Goal: Task Accomplishment & Management: Manage account settings

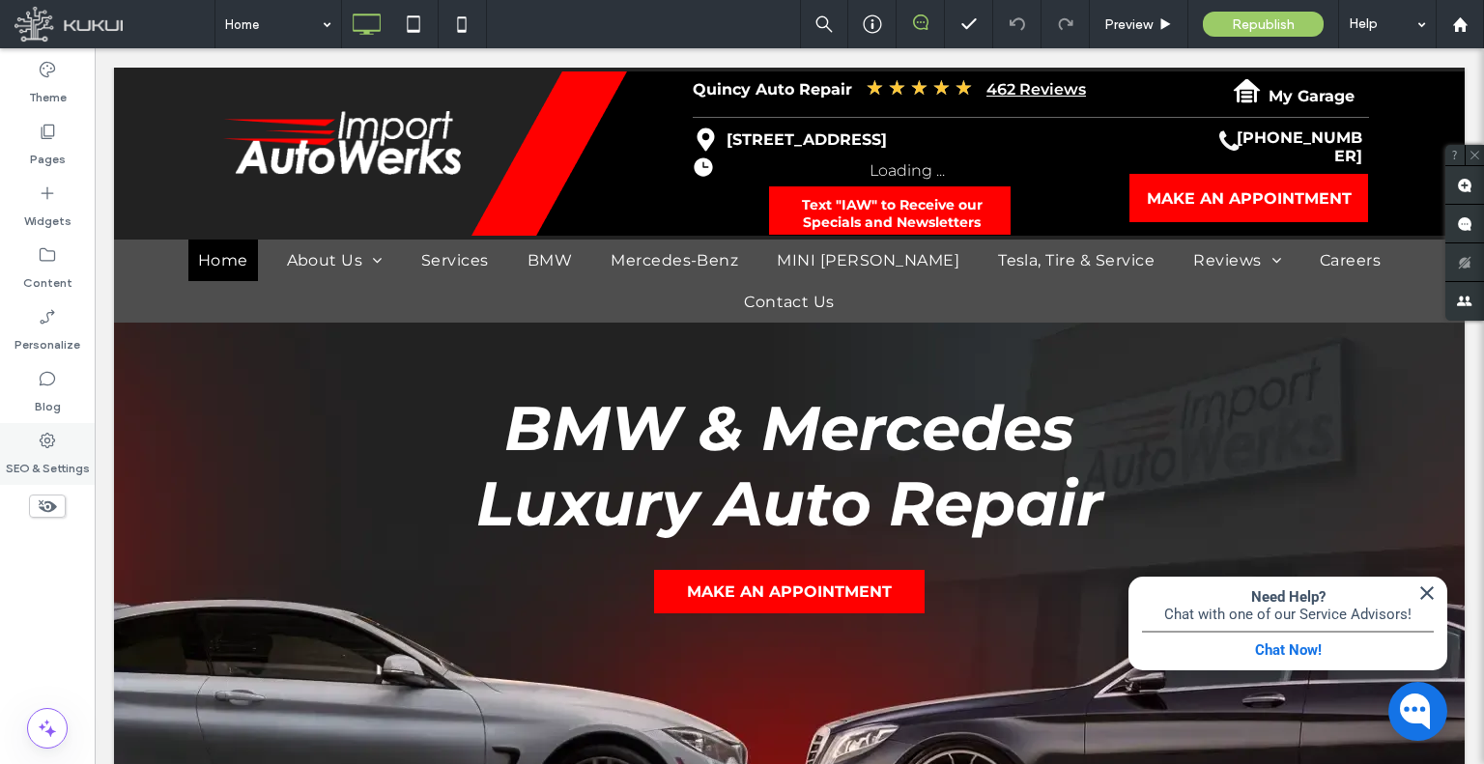
click at [23, 439] on div "SEO & Settings" at bounding box center [47, 454] width 95 height 62
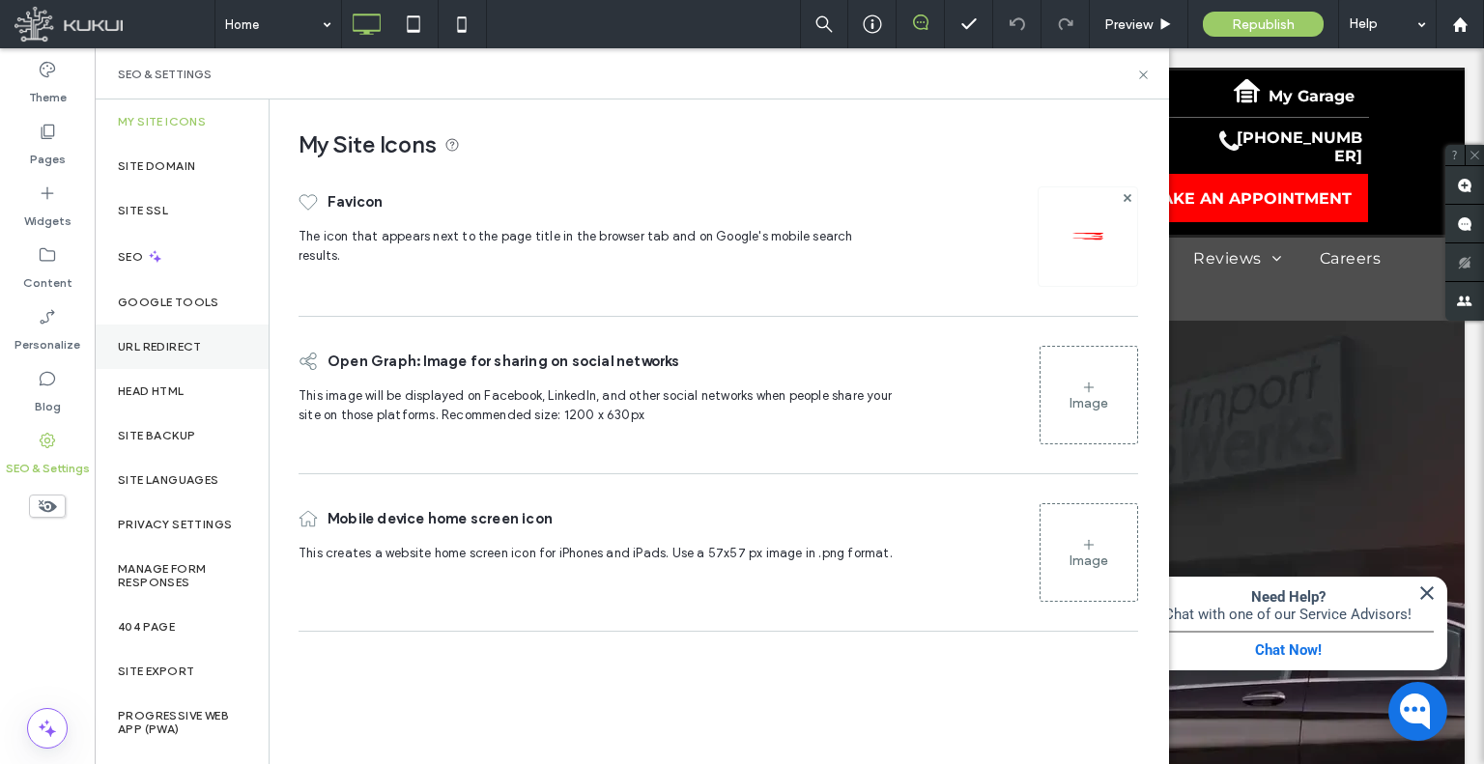
click at [165, 328] on div "URL Redirect" at bounding box center [182, 347] width 174 height 44
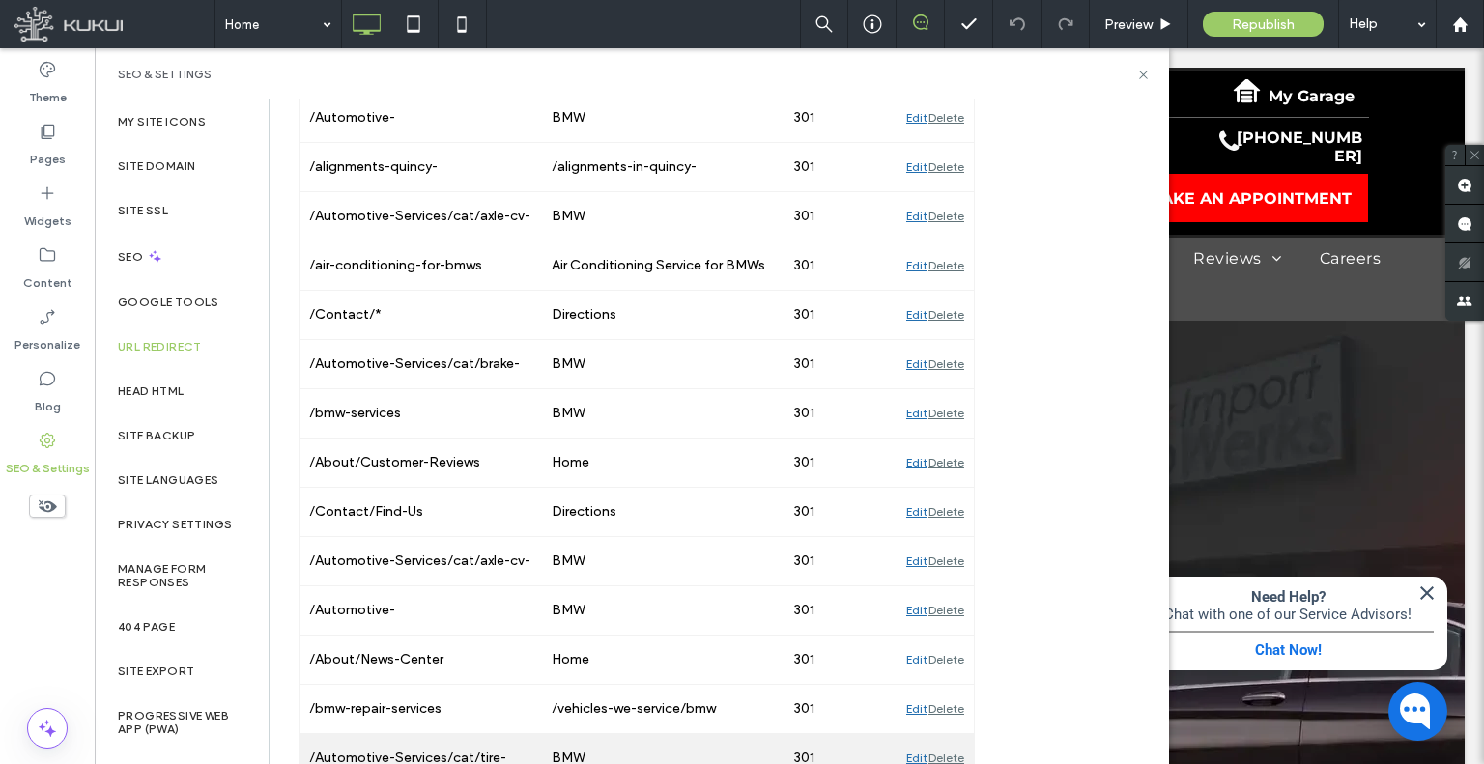
scroll to position [5406, 0]
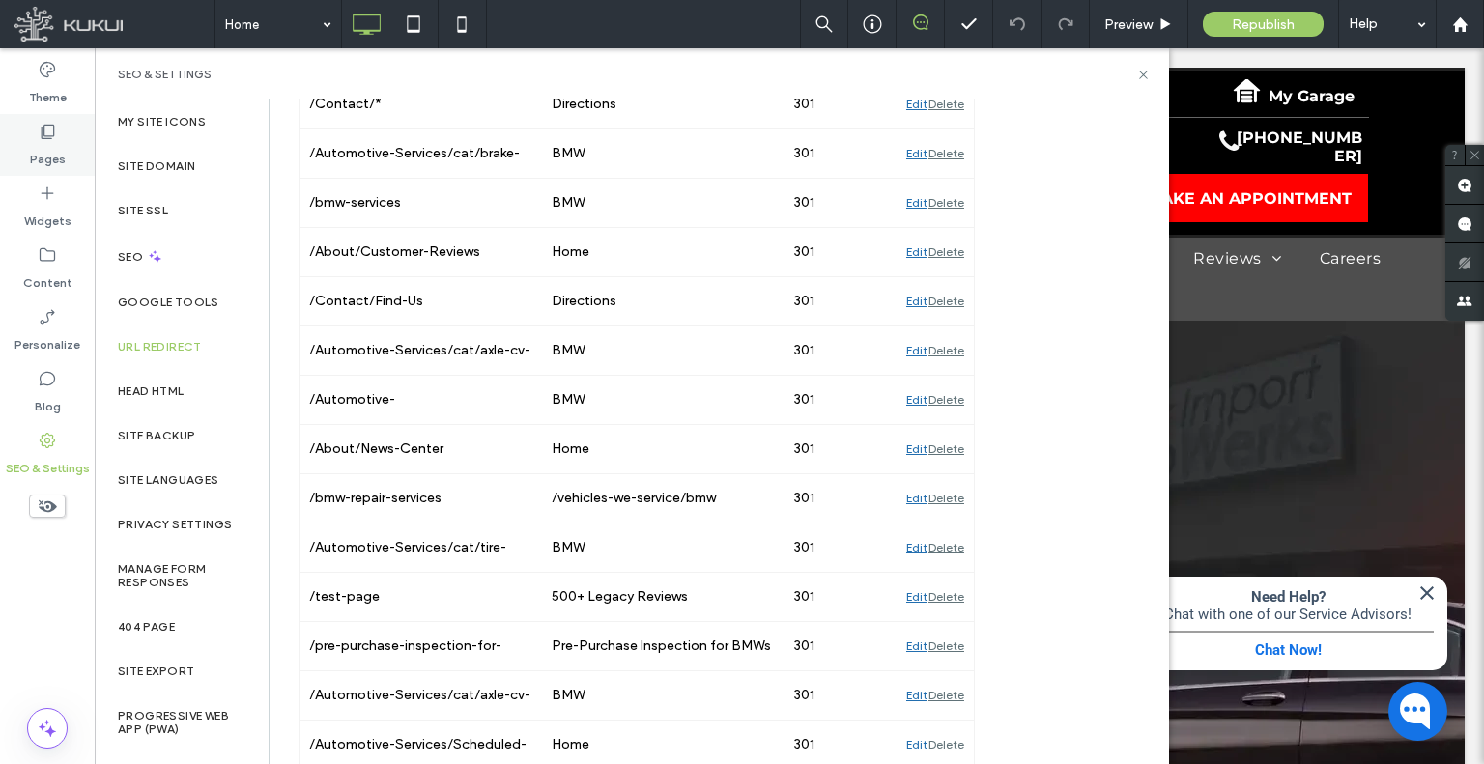
click at [62, 134] on div "Pages" at bounding box center [47, 145] width 95 height 62
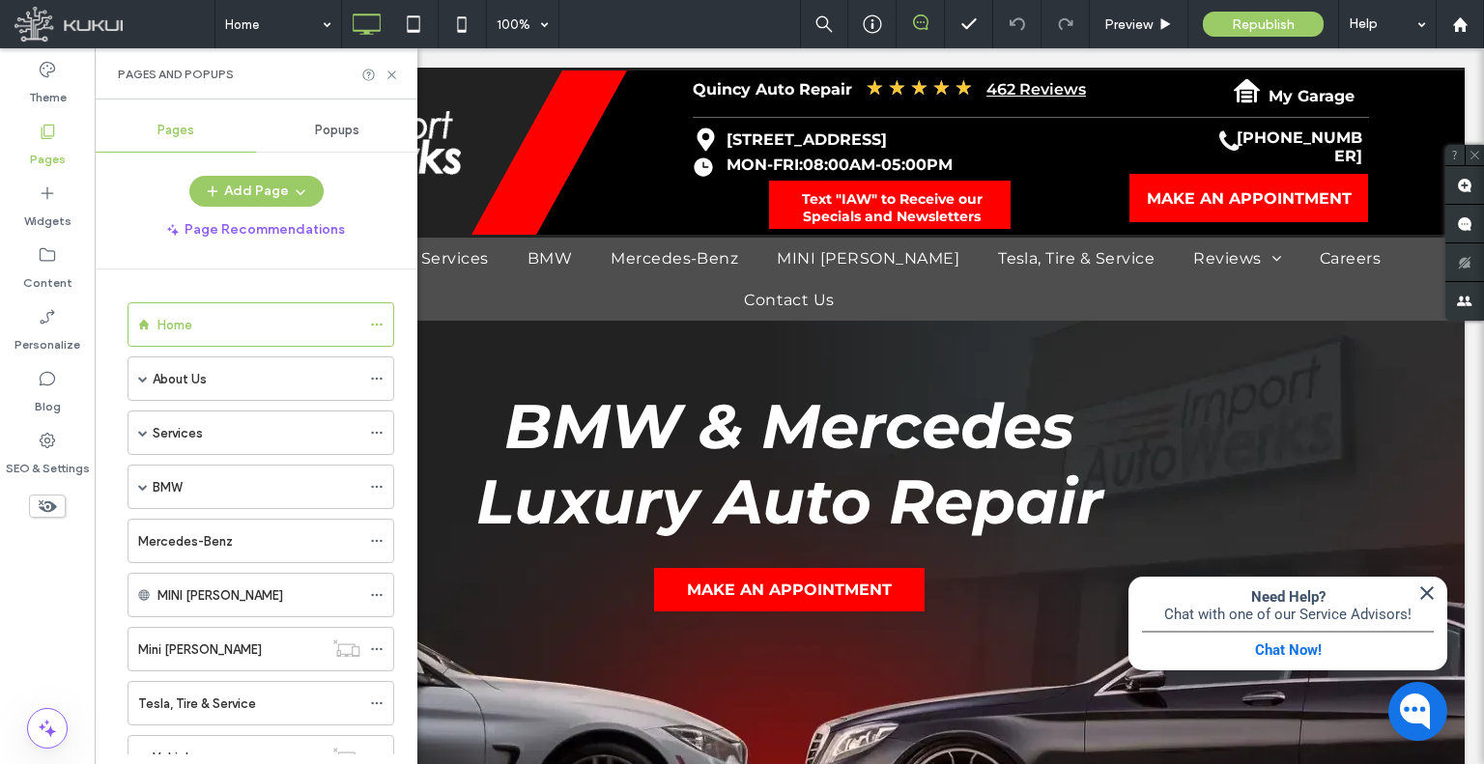
drag, startPoint x: 24, startPoint y: 71, endPoint x: 117, endPoint y: 84, distance: 93.7
click at [28, 71] on div "Theme" at bounding box center [47, 83] width 95 height 62
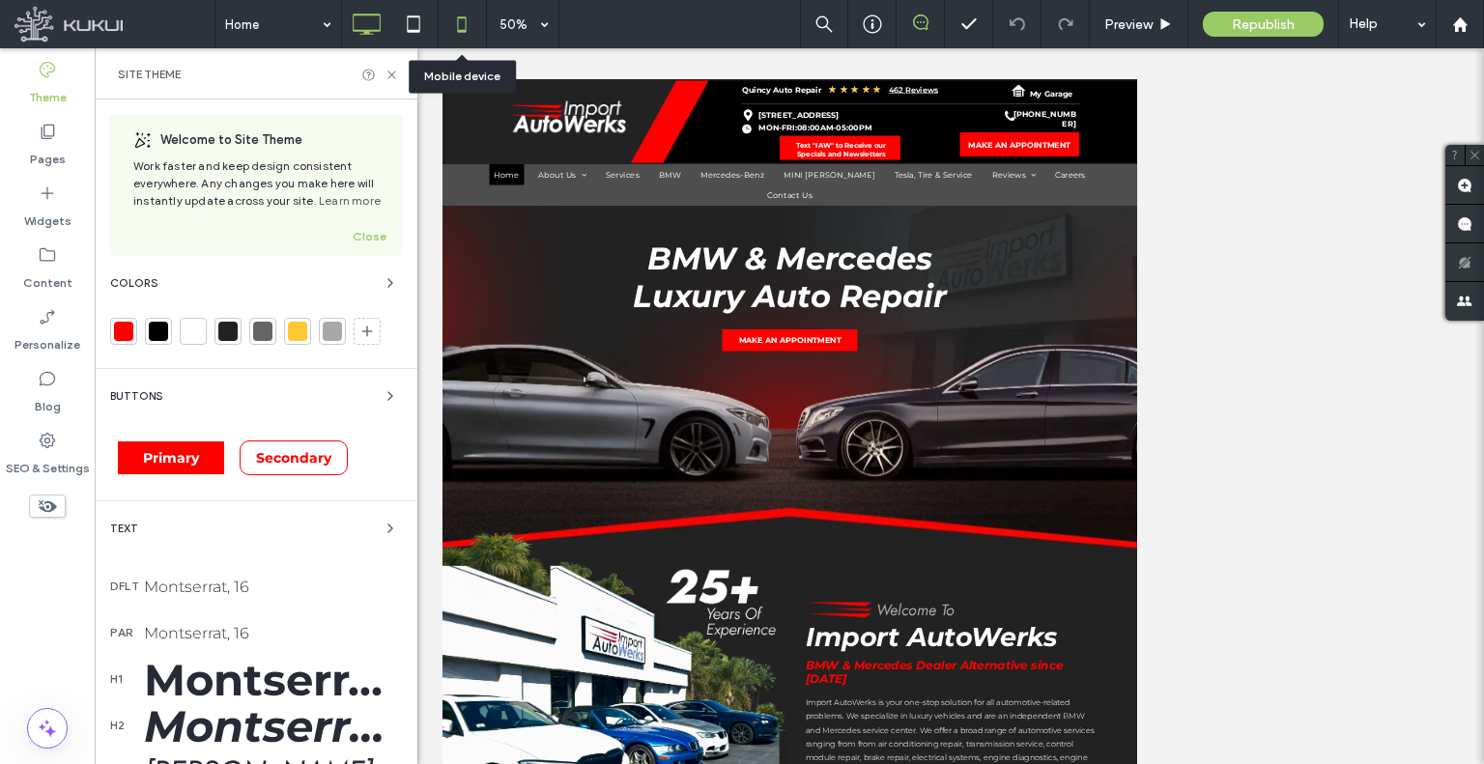
click at [458, 24] on icon at bounding box center [461, 24] width 39 height 39
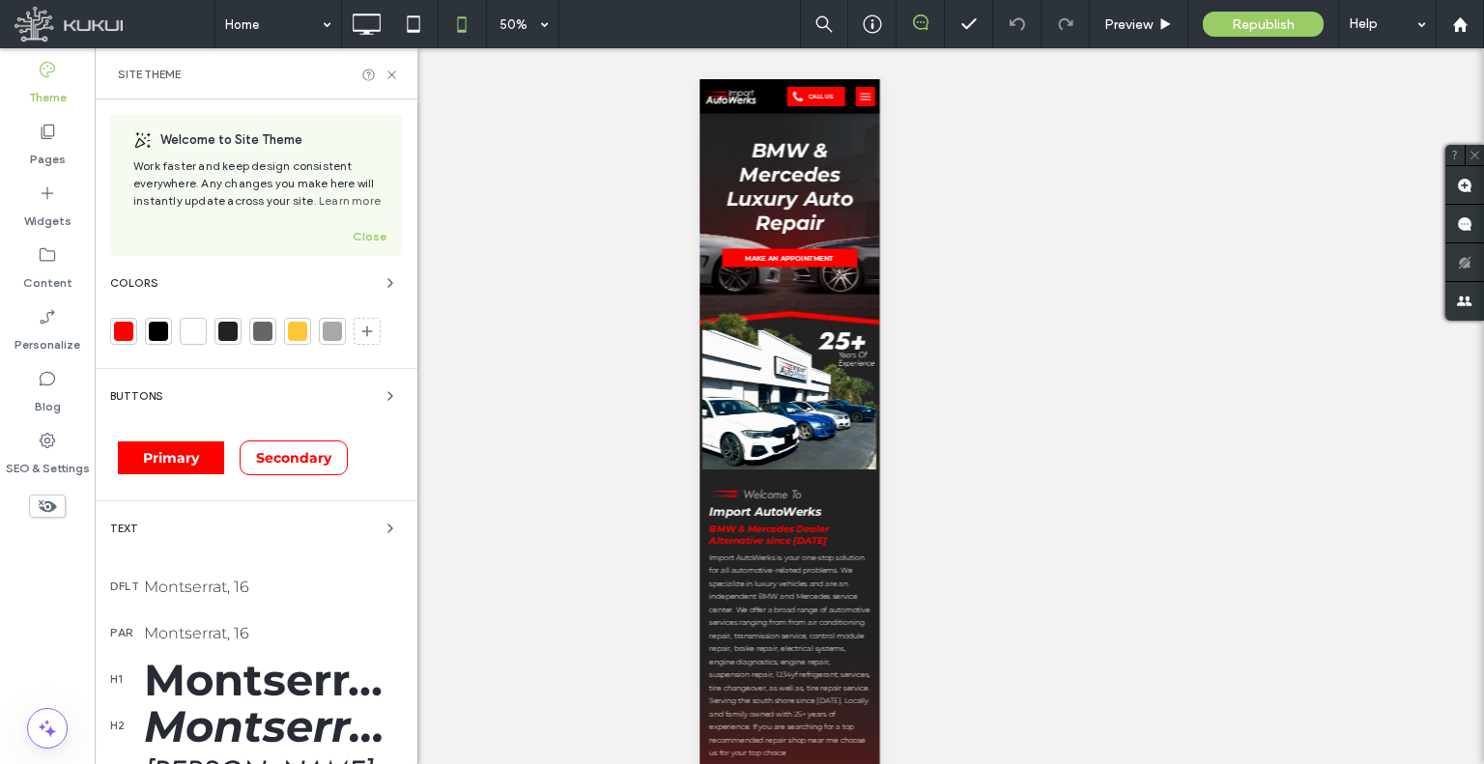
scroll to position [0, 0]
click at [287, 689] on div "Montserrat, 50" at bounding box center [273, 679] width 258 height 53
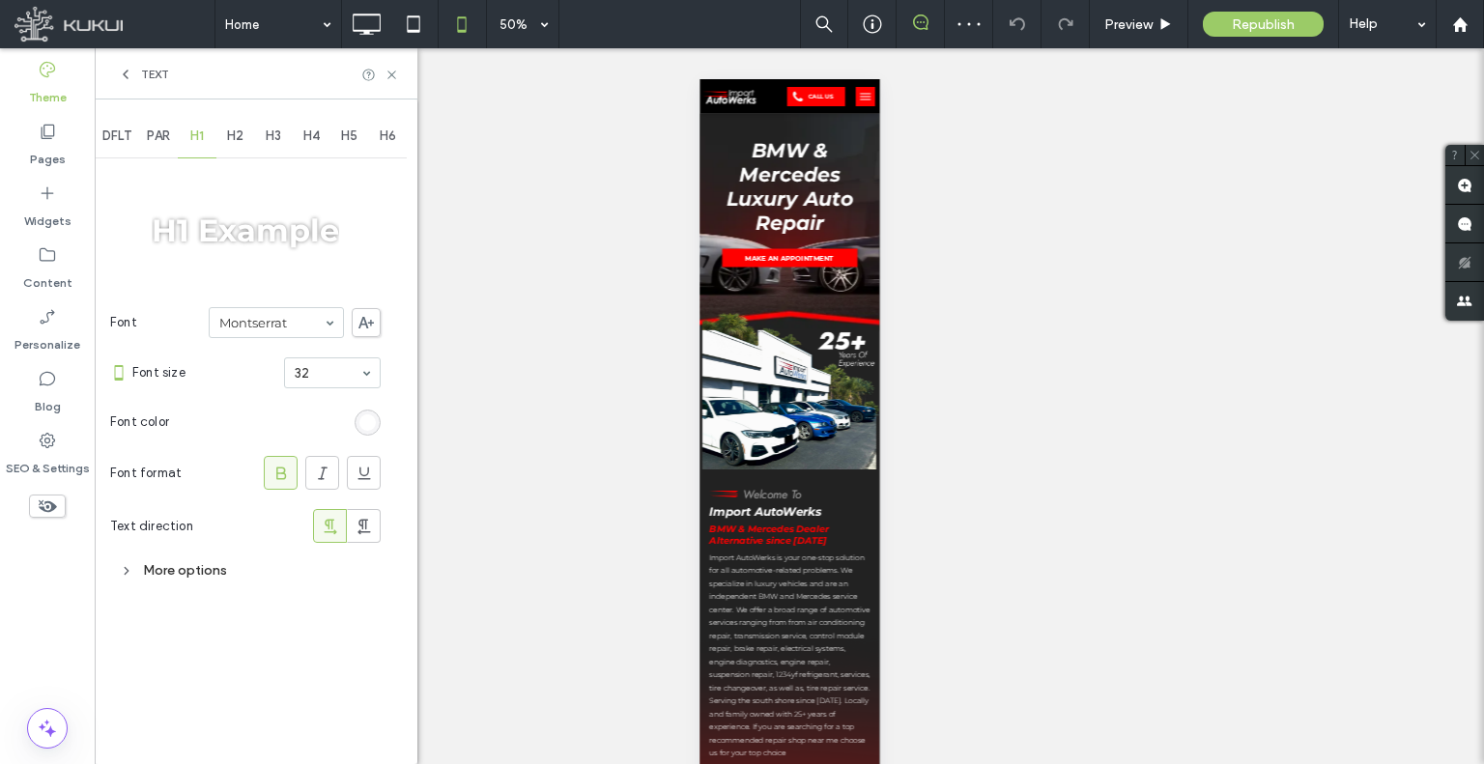
click at [120, 81] on icon at bounding box center [125, 74] width 15 height 15
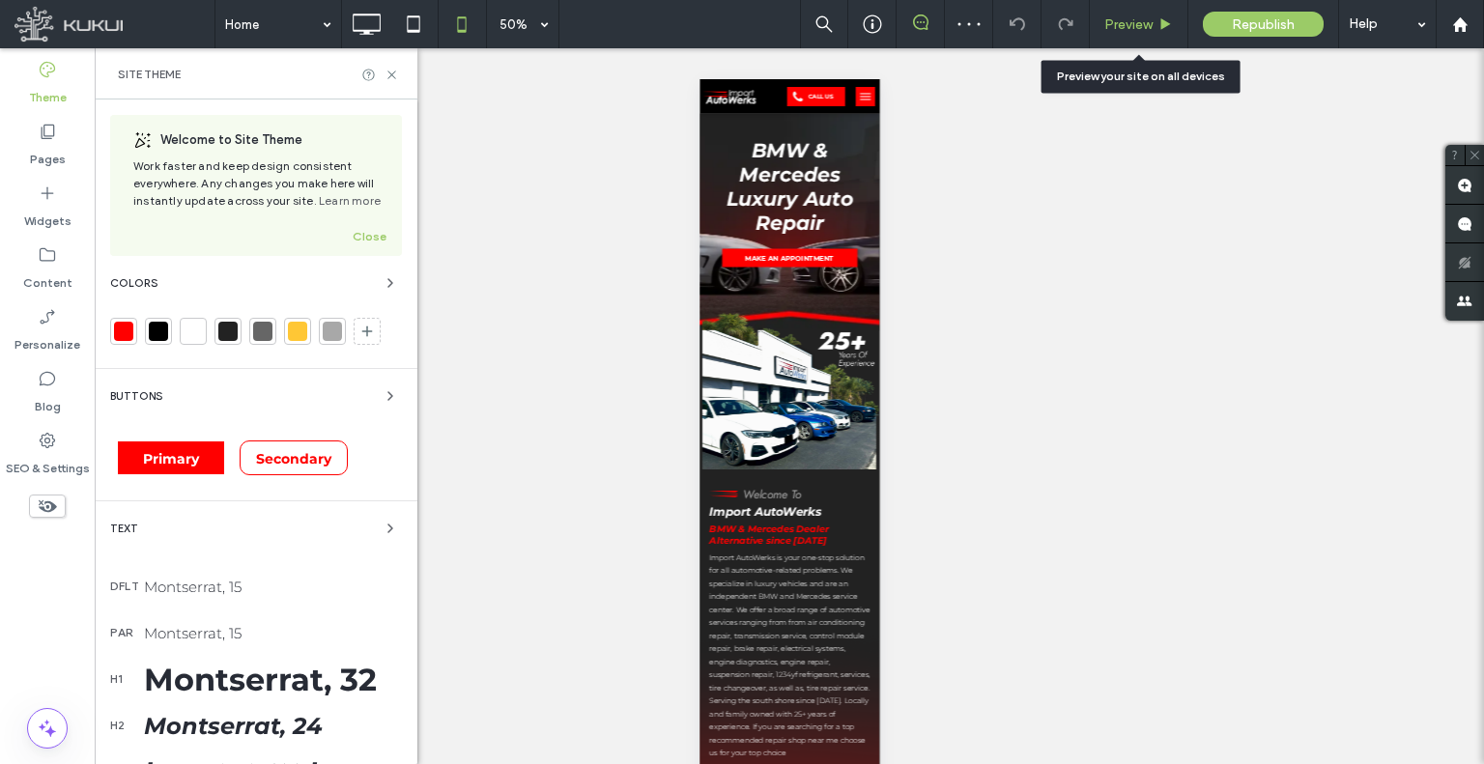
click at [1109, 20] on span "Preview" at bounding box center [1128, 24] width 48 height 16
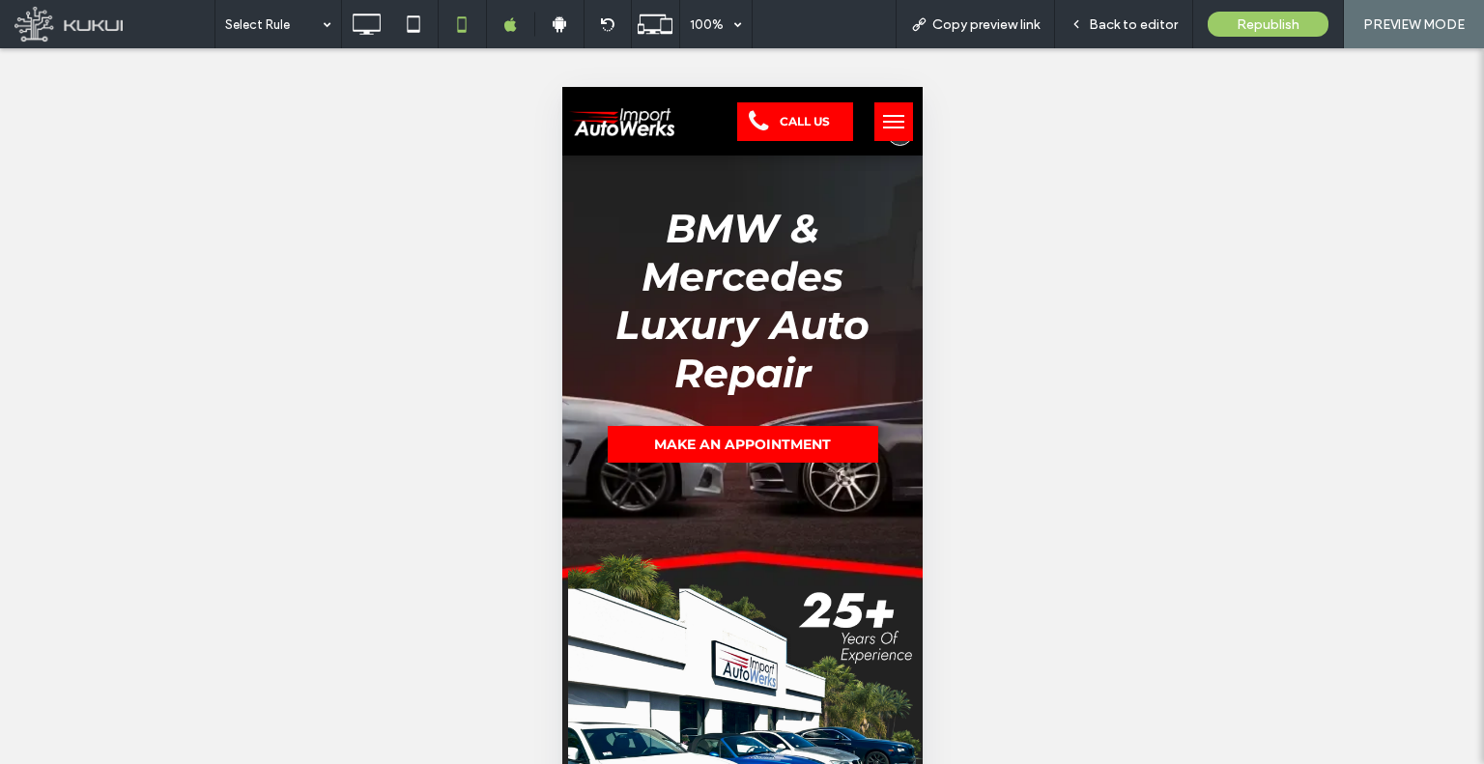
click at [872, 142] on div at bounding box center [886, 121] width 58 height 53
click at [873, 123] on button "menu" at bounding box center [892, 121] width 39 height 39
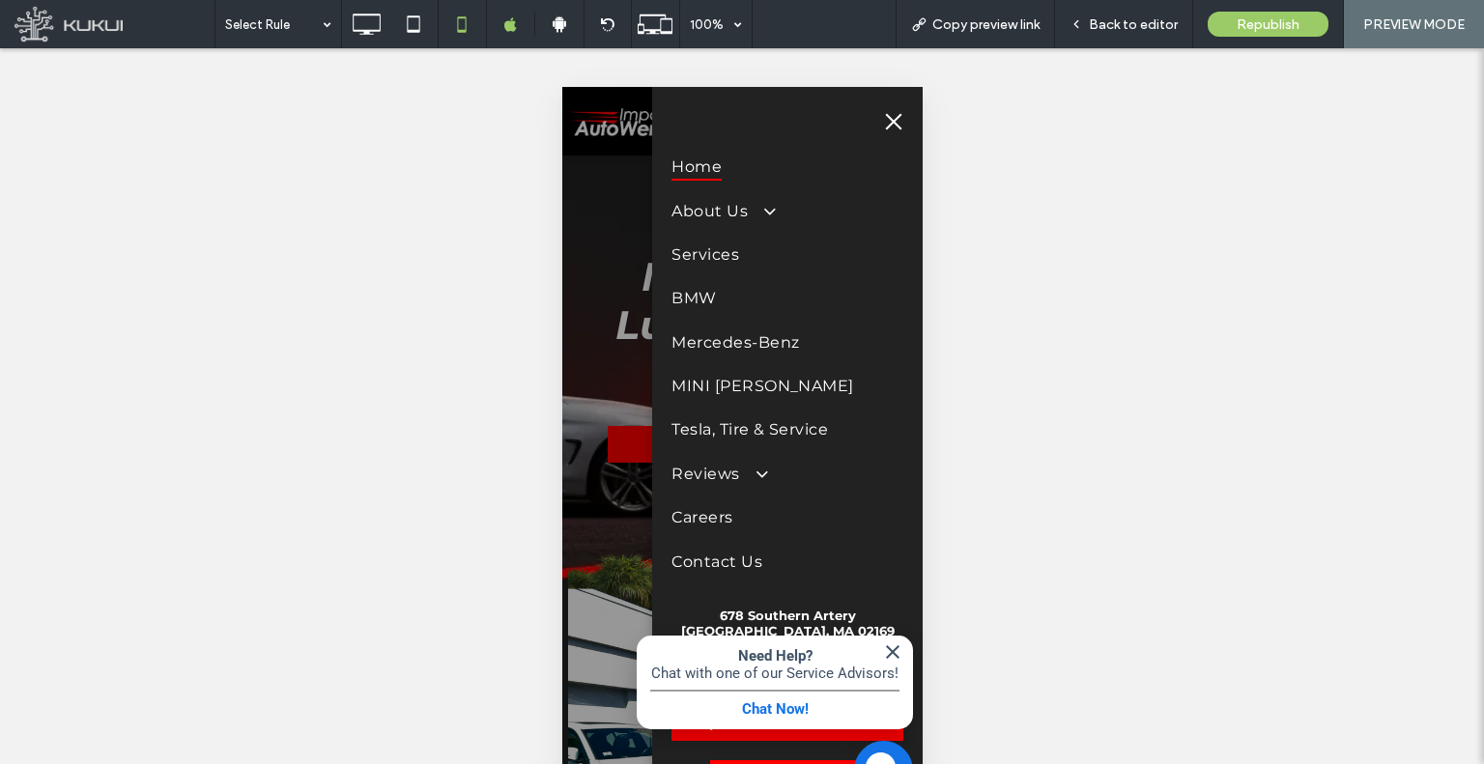
click at [896, 121] on span "menu" at bounding box center [892, 122] width 21 height 2
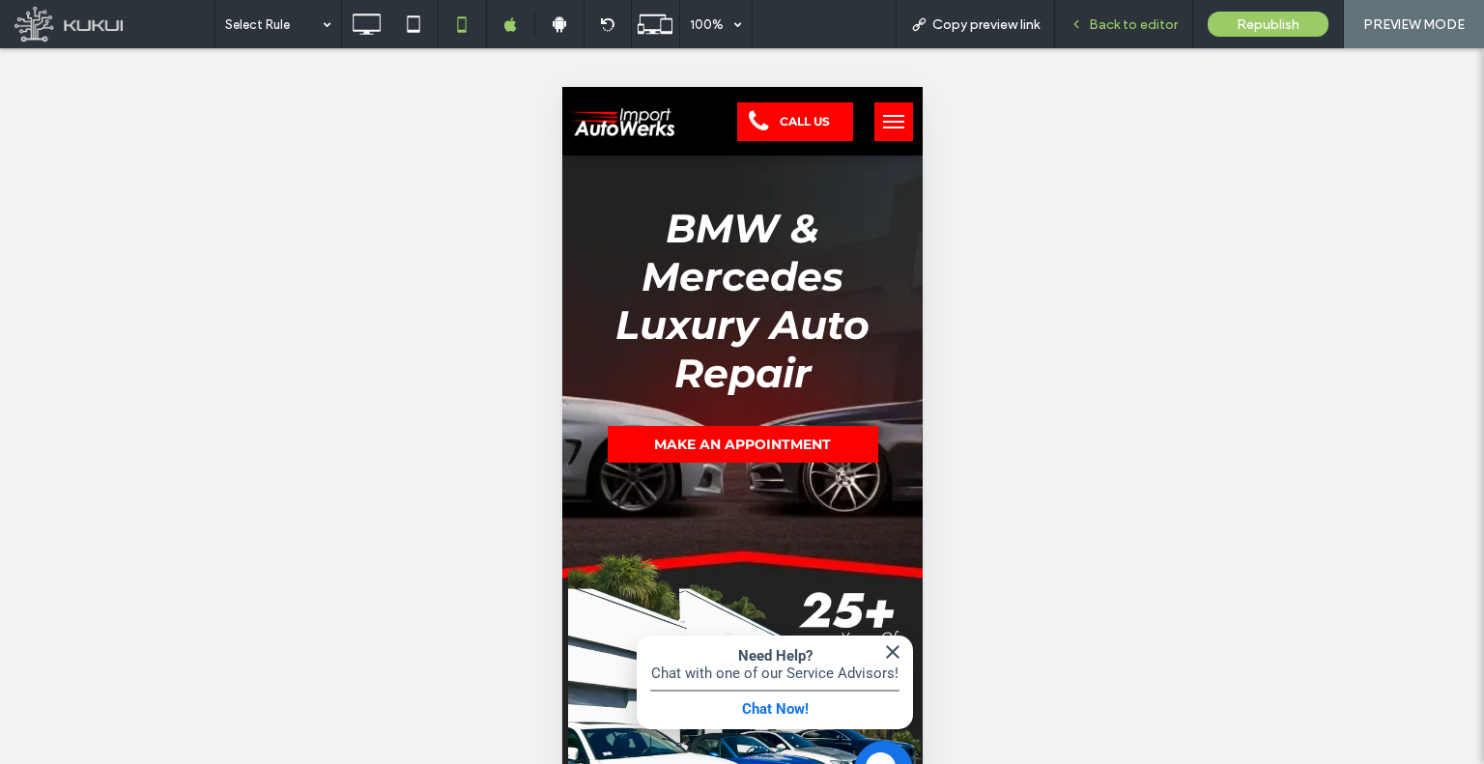
click at [1080, 11] on div "Back to editor" at bounding box center [1124, 24] width 138 height 48
click at [1083, 20] on icon at bounding box center [1076, 24] width 14 height 14
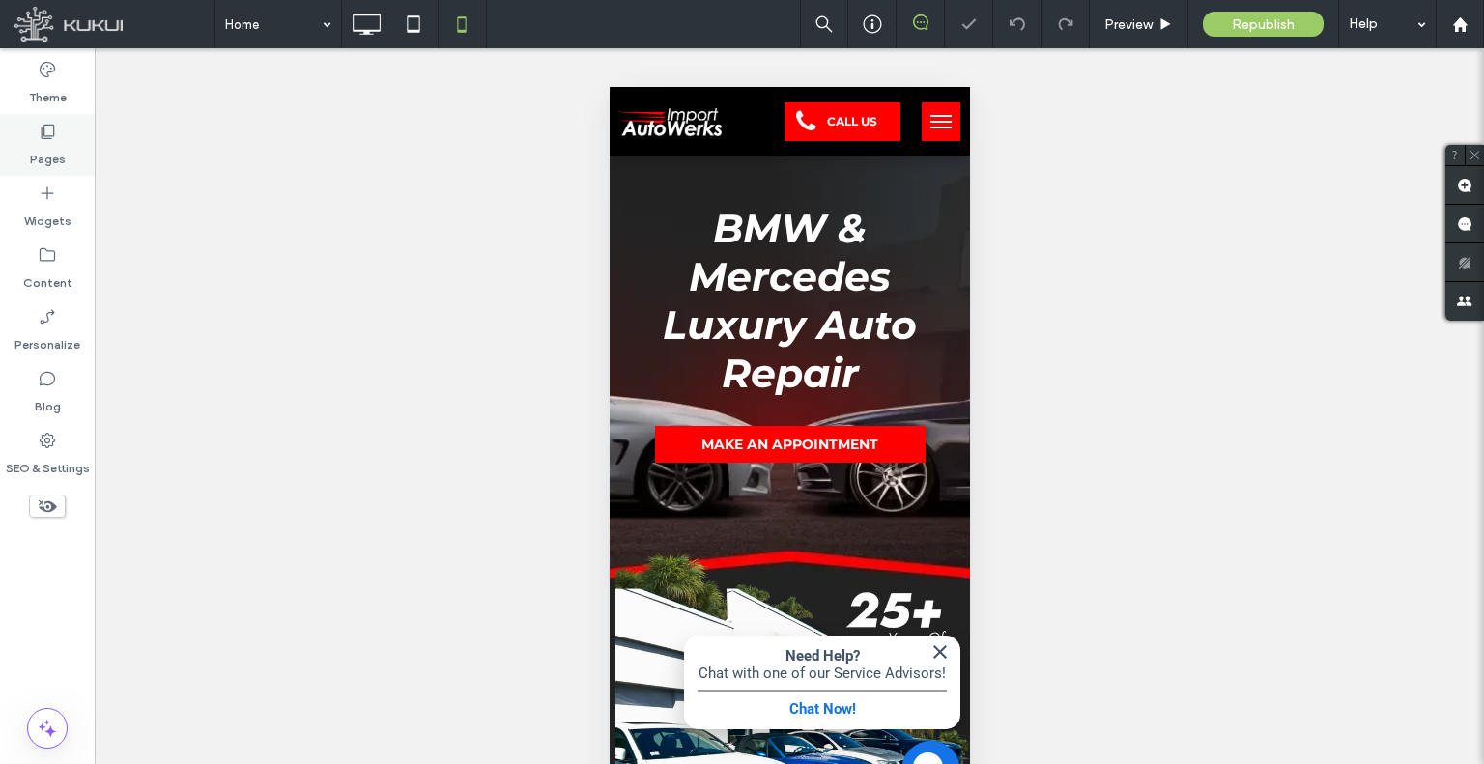
click at [23, 169] on div "Pages" at bounding box center [47, 145] width 95 height 62
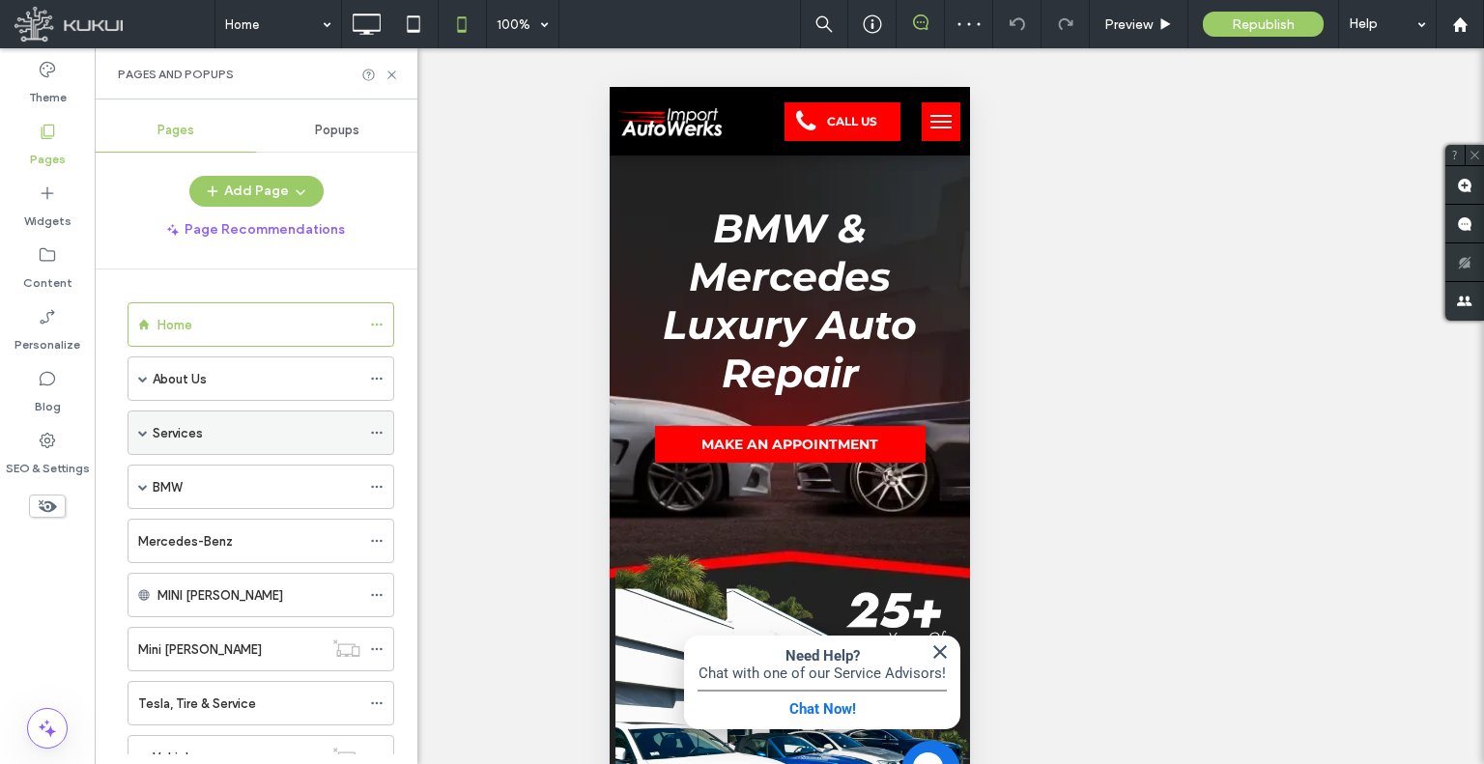
click at [144, 434] on span at bounding box center [143, 433] width 10 height 10
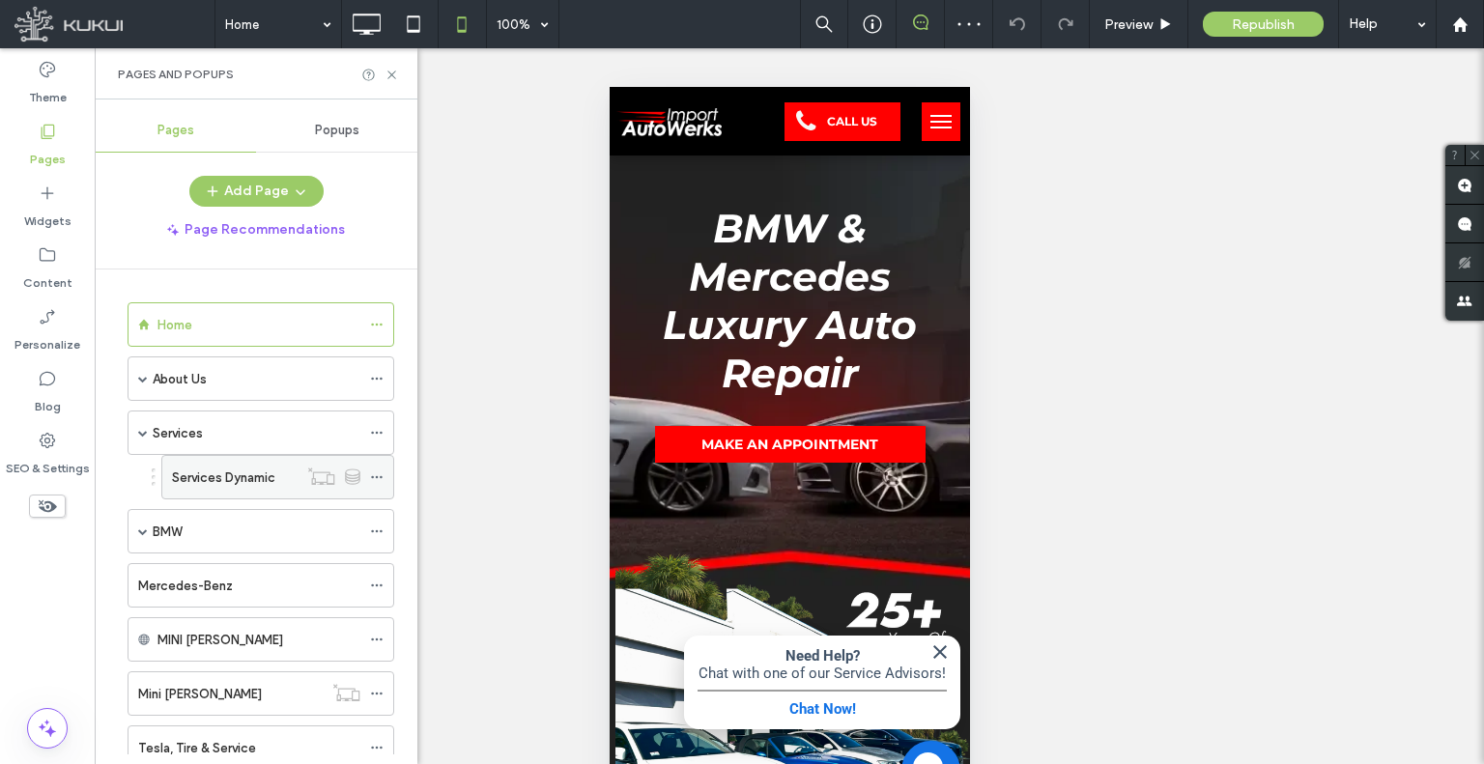
click at [199, 469] on label "Services Dynamic" at bounding box center [223, 478] width 103 height 34
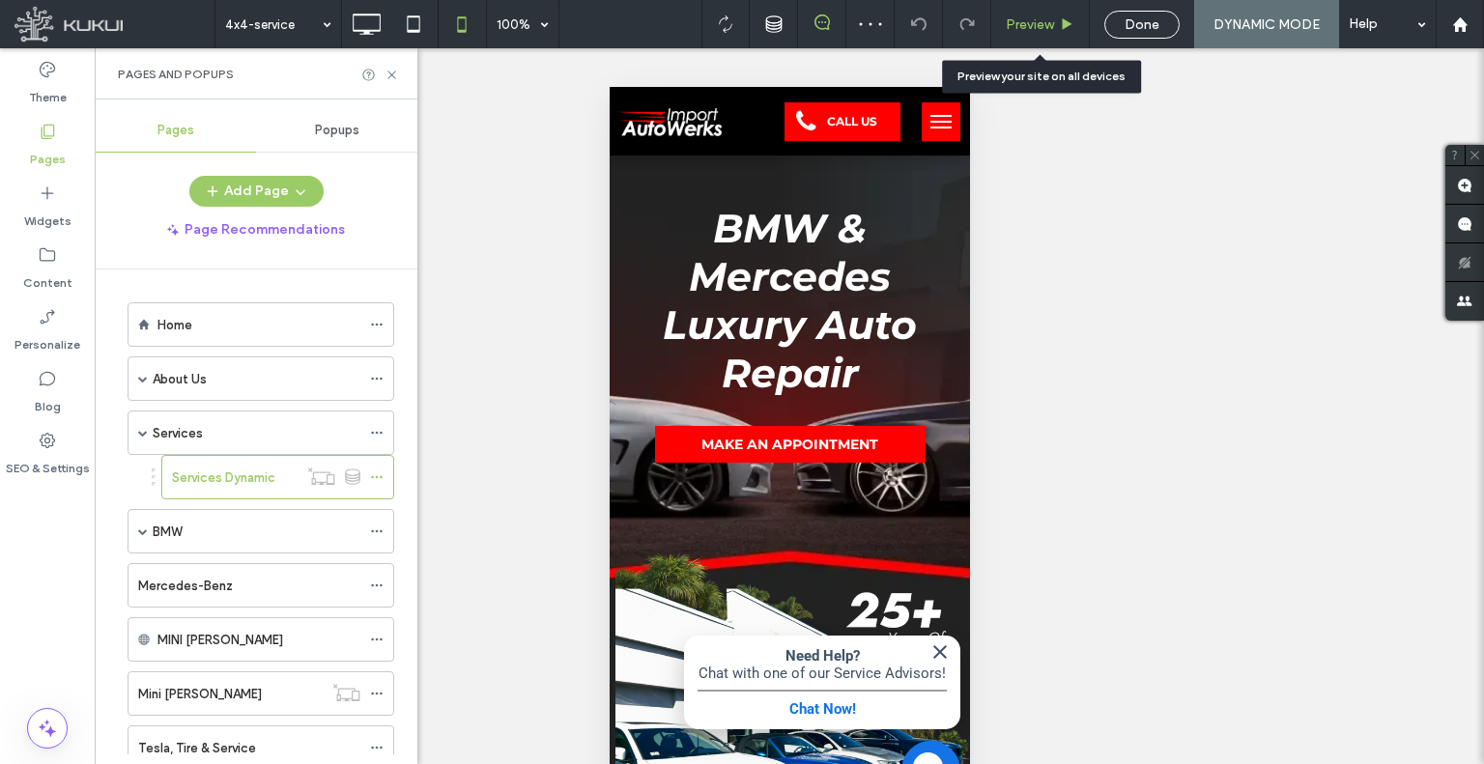
click at [1009, 30] on span "Preview" at bounding box center [1030, 24] width 48 height 16
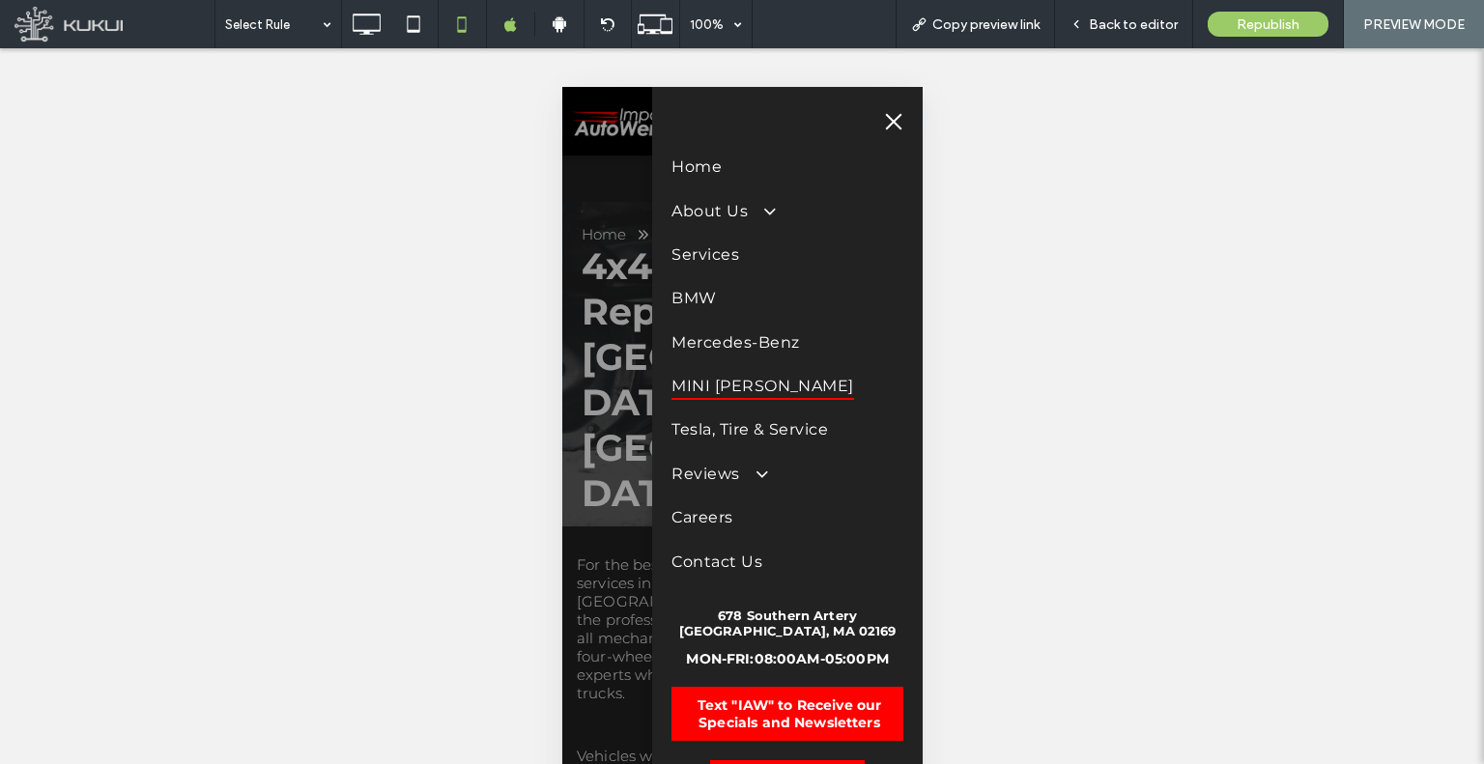
click at [733, 392] on span "MINI Cooper" at bounding box center [761, 386] width 183 height 28
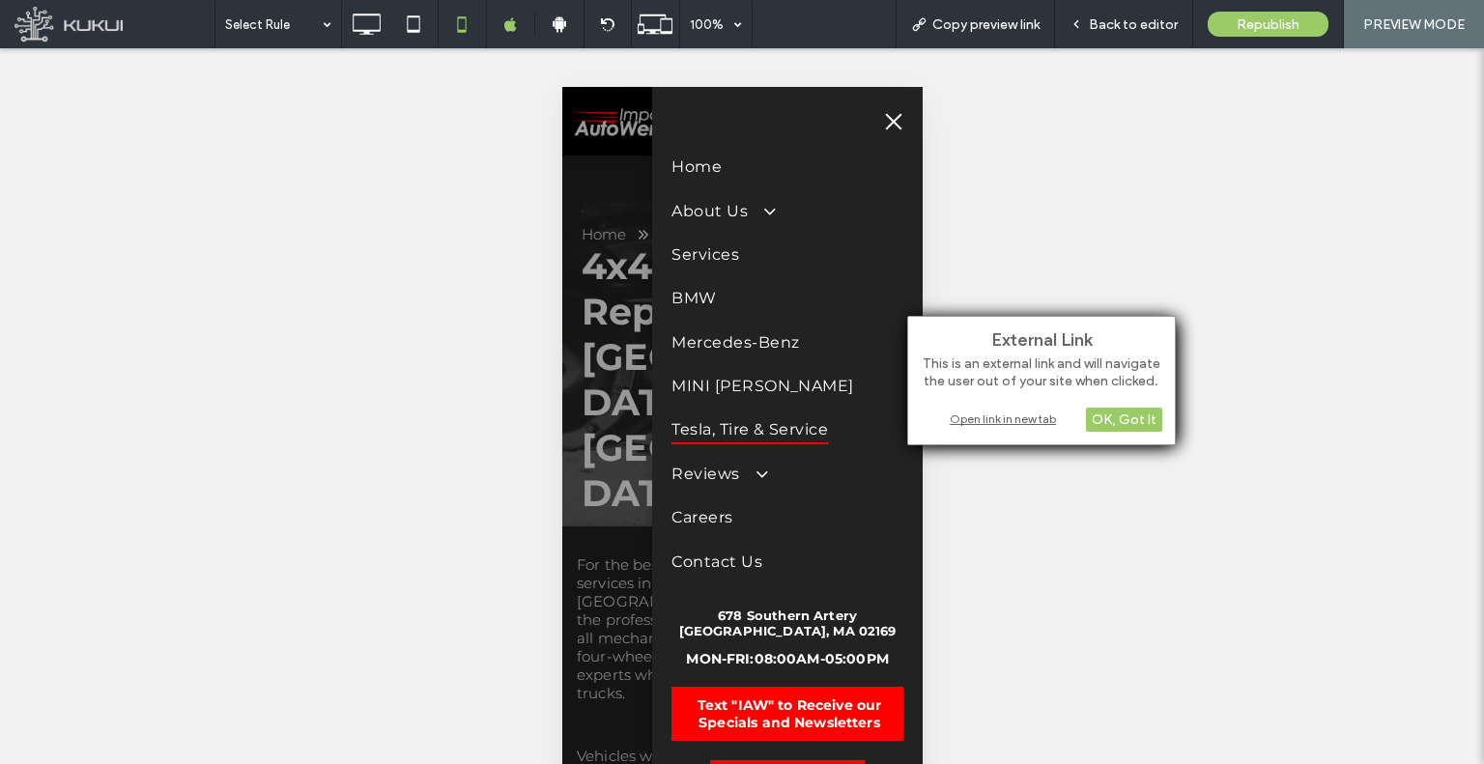
click at [743, 431] on span "Tesla, Tire & Service" at bounding box center [748, 429] width 156 height 28
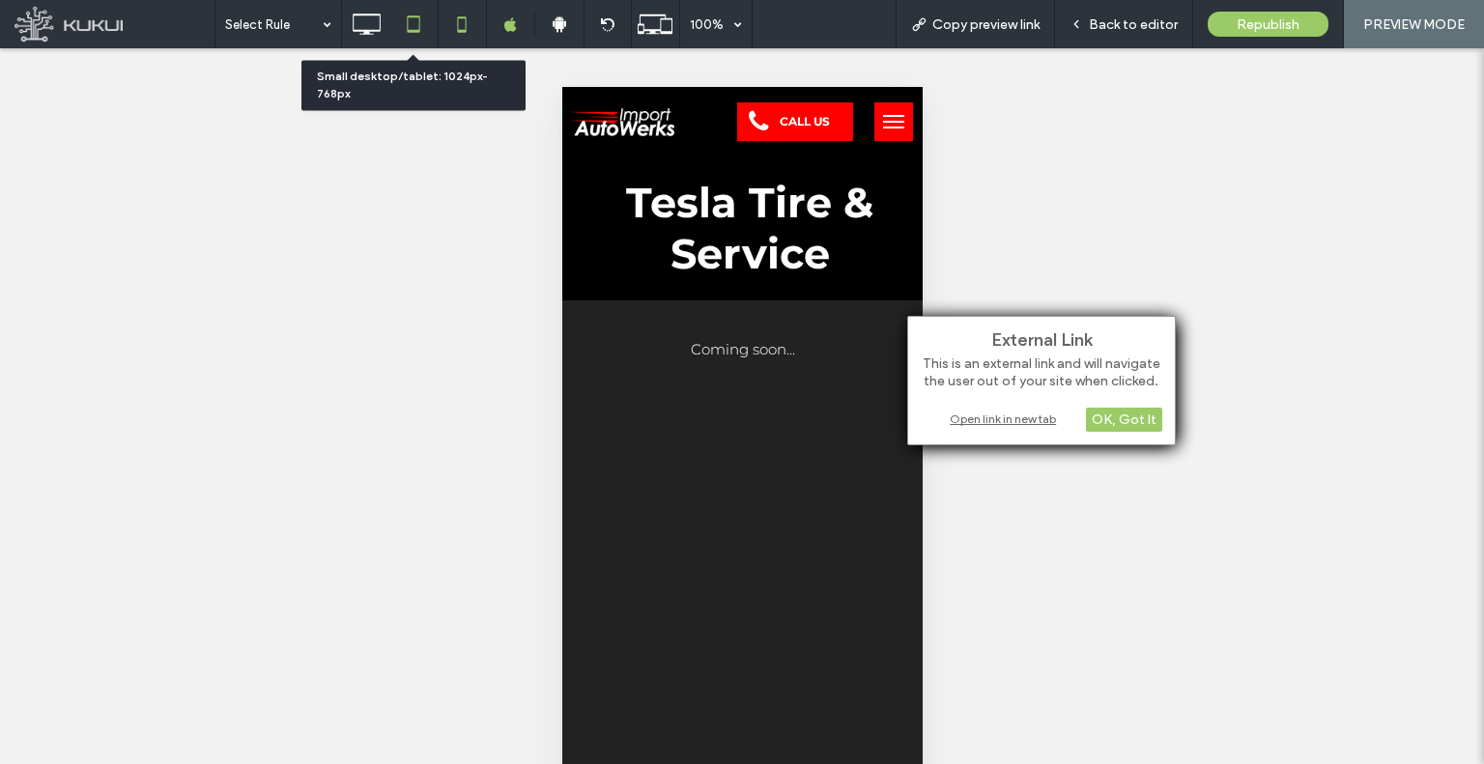
click at [416, 27] on icon at bounding box center [413, 24] width 39 height 39
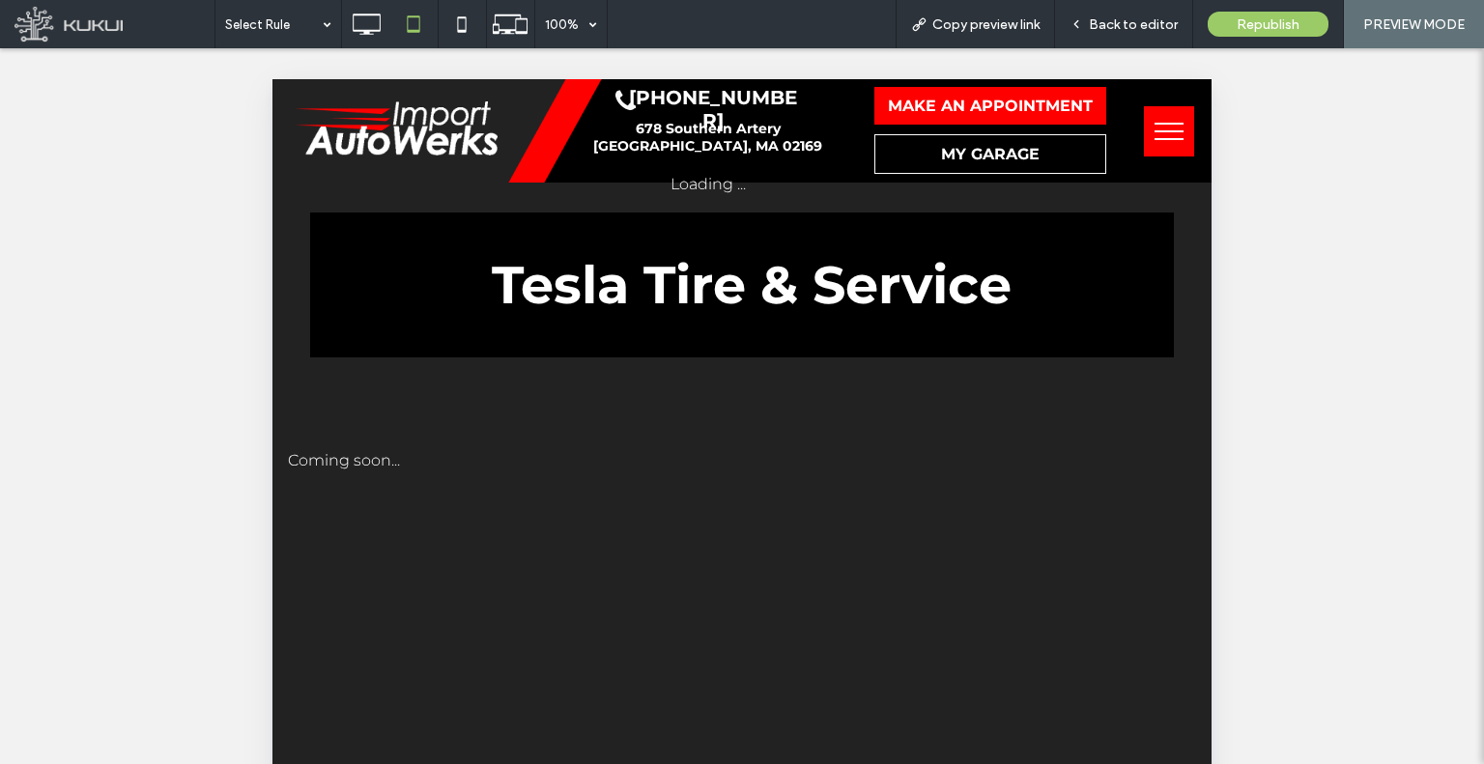
click at [1154, 138] on span "menu" at bounding box center [1168, 139] width 29 height 2
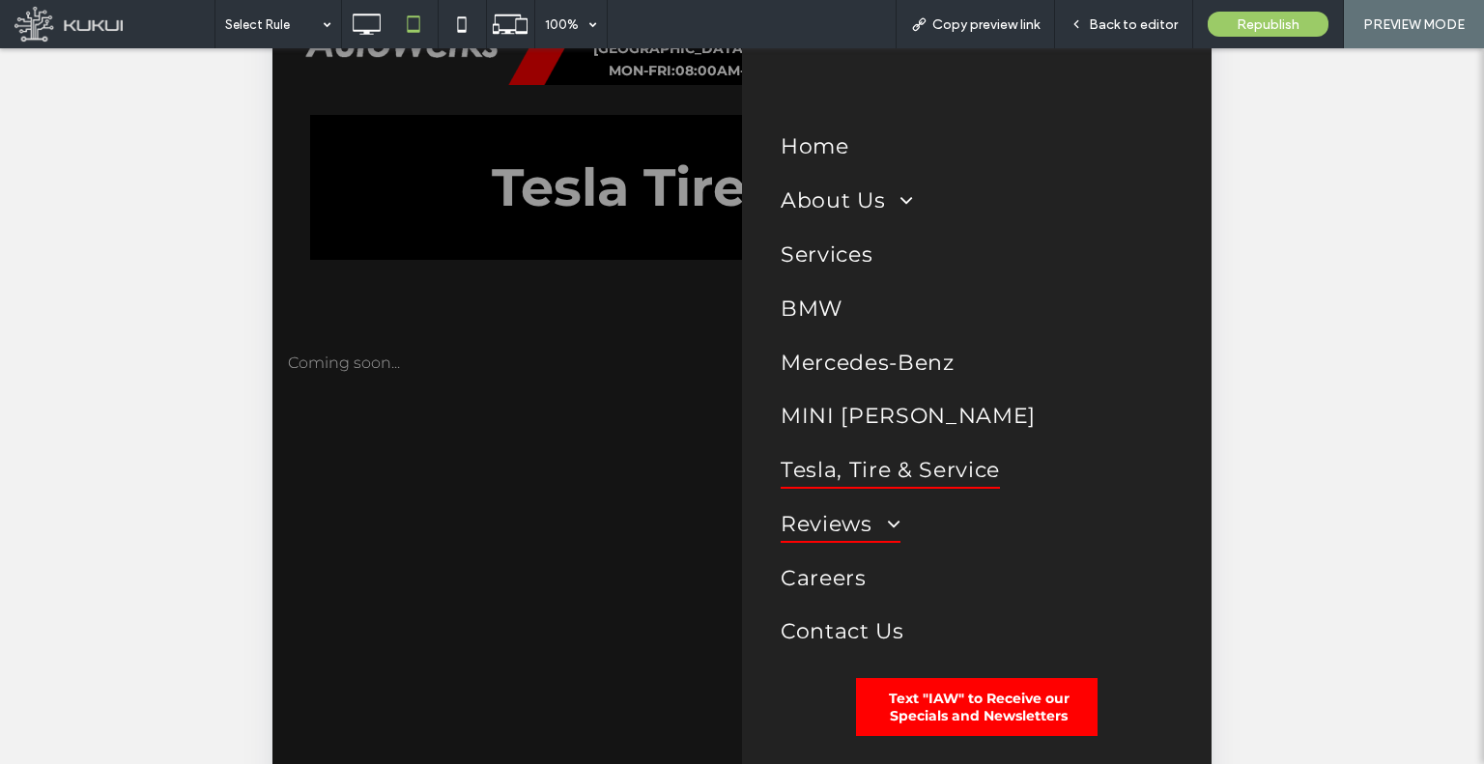
scroll to position [193, 0]
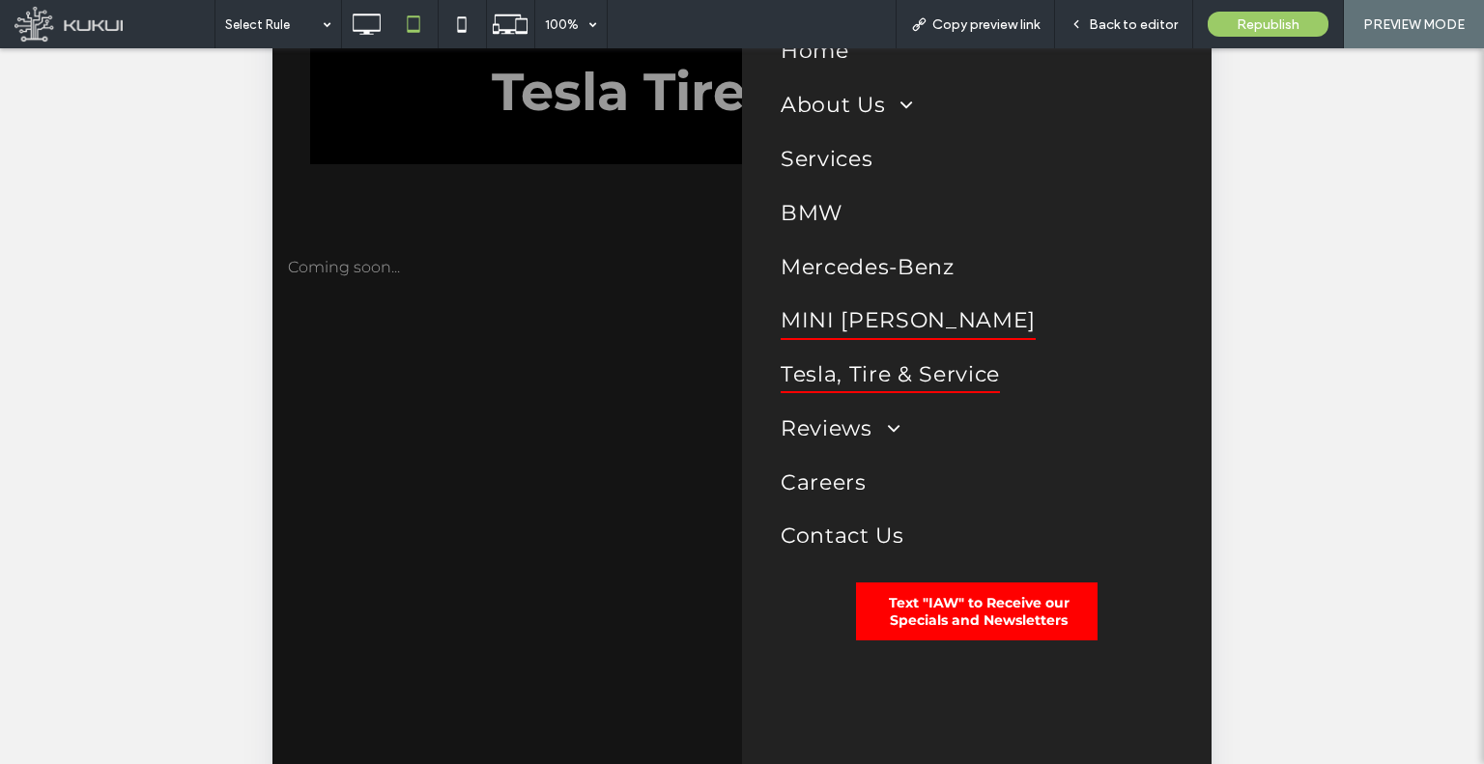
click at [848, 315] on span "MINI Cooper" at bounding box center [908, 320] width 255 height 39
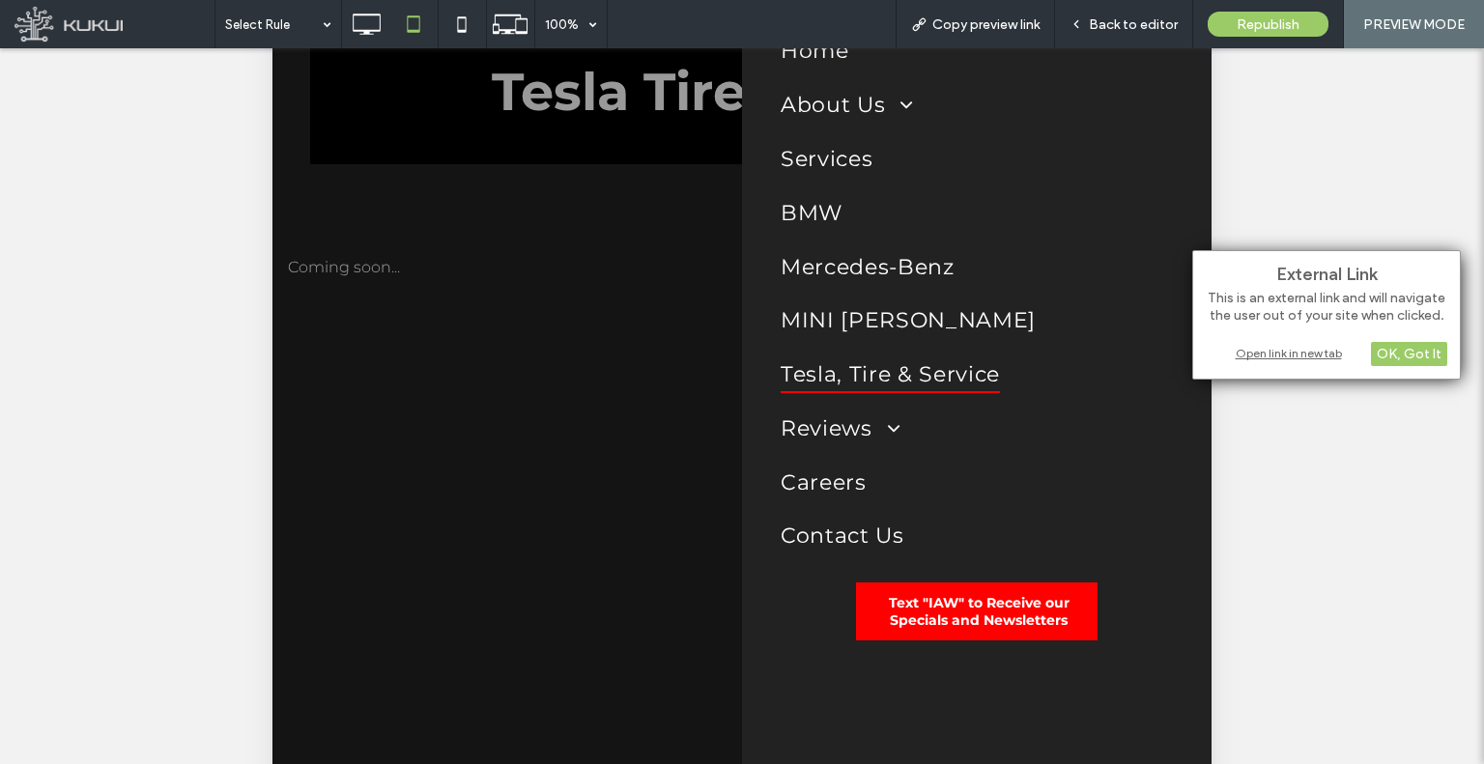
click at [1242, 355] on div "Open link in new tab" at bounding box center [1327, 353] width 242 height 20
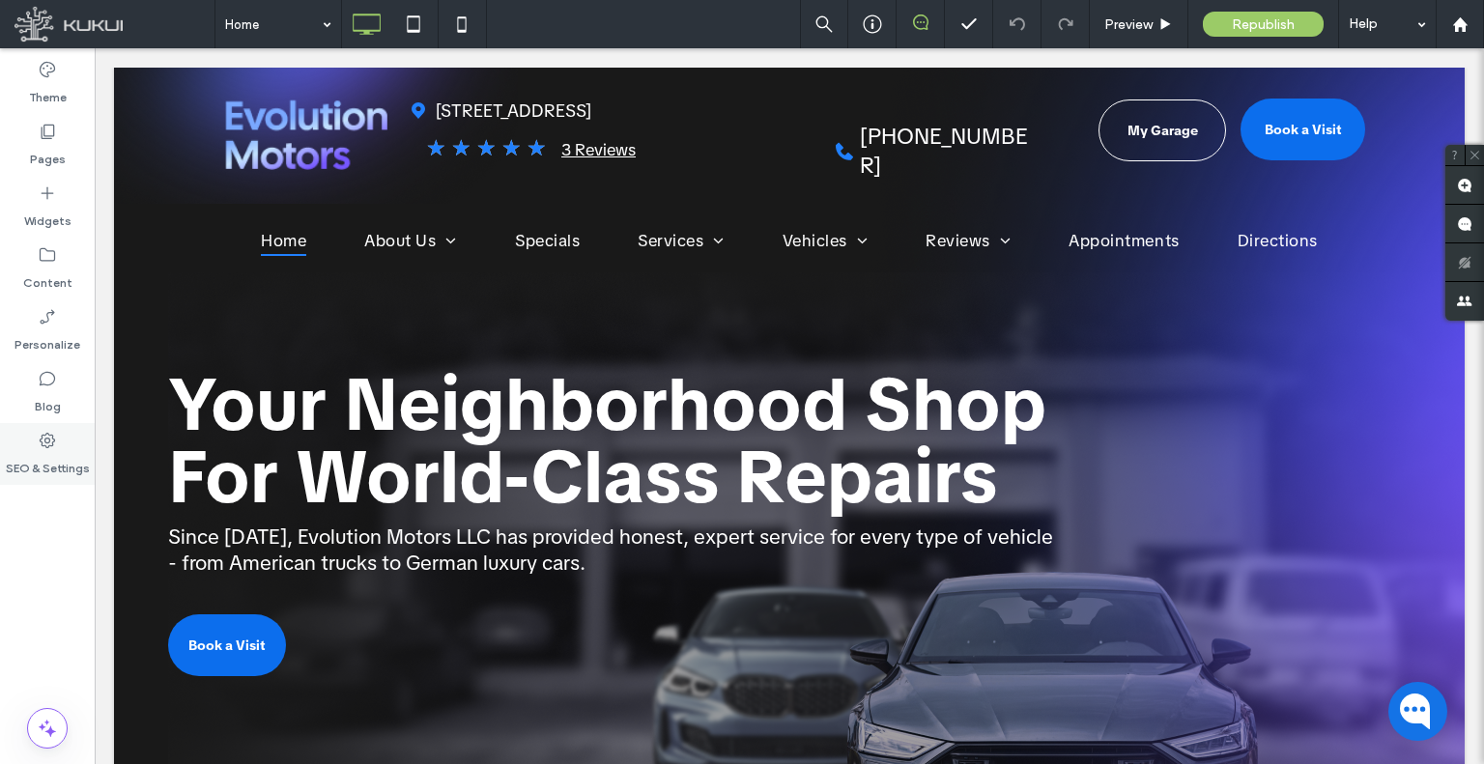
click at [44, 472] on label "SEO & Settings" at bounding box center [48, 463] width 84 height 27
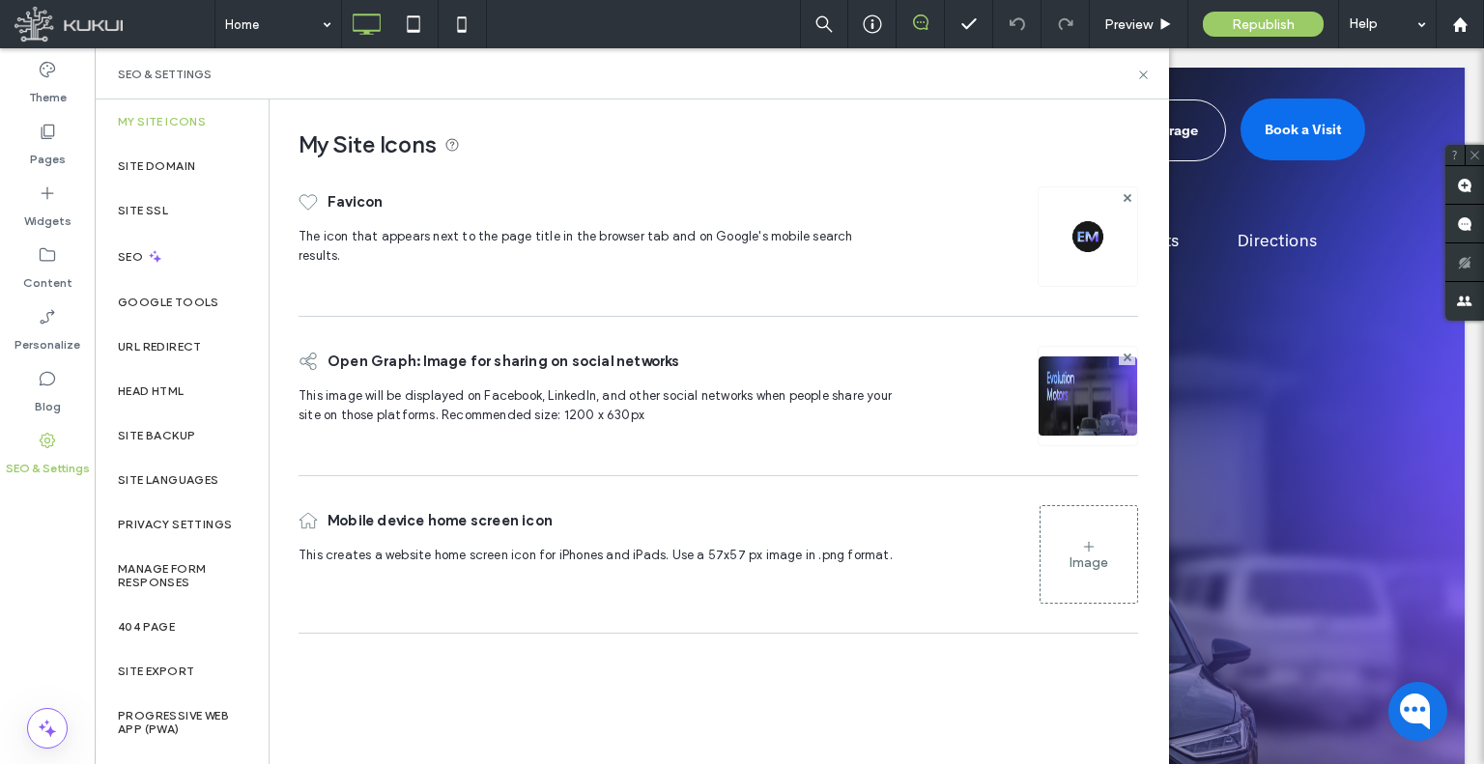
click at [150, 441] on label "Site Backup" at bounding box center [156, 436] width 77 height 14
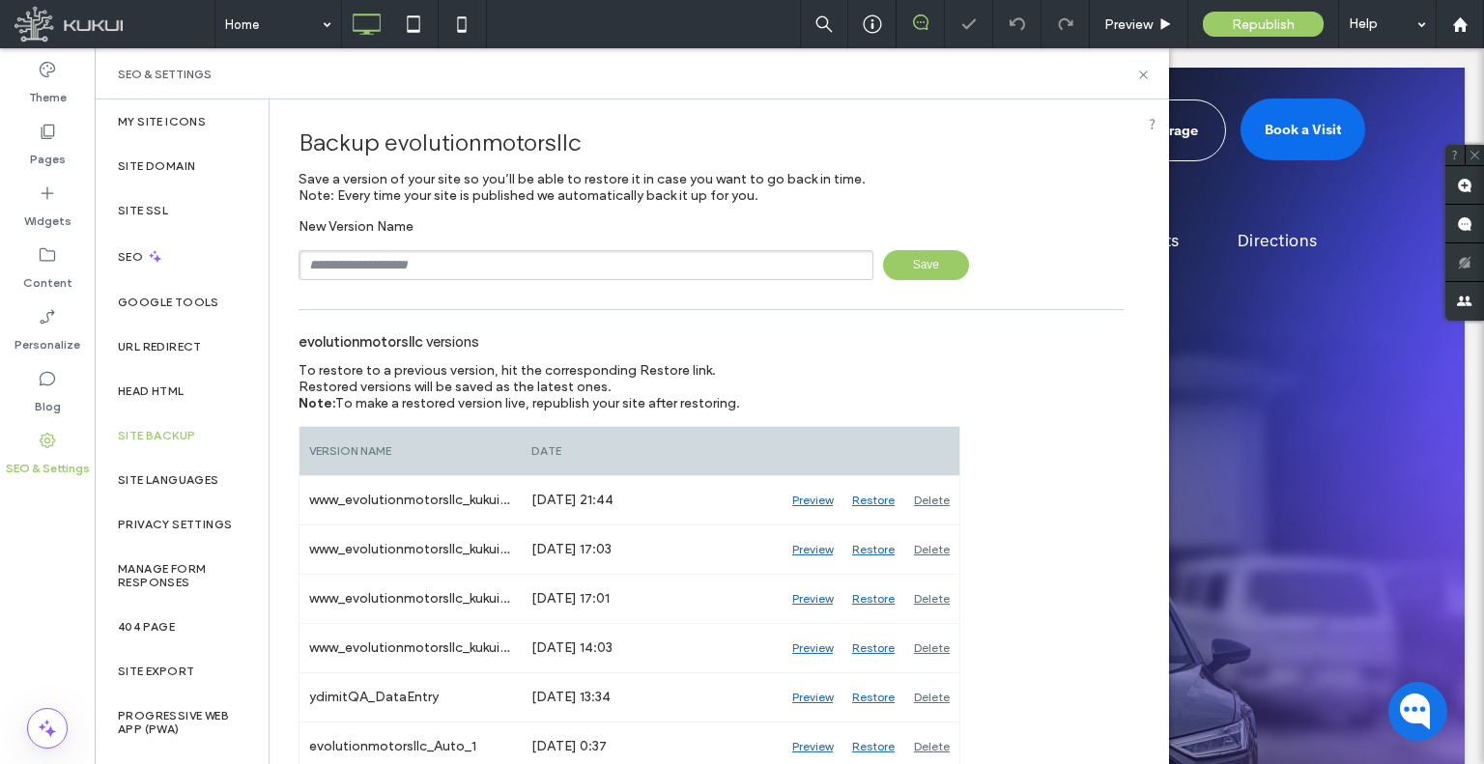
click at [436, 277] on input "text" at bounding box center [585, 265] width 575 height 30
type input "**********"
click at [906, 266] on span "Save" at bounding box center [926, 265] width 86 height 30
click at [61, 254] on div "Content" at bounding box center [47, 269] width 95 height 62
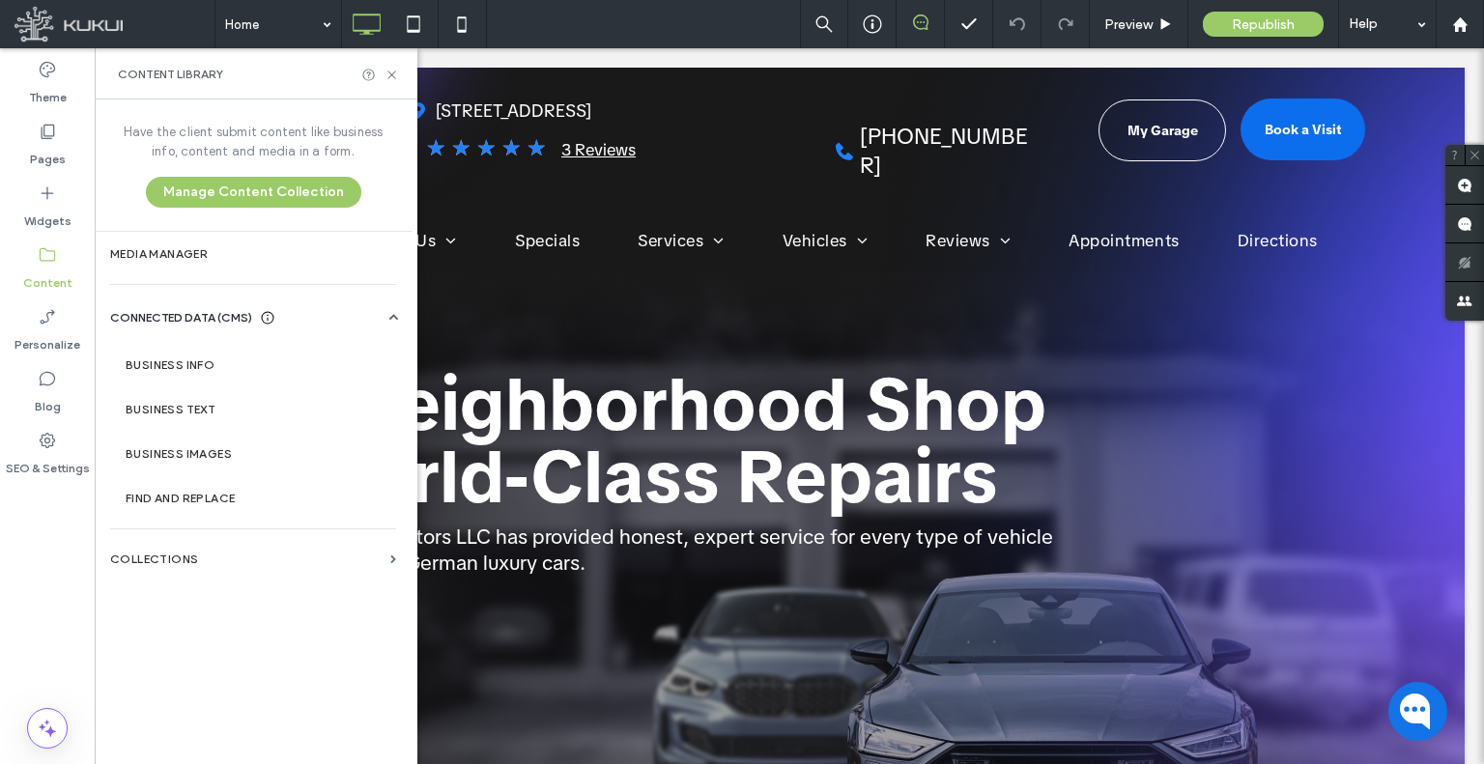
click at [180, 307] on label "Google Tools" at bounding box center [168, 303] width 101 height 14
click at [200, 368] on label "Business Info" at bounding box center [257, 365] width 263 height 14
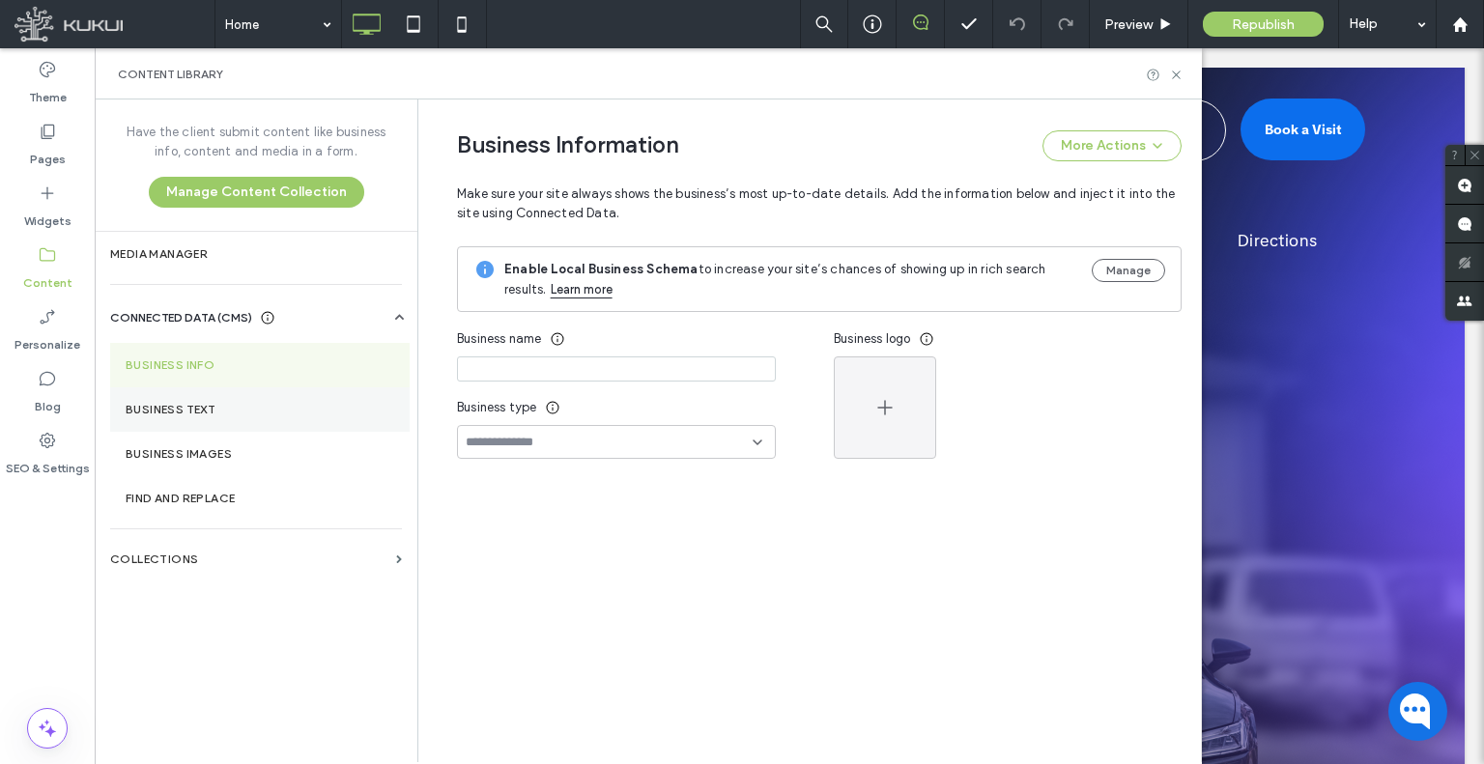
type input "**********"
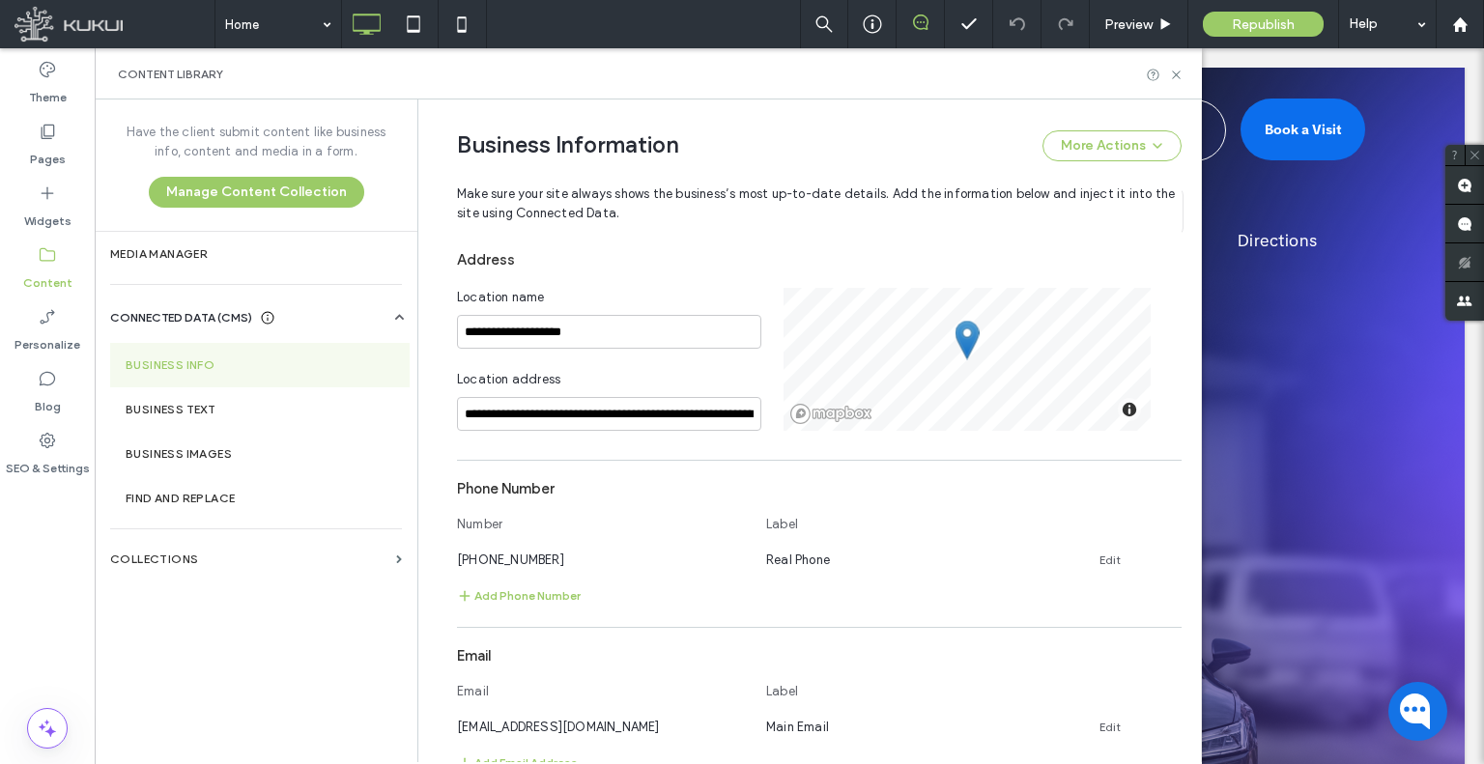
scroll to position [618, 0]
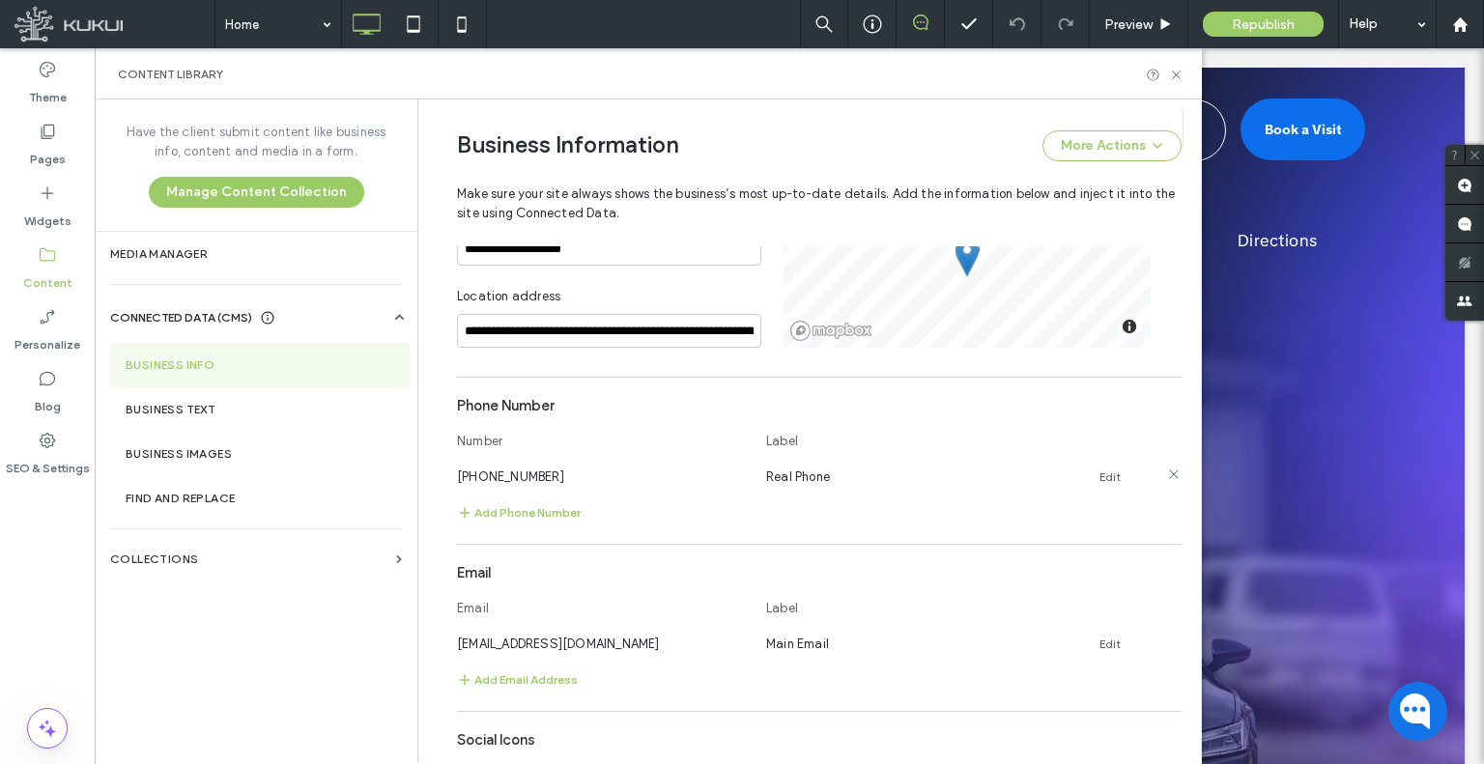
click at [528, 476] on span "[PHONE_NUMBER]" at bounding box center [510, 476] width 107 height 14
copy span "[PHONE_NUMBER]"
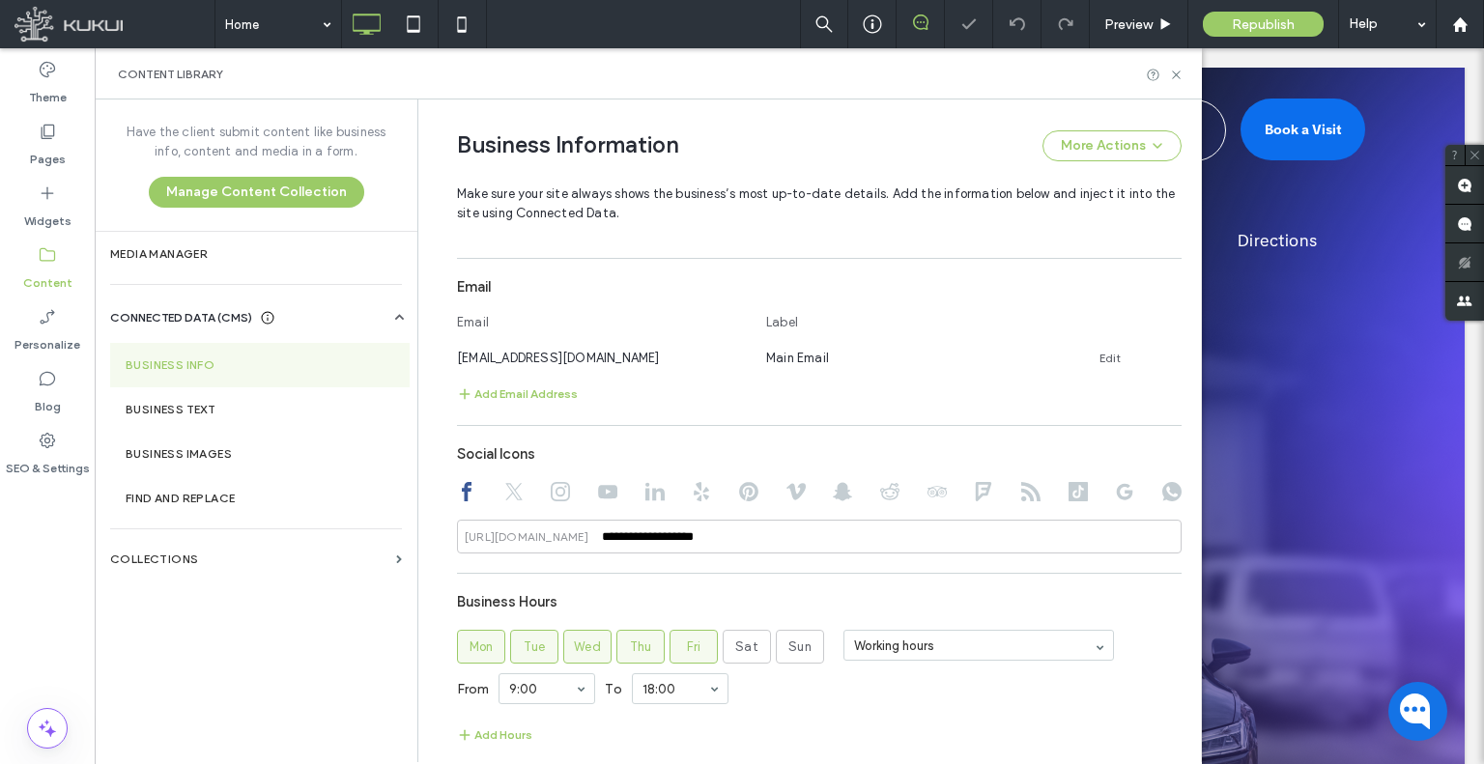
scroll to position [908, 0]
click at [607, 359] on span "evolutionmotors72@gmail.com" at bounding box center [558, 354] width 203 height 14
copy span "evolutionmotors72@gmail.com"
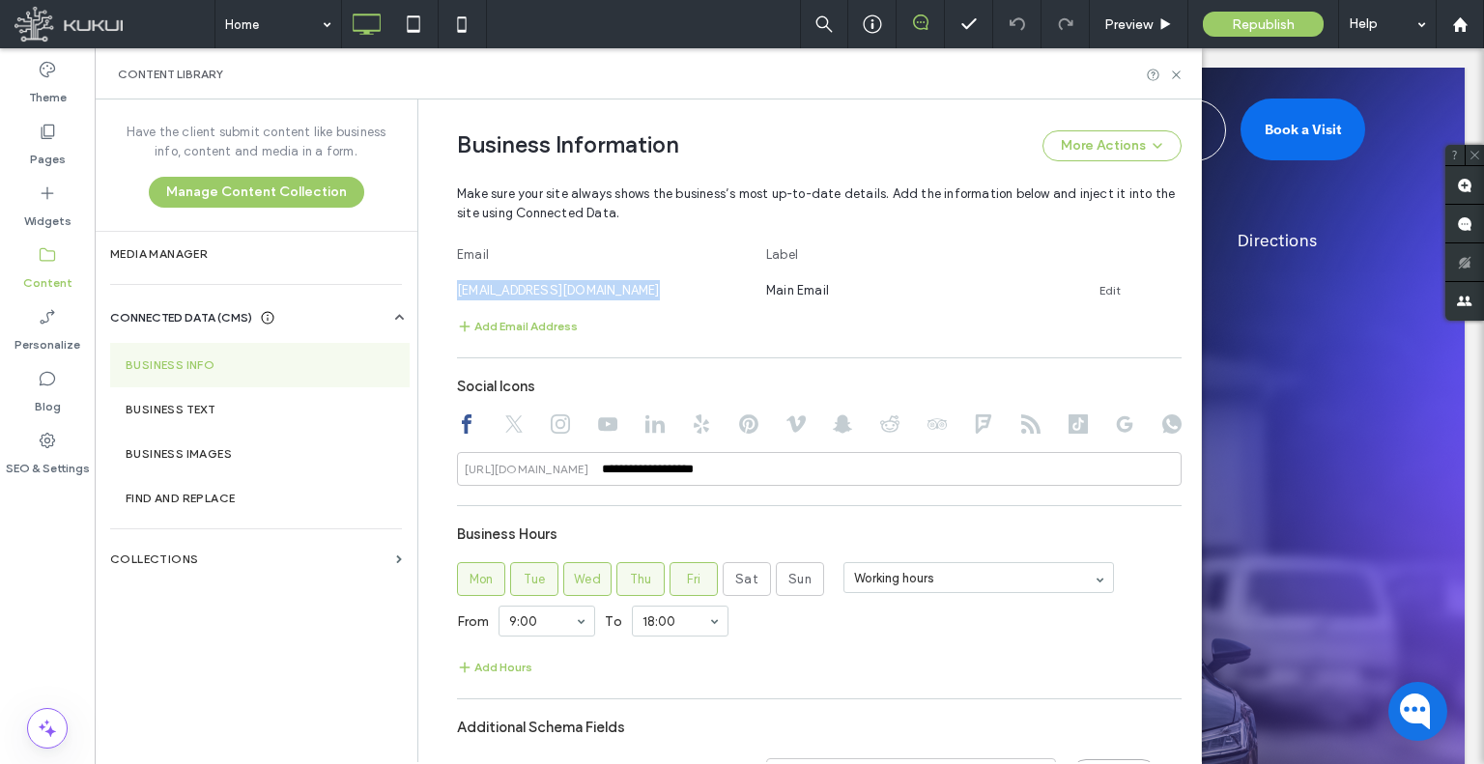
scroll to position [1005, 0]
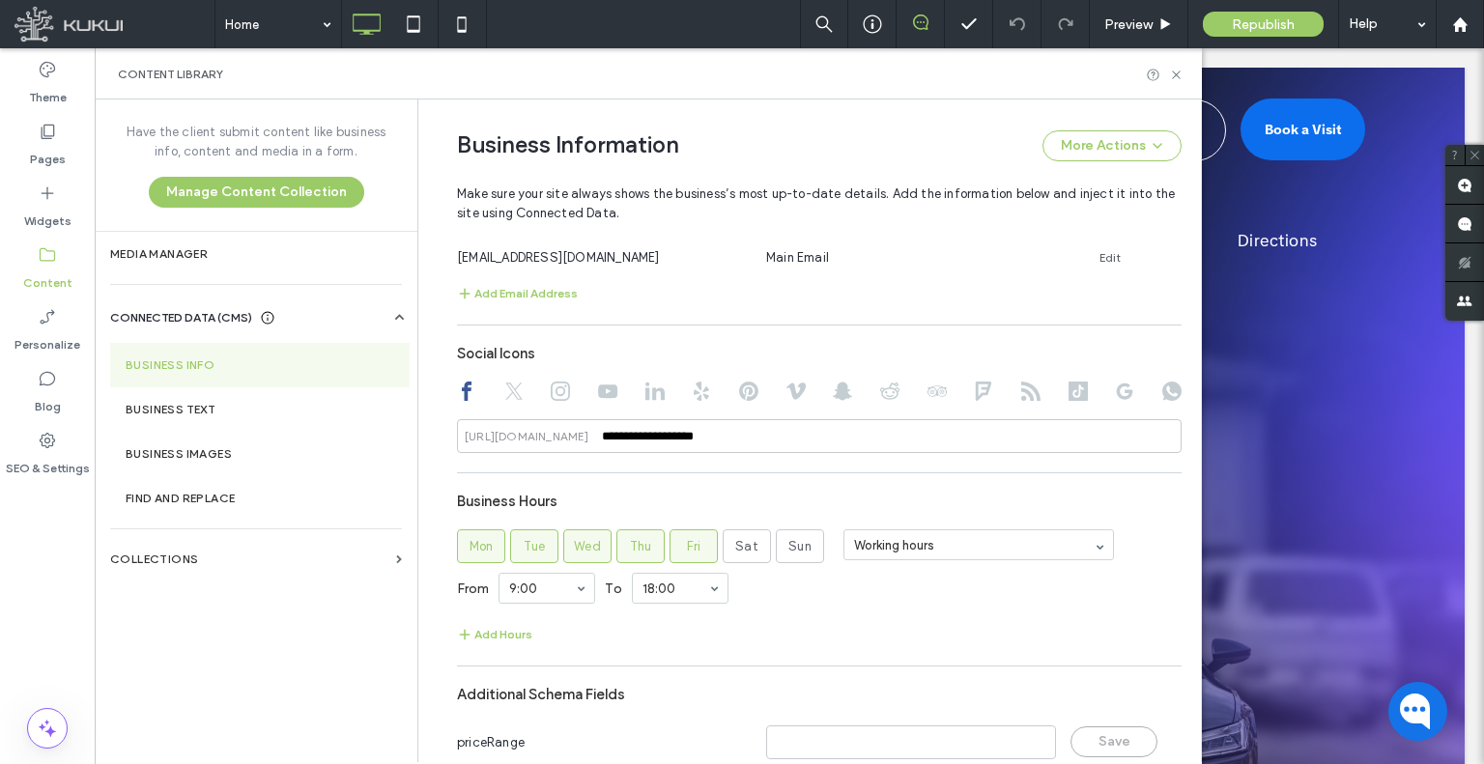
click at [603, 416] on div "**********" at bounding box center [819, 394] width 725 height 118
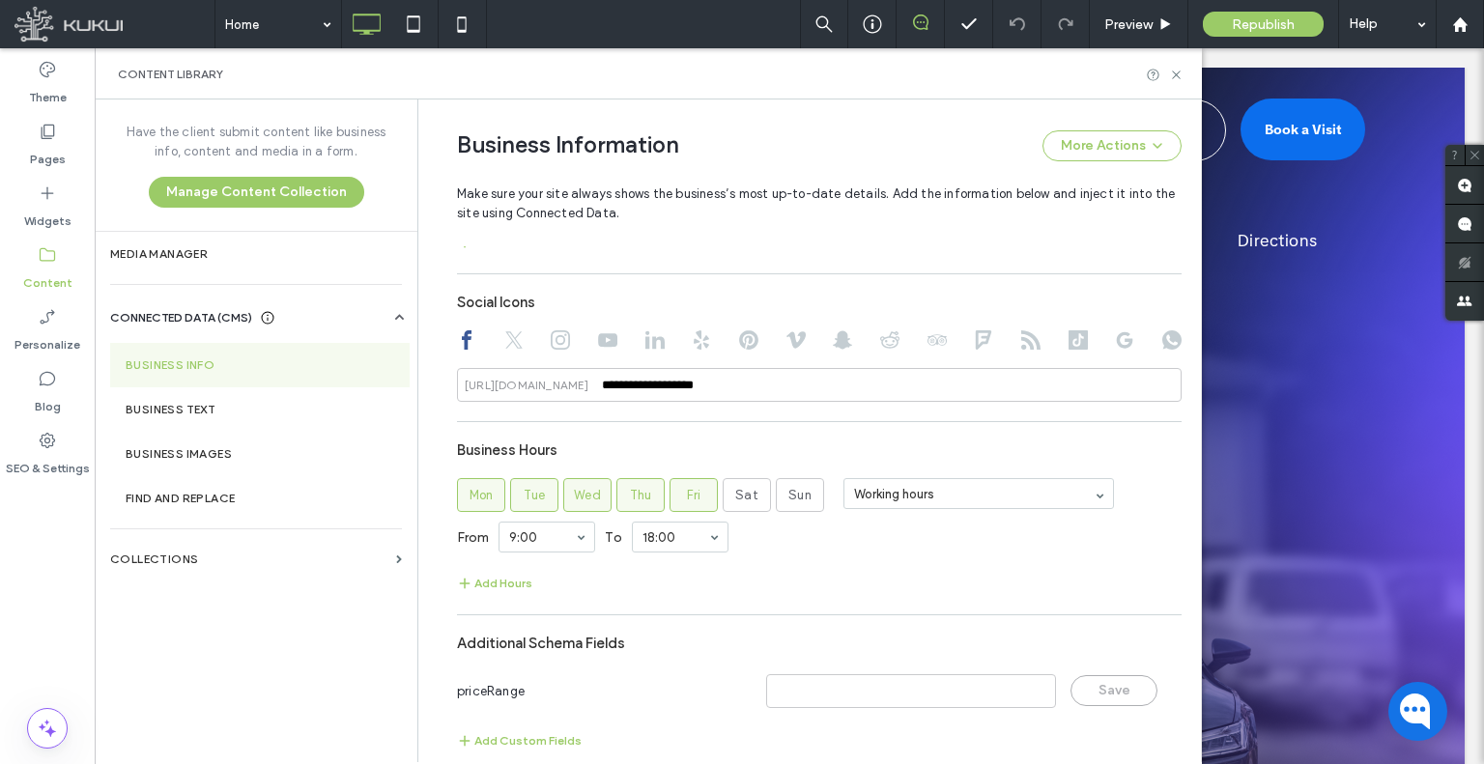
scroll to position [1079, 0]
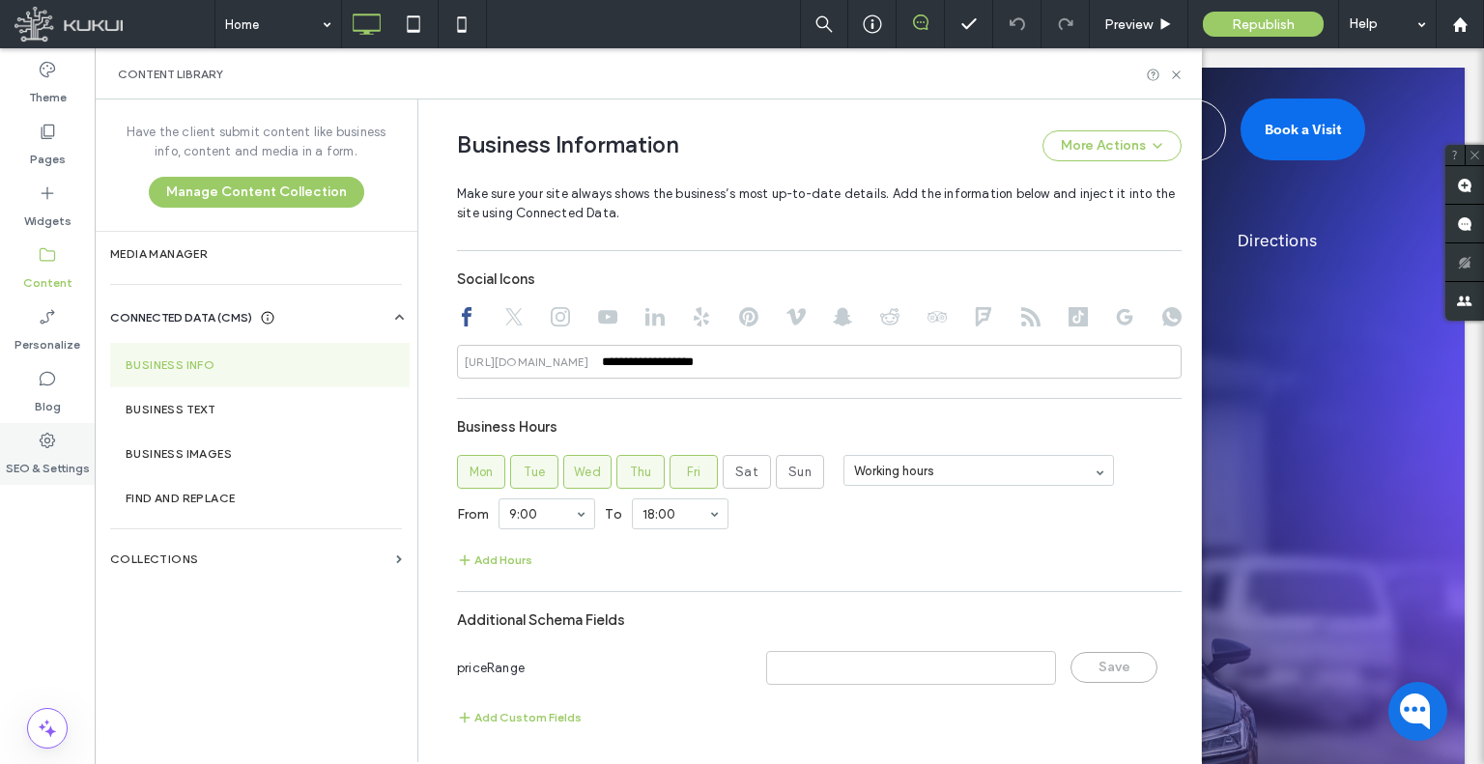
click at [44, 442] on icon at bounding box center [47, 440] width 19 height 19
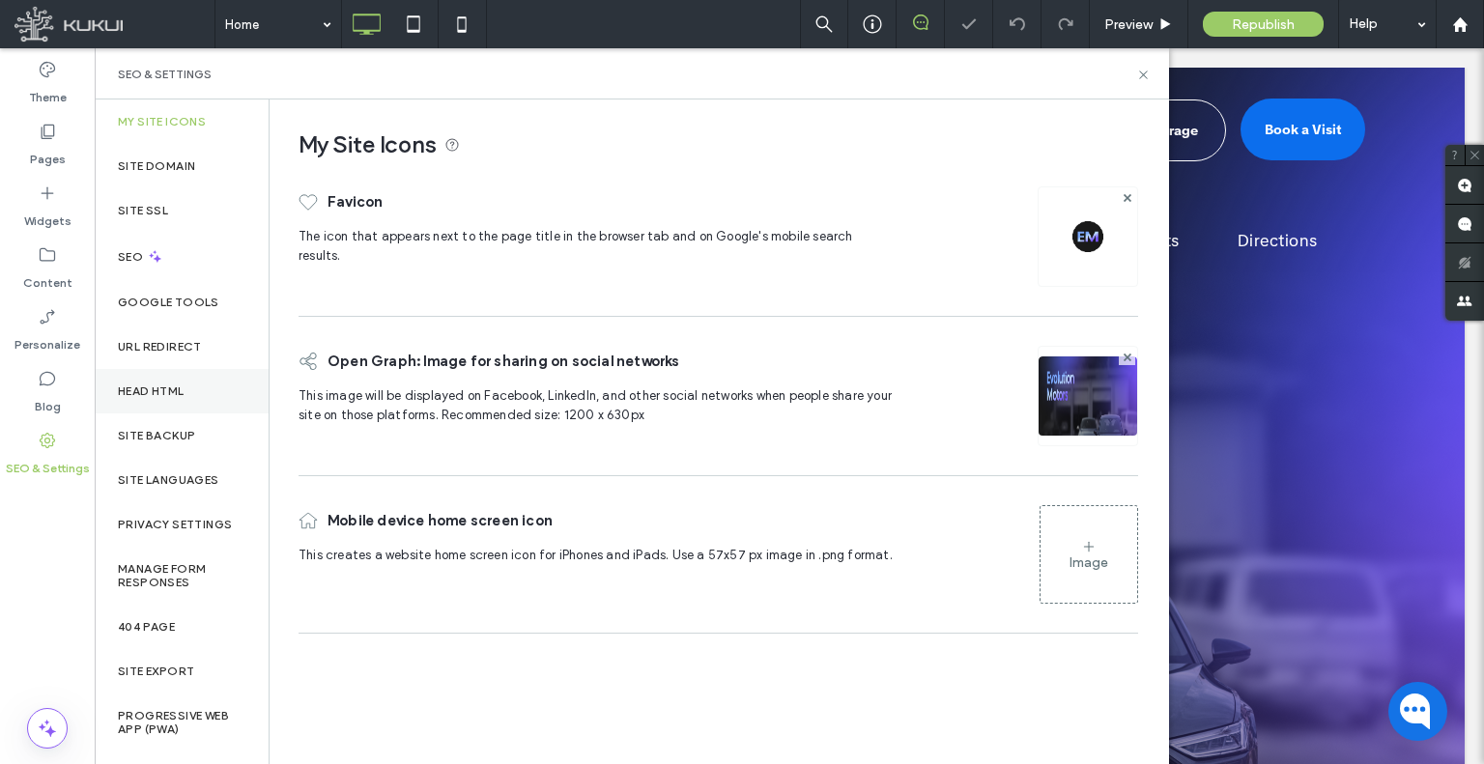
click at [182, 385] on label "Head HTML" at bounding box center [151, 391] width 67 height 14
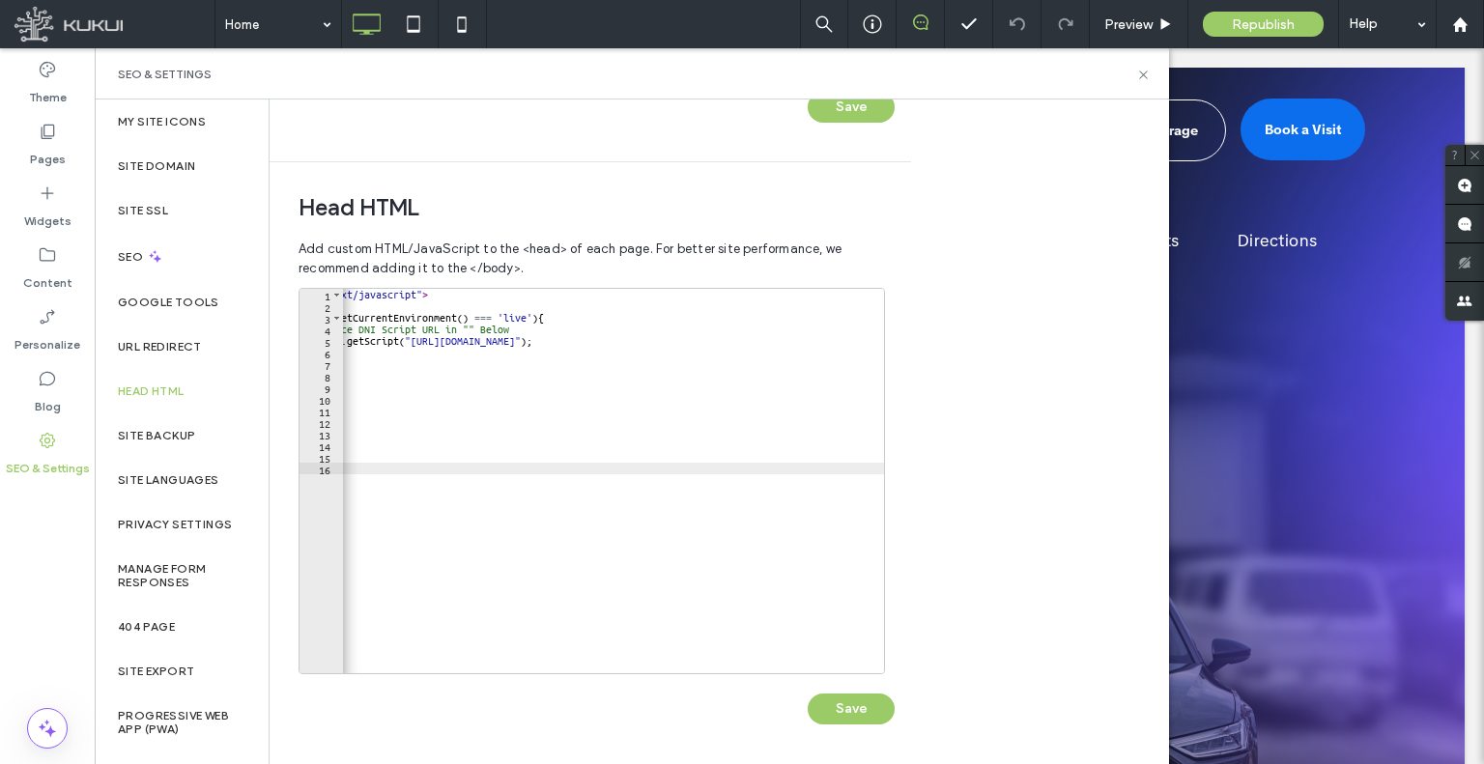
scroll to position [0, 99]
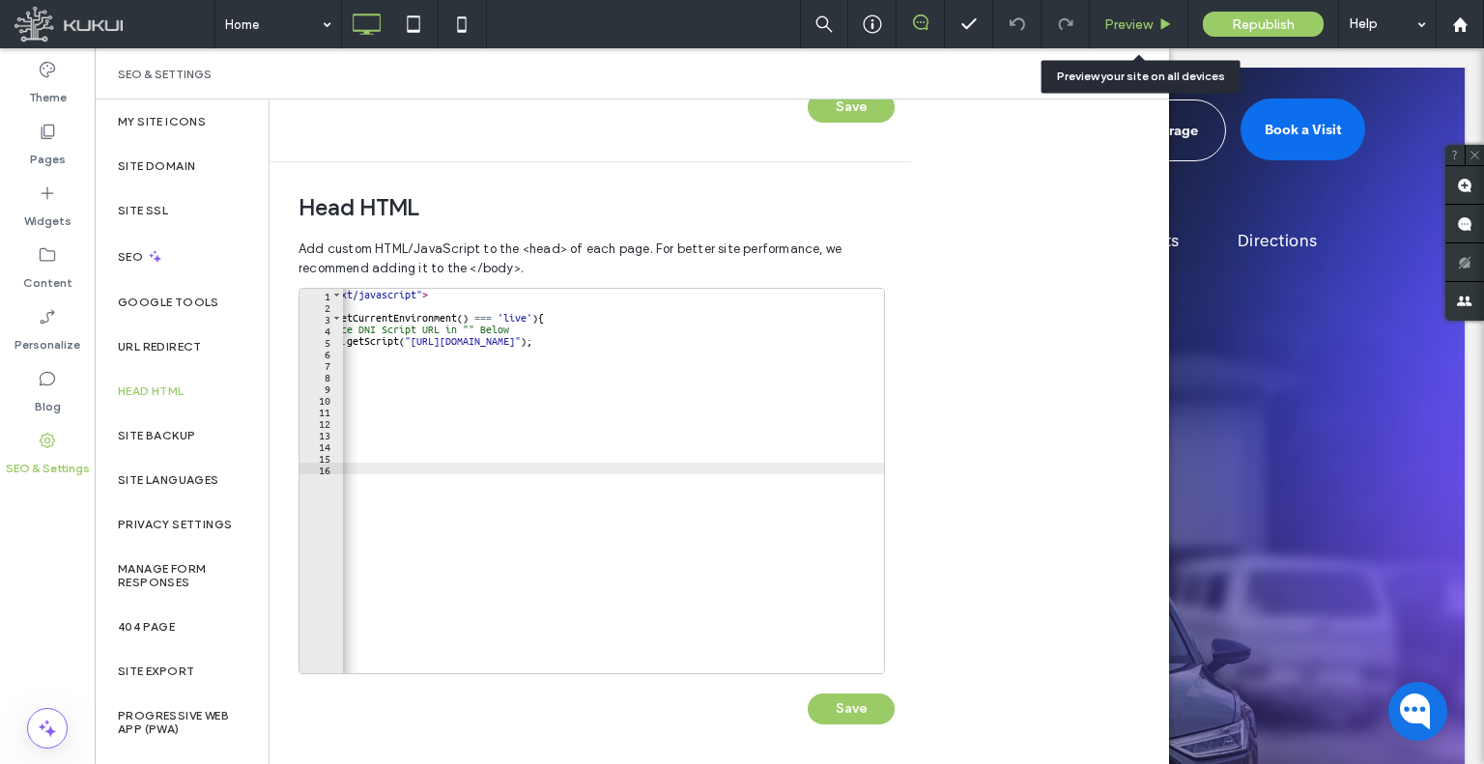
click at [1130, 30] on span "Preview" at bounding box center [1128, 24] width 48 height 16
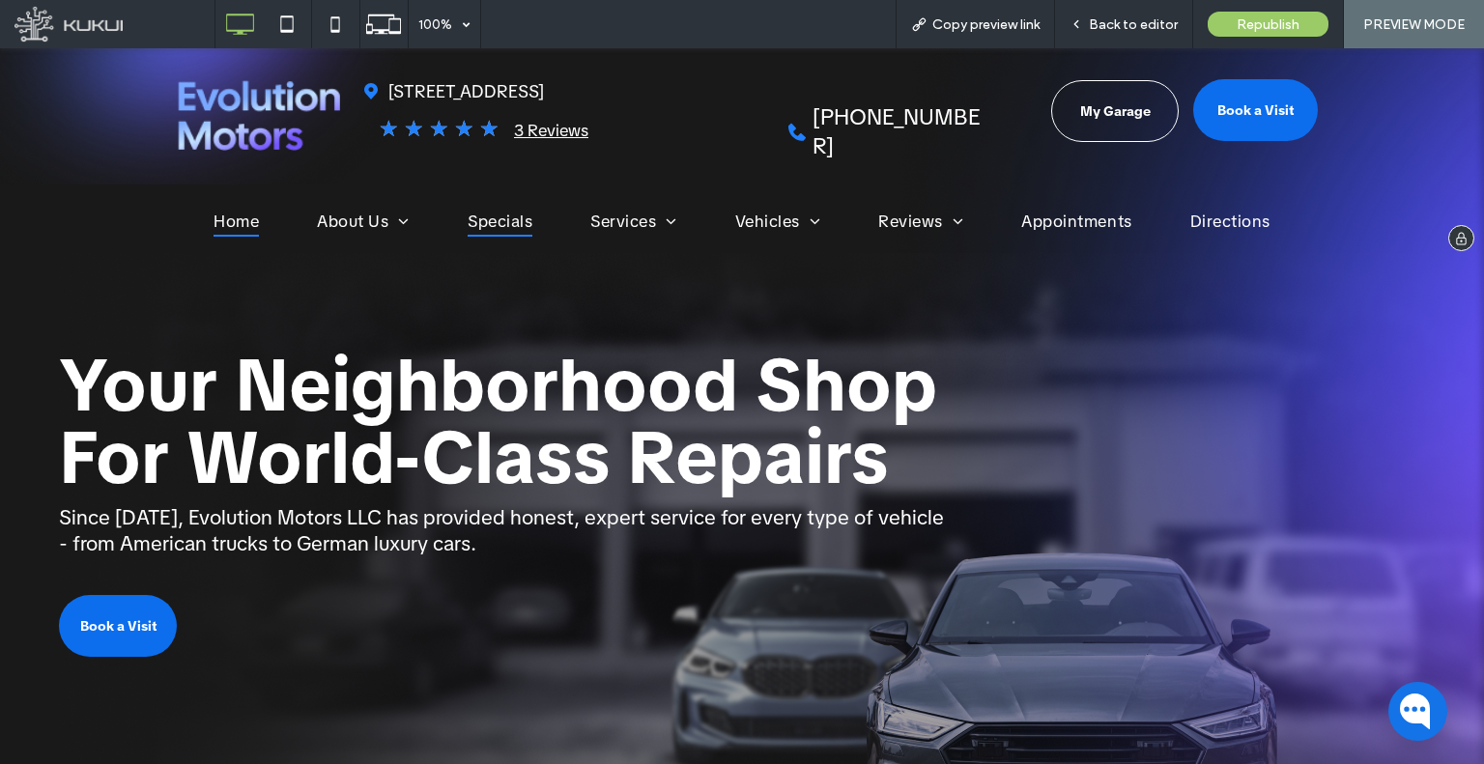
click at [515, 208] on span "Specials" at bounding box center [500, 221] width 65 height 32
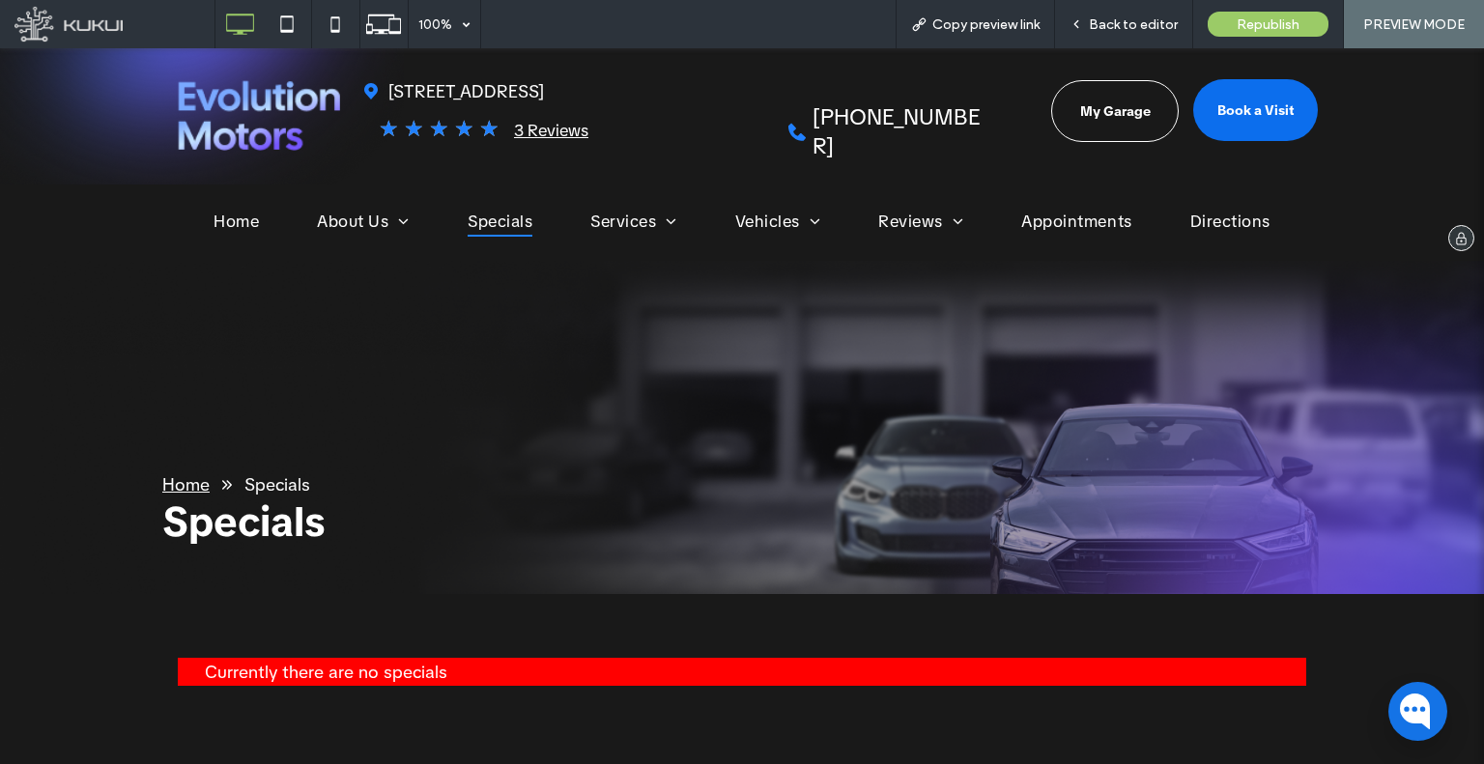
click at [468, 219] on span "Specials" at bounding box center [500, 221] width 65 height 32
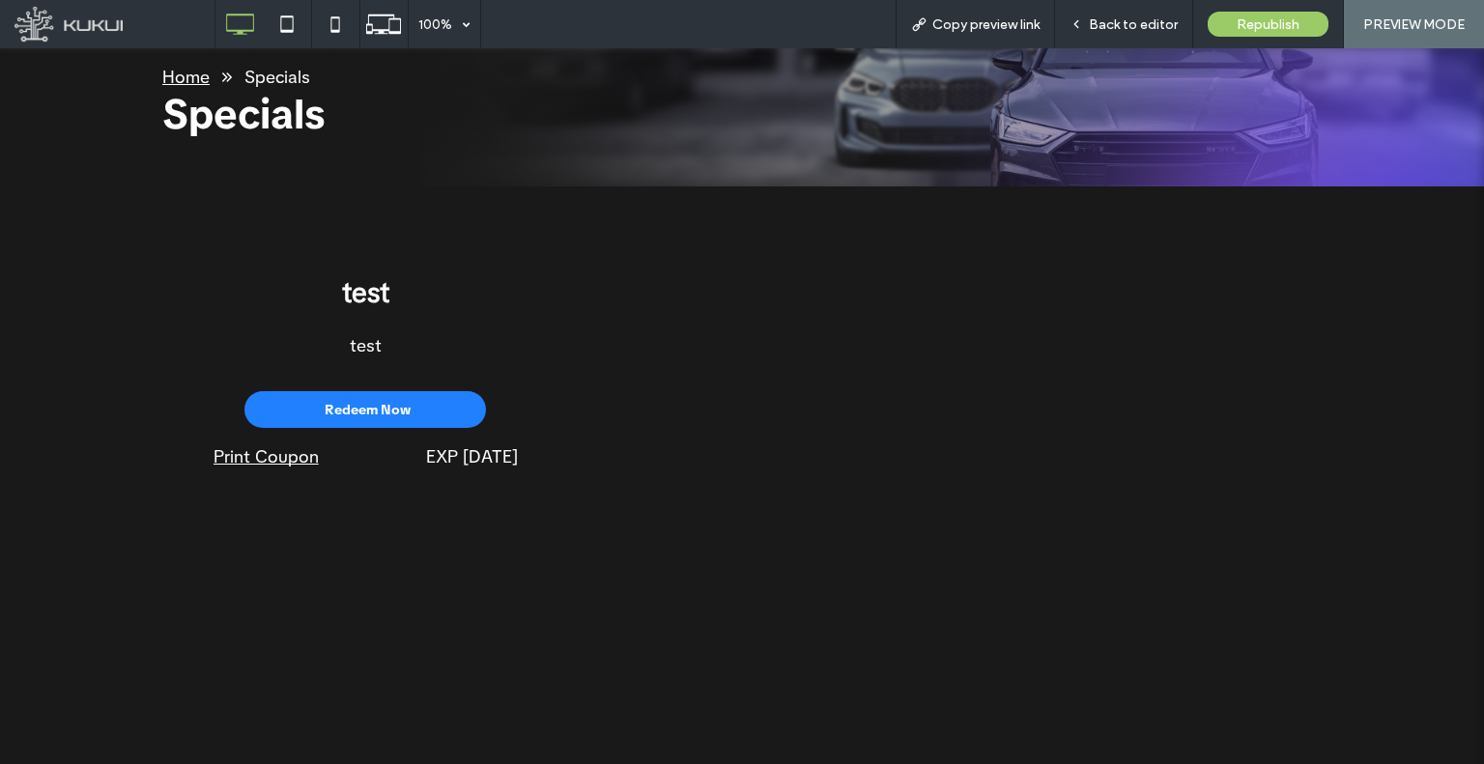
scroll to position [386, 0]
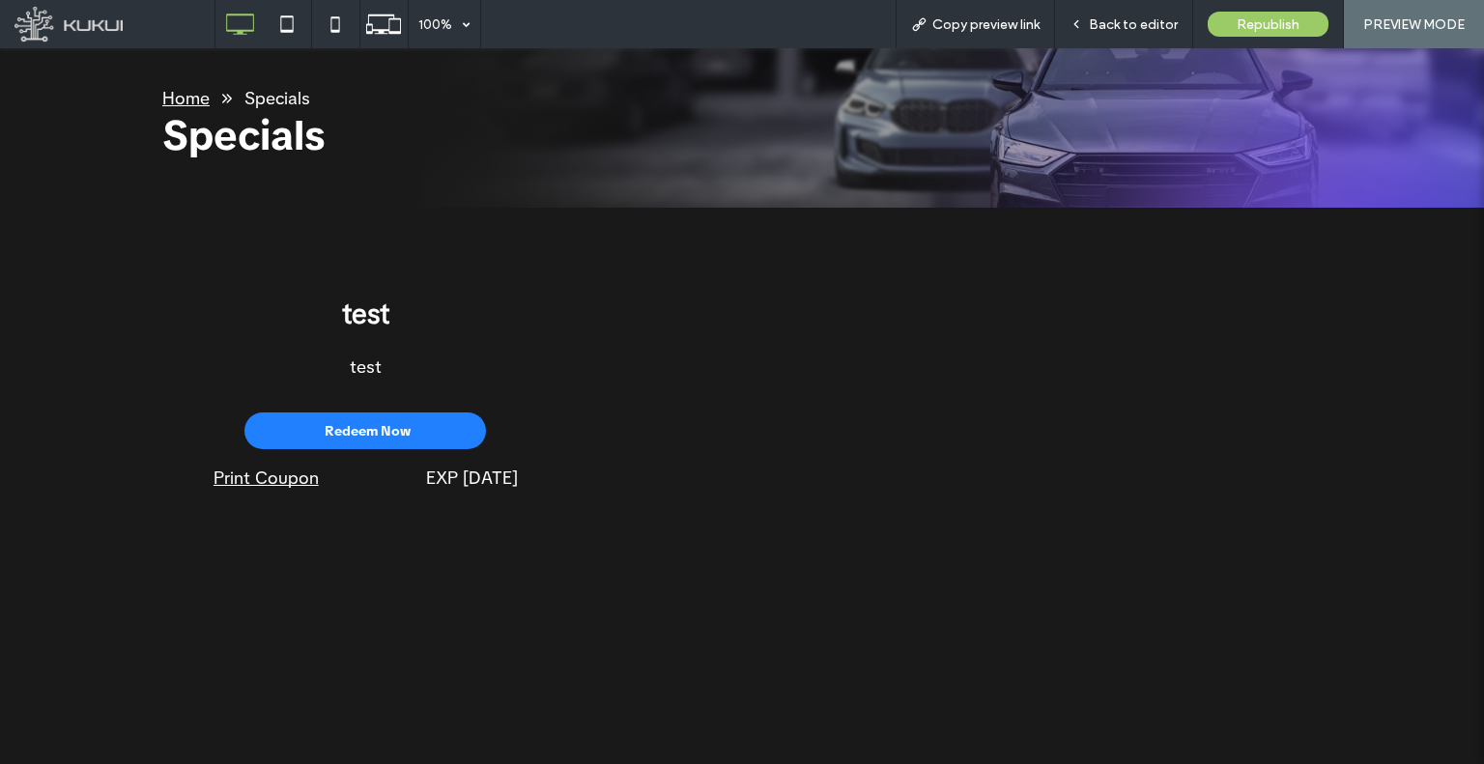
click at [397, 413] on span "Redeem Now" at bounding box center [368, 430] width 86 height 37
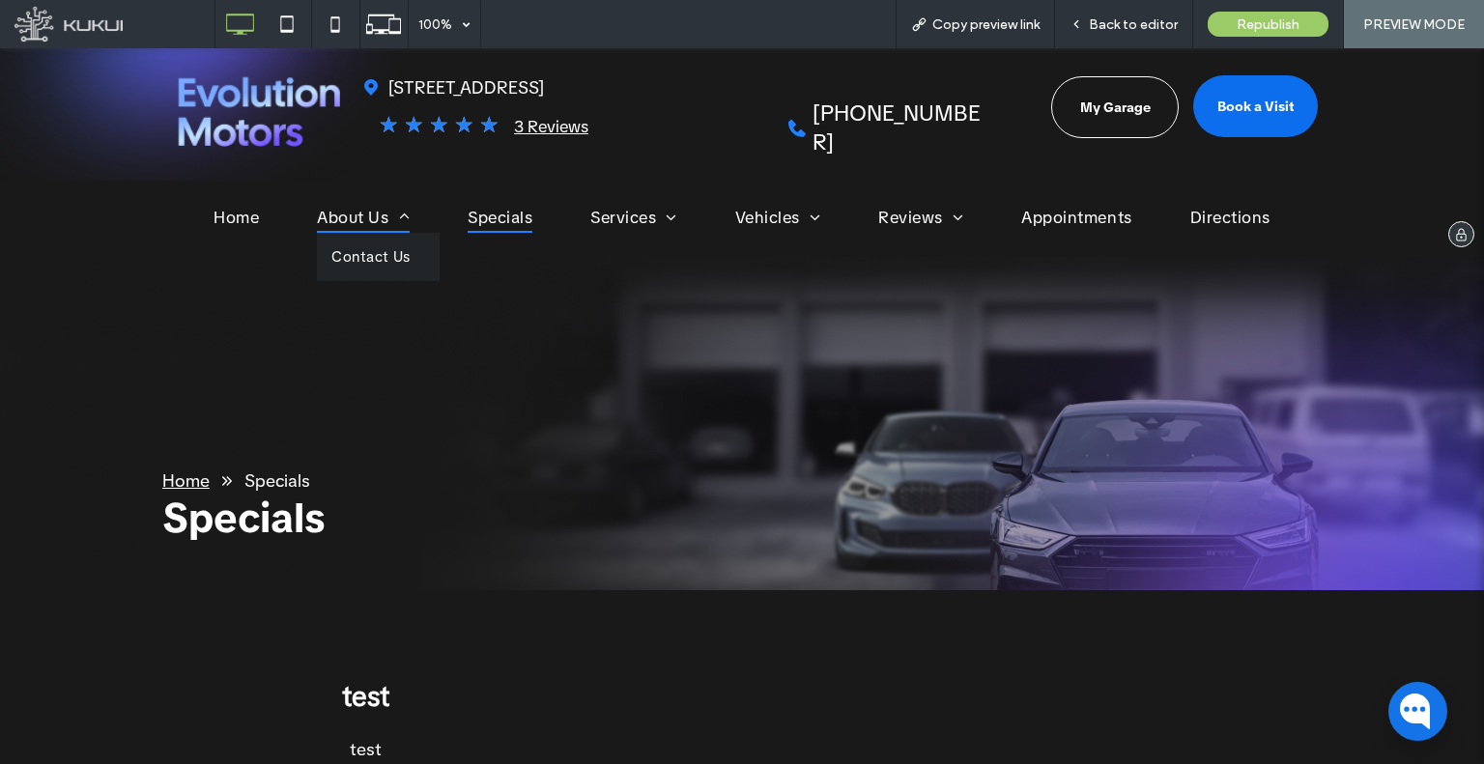
scroll to position [0, 0]
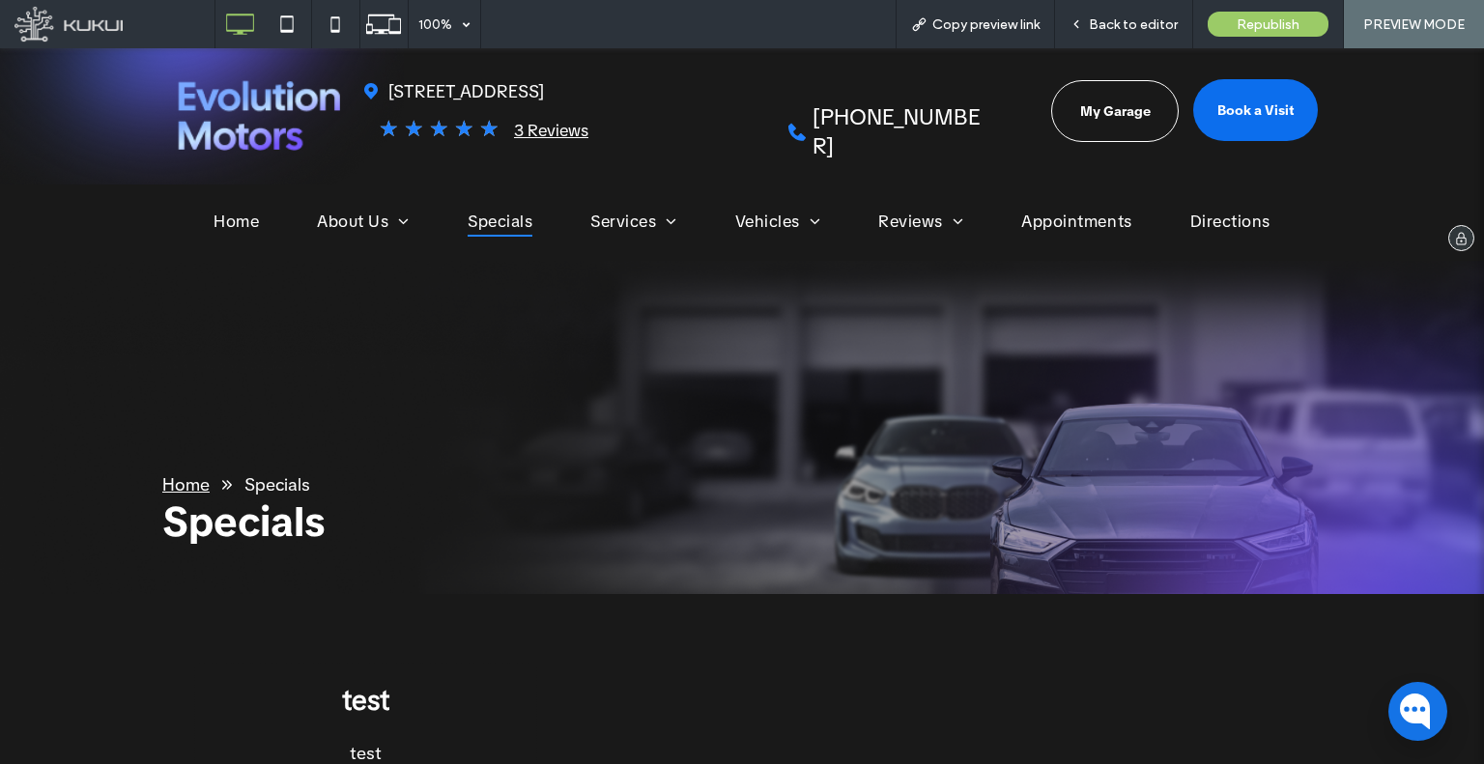
click at [298, 151] on div "Click To Paste" at bounding box center [258, 117] width 193 height 92
click at [277, 124] on img at bounding box center [259, 115] width 163 height 71
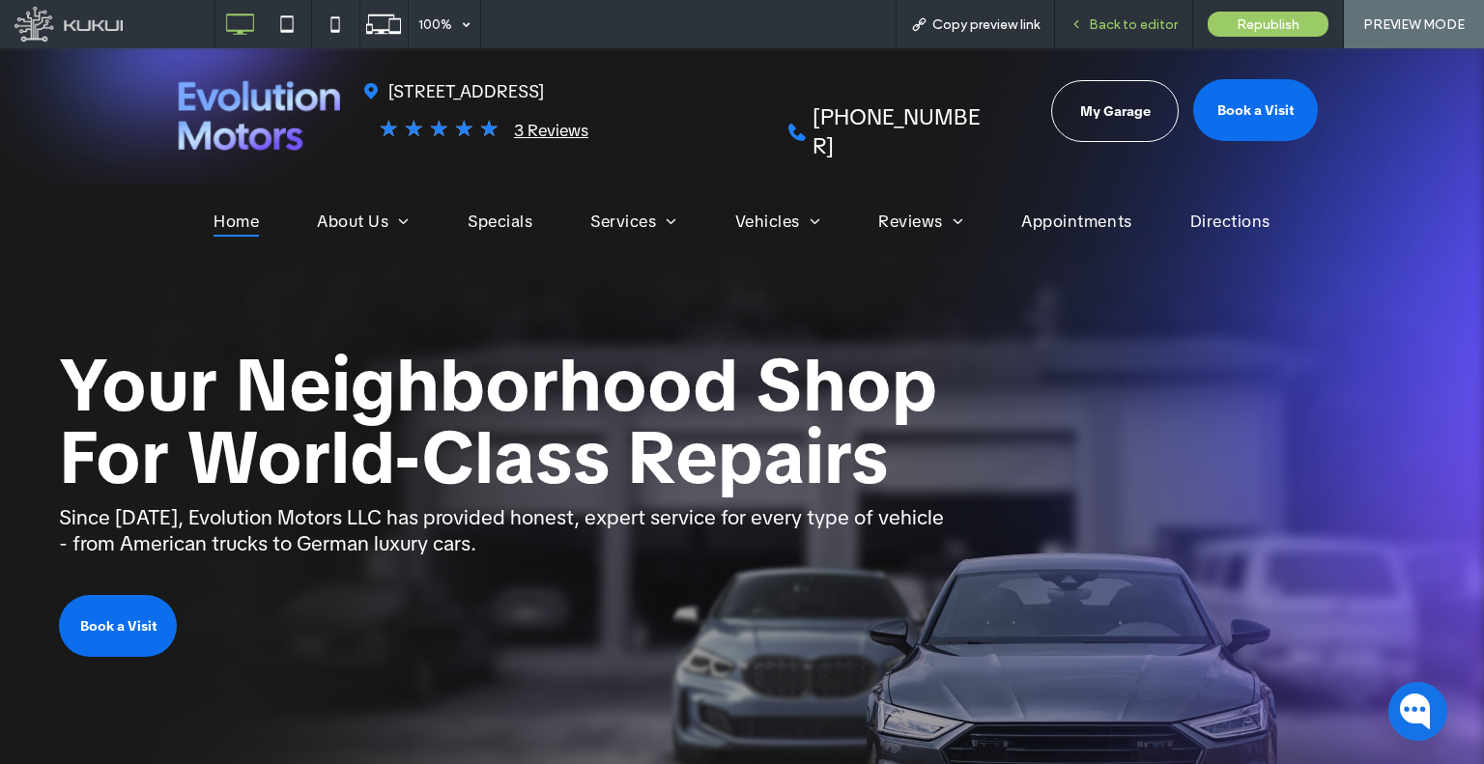
click at [1104, 20] on span "Back to editor" at bounding box center [1133, 24] width 89 height 16
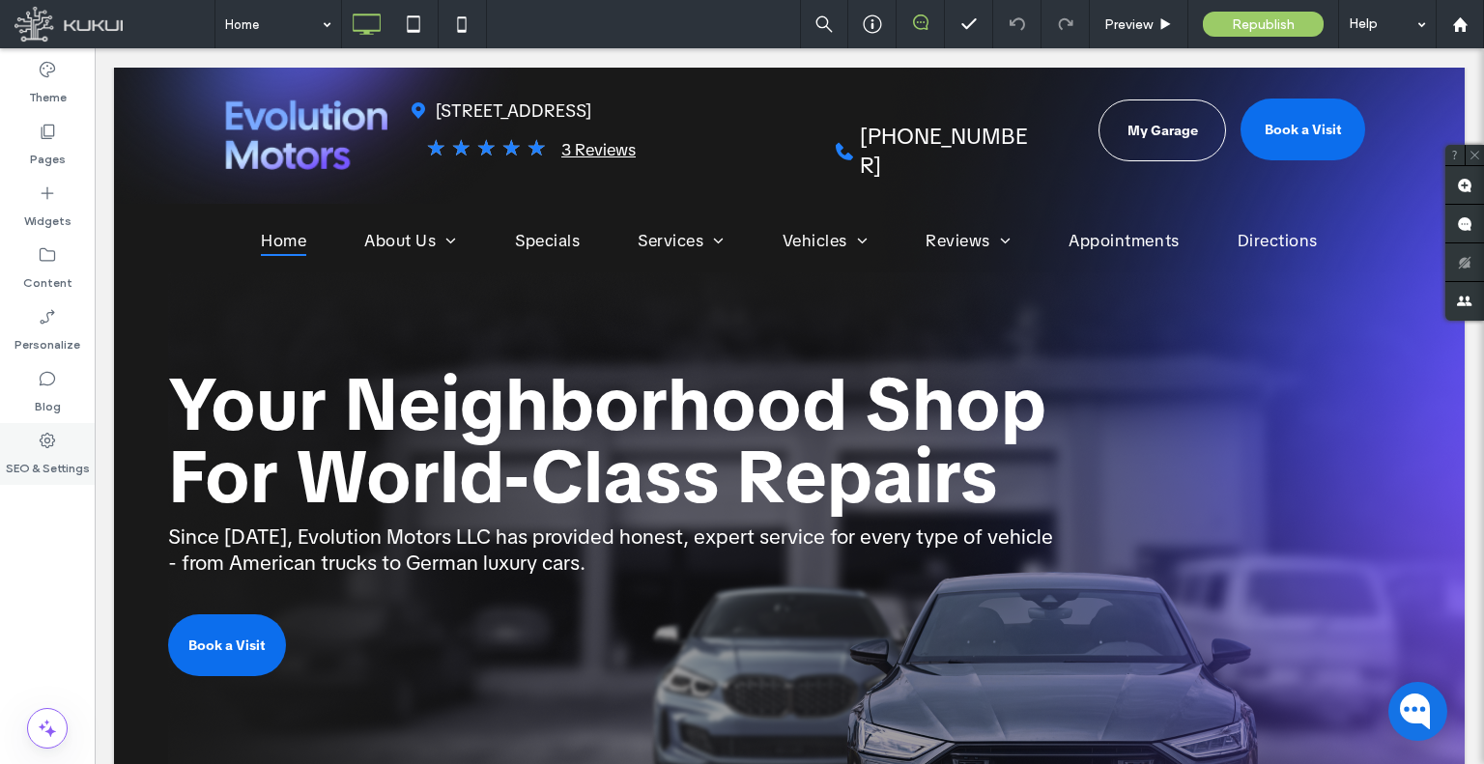
click at [66, 436] on div "SEO & Settings" at bounding box center [47, 454] width 95 height 62
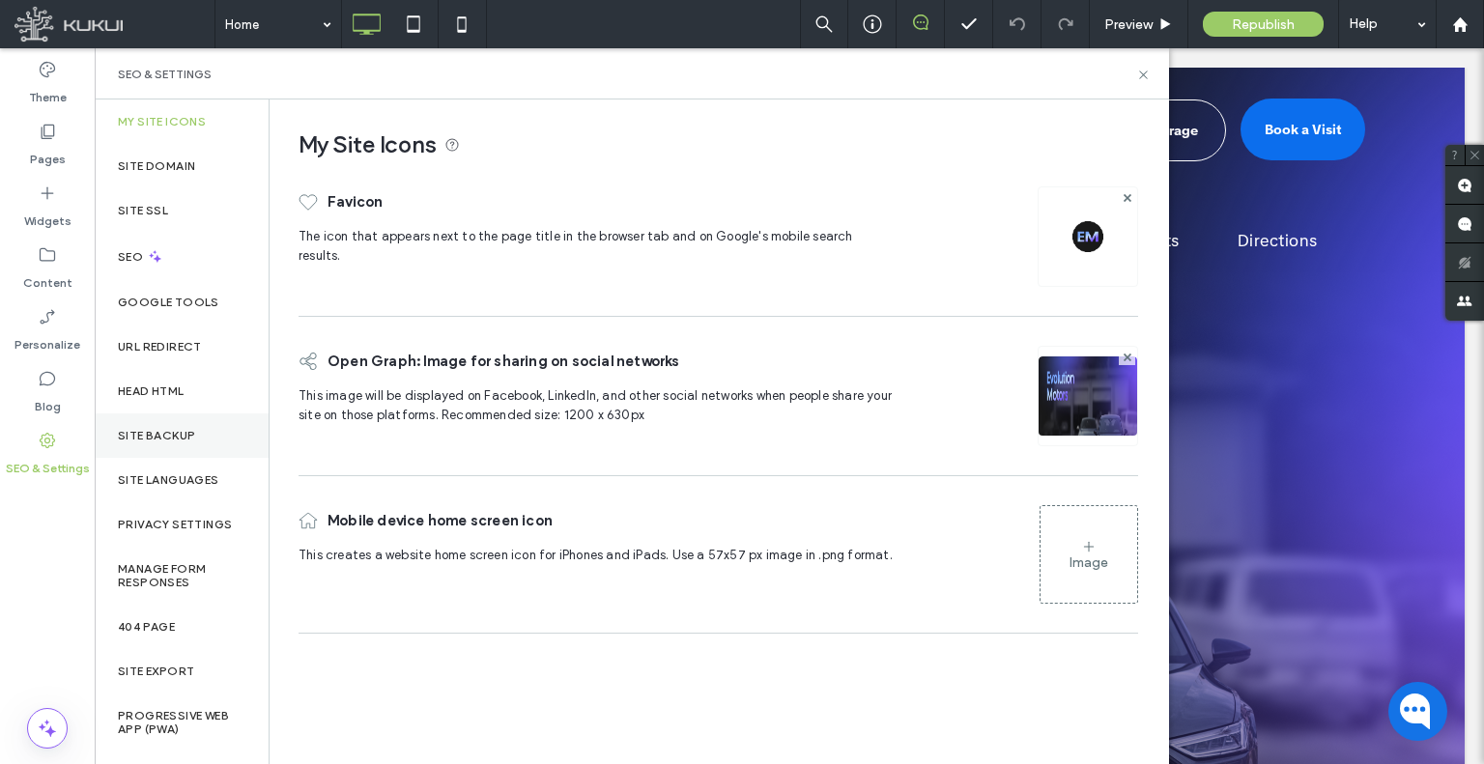
click at [119, 432] on label "Site Backup" at bounding box center [156, 436] width 77 height 14
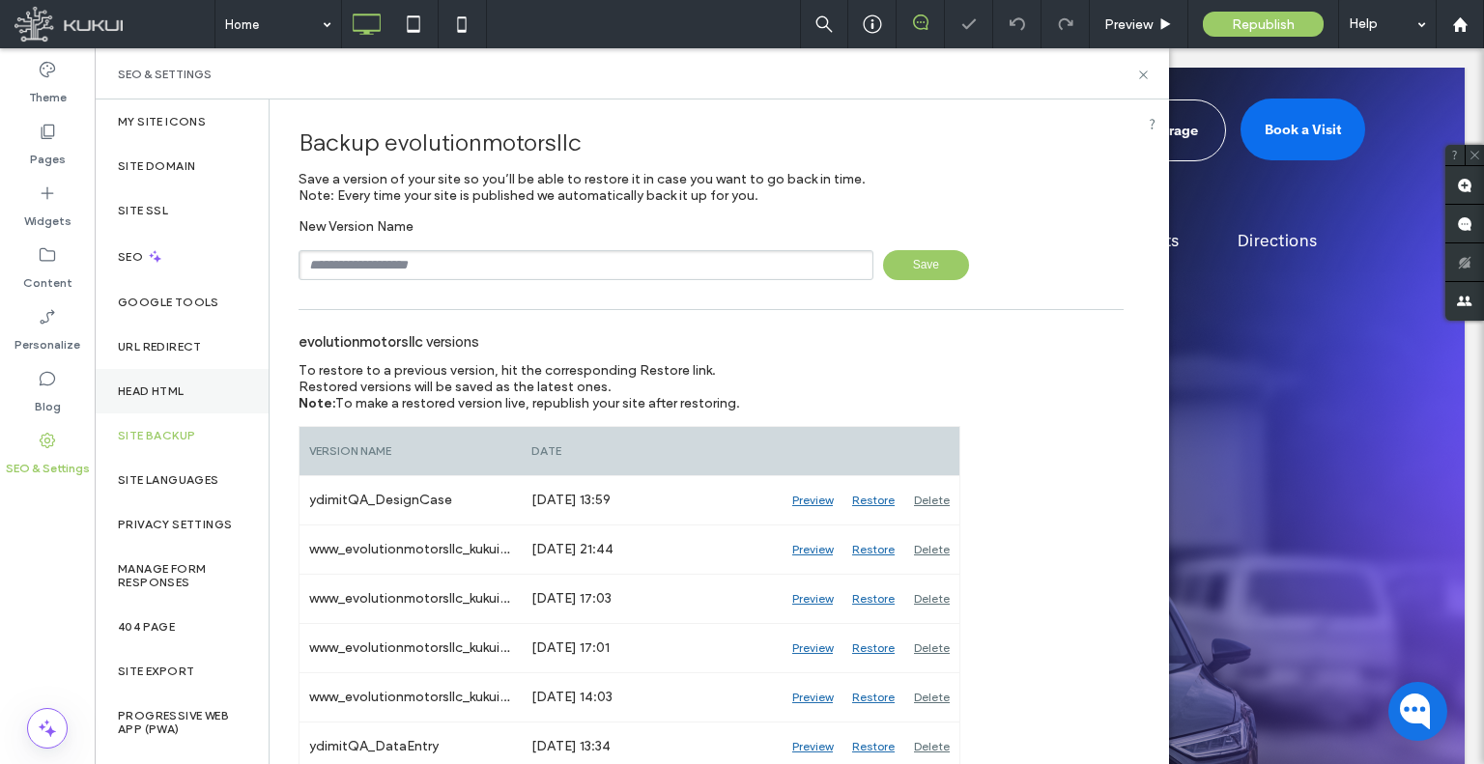
click at [180, 393] on label "Head HTML" at bounding box center [151, 391] width 67 height 14
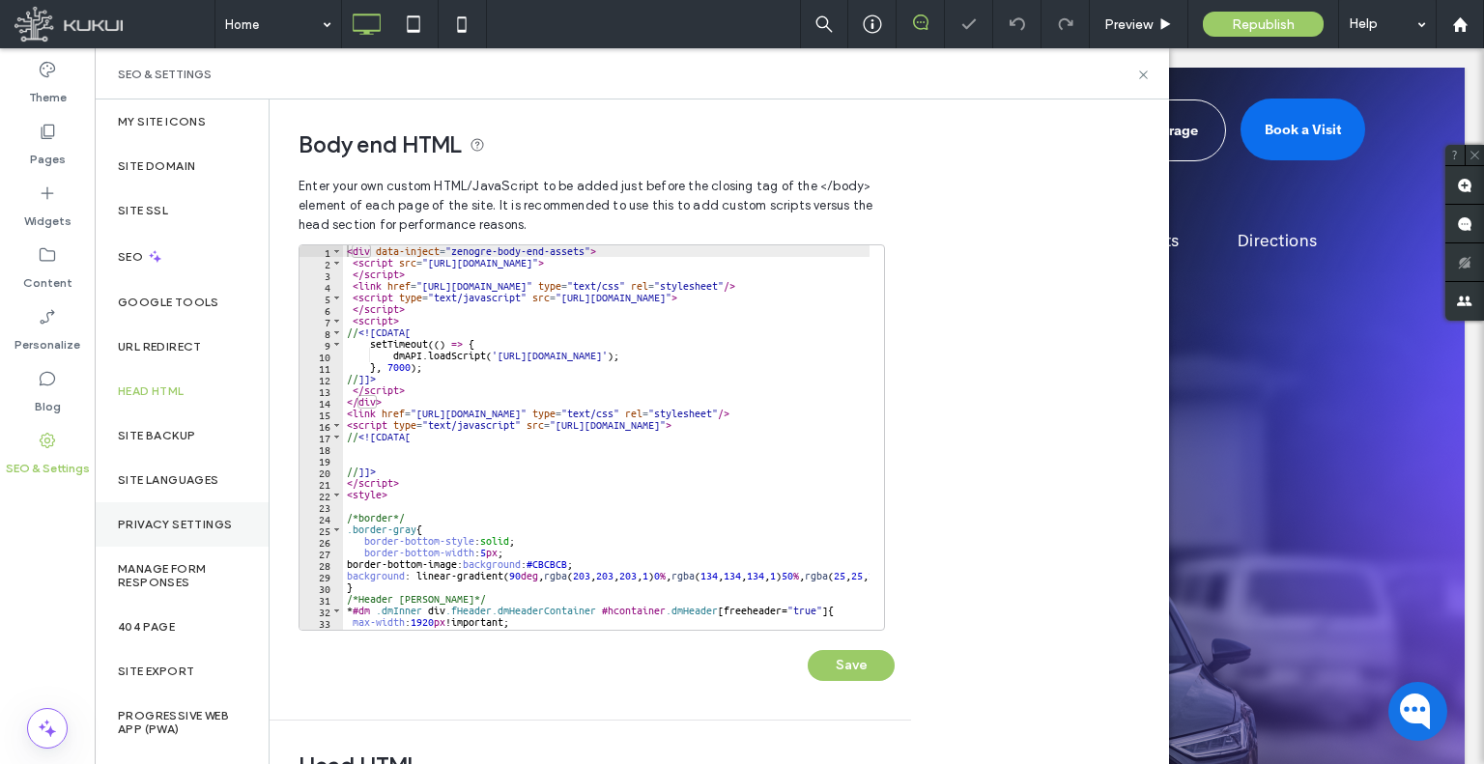
click at [181, 502] on div "Privacy Settings" at bounding box center [182, 524] width 174 height 44
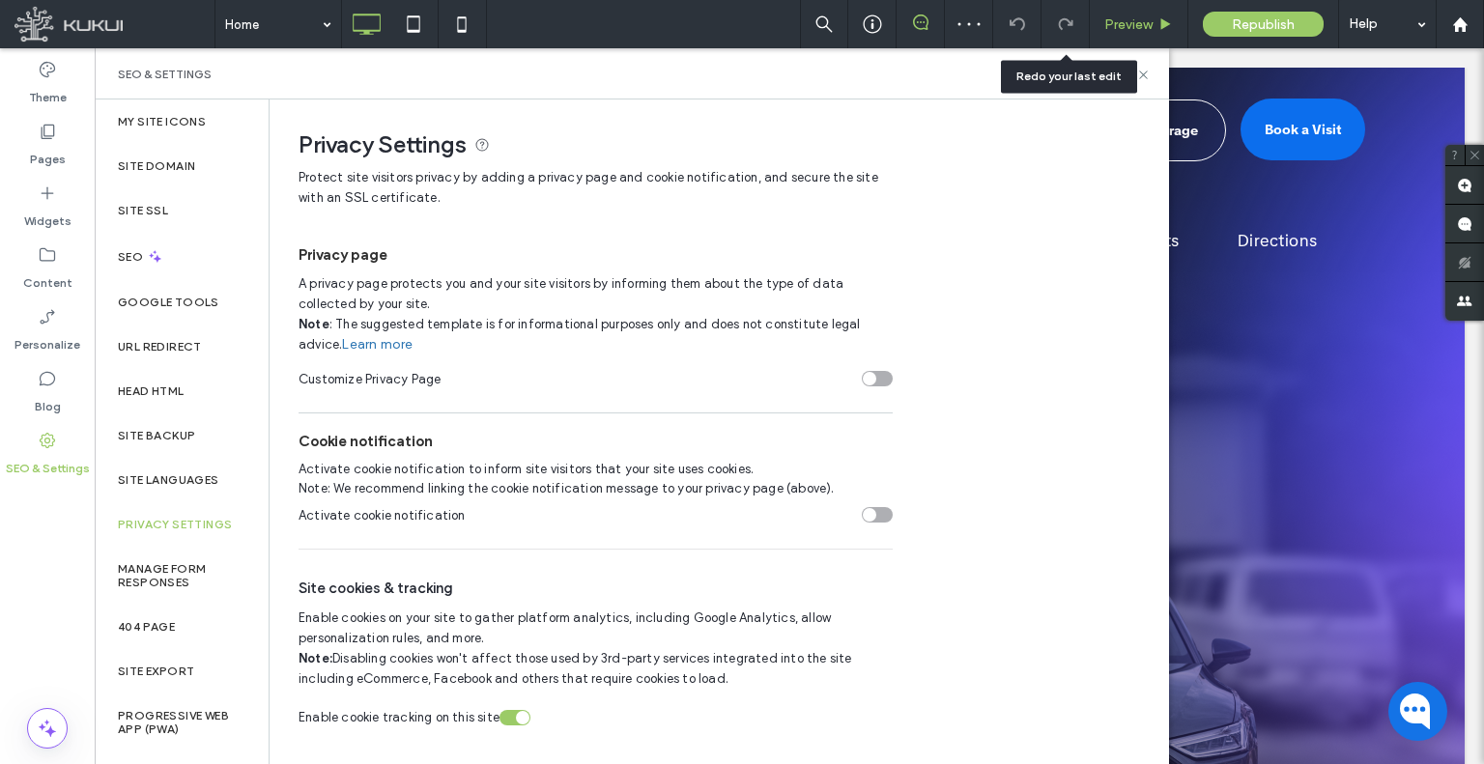
click at [1094, 18] on div "Preview" at bounding box center [1139, 24] width 98 height 16
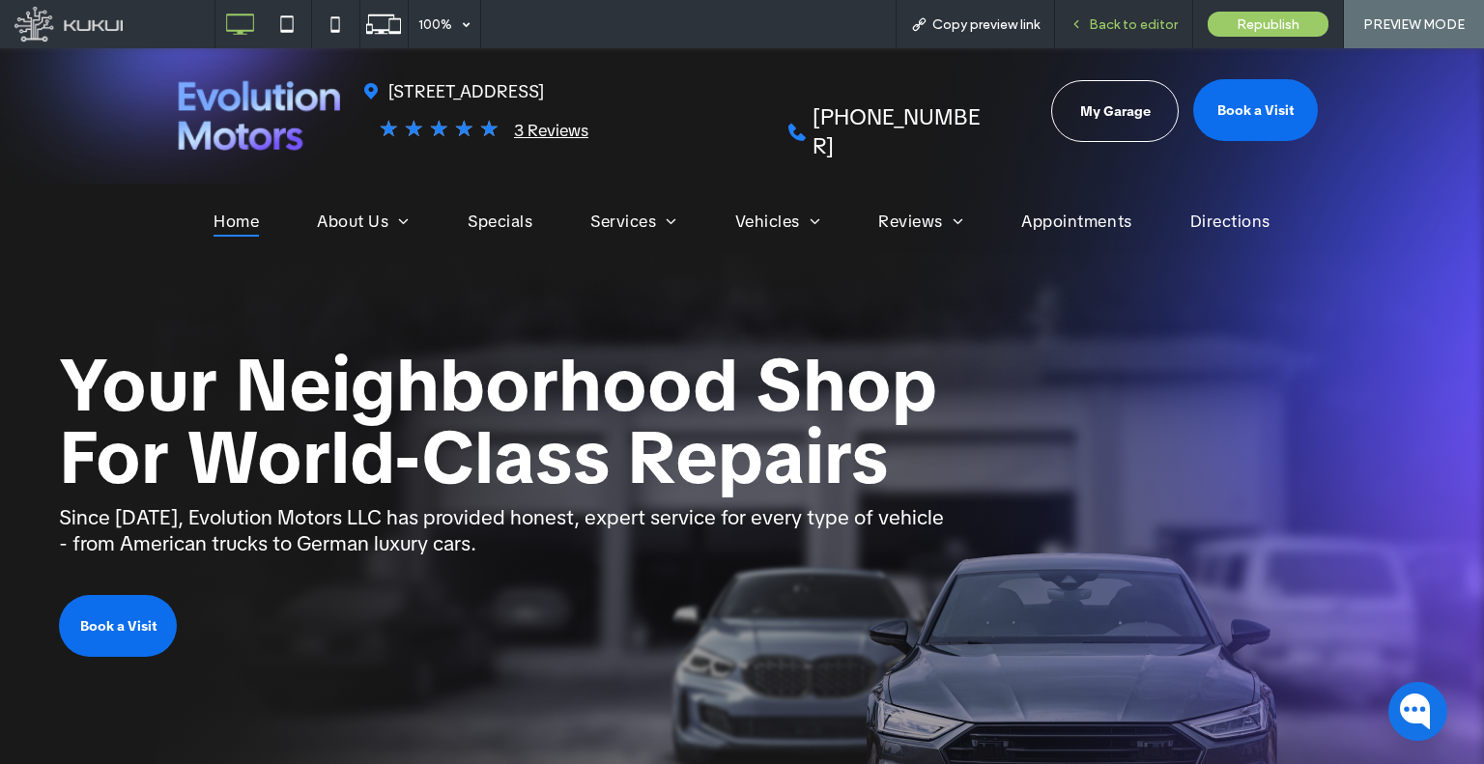
click at [1128, 28] on span "Back to editor" at bounding box center [1133, 24] width 89 height 16
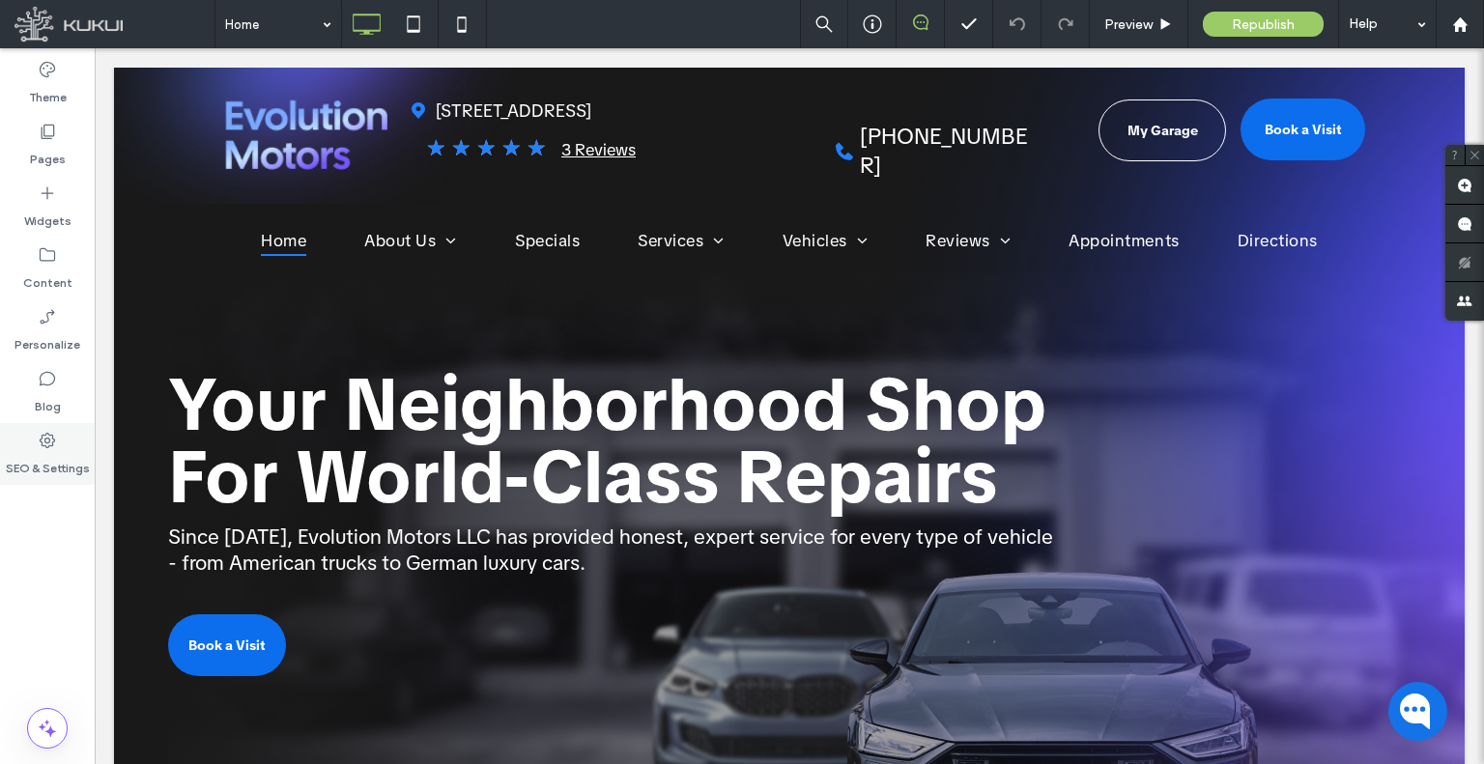
click at [39, 470] on label "SEO & Settings" at bounding box center [48, 463] width 84 height 27
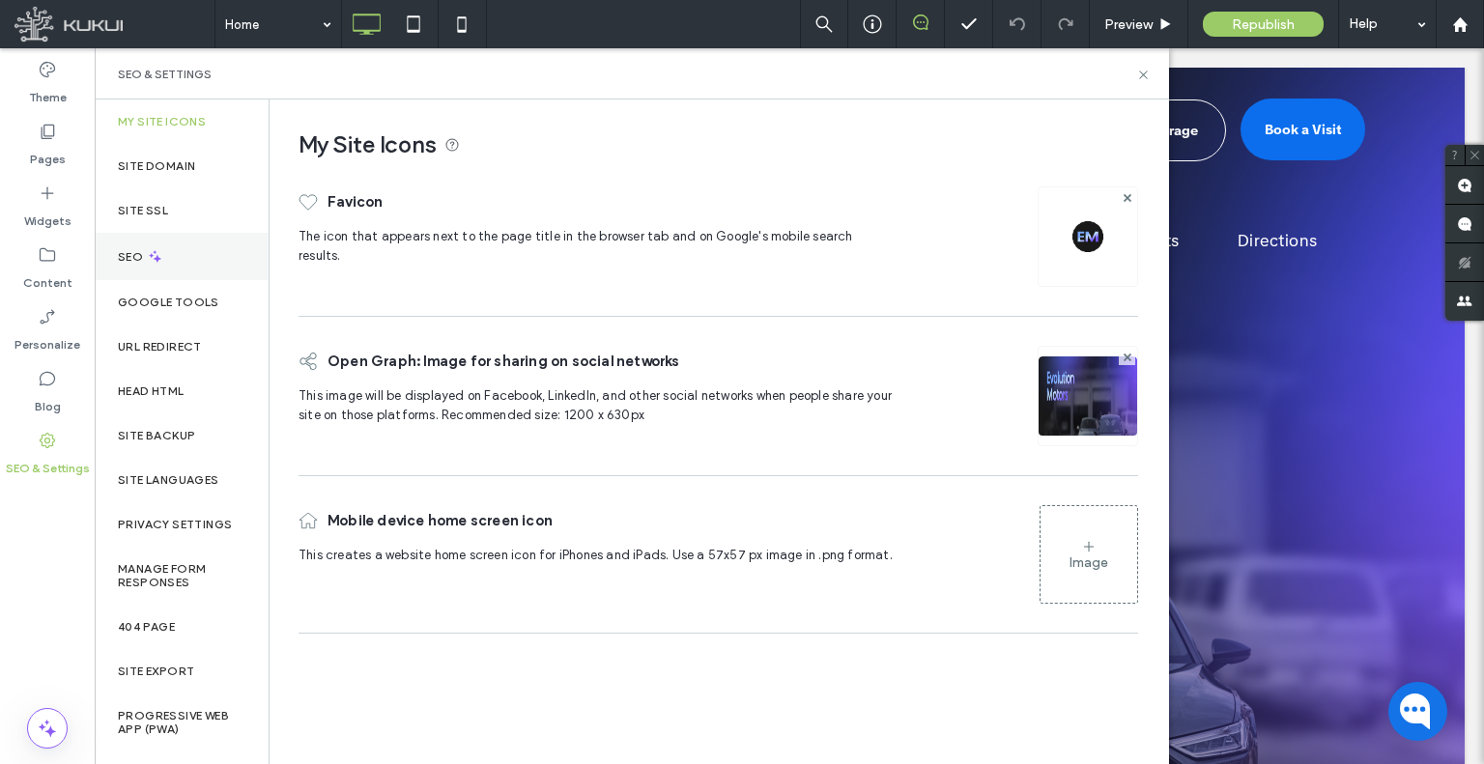
click at [152, 258] on icon at bounding box center [155, 256] width 16 height 16
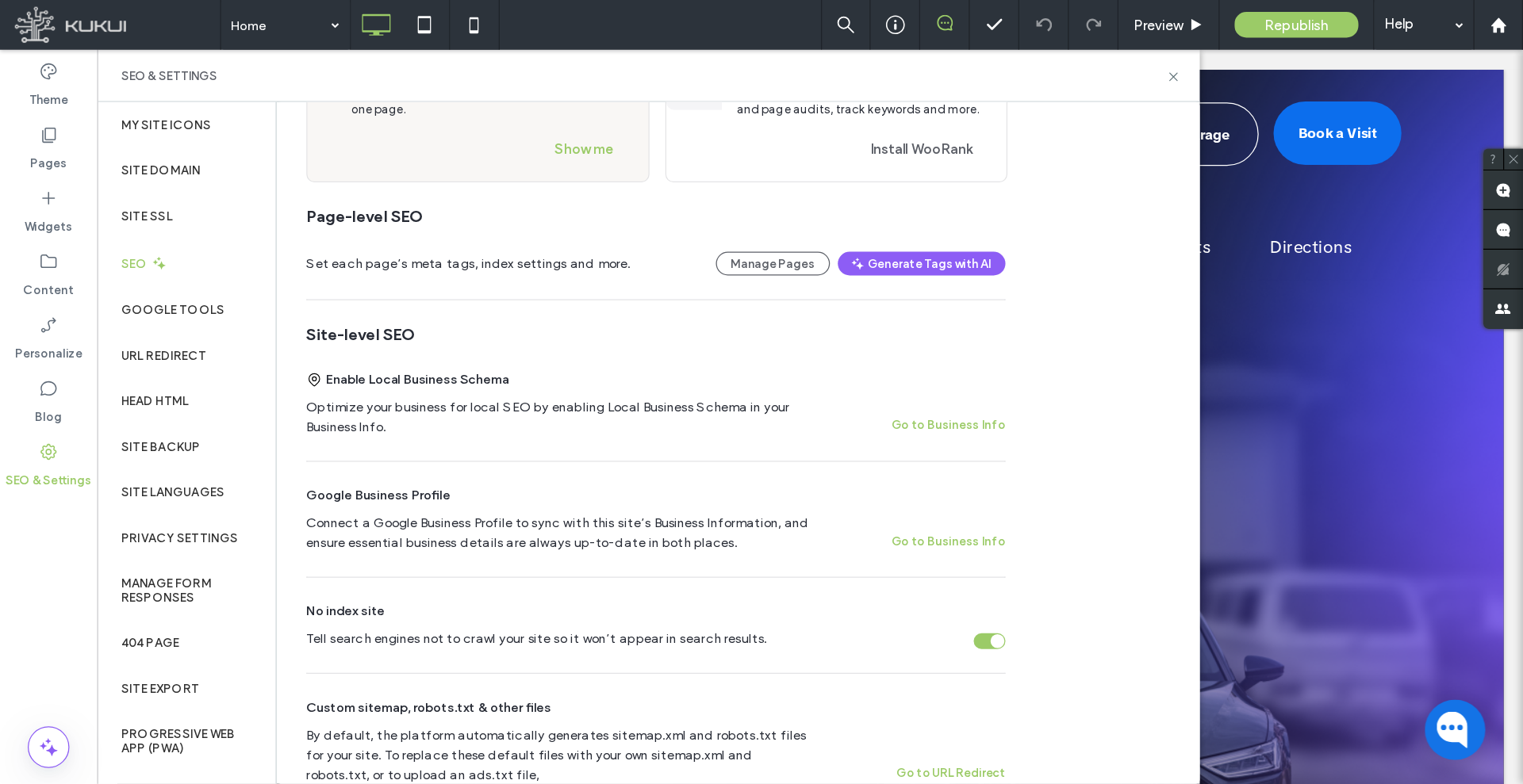
scroll to position [238, 0]
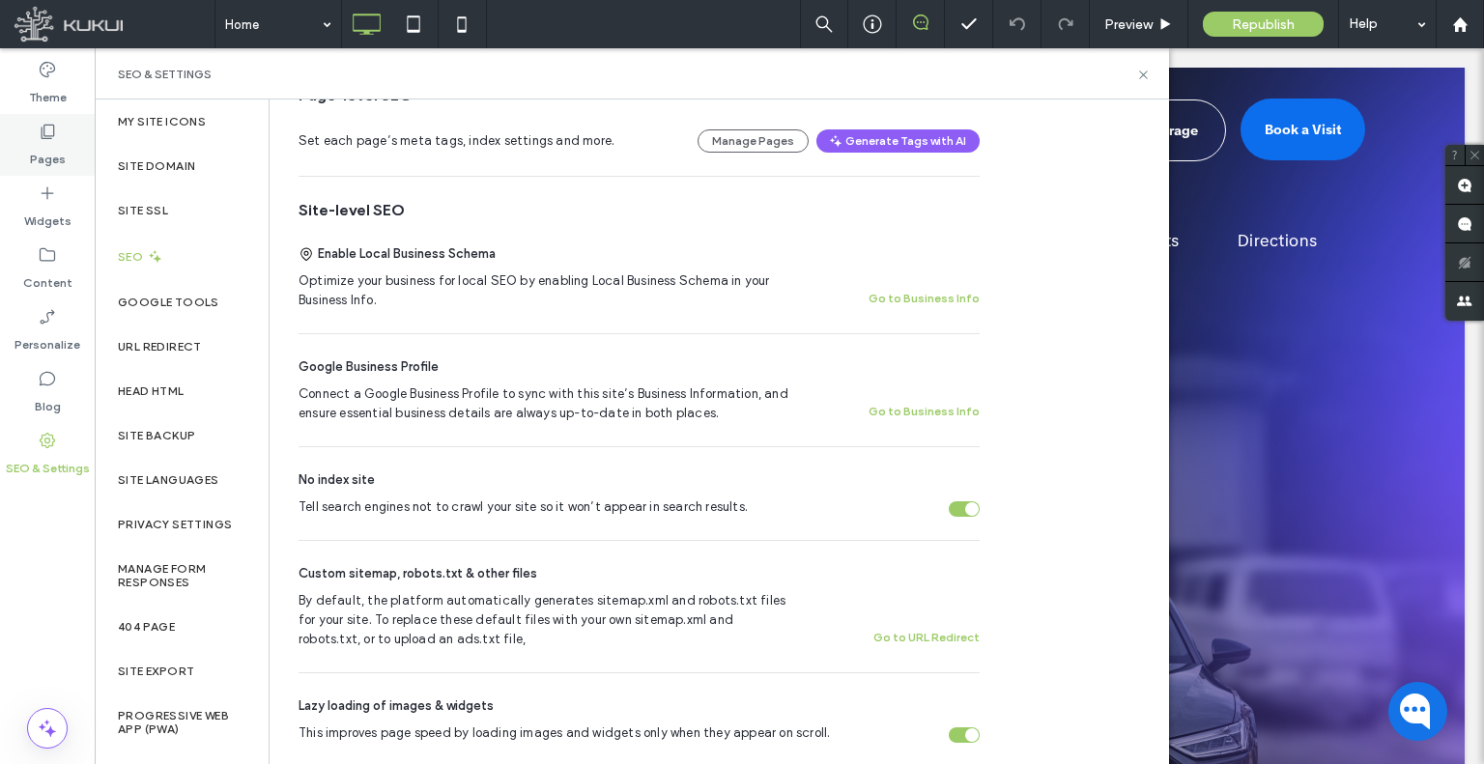
click at [5, 148] on div "Pages" at bounding box center [47, 145] width 95 height 62
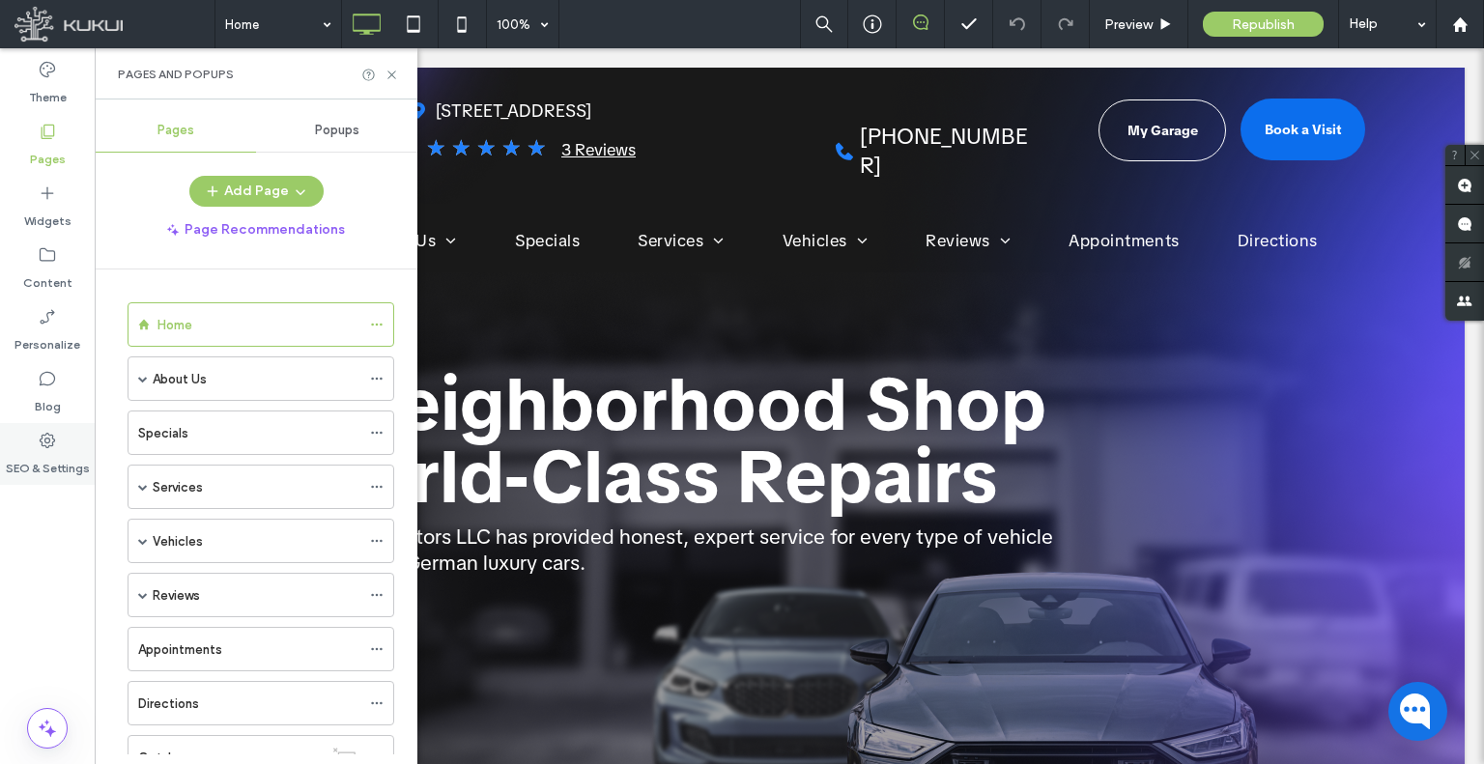
click at [35, 450] on label "SEO & Settings" at bounding box center [48, 463] width 84 height 27
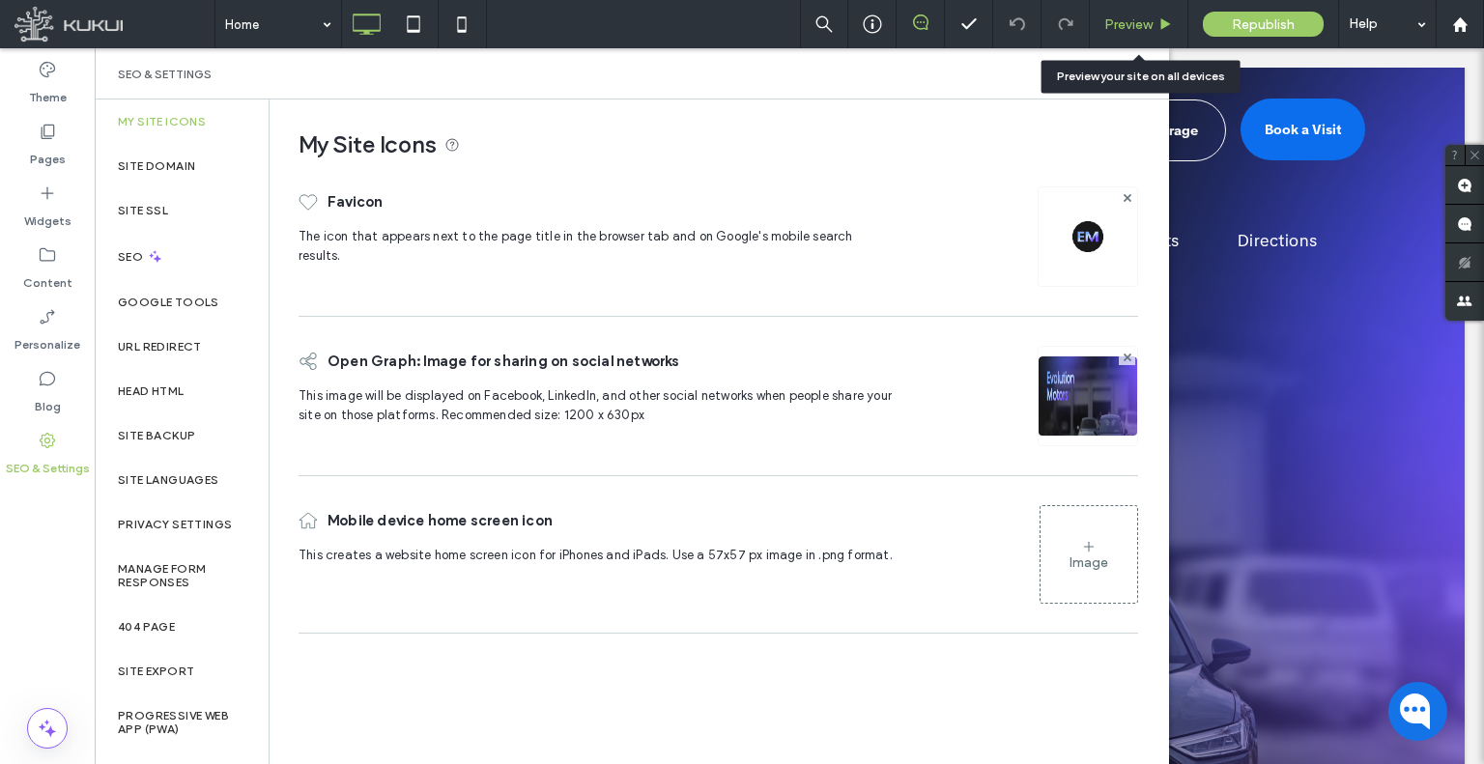
click at [1109, 25] on span "Preview" at bounding box center [1128, 24] width 48 height 16
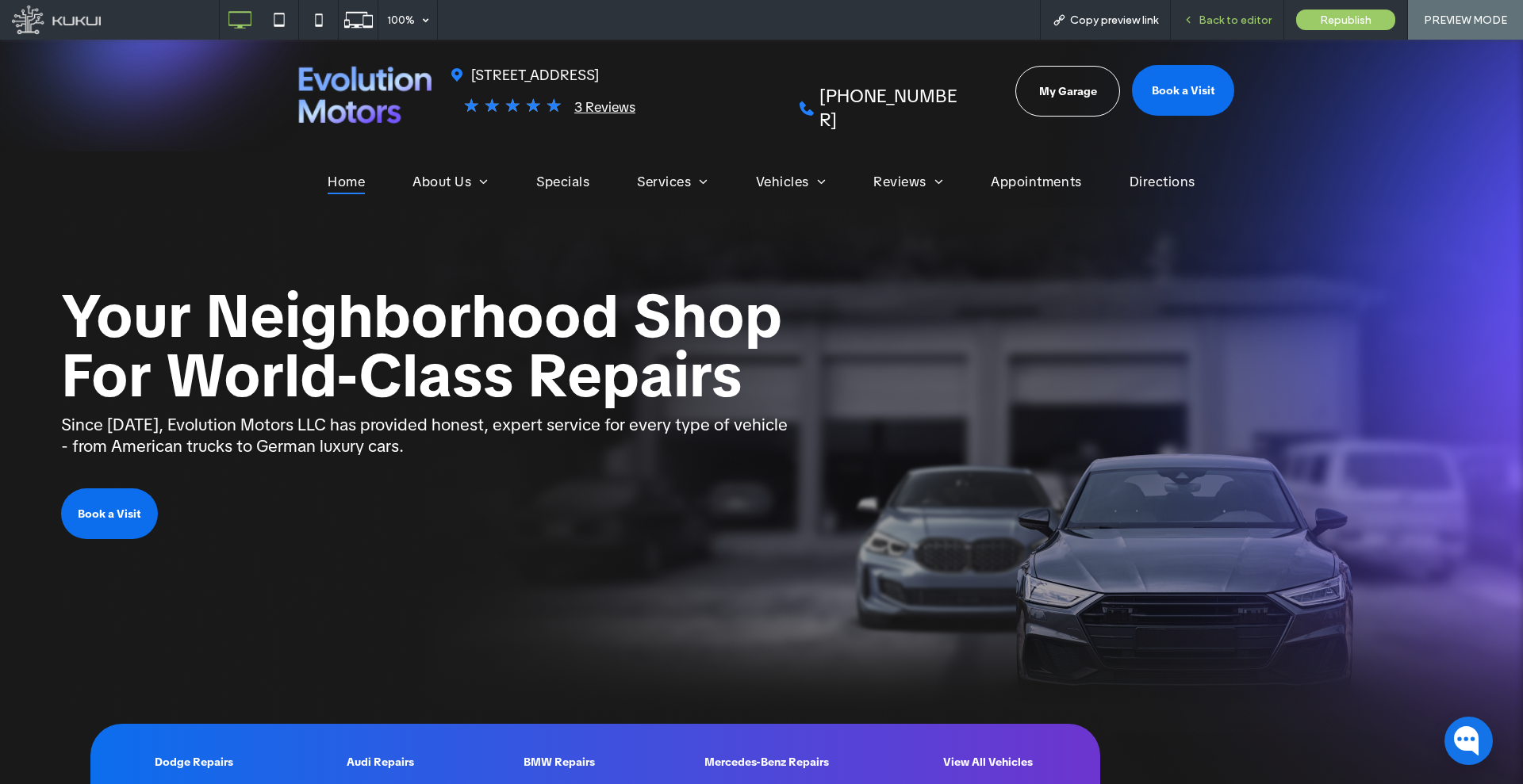
click at [1190, 8] on div "Back to editor" at bounding box center [1227, 20] width 113 height 39
click at [1202, 21] on span "Back to editor" at bounding box center [1235, 20] width 73 height 13
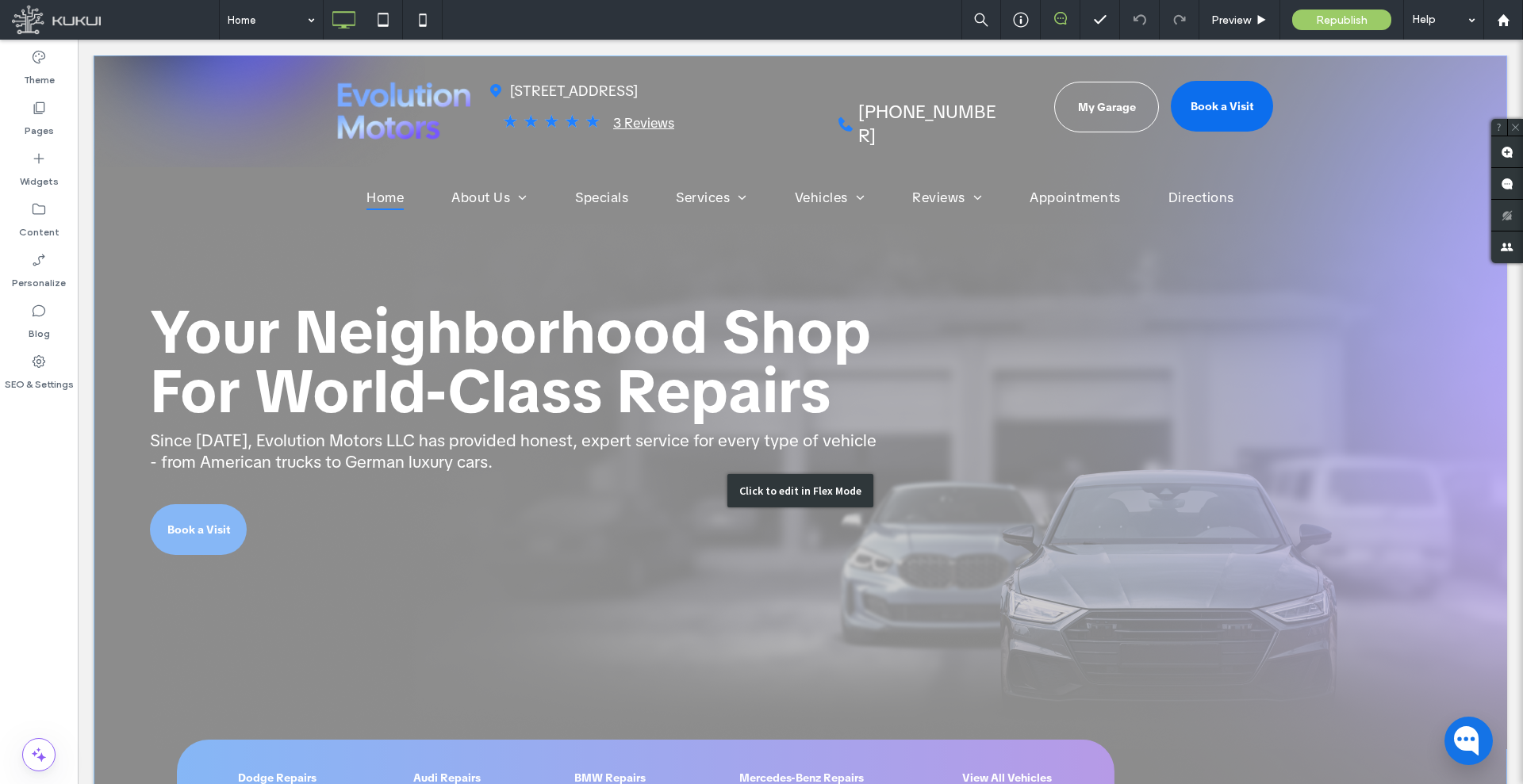
click at [580, 432] on div "Click to edit in Flex Mode" at bounding box center [800, 491] width 1413 height 871
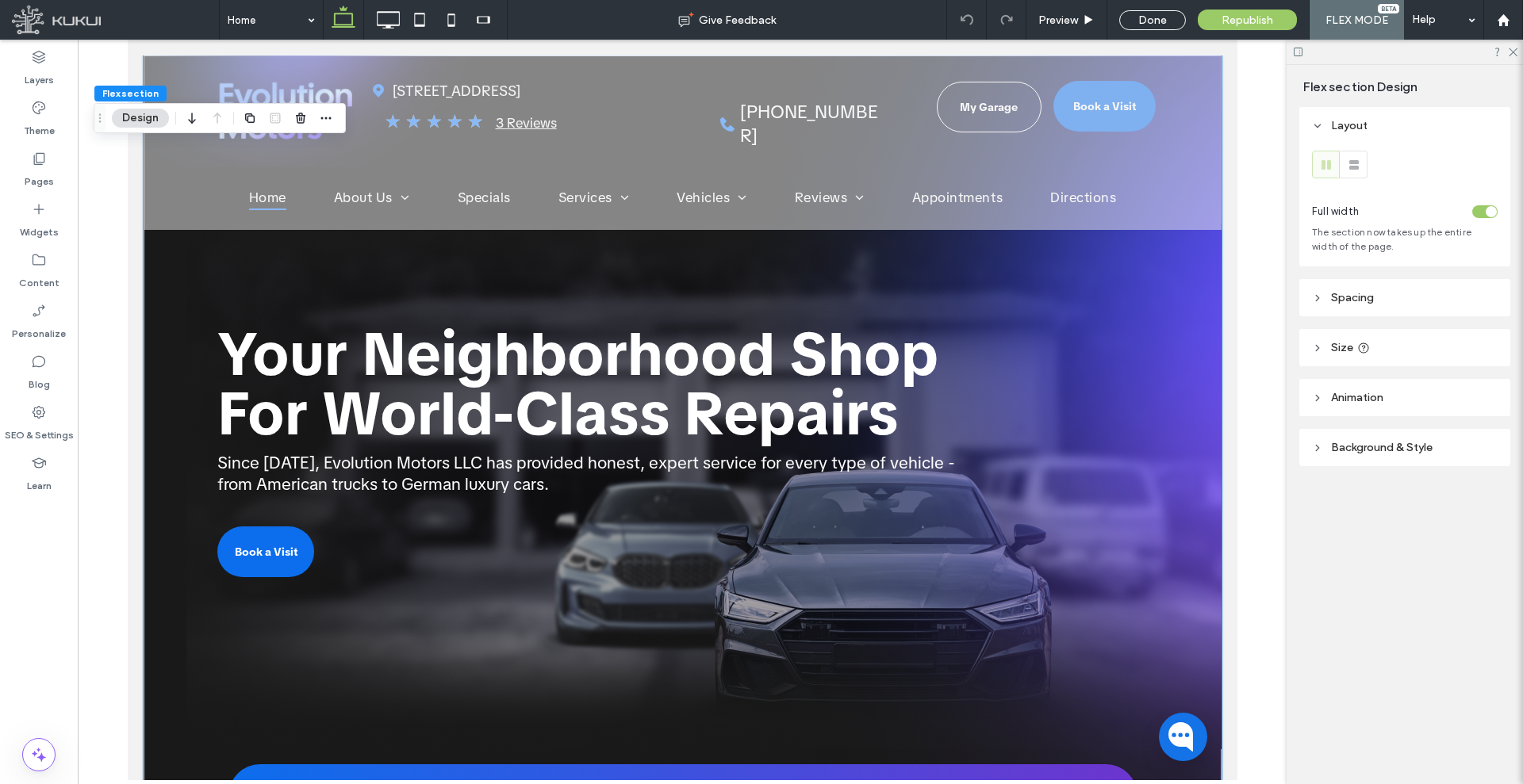
click at [535, 465] on span "Since [DATE], Evolution Motors LLC has provided honest, expert service for ever…" at bounding box center [585, 474] width 737 height 43
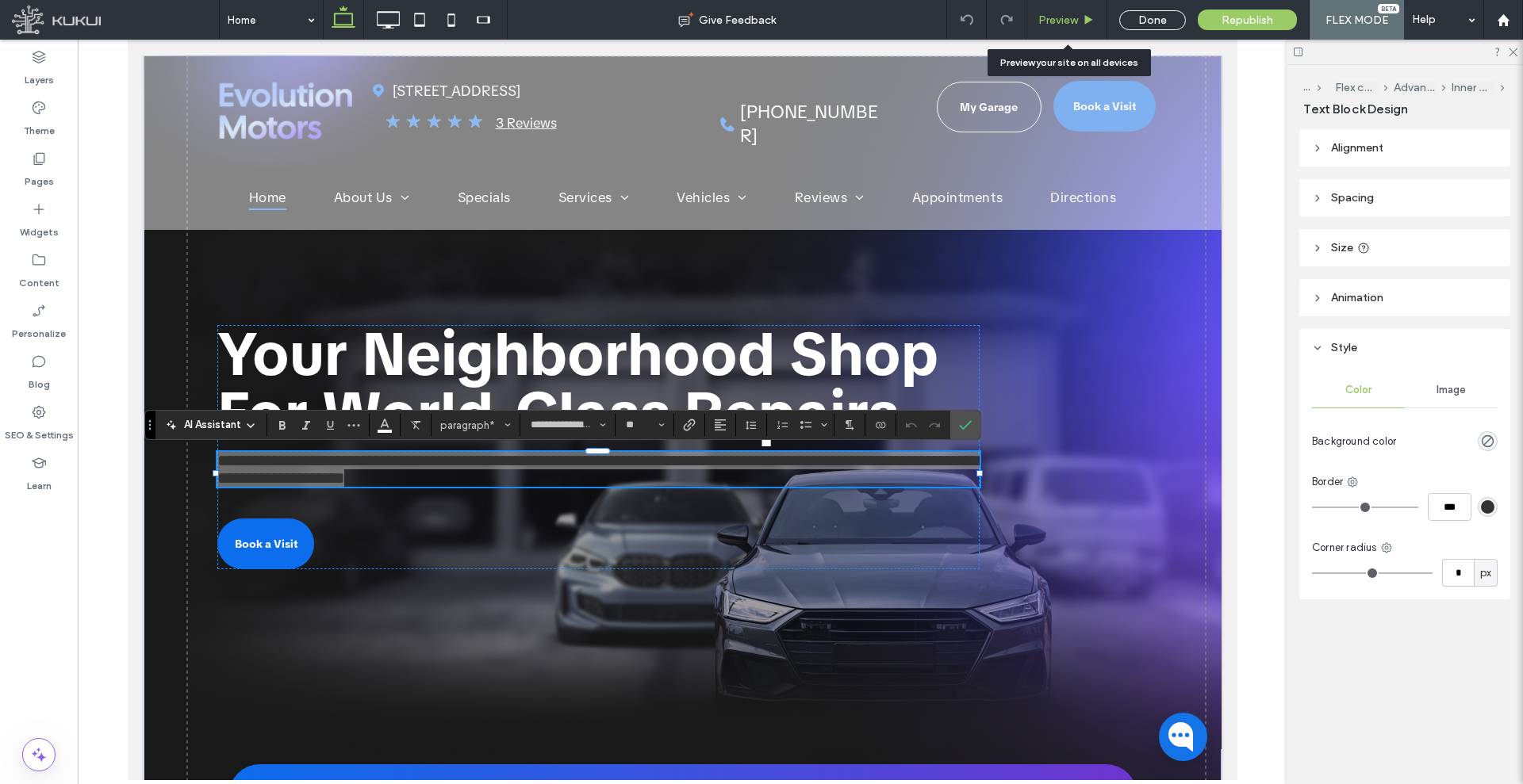
click at [1033, 6] on div "Preview" at bounding box center [1067, 20] width 81 height 39
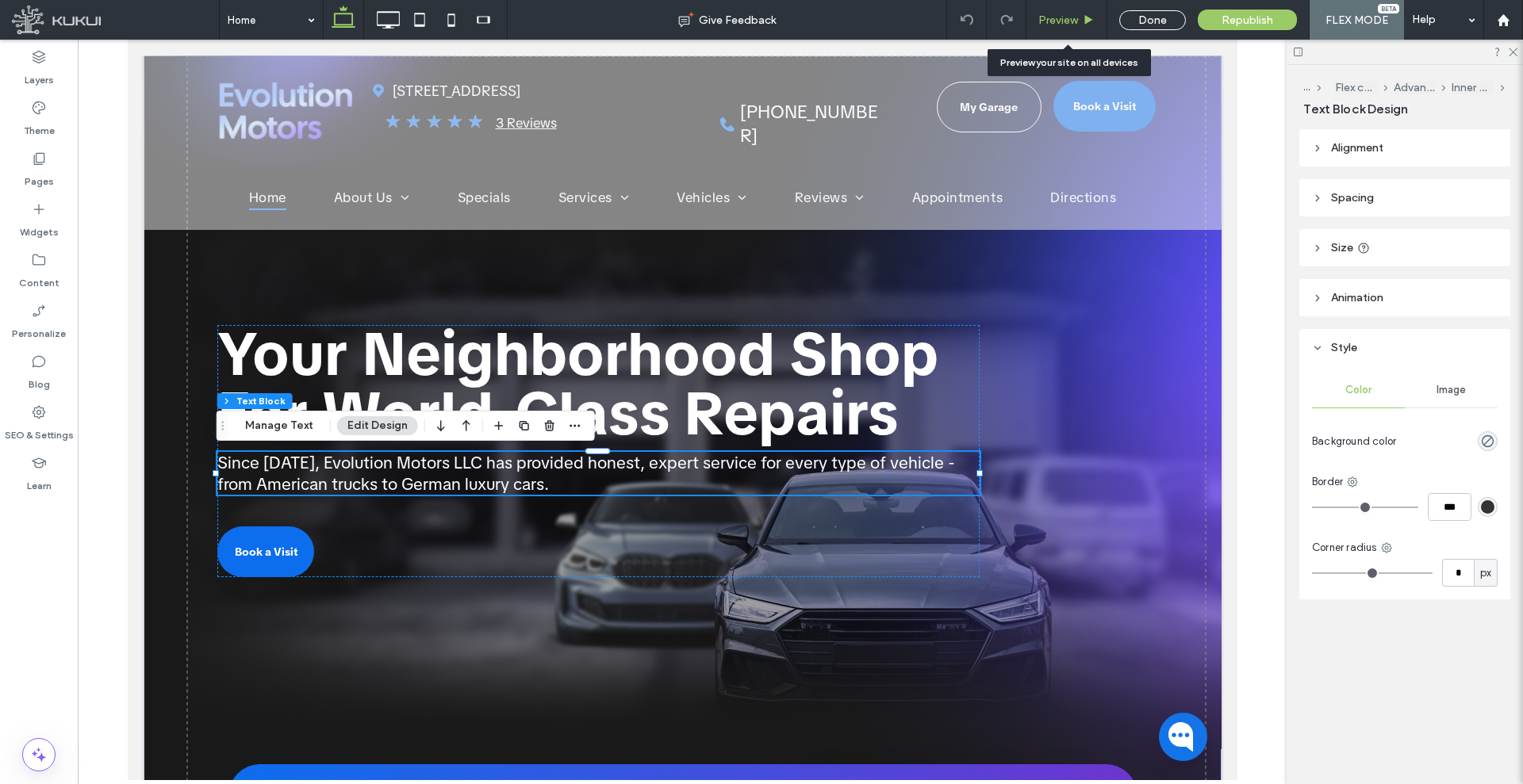
click at [1051, 19] on span "Preview" at bounding box center [1058, 20] width 39 height 13
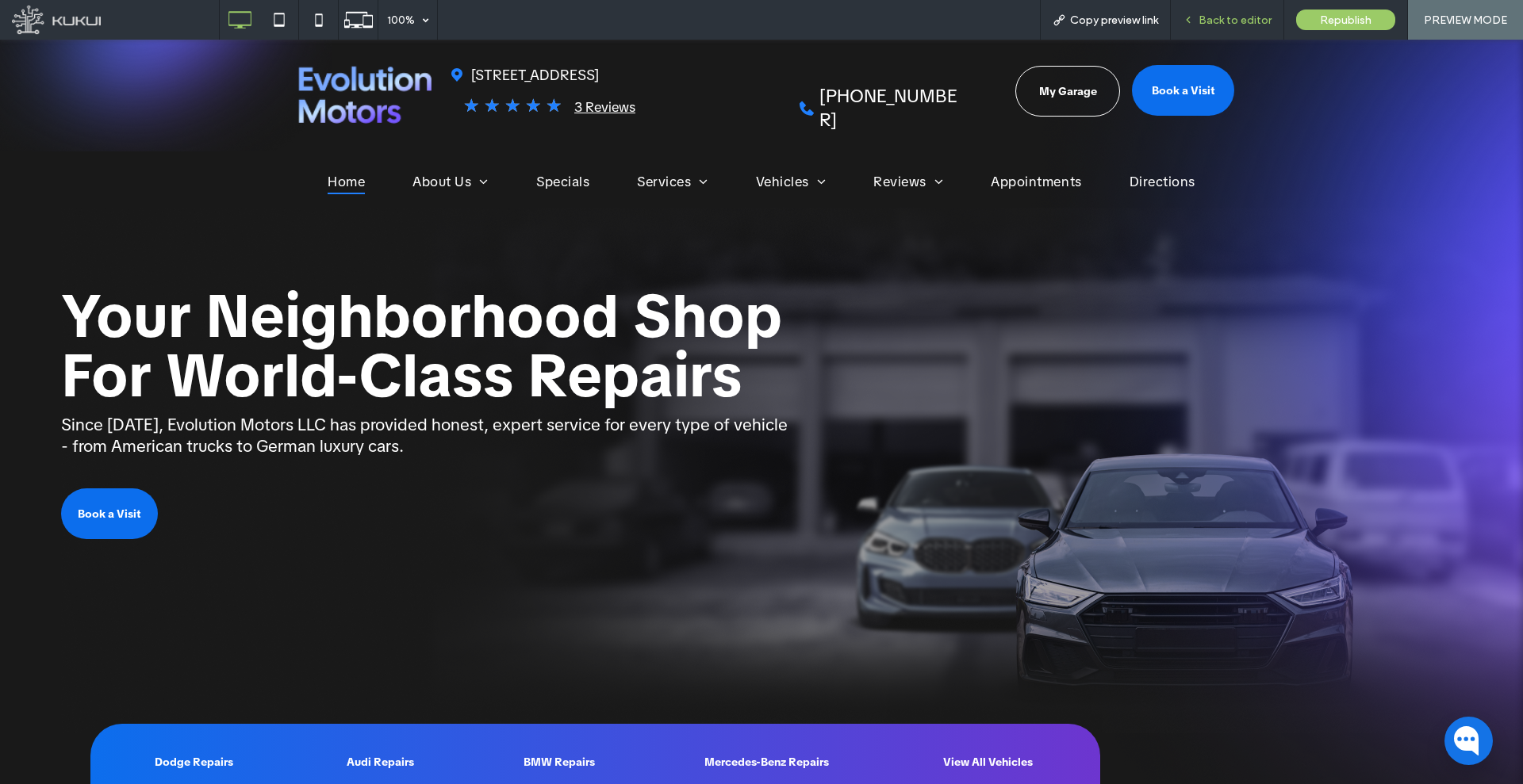
click at [1206, 13] on span "Back to editor" at bounding box center [1235, 20] width 73 height 13
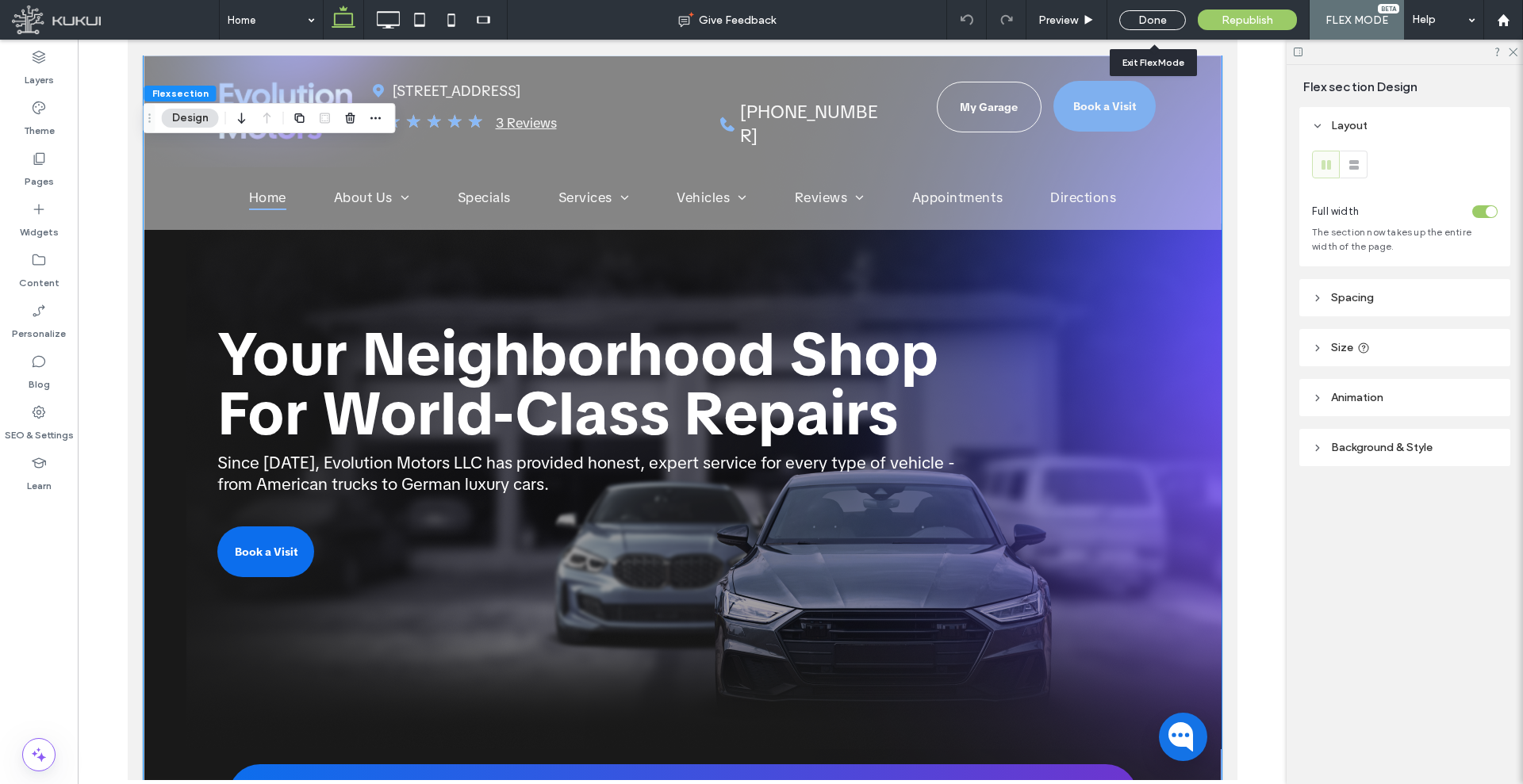
click at [521, 457] on span "Since [DATE], Evolution Motors LLC has provided honest, expert service for ever…" at bounding box center [585, 474] width 737 height 43
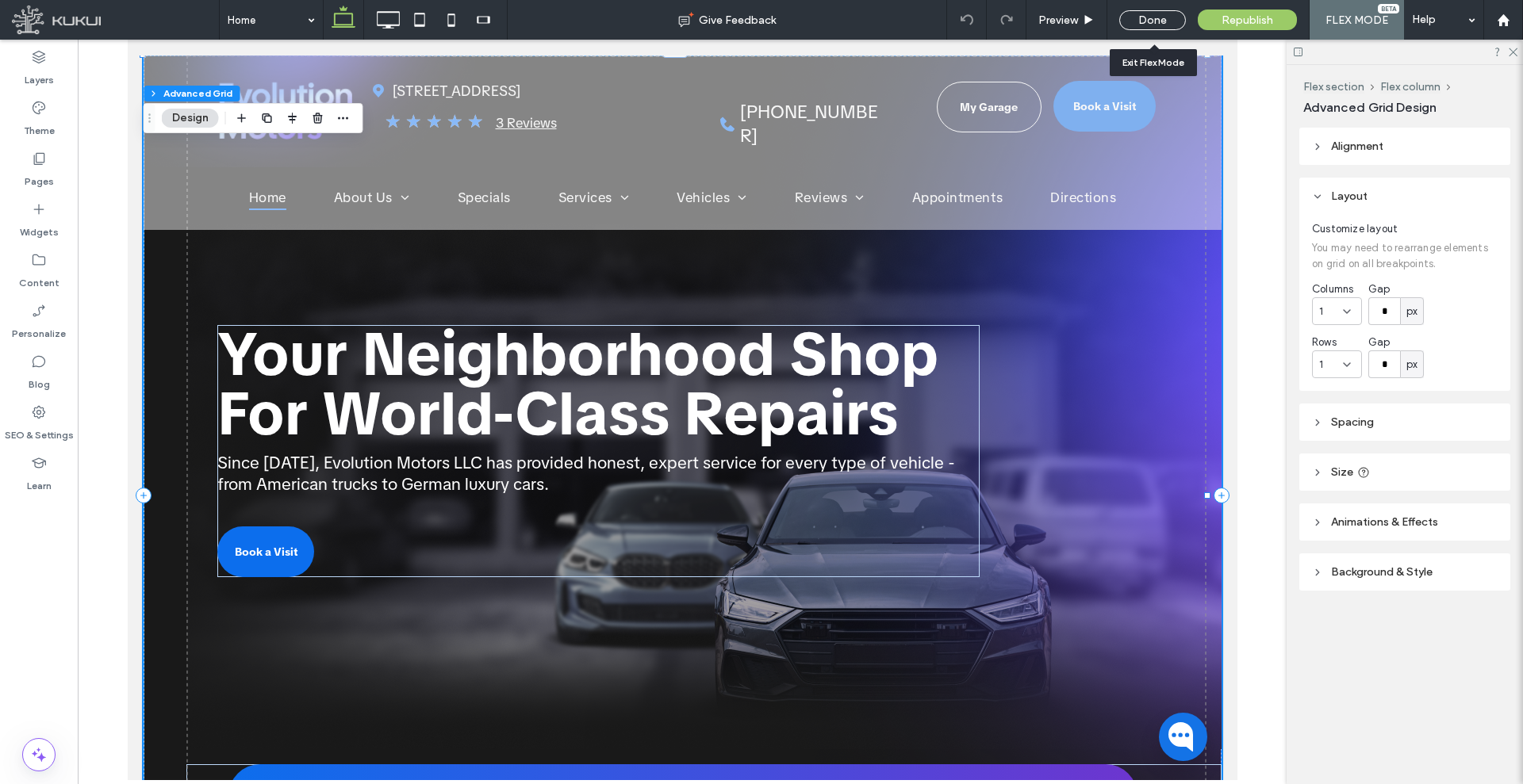
click at [521, 457] on span "Since [DATE], Evolution Motors LLC has provided honest, expert service for ever…" at bounding box center [585, 474] width 737 height 43
click at [521, 457] on div "Since [DATE], Evolution Motors LLC has provided honest, expert service for ever…" at bounding box center [598, 474] width 762 height 43
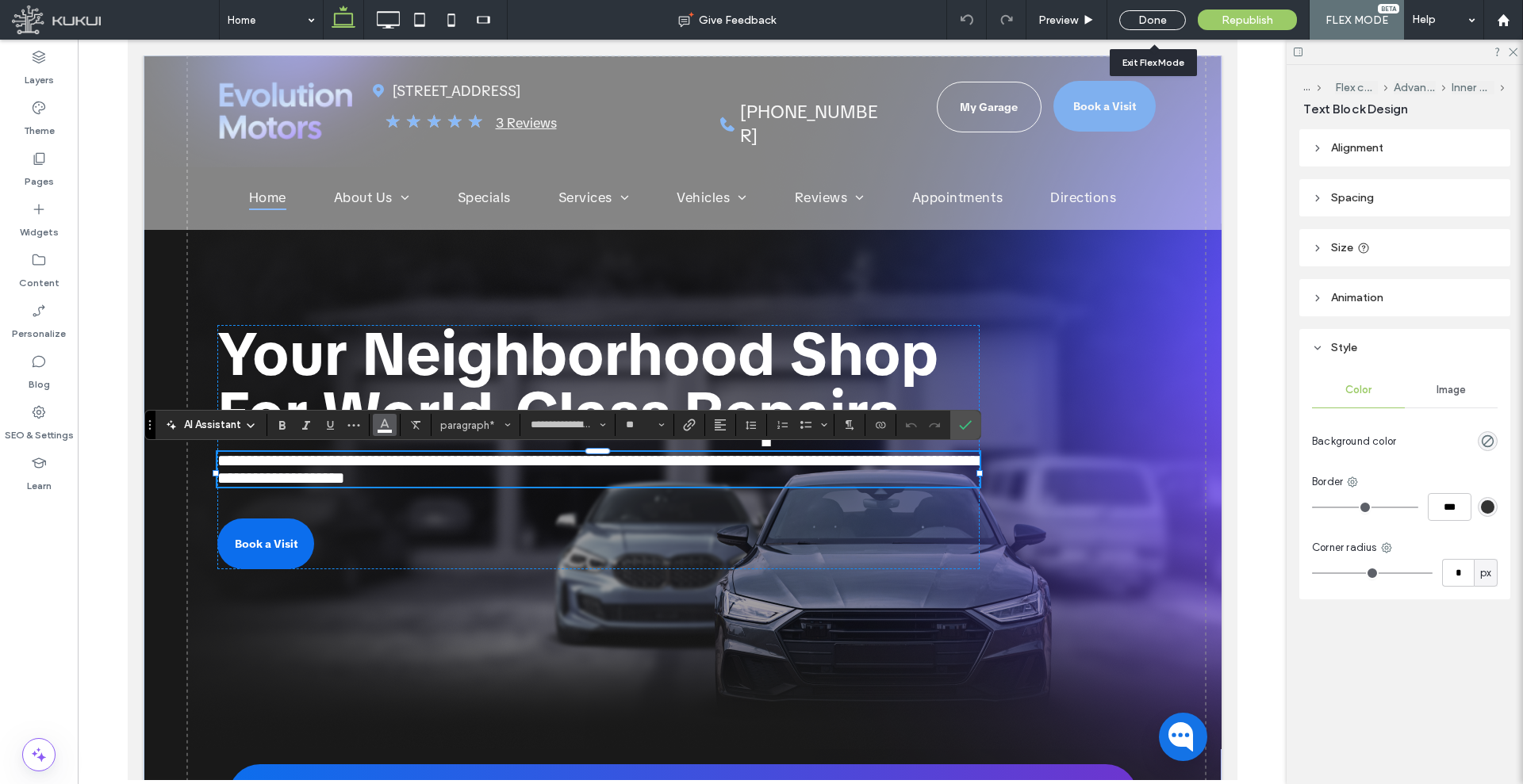
click at [388, 432] on span "Color" at bounding box center [384, 423] width 12 height 21
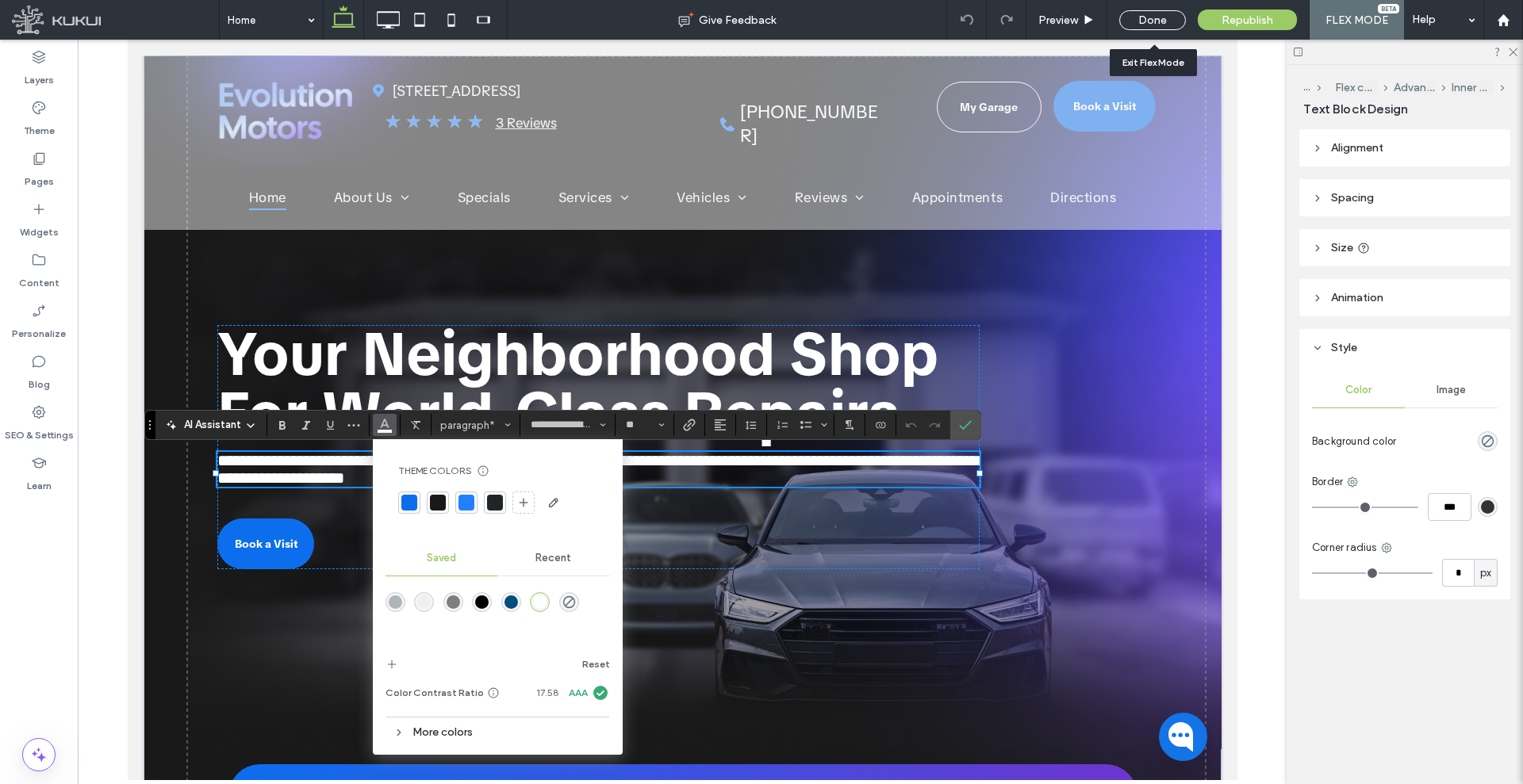
click at [490, 626] on div "More colors" at bounding box center [497, 732] width 224 height 21
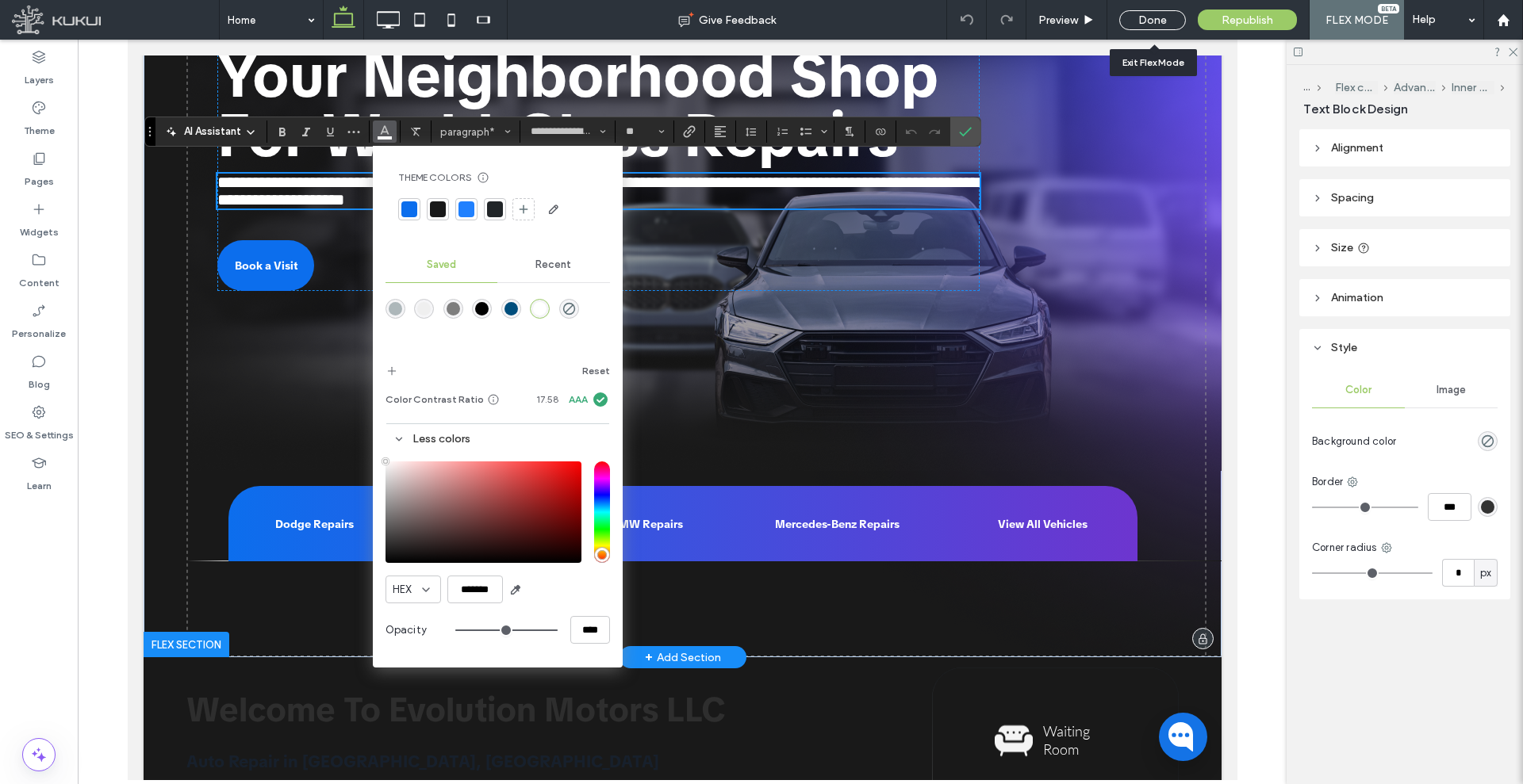
scroll to position [297, 0]
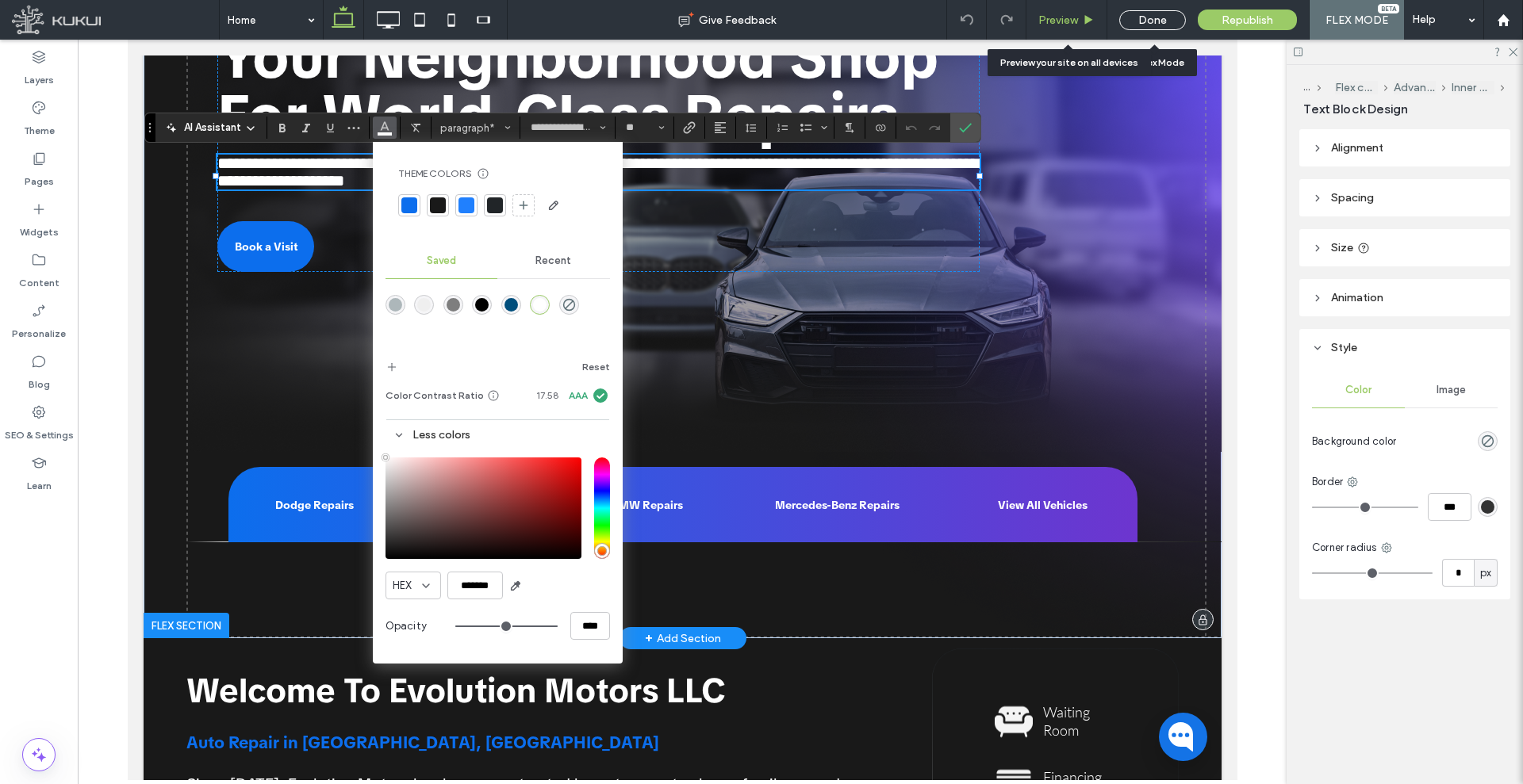
click at [1066, 24] on span "Preview" at bounding box center [1058, 20] width 39 height 13
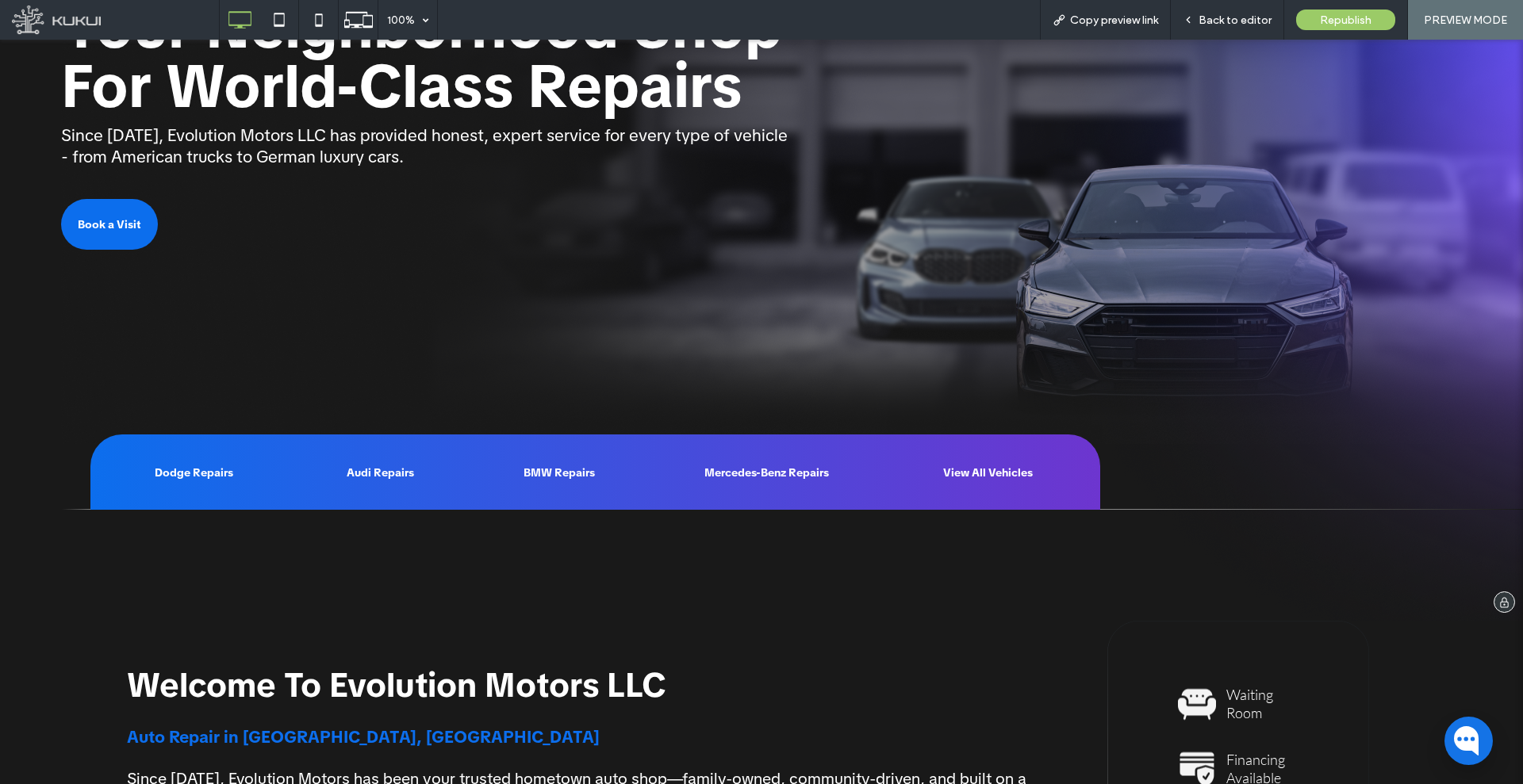
scroll to position [254, 0]
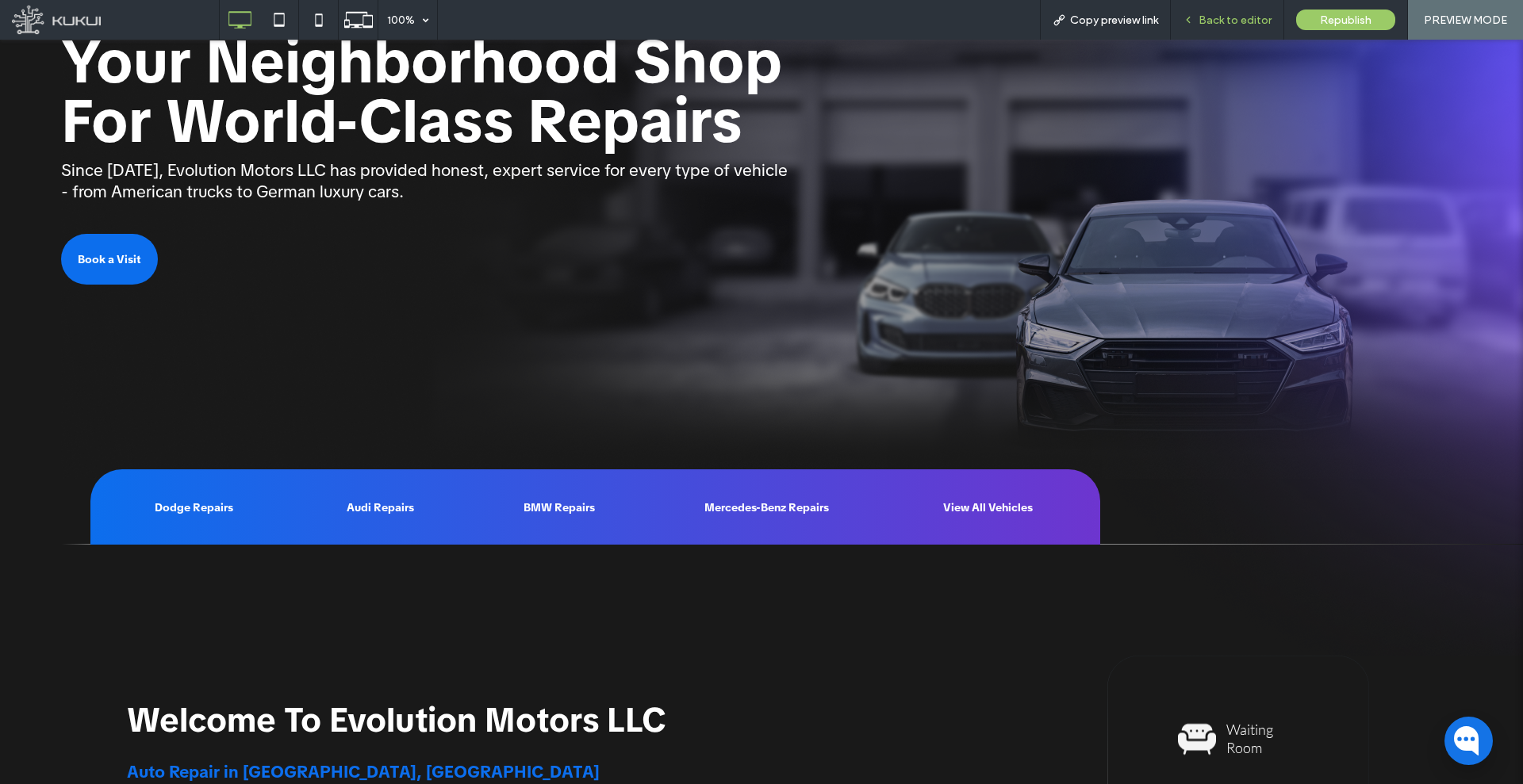
click at [1202, 16] on span "Back to editor" at bounding box center [1235, 20] width 73 height 13
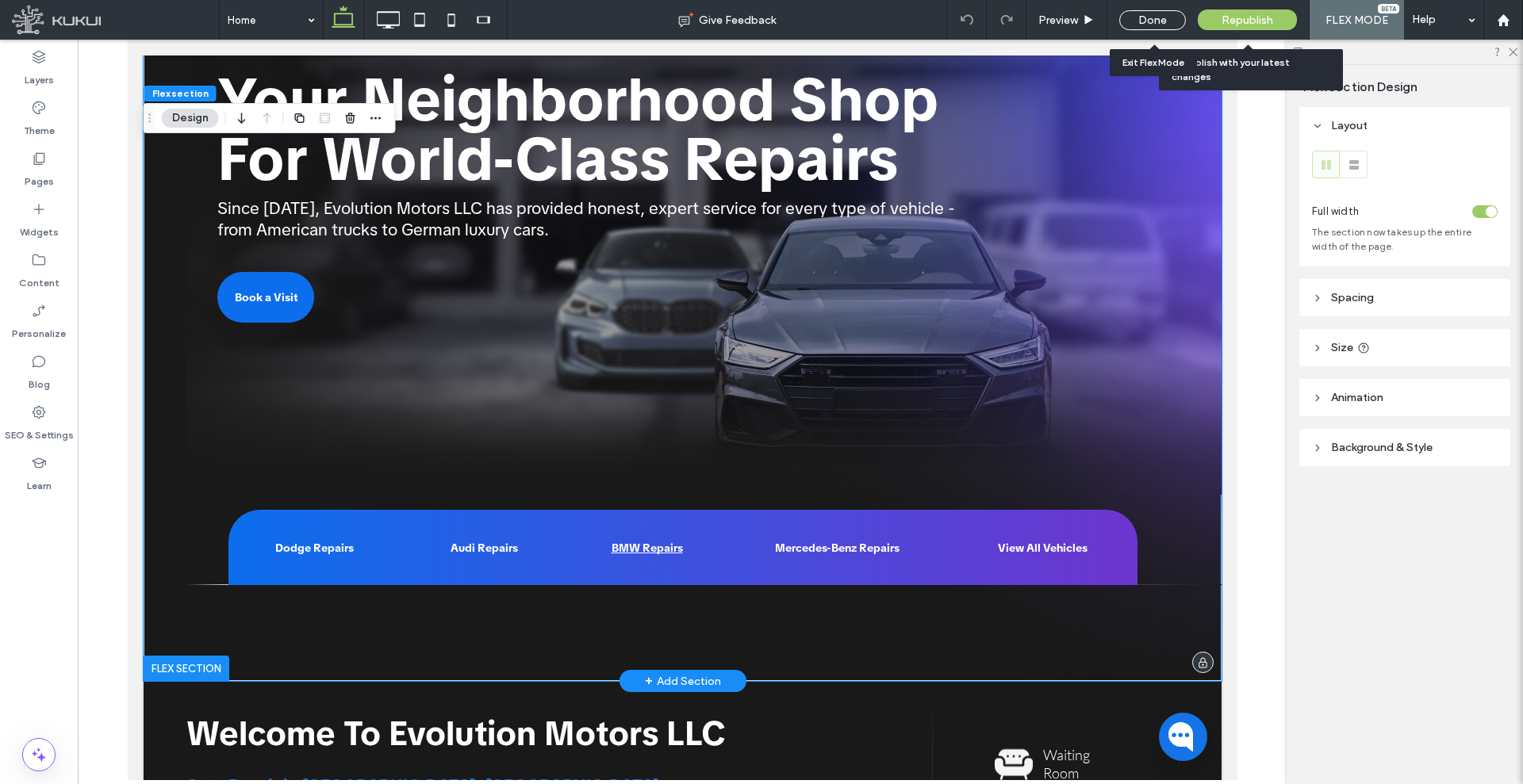
click at [622, 547] on span "BMW Repairs" at bounding box center [646, 548] width 71 height 14
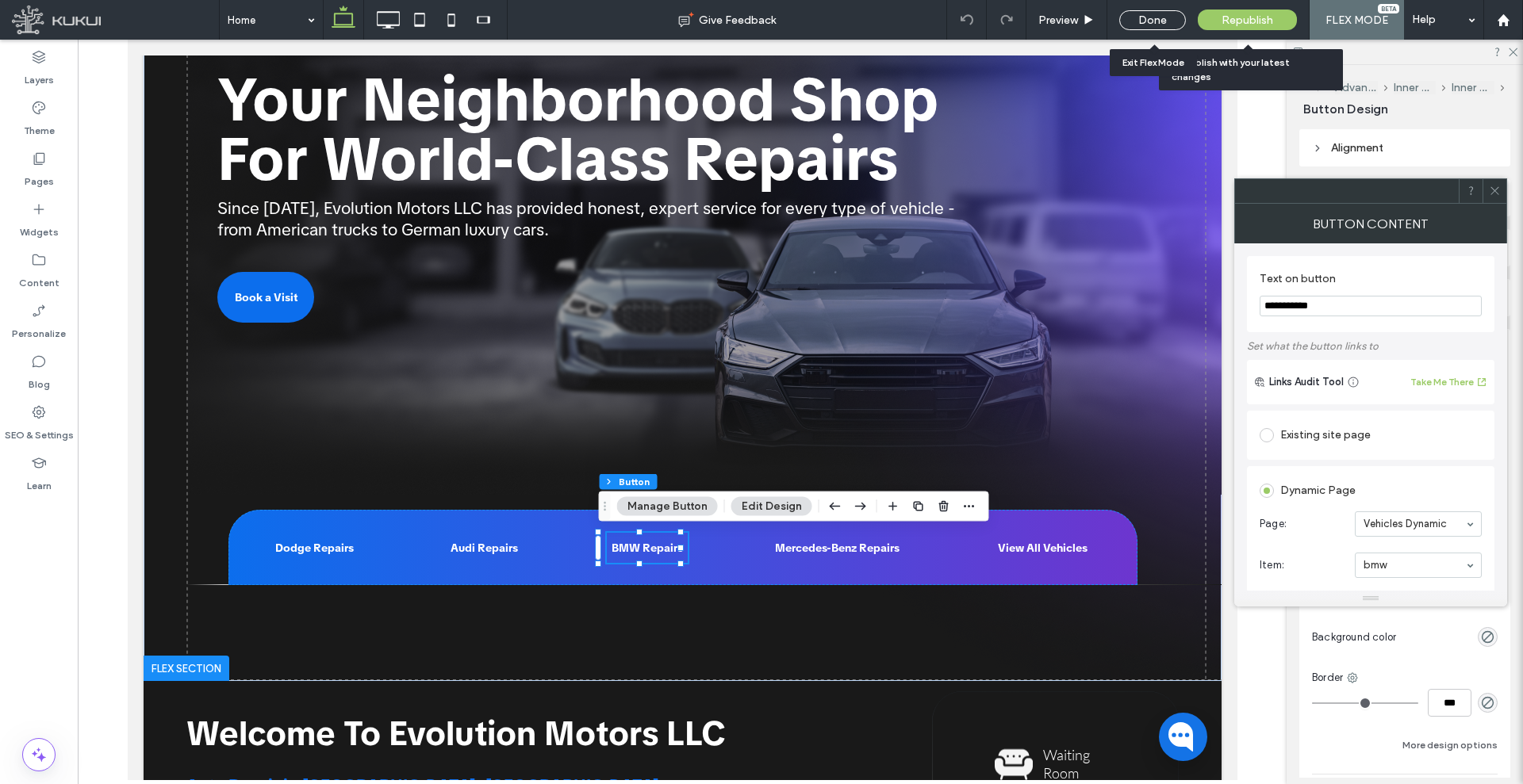
click at [747, 501] on button "Edit Design" at bounding box center [772, 507] width 81 height 19
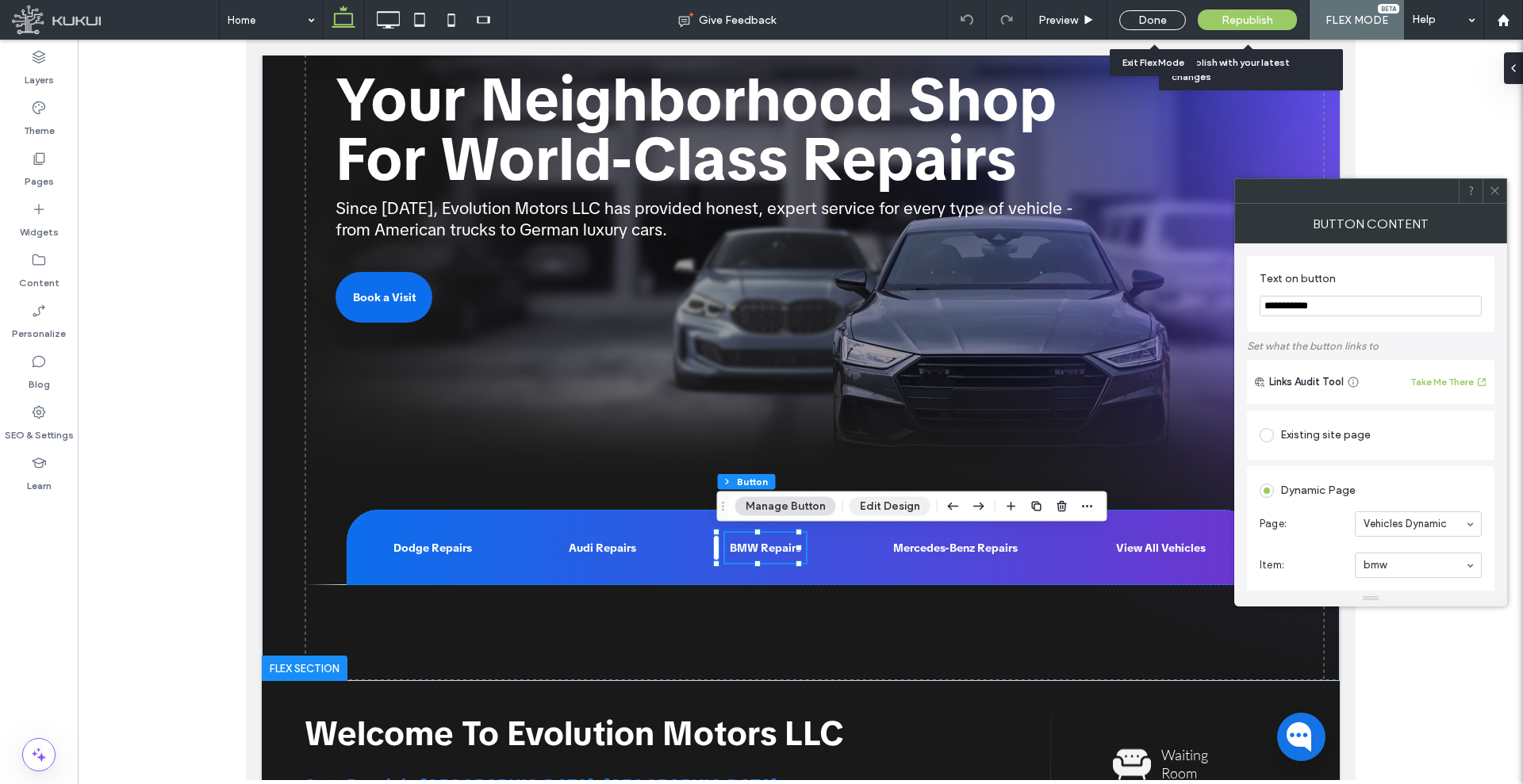
click at [872, 511] on button "Edit Design" at bounding box center [890, 507] width 81 height 19
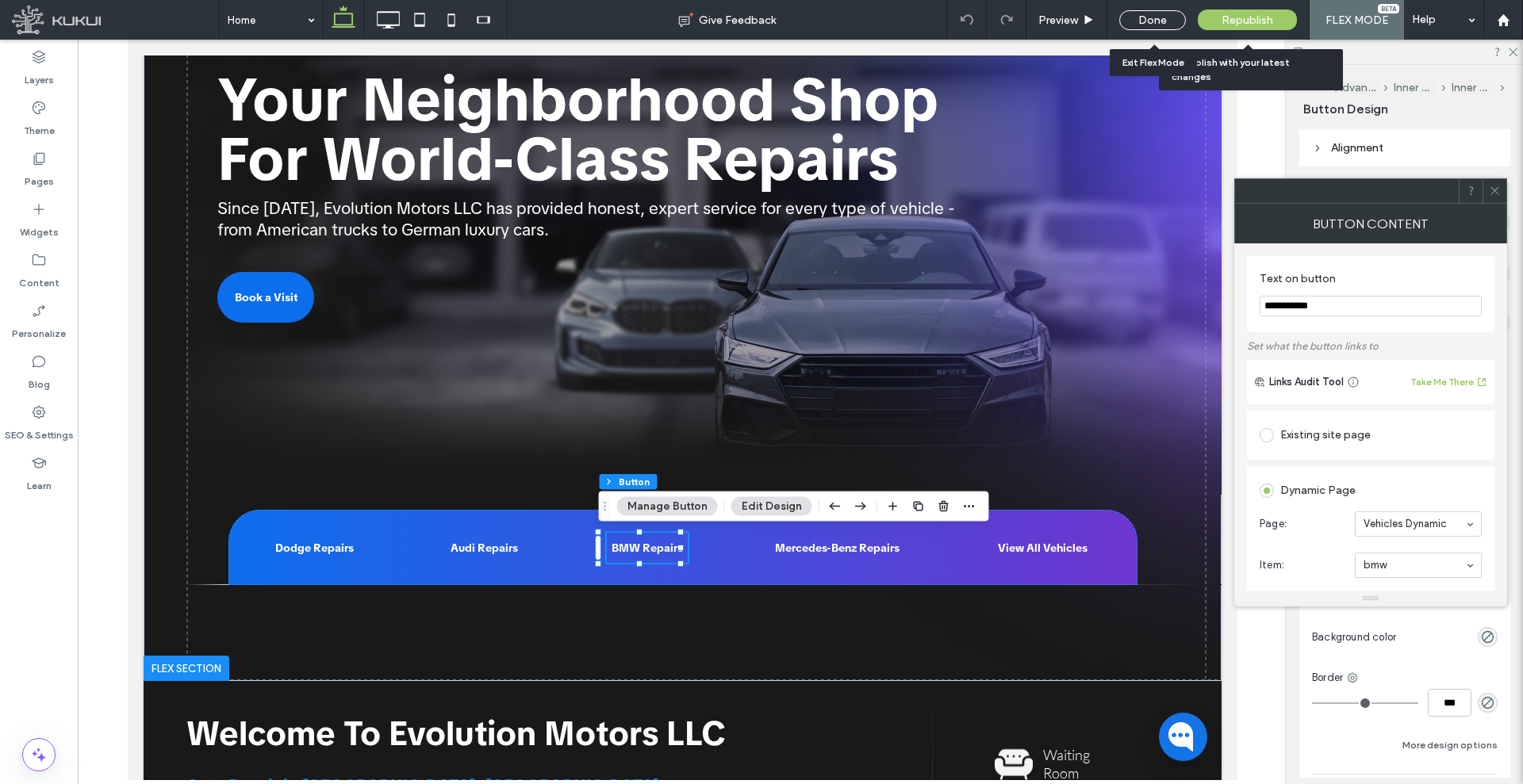
click at [1218, 199] on span at bounding box center [1494, 190] width 11 height 24
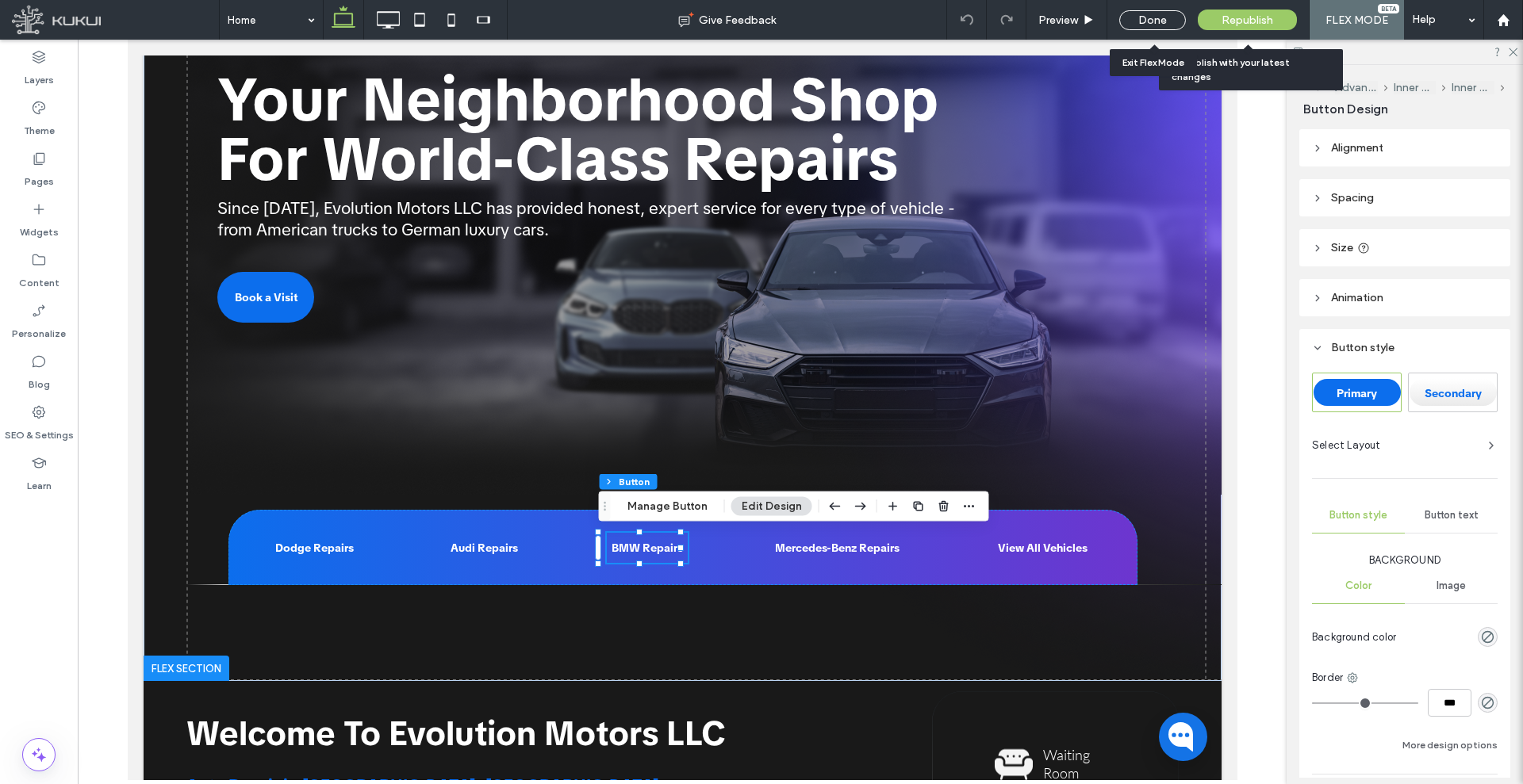
click at [1218, 514] on span "Button text" at bounding box center [1452, 515] width 54 height 12
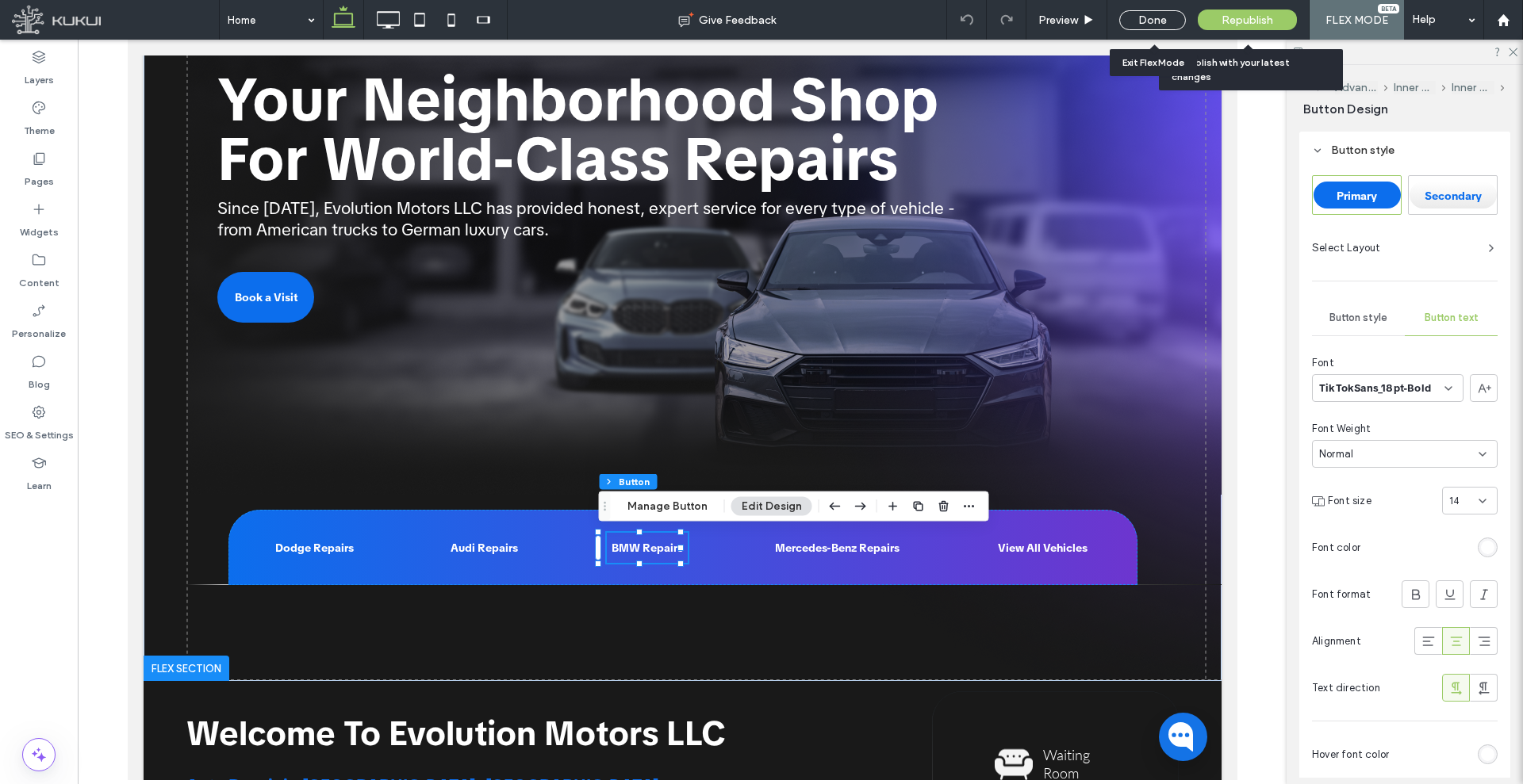
scroll to position [199, 0]
drag, startPoint x: 1040, startPoint y: 17, endPoint x: 826, endPoint y: 154, distance: 254.1
click at [1040, 17] on span "Preview" at bounding box center [1058, 20] width 39 height 13
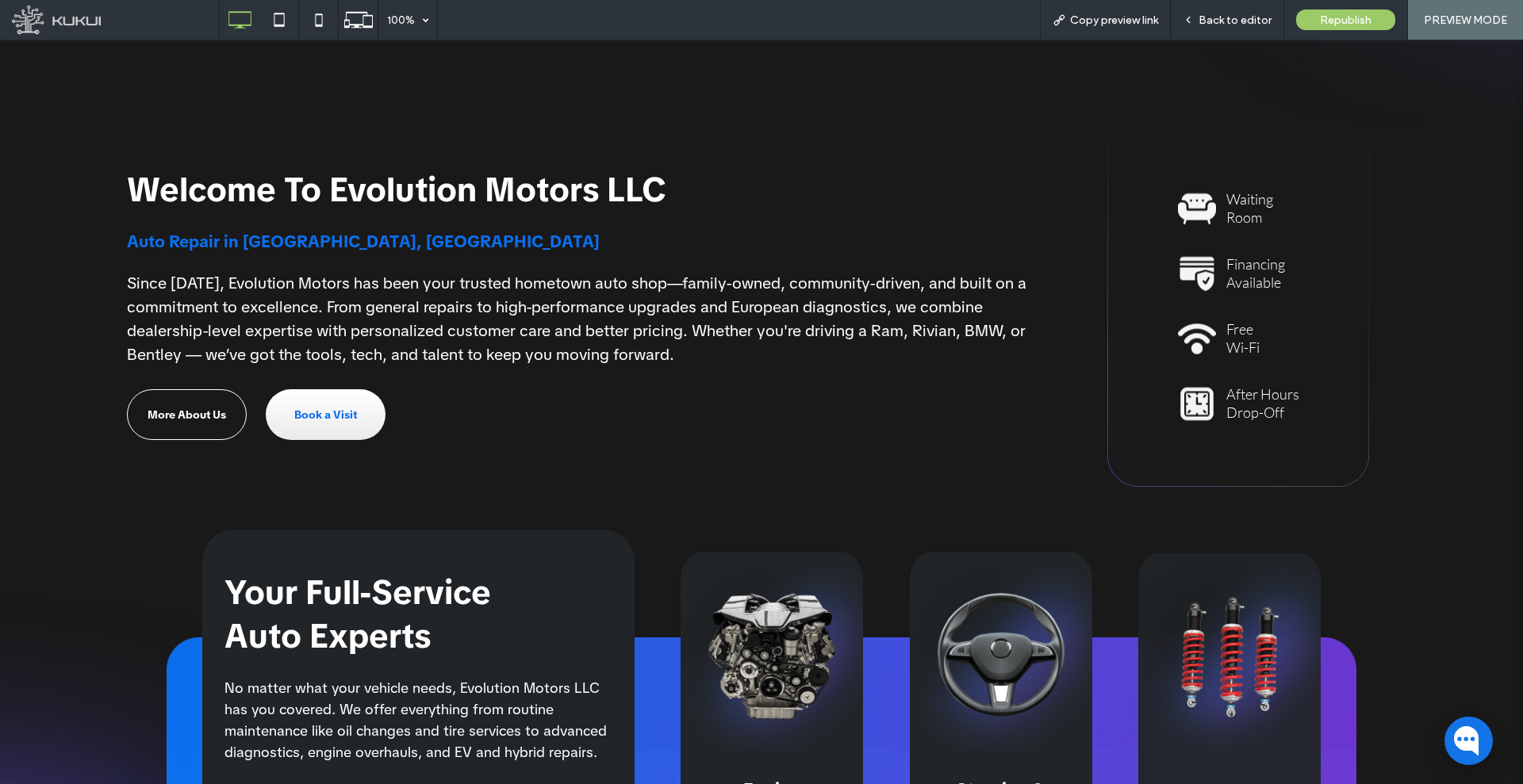
scroll to position [750, 0]
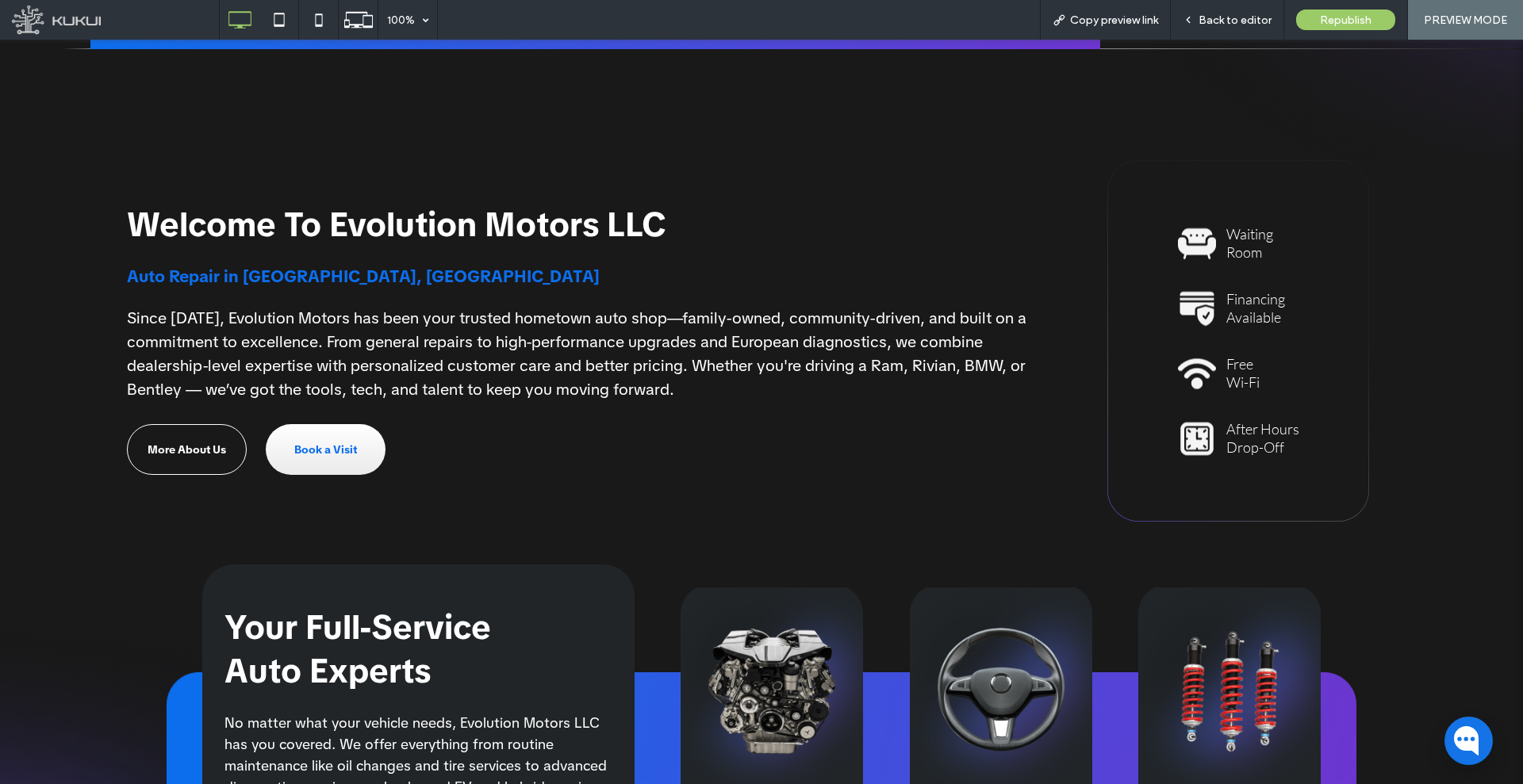
click at [288, 269] on span "Auto Repair in [GEOGRAPHIC_DATA], [GEOGRAPHIC_DATA]" at bounding box center [364, 277] width 473 height 21
drag, startPoint x: 1181, startPoint y: 19, endPoint x: 909, endPoint y: 72, distance: 277.1
click at [1181, 19] on div "Back to editor" at bounding box center [1227, 20] width 112 height 13
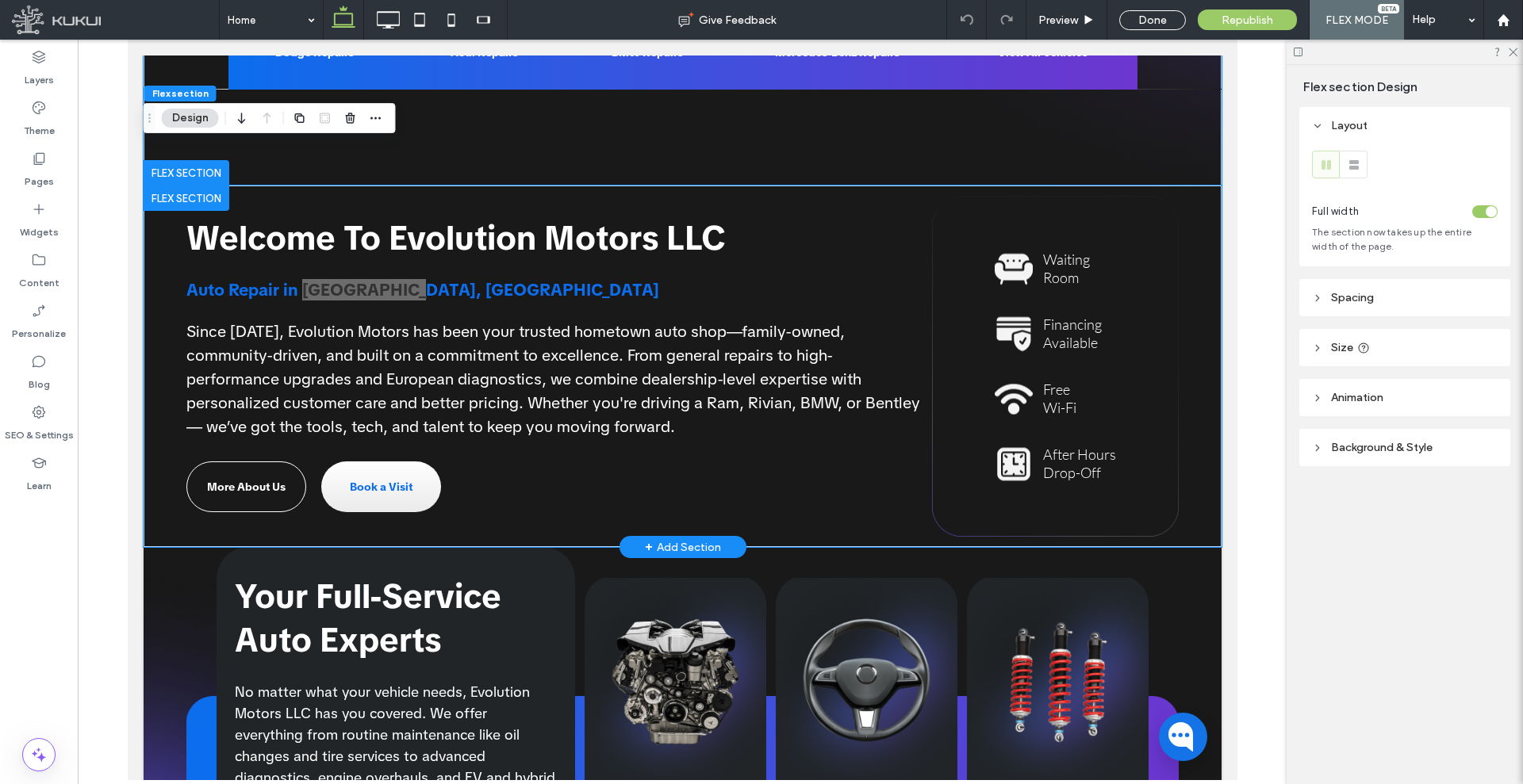
click at [406, 291] on span "Auto Repair in [GEOGRAPHIC_DATA], [GEOGRAPHIC_DATA]" at bounding box center [422, 290] width 473 height 21
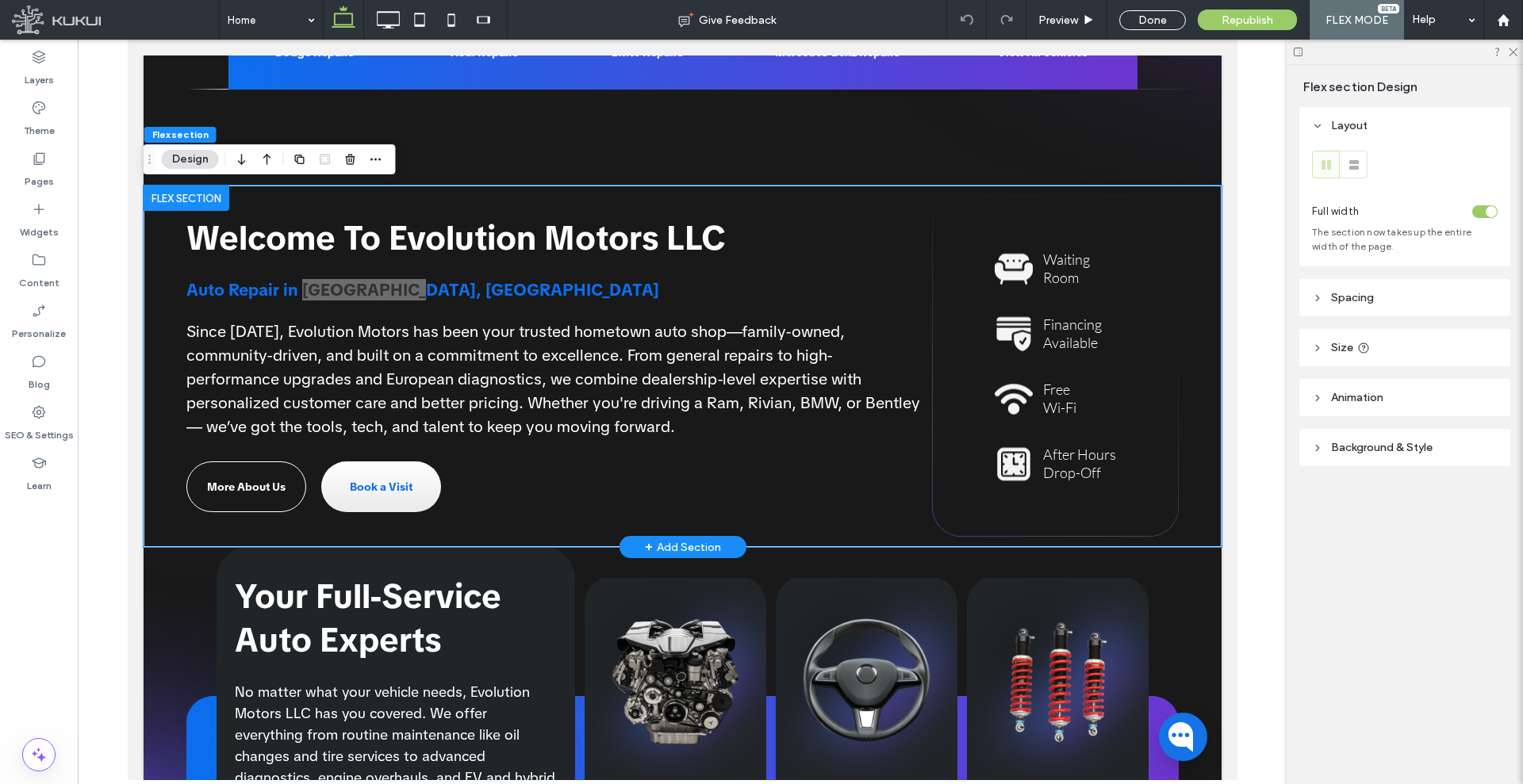
click at [406, 291] on span "Auto Repair in [GEOGRAPHIC_DATA], [GEOGRAPHIC_DATA]" at bounding box center [422, 290] width 473 height 21
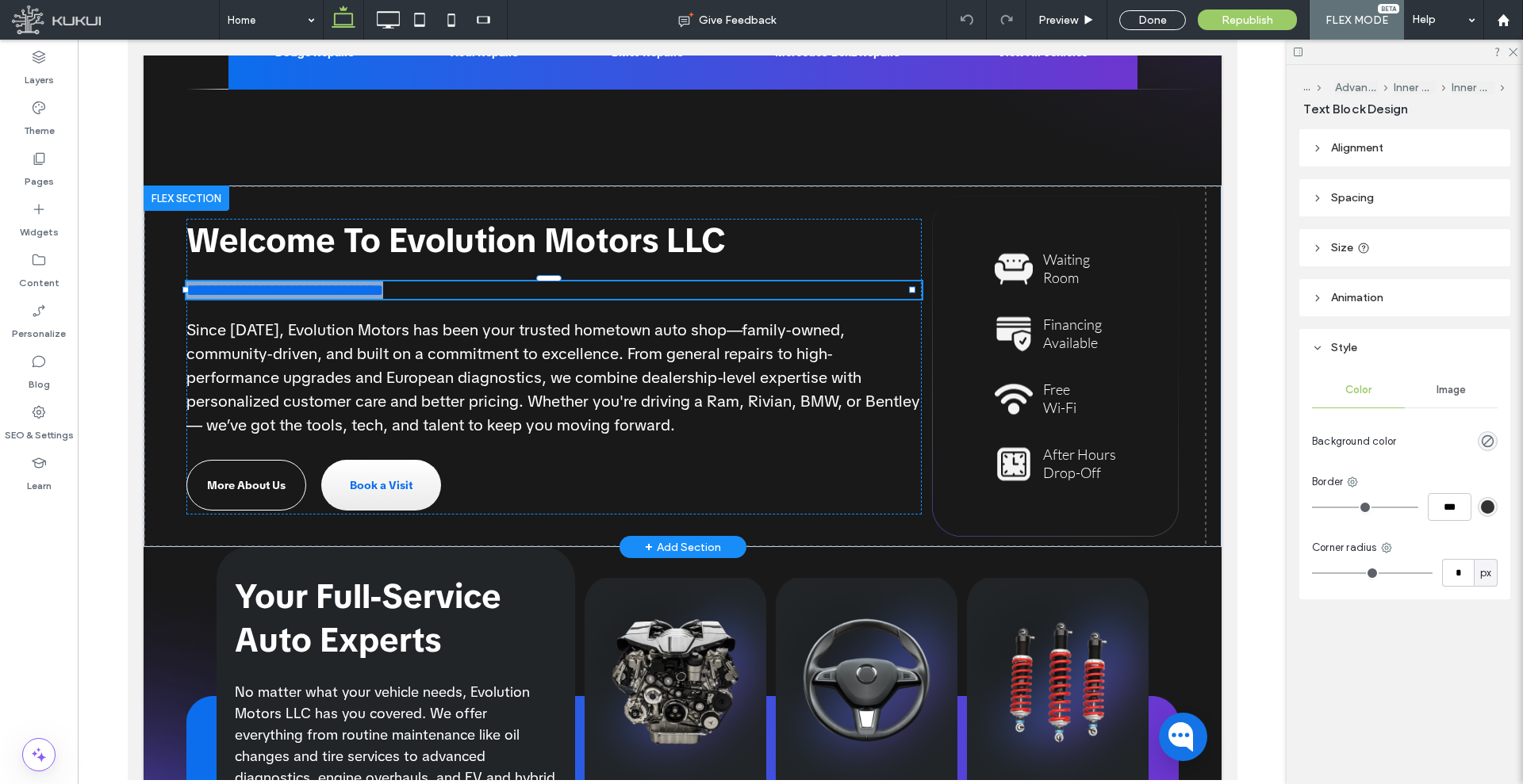
type input "**********"
type input "**"
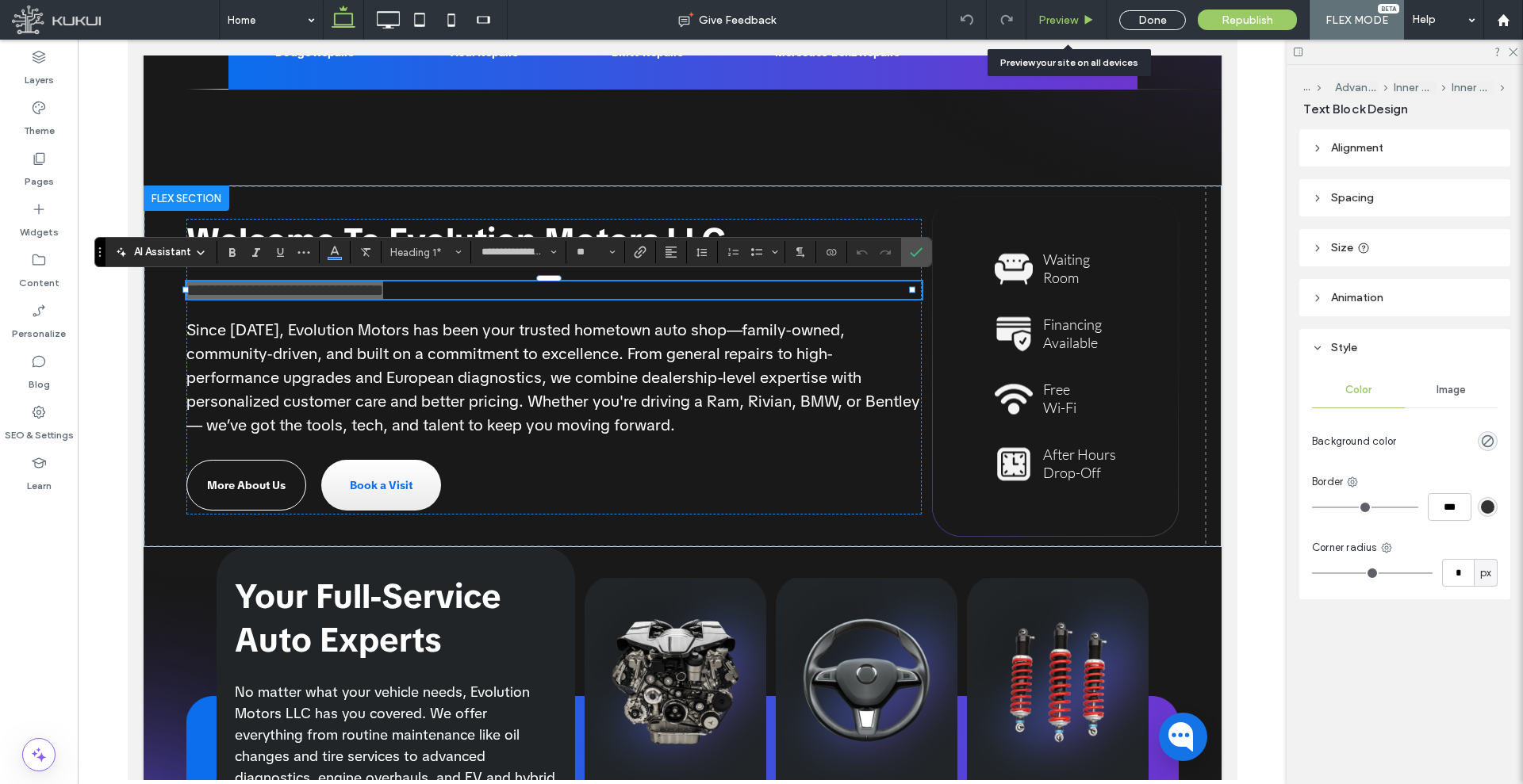
drag, startPoint x: 742, startPoint y: 195, endPoint x: 1055, endPoint y: 19, distance: 359.1
click at [1055, 19] on span "Preview" at bounding box center [1058, 20] width 39 height 13
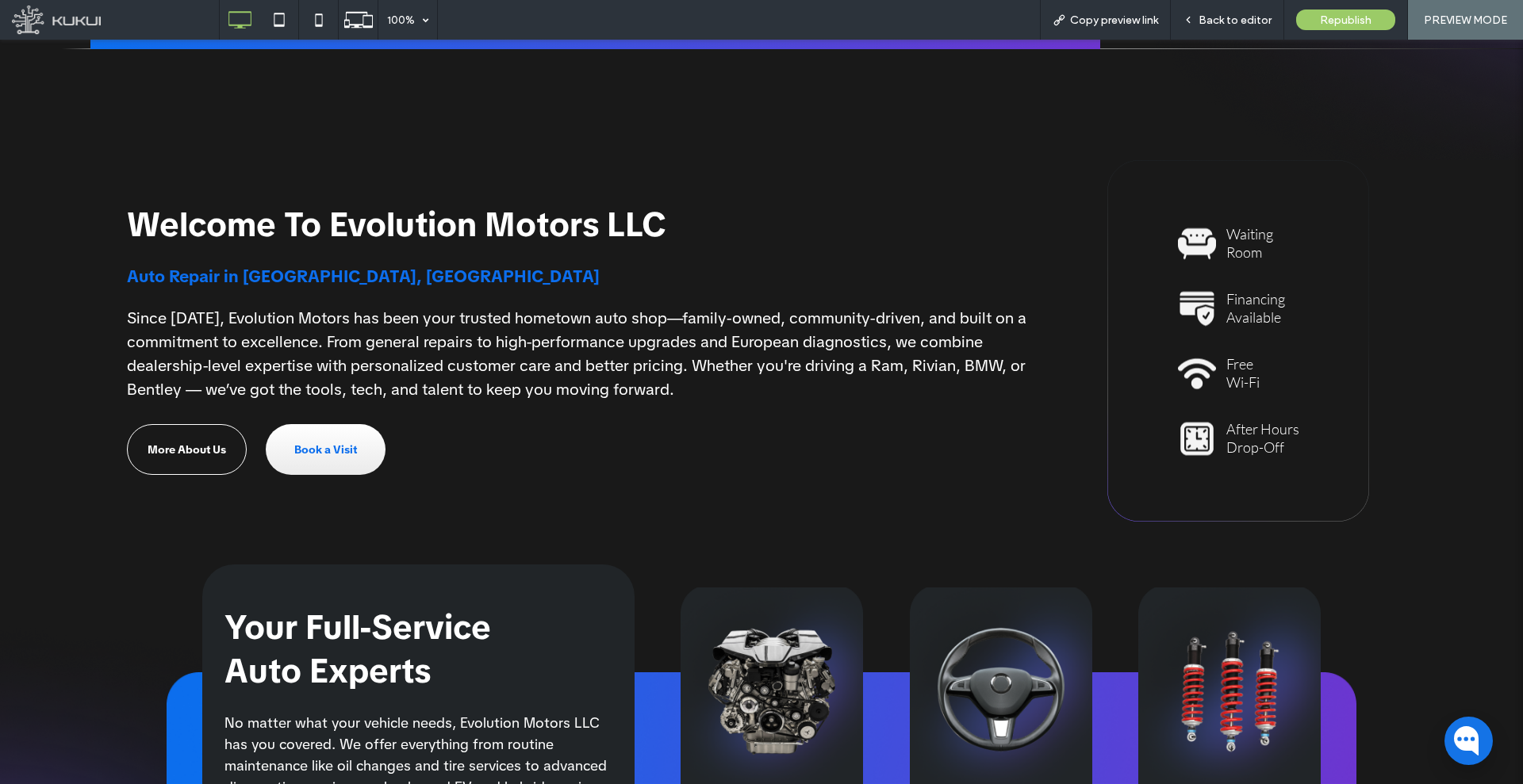
click at [231, 282] on span "Auto Repair in [GEOGRAPHIC_DATA], [GEOGRAPHIC_DATA]" at bounding box center [364, 277] width 473 height 21
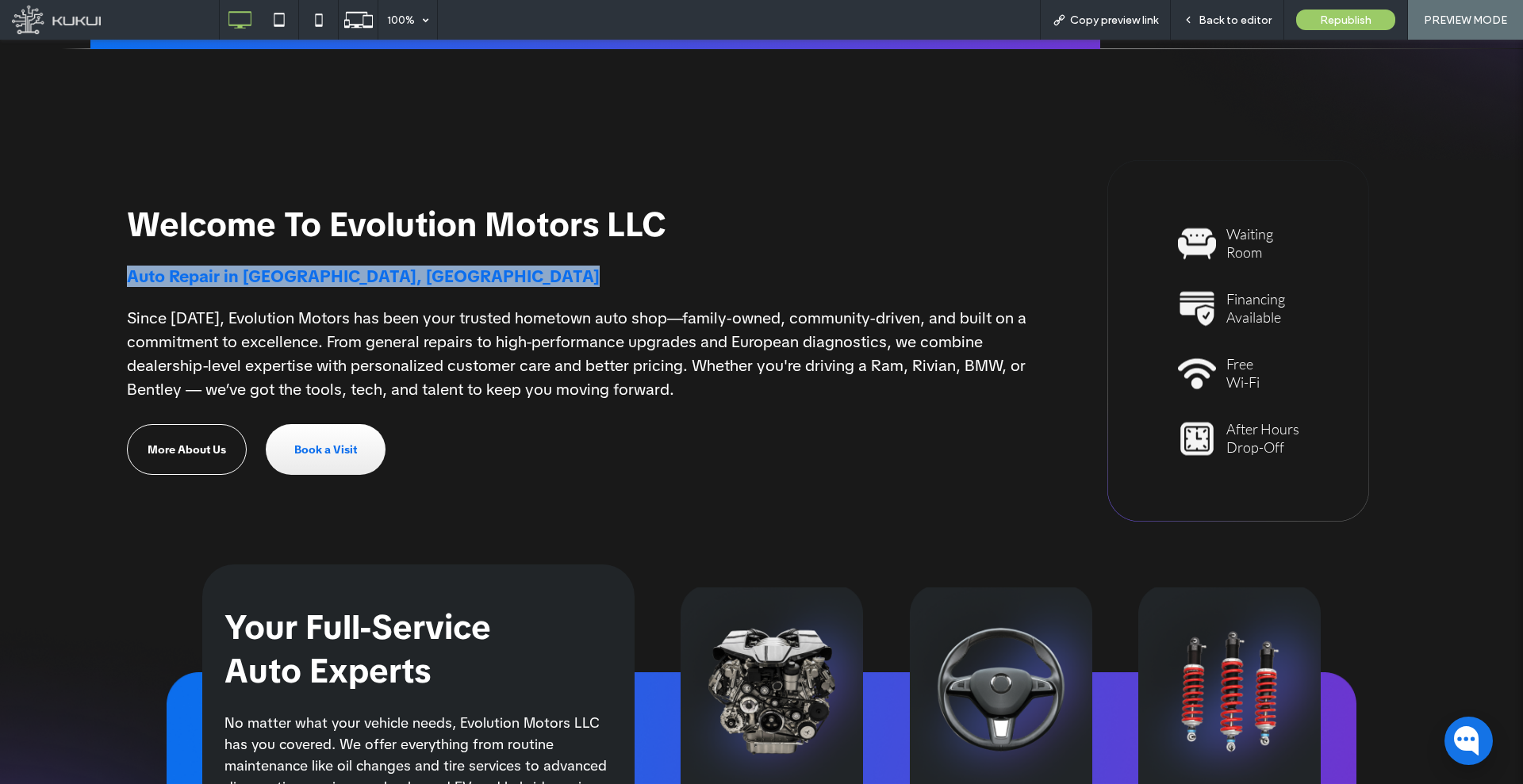
click at [231, 282] on span "Auto Repair in [GEOGRAPHIC_DATA], [GEOGRAPHIC_DATA]" at bounding box center [364, 277] width 473 height 21
copy div "Auto Repair in [GEOGRAPHIC_DATA], [GEOGRAPHIC_DATA]"
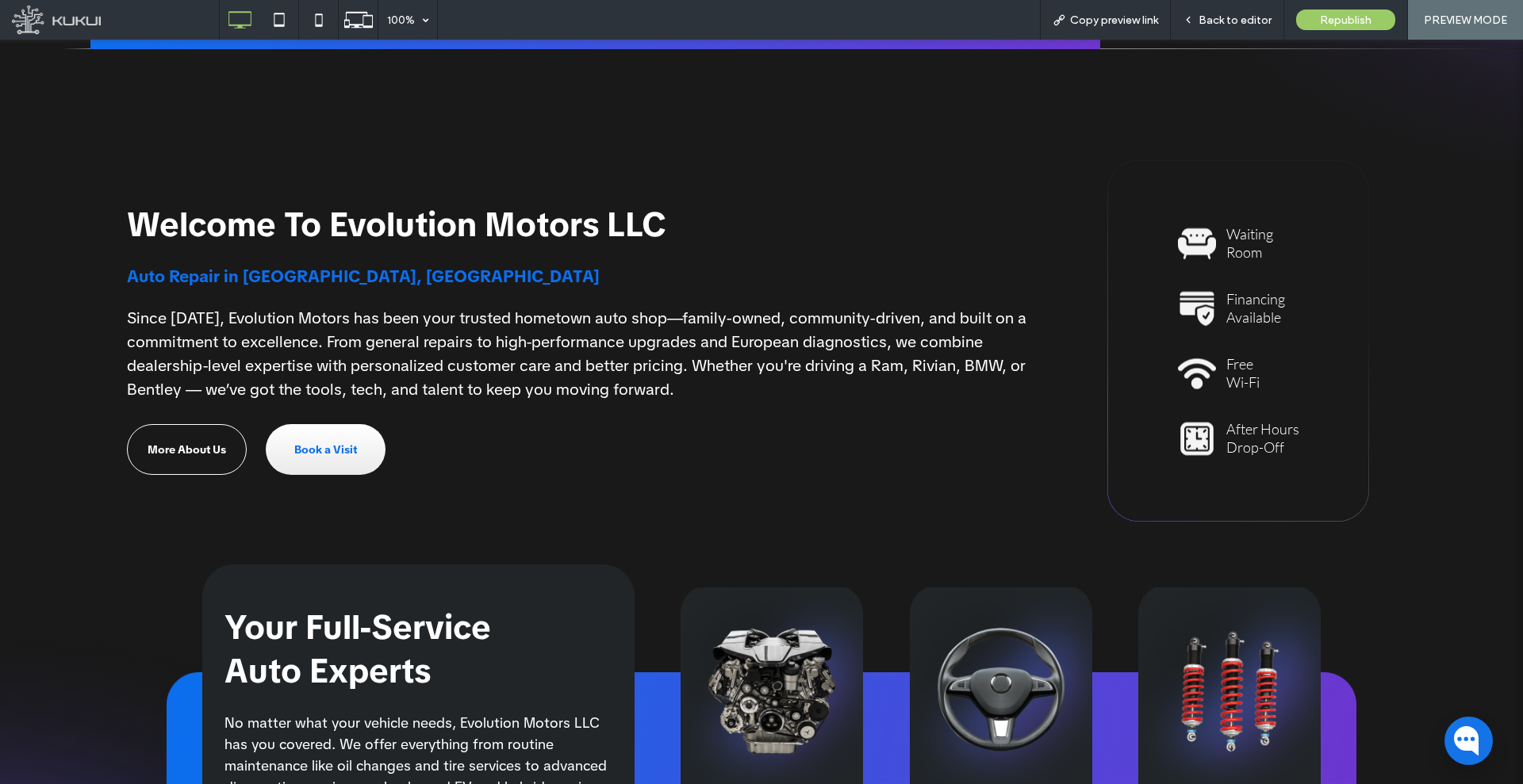
click at [154, 372] on span "Since [DATE], Evolution Motors has been your trusted hometown auto shop—family-…" at bounding box center [576, 354] width 899 height 92
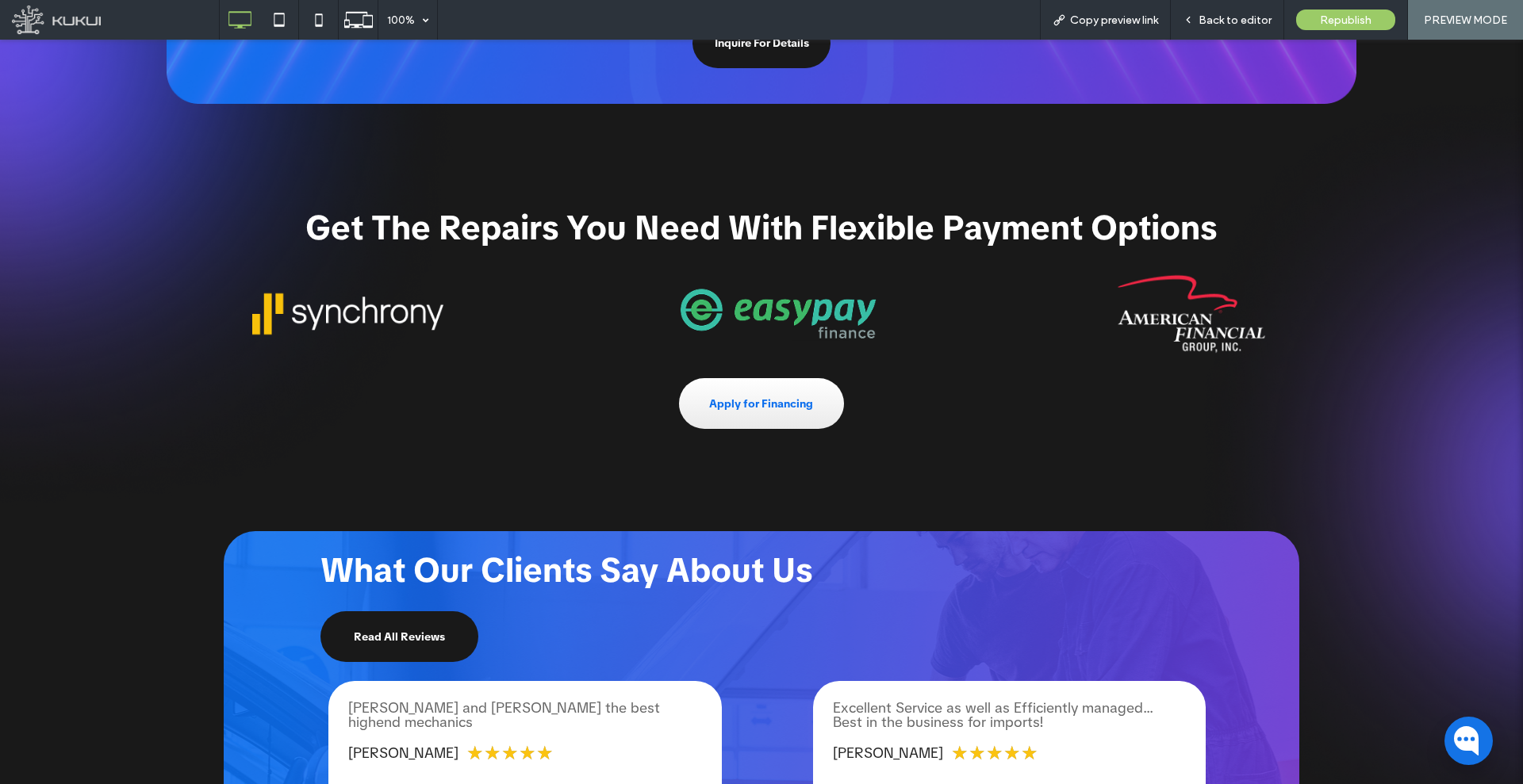
scroll to position [1740, 0]
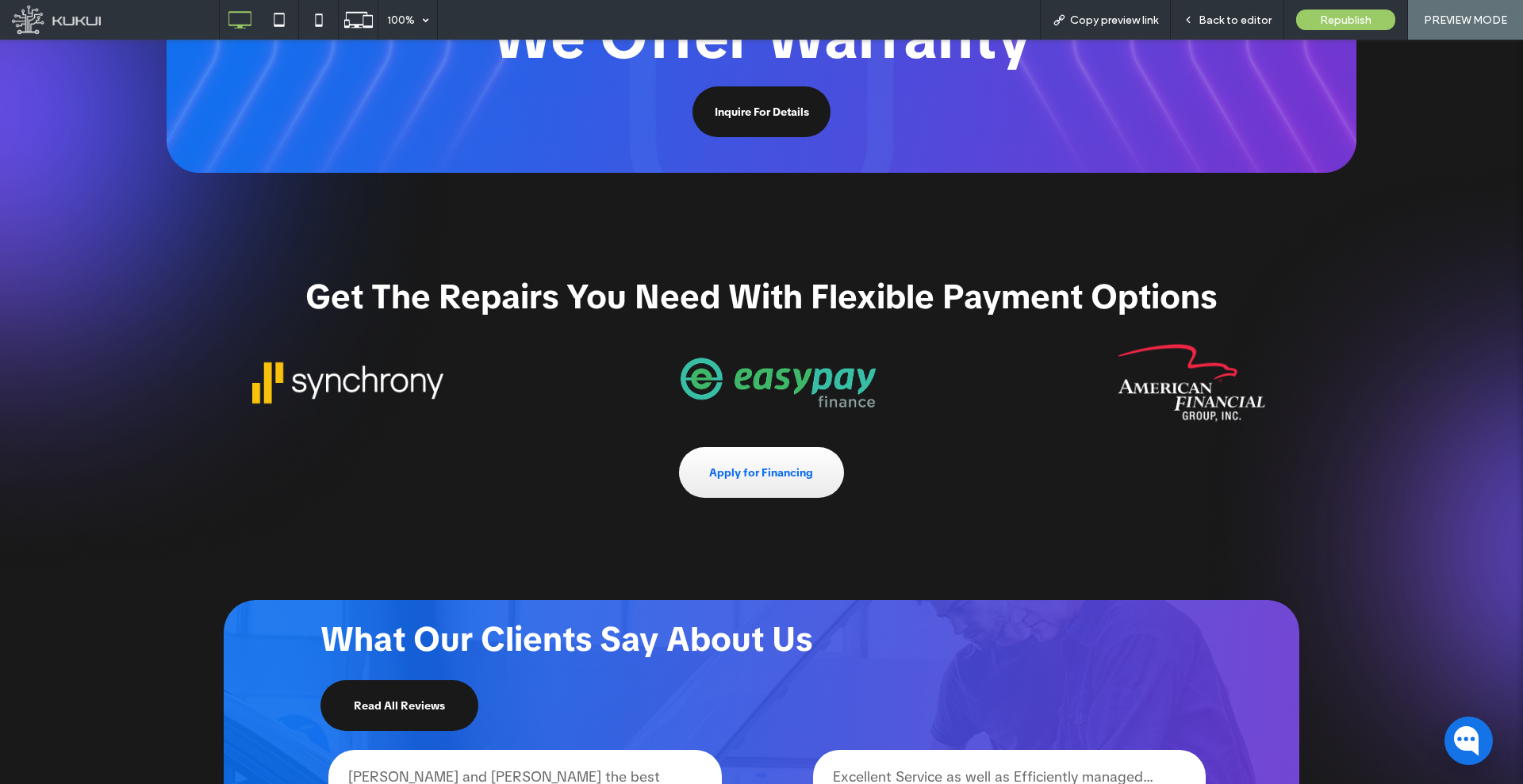
click at [774, 309] on span "Get The Repairs You Need With Flexible Payment Options" at bounding box center [761, 296] width 911 height 44
drag, startPoint x: 1198, startPoint y: 24, endPoint x: 1051, endPoint y: 22, distance: 147.0
click at [1199, 24] on div "Back to editor" at bounding box center [1227, 20] width 112 height 13
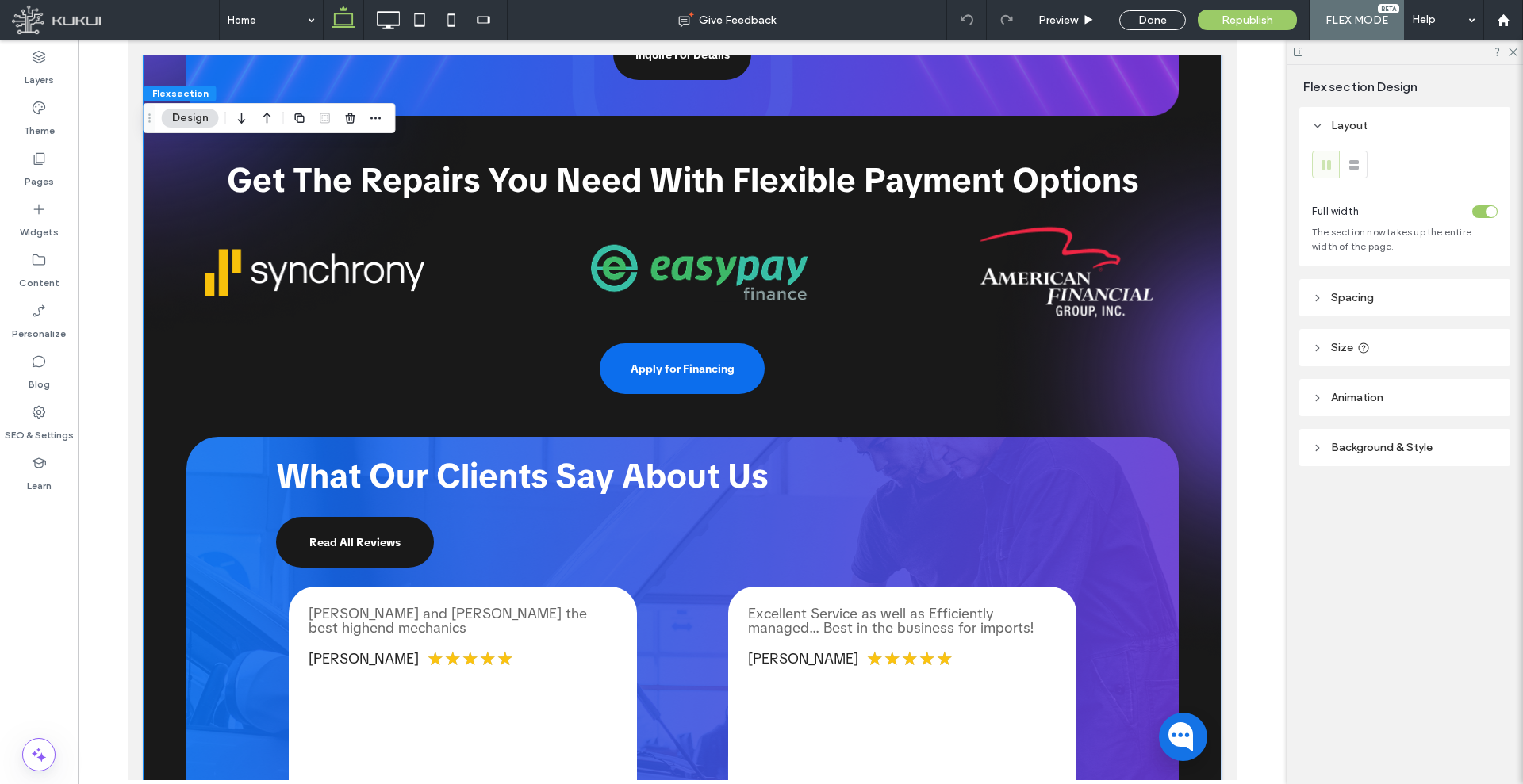
click at [650, 370] on span "Apply for Financing" at bounding box center [681, 369] width 104 height 14
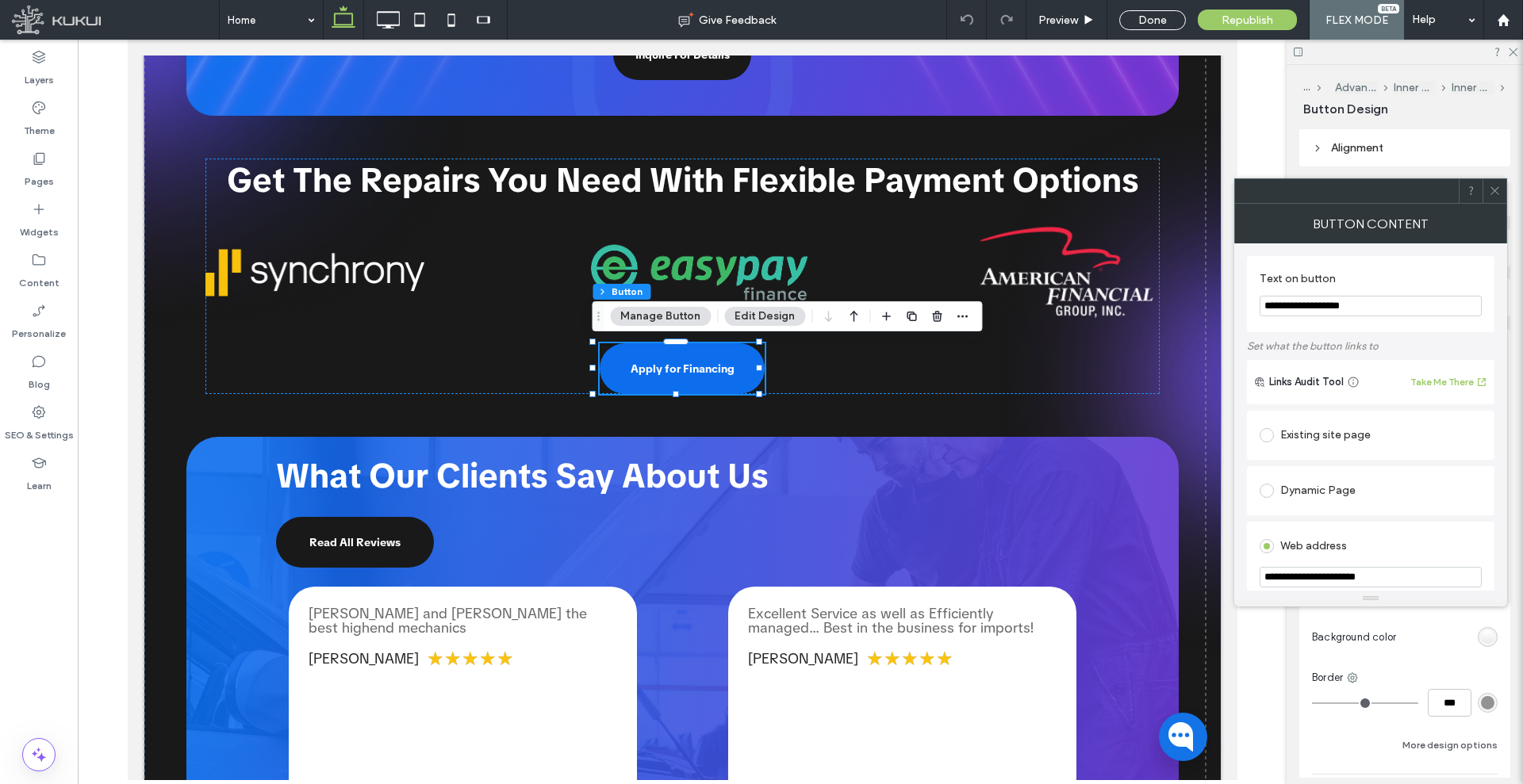
click at [650, 370] on span "Apply for Financing" at bounding box center [681, 369] width 104 height 14
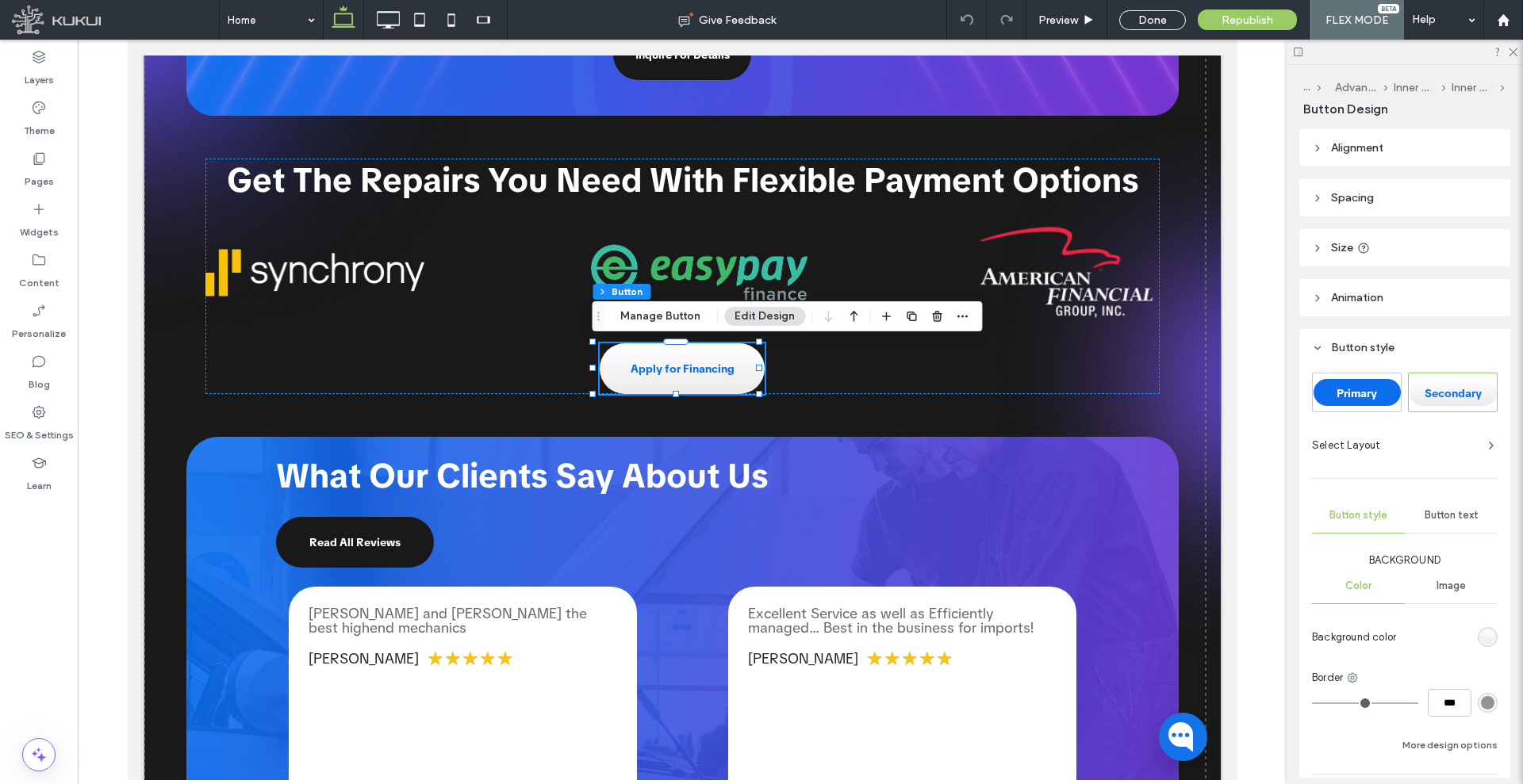
click at [1456, 509] on span "Button text" at bounding box center [1452, 515] width 54 height 12
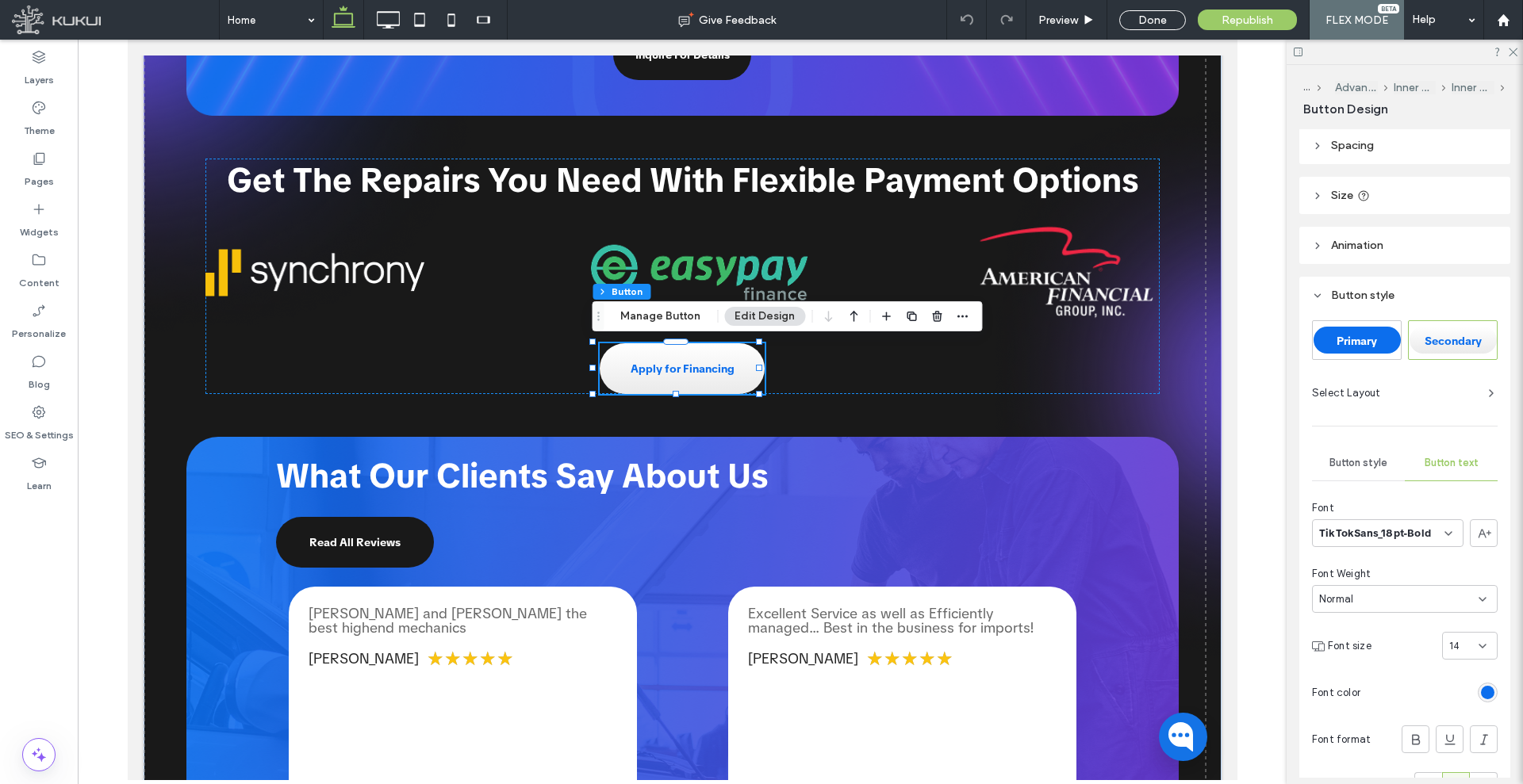
scroll to position [99, 0]
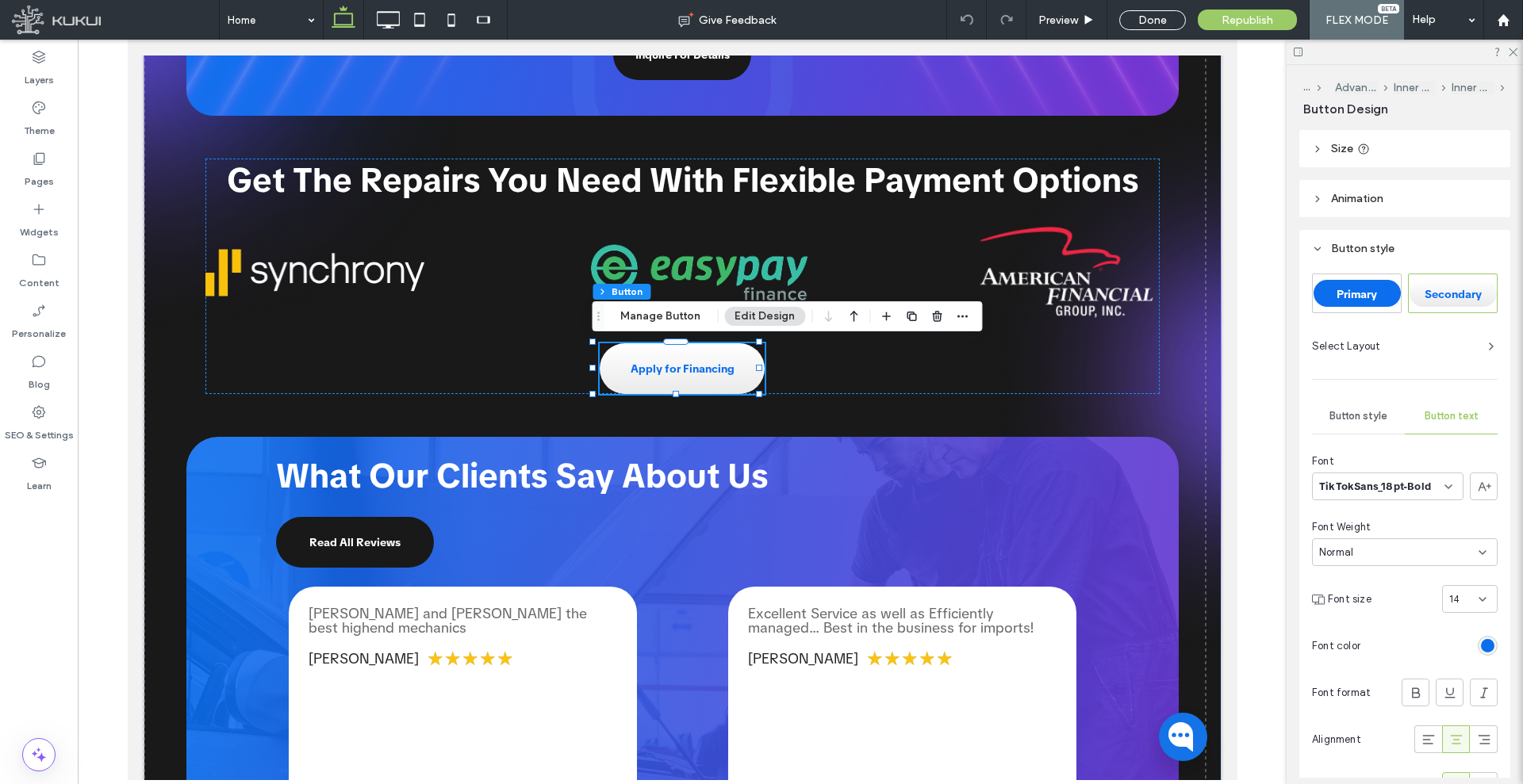
click at [1481, 651] on div "rgb(12, 110, 237)" at bounding box center [1488, 646] width 13 height 13
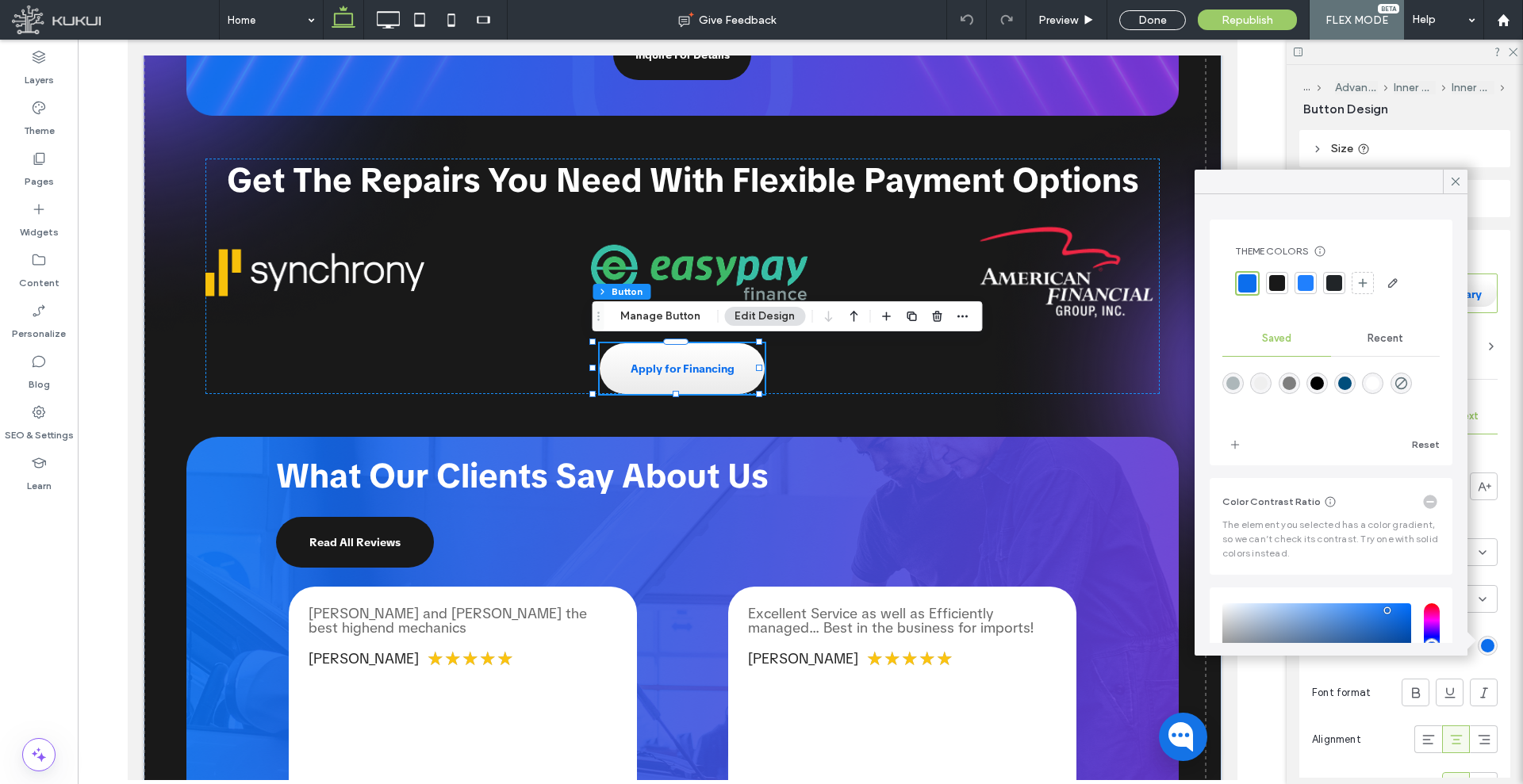
scroll to position [163, 0]
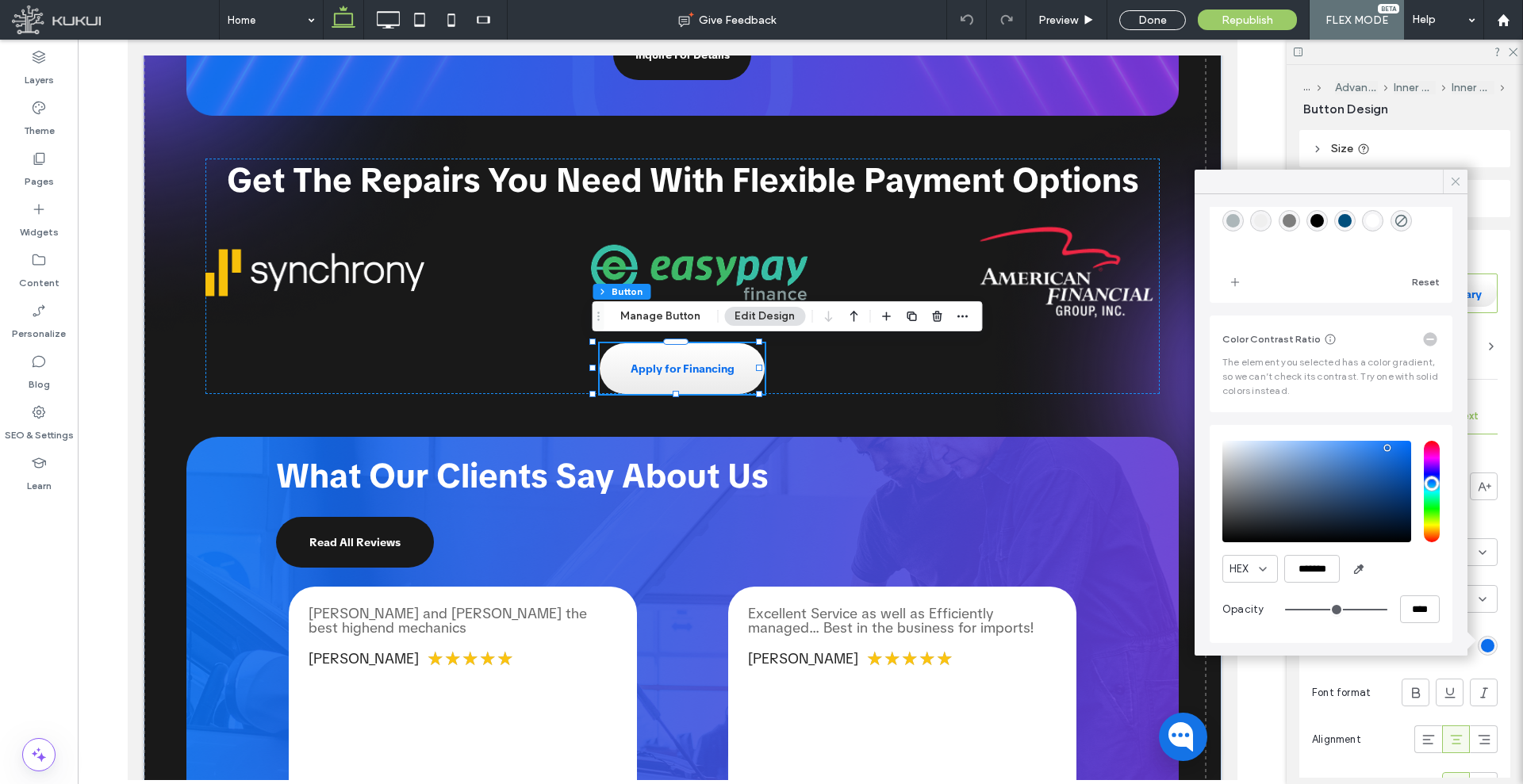
click at [1456, 178] on icon at bounding box center [1455, 181] width 14 height 14
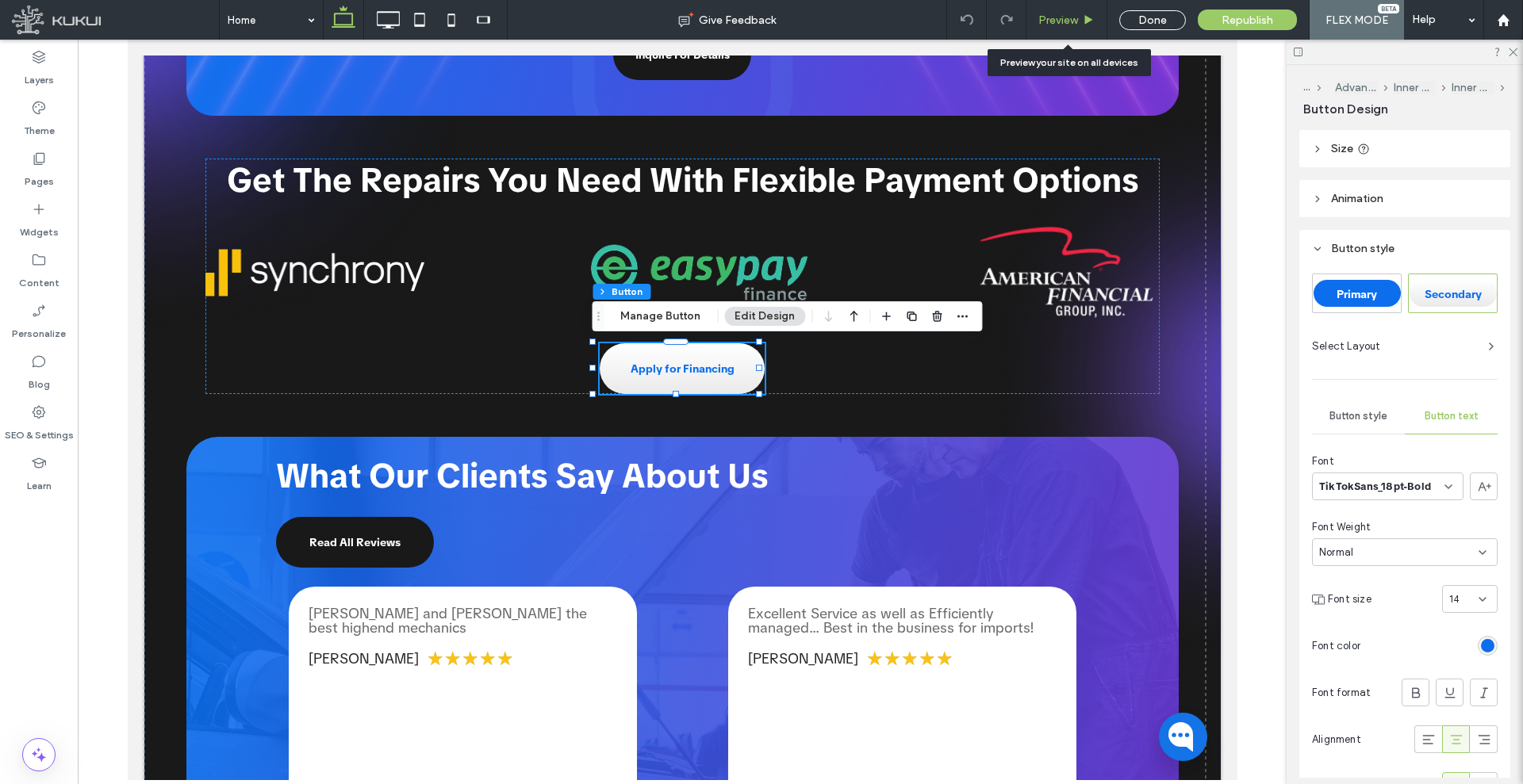
click at [1044, 31] on div "Preview" at bounding box center [1067, 20] width 81 height 39
click at [1062, 29] on div "Preview" at bounding box center [1067, 20] width 81 height 39
click at [1036, 27] on div "Preview" at bounding box center [1067, 20] width 81 height 39
drag, startPoint x: 1047, startPoint y: 21, endPoint x: 952, endPoint y: 88, distance: 116.2
click at [1048, 21] on span "Preview" at bounding box center [1058, 20] width 39 height 13
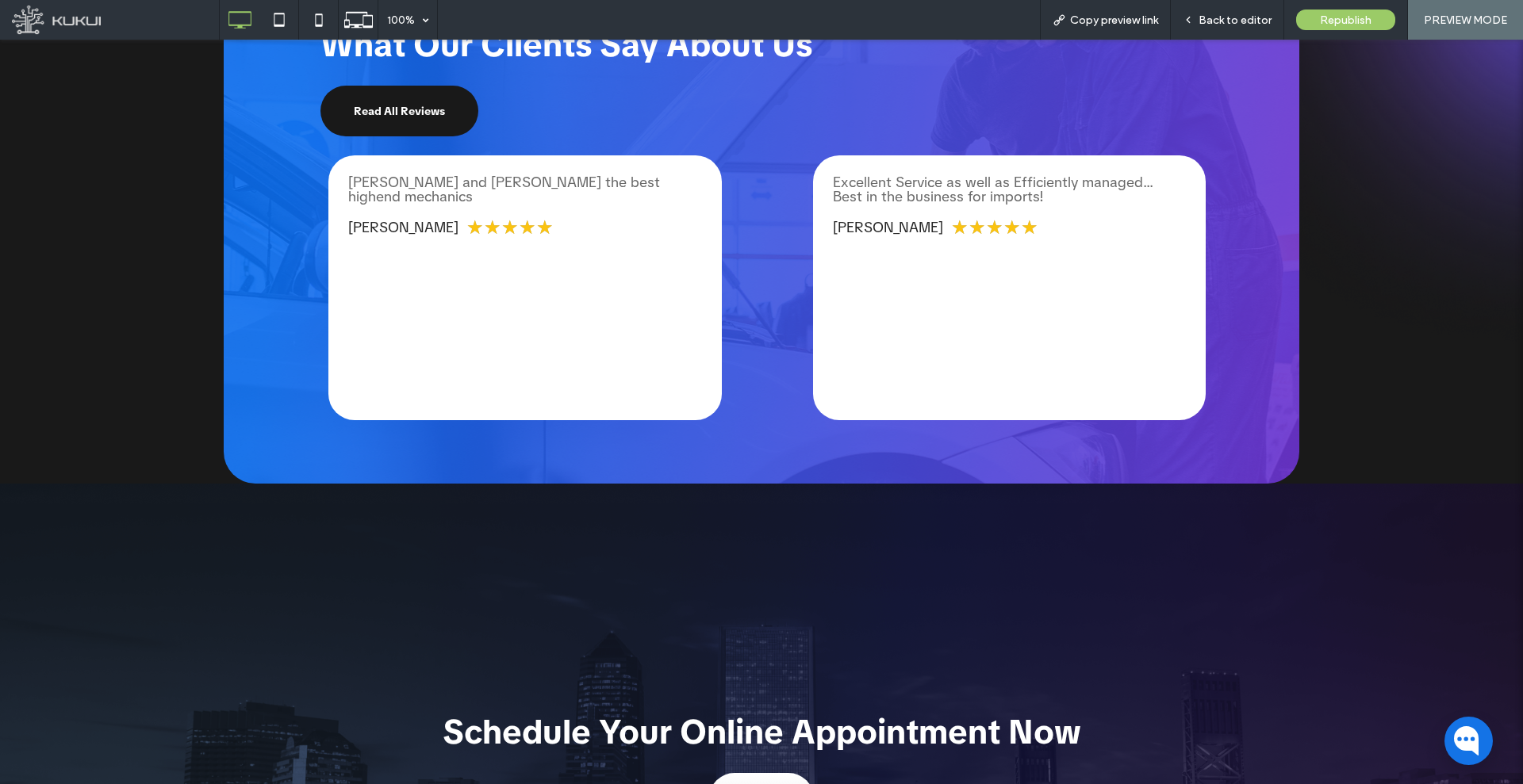
scroll to position [2136, 0]
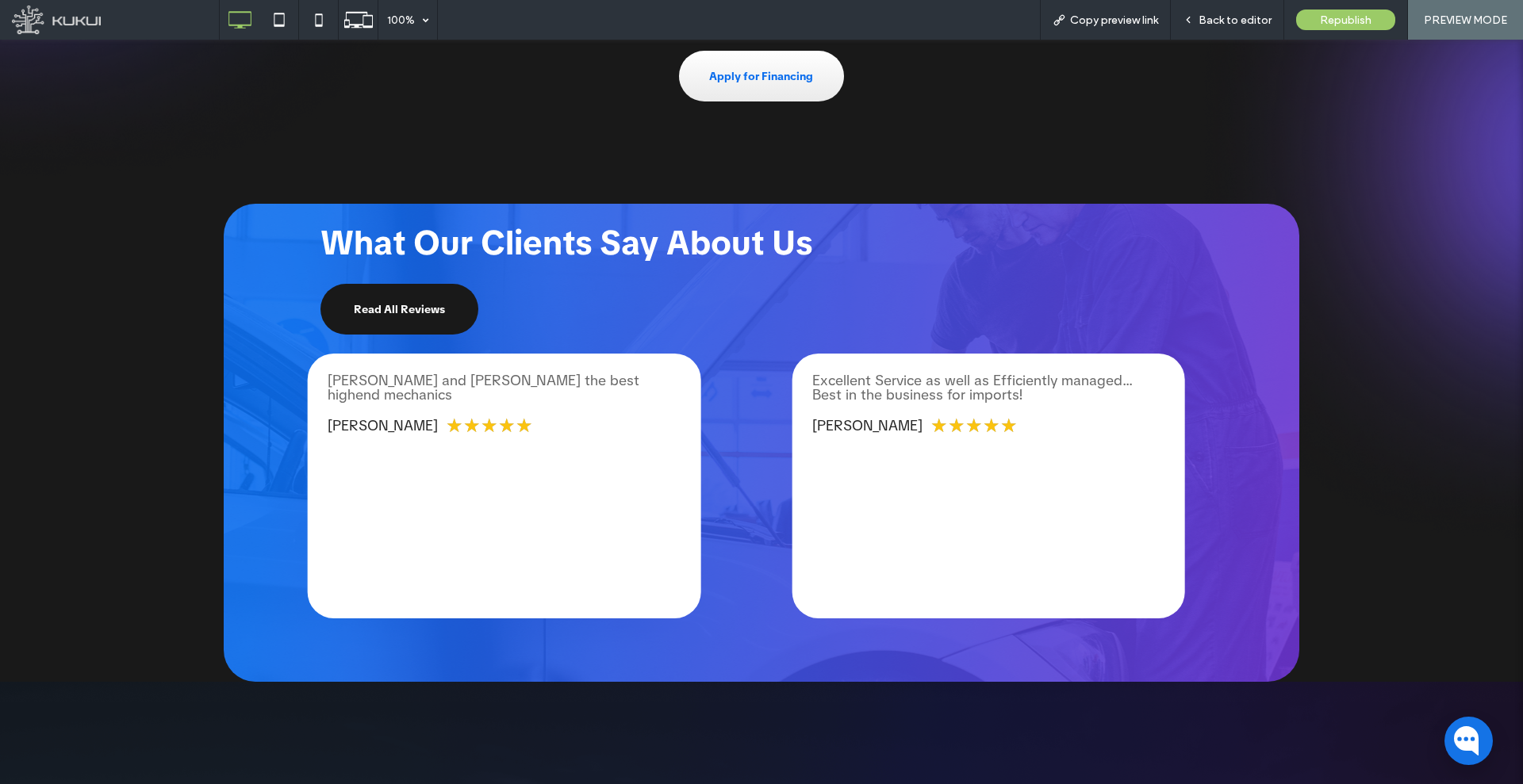
click at [875, 468] on div "Excellent Service as well as Efficiently managed... Best in the business for im…" at bounding box center [989, 486] width 393 height 265
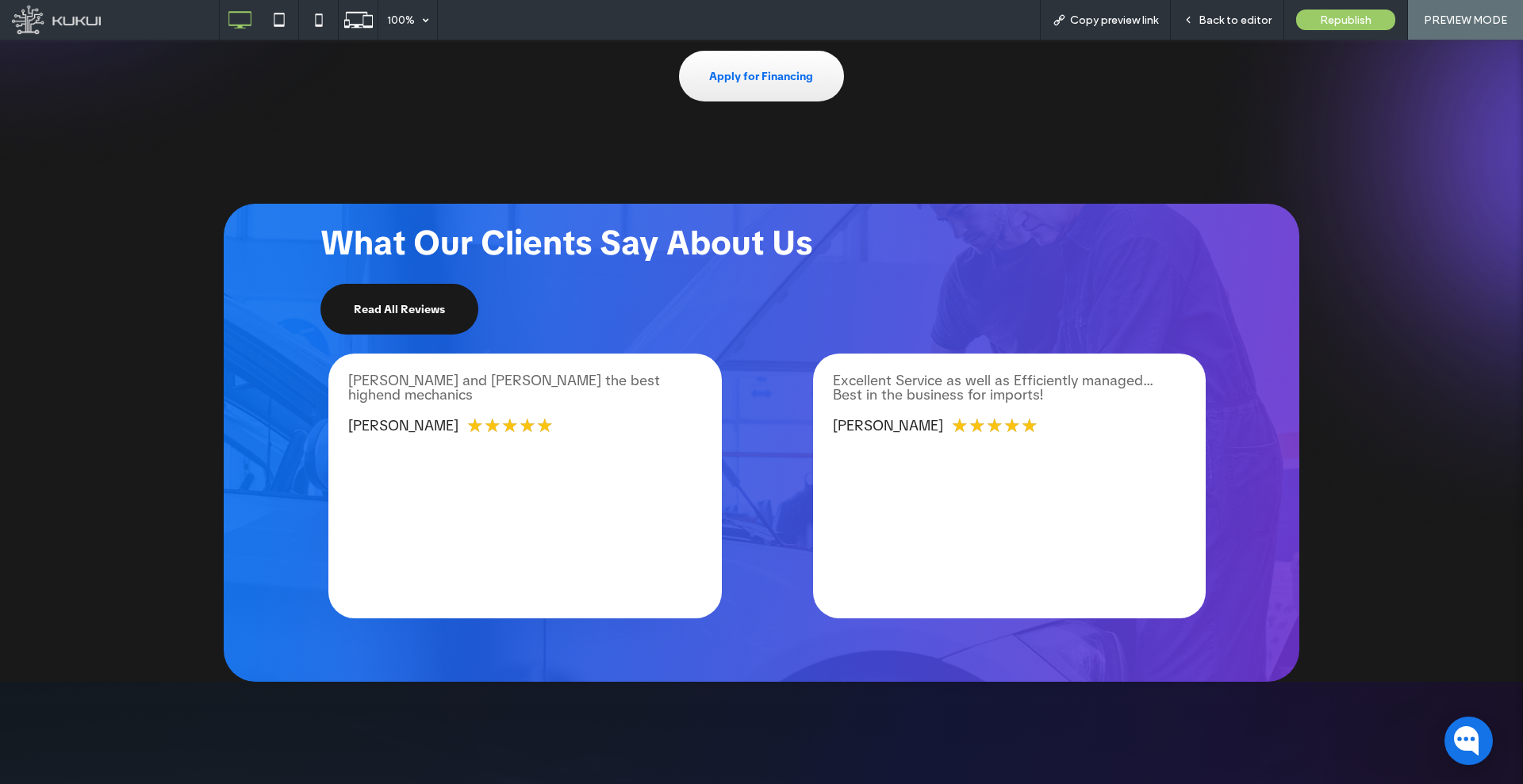
click at [1002, 481] on div "Excellent Service as well as Efficiently managed... Best in the business for im…" at bounding box center [1009, 486] width 393 height 265
click at [1001, 491] on div "Excellent Service as well as Efficiently managed... Best in the business for im…" at bounding box center [1009, 486] width 393 height 265
click at [938, 491] on div "Excellent Service as well as Efficiently managed... Best in the business for im…" at bounding box center [1009, 486] width 393 height 265
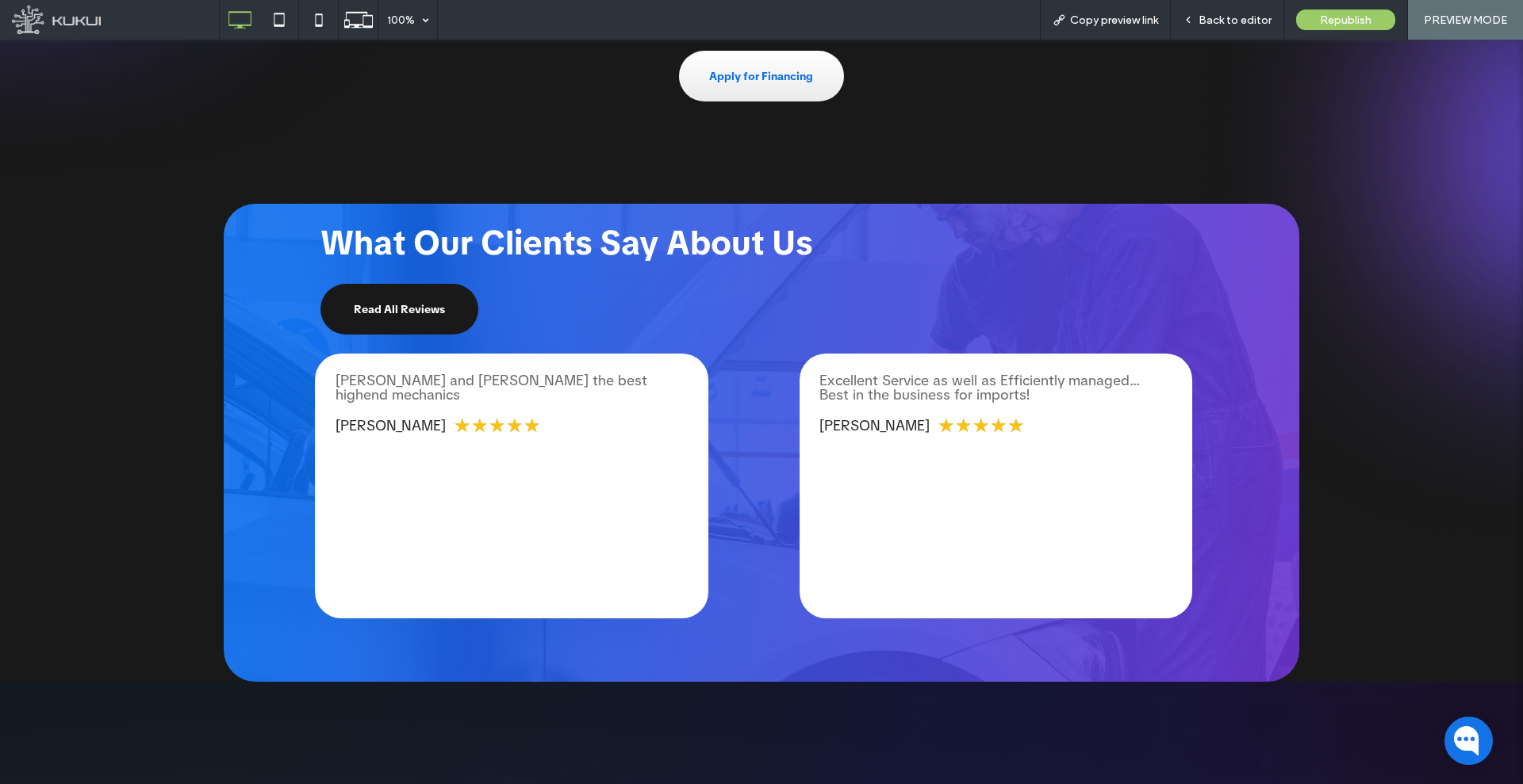
click at [900, 491] on div "Excellent Service as well as Efficiently managed... Best in the business for im…" at bounding box center [996, 486] width 393 height 265
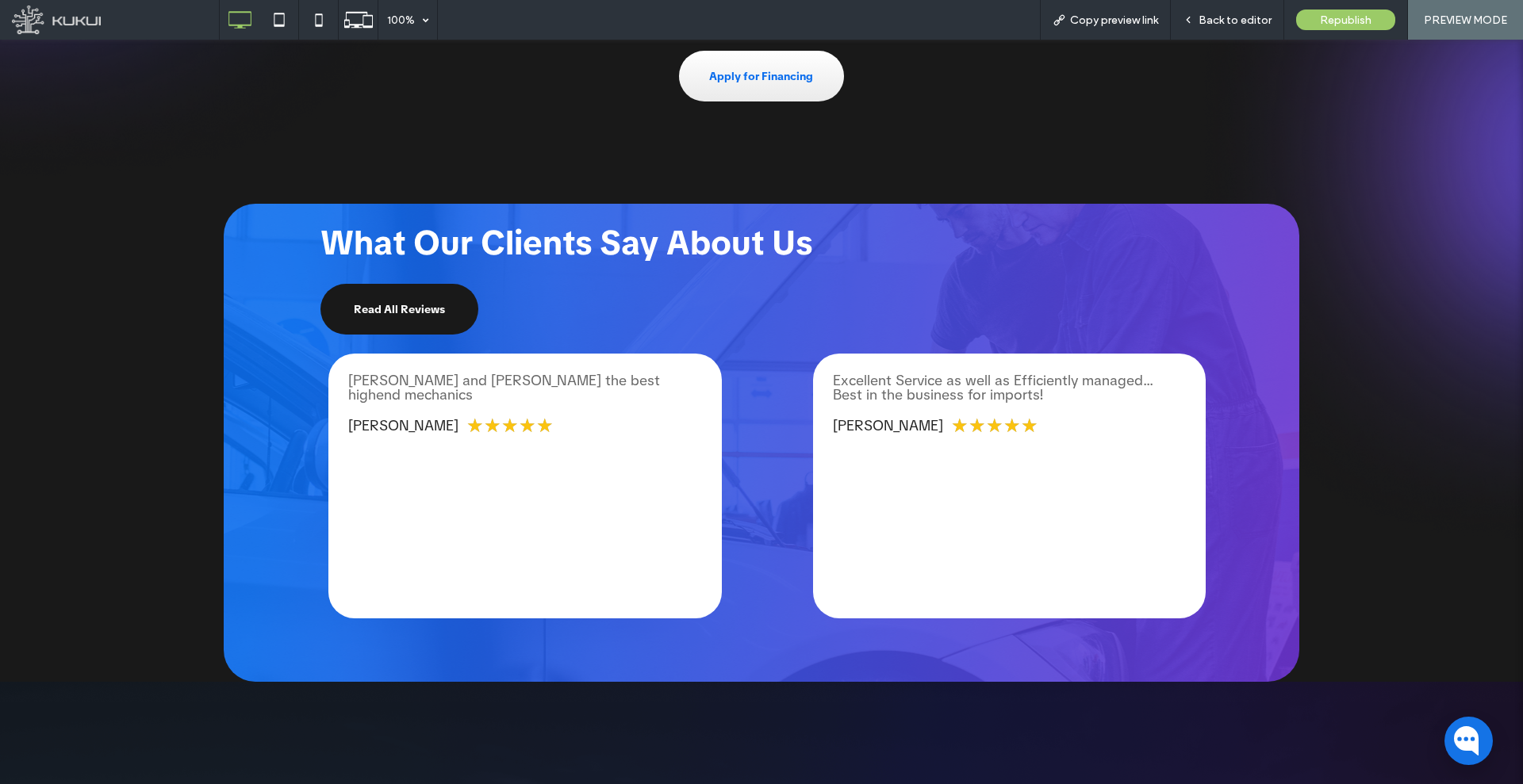
click at [922, 488] on div "Excellent Service as well as Efficiently managed... Best in the business for im…" at bounding box center [1009, 486] width 393 height 265
click at [910, 486] on div "Excellent Service as well as Efficiently managed... Best in the business for im…" at bounding box center [1009, 486] width 393 height 265
click at [713, 245] on span "What Our Clients Say About Us" at bounding box center [566, 243] width 492 height 44
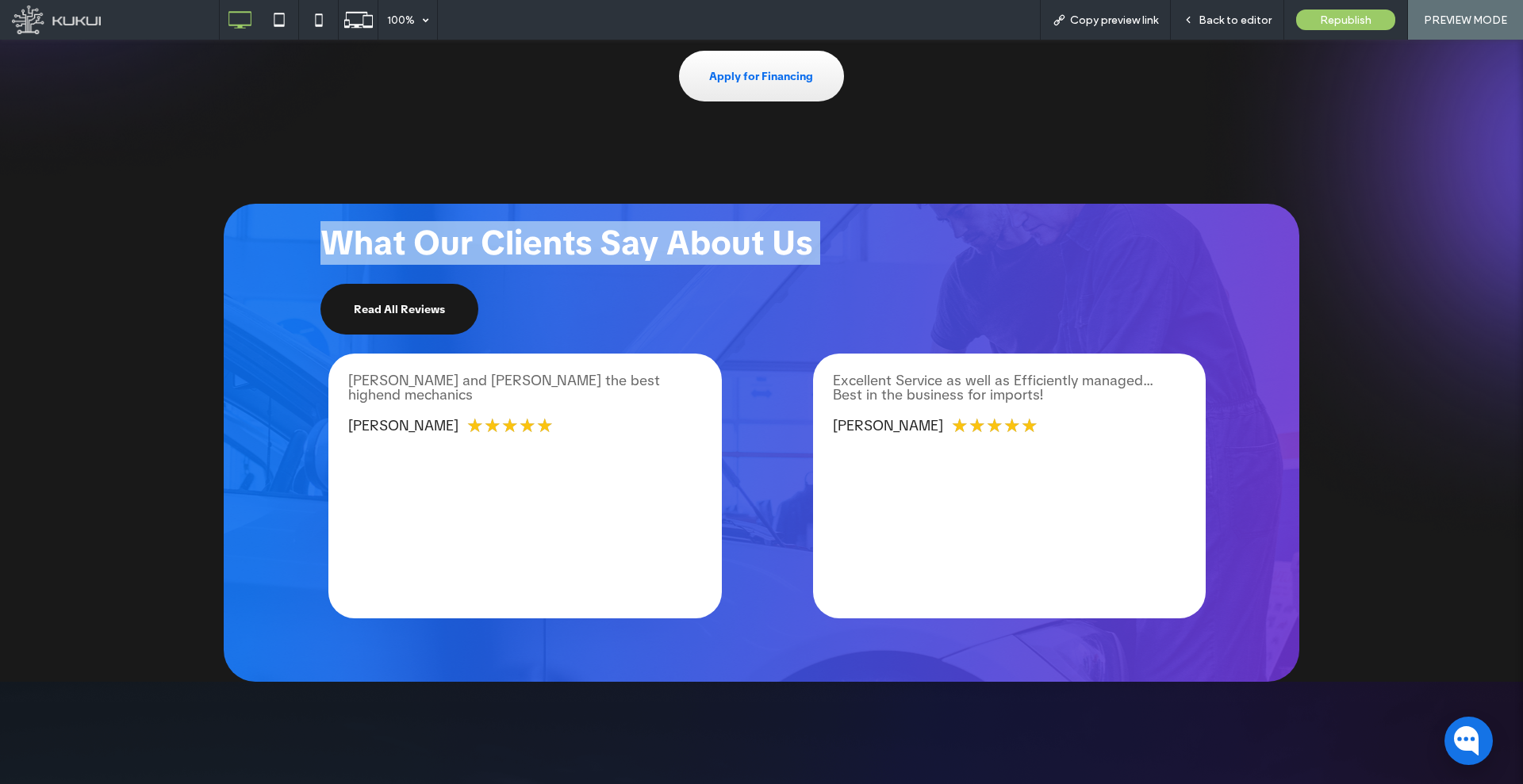
click at [713, 245] on span "What Our Clients Say About Us" at bounding box center [566, 243] width 492 height 44
copy div "What Our Clients Say About Us"
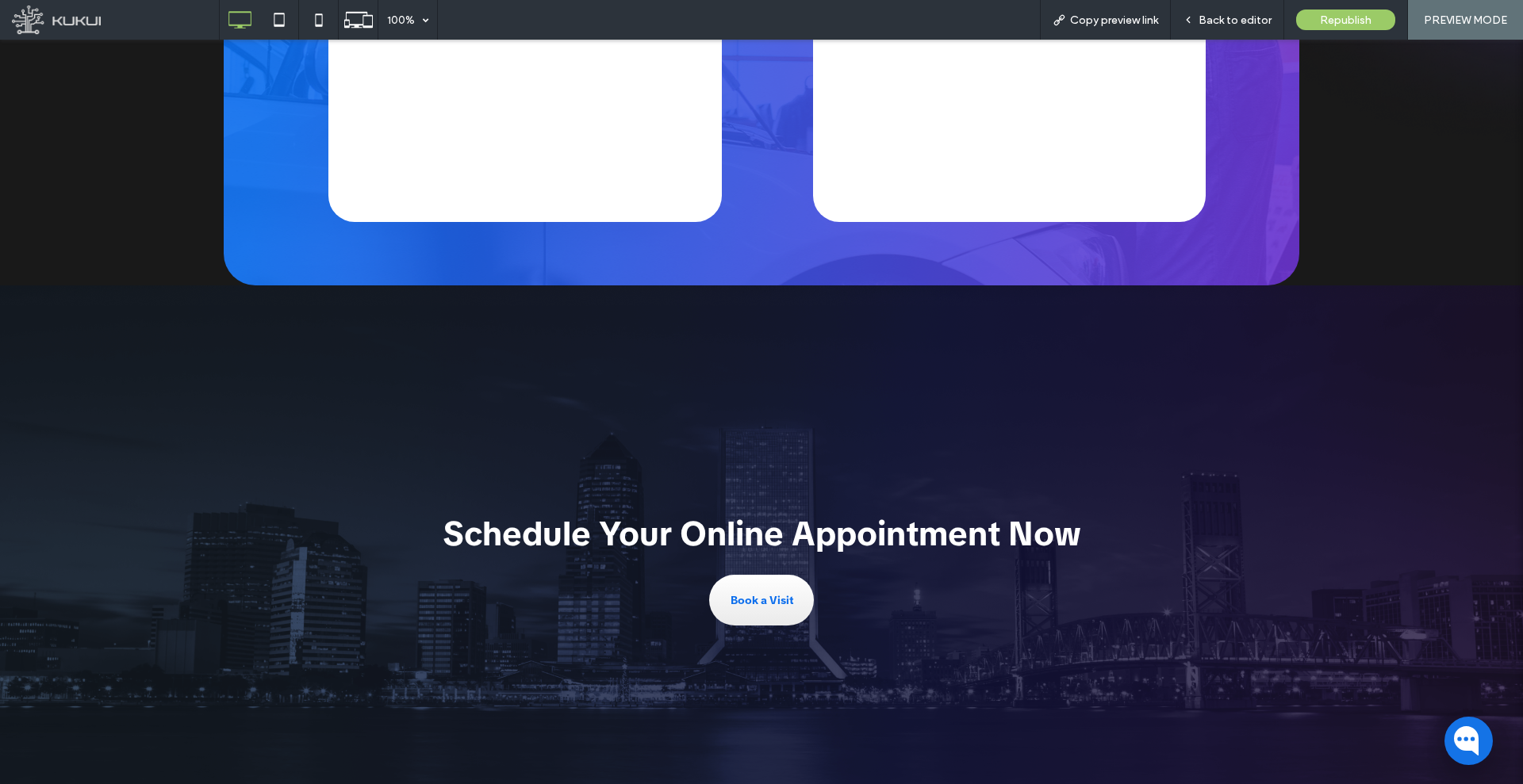
click at [1252, 372] on div "Schedule Your Online Appointment Now Book a Visit" at bounding box center [761, 569] width 1523 height 566
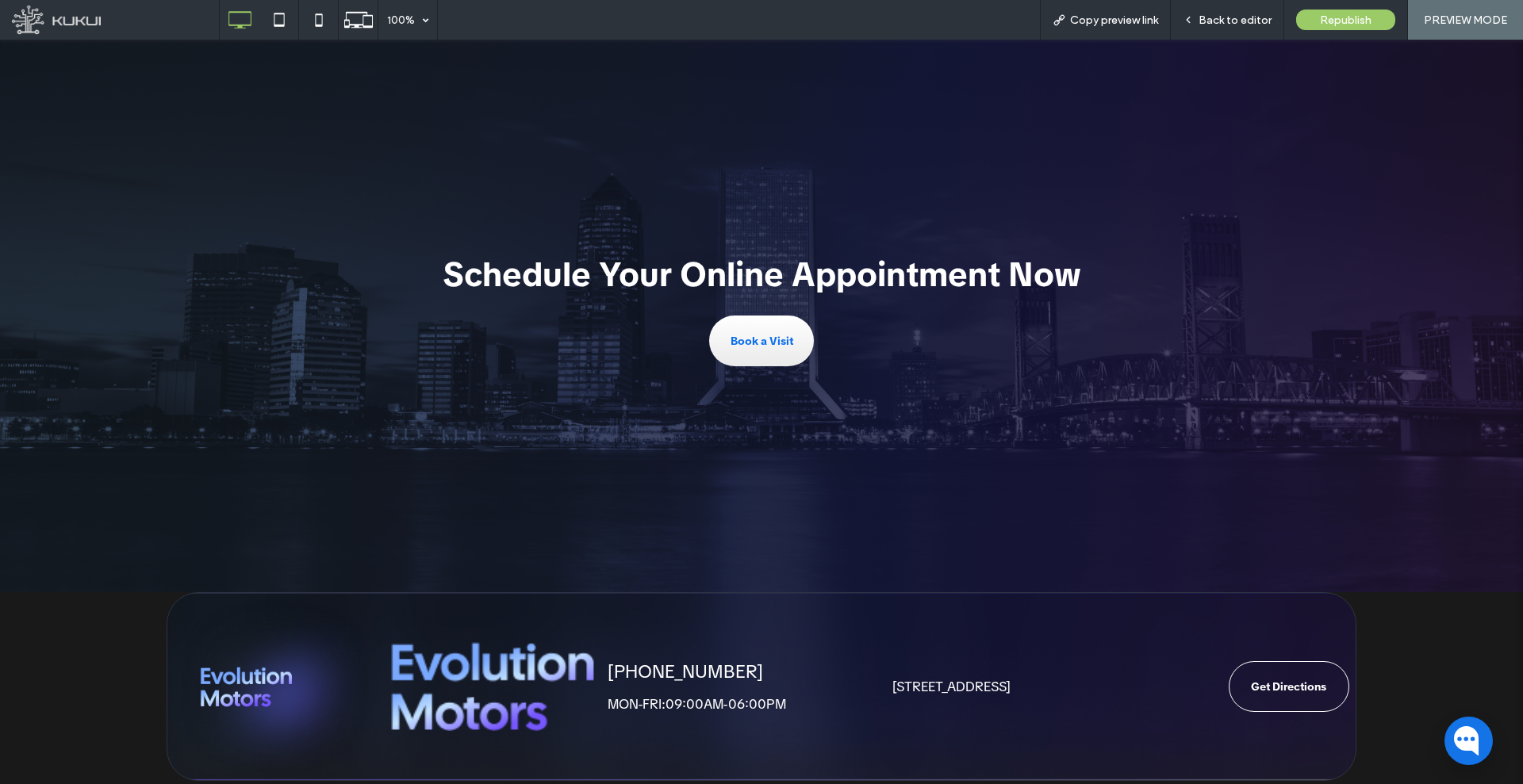
scroll to position [2951, 0]
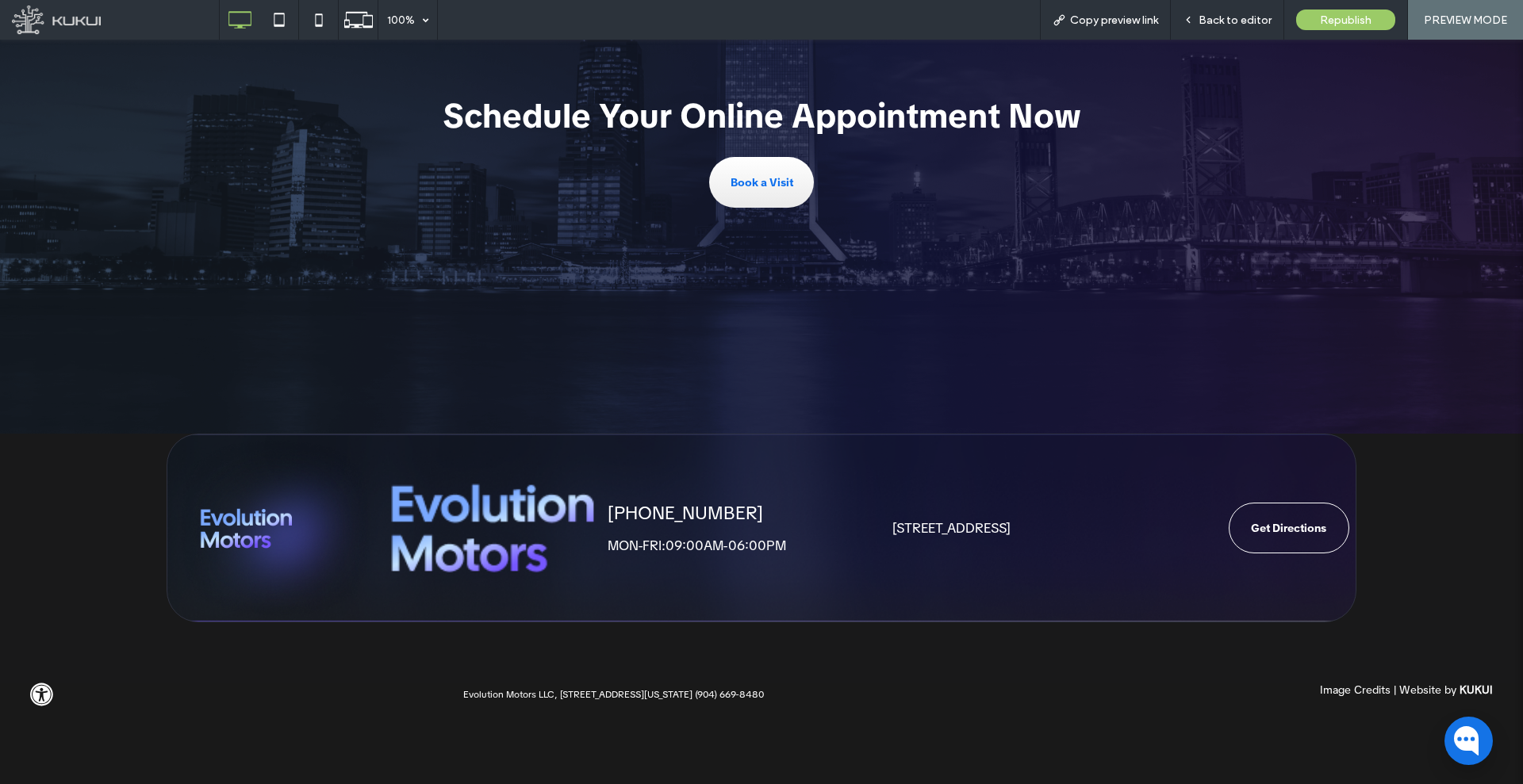
drag, startPoint x: 854, startPoint y: 676, endPoint x: 866, endPoint y: 328, distance: 348.2
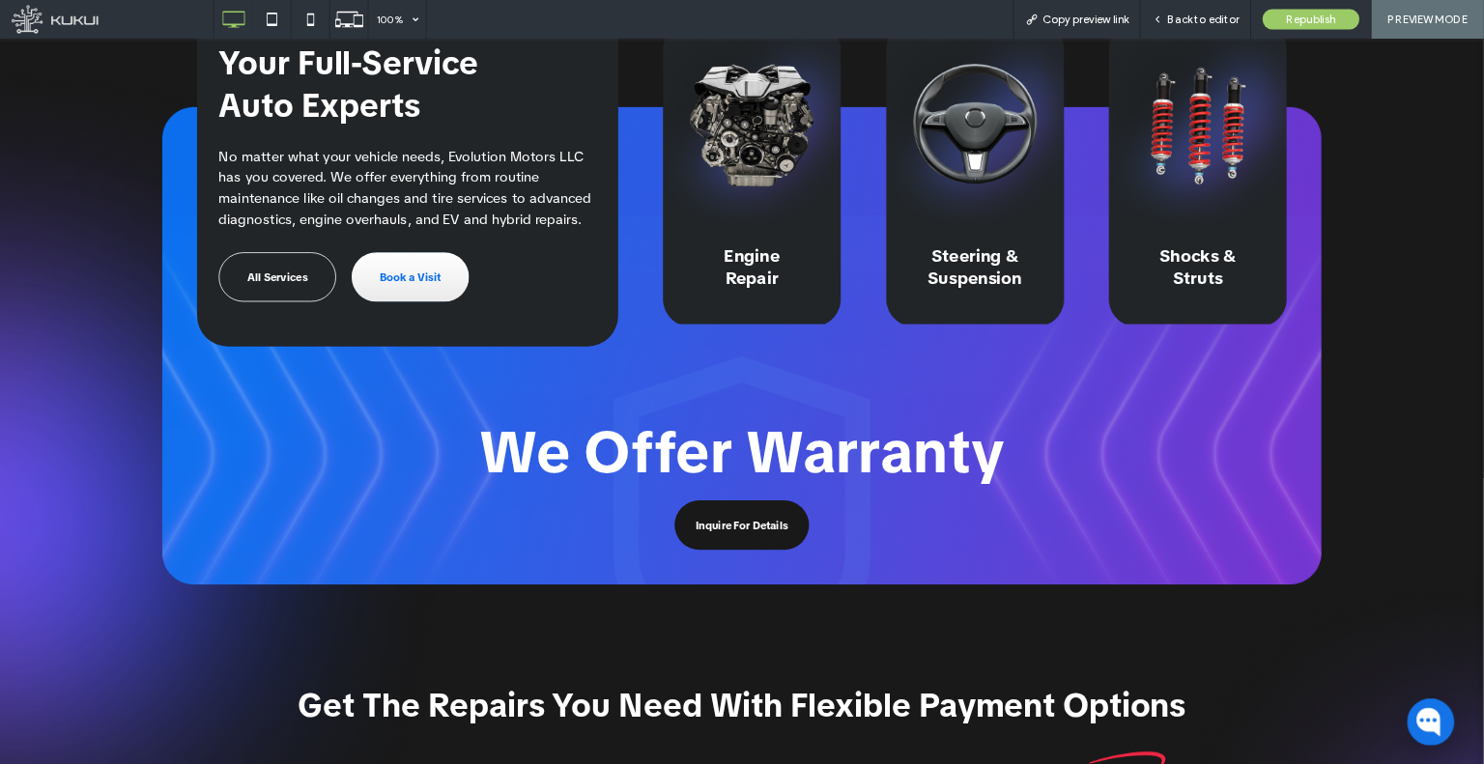
scroll to position [0, 0]
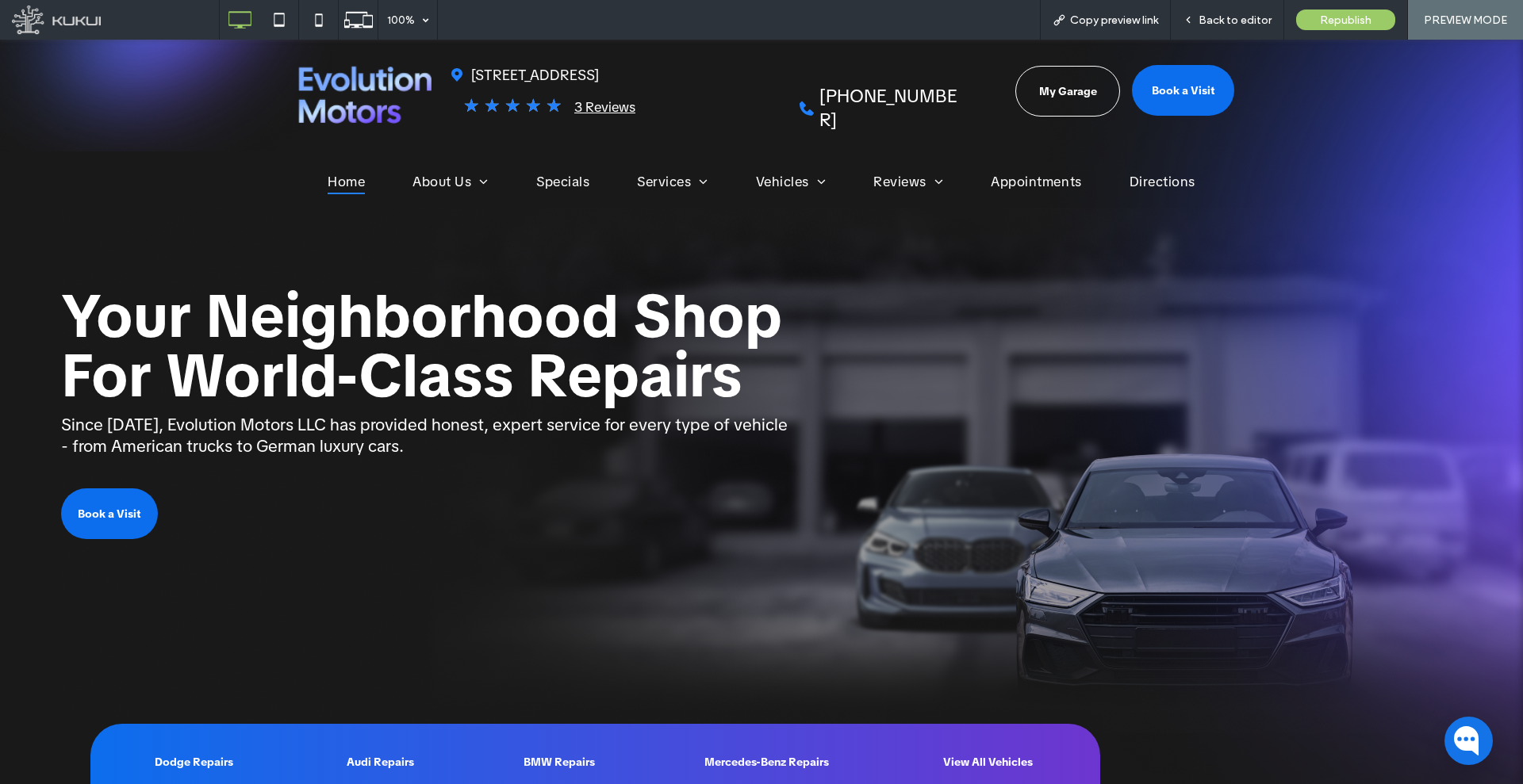
drag, startPoint x: 923, startPoint y: 372, endPoint x: 920, endPoint y: 16, distance: 356.0
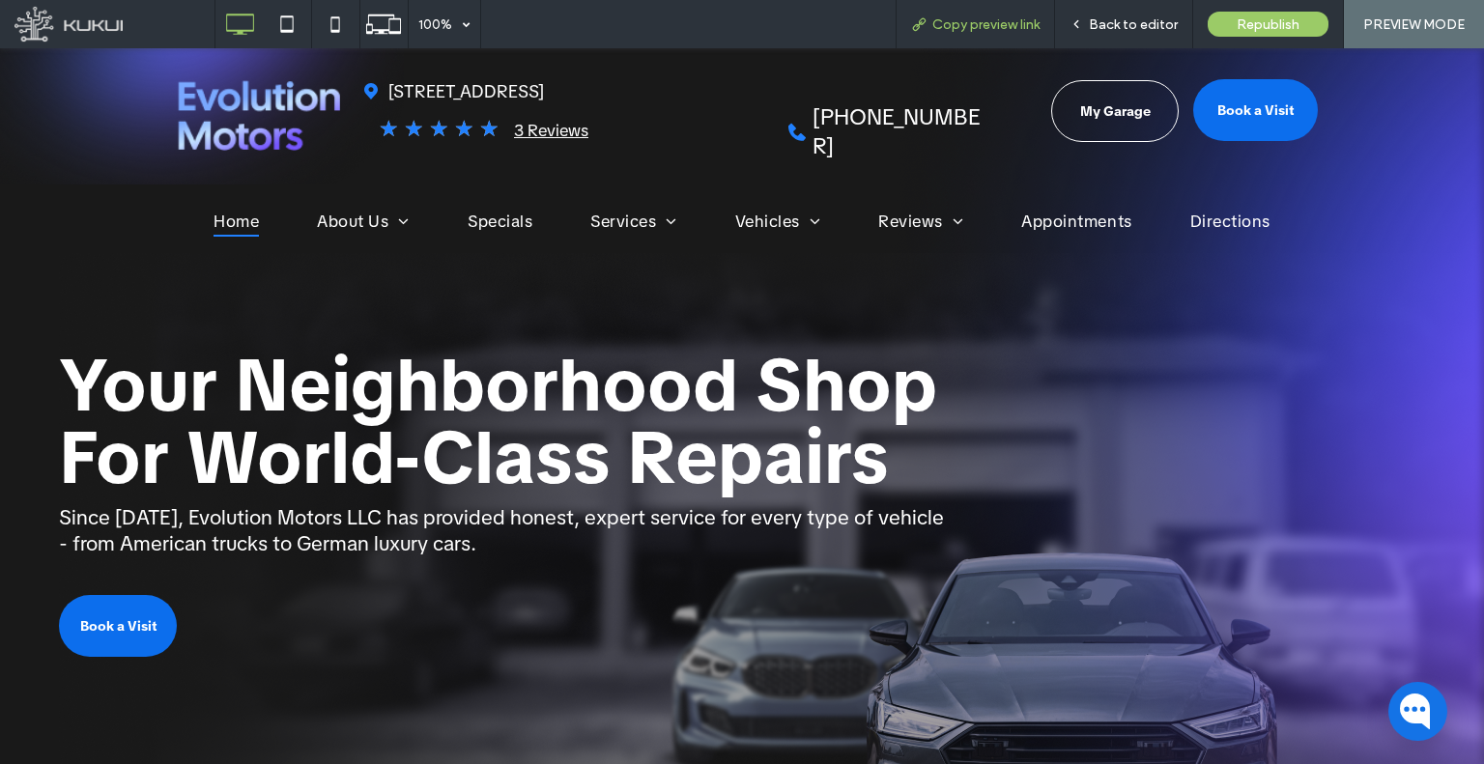
click at [996, 35] on div "Copy preview link" at bounding box center [974, 24] width 159 height 48
click at [973, 31] on span "Copy preview link" at bounding box center [985, 24] width 107 height 16
click at [1140, 33] on div "Back to editor" at bounding box center [1124, 24] width 138 height 48
click at [1268, 120] on link "Book a Visit" at bounding box center [1255, 110] width 125 height 62
click at [1097, 22] on span "Back to editor" at bounding box center [1133, 24] width 89 height 16
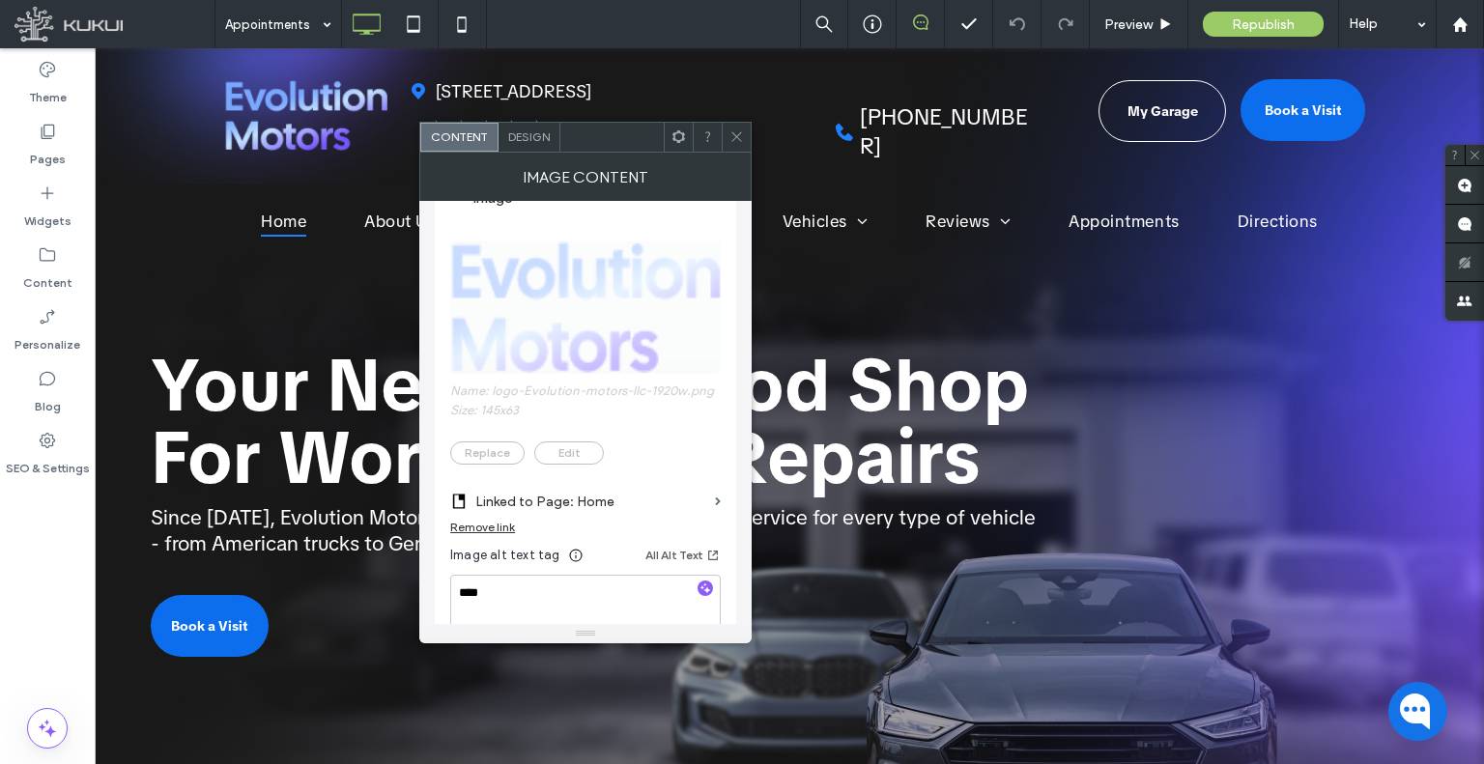
scroll to position [290, 0]
click at [739, 136] on icon at bounding box center [736, 136] width 14 height 14
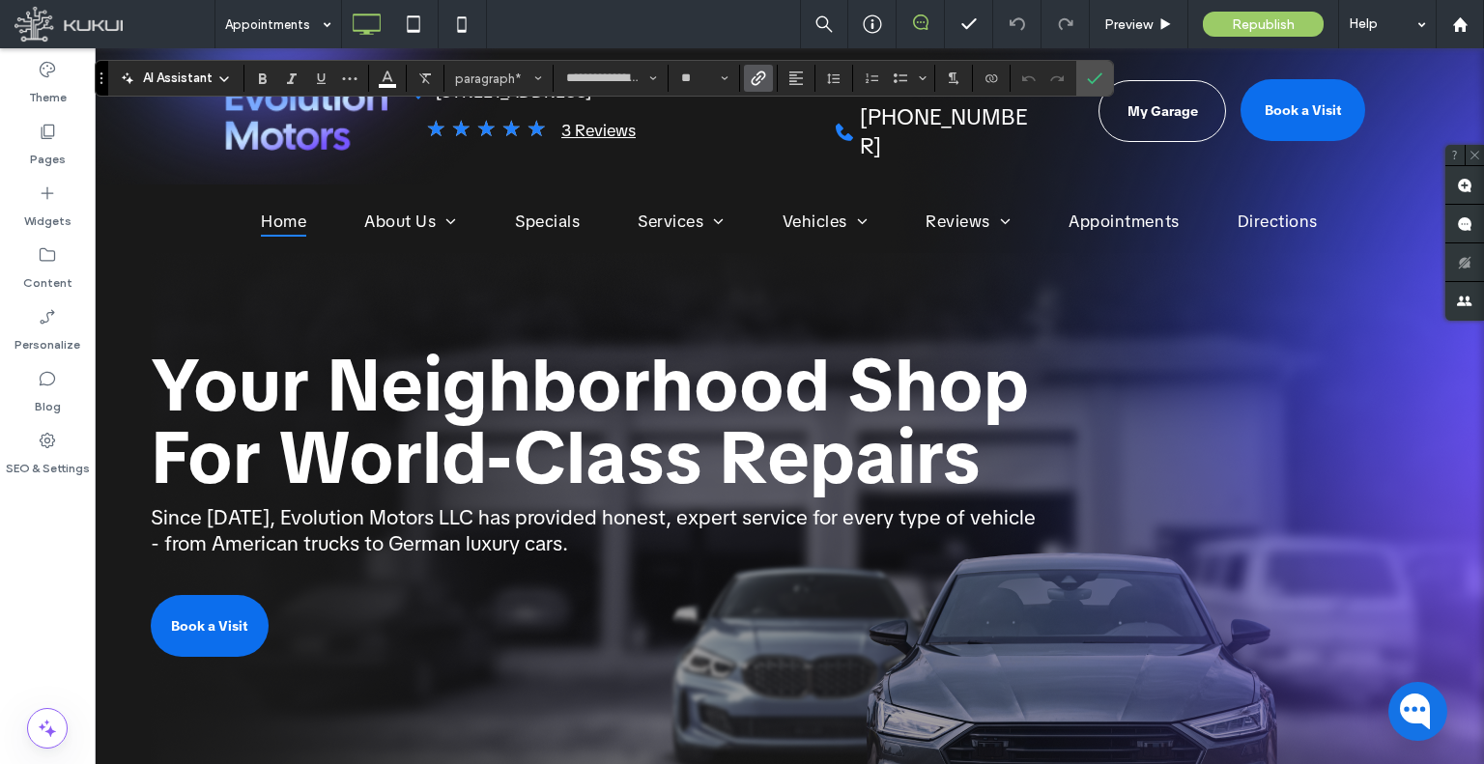
click at [744, 78] on label "Link" at bounding box center [758, 78] width 29 height 27
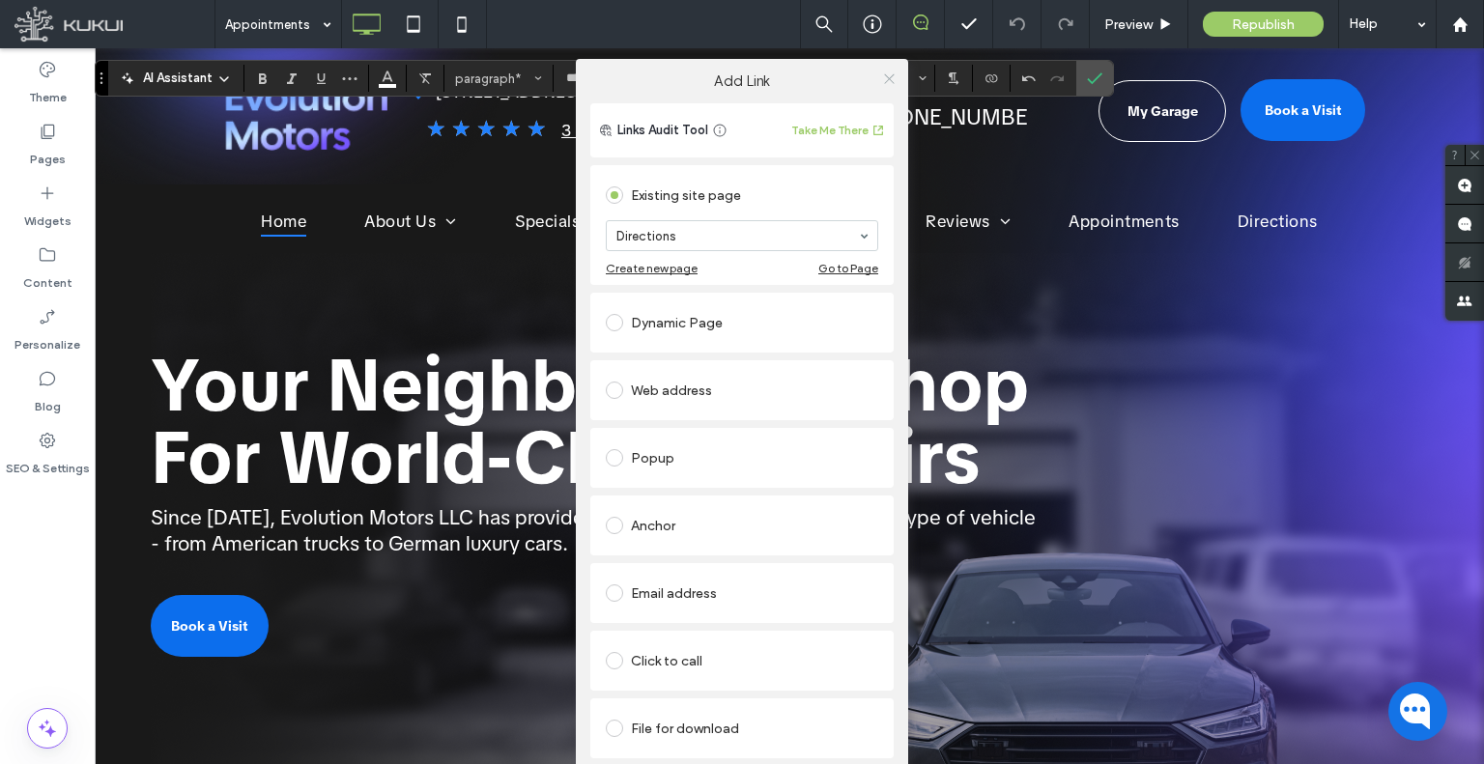
click at [885, 77] on icon at bounding box center [889, 78] width 14 height 14
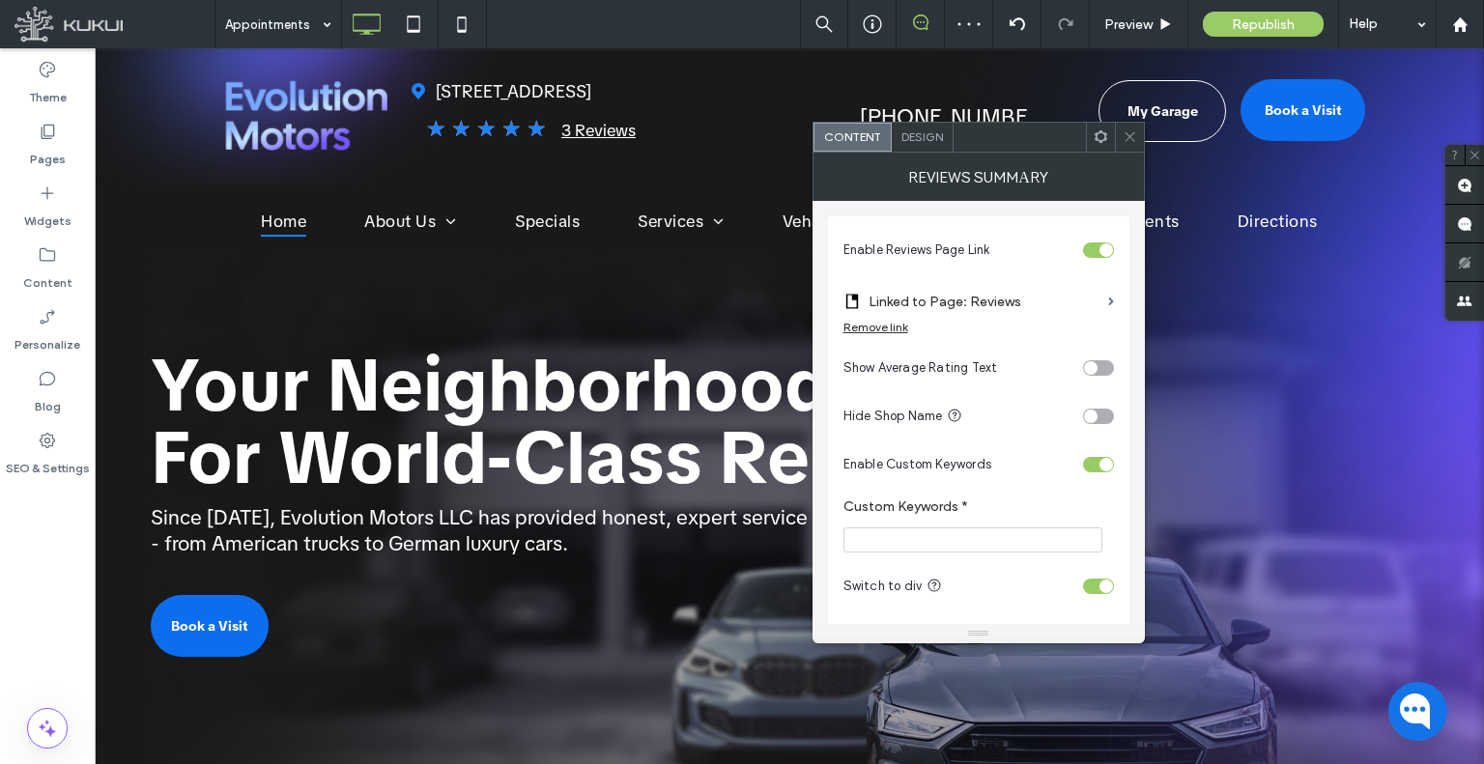
click at [1136, 139] on icon at bounding box center [1130, 136] width 14 height 14
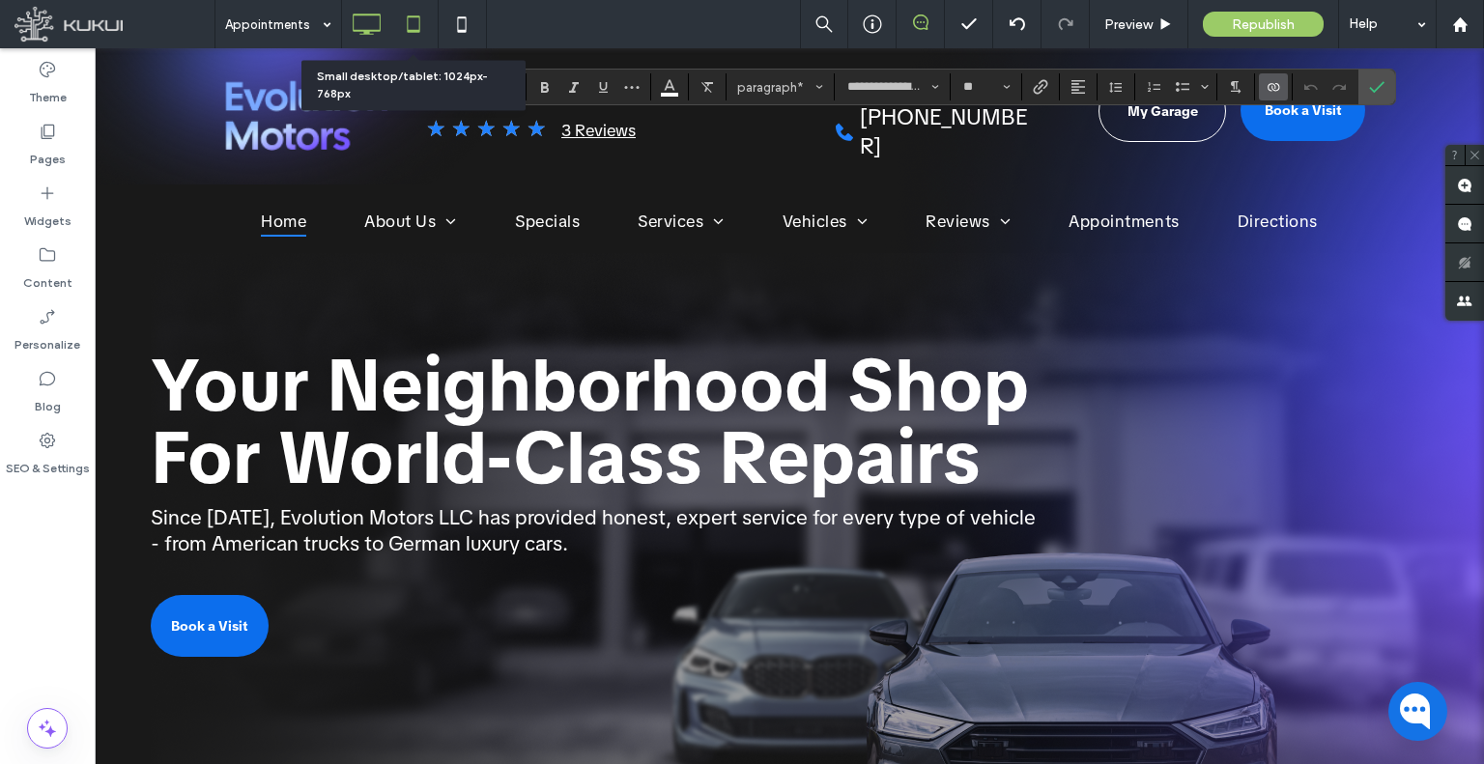
click at [408, 19] on icon at bounding box center [413, 24] width 39 height 39
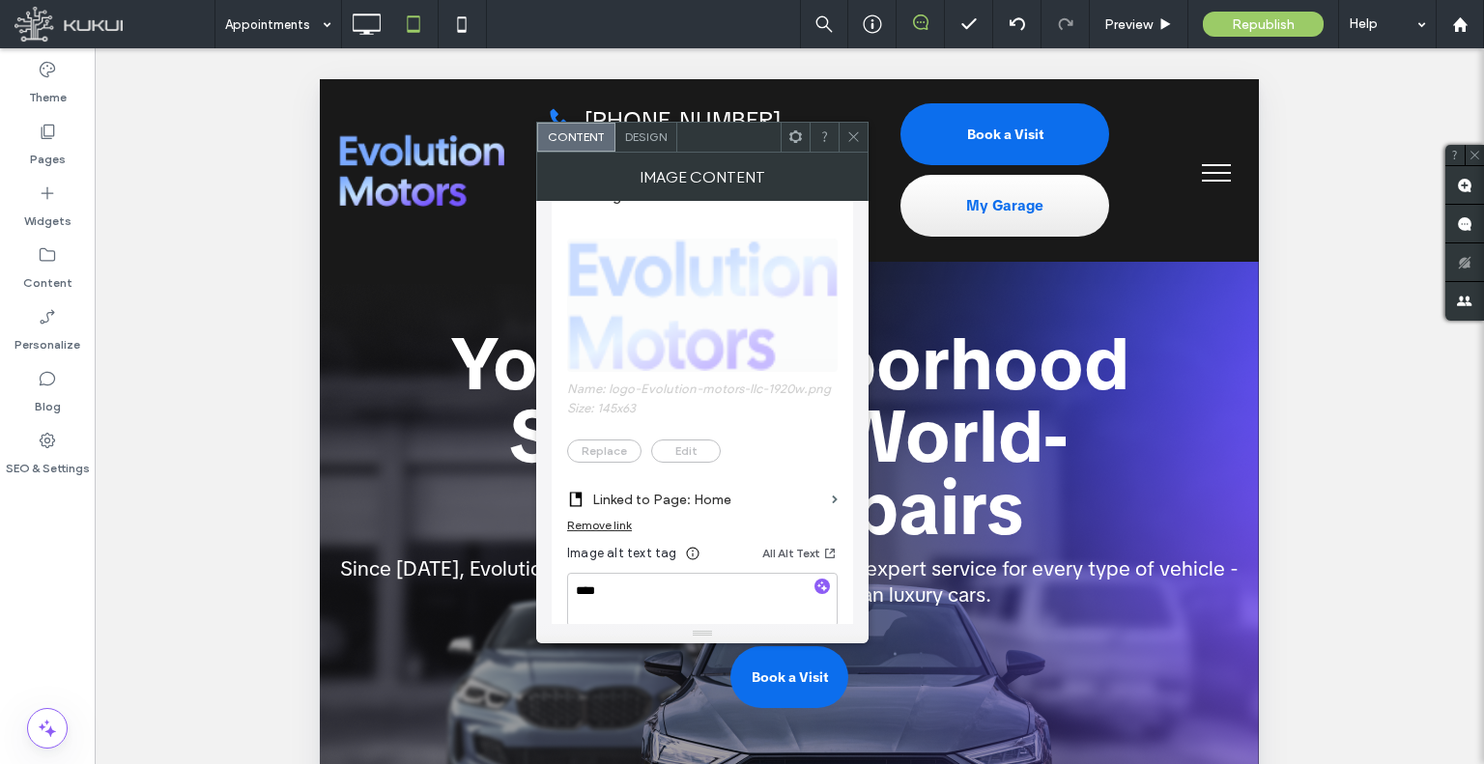
click at [851, 138] on use at bounding box center [853, 137] width 10 height 10
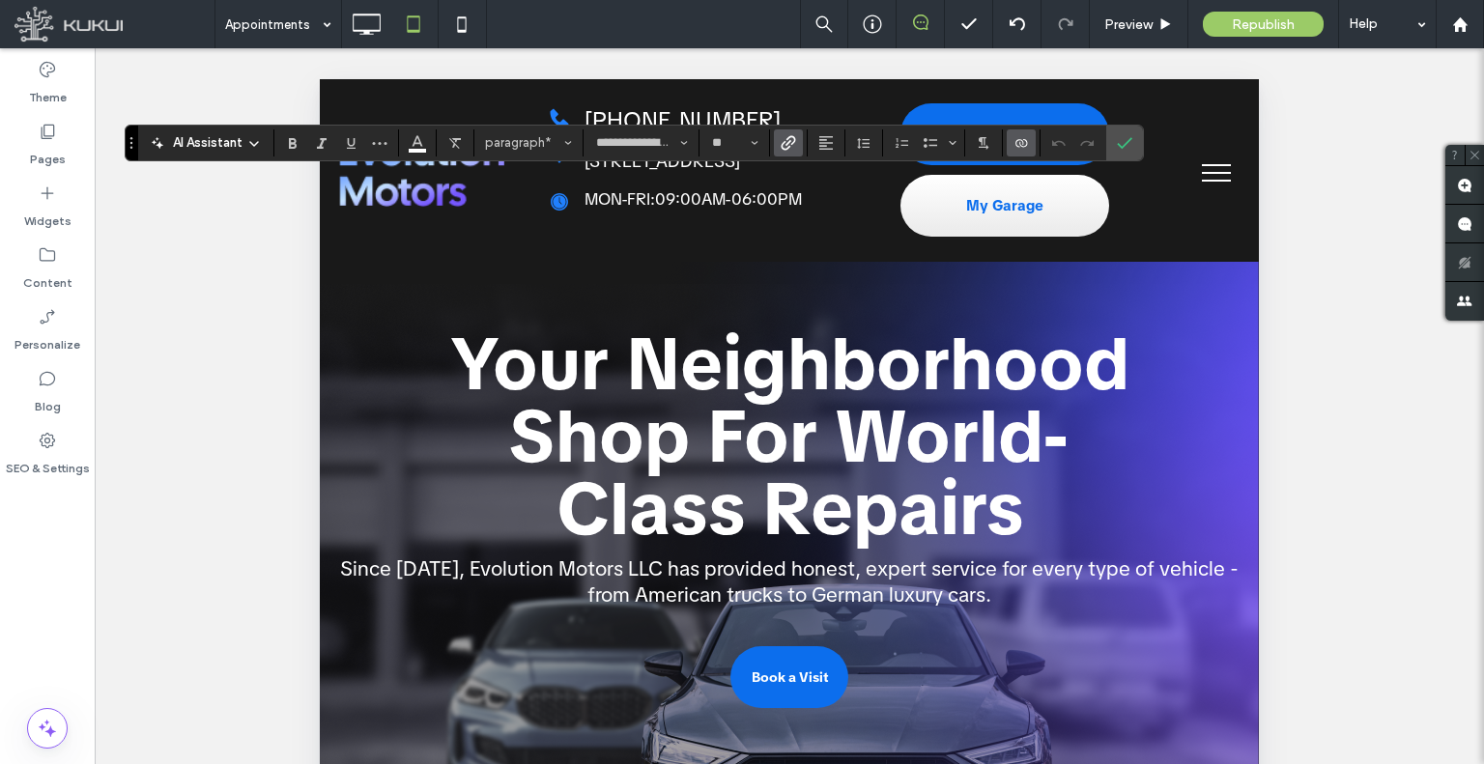
click at [794, 151] on span "Link" at bounding box center [788, 142] width 15 height 25
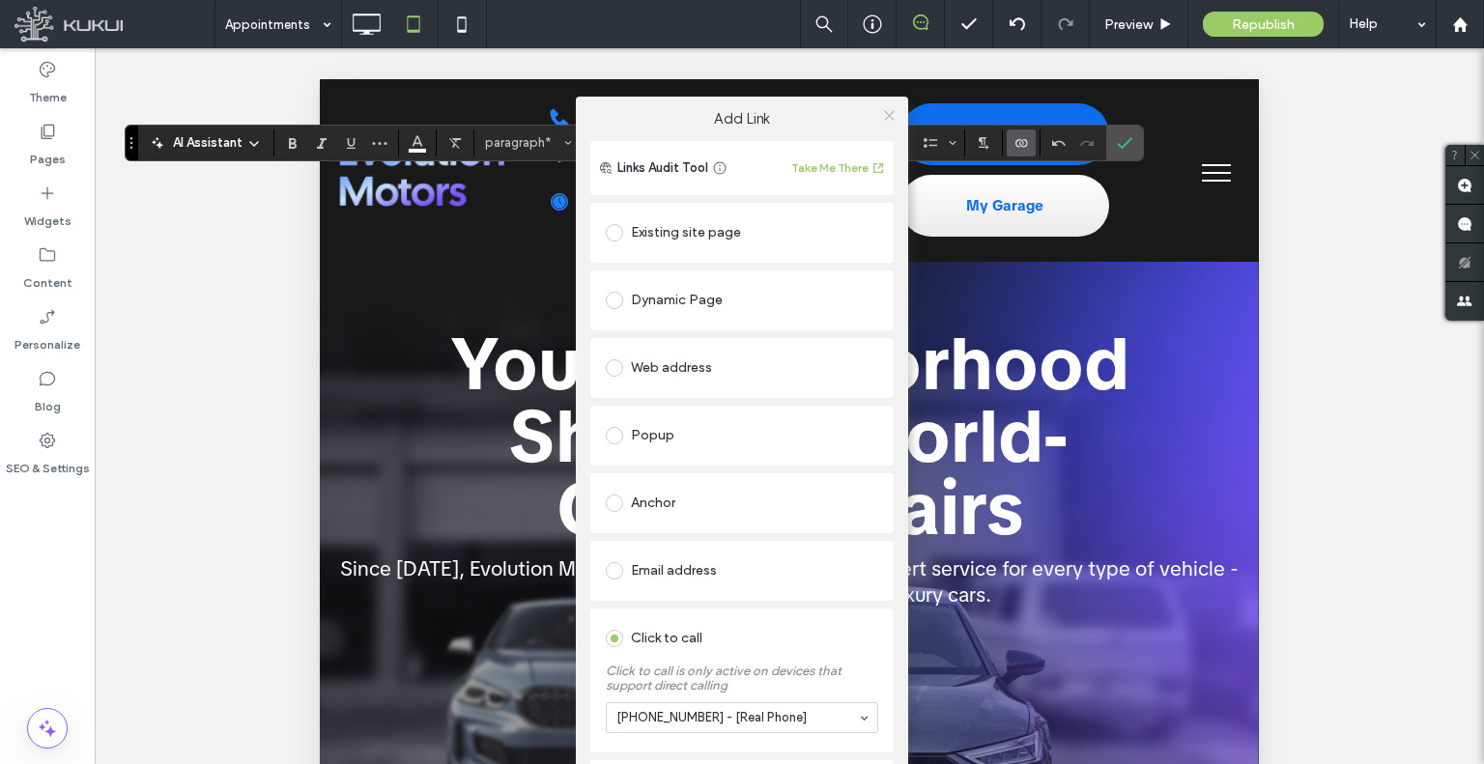
click at [887, 116] on icon at bounding box center [889, 115] width 14 height 14
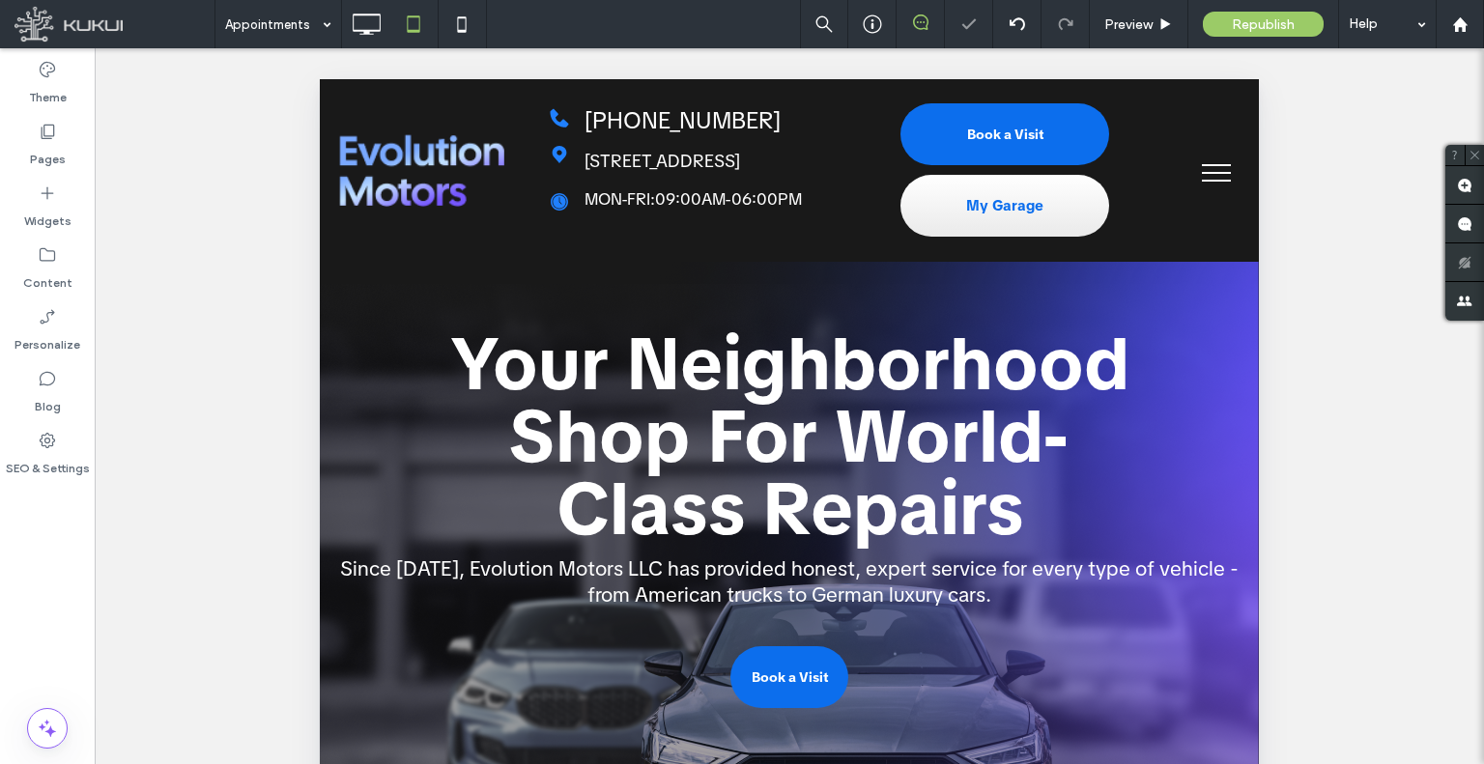
type input "**********"
type input "**"
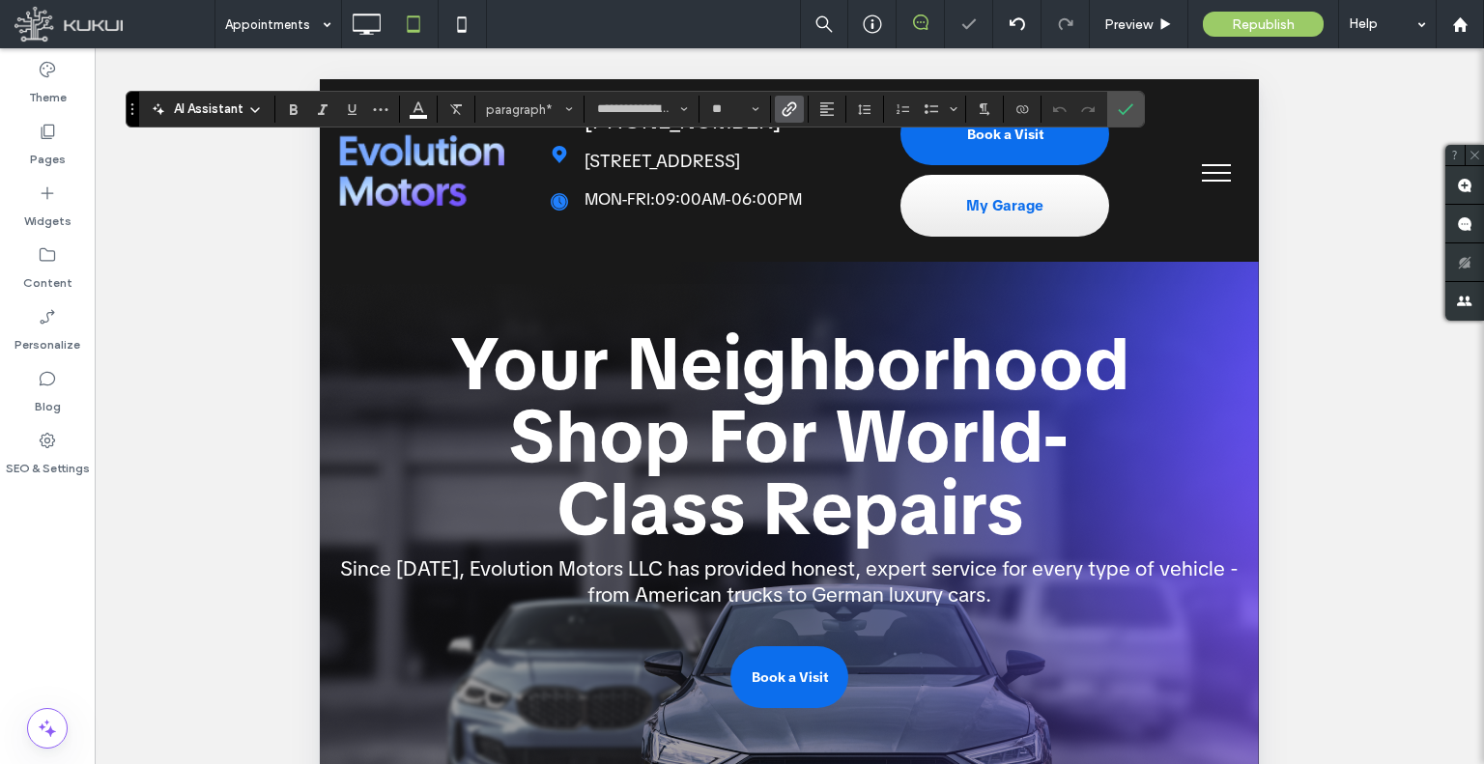
click at [799, 111] on label "Link" at bounding box center [789, 109] width 29 height 27
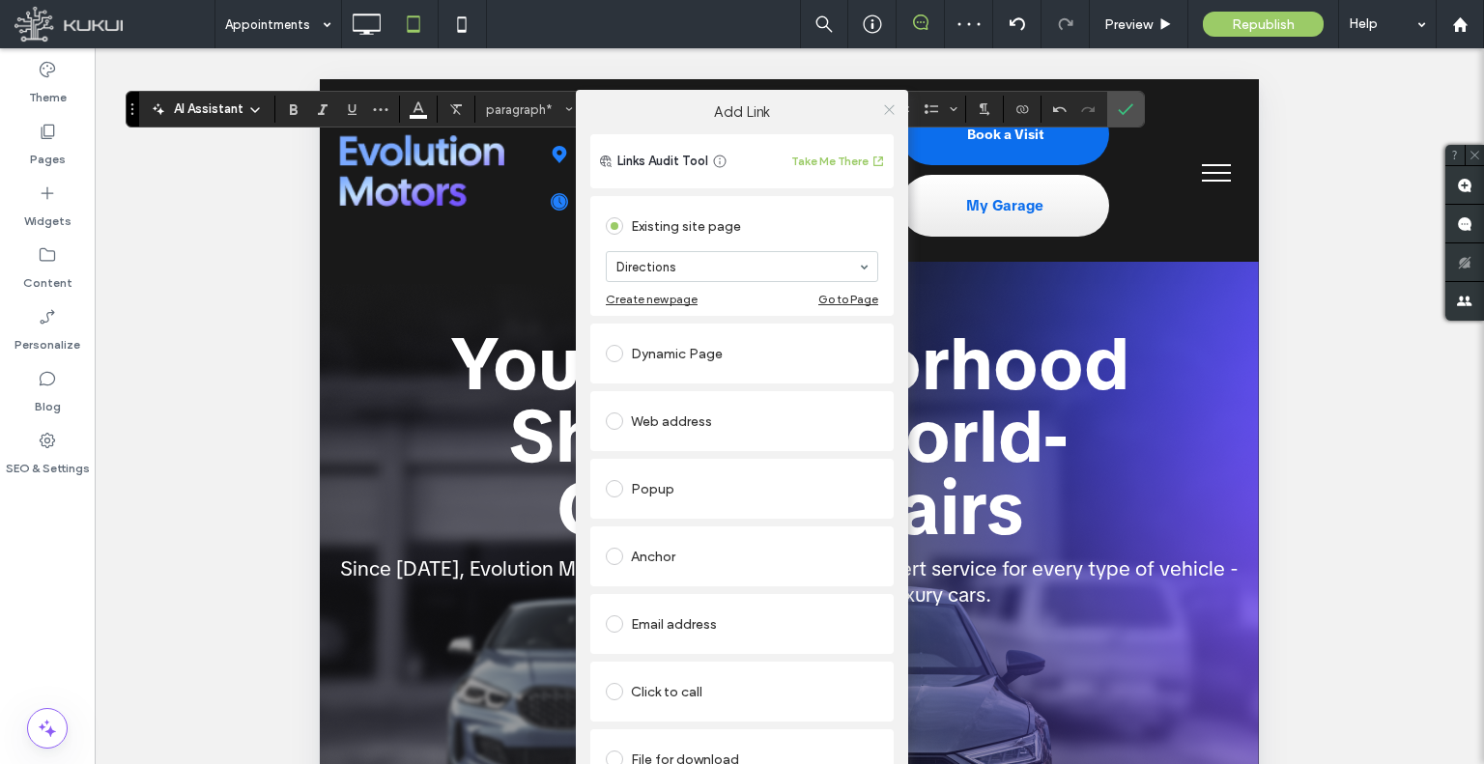
click at [883, 112] on icon at bounding box center [889, 109] width 14 height 14
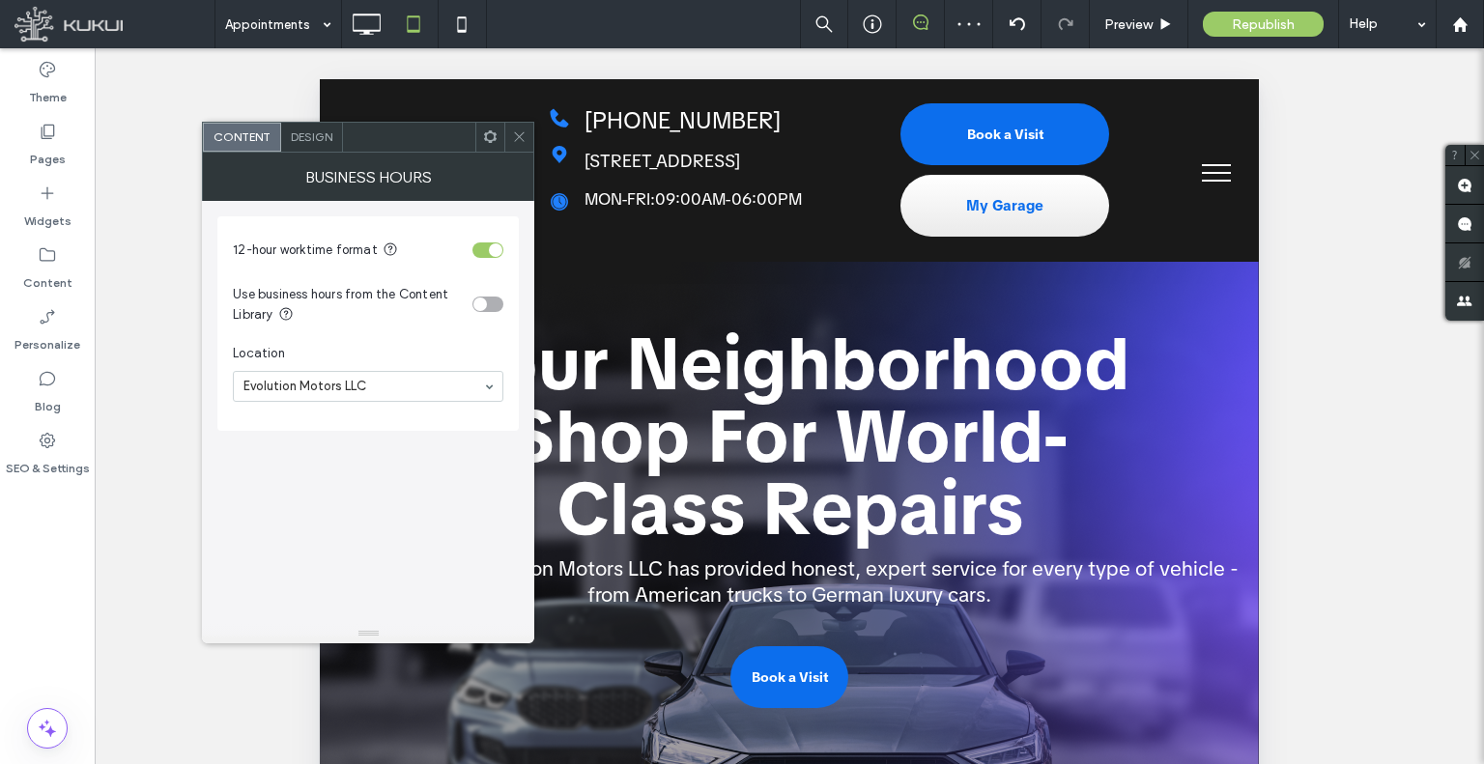
click at [523, 130] on icon at bounding box center [519, 136] width 14 height 14
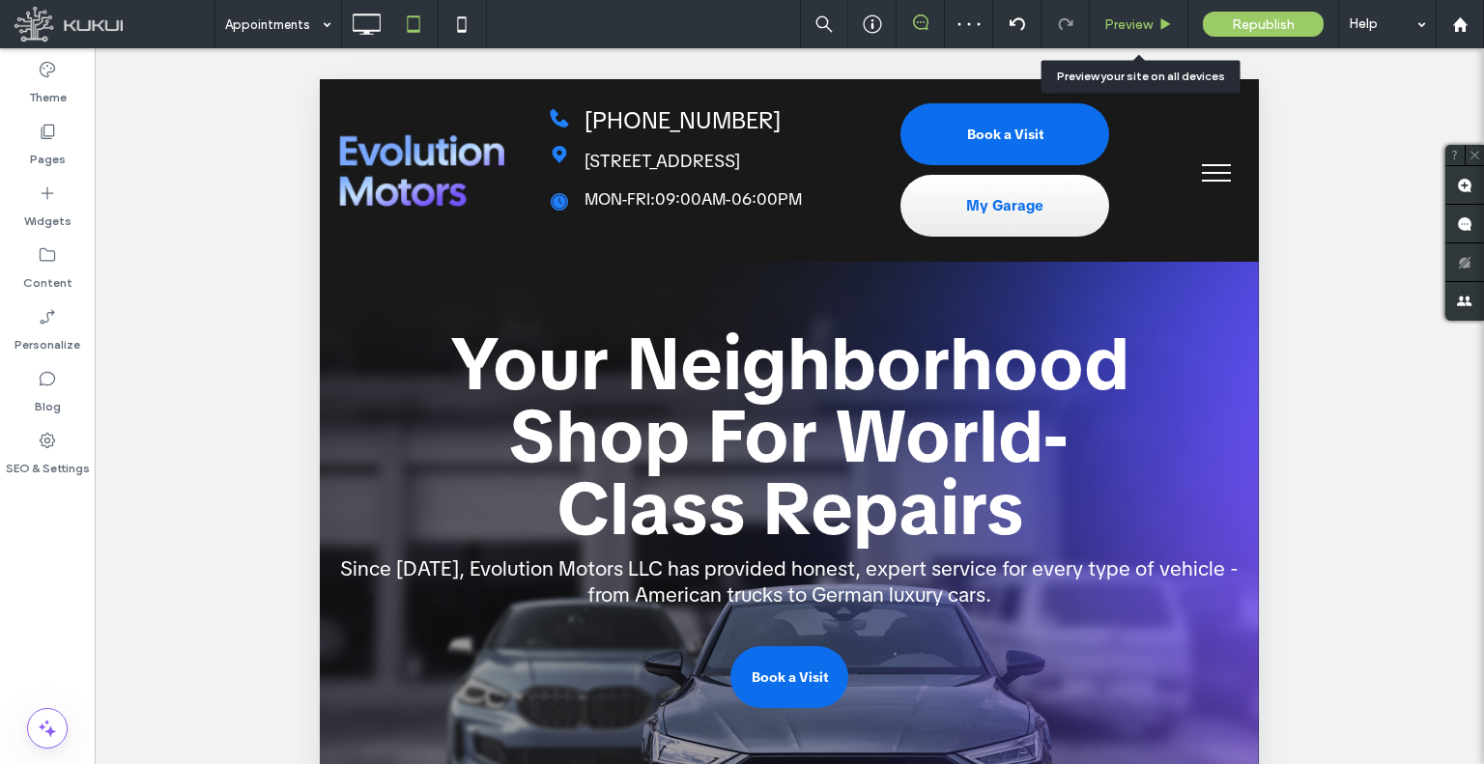
click at [1132, 22] on span "Preview" at bounding box center [1128, 24] width 48 height 16
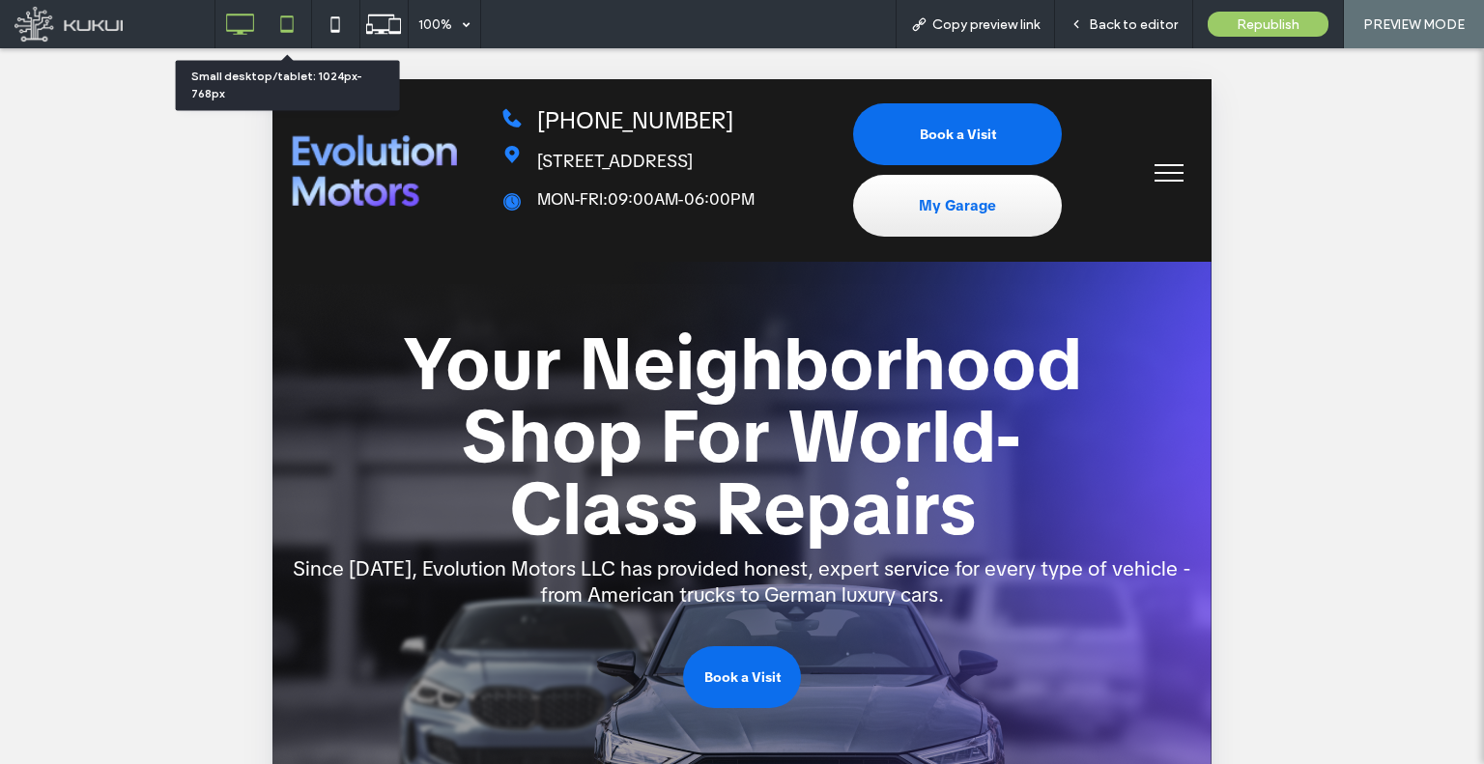
click at [255, 30] on icon at bounding box center [239, 24] width 39 height 39
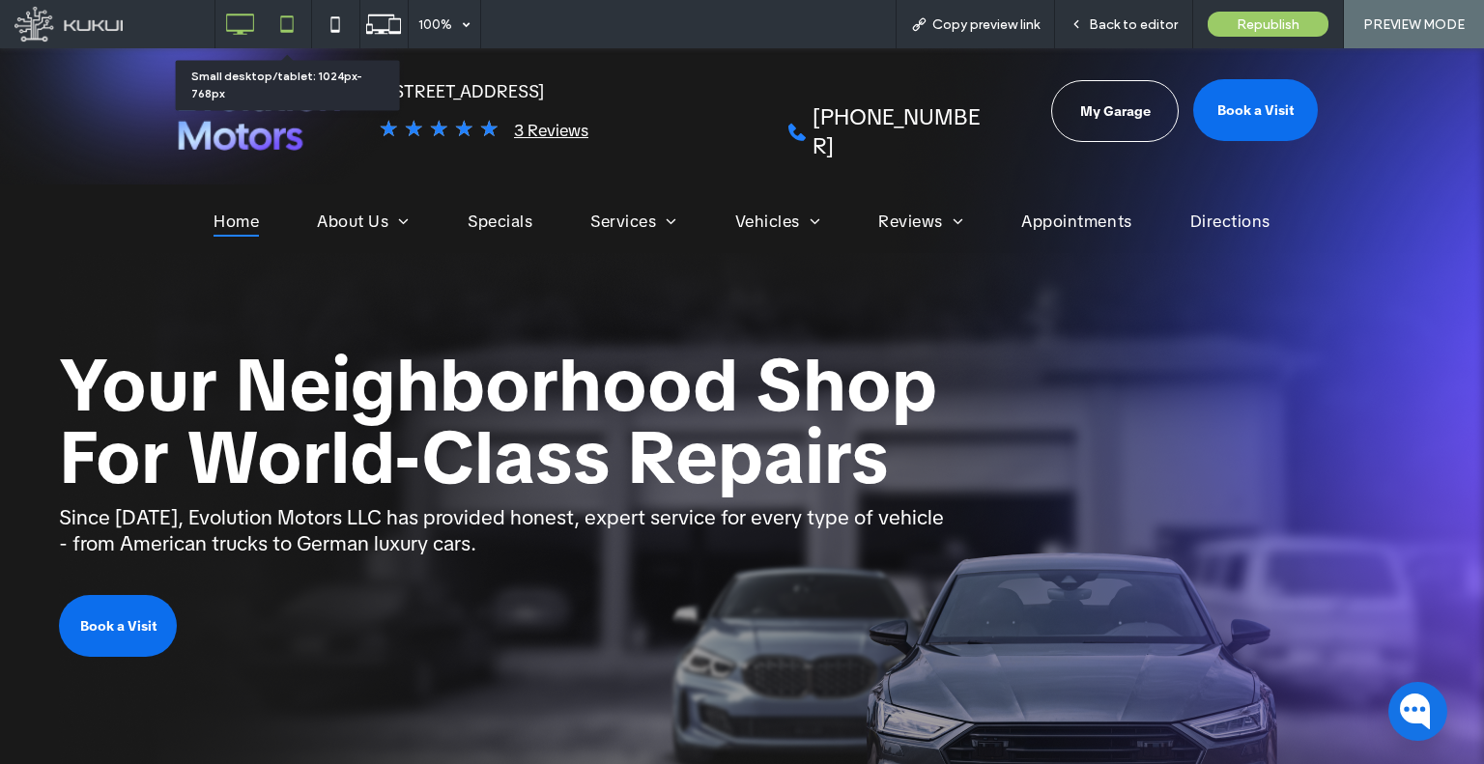
click at [283, 26] on icon at bounding box center [287, 24] width 39 height 39
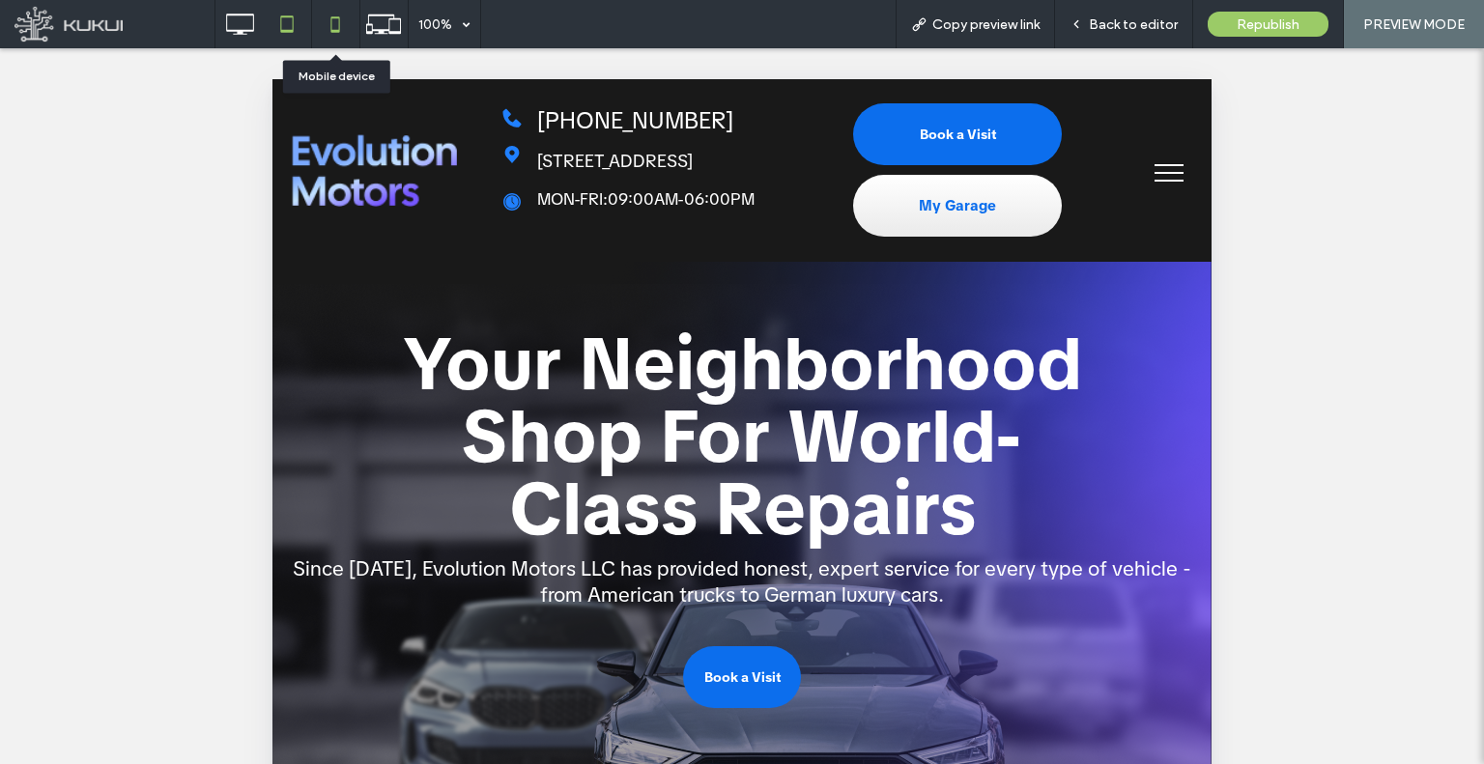
click at [334, 18] on use at bounding box center [334, 23] width 9 height 15
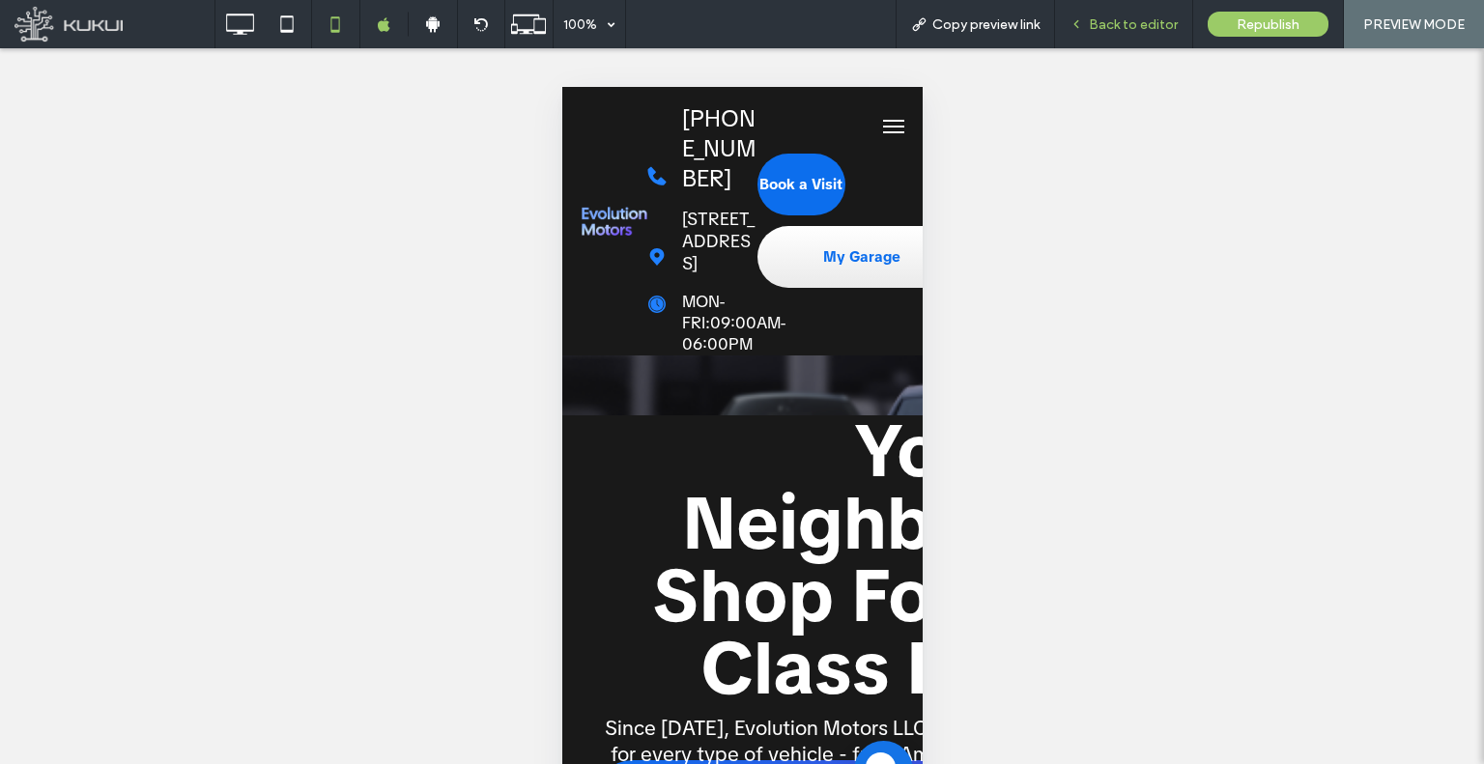
click at [1105, 31] on span "Back to editor" at bounding box center [1133, 24] width 89 height 16
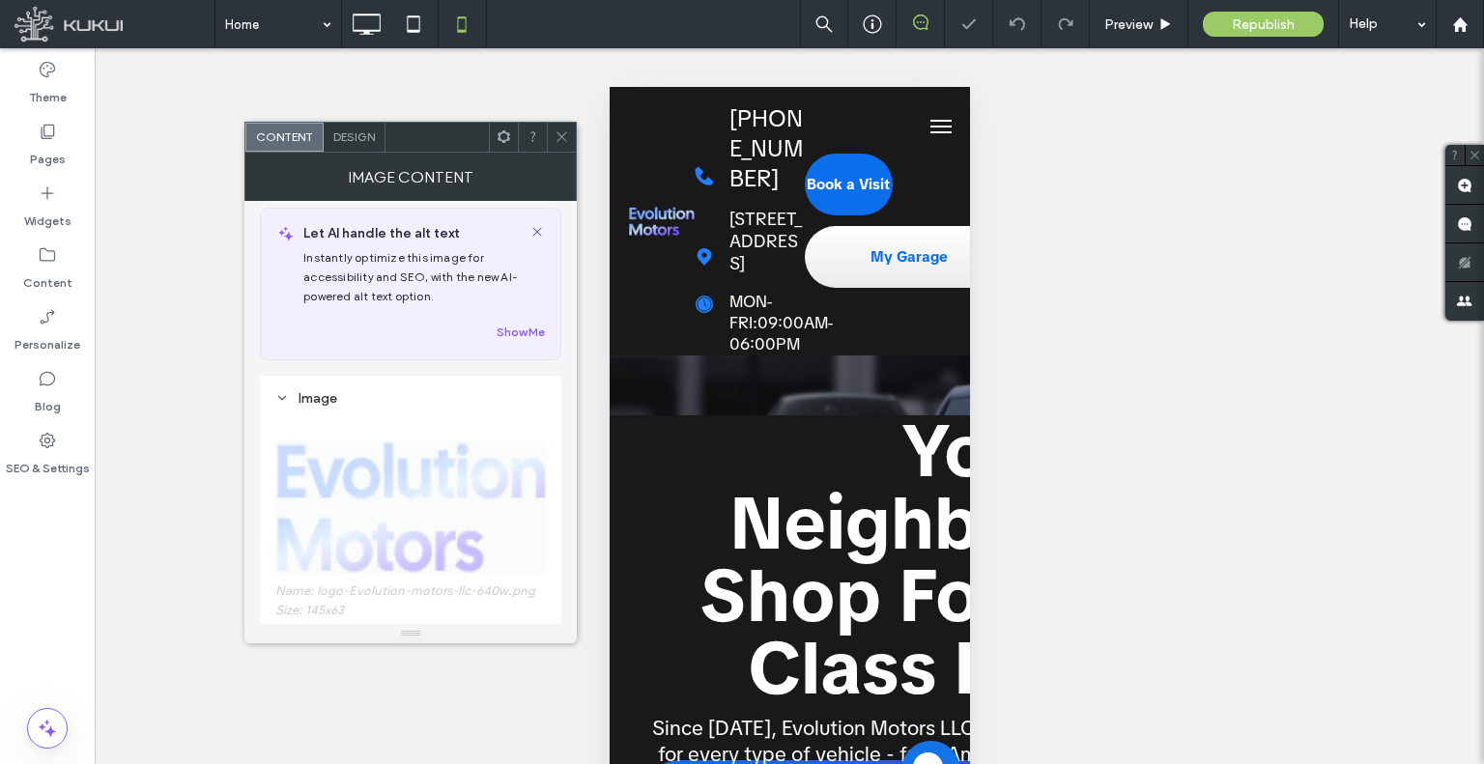
scroll to position [193, 0]
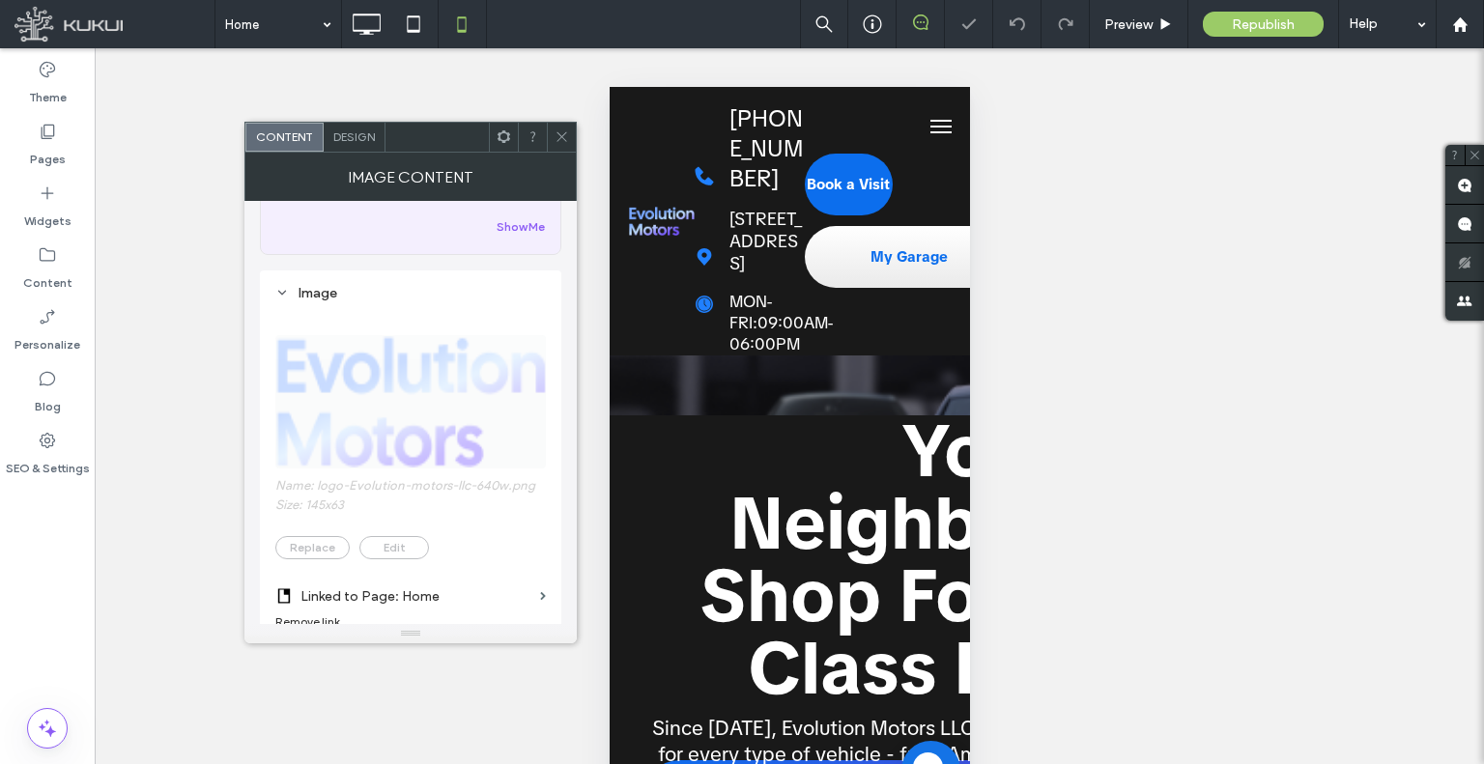
click at [564, 138] on icon at bounding box center [561, 136] width 14 height 14
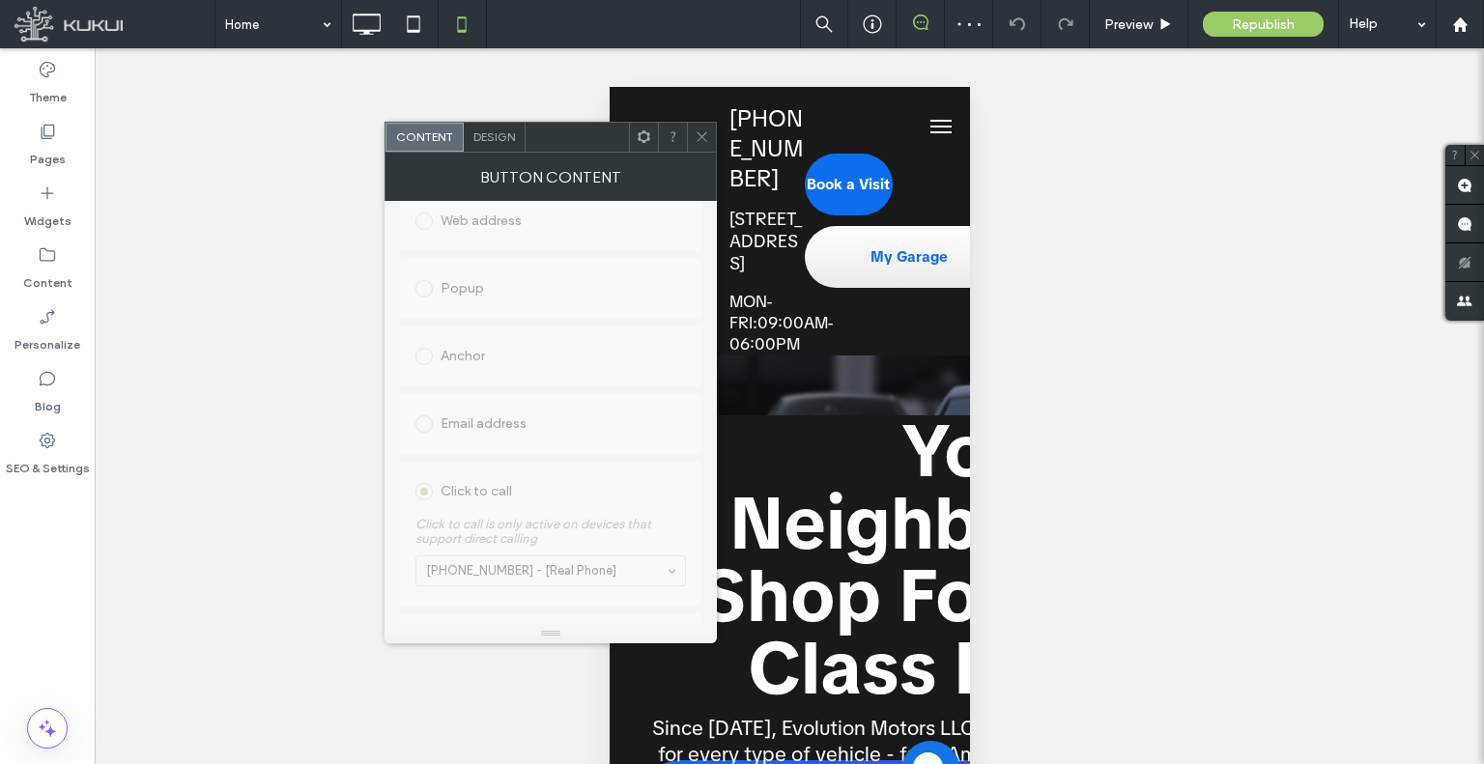
scroll to position [483, 0]
click at [713, 142] on div at bounding box center [701, 137] width 29 height 29
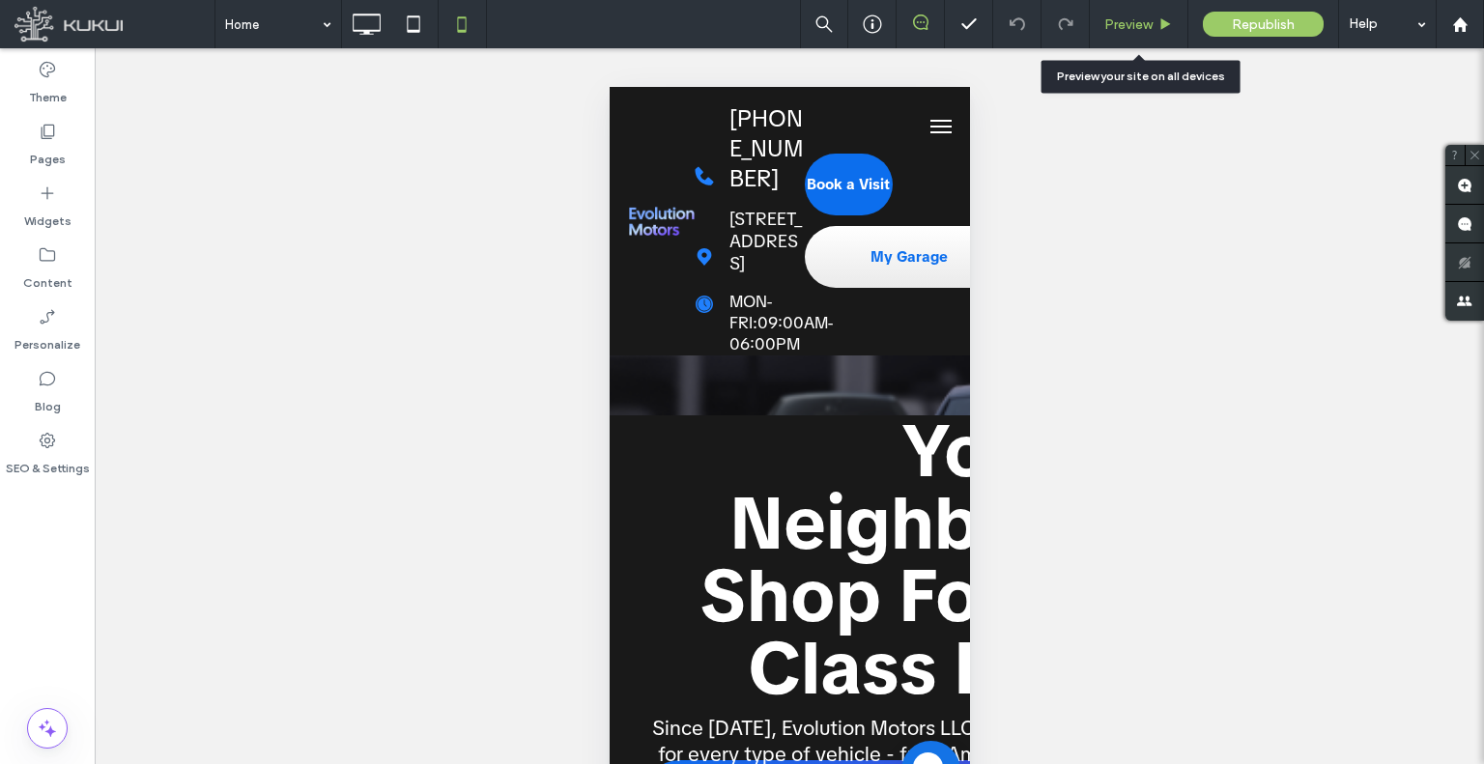
click at [1121, 33] on div "Preview" at bounding box center [1139, 24] width 99 height 48
click at [1111, 22] on span "Preview" at bounding box center [1128, 24] width 48 height 16
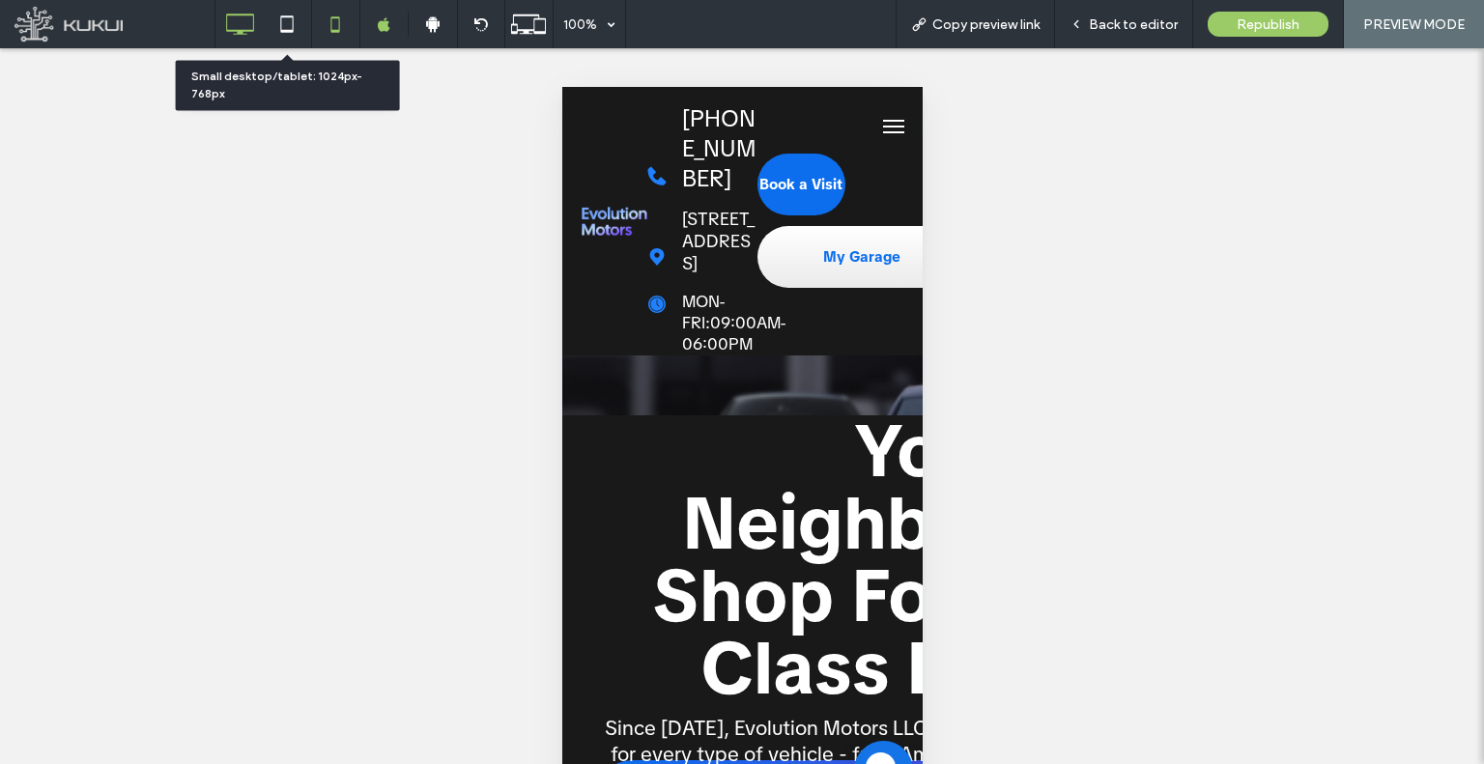
click at [255, 32] on icon at bounding box center [239, 24] width 39 height 39
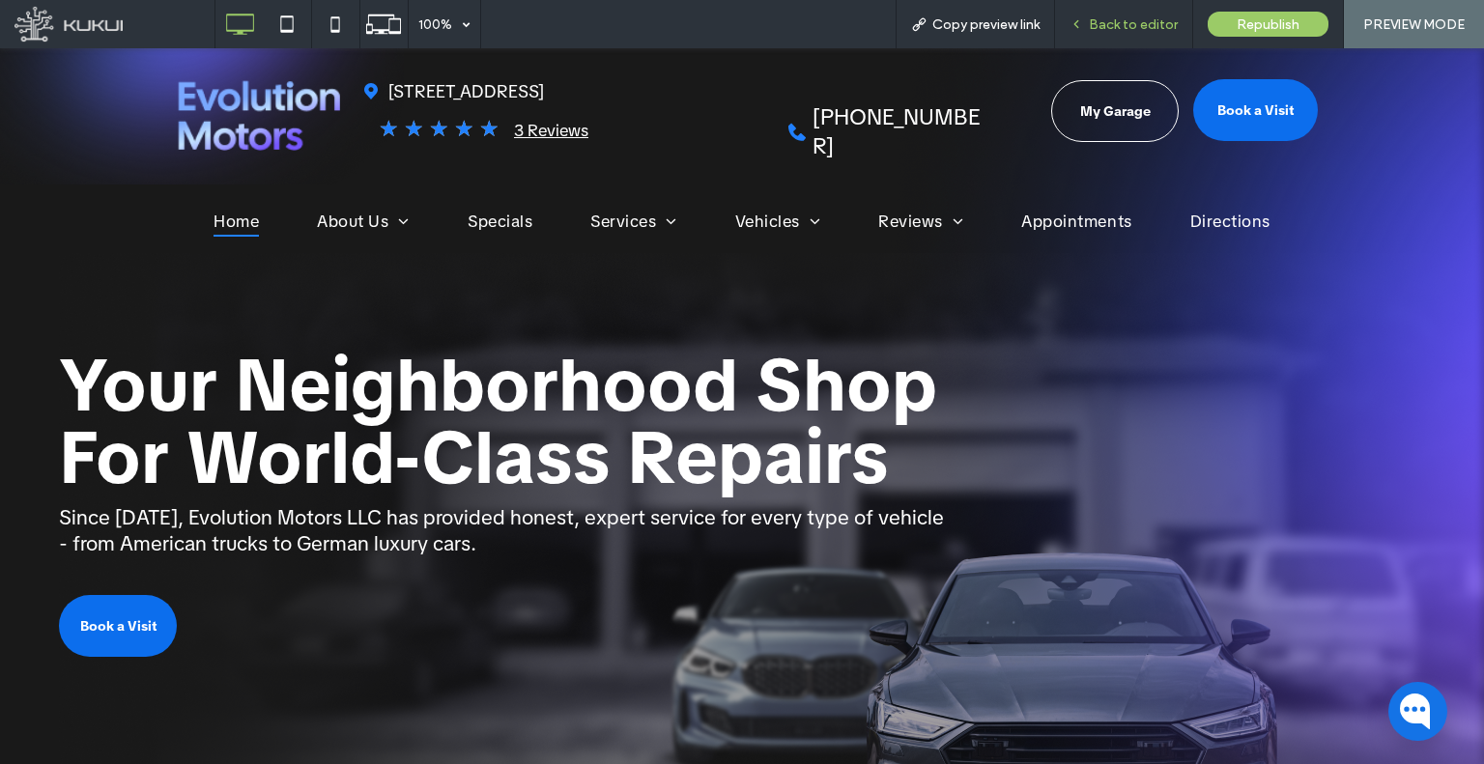
click at [1105, 43] on div "Back to editor" at bounding box center [1124, 24] width 138 height 48
click at [1126, 14] on div "Back to editor" at bounding box center [1124, 24] width 138 height 48
click at [1108, 26] on span "Back to editor" at bounding box center [1133, 24] width 89 height 16
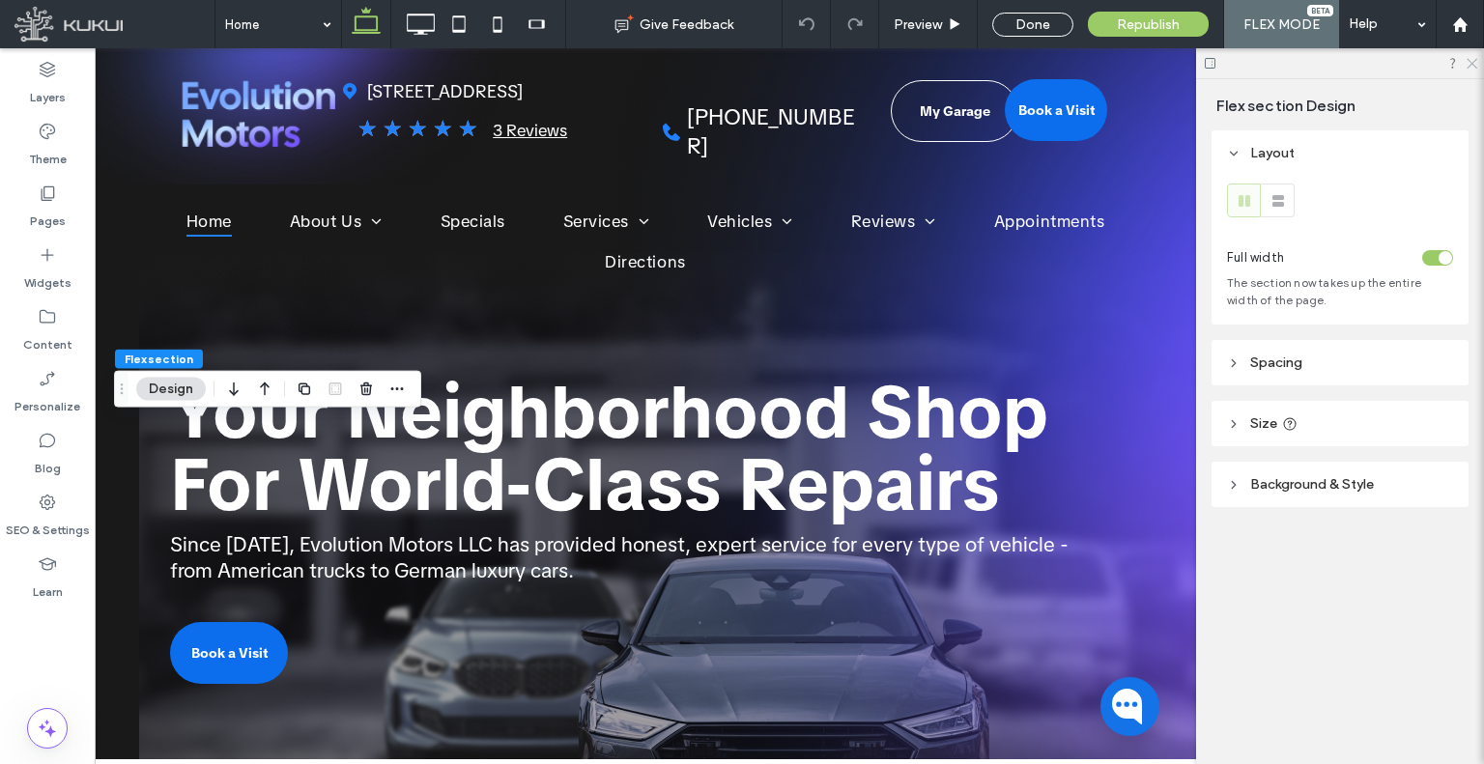
click at [1472, 66] on icon at bounding box center [1470, 62] width 13 height 13
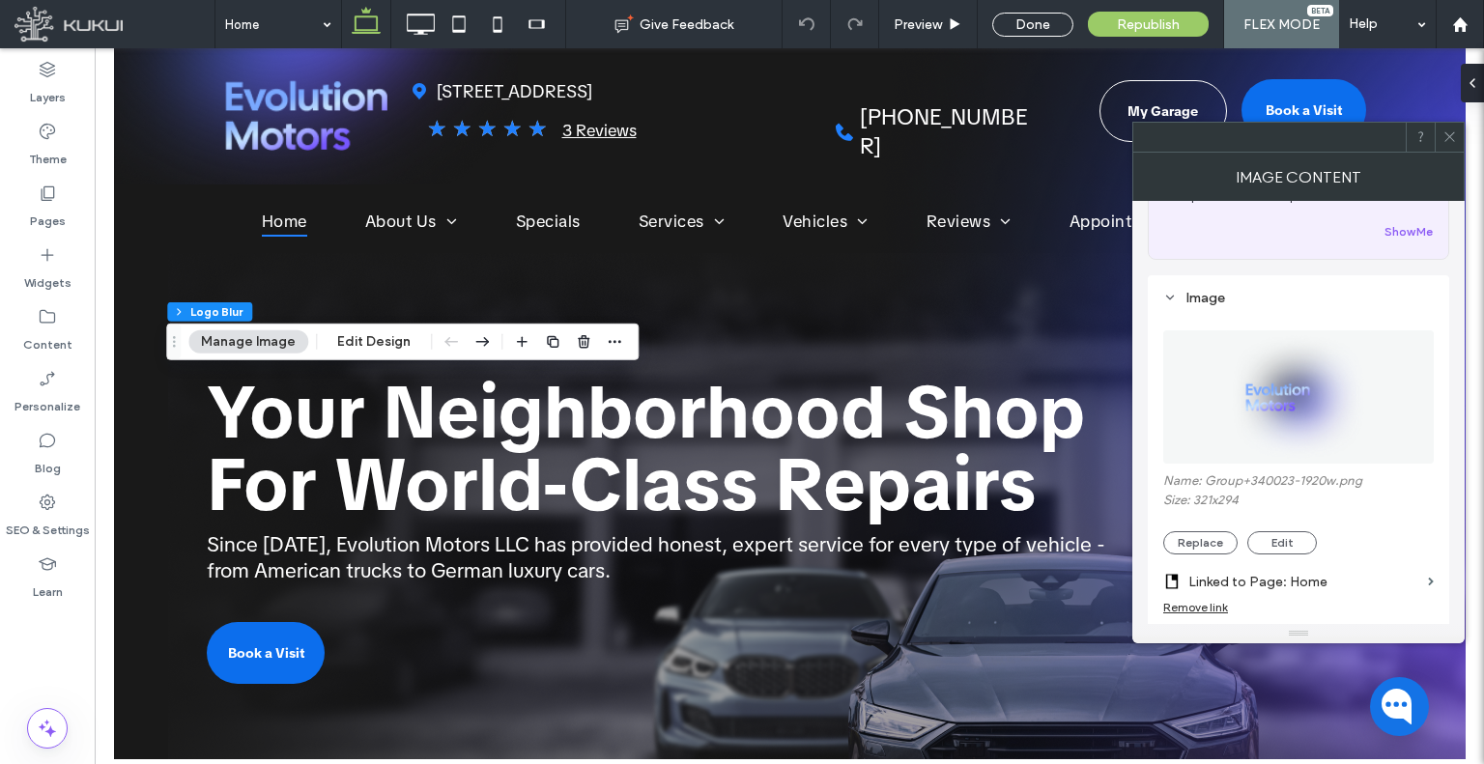
scroll to position [193, 0]
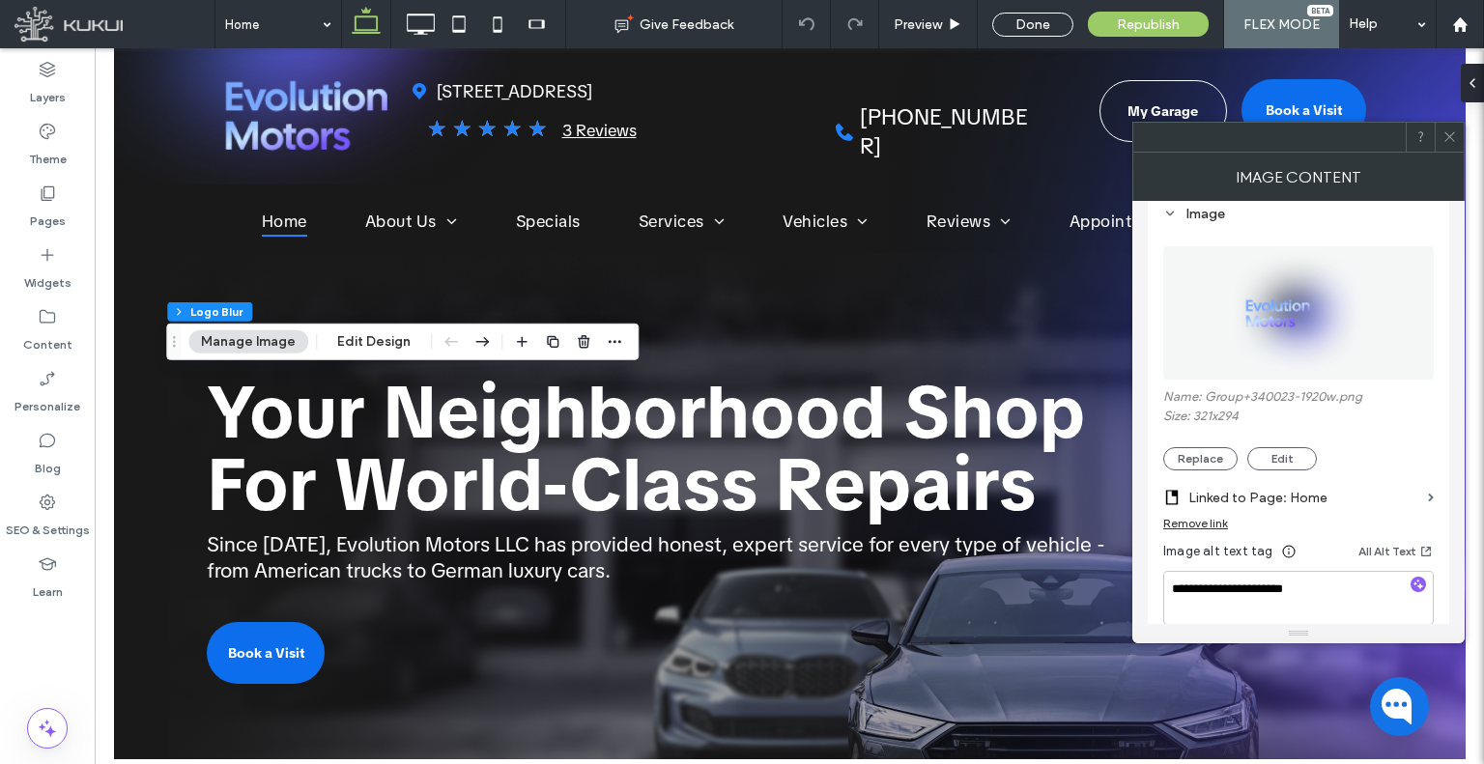
click at [1448, 145] on span at bounding box center [1449, 137] width 14 height 29
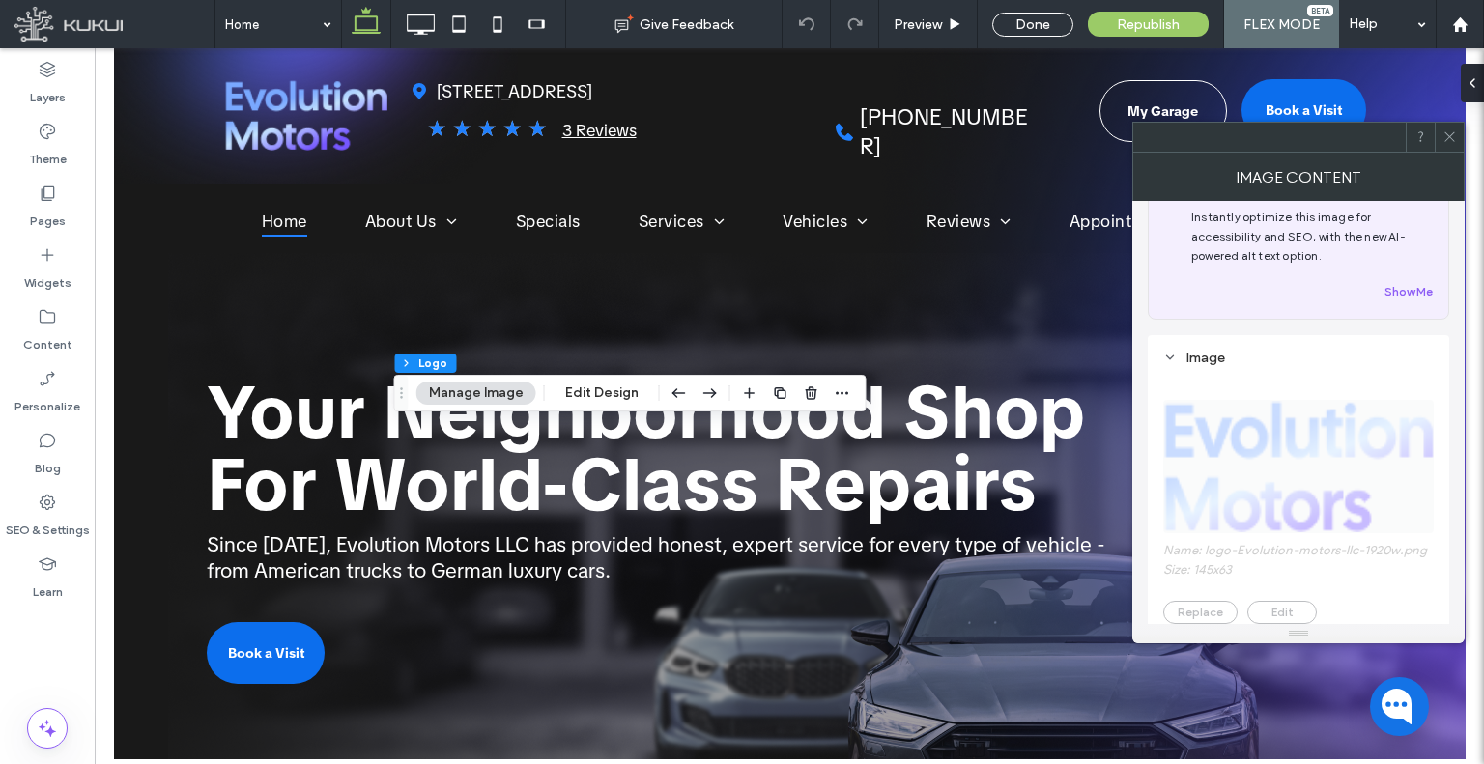
scroll to position [290, 0]
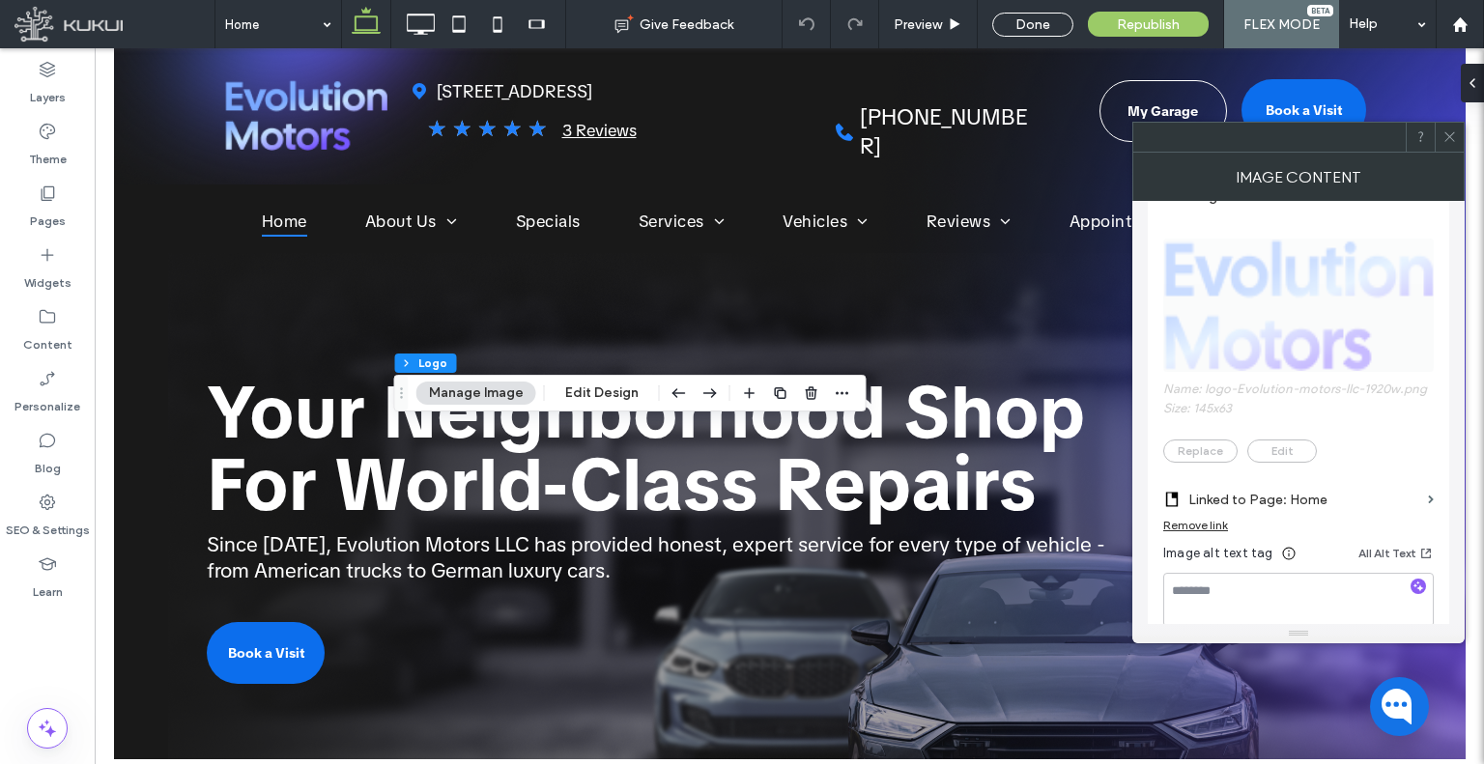
click at [1455, 145] on span at bounding box center [1449, 137] width 14 height 29
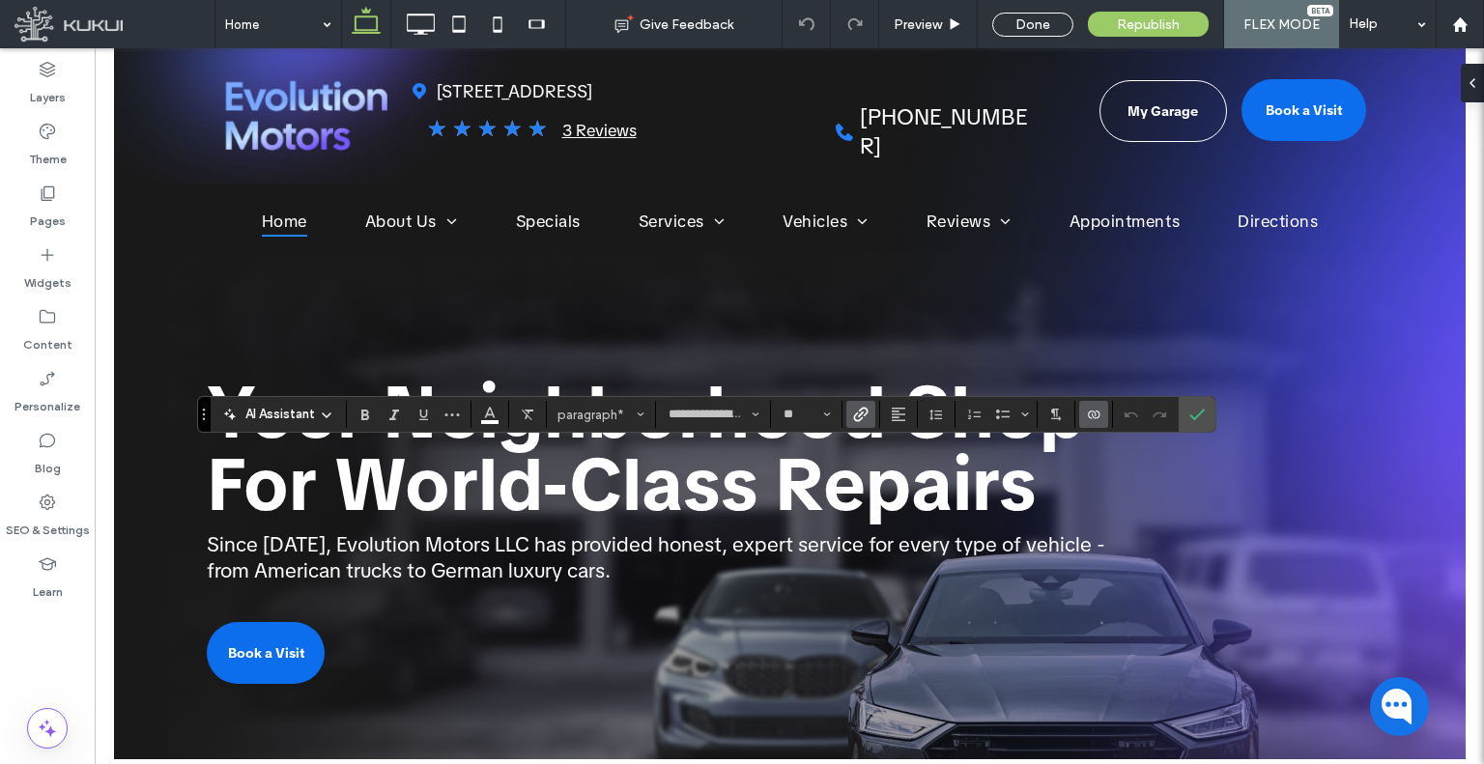
click at [869, 416] on label "Link" at bounding box center [860, 414] width 29 height 27
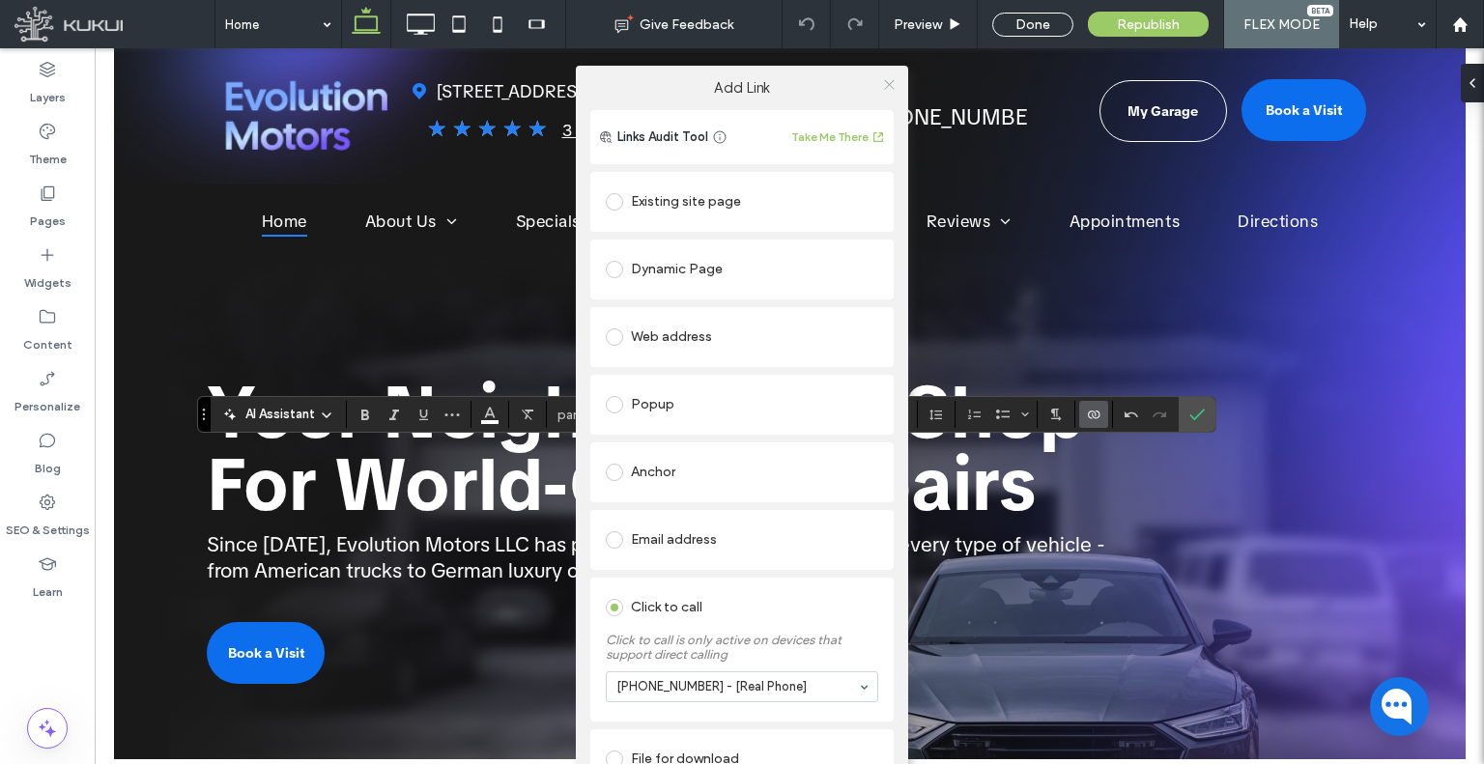
click at [882, 94] on span at bounding box center [889, 85] width 14 height 29
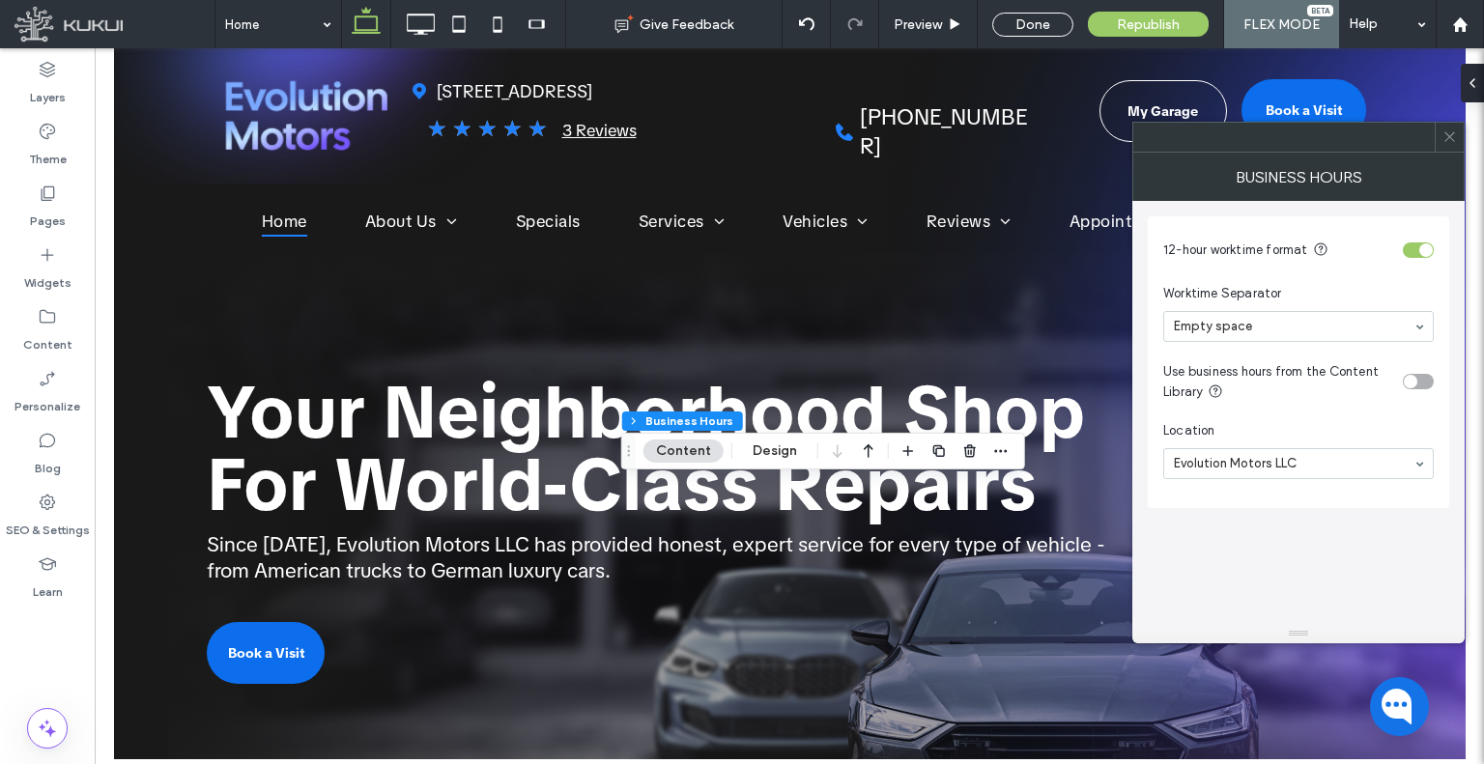
click at [1451, 143] on icon at bounding box center [1449, 136] width 14 height 14
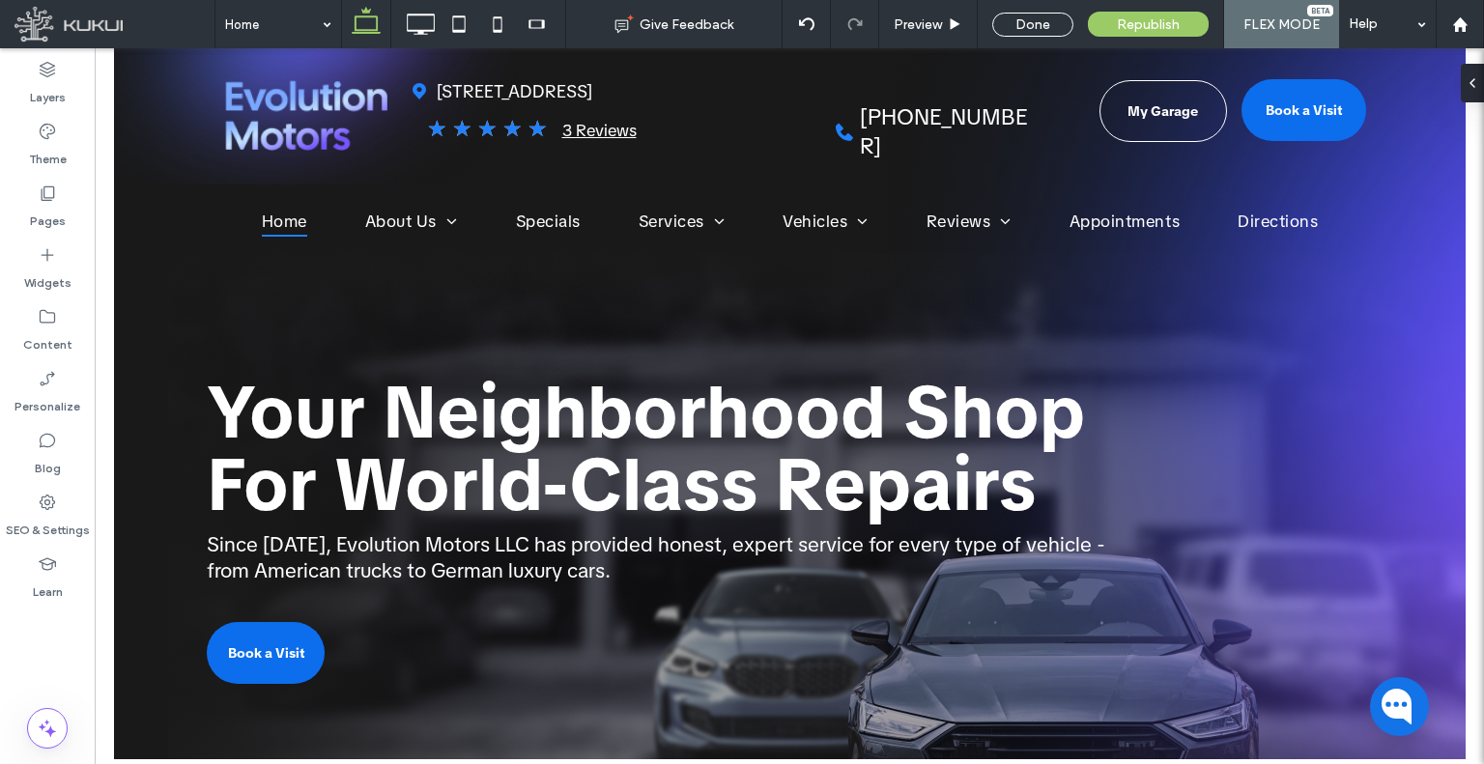
type input "**"
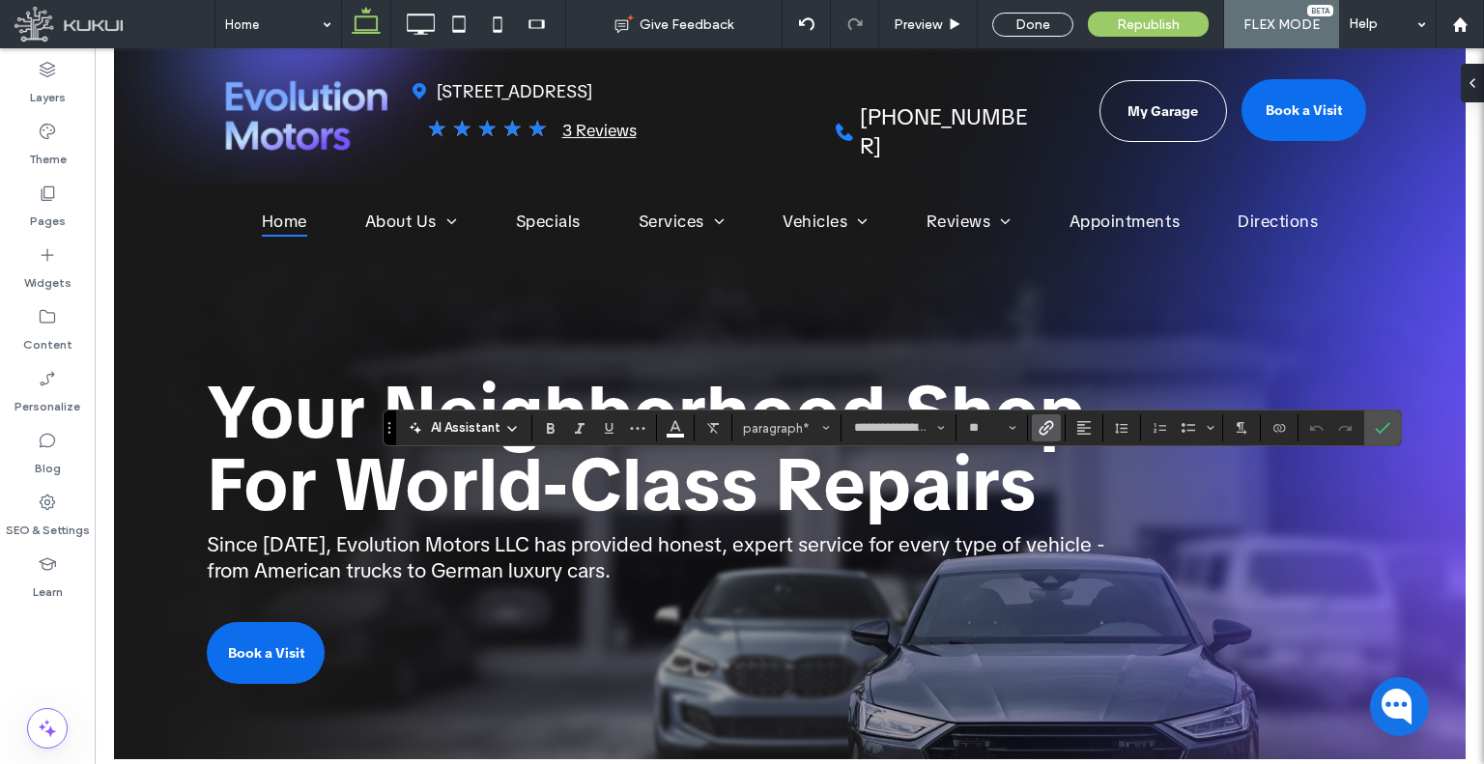
click at [1048, 422] on use "Link" at bounding box center [1046, 428] width 14 height 14
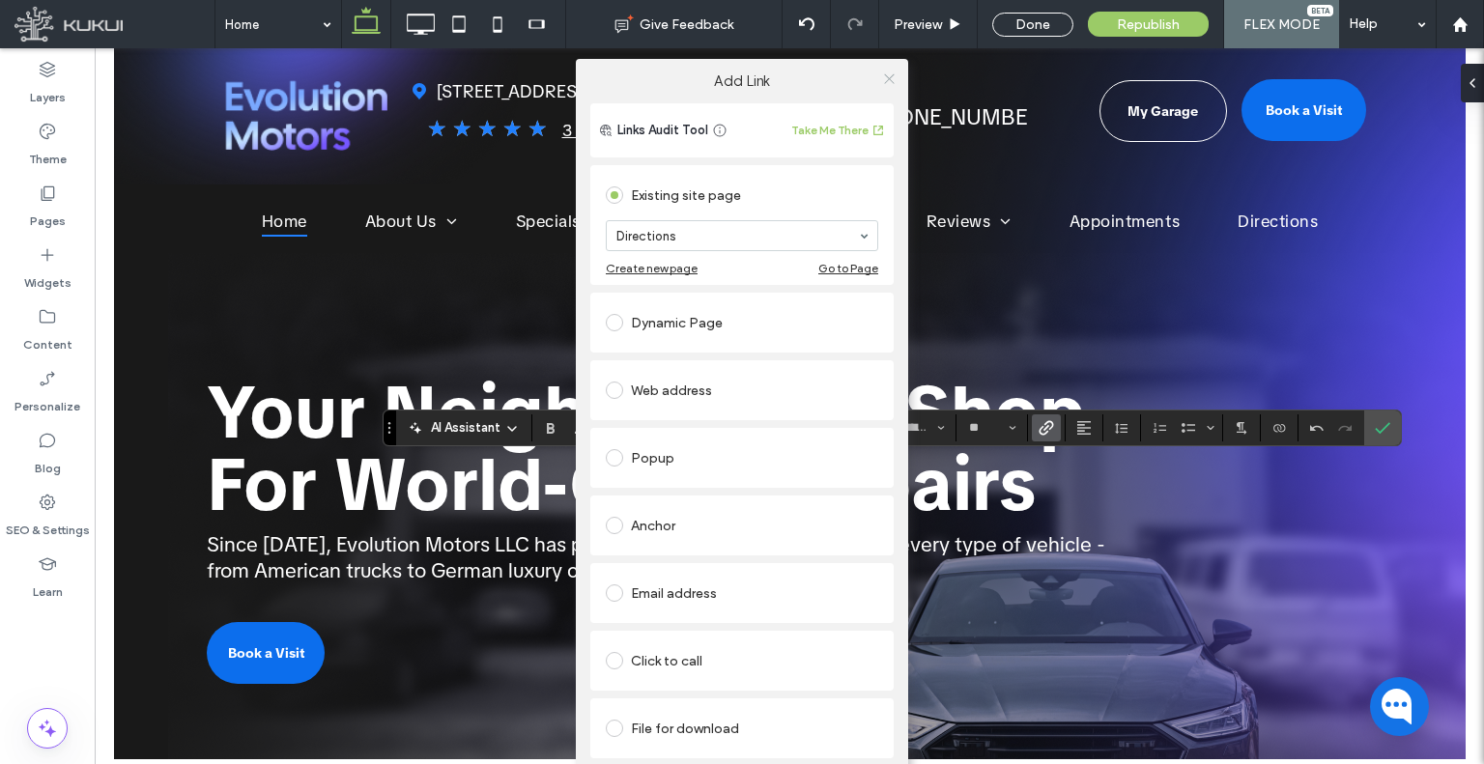
click at [886, 74] on icon at bounding box center [889, 78] width 14 height 14
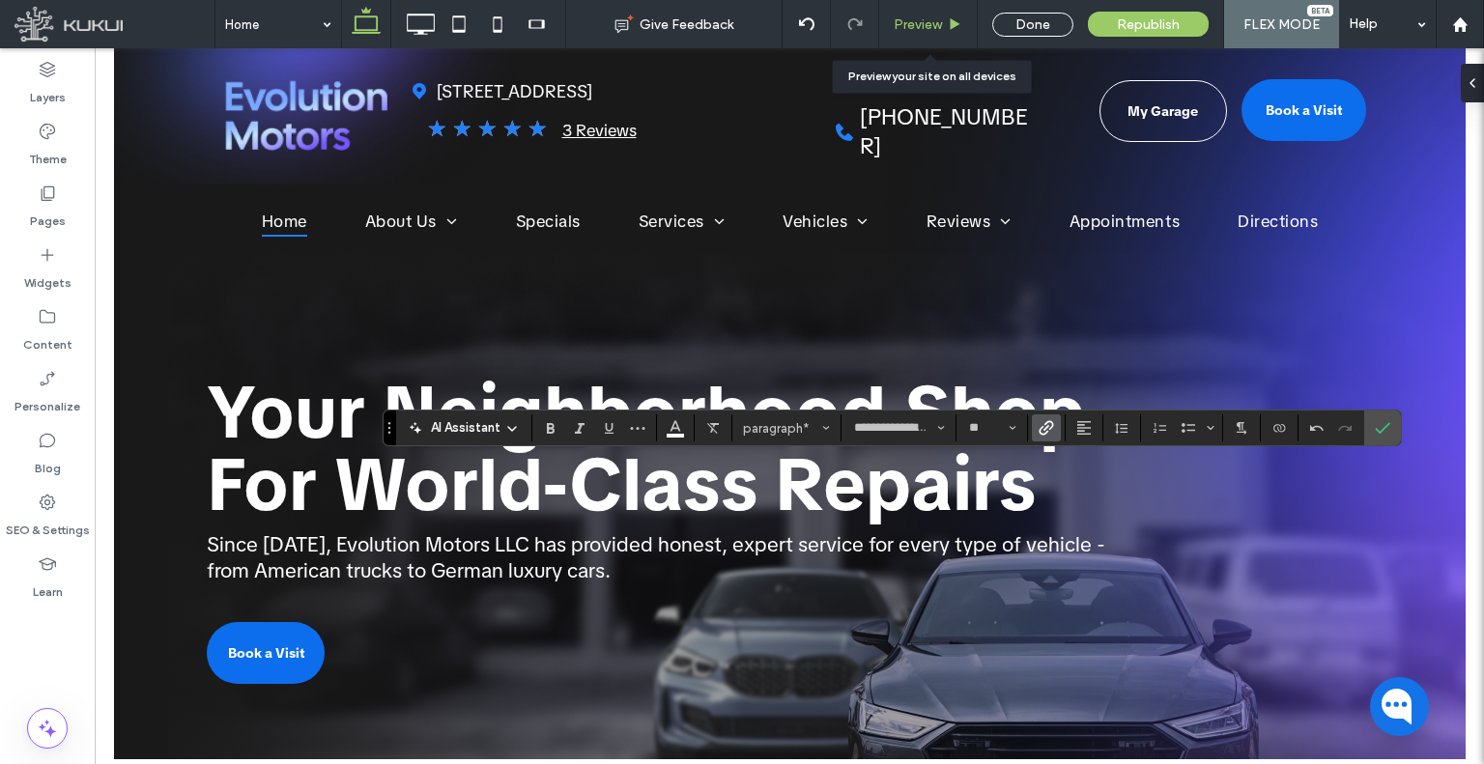
click at [912, 22] on span "Preview" at bounding box center [918, 24] width 48 height 16
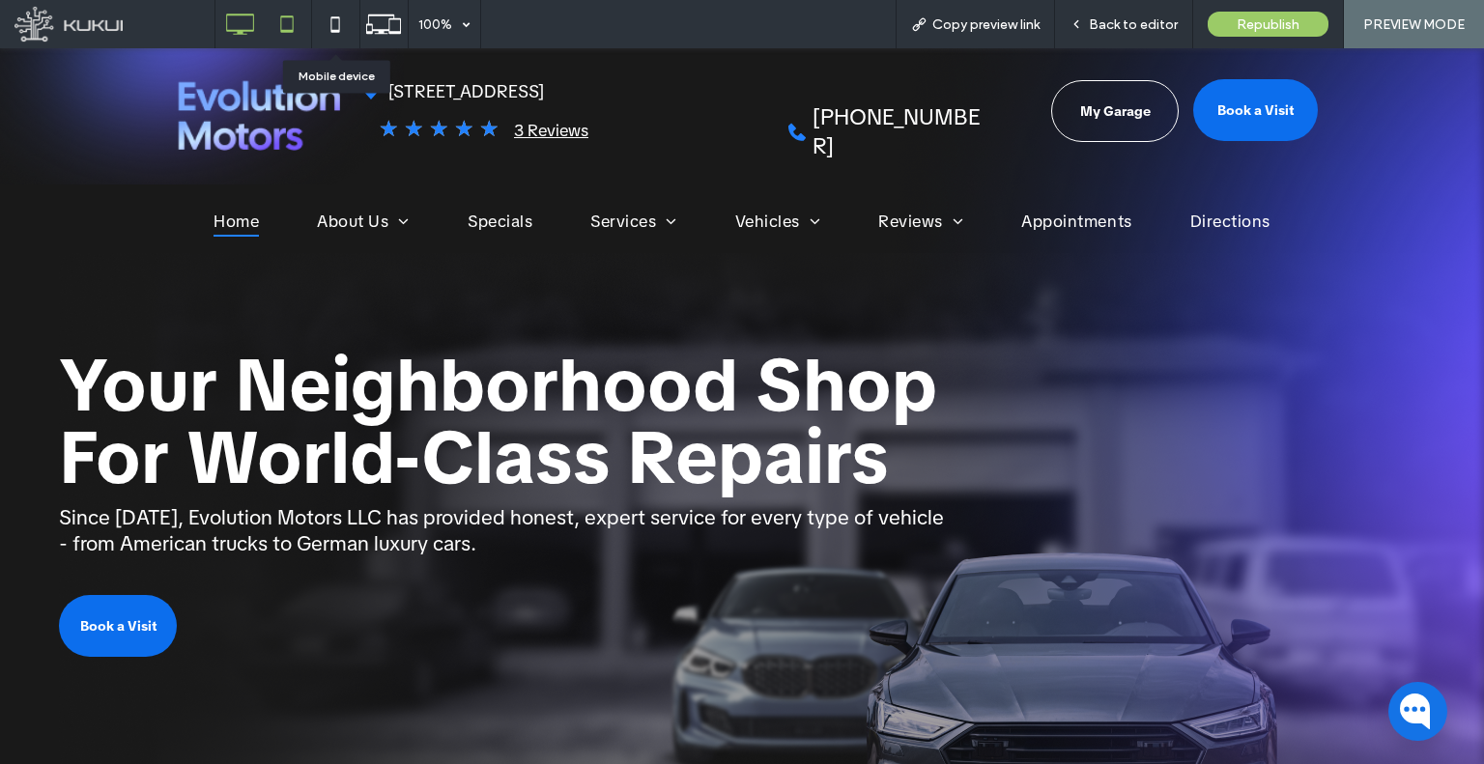
click at [289, 29] on icon at bounding box center [287, 24] width 39 height 39
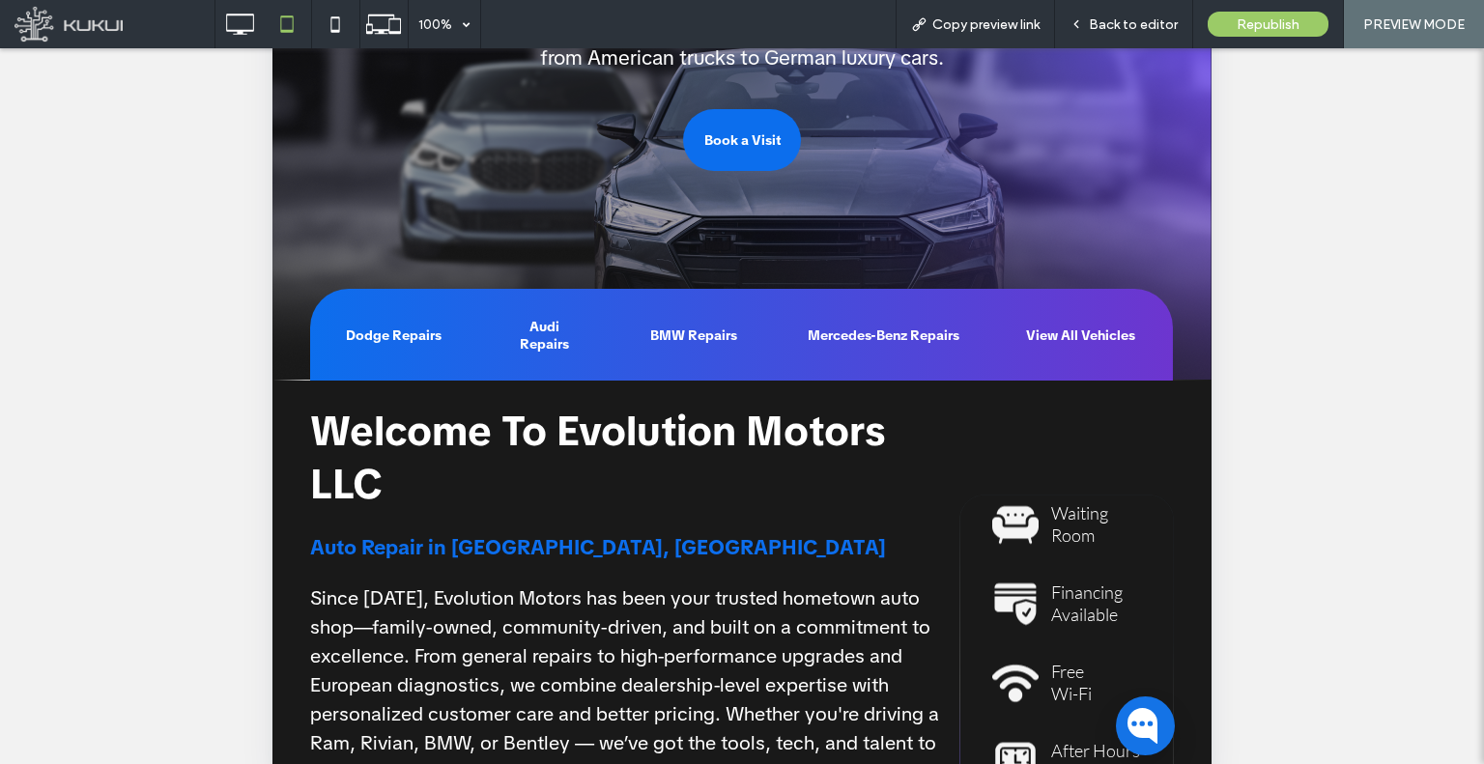
scroll to position [582, 0]
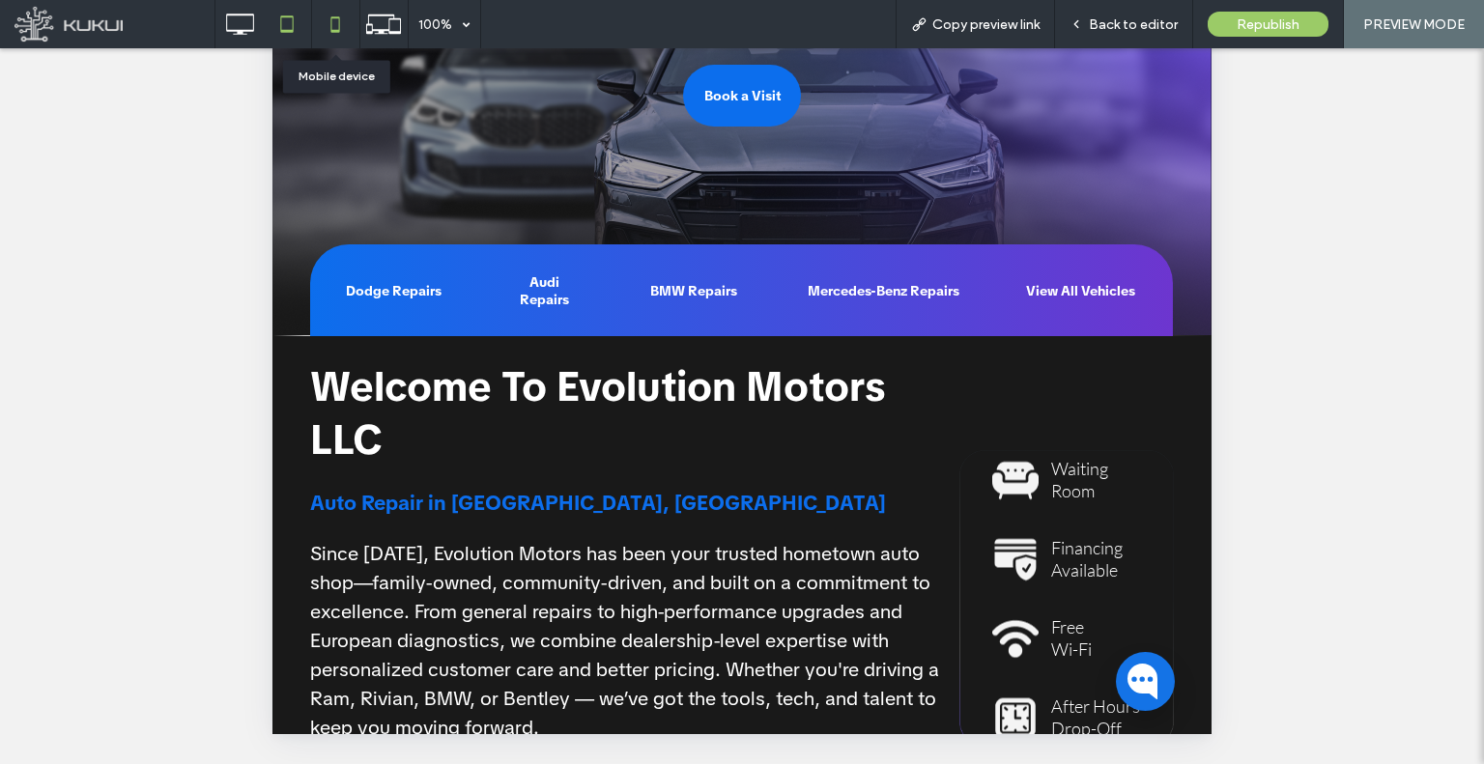
click at [346, 34] on icon at bounding box center [335, 24] width 39 height 39
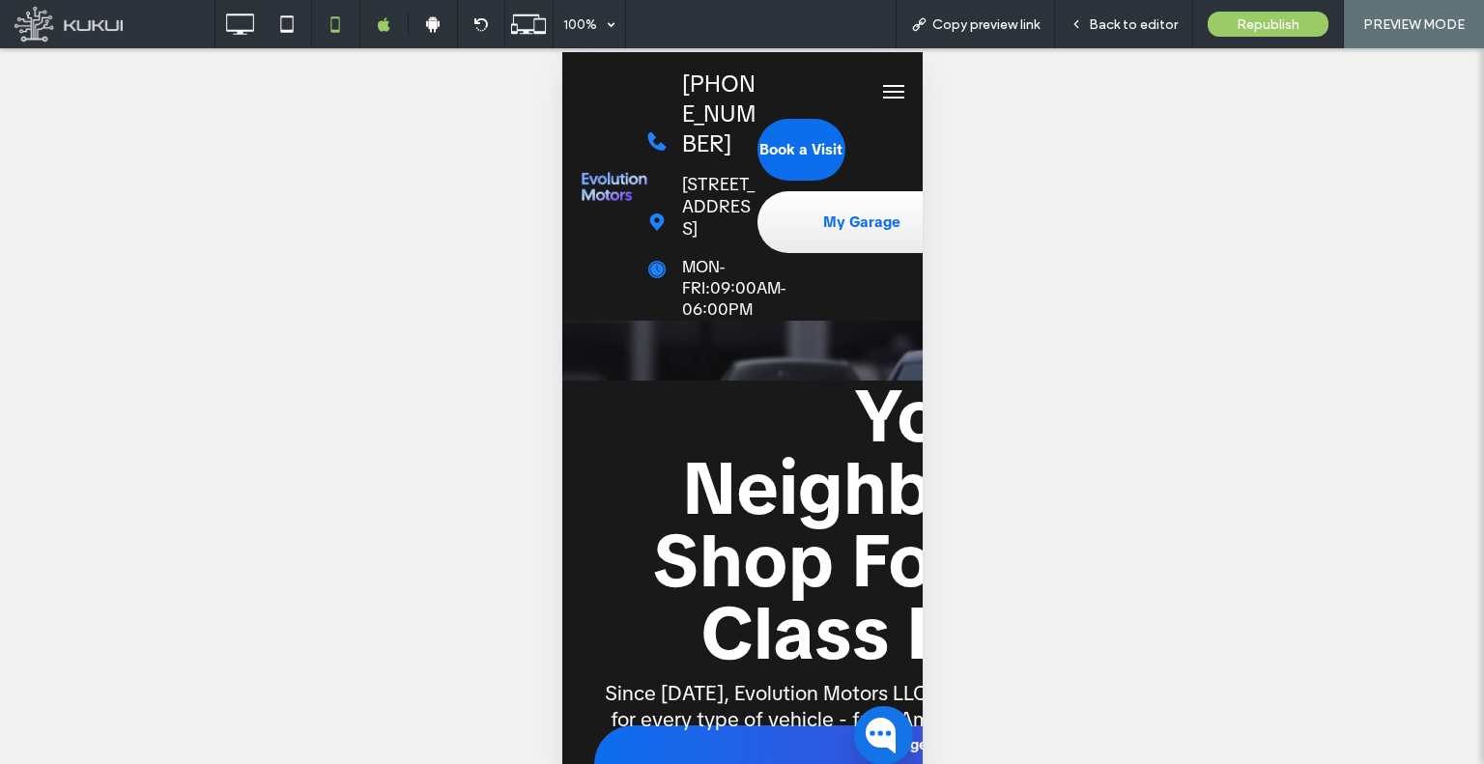
scroll to position [34, 0]
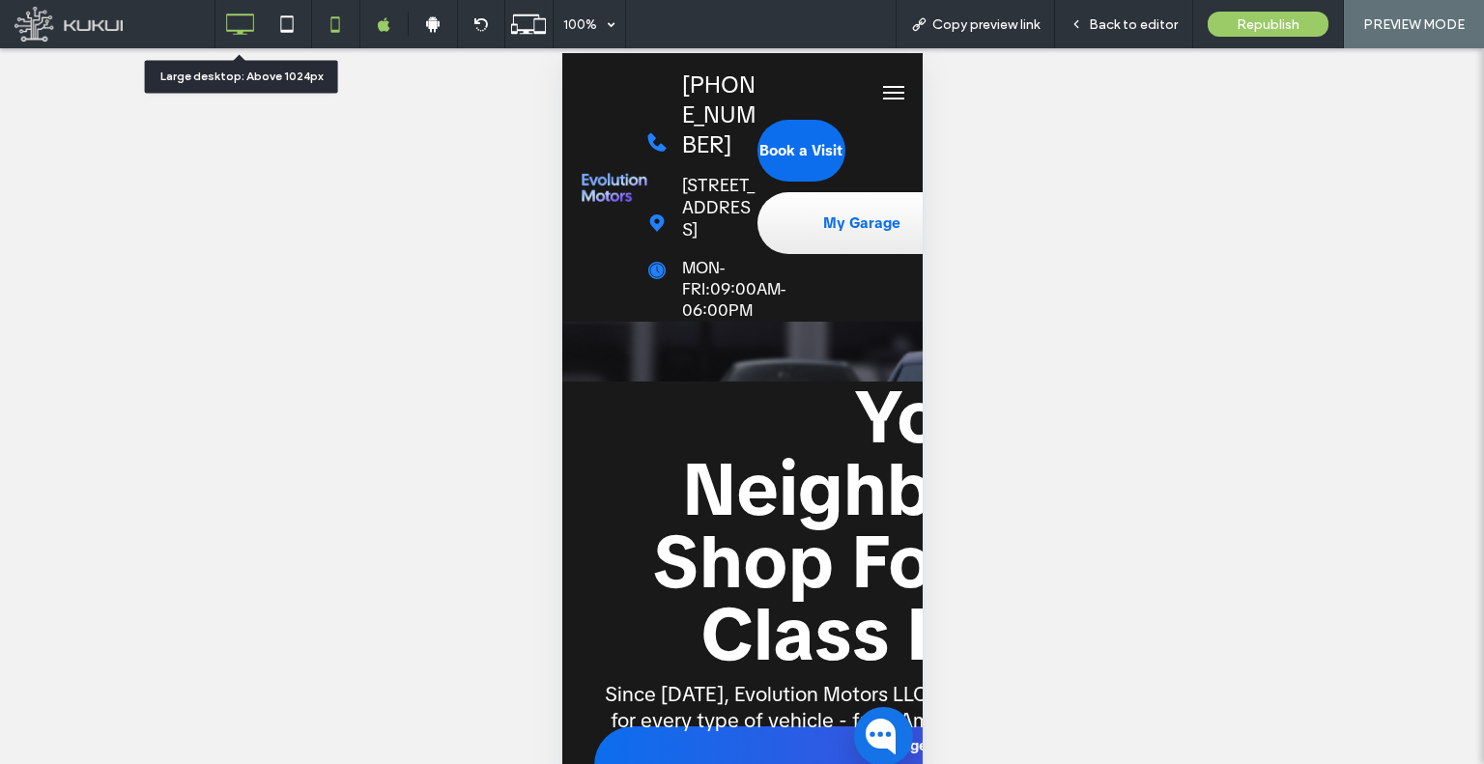
click at [237, 22] on icon at bounding box center [239, 24] width 39 height 39
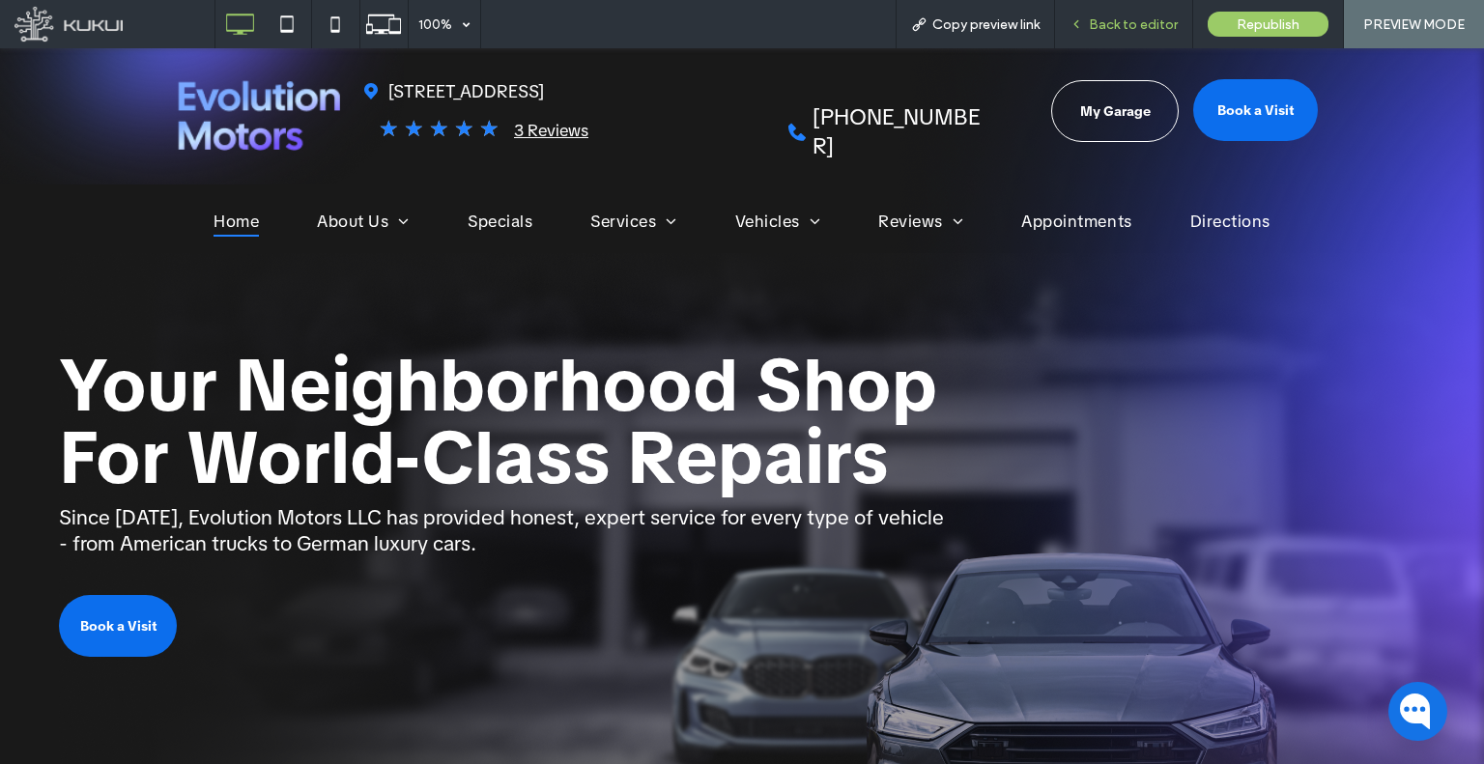
click at [1083, 30] on icon at bounding box center [1076, 24] width 14 height 14
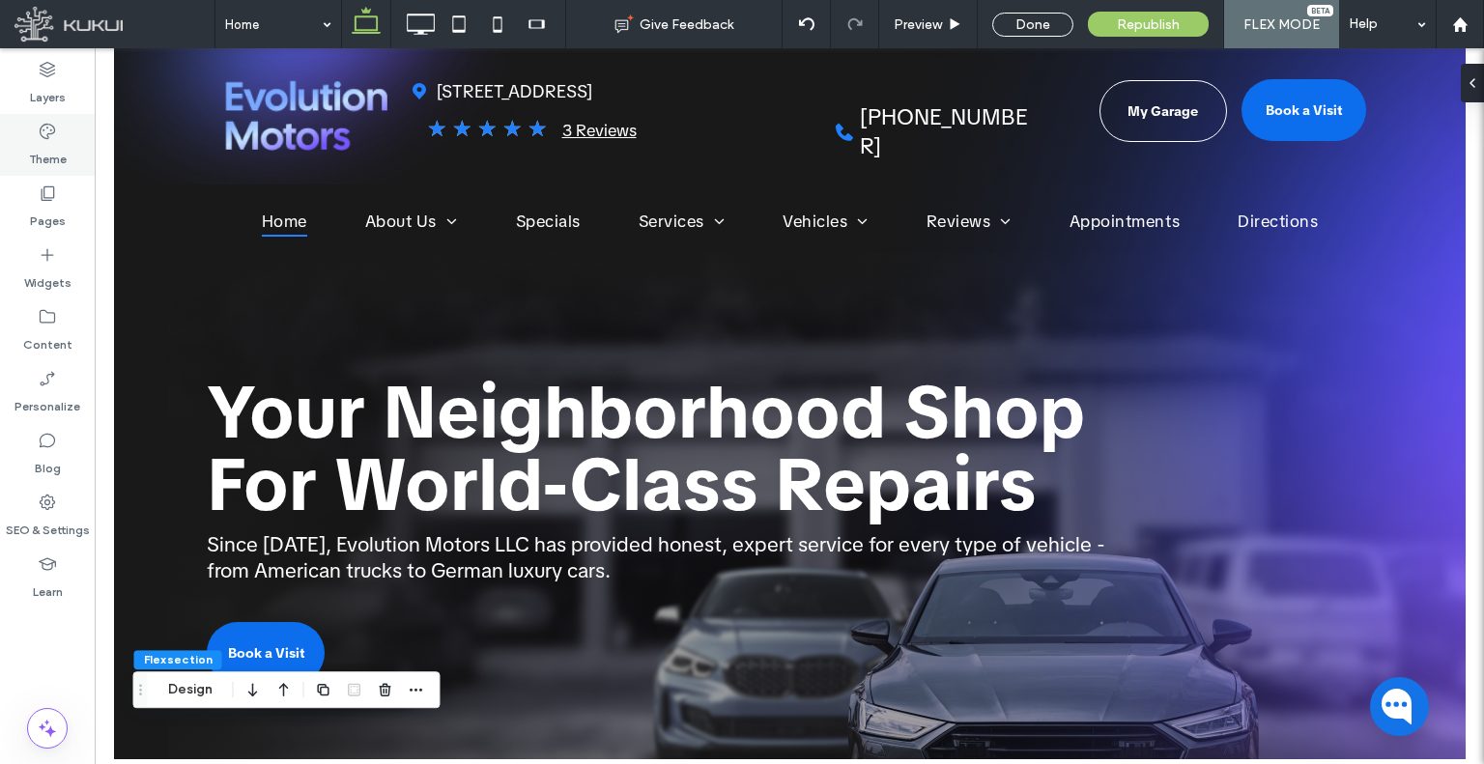
click at [40, 155] on label "Theme" at bounding box center [48, 154] width 38 height 27
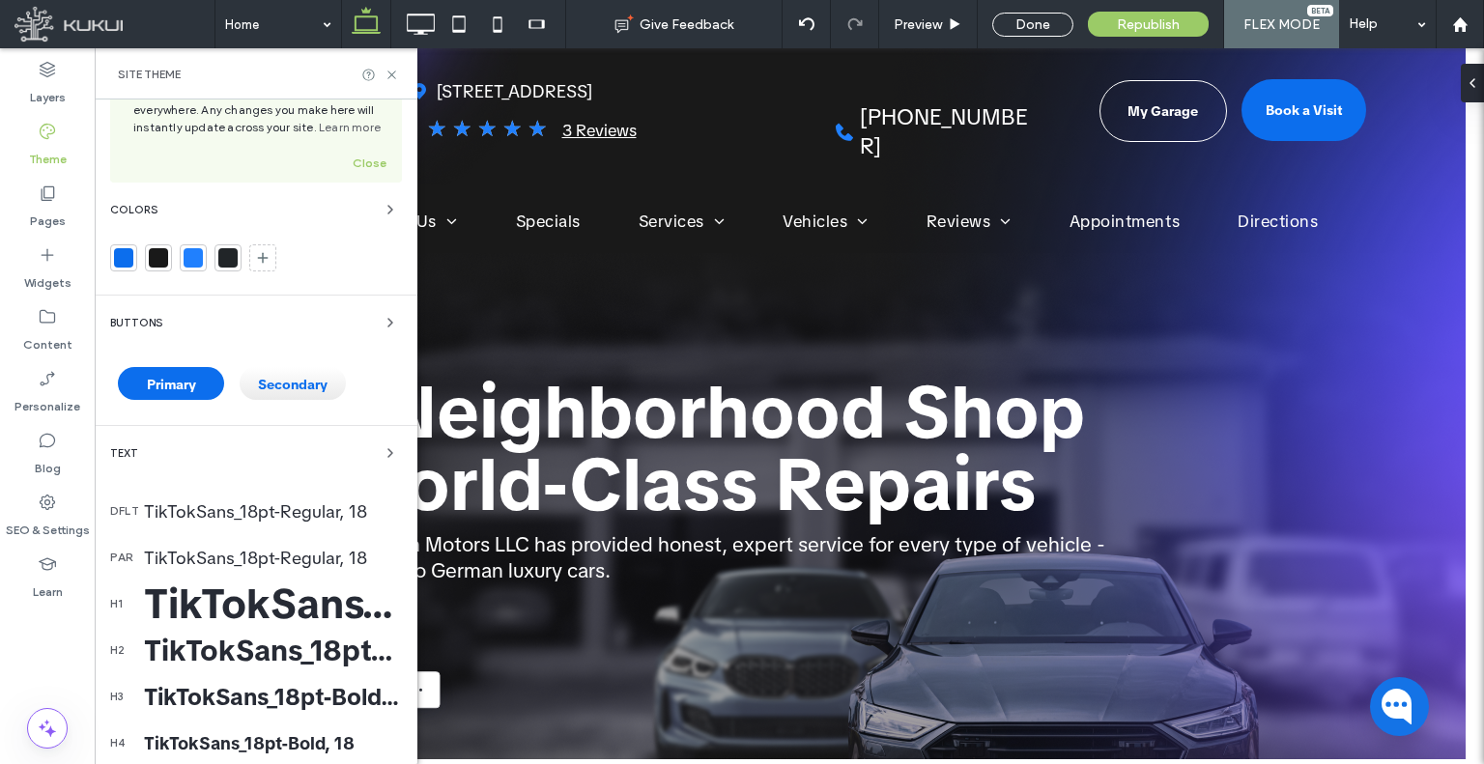
scroll to position [97, 0]
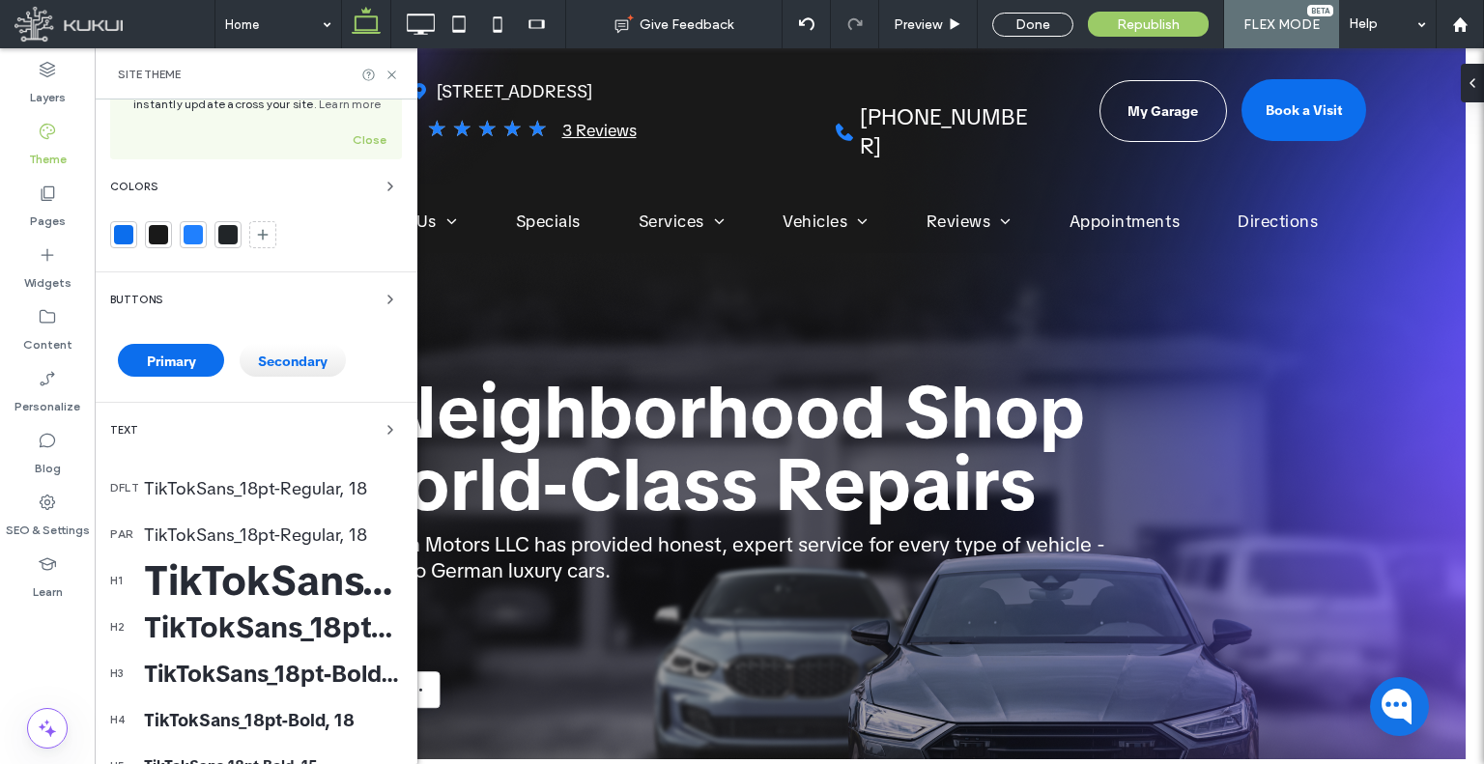
click at [290, 583] on div "TikTokSans_18pt-Bold, 42" at bounding box center [273, 580] width 258 height 53
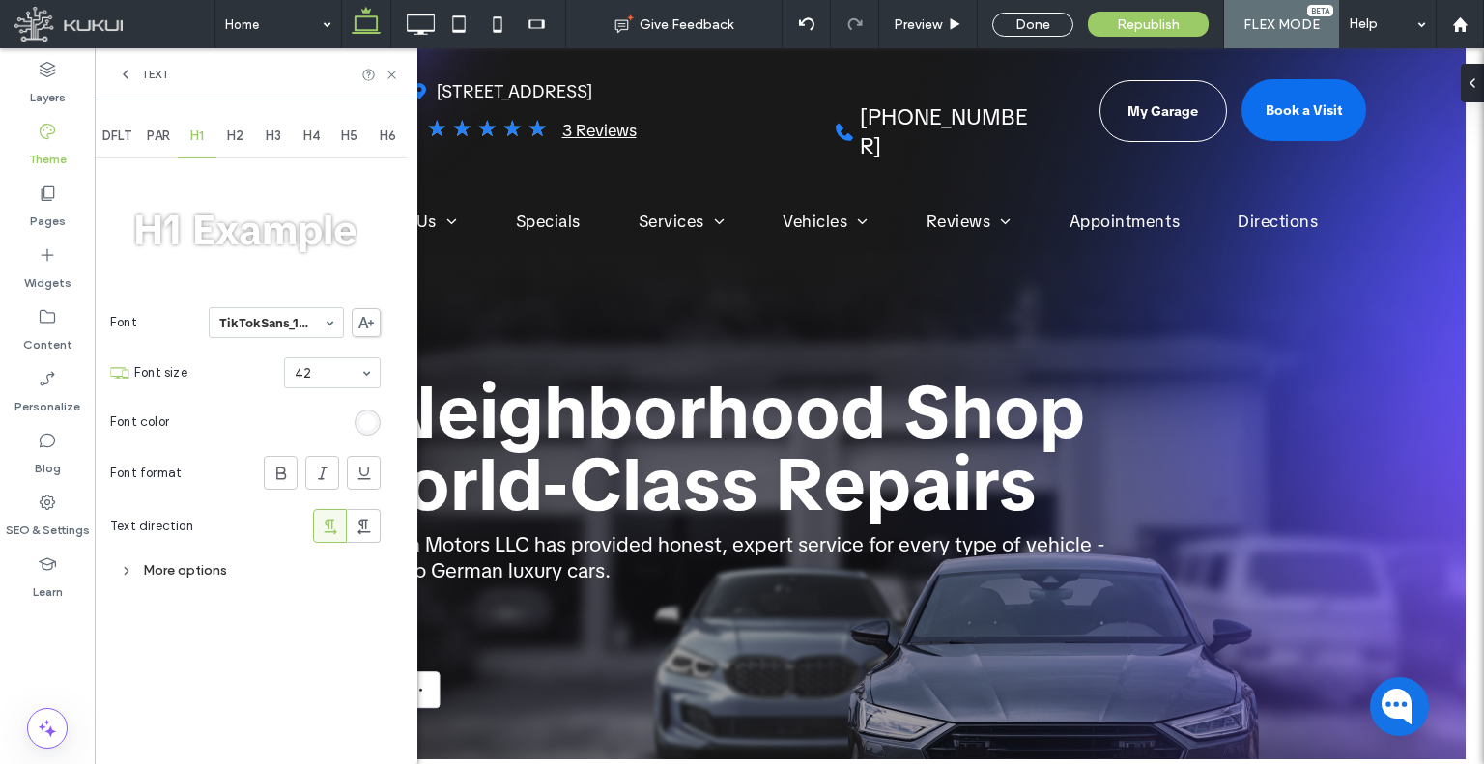
scroll to position [0, 0]
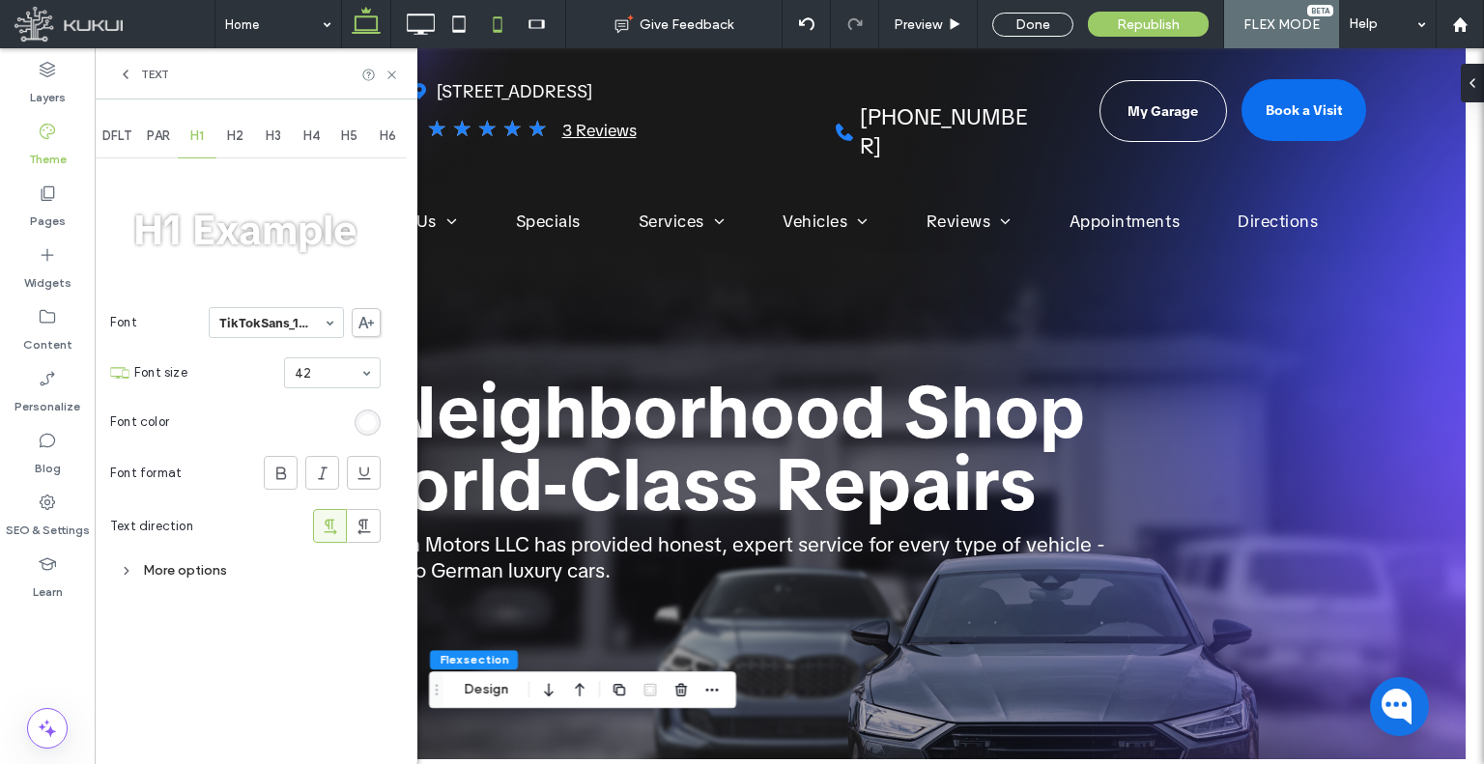
click at [479, 28] on icon at bounding box center [497, 24] width 39 height 39
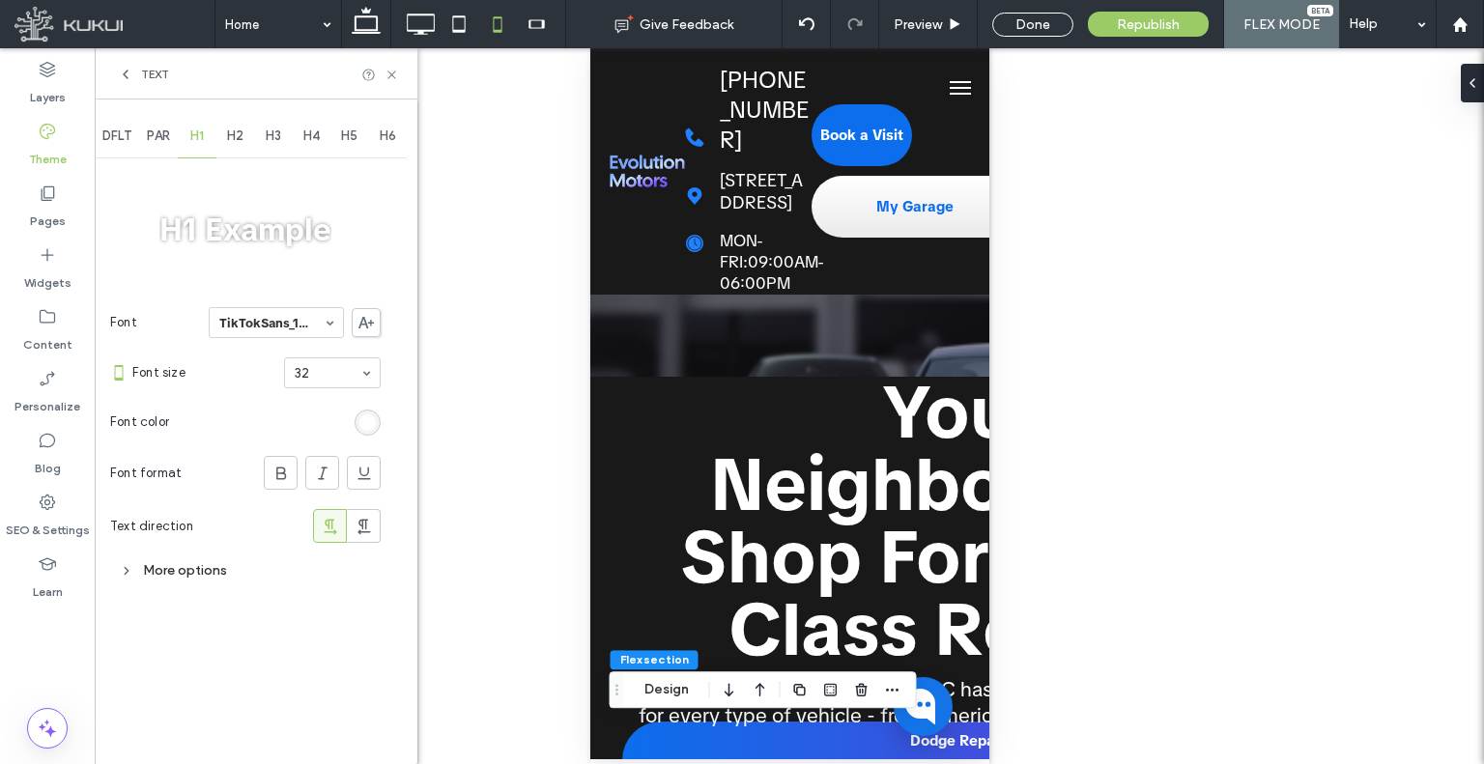
click at [122, 78] on icon at bounding box center [125, 74] width 15 height 15
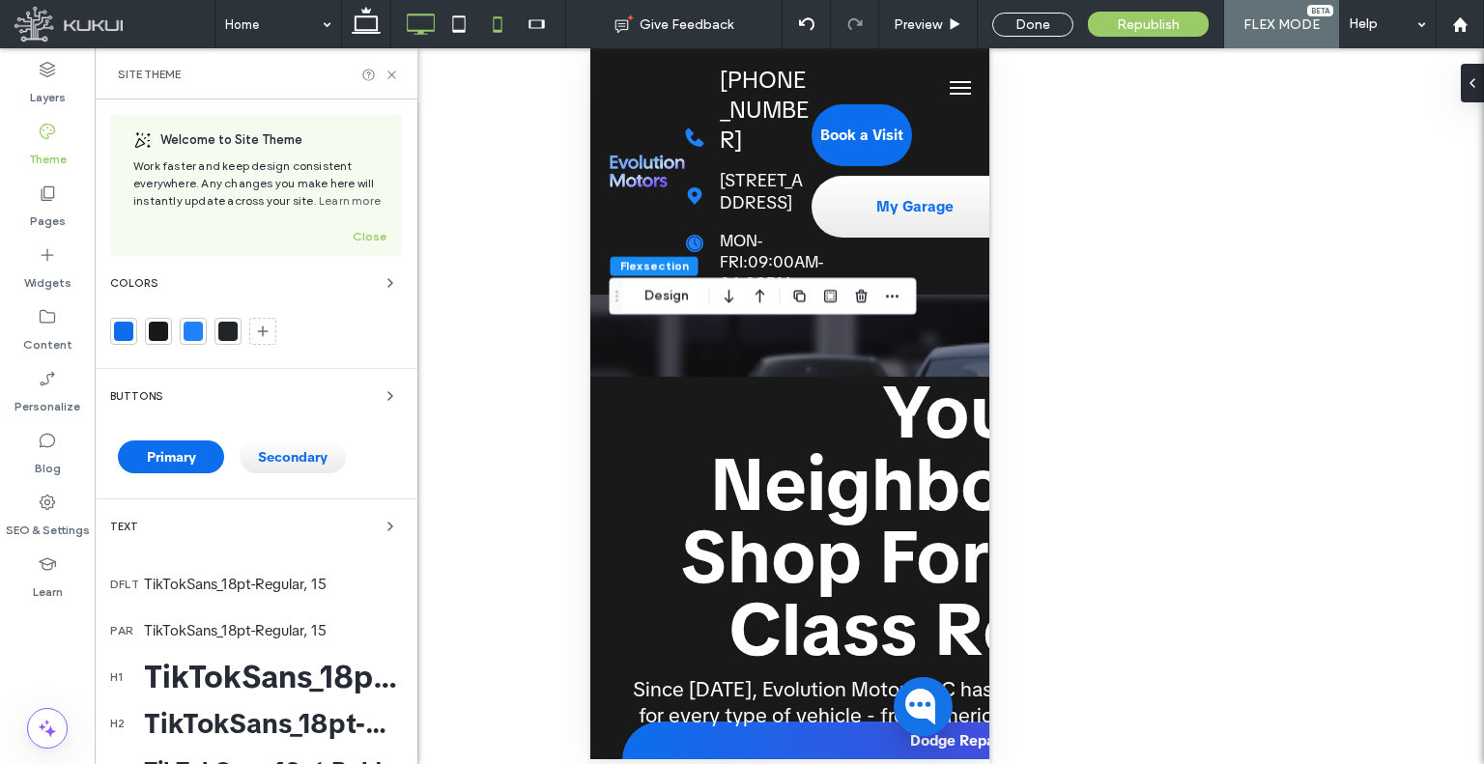
click at [421, 22] on icon at bounding box center [420, 24] width 39 height 39
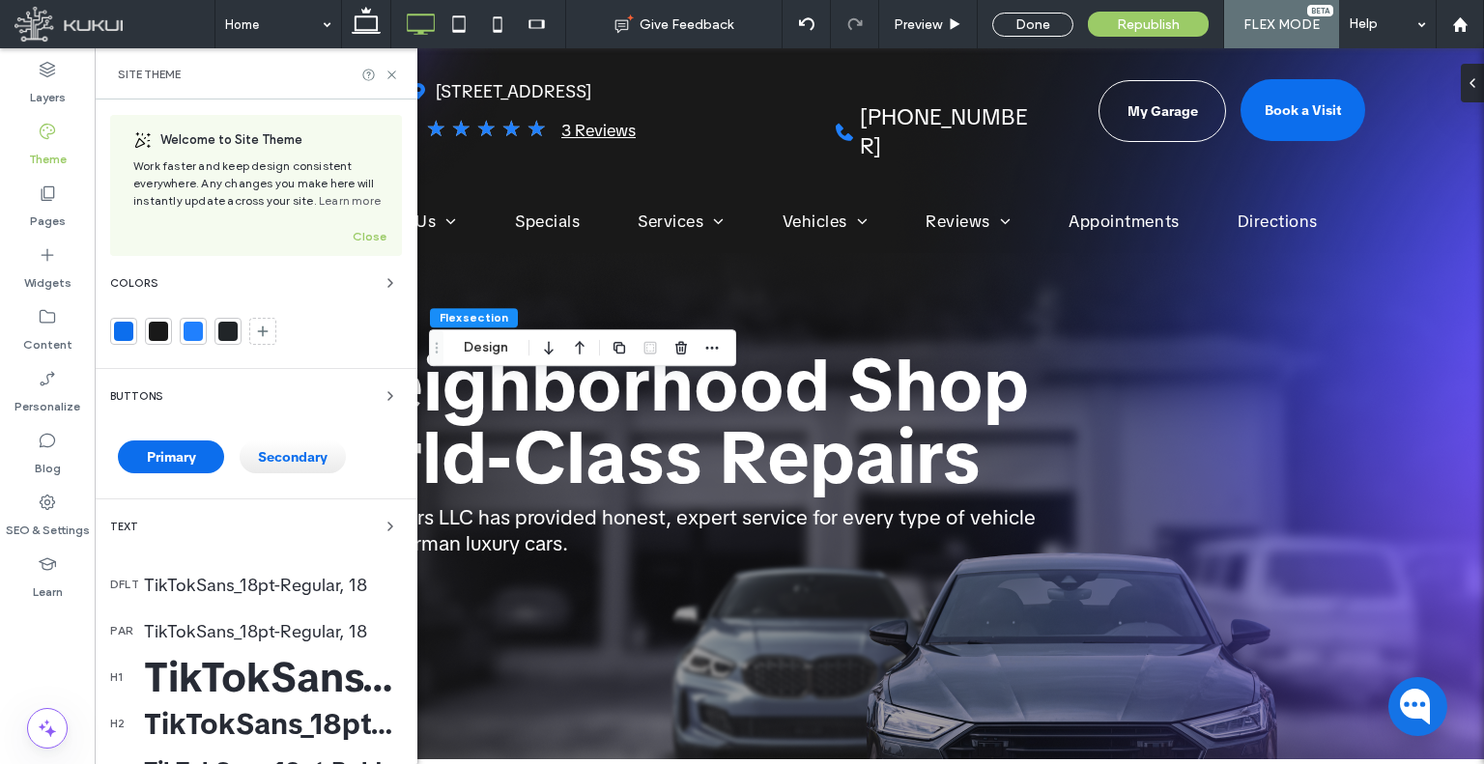
click at [393, 67] on div "Site Theme" at bounding box center [256, 74] width 276 height 15
click at [390, 73] on icon at bounding box center [391, 75] width 14 height 14
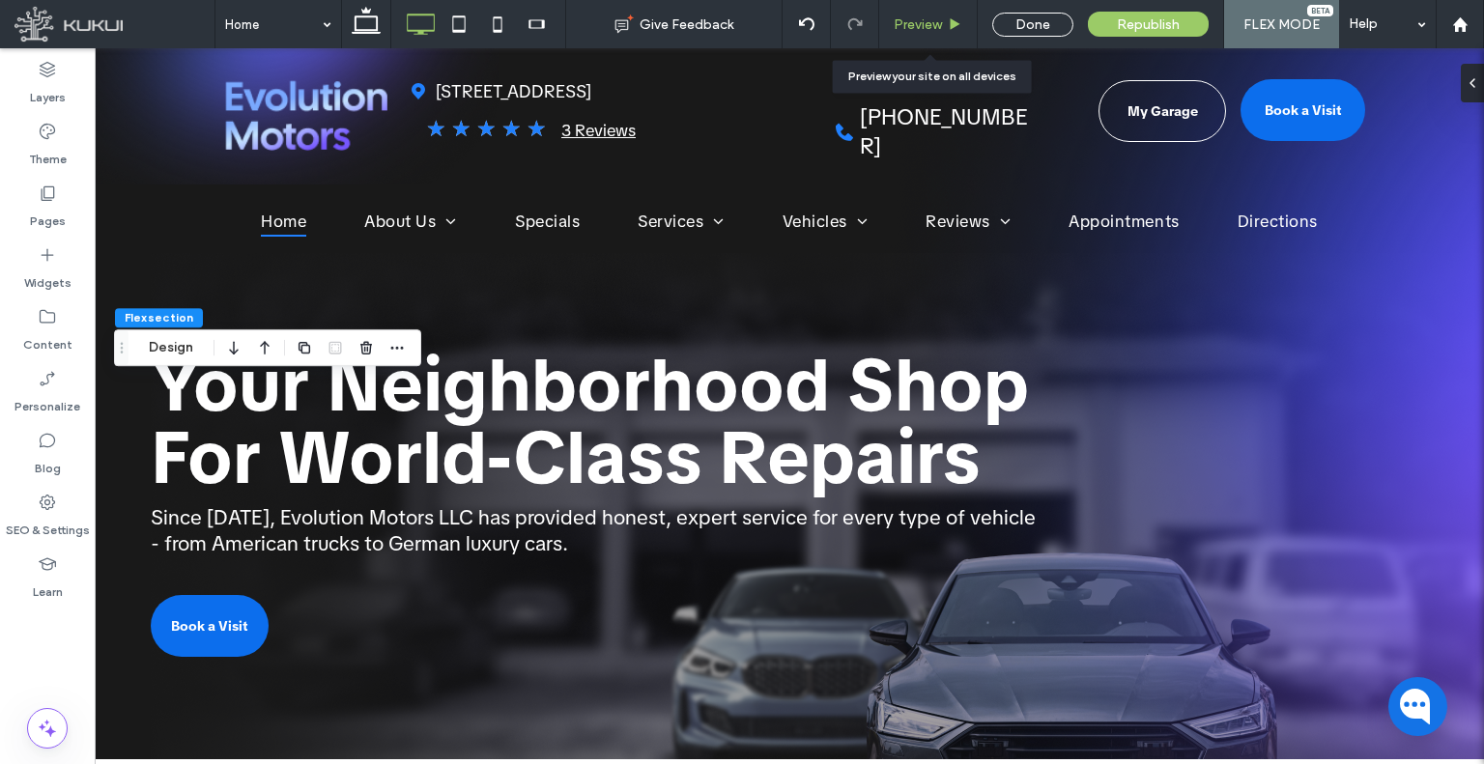
click at [900, 22] on span "Preview" at bounding box center [918, 24] width 48 height 16
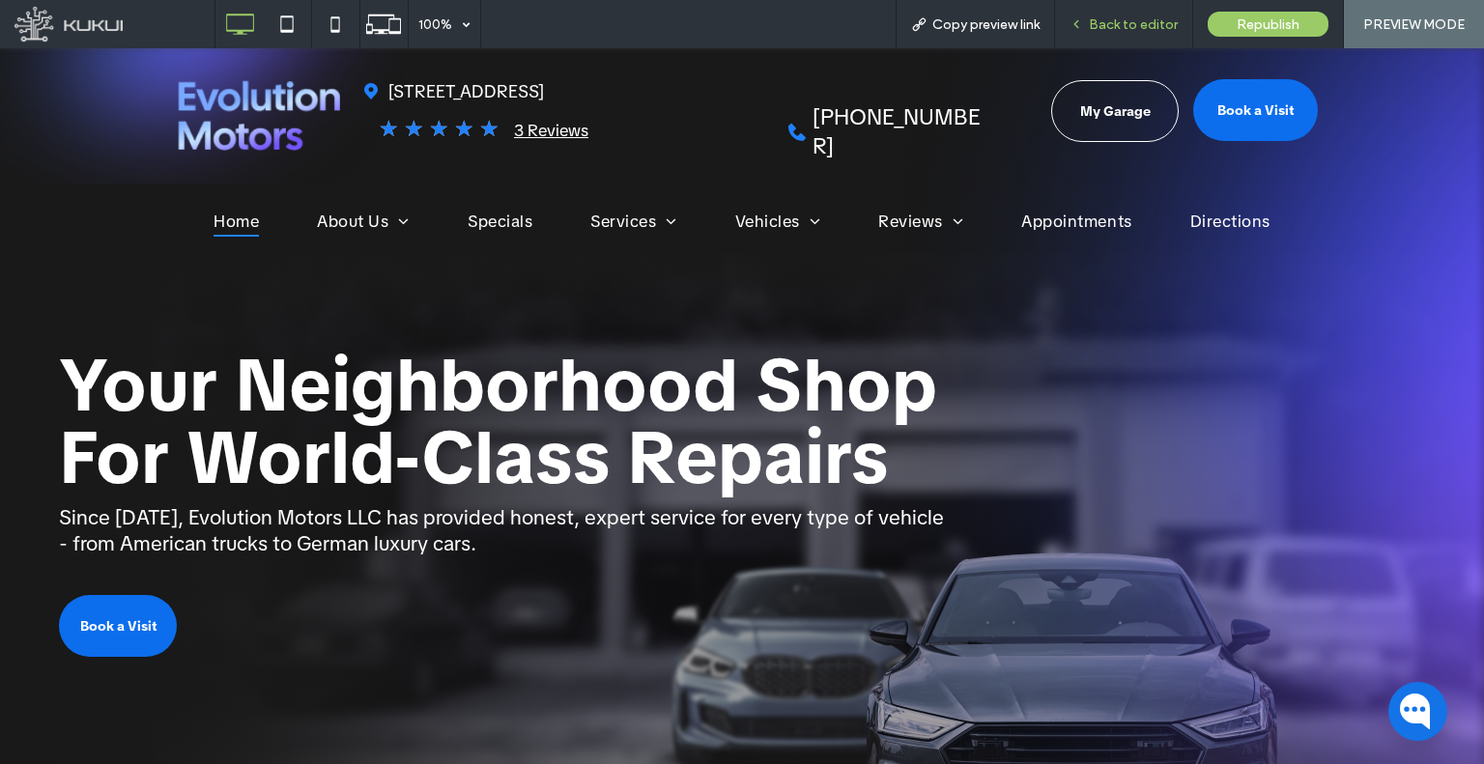
click at [1100, 26] on span "Back to editor" at bounding box center [1133, 24] width 89 height 16
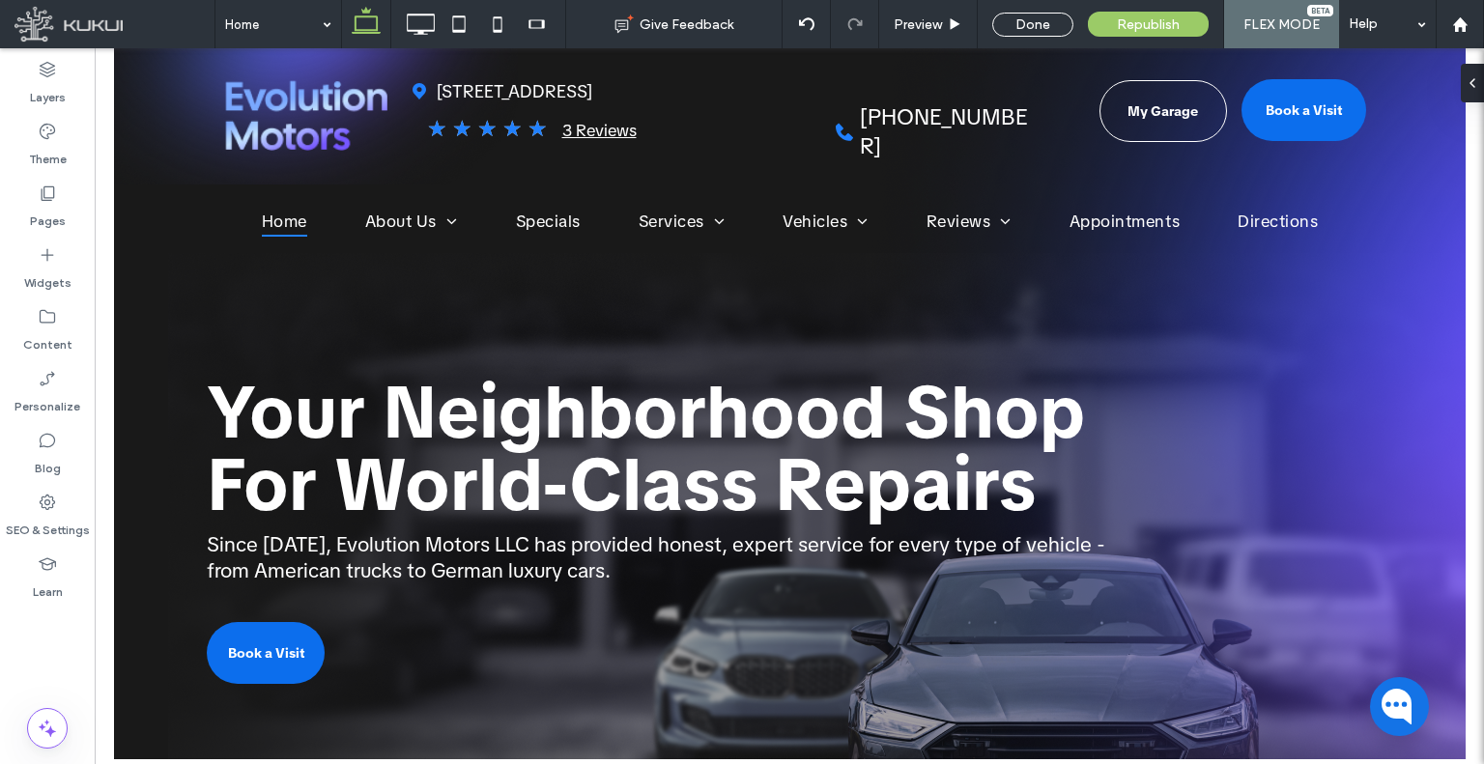
type input "**********"
type input "**"
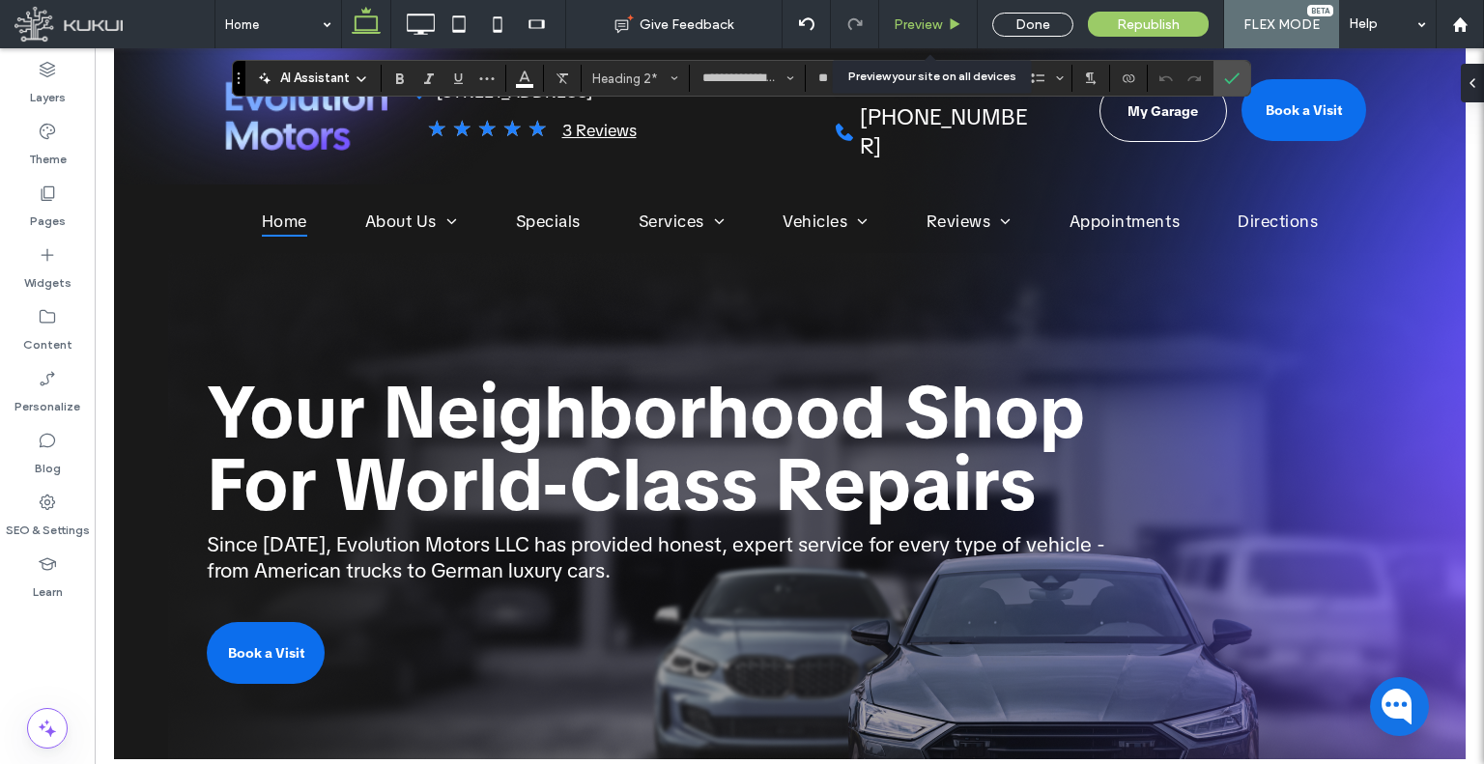
click at [923, 17] on span "Preview" at bounding box center [918, 24] width 48 height 16
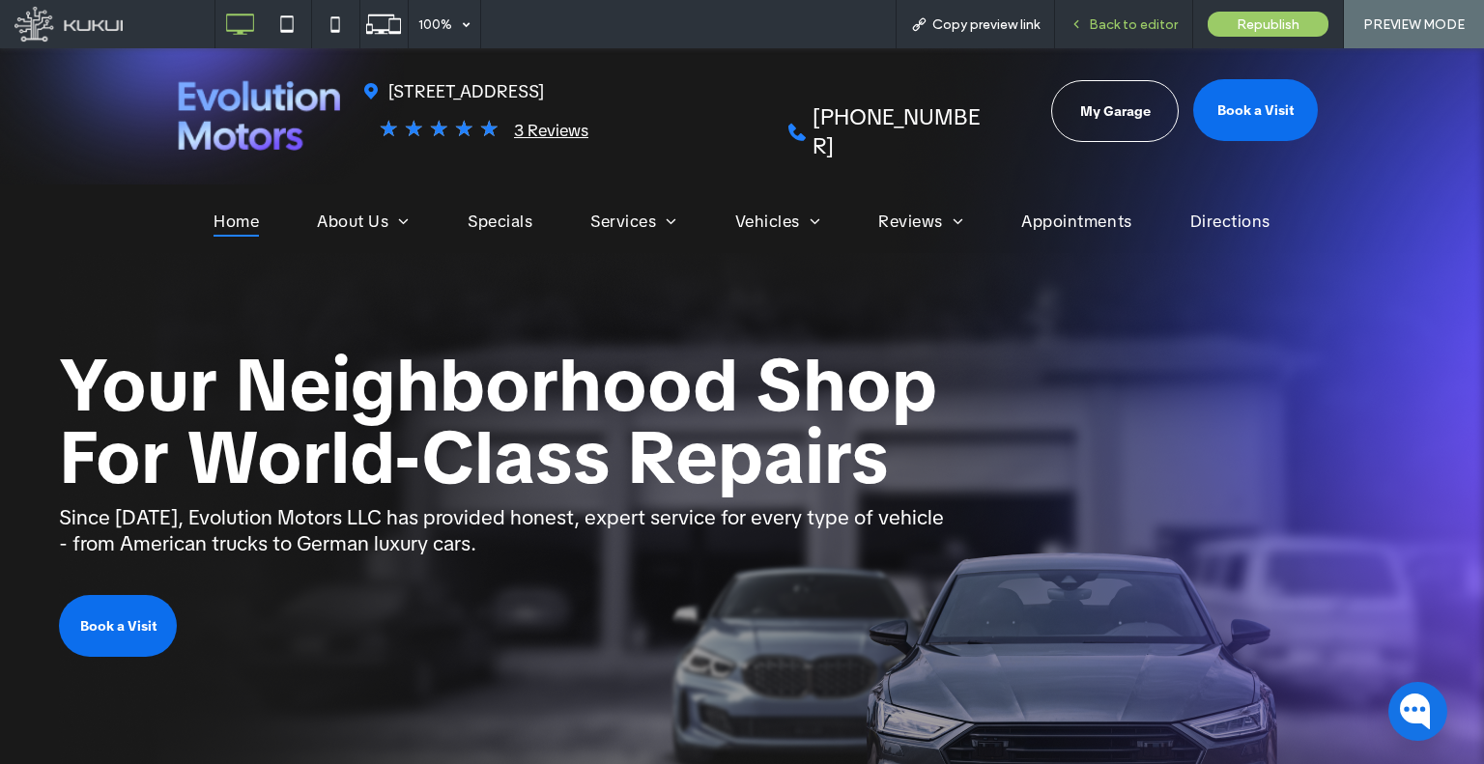
click at [1086, 14] on div "Back to editor" at bounding box center [1124, 24] width 138 height 48
click at [1082, 30] on icon at bounding box center [1076, 24] width 14 height 14
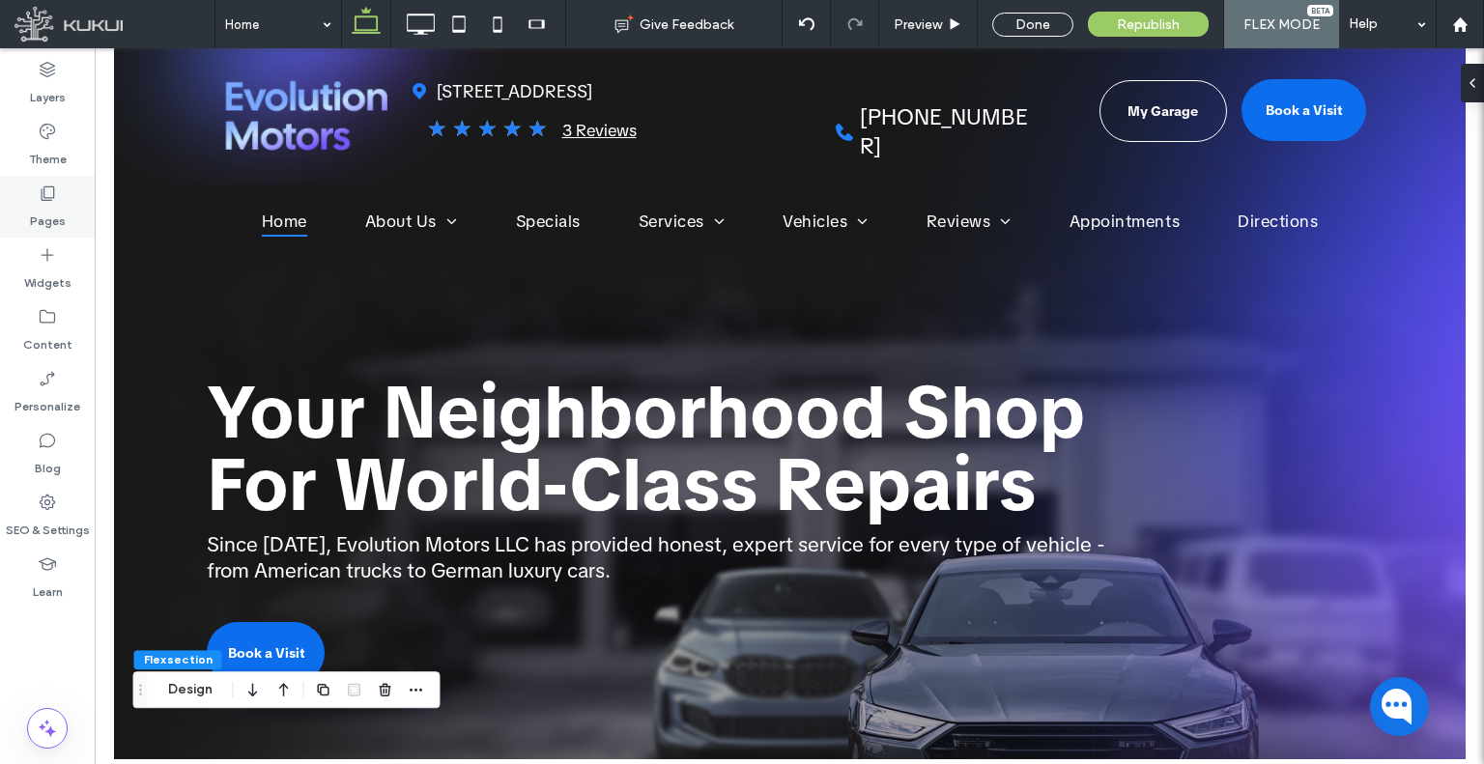
click at [62, 211] on label "Pages" at bounding box center [48, 216] width 36 height 27
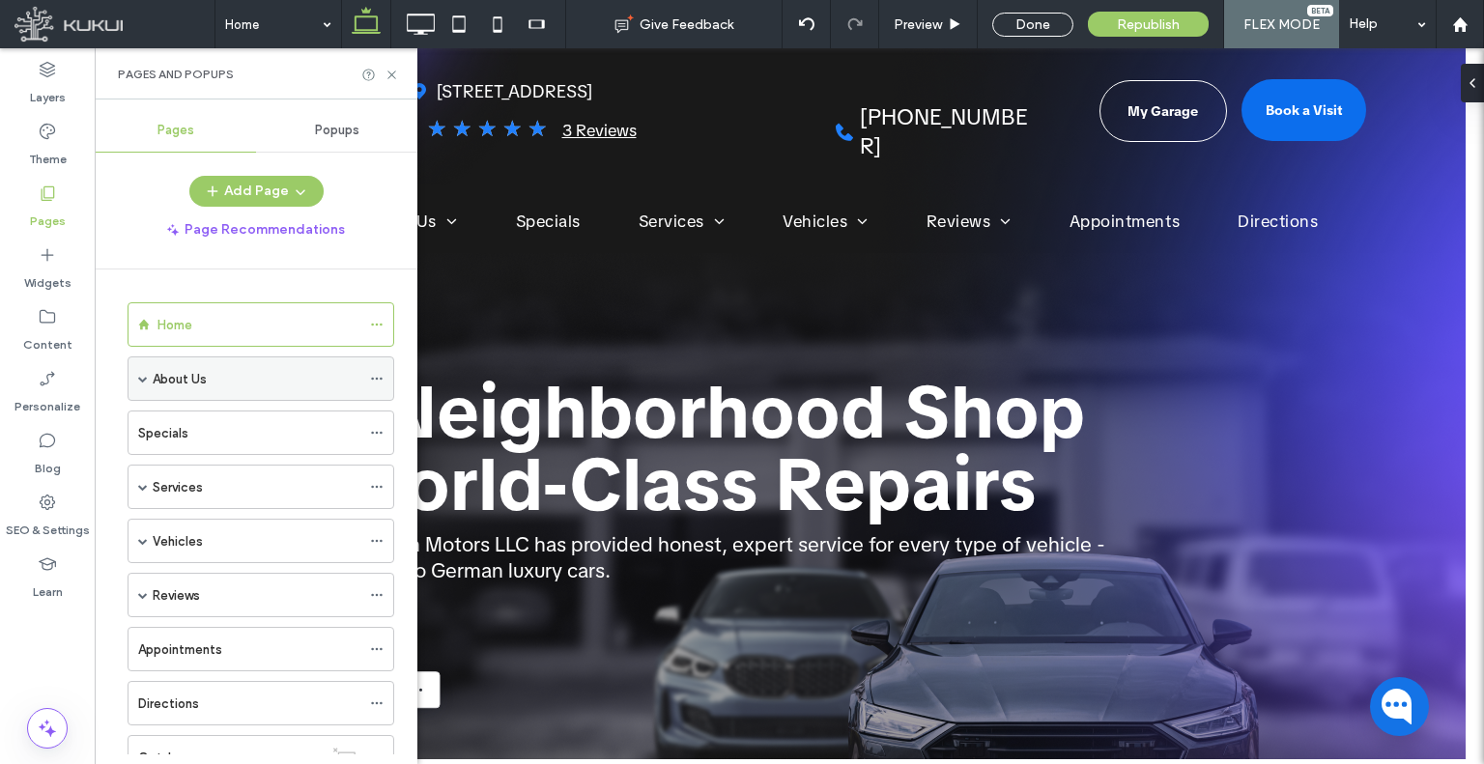
click at [139, 374] on span at bounding box center [143, 379] width 10 height 10
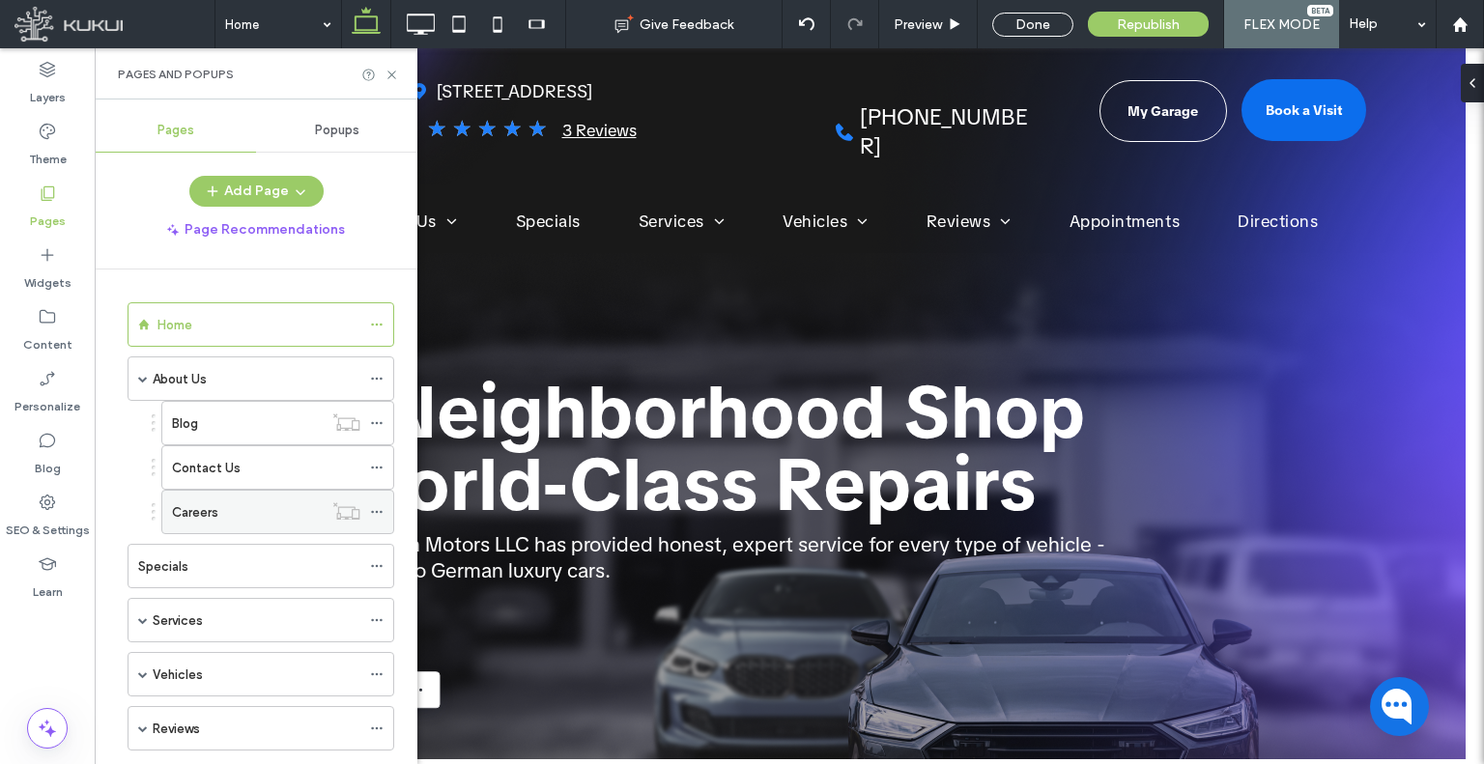
click at [384, 508] on div at bounding box center [381, 511] width 23 height 29
click at [374, 505] on icon at bounding box center [377, 512] width 14 height 14
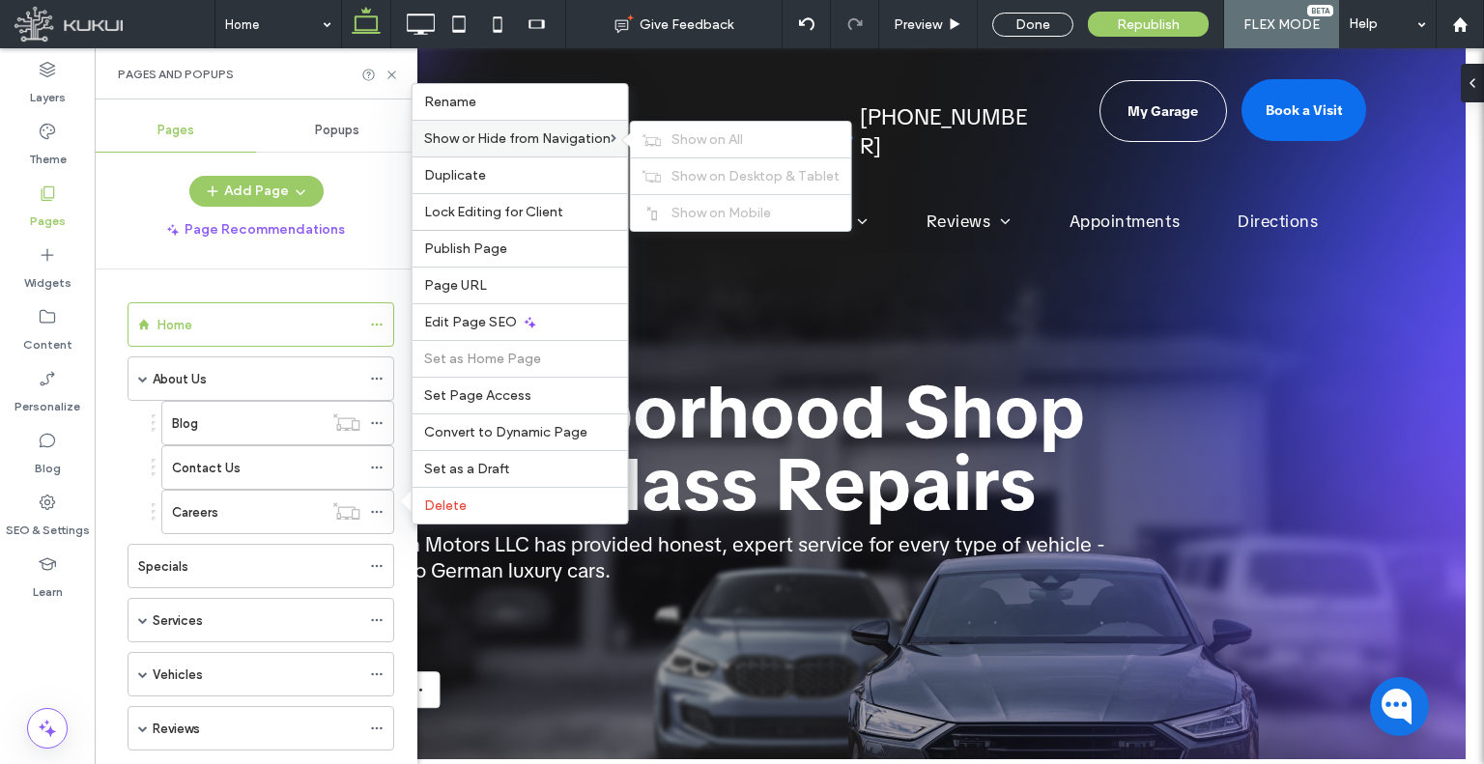
click at [495, 152] on div "Show or Hide from Navigation Show on All Show on Desktop & Tablet Show on Mobile" at bounding box center [519, 138] width 215 height 37
click at [668, 141] on div "Show on All" at bounding box center [741, 140] width 220 height 36
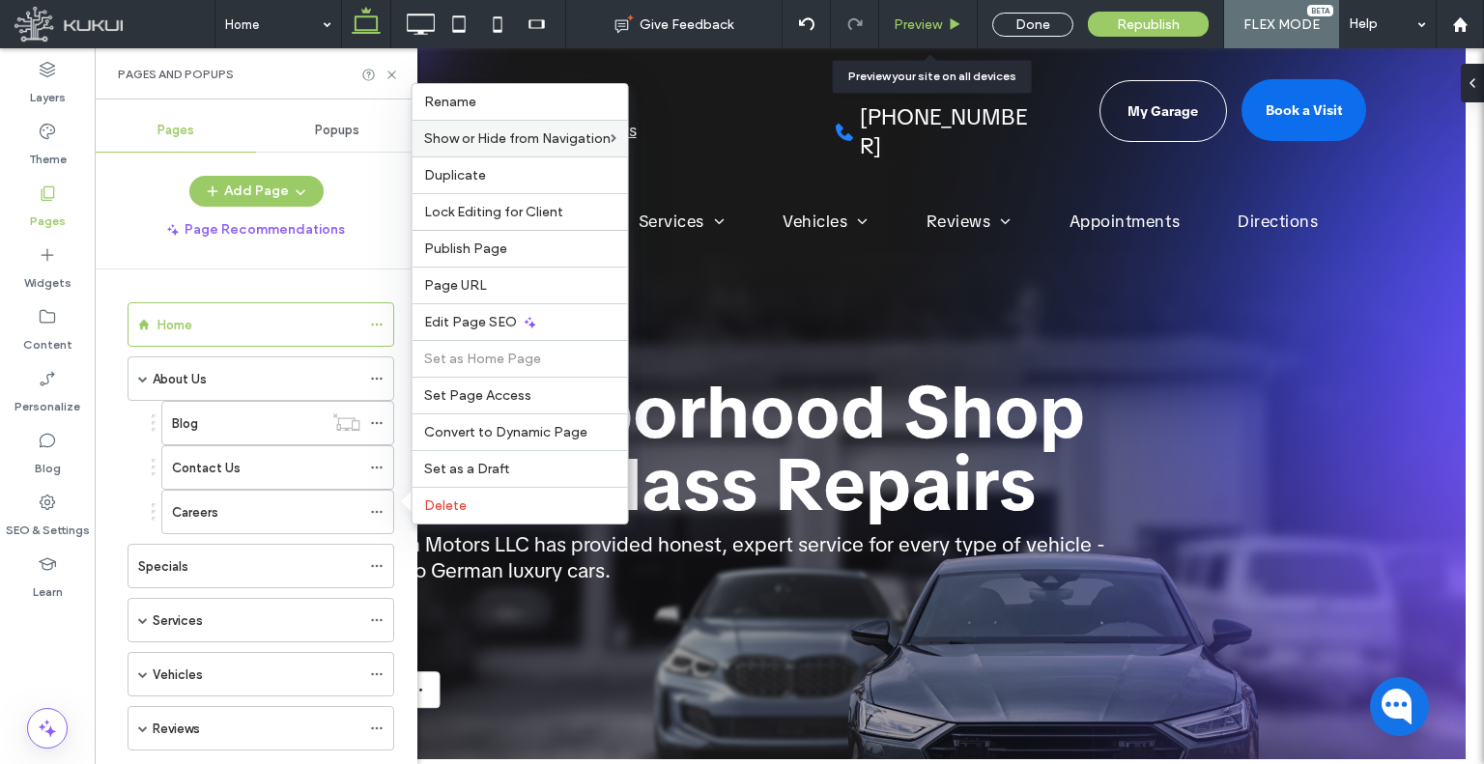
click at [942, 22] on span "Preview" at bounding box center [918, 24] width 48 height 16
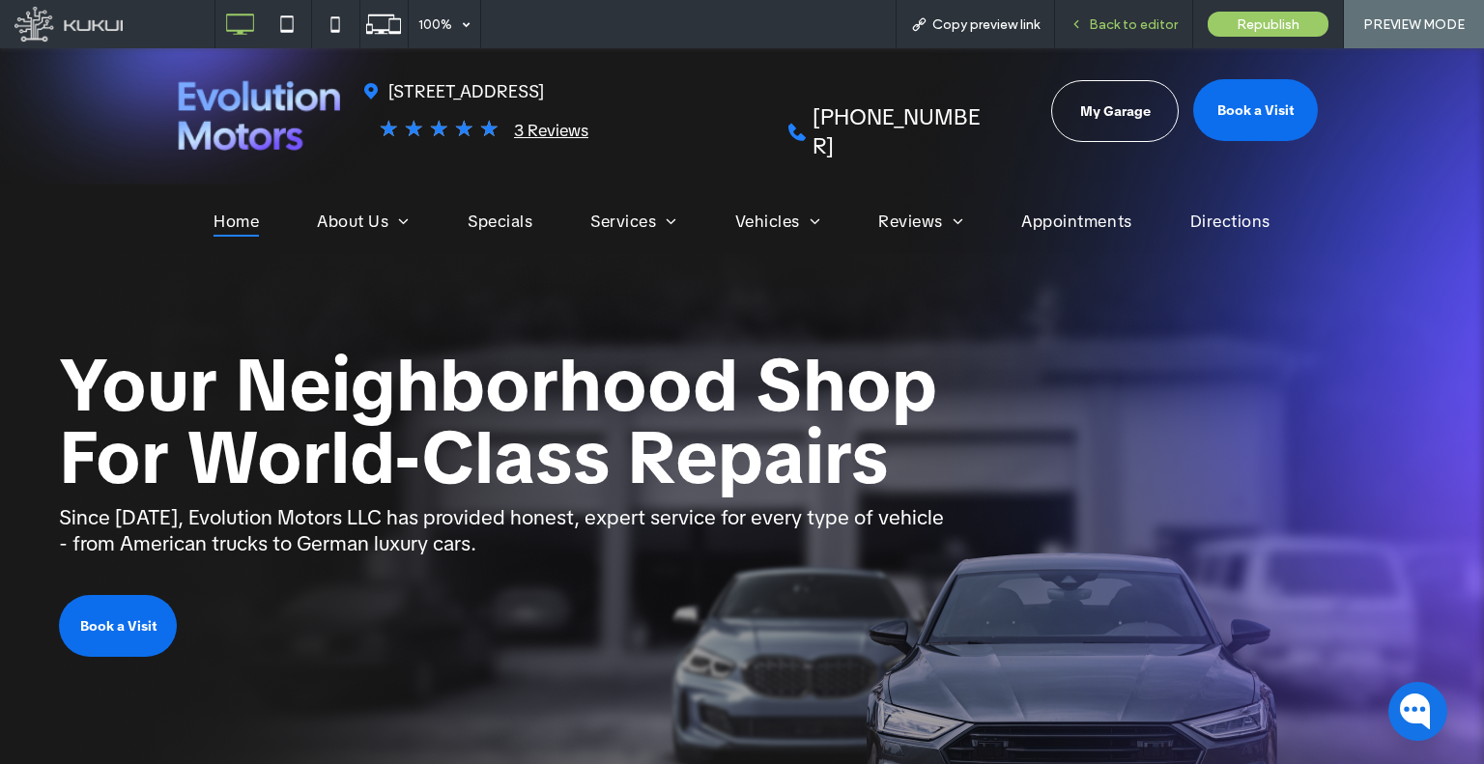
click at [1083, 19] on icon at bounding box center [1076, 24] width 14 height 14
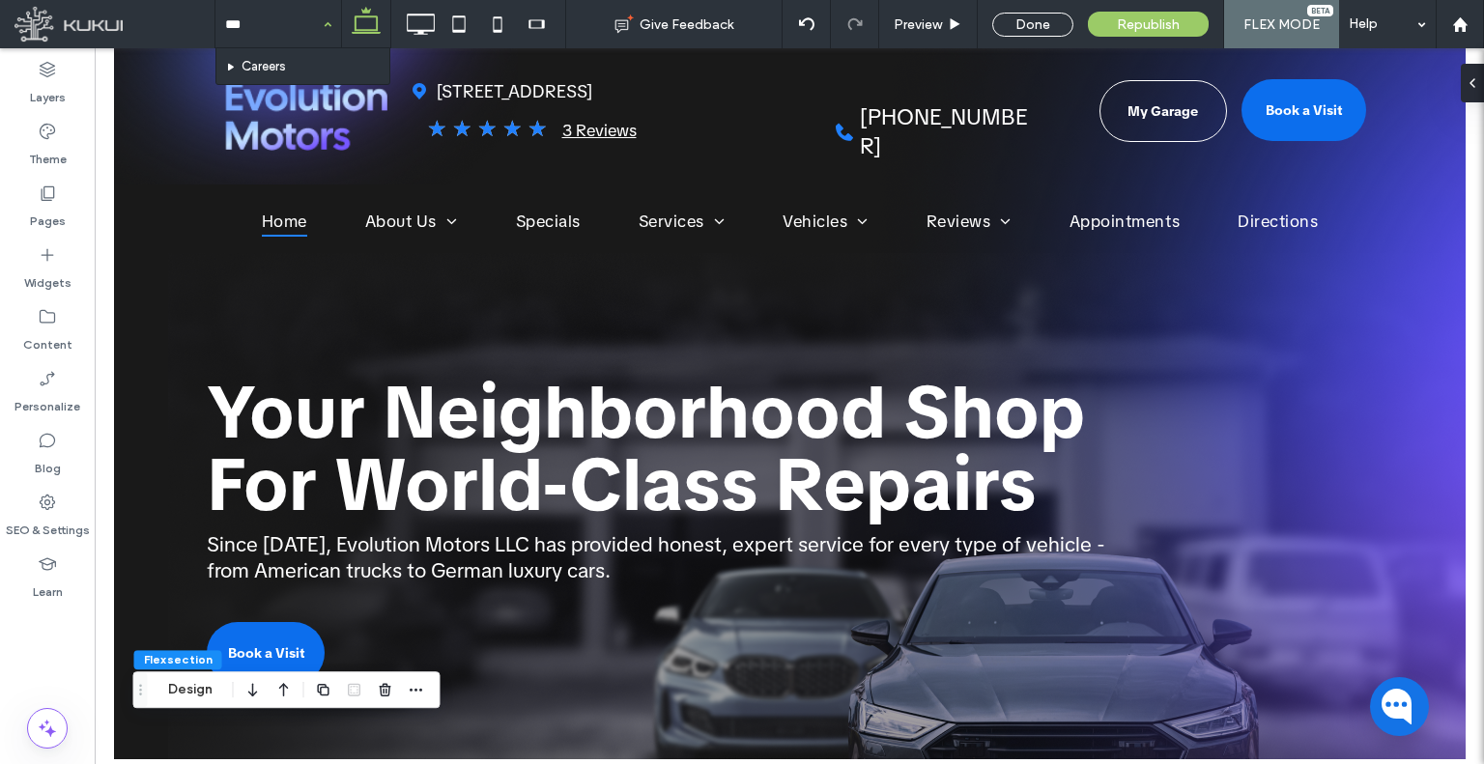
type input "****"
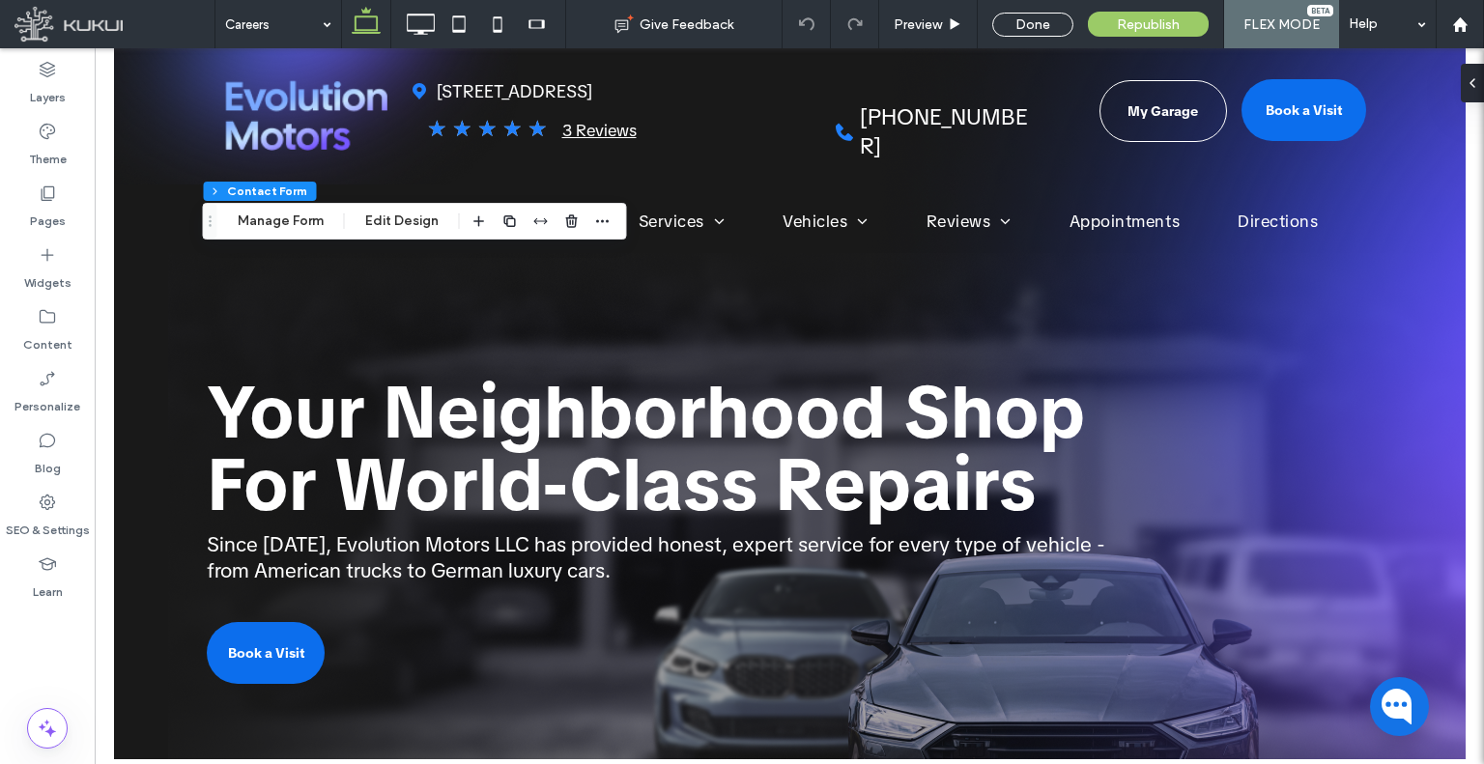
type input "*"
type input "**"
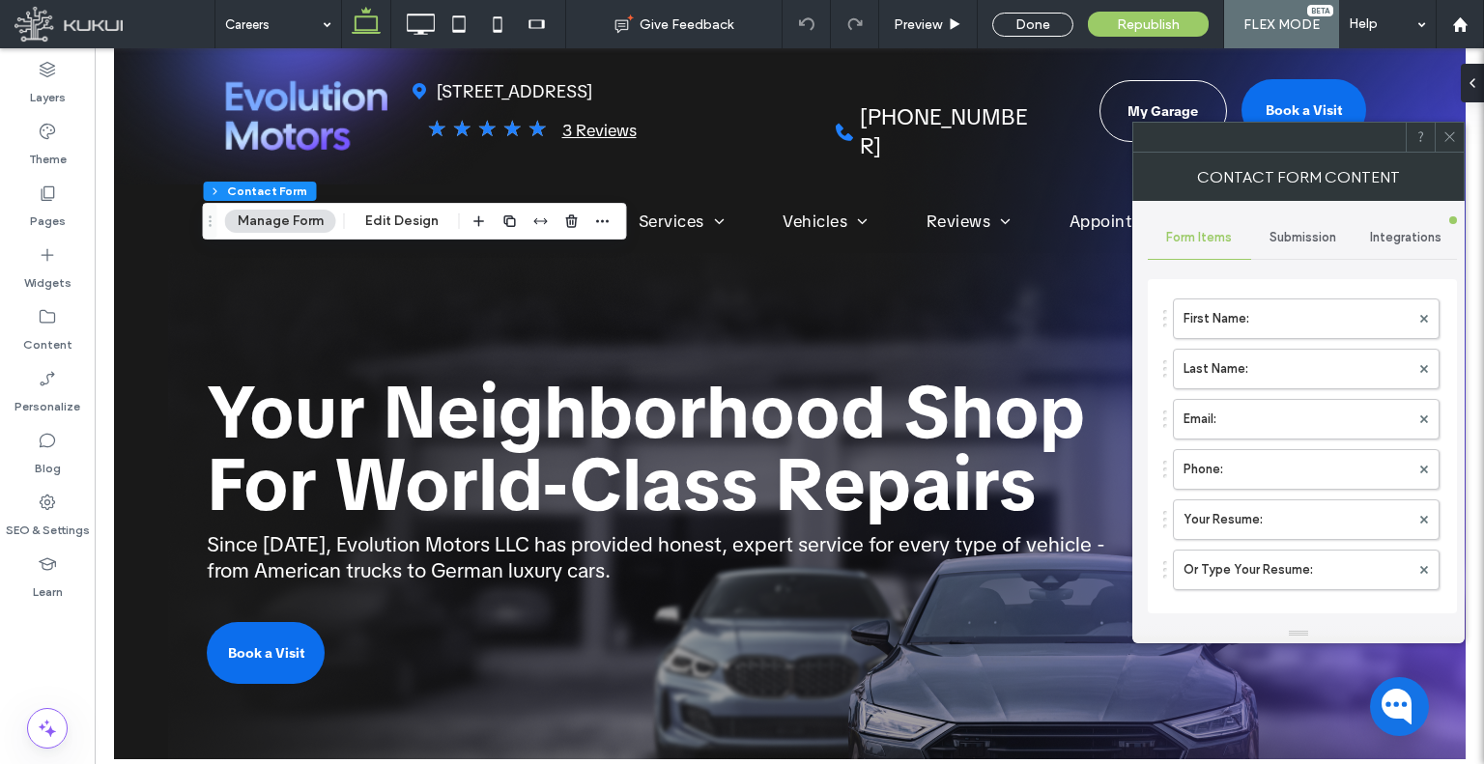
click at [1298, 234] on span "Submission" at bounding box center [1302, 237] width 67 height 15
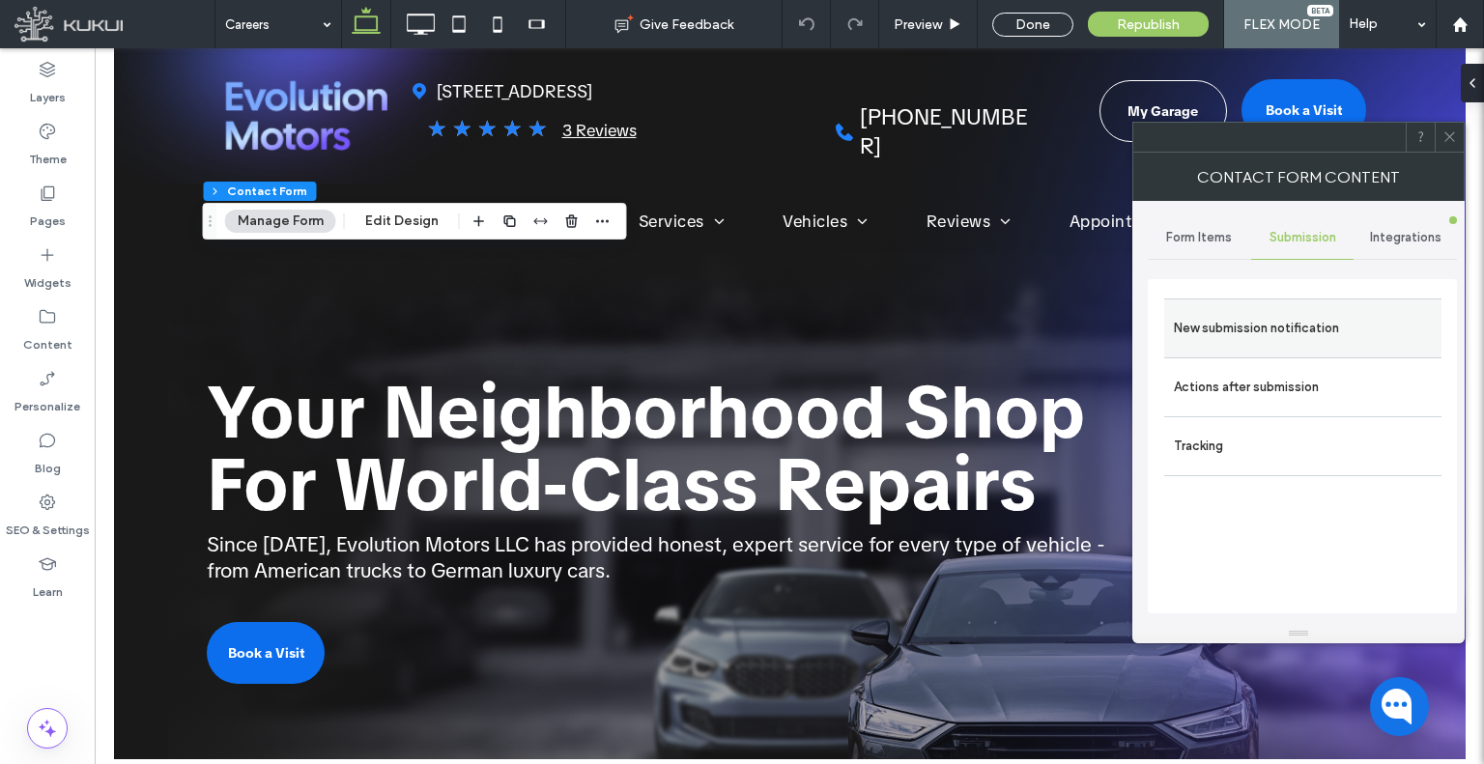
click at [1250, 317] on label "New submission notification" at bounding box center [1303, 328] width 258 height 39
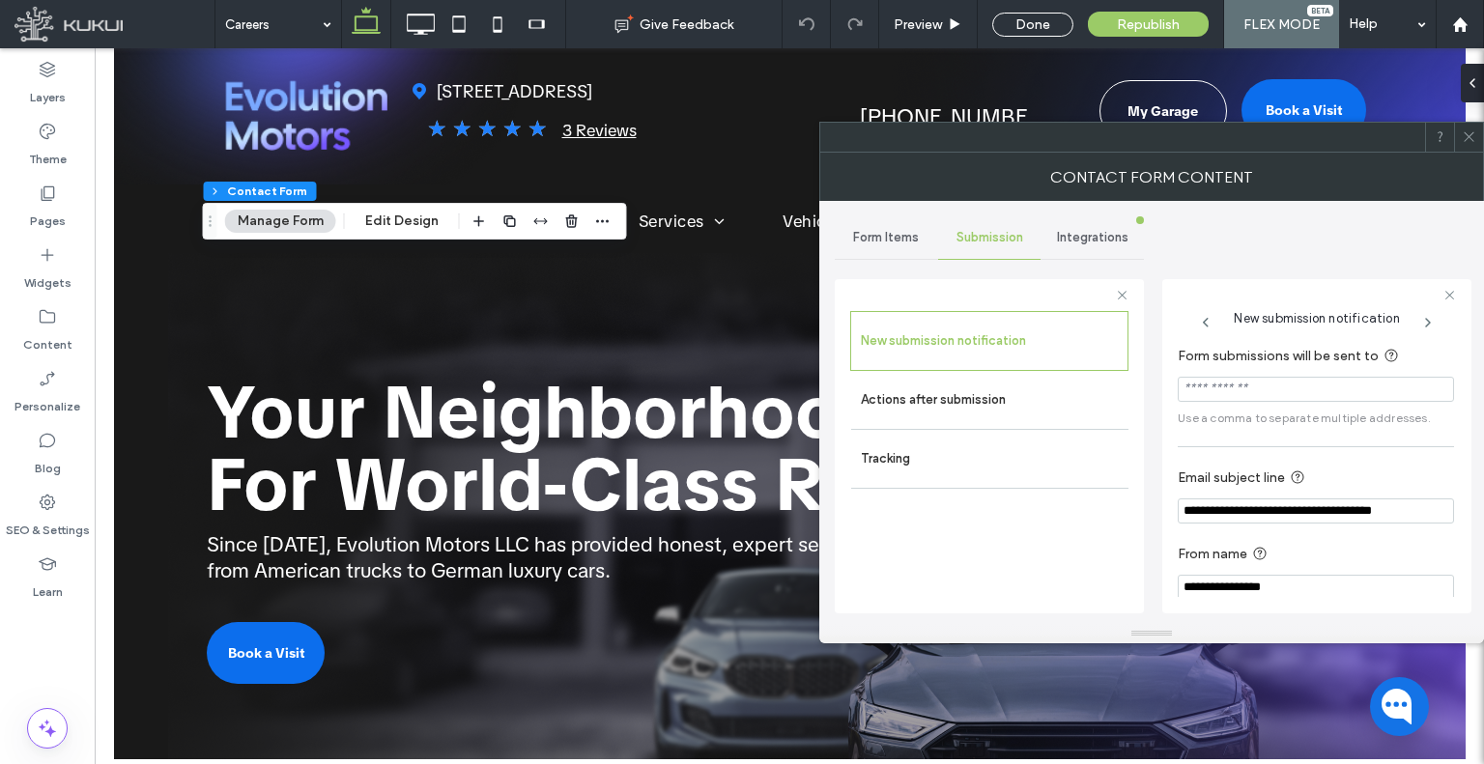
click at [1240, 383] on input "Form submissions will be sent to" at bounding box center [1316, 389] width 276 height 25
click at [1233, 374] on section "Form submissions will be sent to Use a comma to separate multiple addresses." at bounding box center [1316, 385] width 276 height 101
click at [1240, 389] on input "Form submissions will be sent to" at bounding box center [1316, 389] width 276 height 25
paste input "**********"
type input "**********"
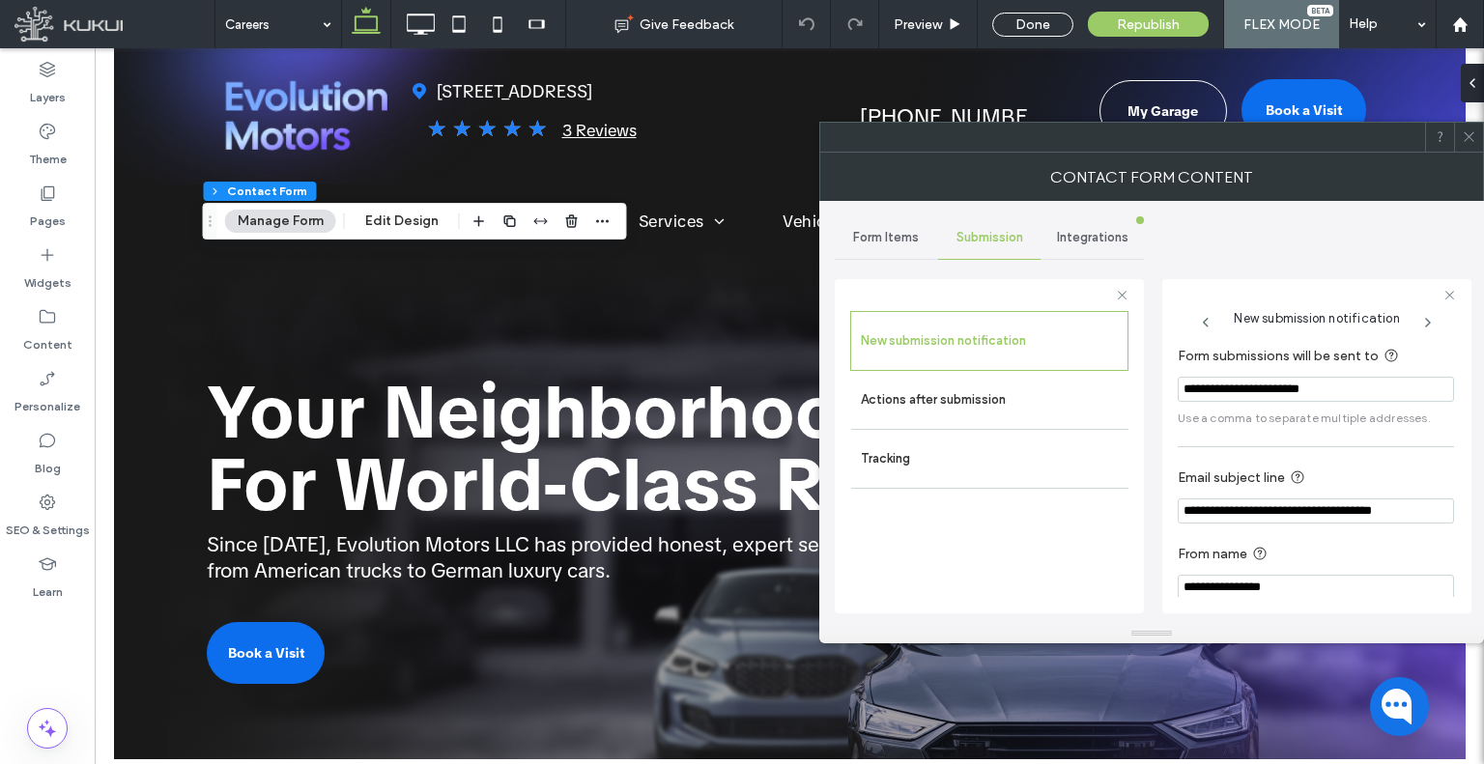
click at [1461, 134] on div at bounding box center [1468, 137] width 29 height 29
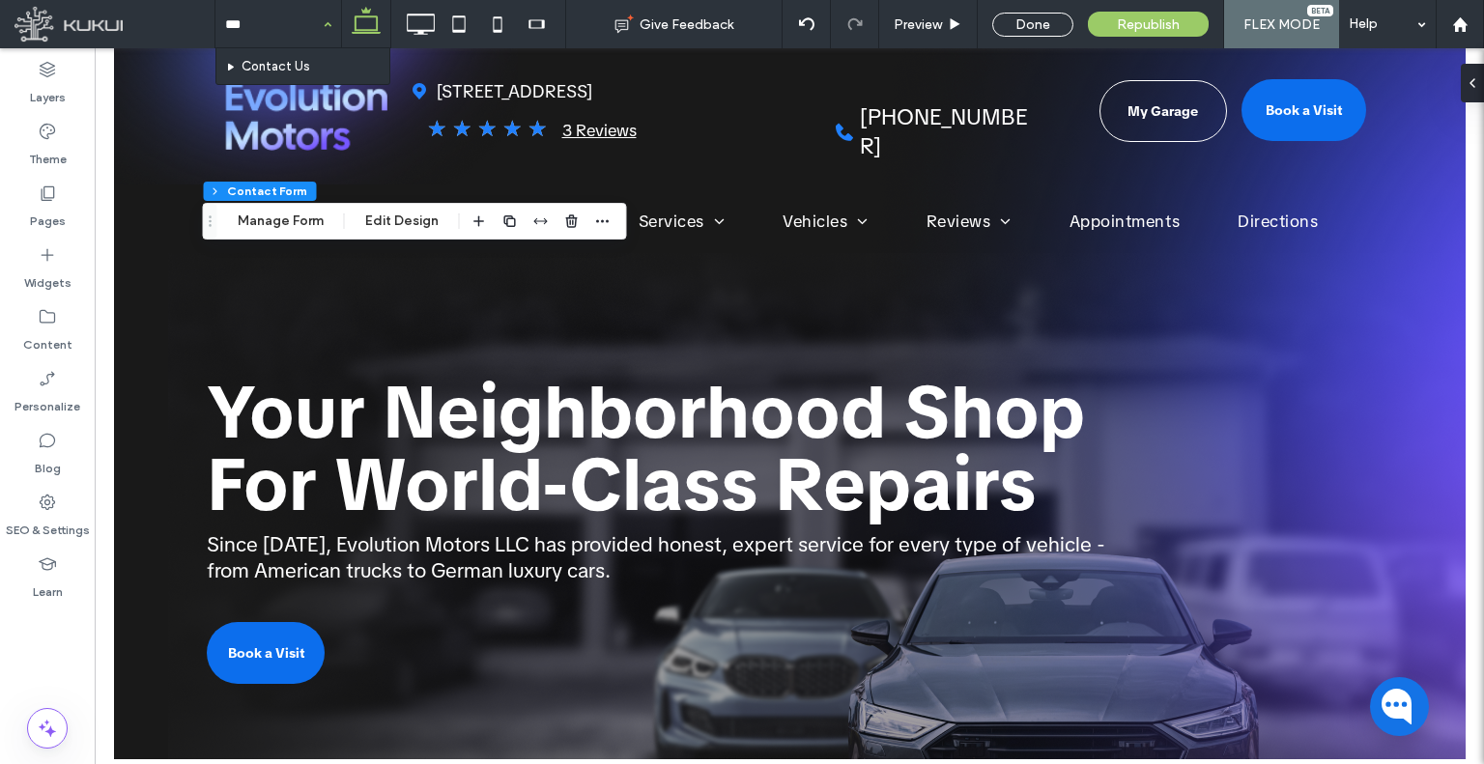
type input "****"
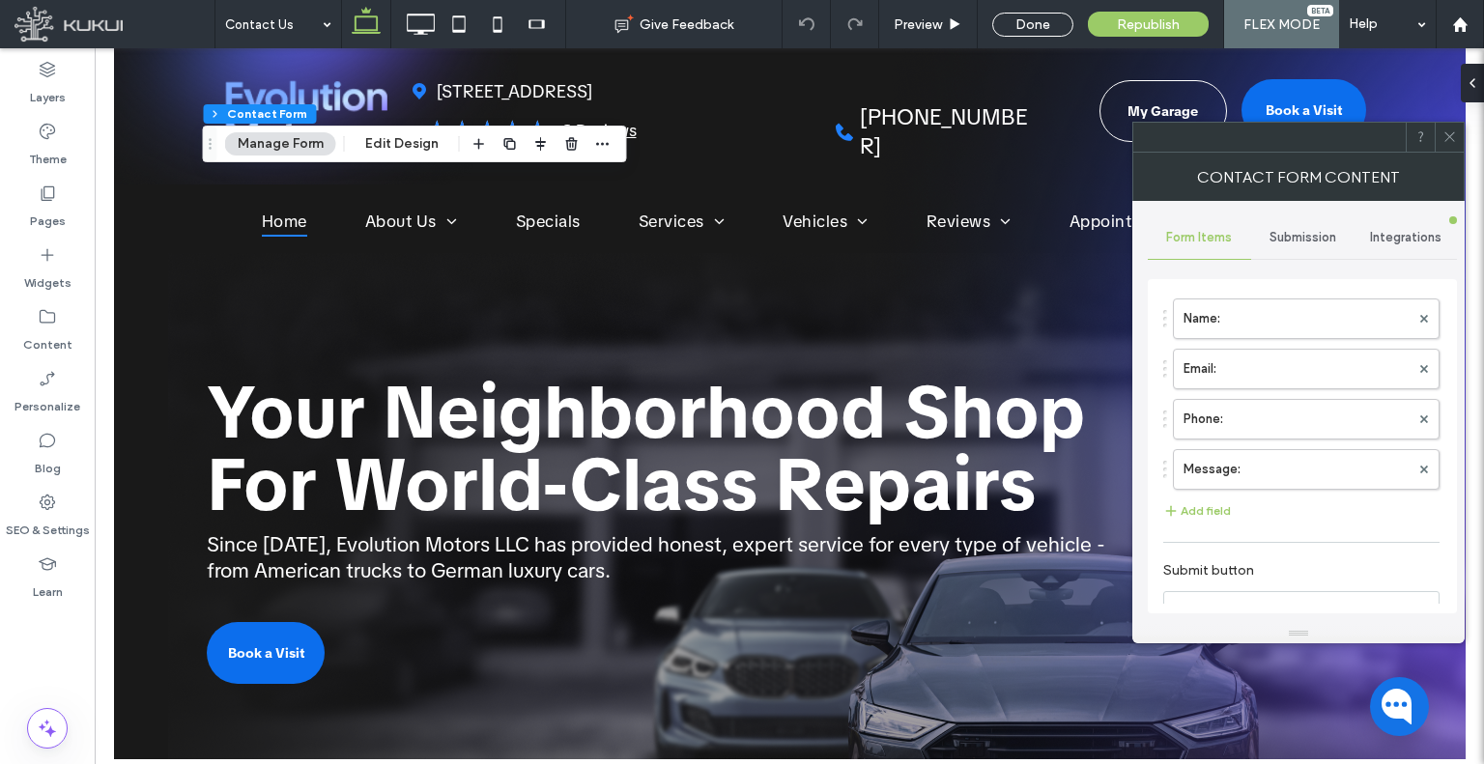
type input "**********"
click at [1311, 242] on span "Submission" at bounding box center [1302, 237] width 67 height 15
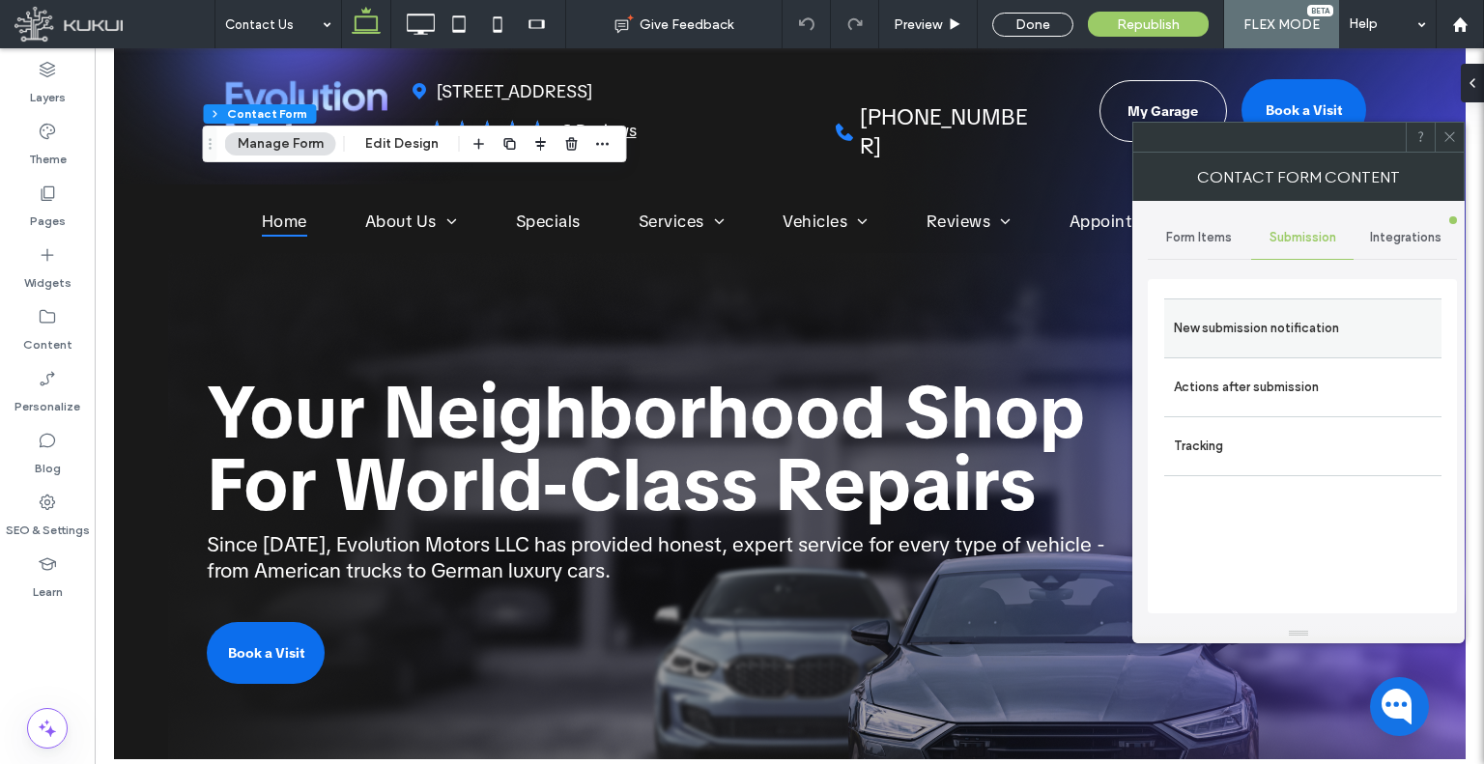
click at [1285, 304] on div "New submission notification" at bounding box center [1302, 327] width 277 height 59
click at [1292, 321] on label "New submission notification" at bounding box center [1303, 328] width 258 height 39
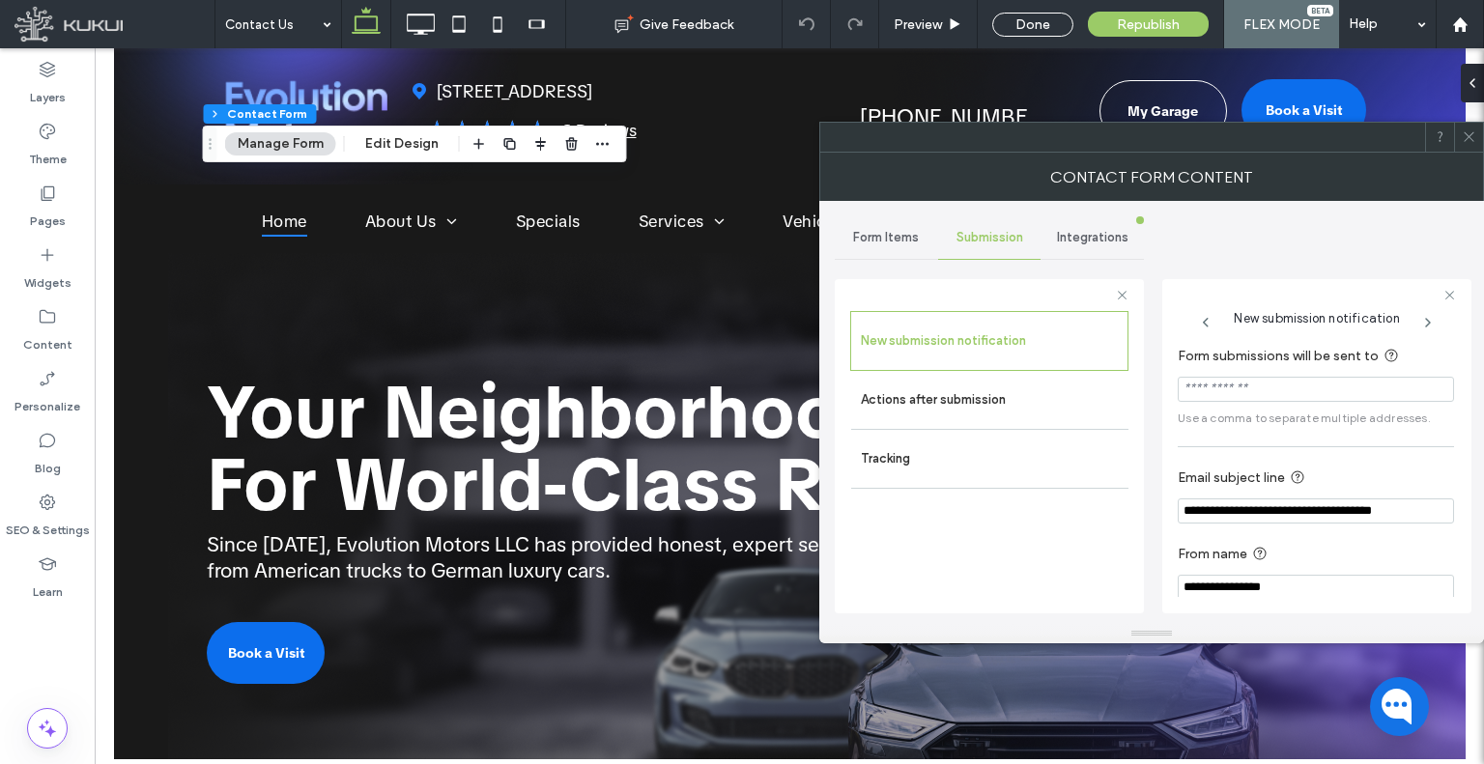
drag, startPoint x: 1287, startPoint y: 371, endPoint x: 1298, endPoint y: 376, distance: 12.6
click at [1288, 371] on section "Form submissions will be sent to Use a comma to separate multiple addresses." at bounding box center [1316, 385] width 276 height 101
click at [1293, 382] on input "Form submissions will be sent to" at bounding box center [1316, 389] width 276 height 25
paste input "**********"
type input "**********"
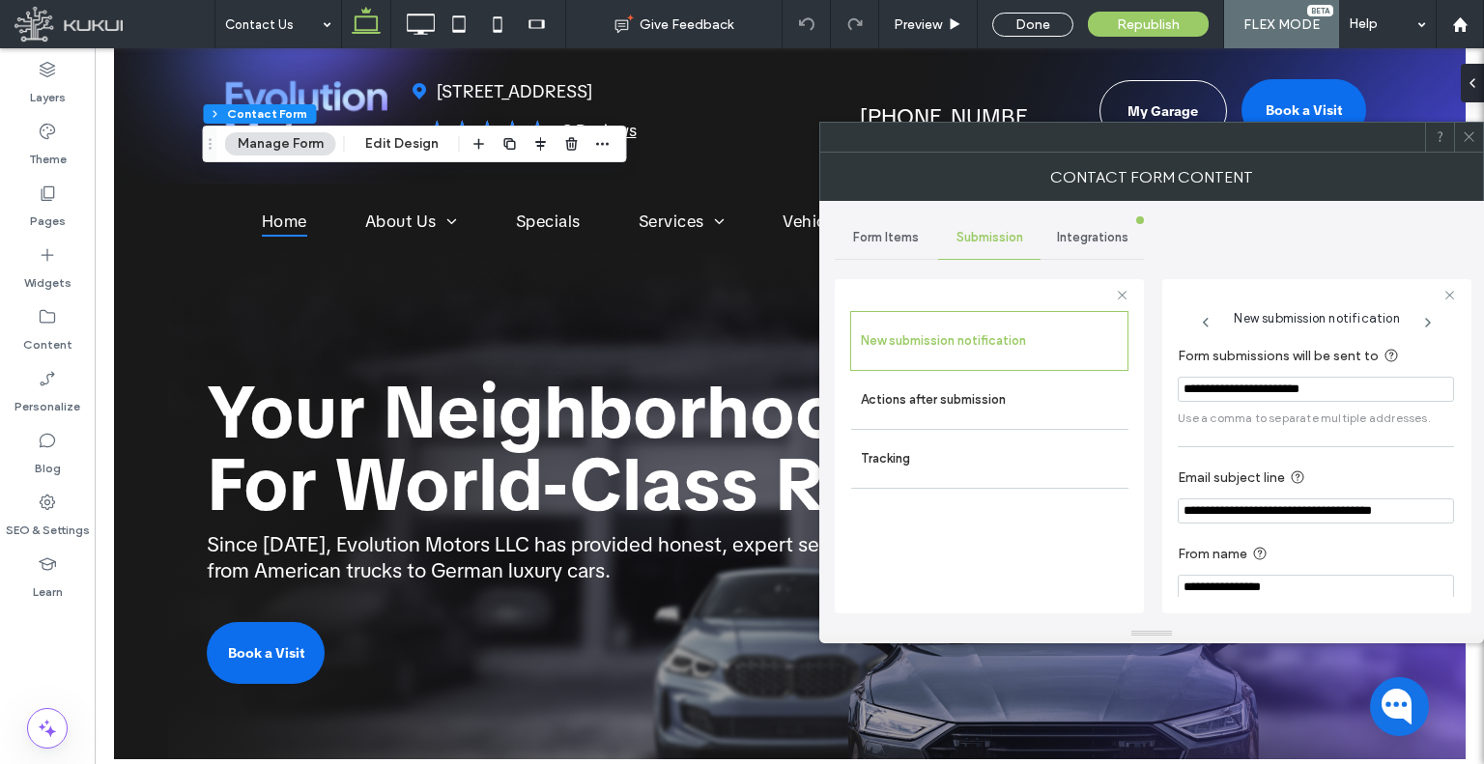
click at [1480, 139] on div at bounding box center [1468, 137] width 29 height 29
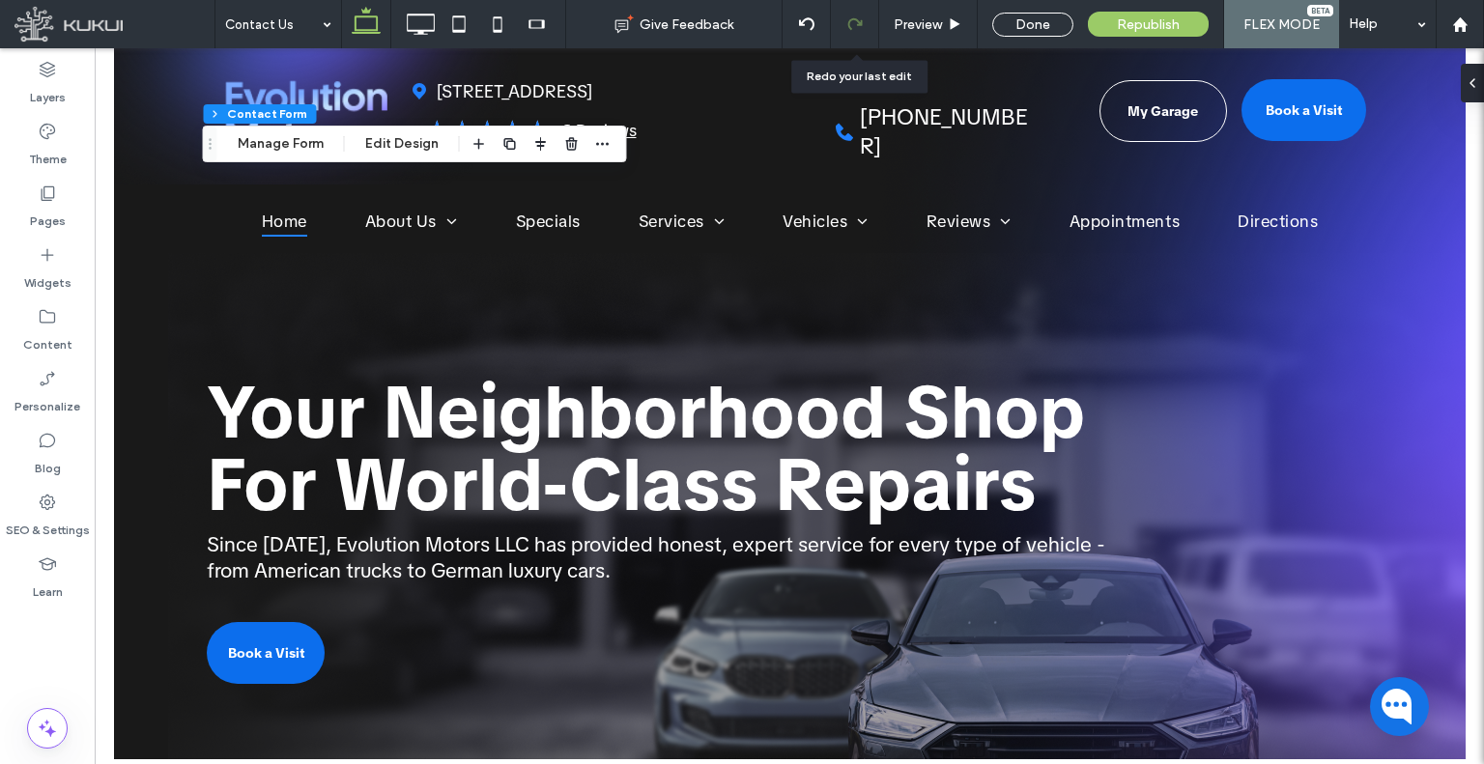
click at [871, 30] on div at bounding box center [854, 23] width 47 height 15
click at [887, 24] on div "Preview" at bounding box center [928, 24] width 98 height 16
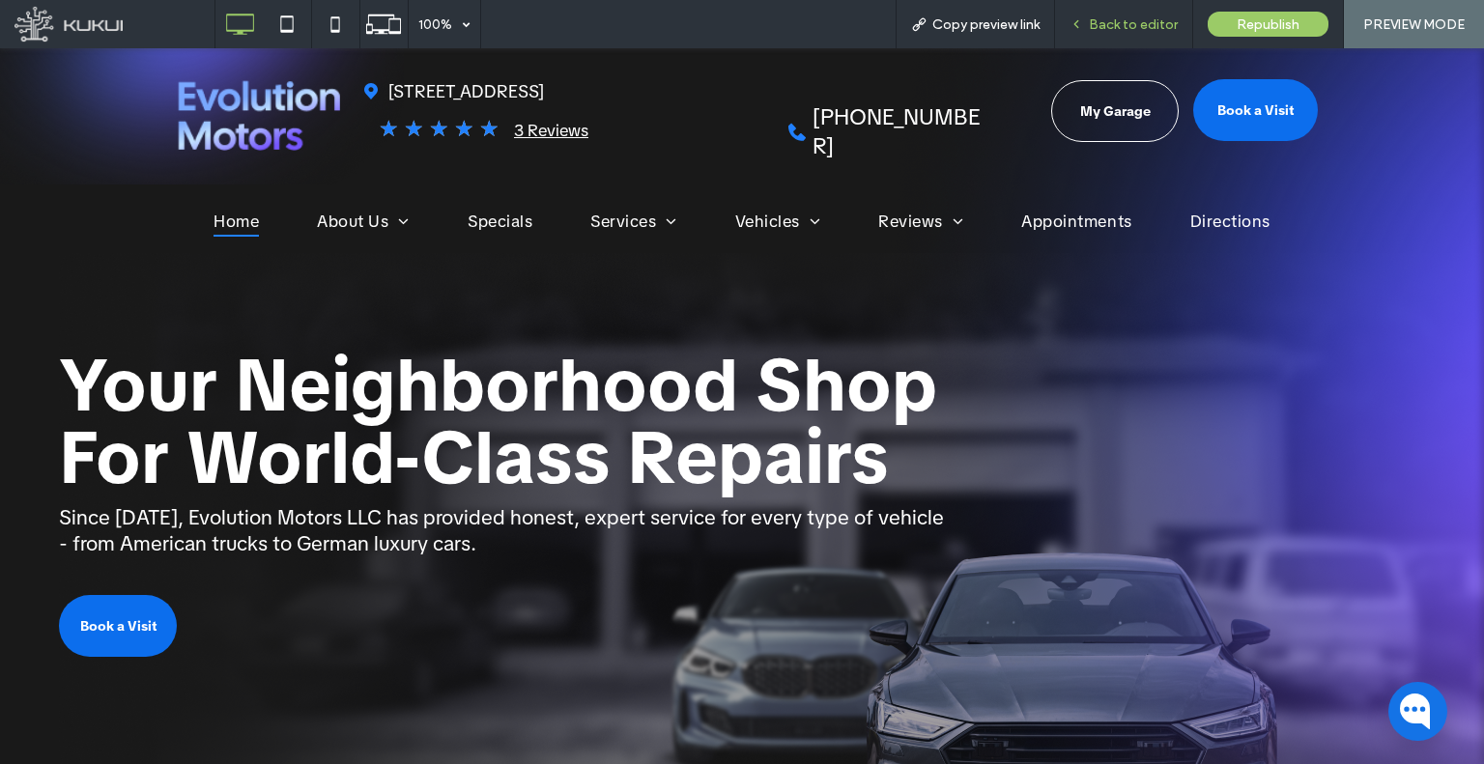
click at [1106, 14] on div "Back to editor" at bounding box center [1124, 24] width 138 height 48
click at [1080, 34] on div "Back to editor" at bounding box center [1124, 24] width 138 height 48
click at [1074, 30] on icon at bounding box center [1076, 24] width 14 height 14
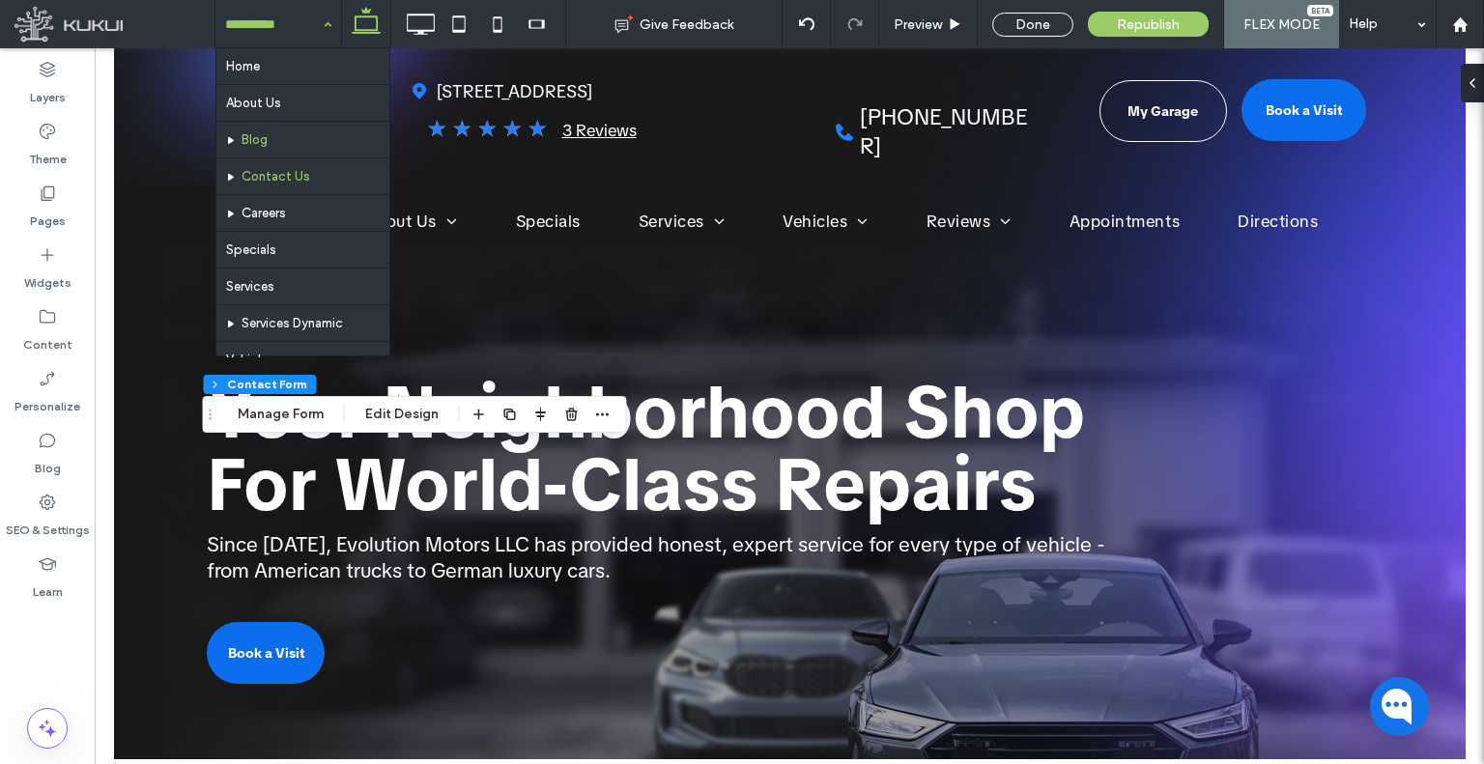
type input "*"
type input "***"
type input "**"
type input "*"
type input "**"
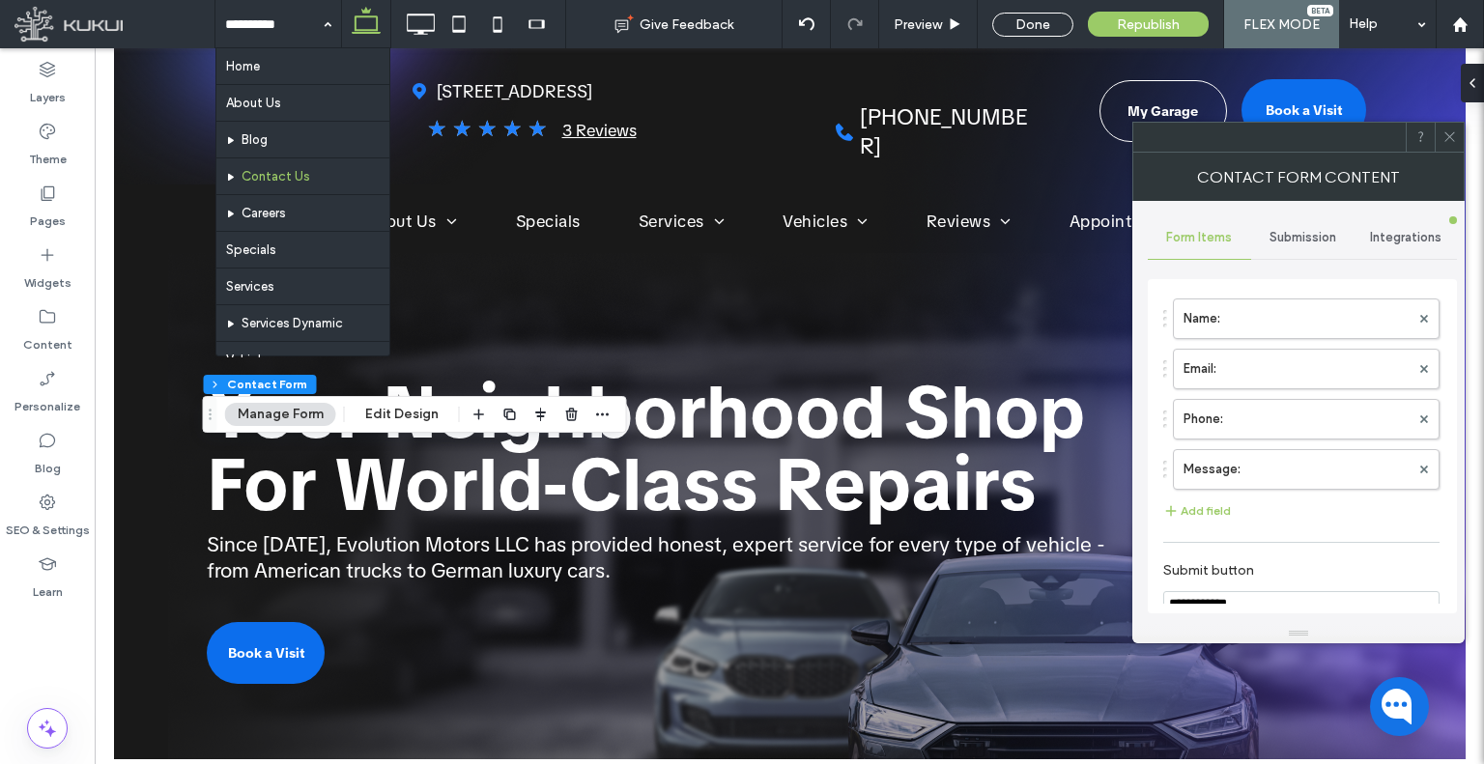
click at [1282, 246] on div "Submission" at bounding box center [1302, 237] width 103 height 43
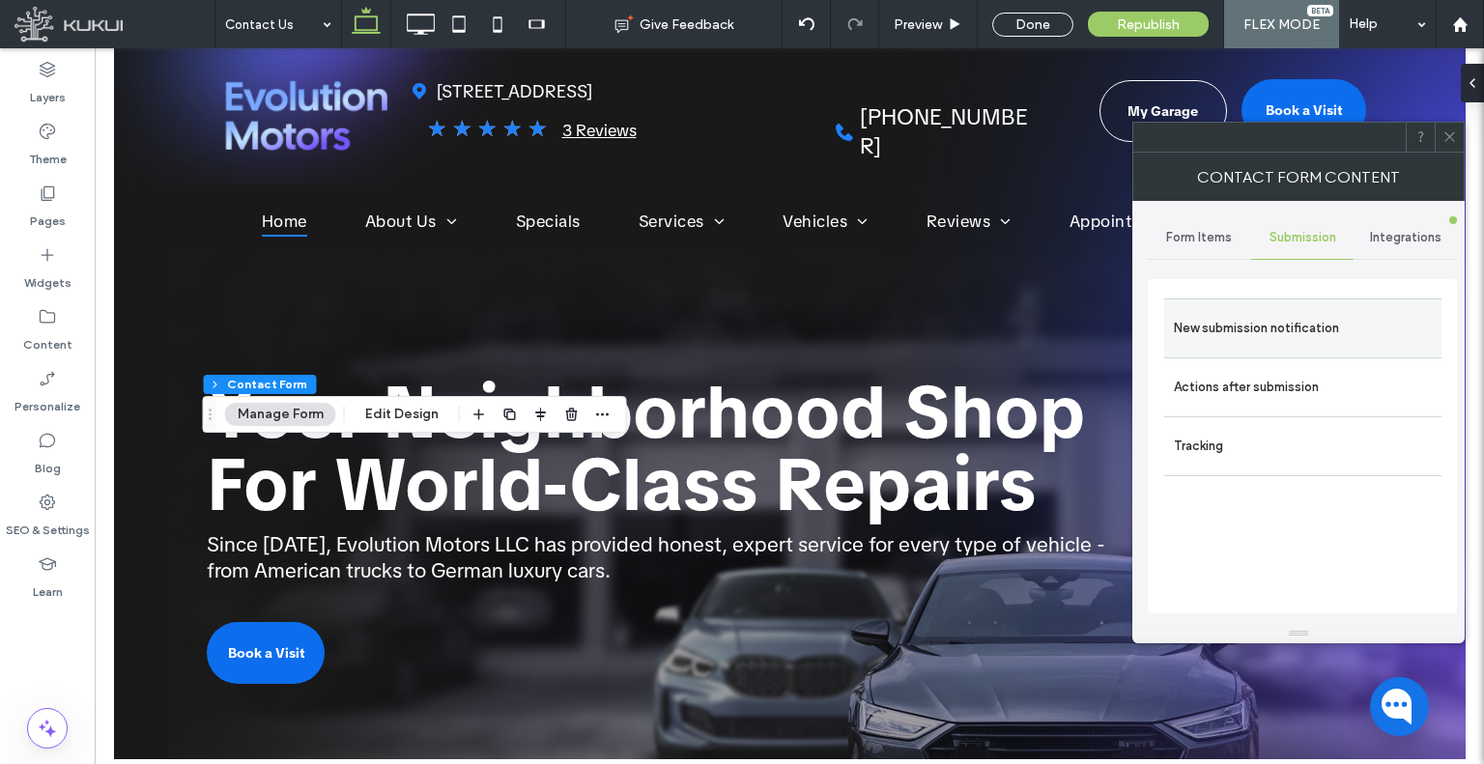
click at [1278, 320] on label "New submission notification" at bounding box center [1303, 328] width 258 height 39
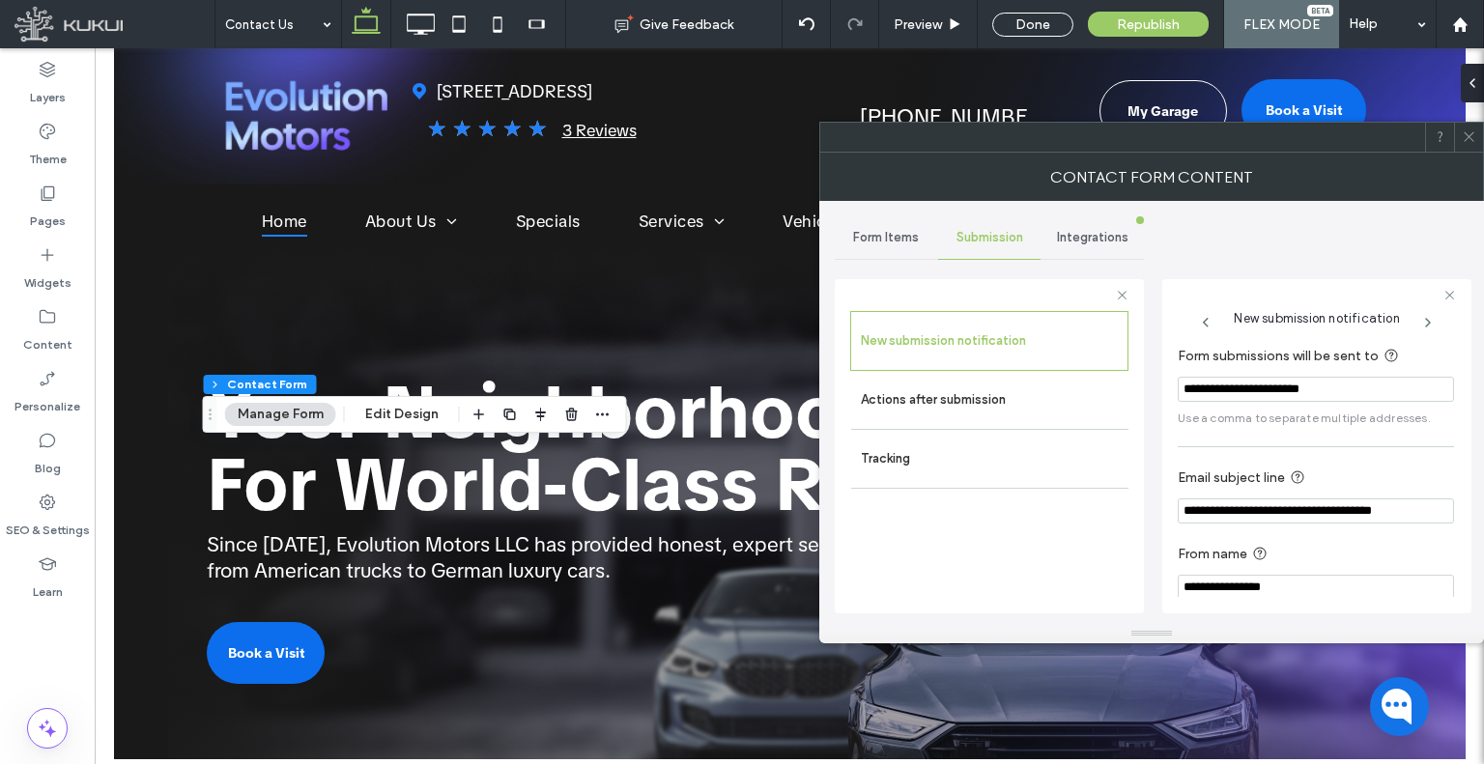
click at [1318, 387] on input "**********" at bounding box center [1316, 389] width 276 height 25
click at [1472, 146] on span at bounding box center [1469, 137] width 14 height 29
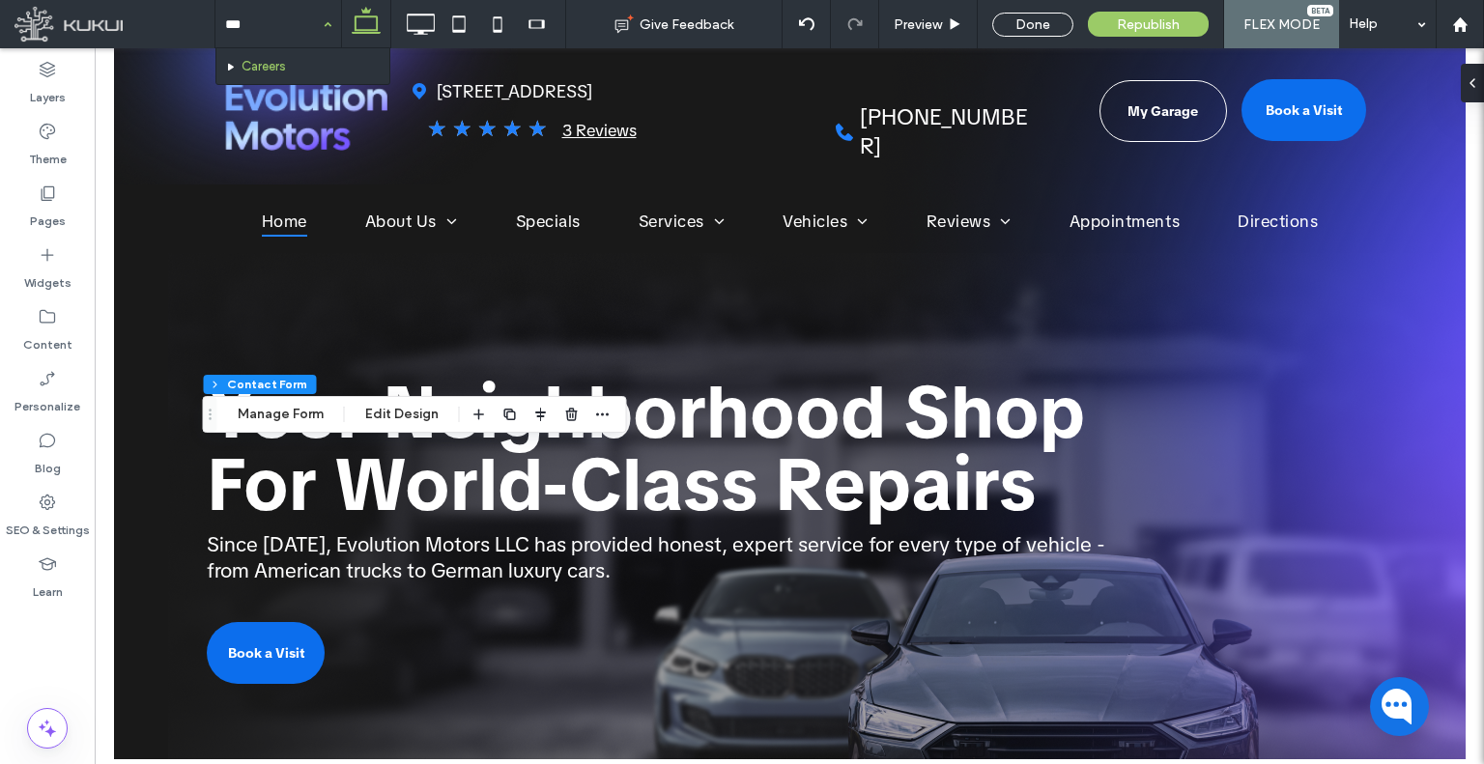
type input "****"
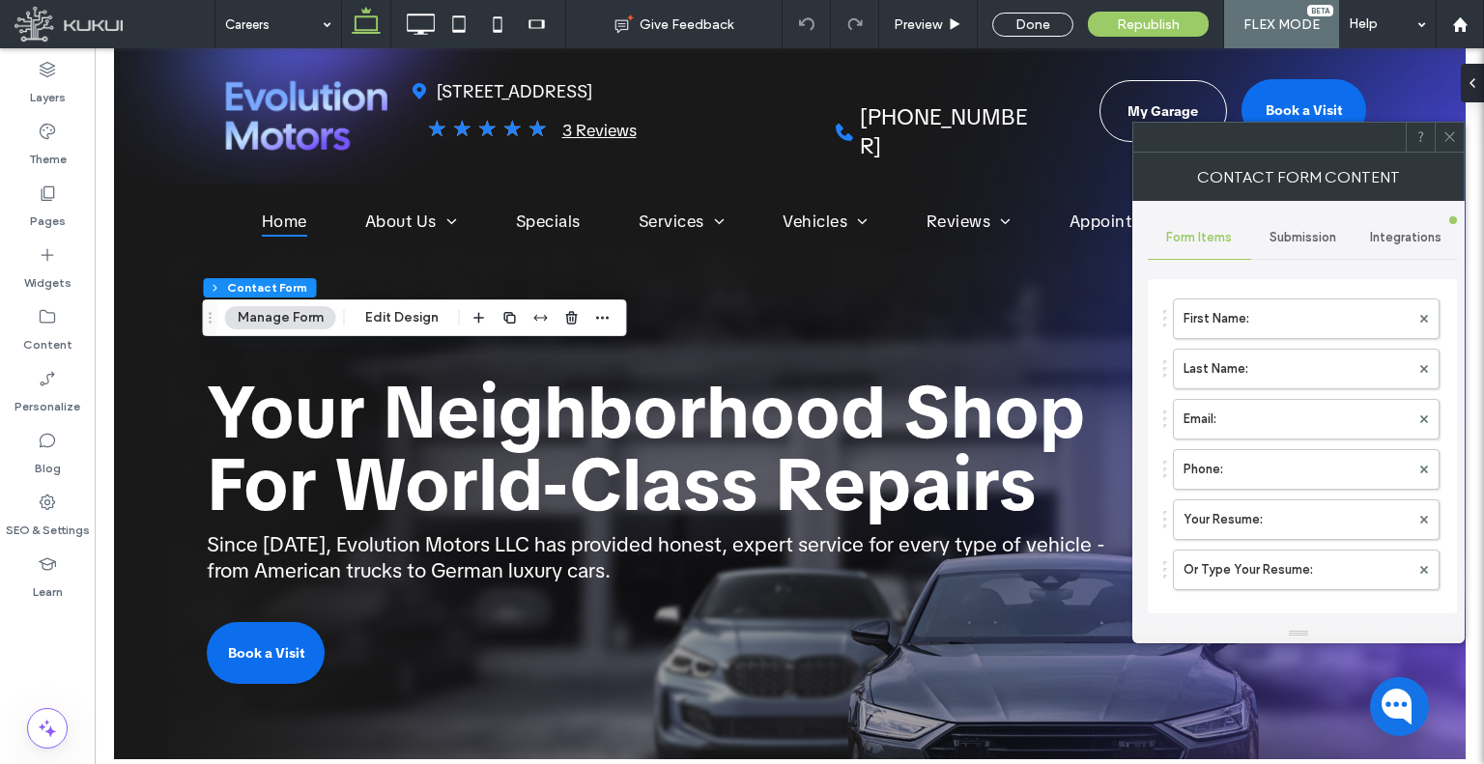
click at [1314, 238] on span "Submission" at bounding box center [1302, 237] width 67 height 15
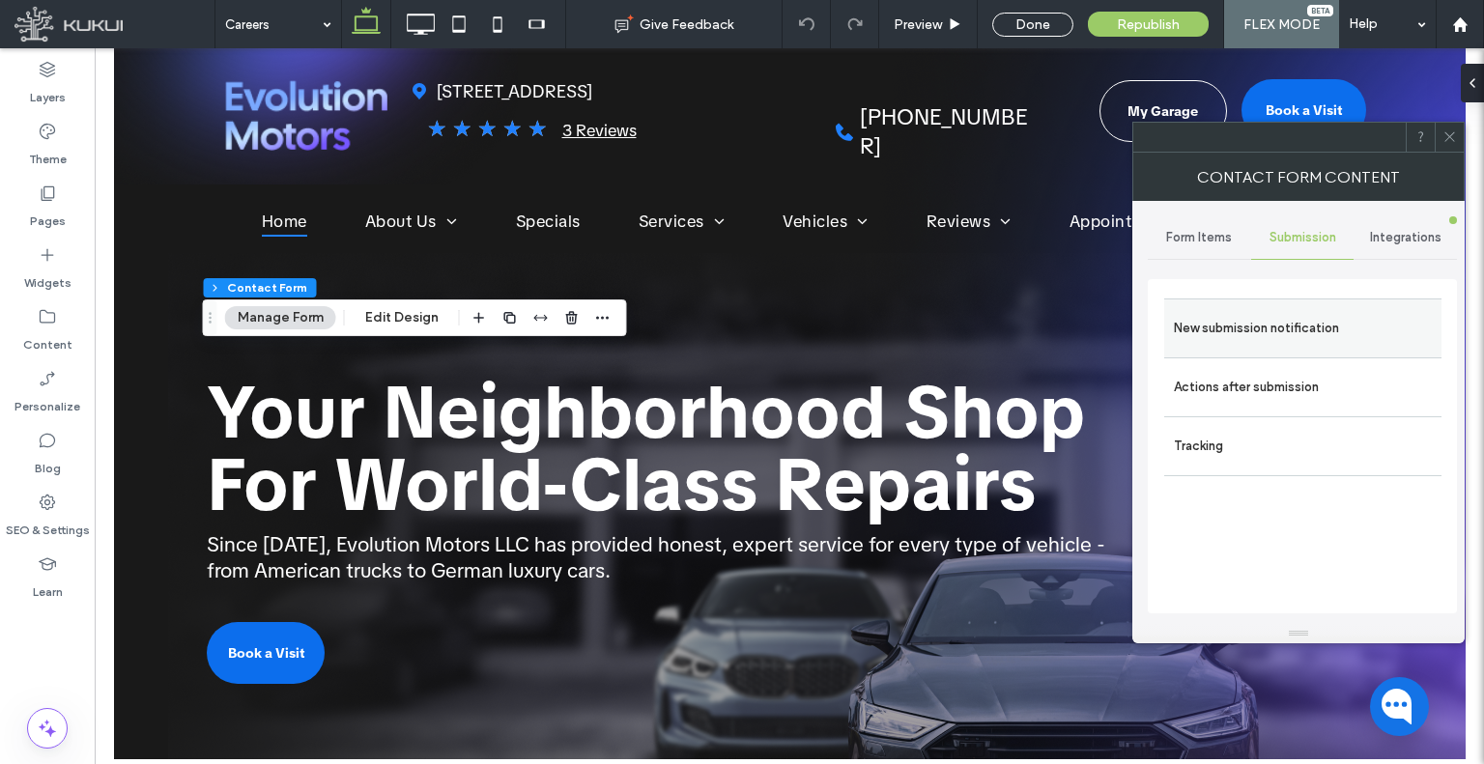
click at [1294, 315] on label "New submission notification" at bounding box center [1303, 328] width 258 height 39
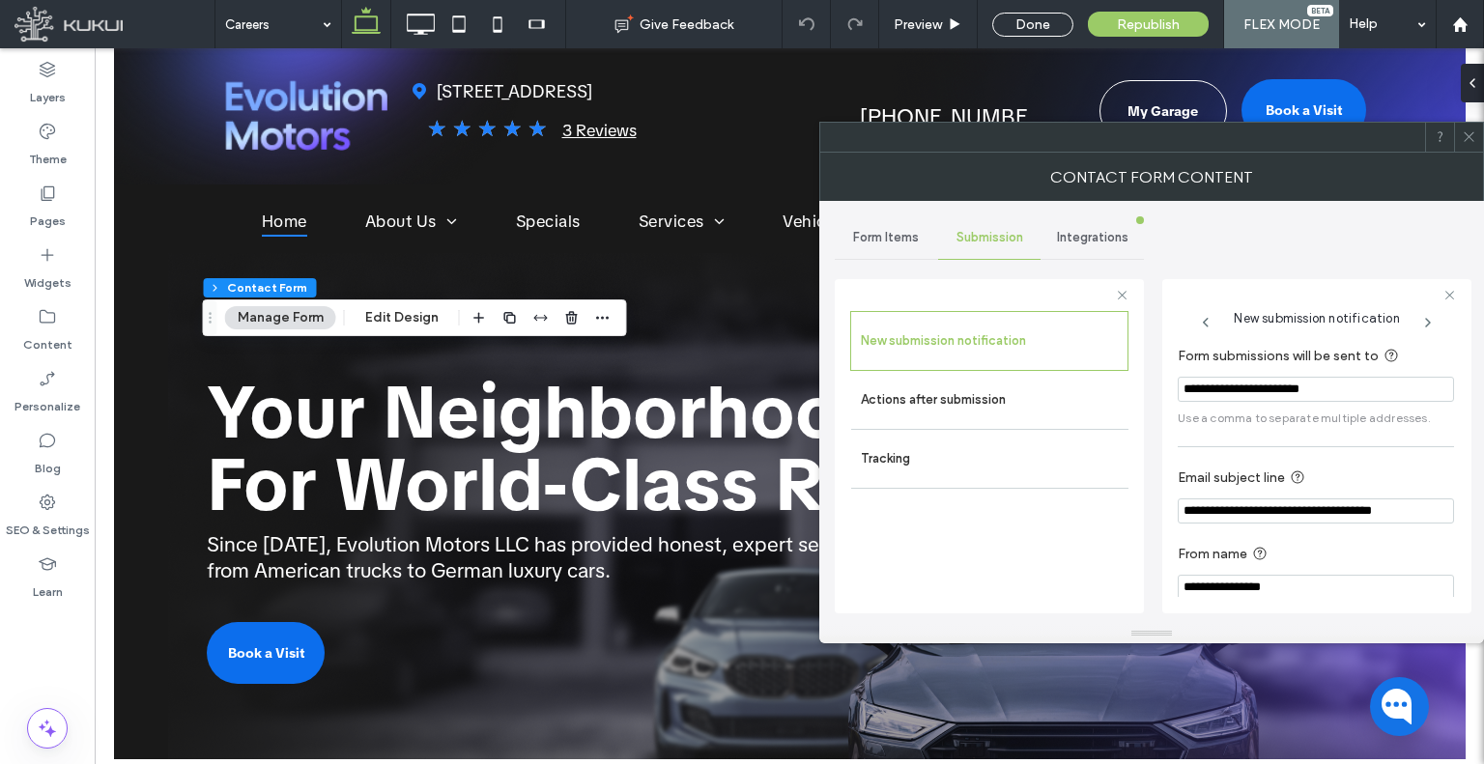
click at [1302, 403] on section "**********" at bounding box center [1316, 385] width 276 height 101
click at [1297, 393] on input "**********" at bounding box center [1316, 389] width 276 height 25
click at [1476, 145] on span at bounding box center [1469, 137] width 14 height 29
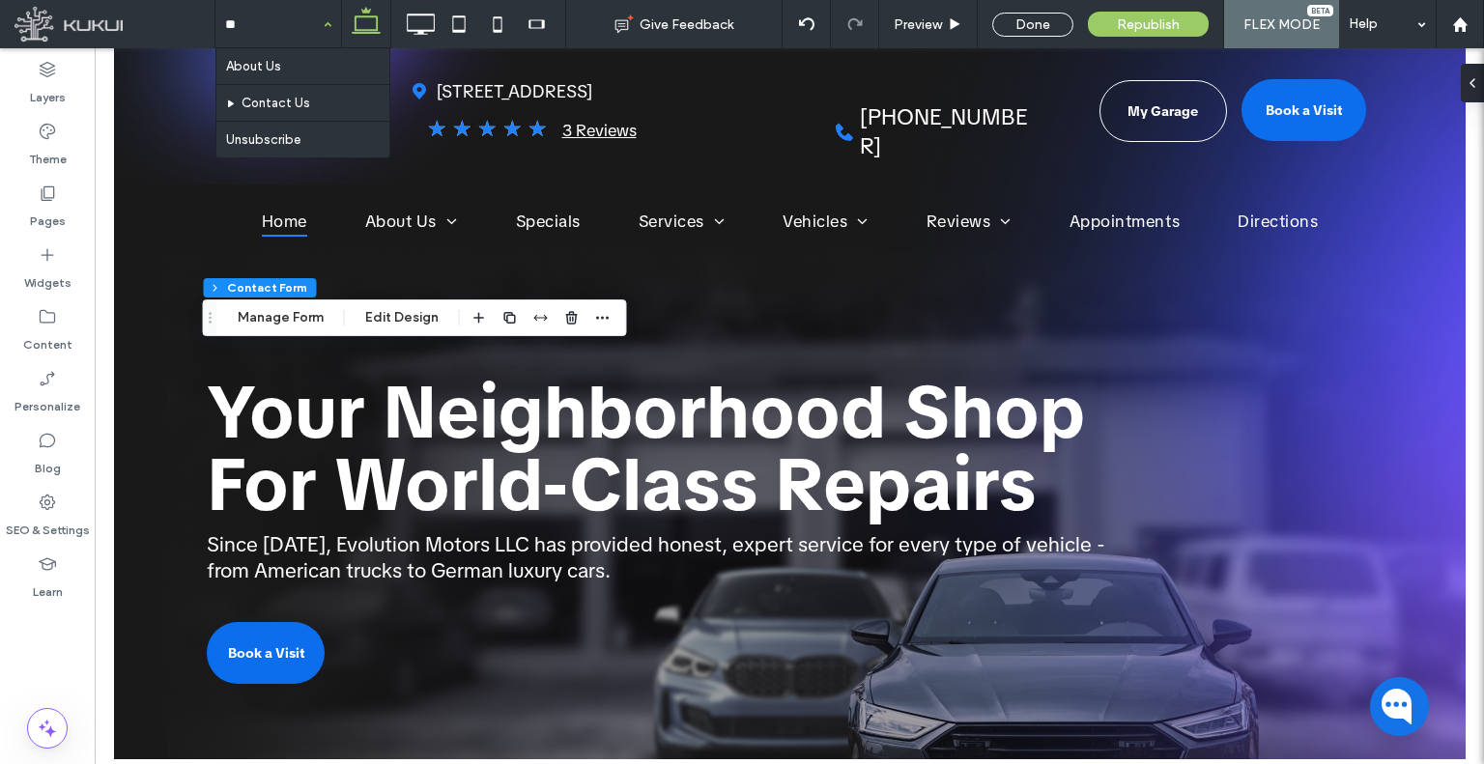
type input "***"
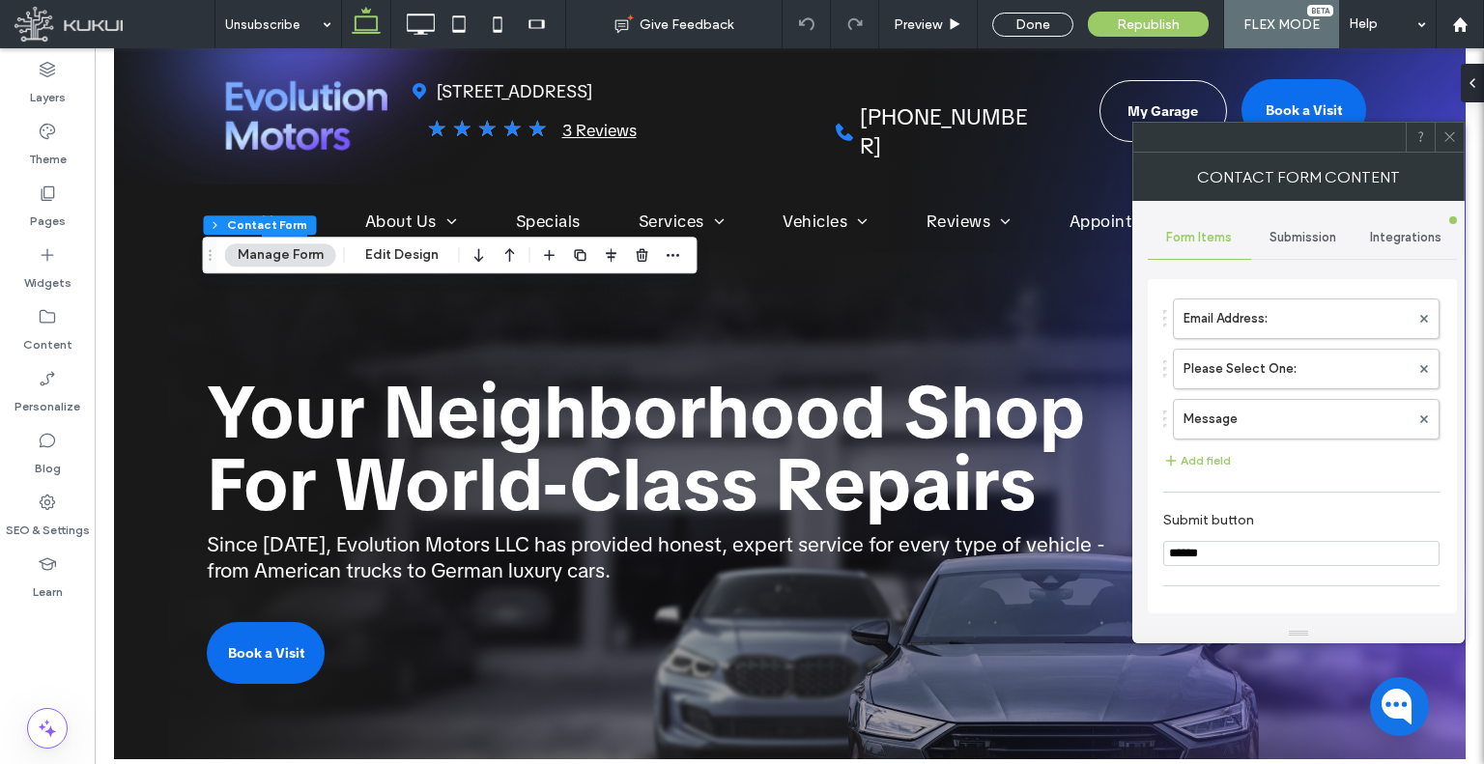
click at [1327, 238] on span "Submission" at bounding box center [1302, 237] width 67 height 15
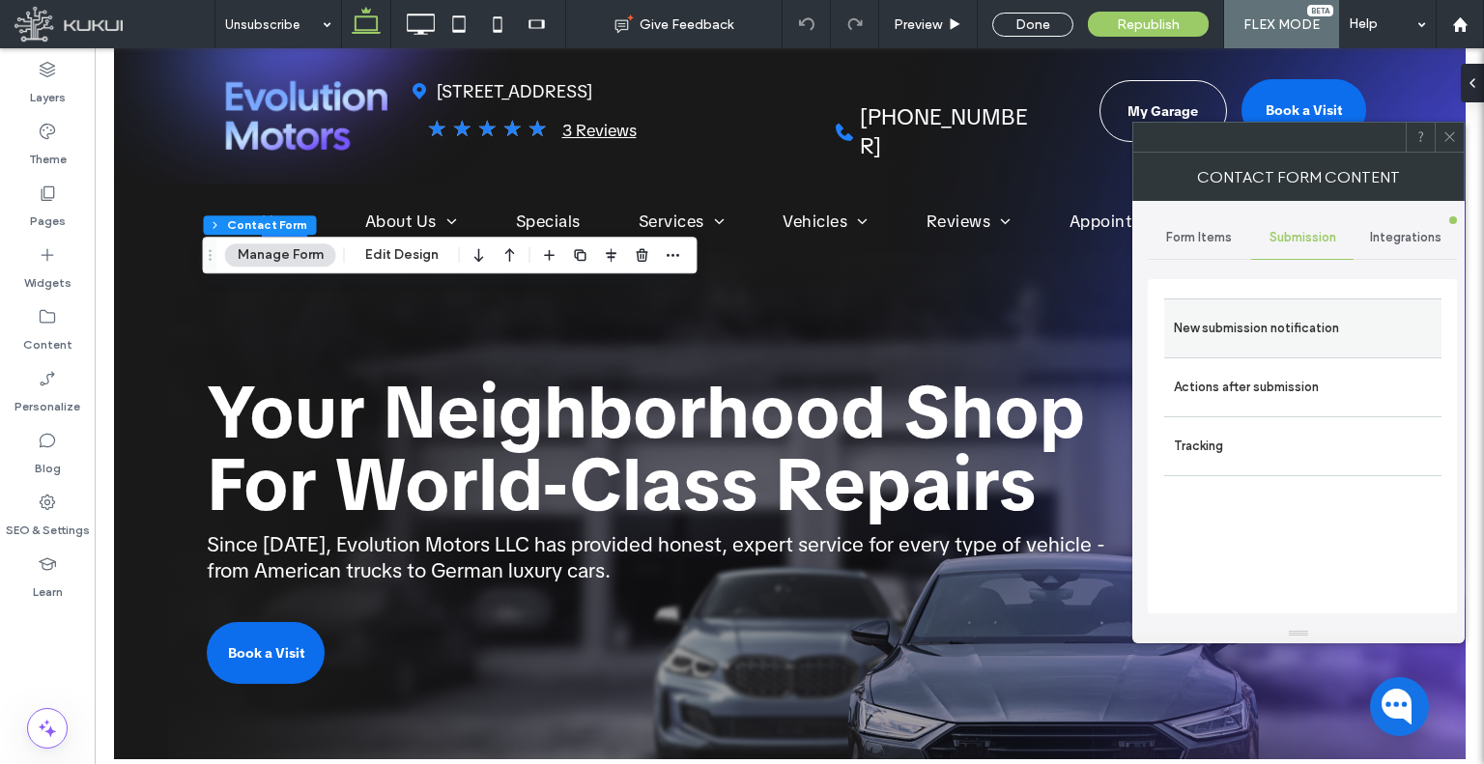
click at [1276, 312] on label "New submission notification" at bounding box center [1303, 328] width 258 height 39
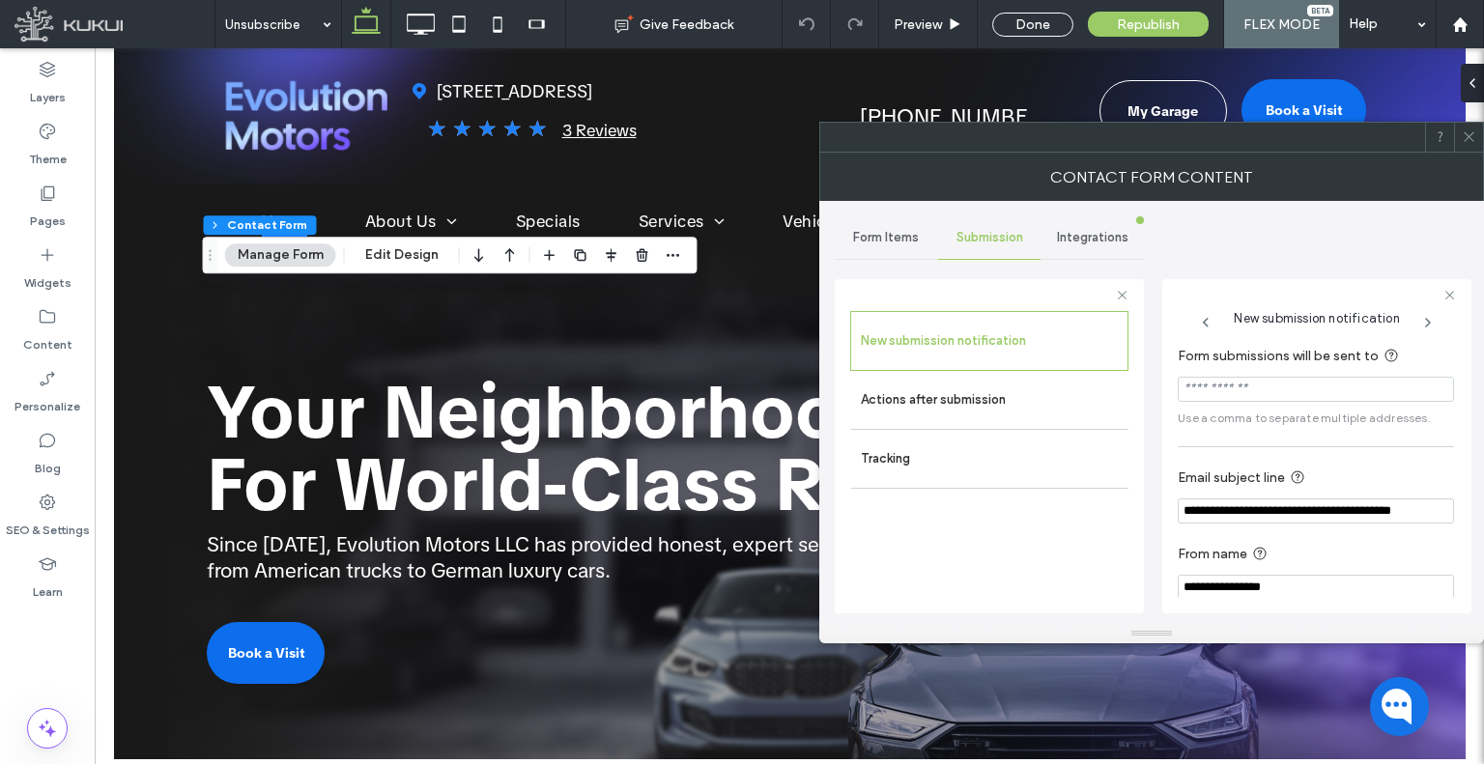
click at [1464, 145] on span at bounding box center [1469, 137] width 14 height 29
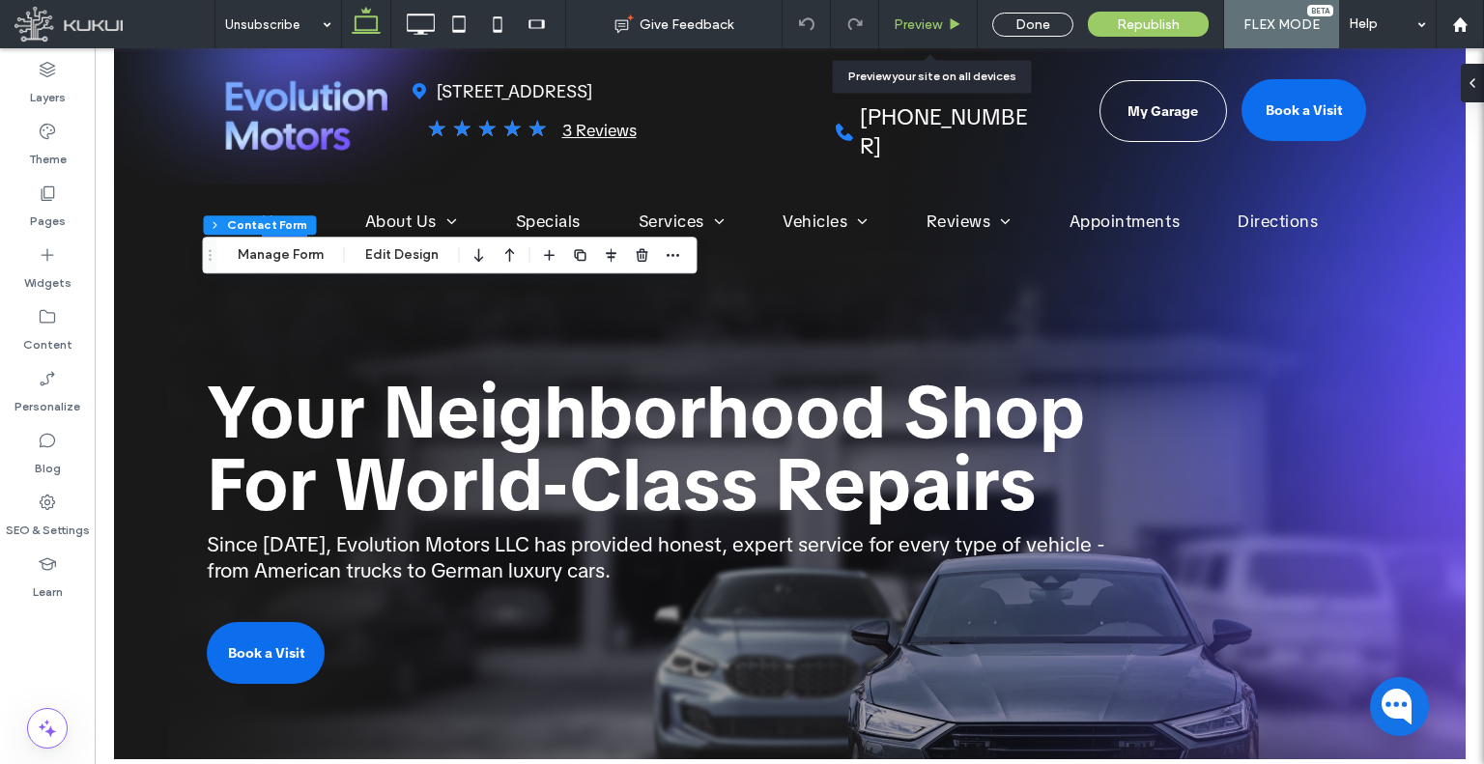
click at [917, 33] on div "Preview" at bounding box center [928, 24] width 99 height 48
click at [900, 34] on div "Preview" at bounding box center [928, 24] width 99 height 48
click at [904, 30] on span "Preview" at bounding box center [918, 24] width 48 height 16
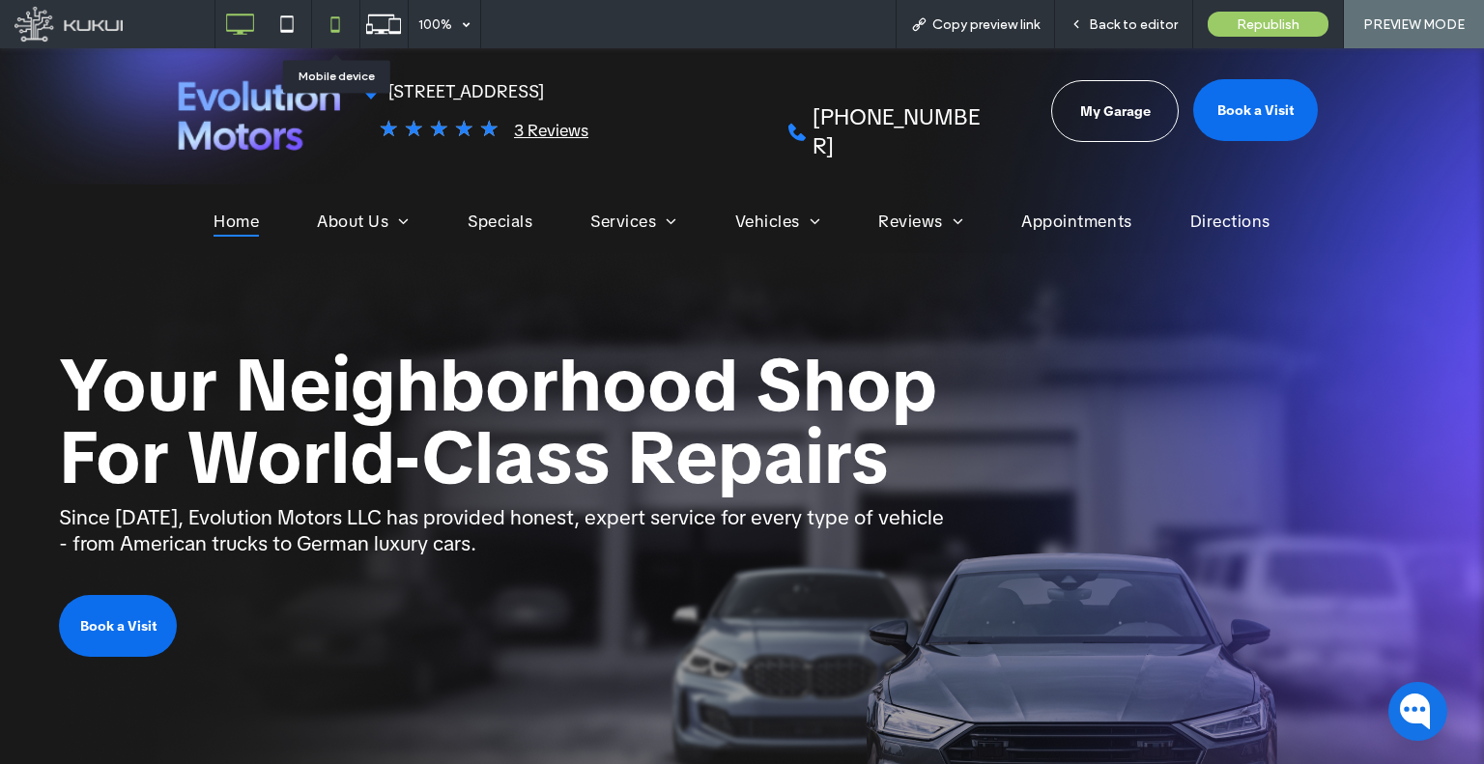
click at [351, 17] on icon at bounding box center [335, 24] width 39 height 39
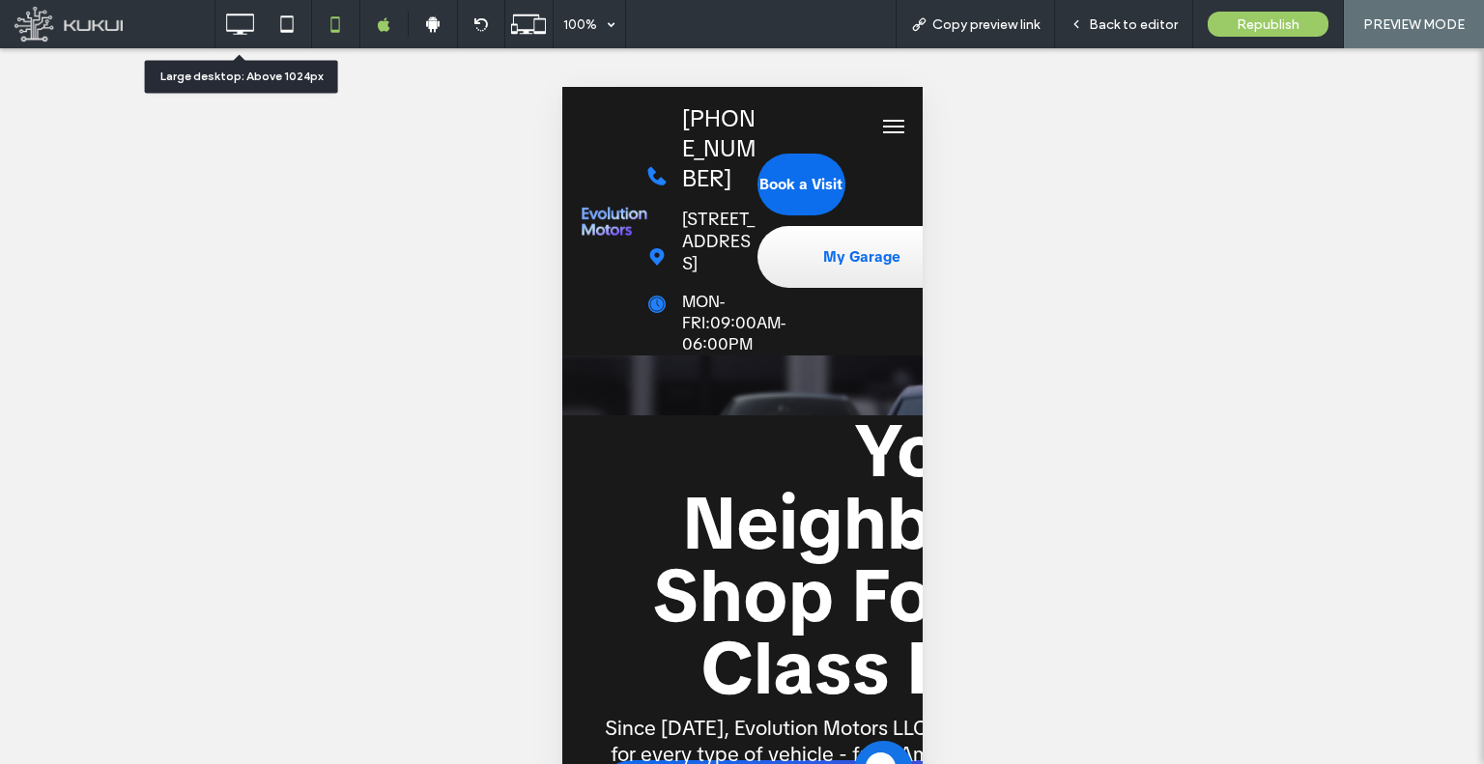
click at [254, 30] on icon at bounding box center [239, 24] width 39 height 39
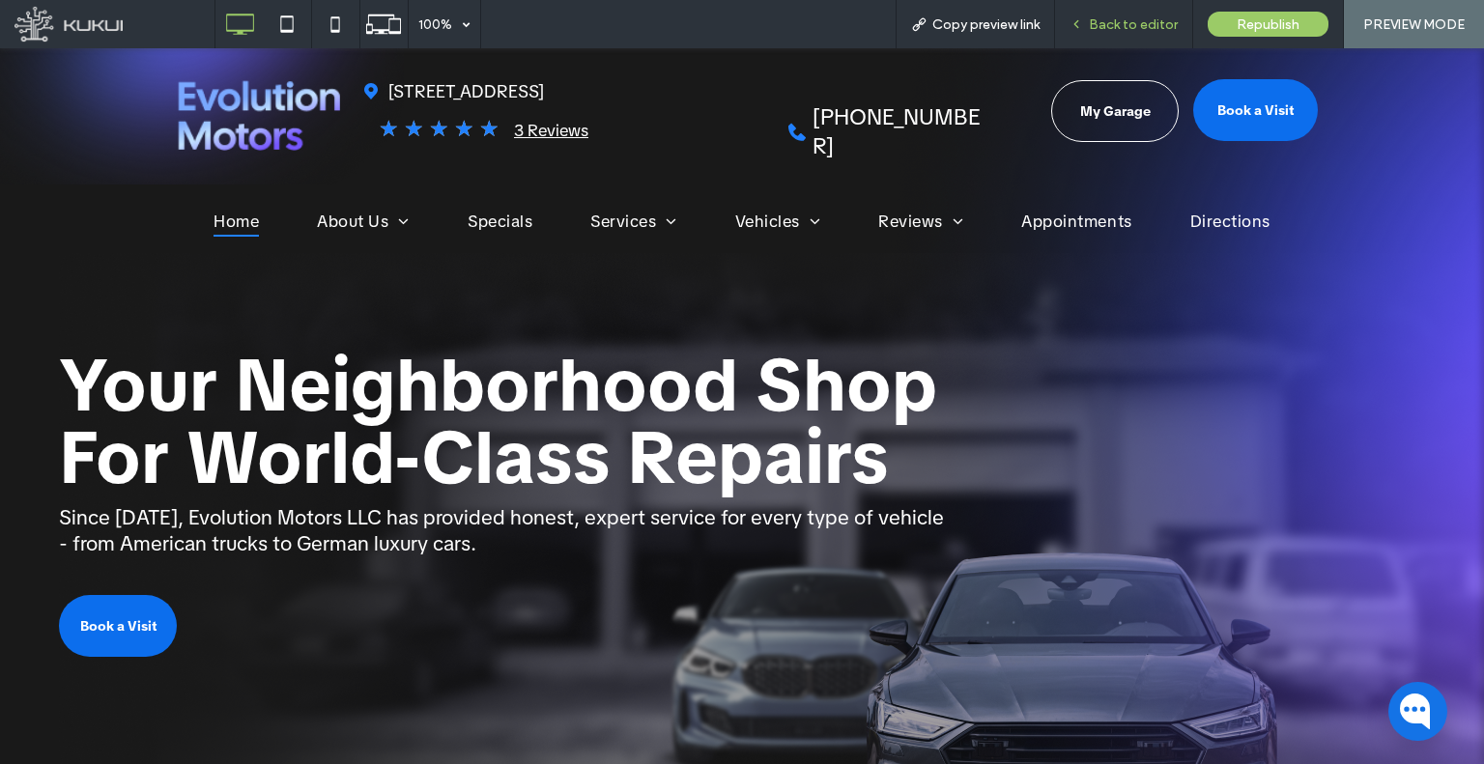
click at [1091, 37] on div "Back to editor" at bounding box center [1124, 24] width 138 height 48
click at [1070, 26] on div "Back to editor" at bounding box center [1123, 24] width 137 height 16
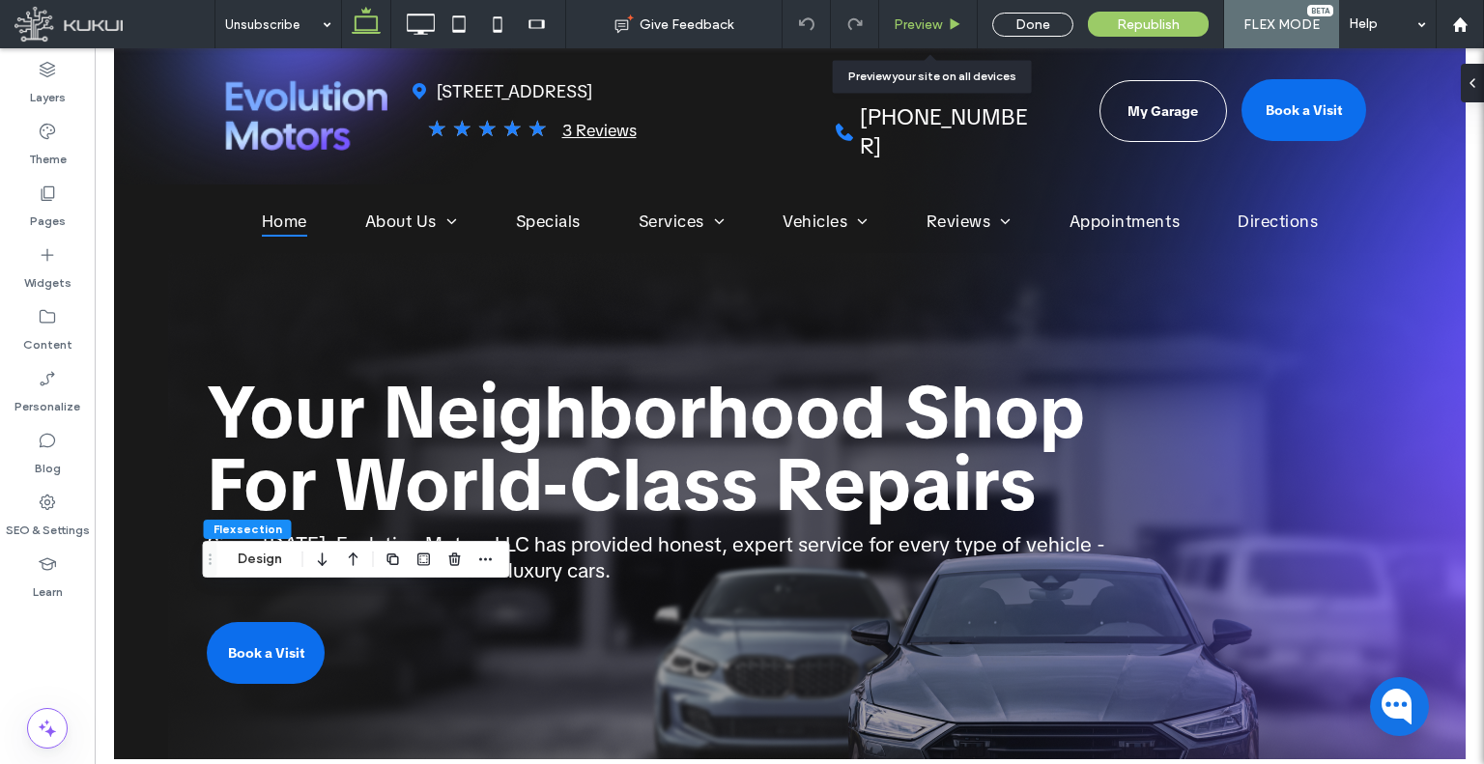
click at [928, 9] on div "Preview" at bounding box center [928, 24] width 99 height 48
click at [71, 314] on div "Content" at bounding box center [47, 330] width 95 height 62
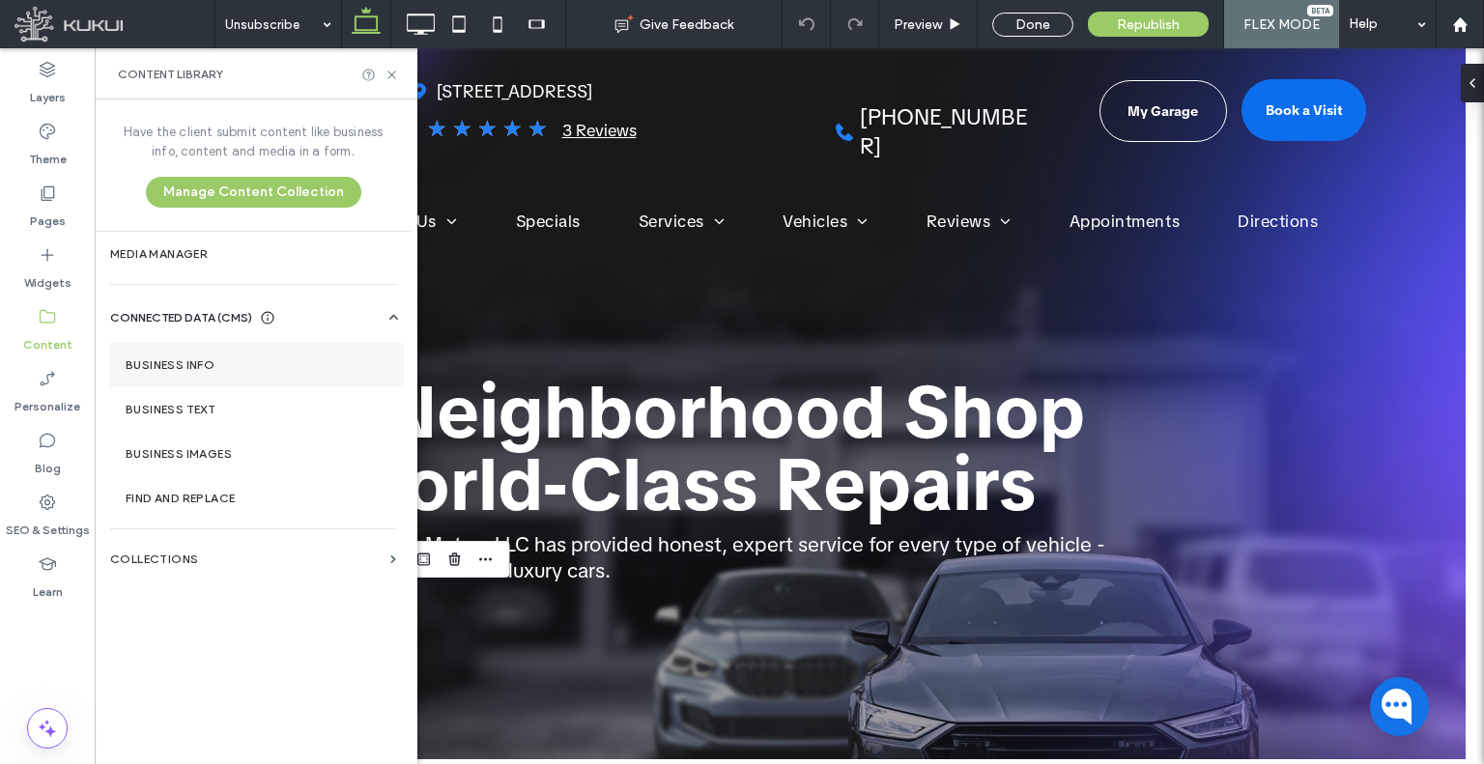
click at [129, 355] on section "Business Info" at bounding box center [257, 365] width 294 height 44
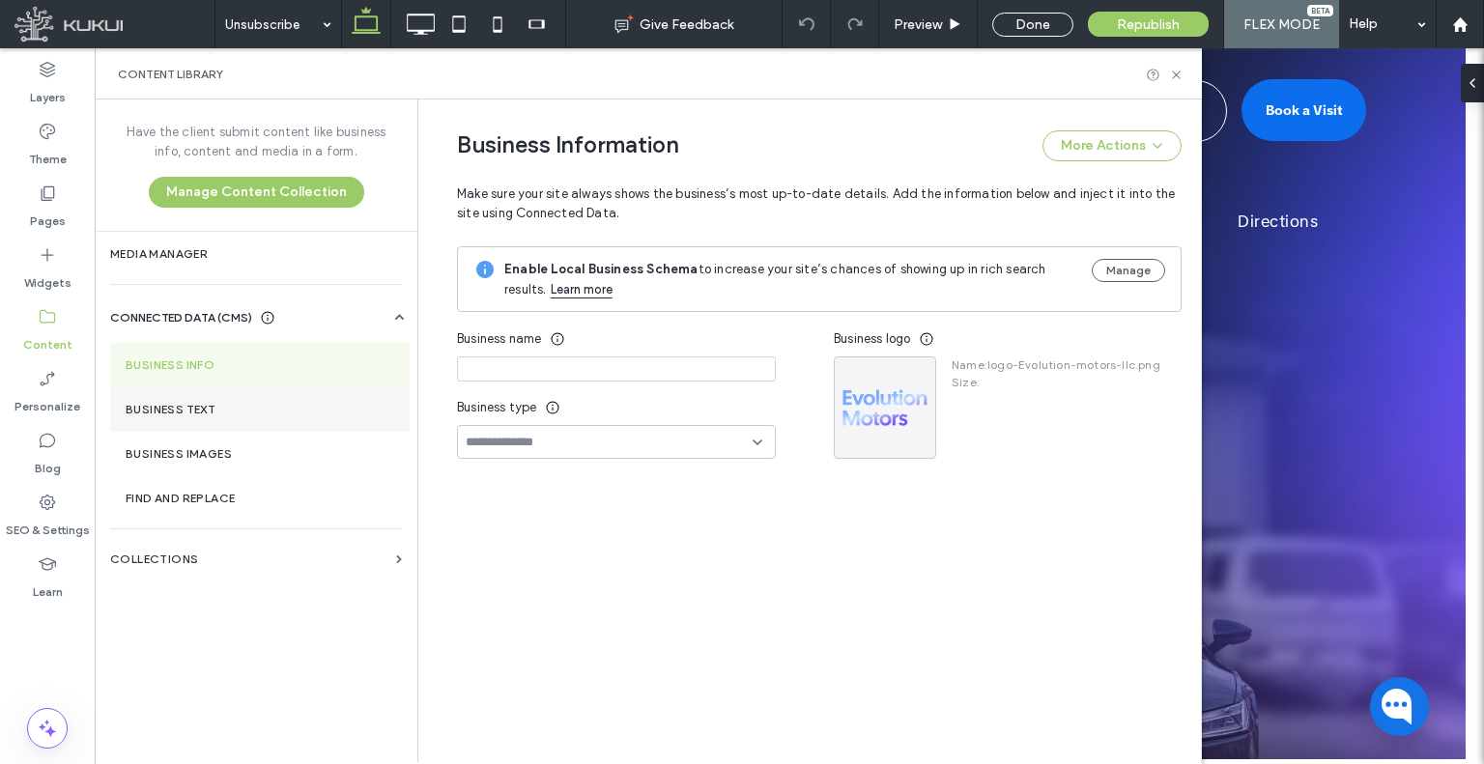
type input "**********"
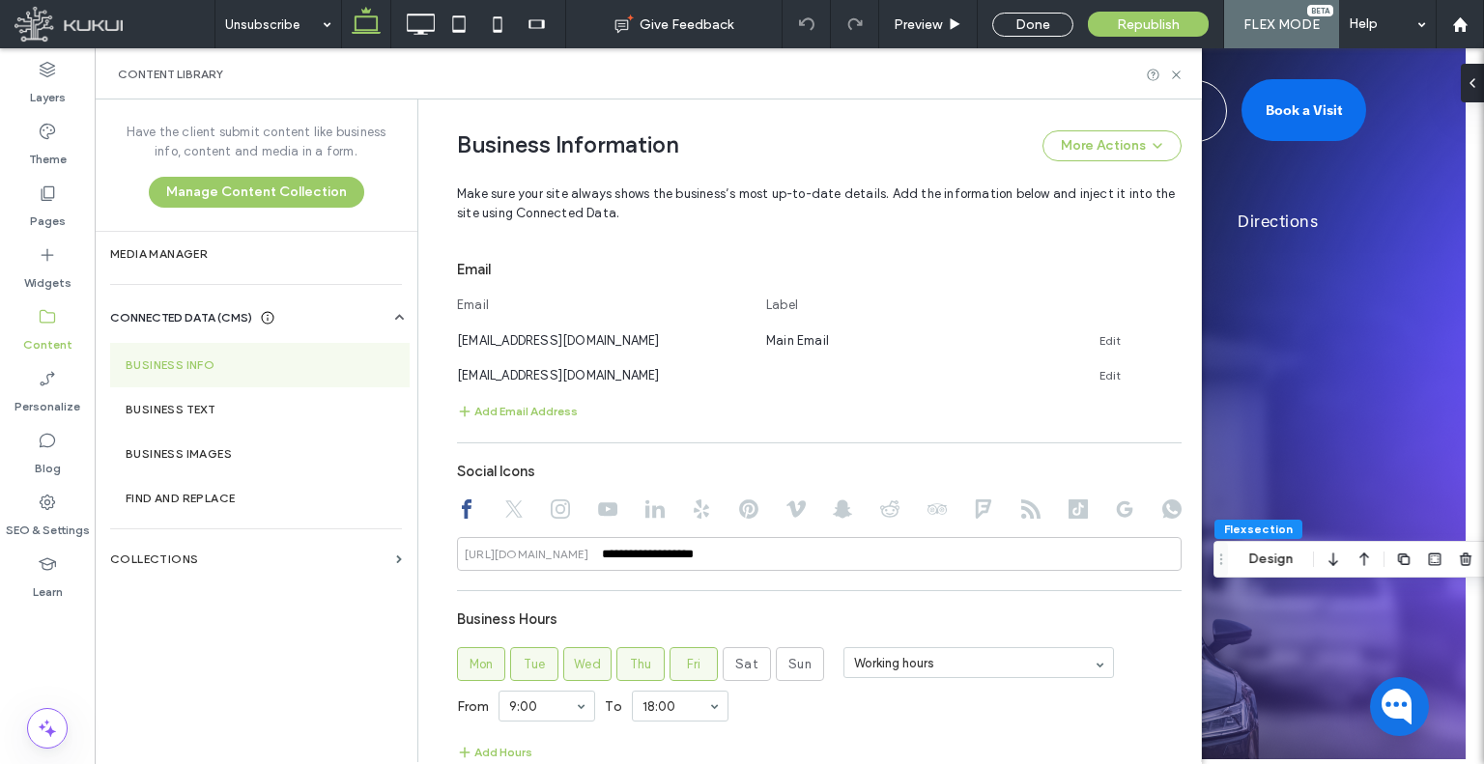
scroll to position [930, 0]
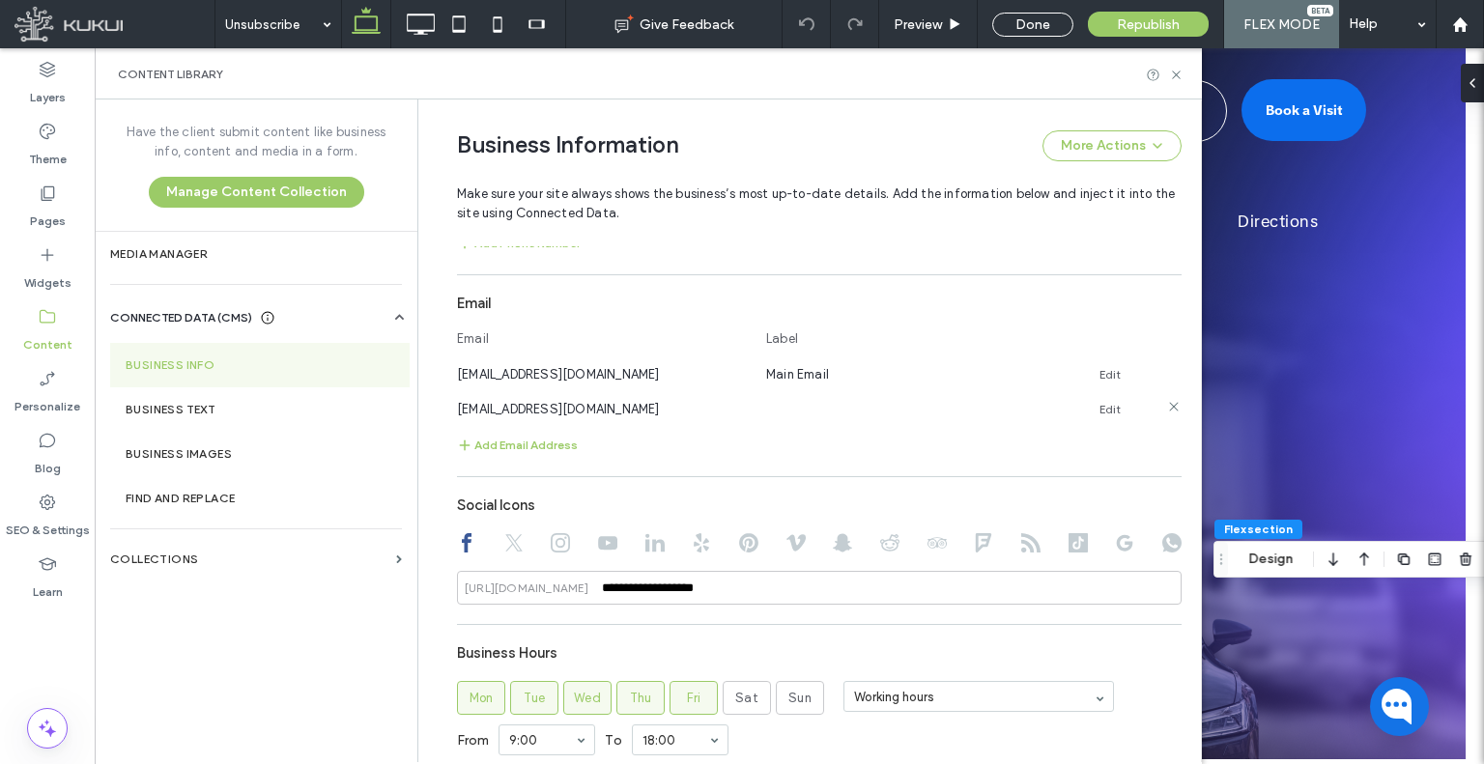
click at [1166, 402] on icon at bounding box center [1173, 406] width 15 height 15
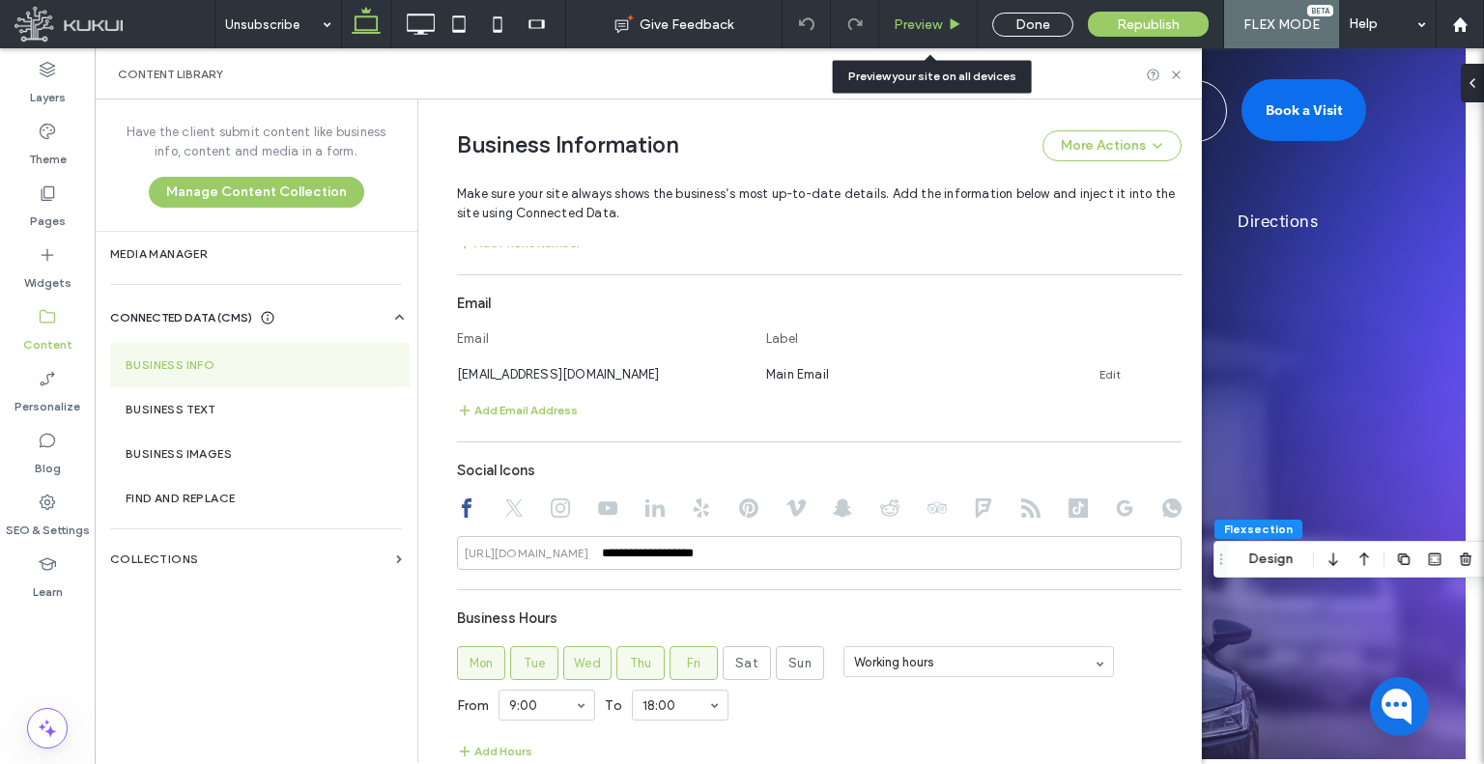
click at [910, 9] on div "Preview" at bounding box center [928, 24] width 99 height 48
click at [903, 34] on div "Preview" at bounding box center [928, 24] width 99 height 48
click at [922, 27] on span "Preview" at bounding box center [918, 24] width 48 height 16
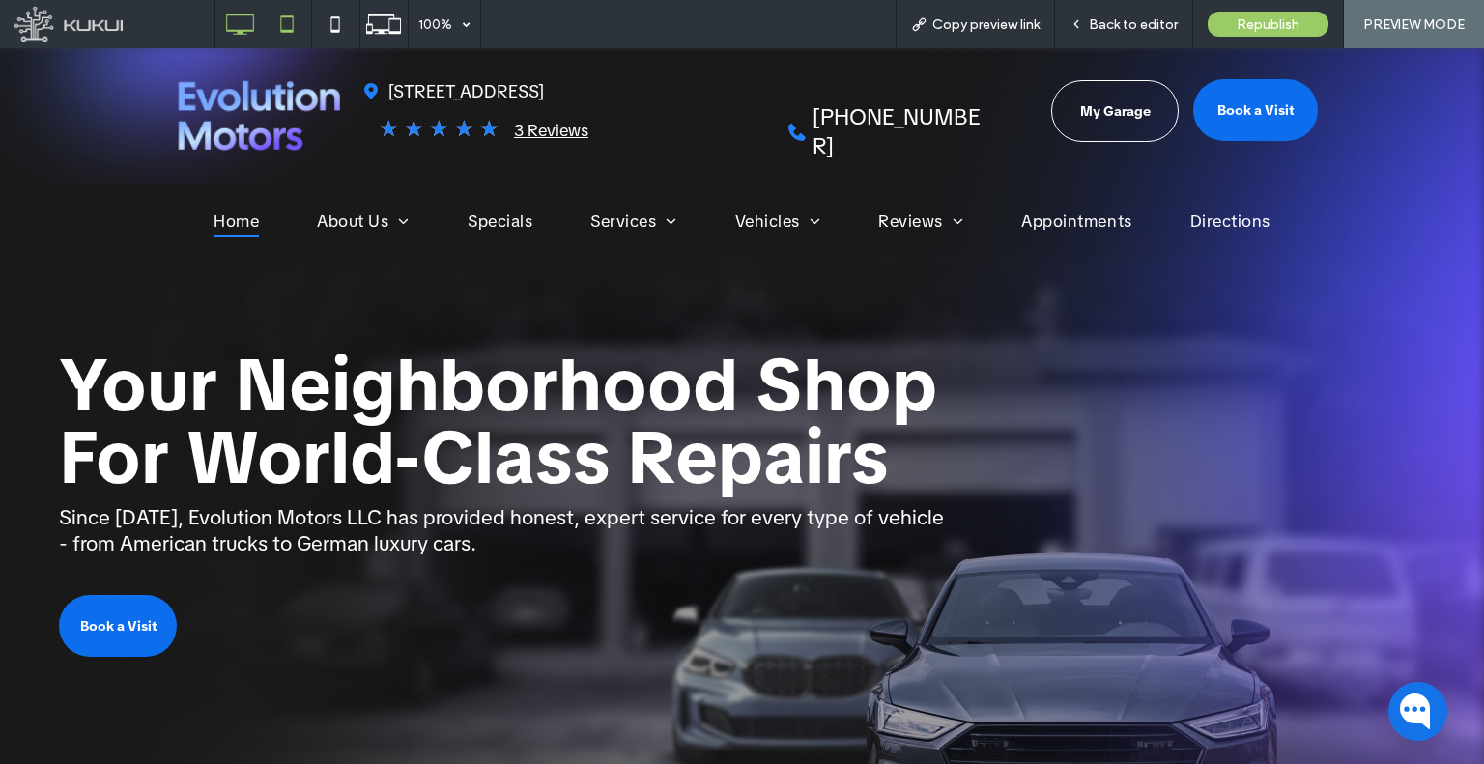
click at [276, 25] on icon at bounding box center [287, 24] width 39 height 39
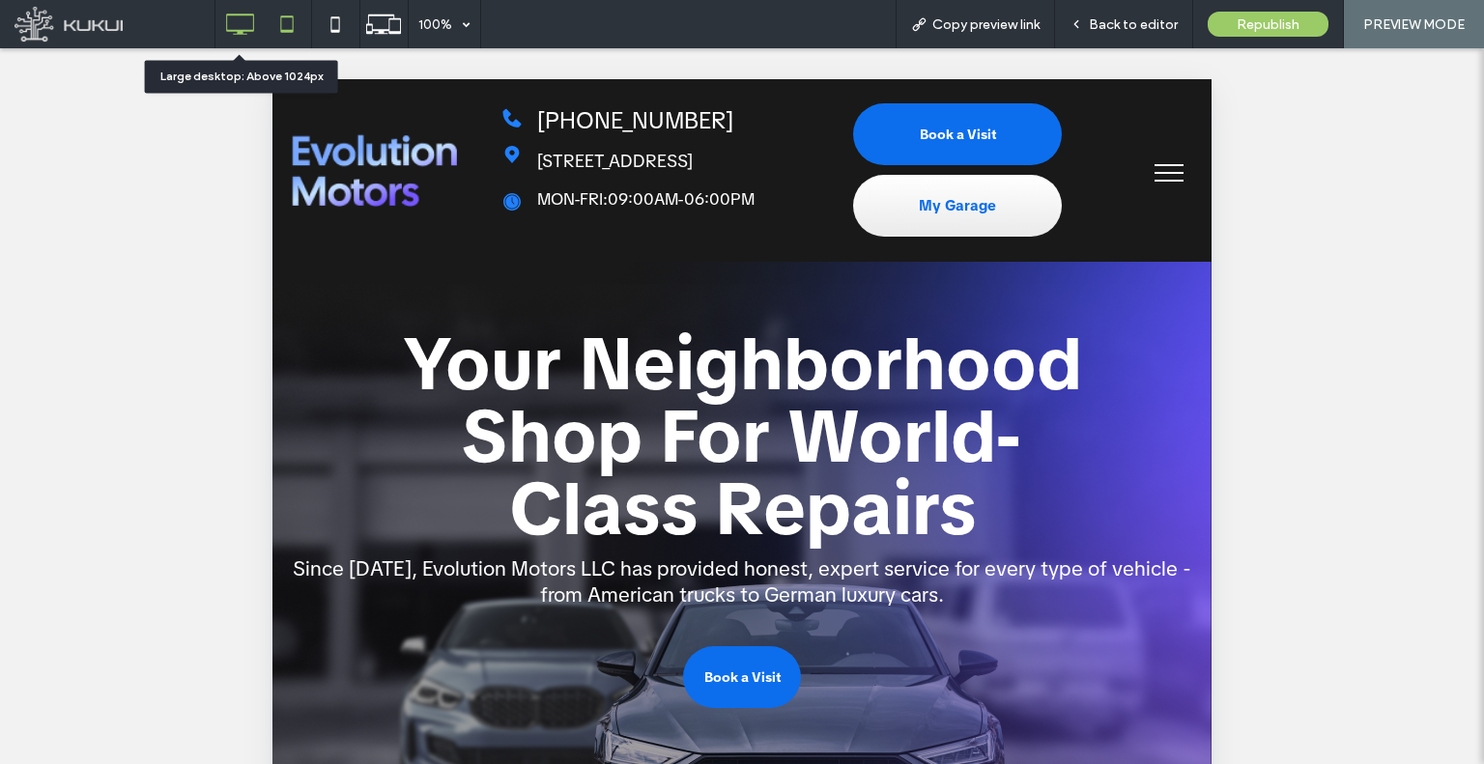
click at [257, 28] on icon at bounding box center [239, 24] width 39 height 39
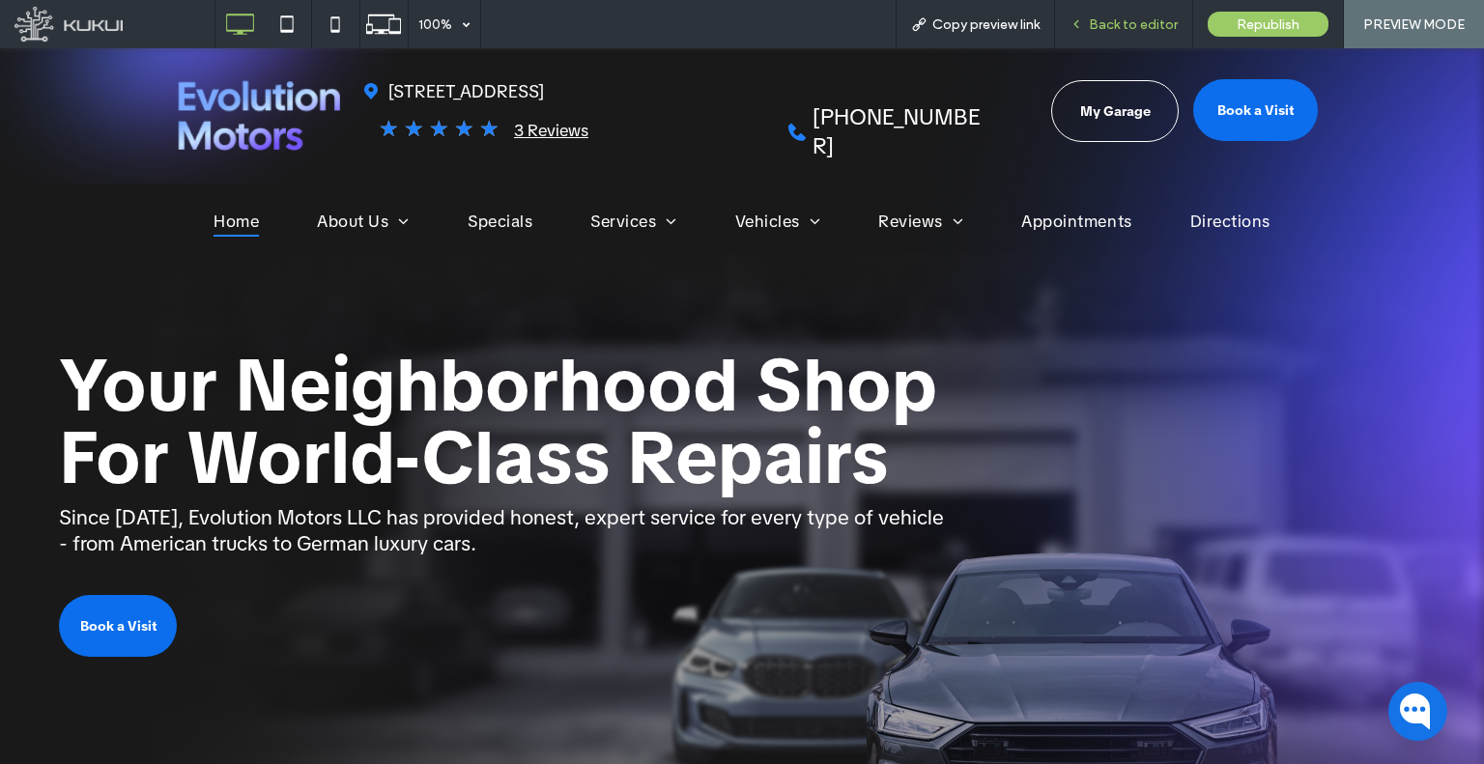
click at [1082, 21] on icon at bounding box center [1076, 24] width 14 height 14
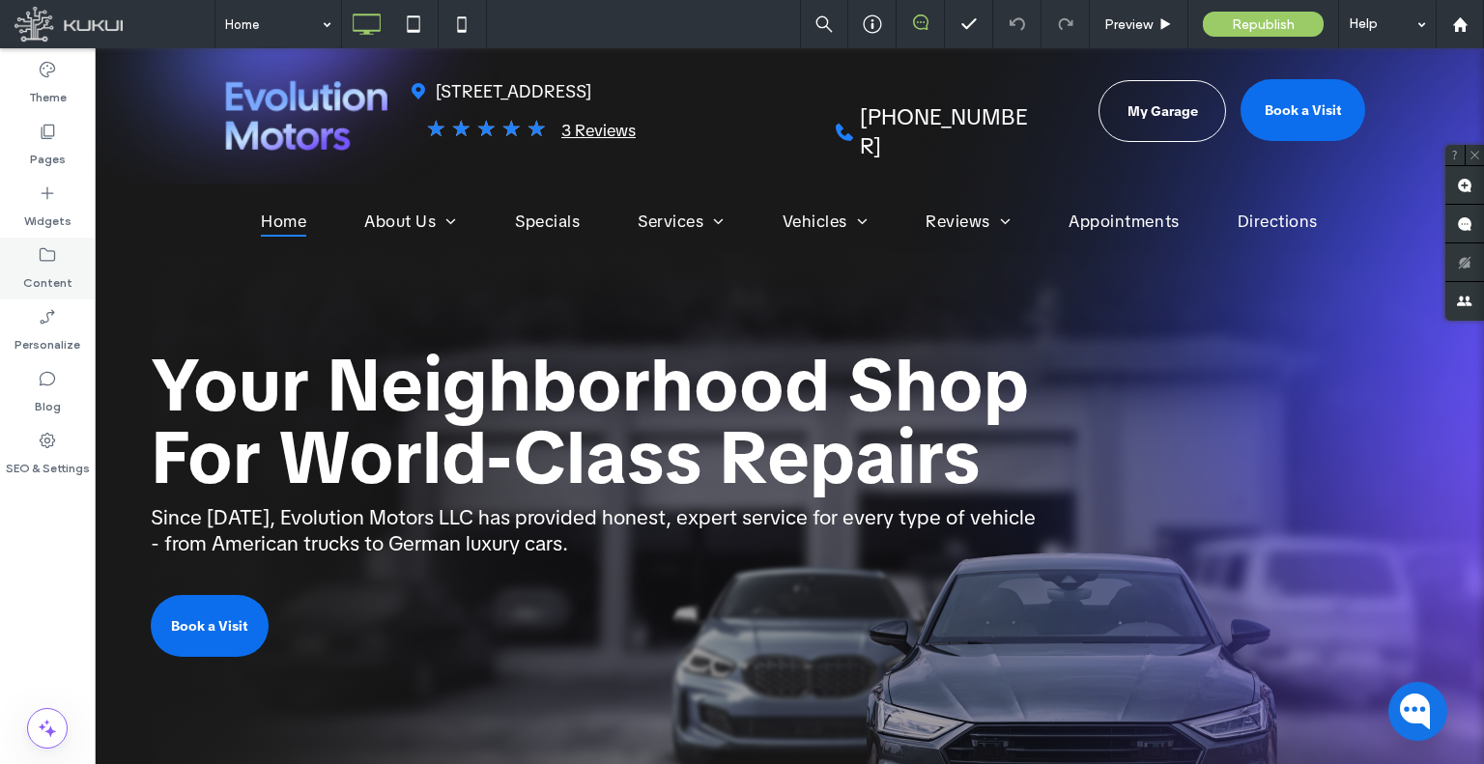
click at [65, 277] on label "Content" at bounding box center [47, 278] width 49 height 27
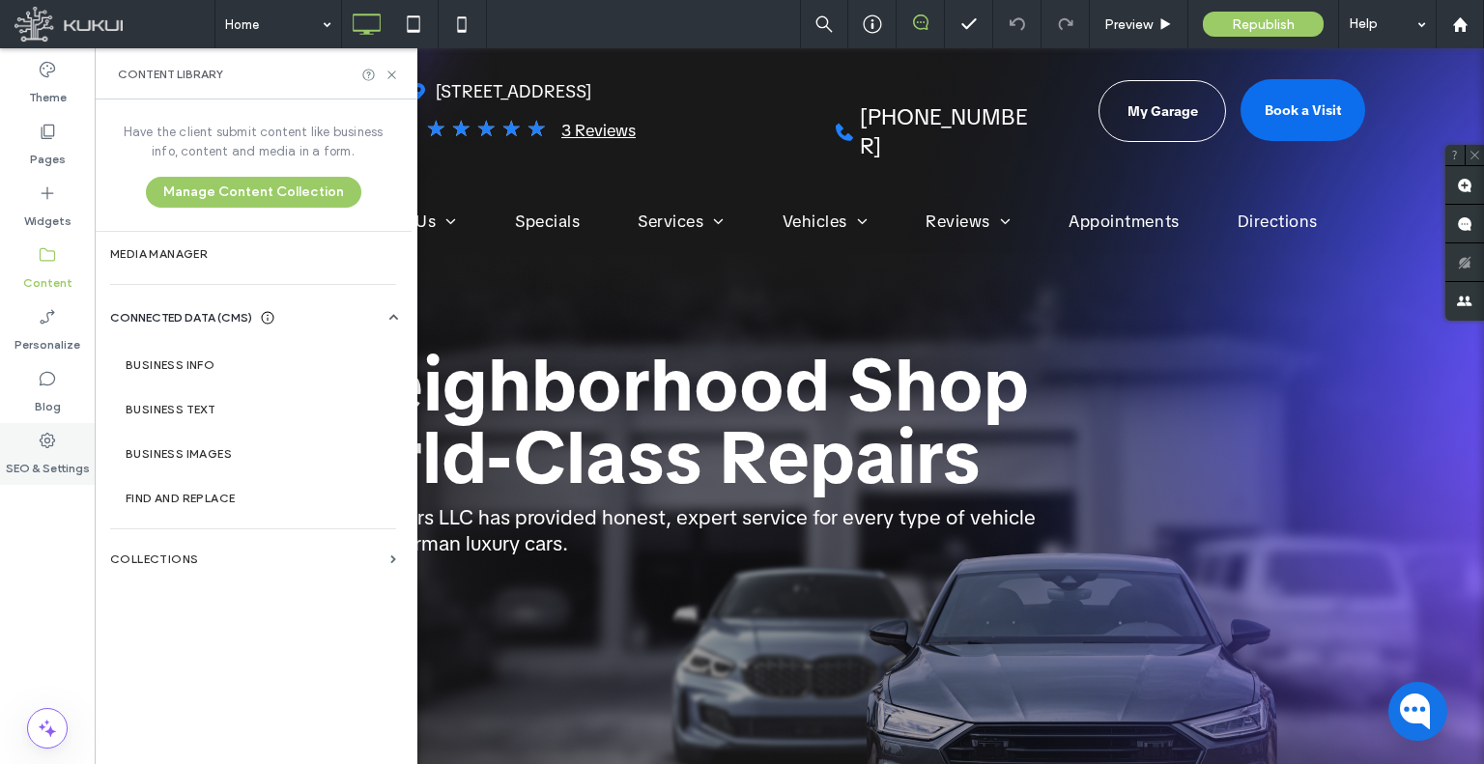
click at [45, 438] on icon at bounding box center [47, 440] width 19 height 19
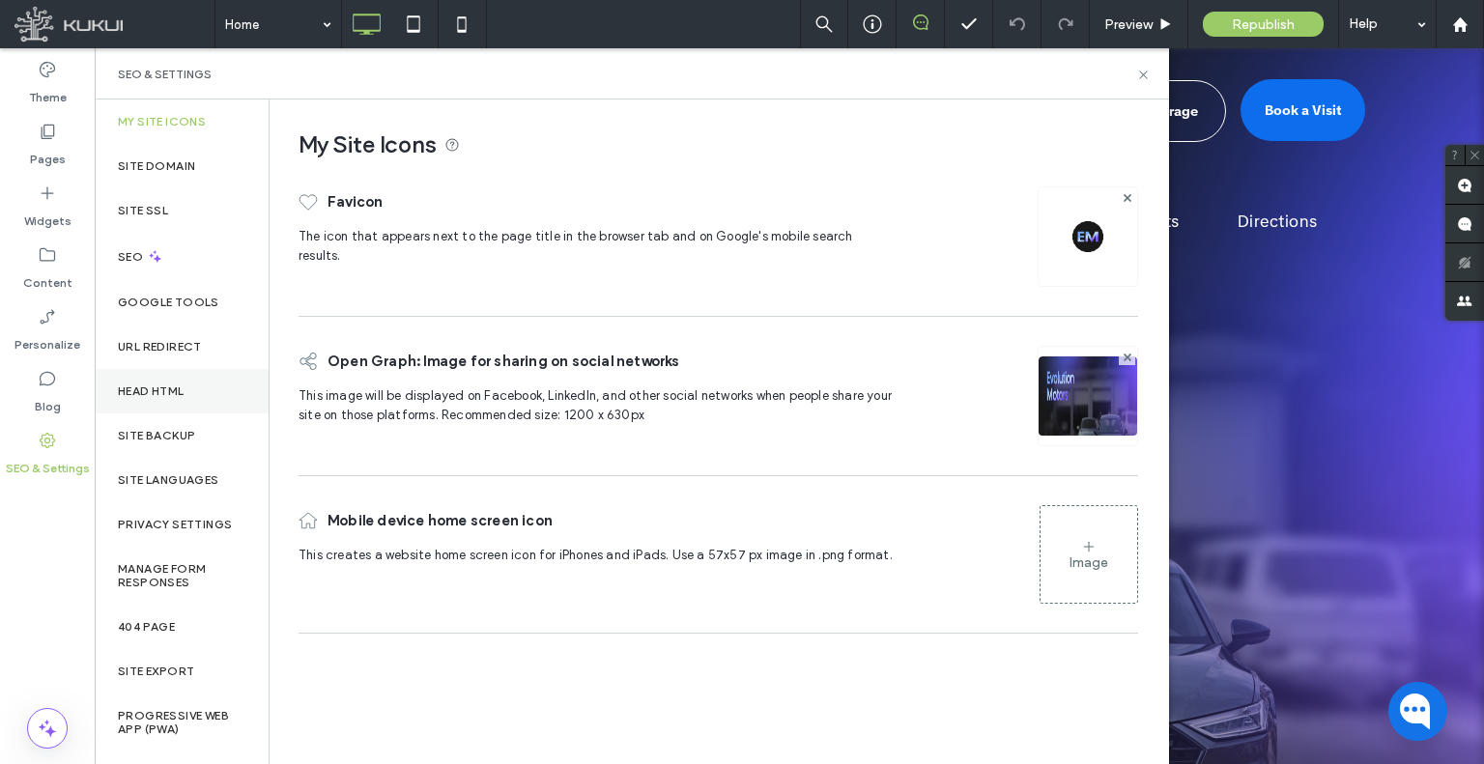
click at [197, 393] on div "Head HTML" at bounding box center [182, 391] width 174 height 44
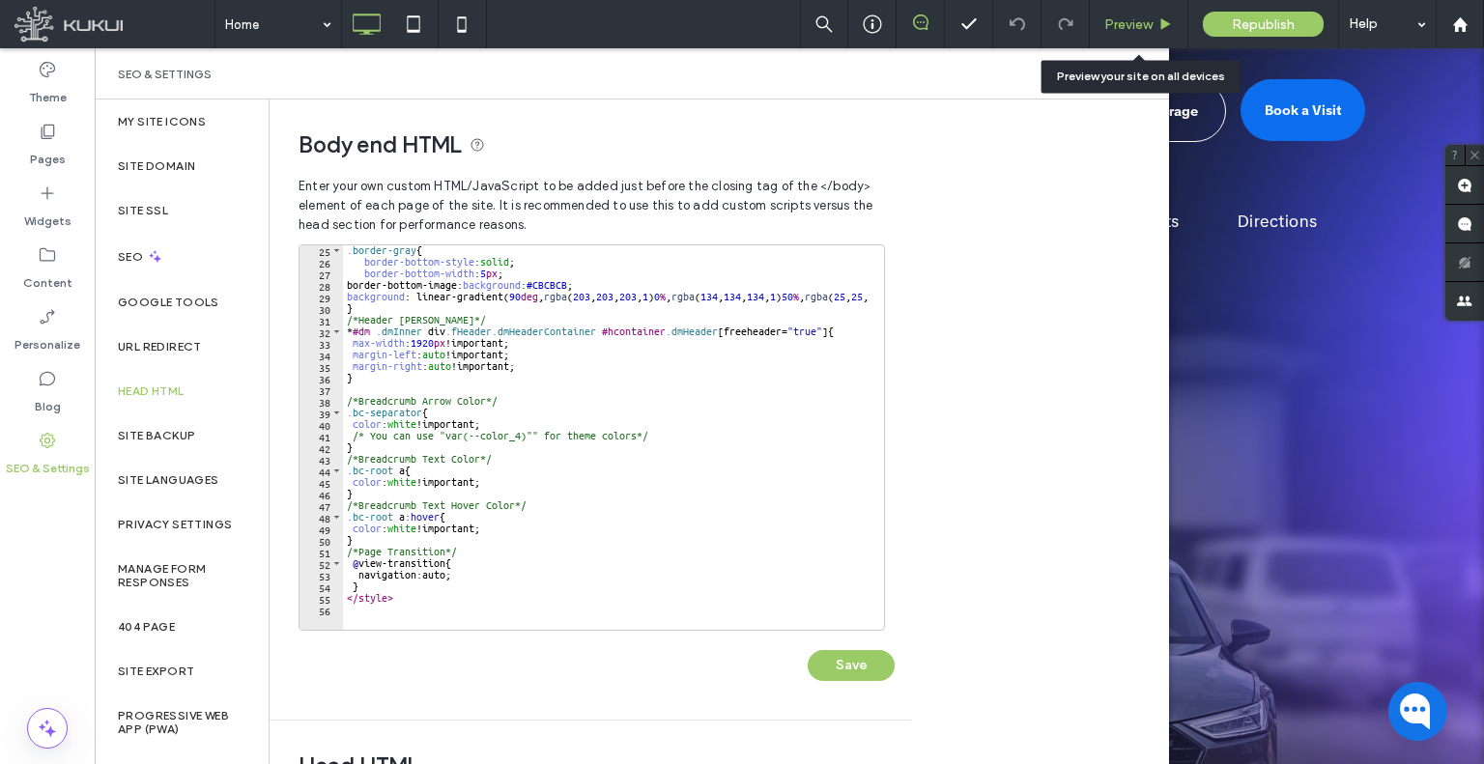
click at [1109, 16] on span "Preview" at bounding box center [1128, 24] width 48 height 16
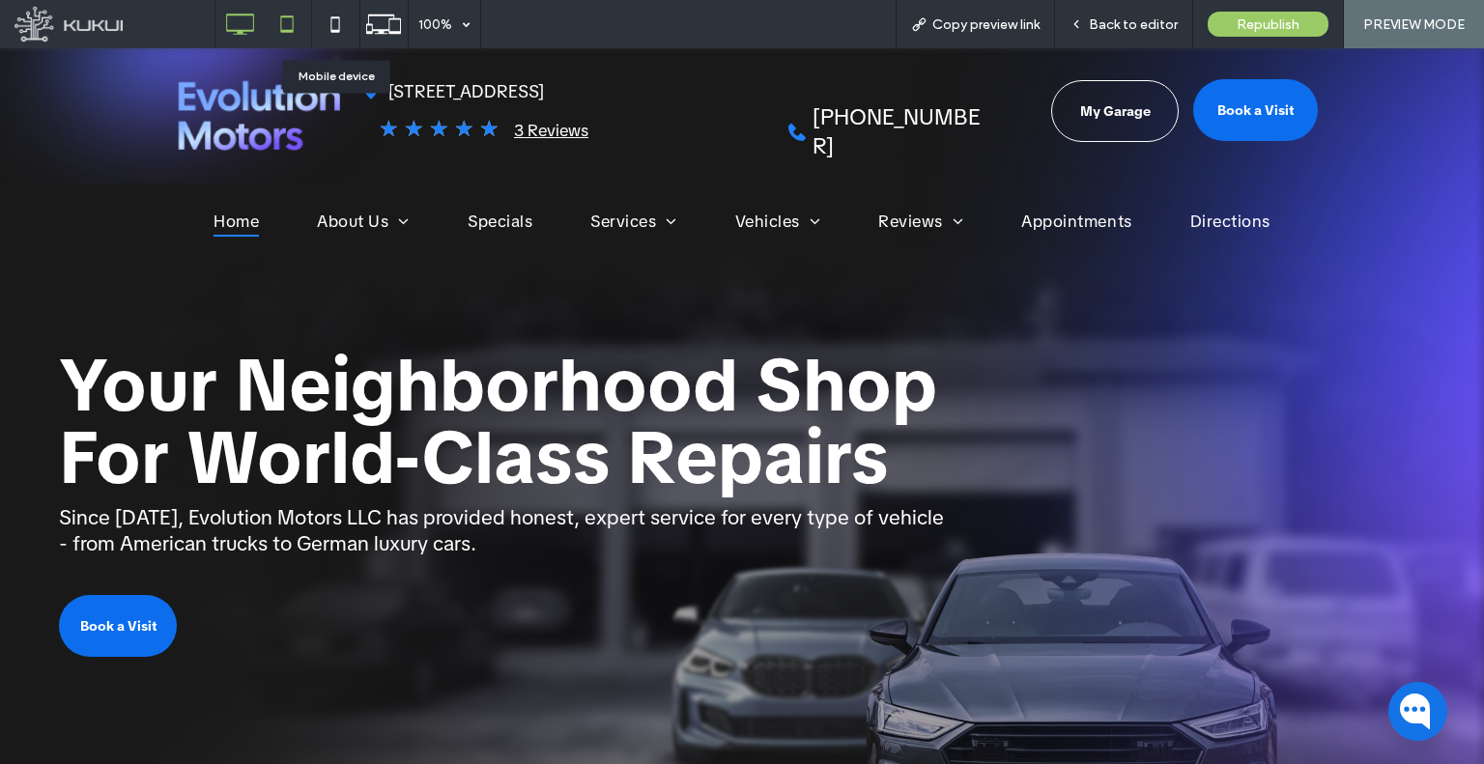
click at [301, 14] on icon at bounding box center [287, 24] width 39 height 39
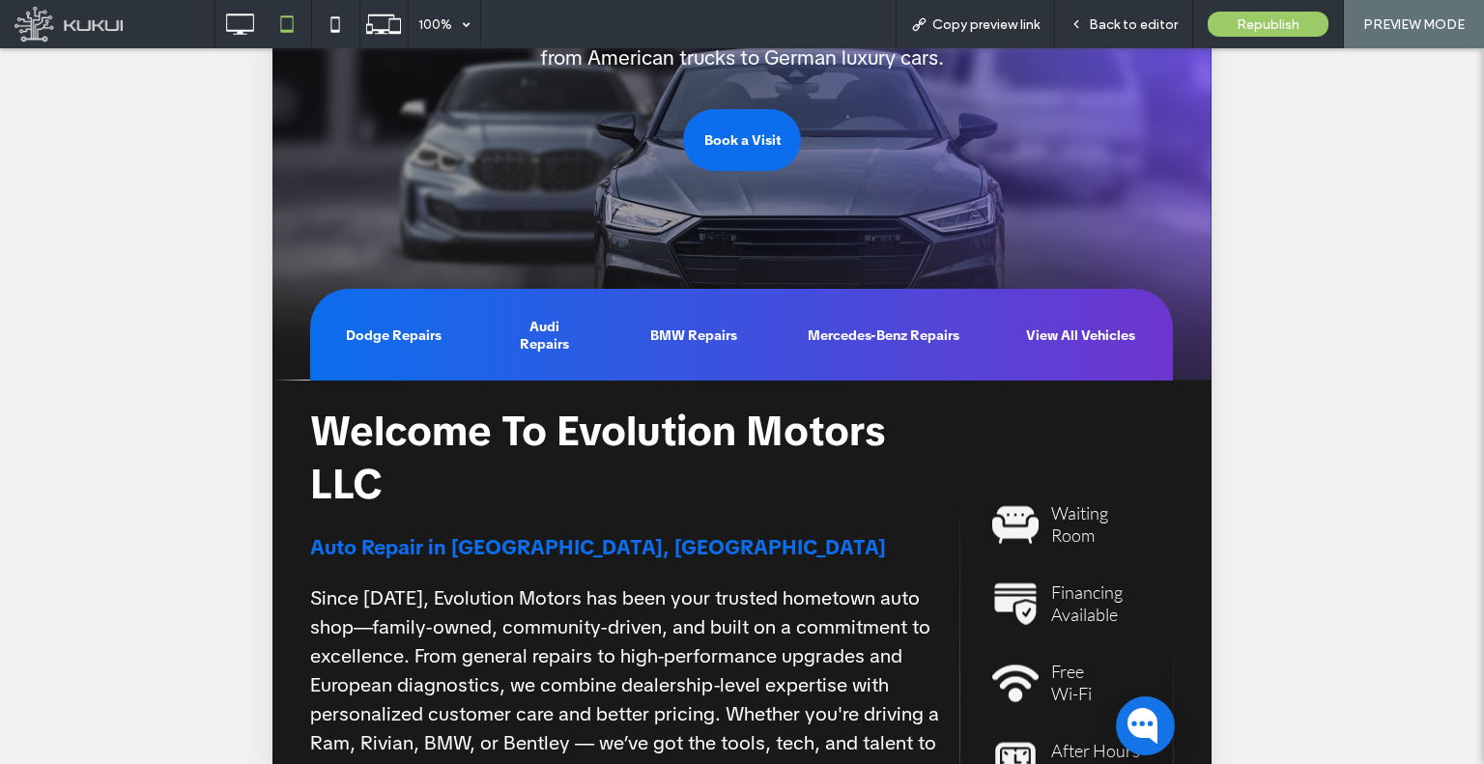
scroll to position [582, 0]
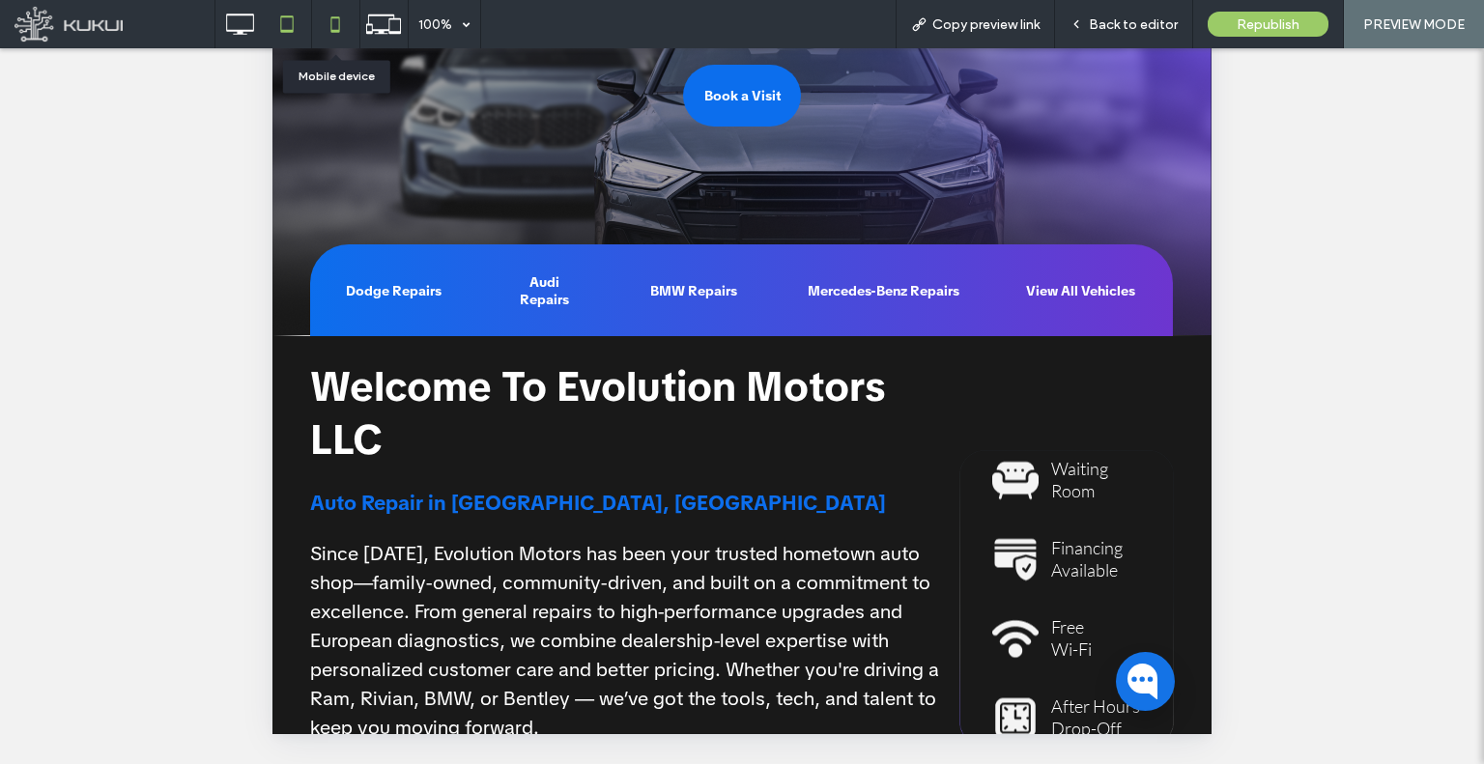
click at [332, 38] on icon at bounding box center [335, 24] width 39 height 39
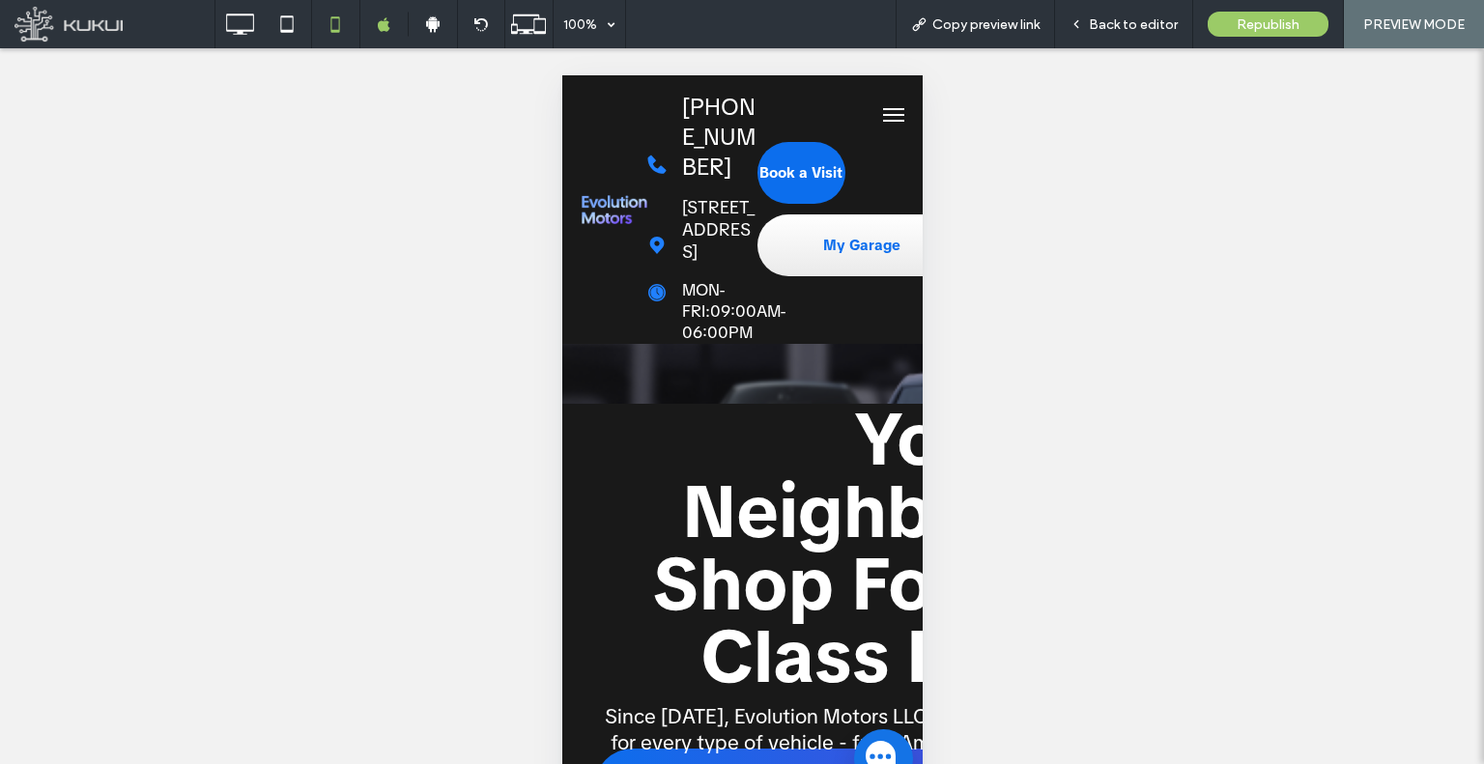
scroll to position [0, 0]
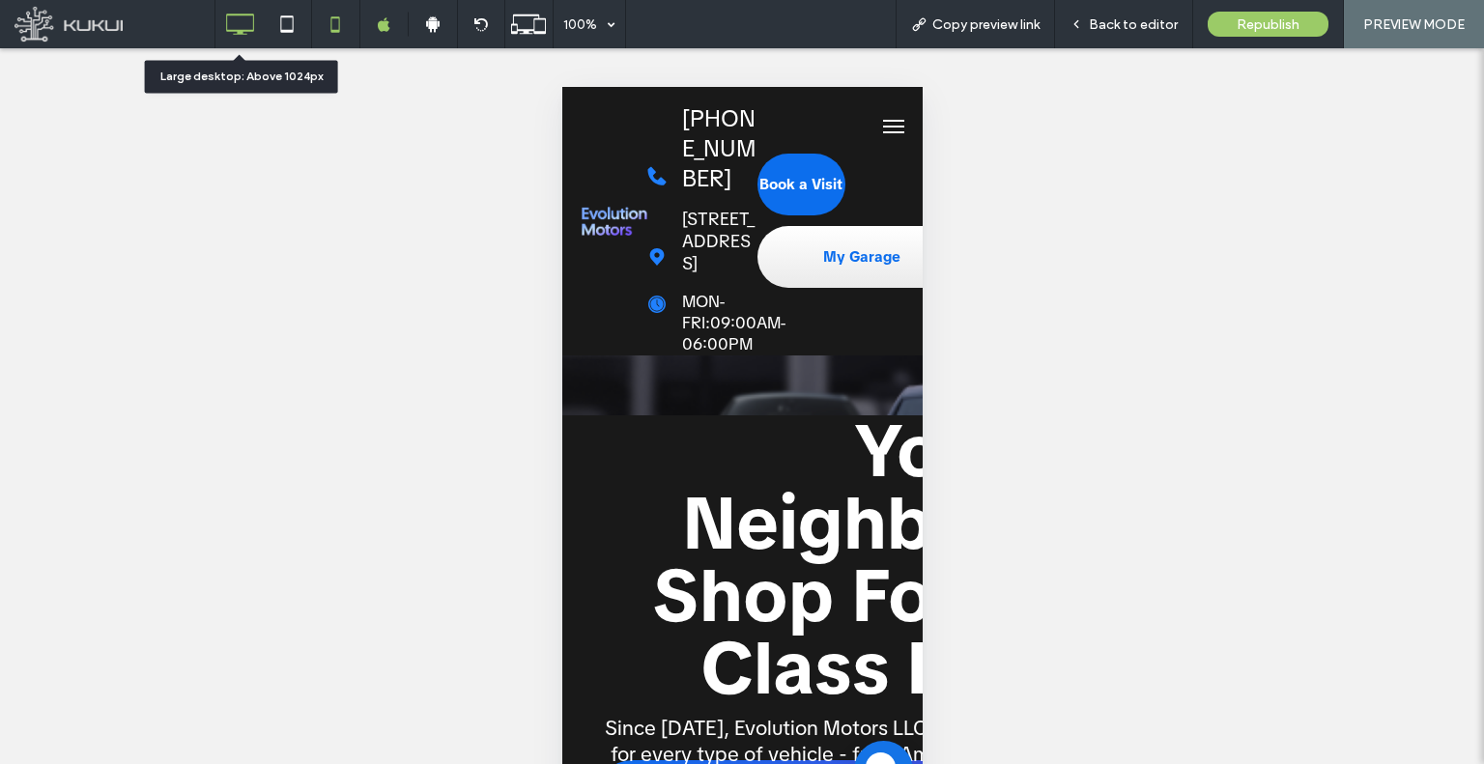
click at [220, 14] on icon at bounding box center [239, 24] width 39 height 39
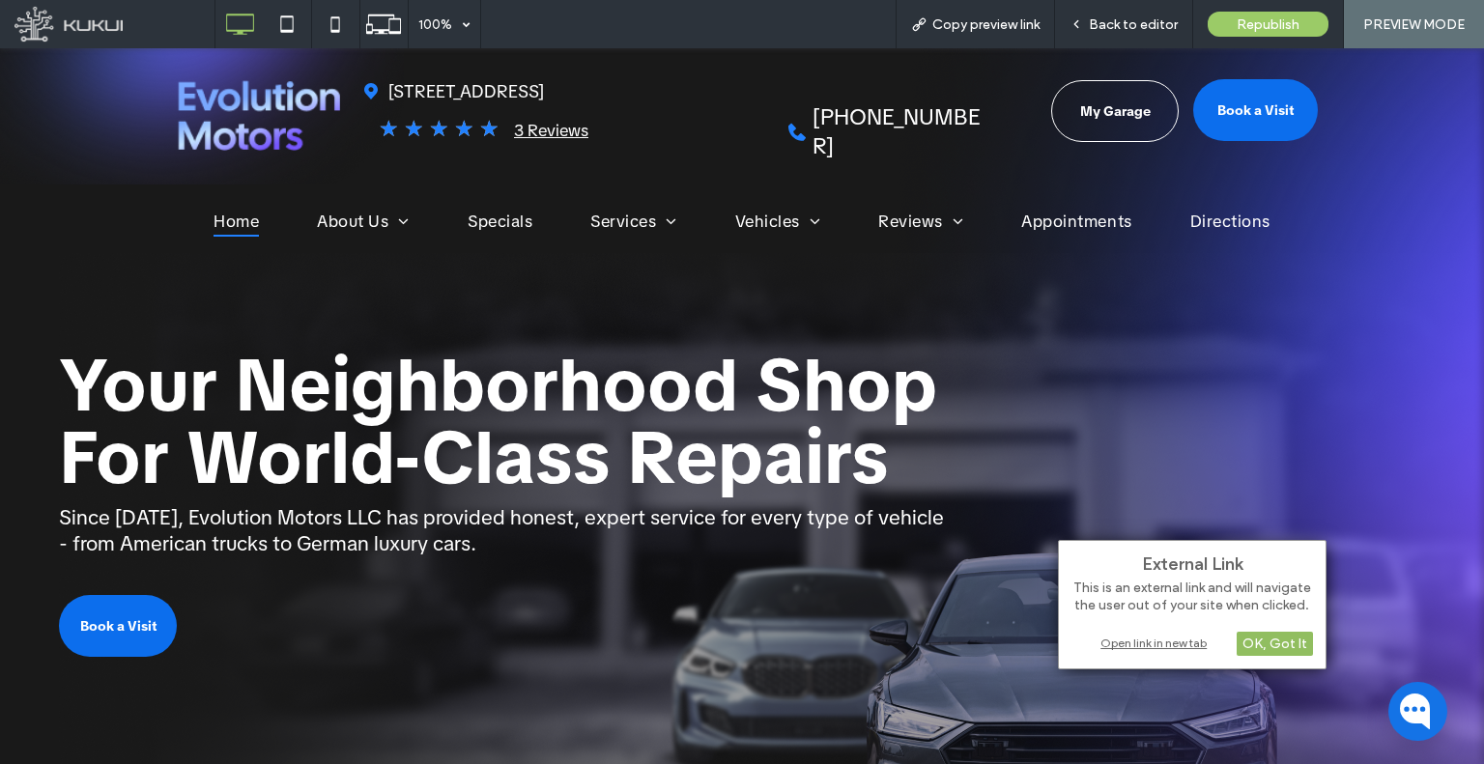
click at [1275, 647] on div "OK, Got It" at bounding box center [1274, 644] width 76 height 24
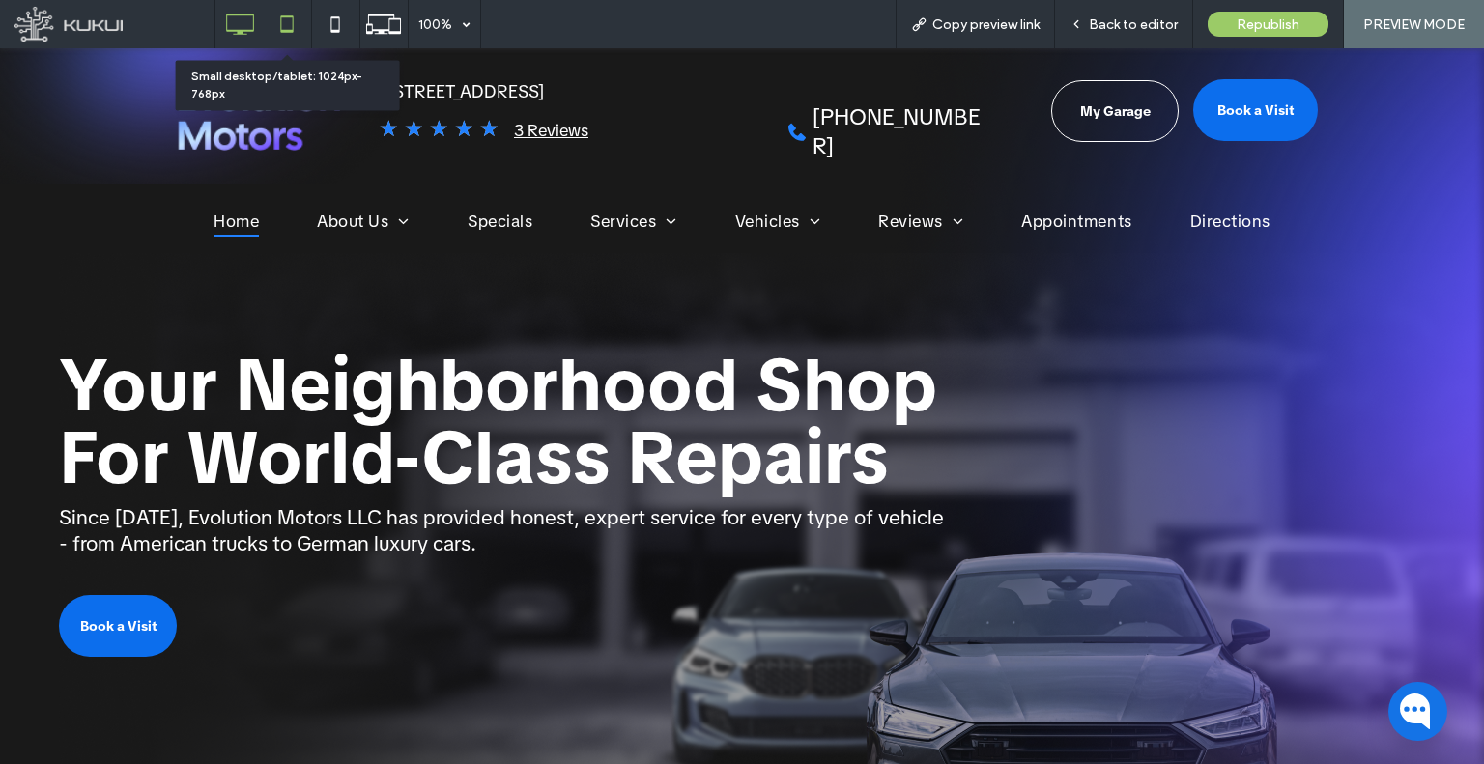
click at [300, 22] on icon at bounding box center [287, 24] width 39 height 39
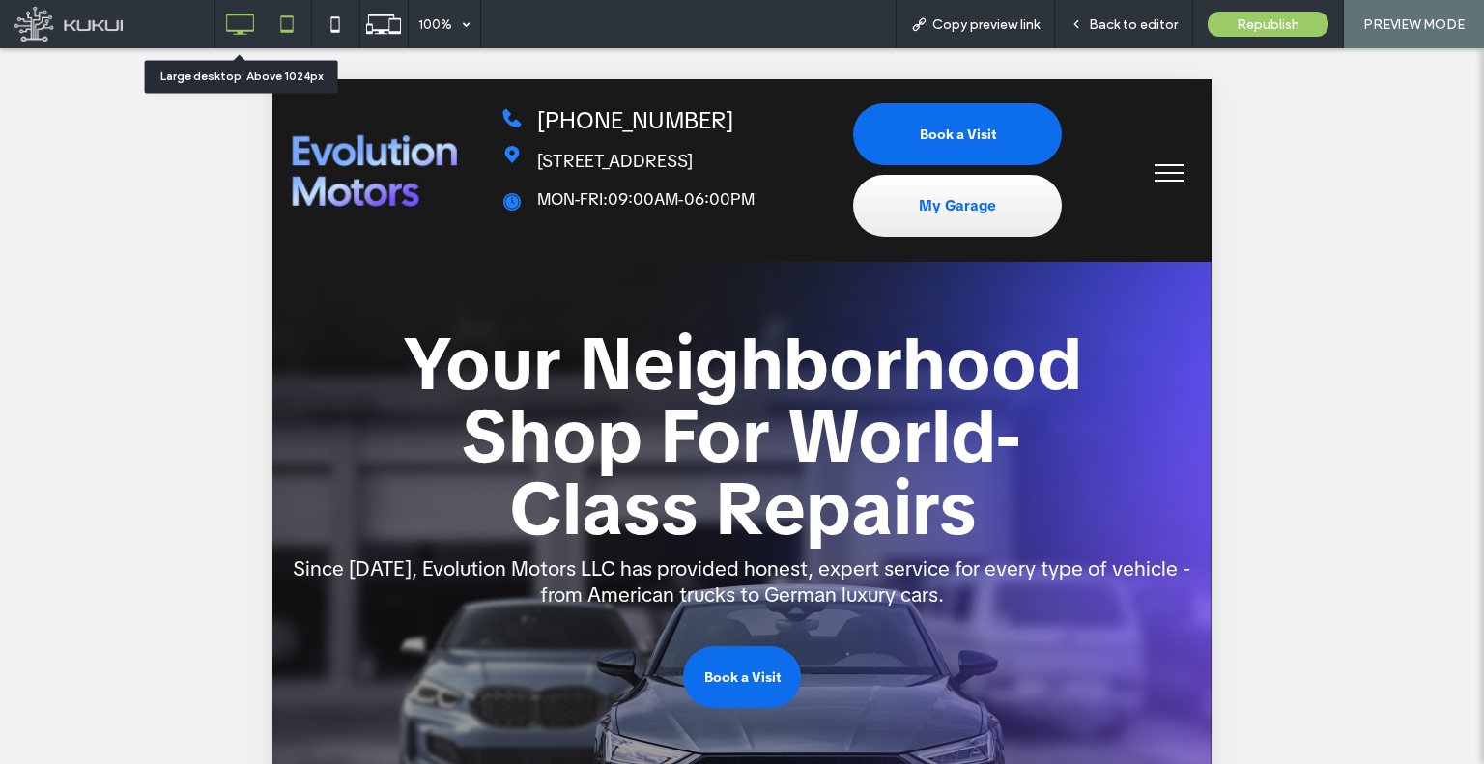
click at [242, 30] on use at bounding box center [240, 24] width 28 height 21
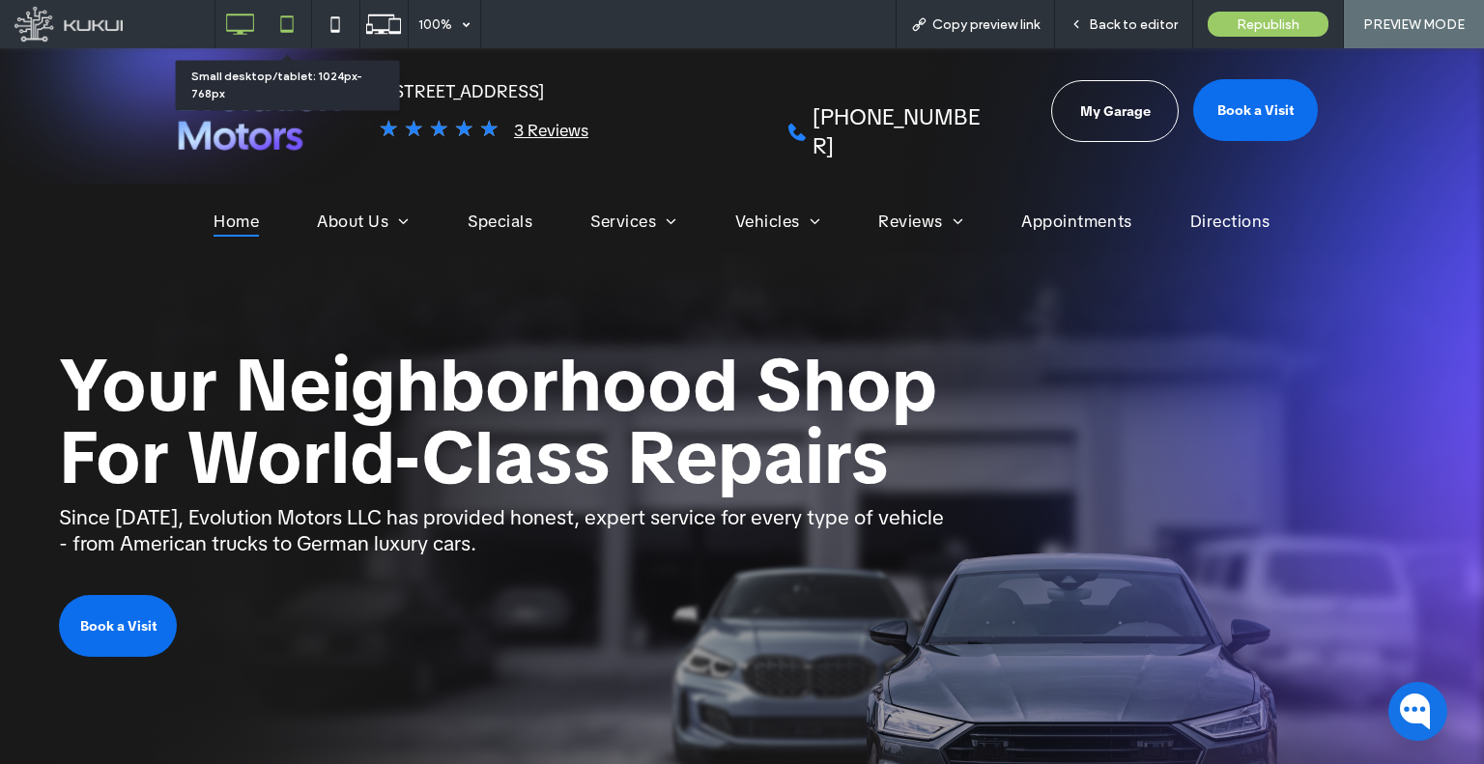
click at [287, 30] on use at bounding box center [286, 23] width 13 height 16
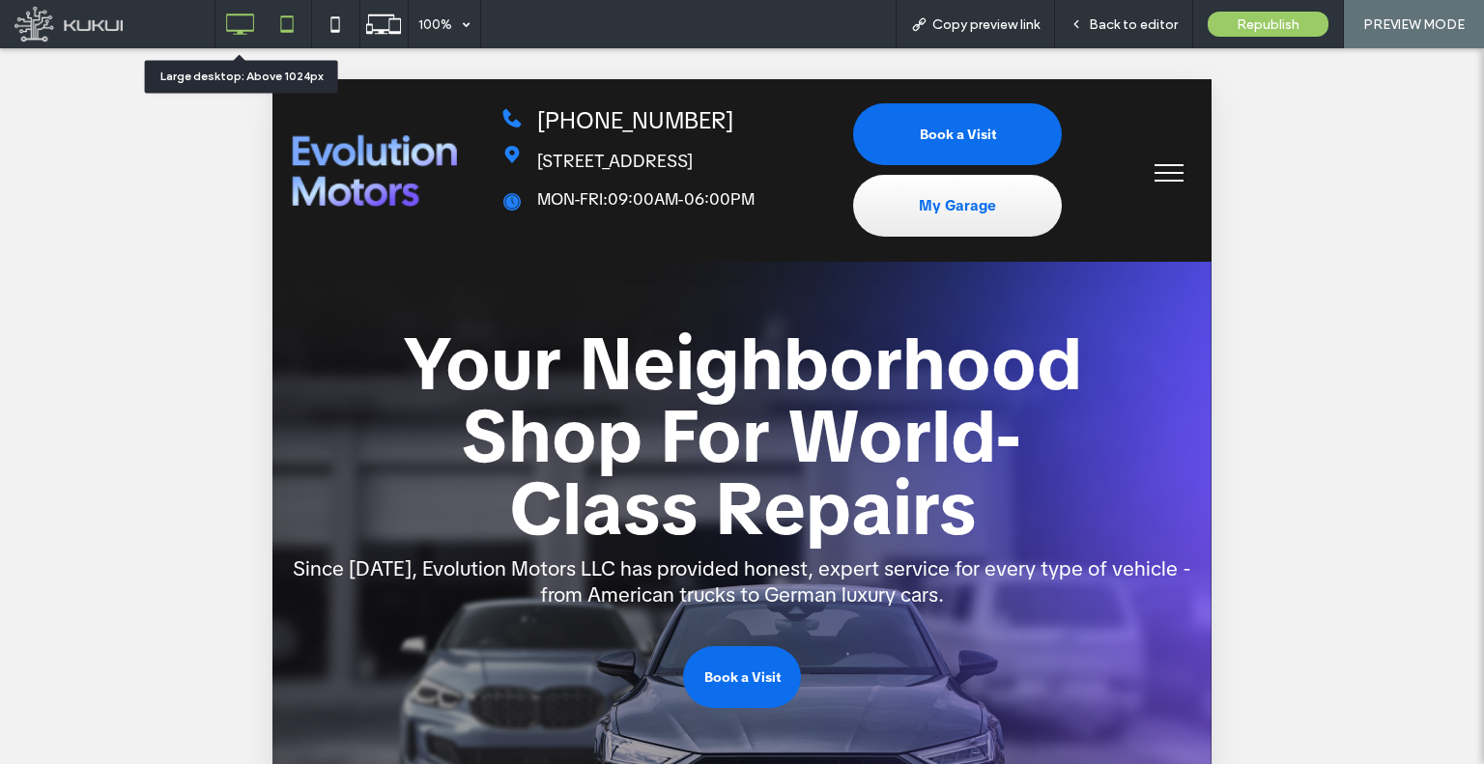
click at [247, 34] on icon at bounding box center [239, 24] width 39 height 39
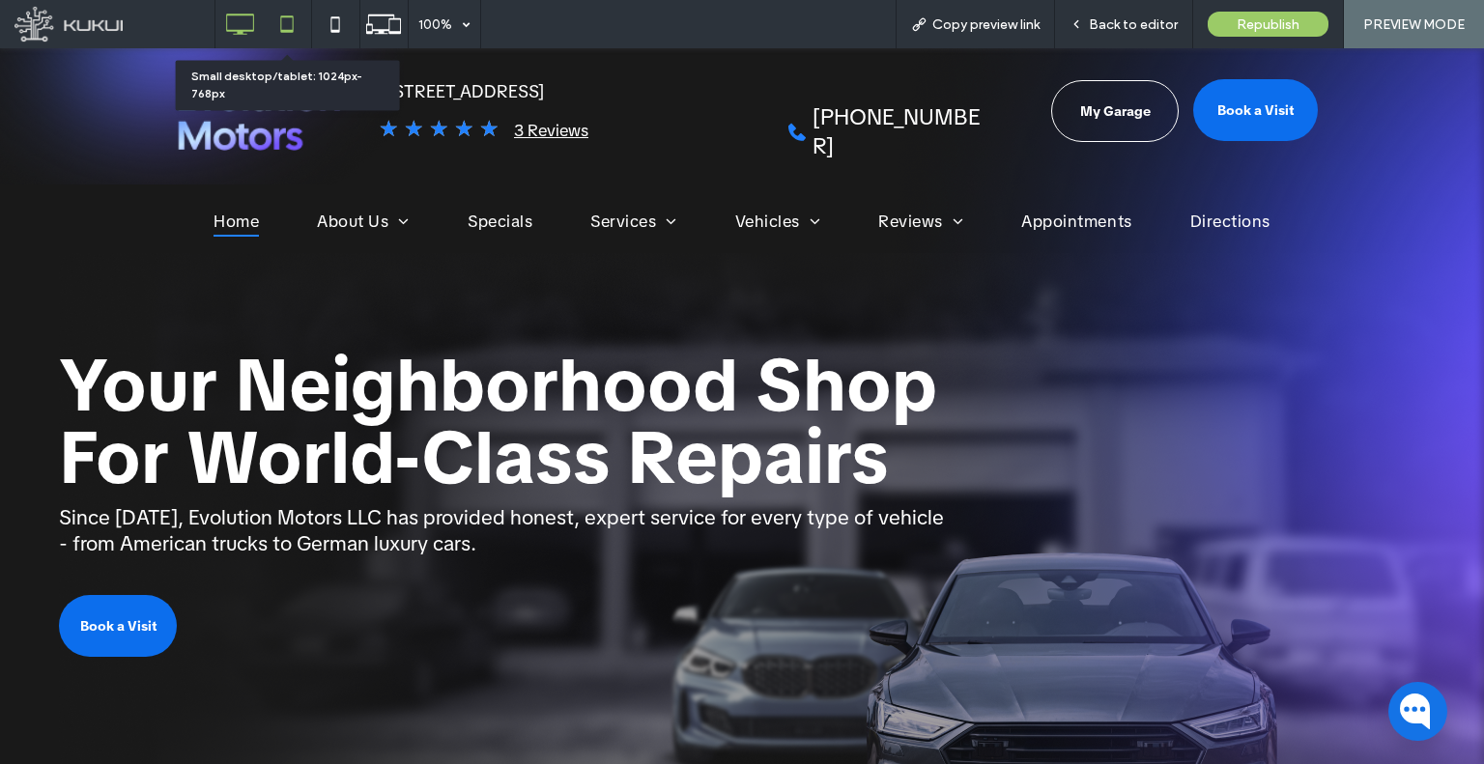
click at [297, 26] on icon at bounding box center [287, 24] width 39 height 39
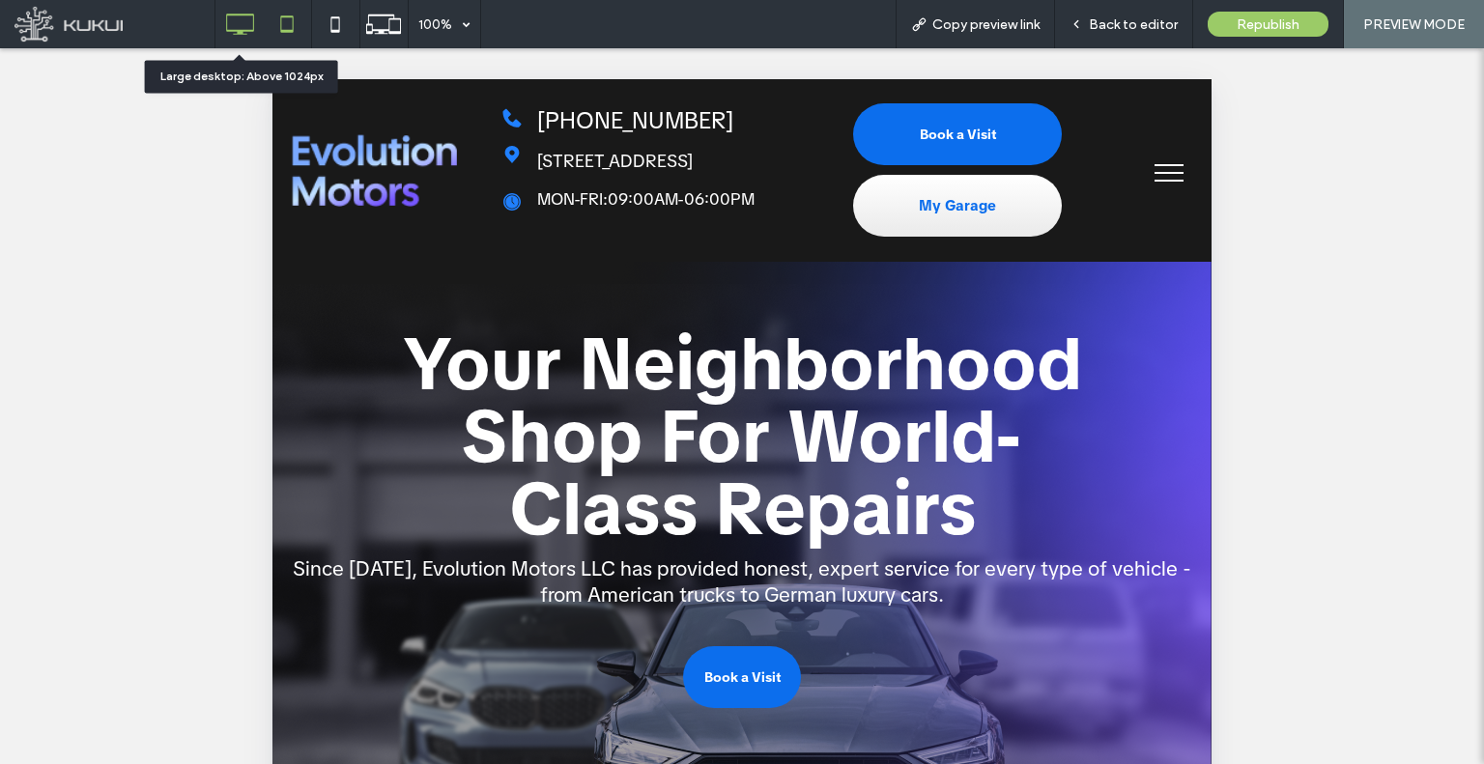
click at [254, 23] on icon at bounding box center [239, 24] width 39 height 39
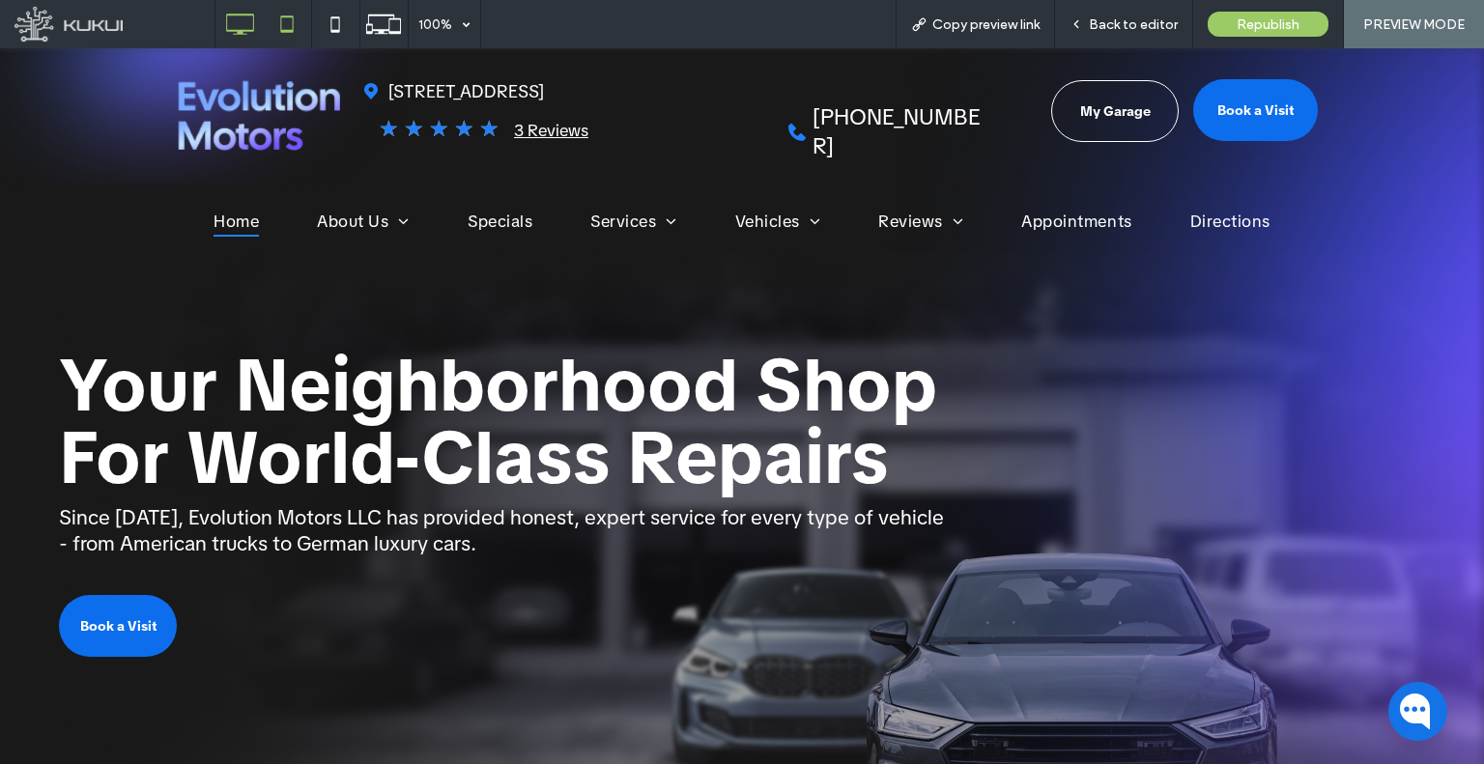
click at [267, 28] on div at bounding box center [287, 24] width 47 height 39
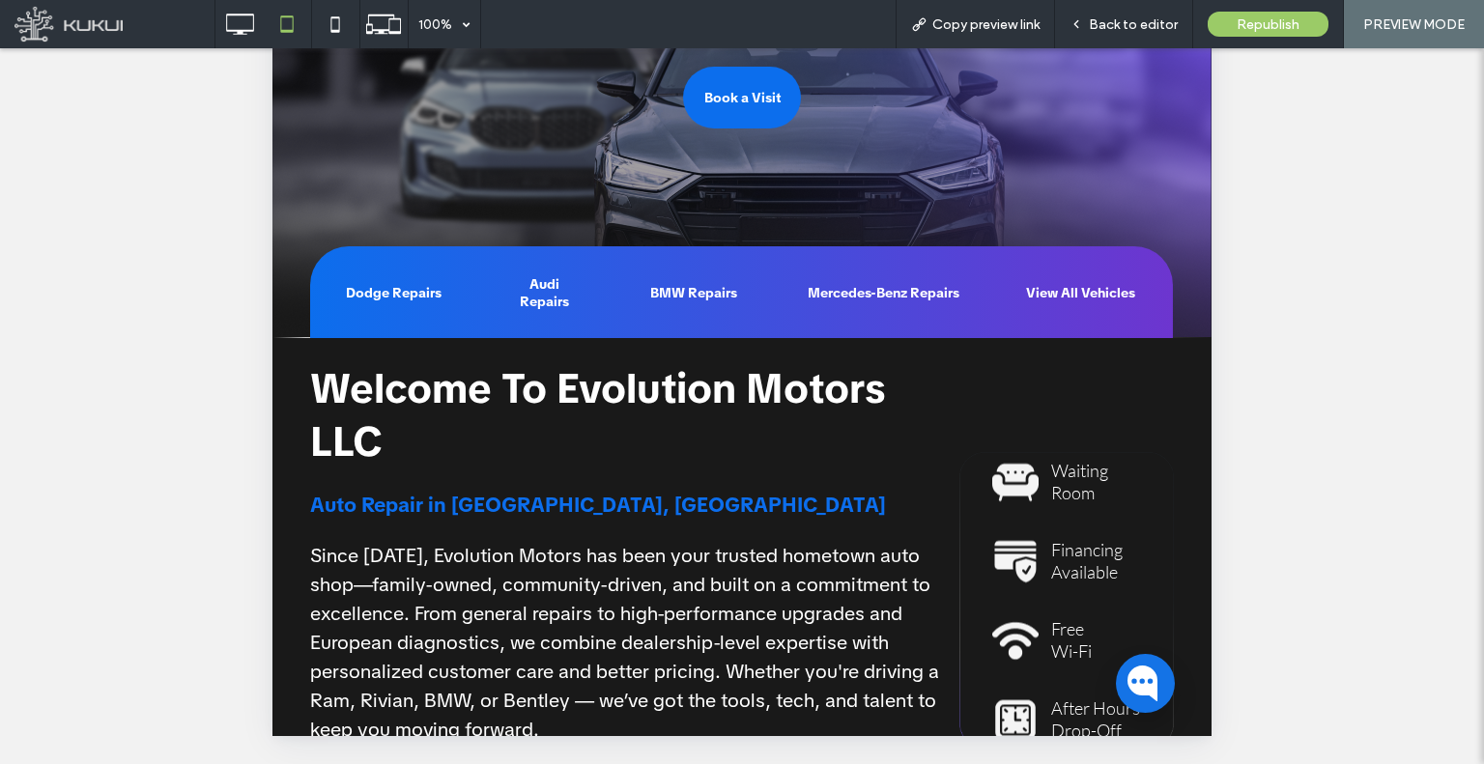
scroll to position [582, 0]
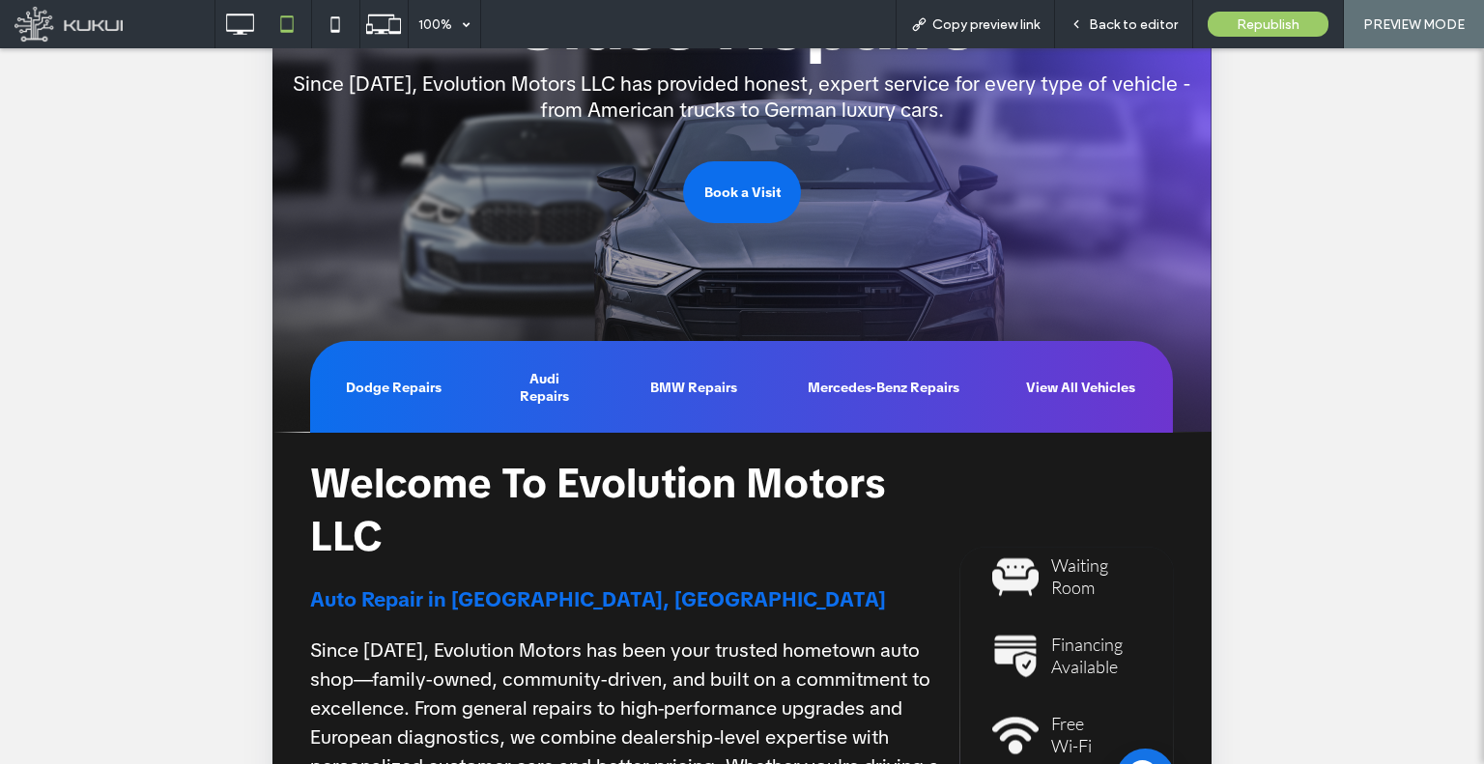
scroll to position [582, 0]
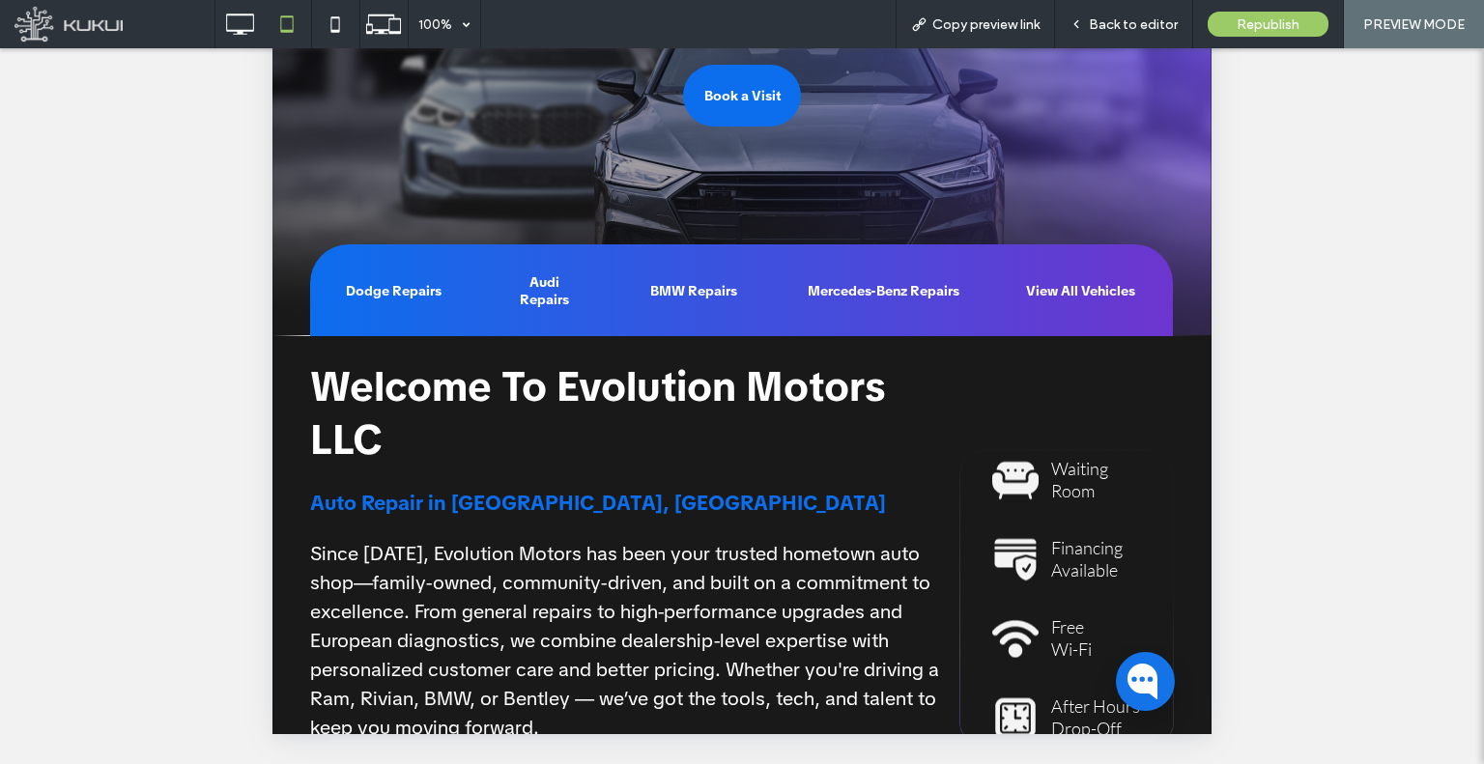
scroll to position [388, 0]
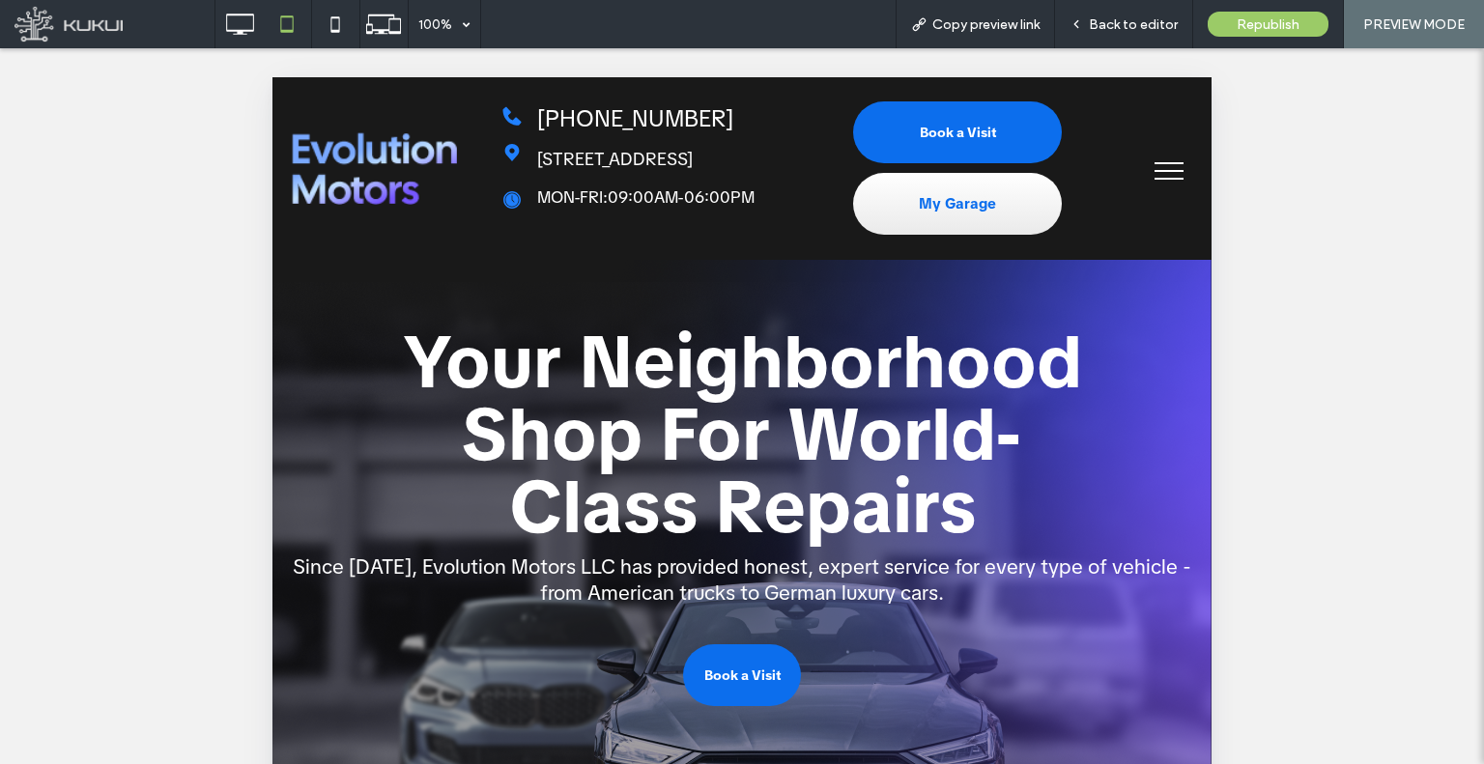
scroll to position [388, 0]
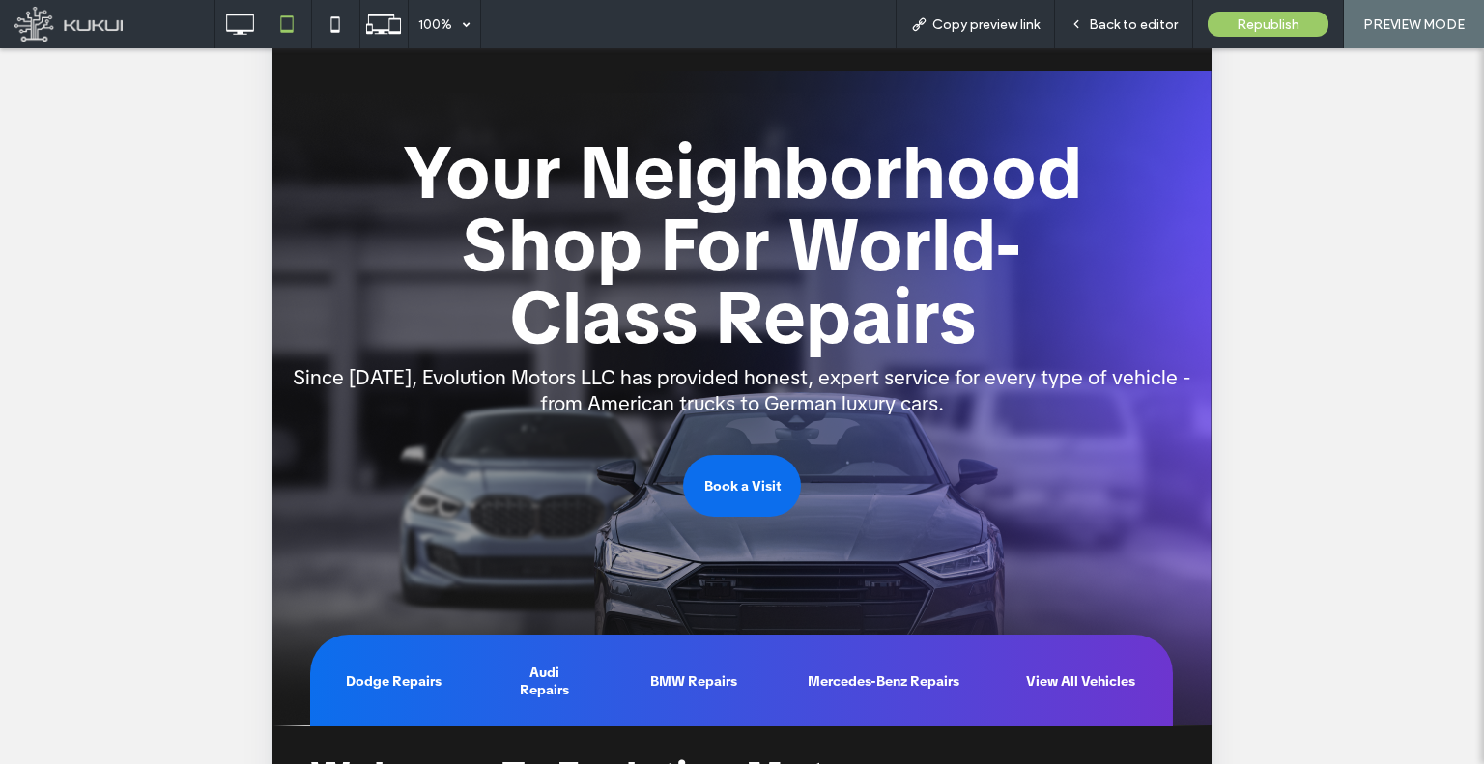
scroll to position [195, 0]
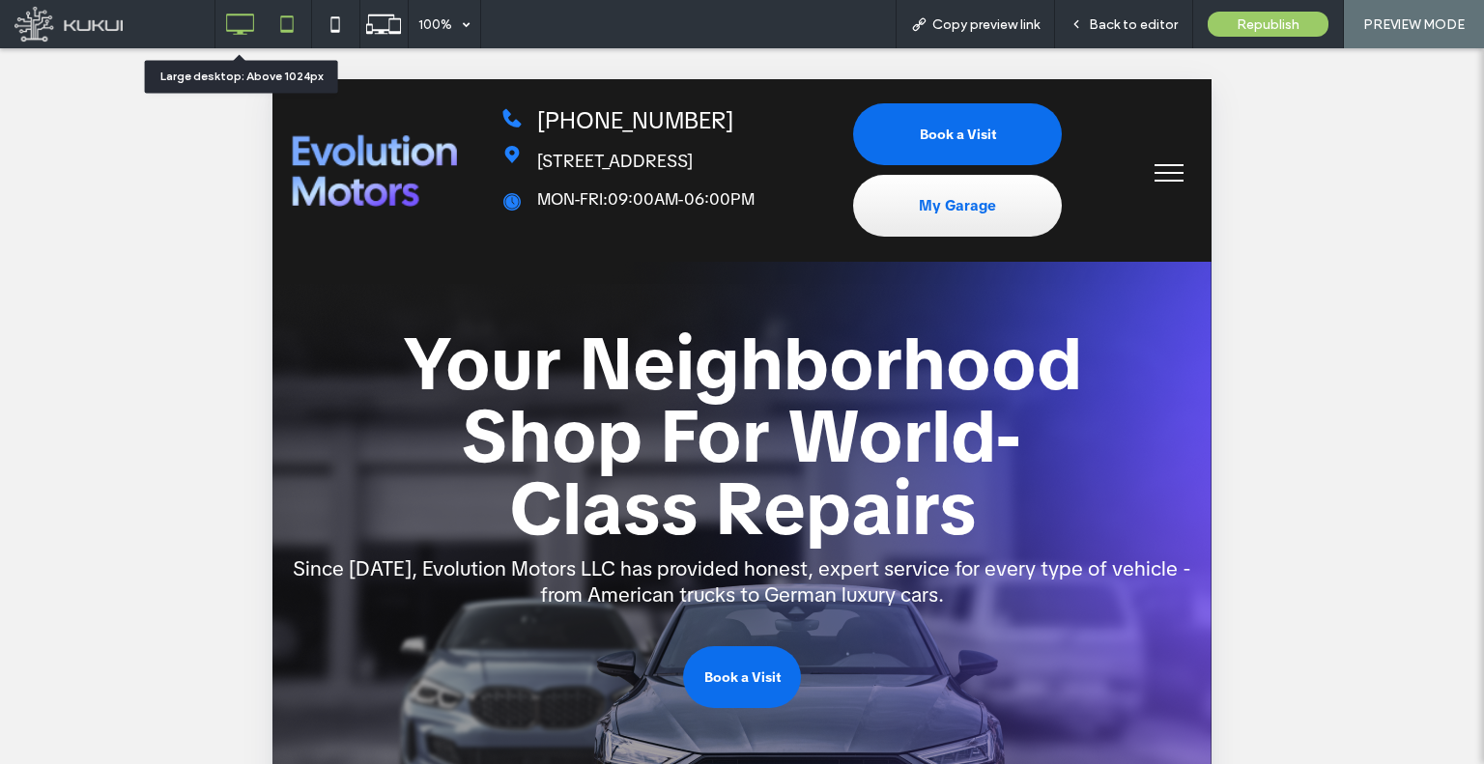
click at [247, 33] on icon at bounding box center [239, 24] width 39 height 39
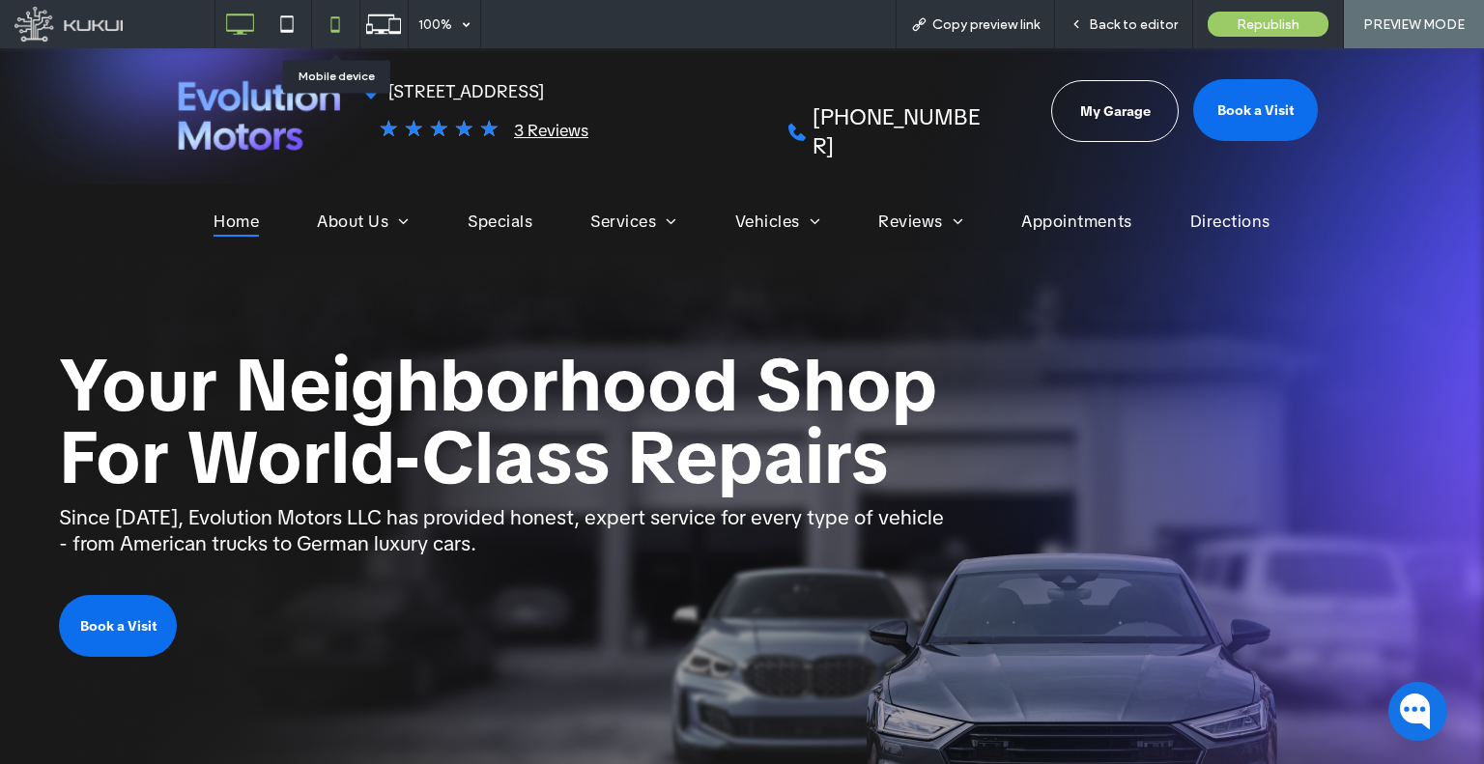
click at [331, 25] on use at bounding box center [334, 23] width 9 height 15
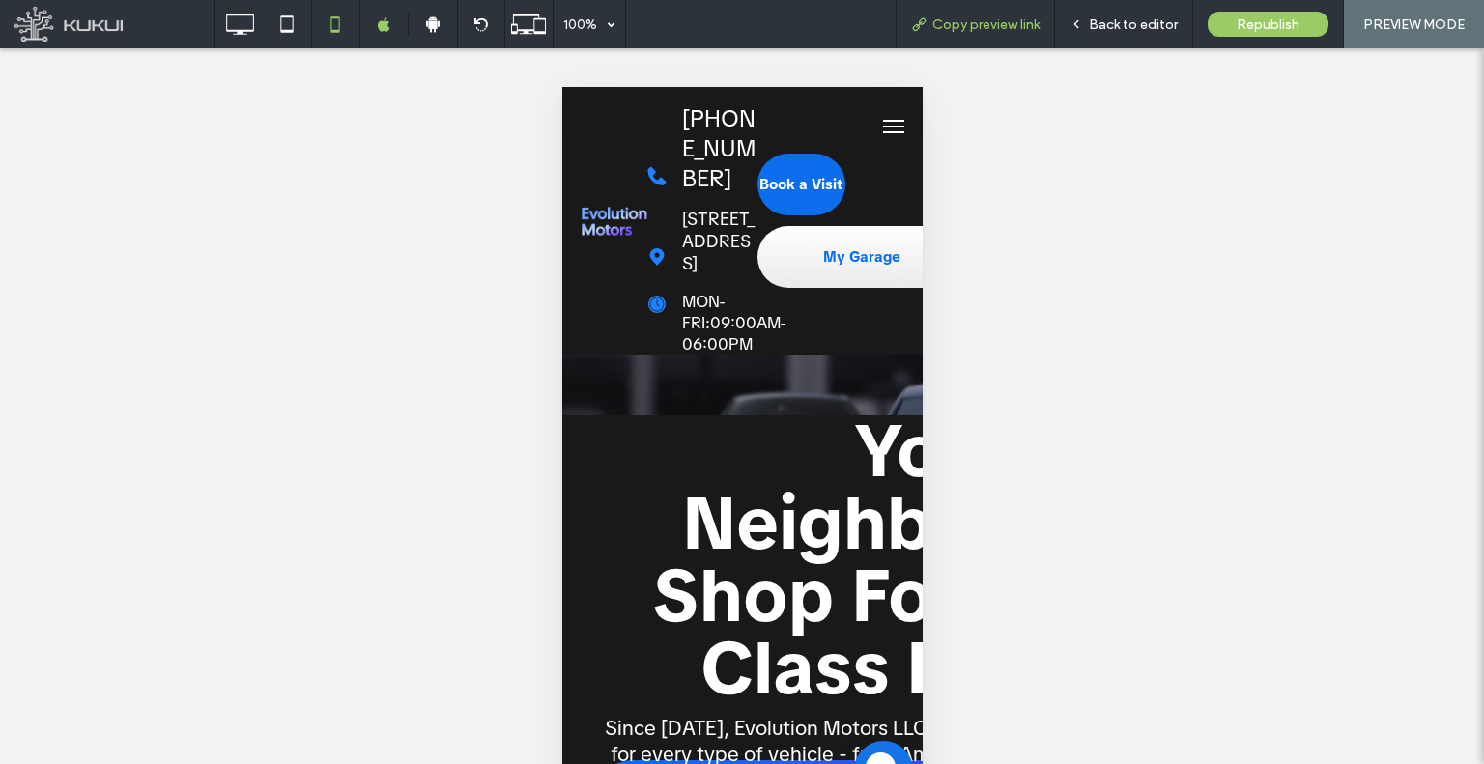
click at [947, 27] on span "Copy preview link" at bounding box center [985, 24] width 107 height 16
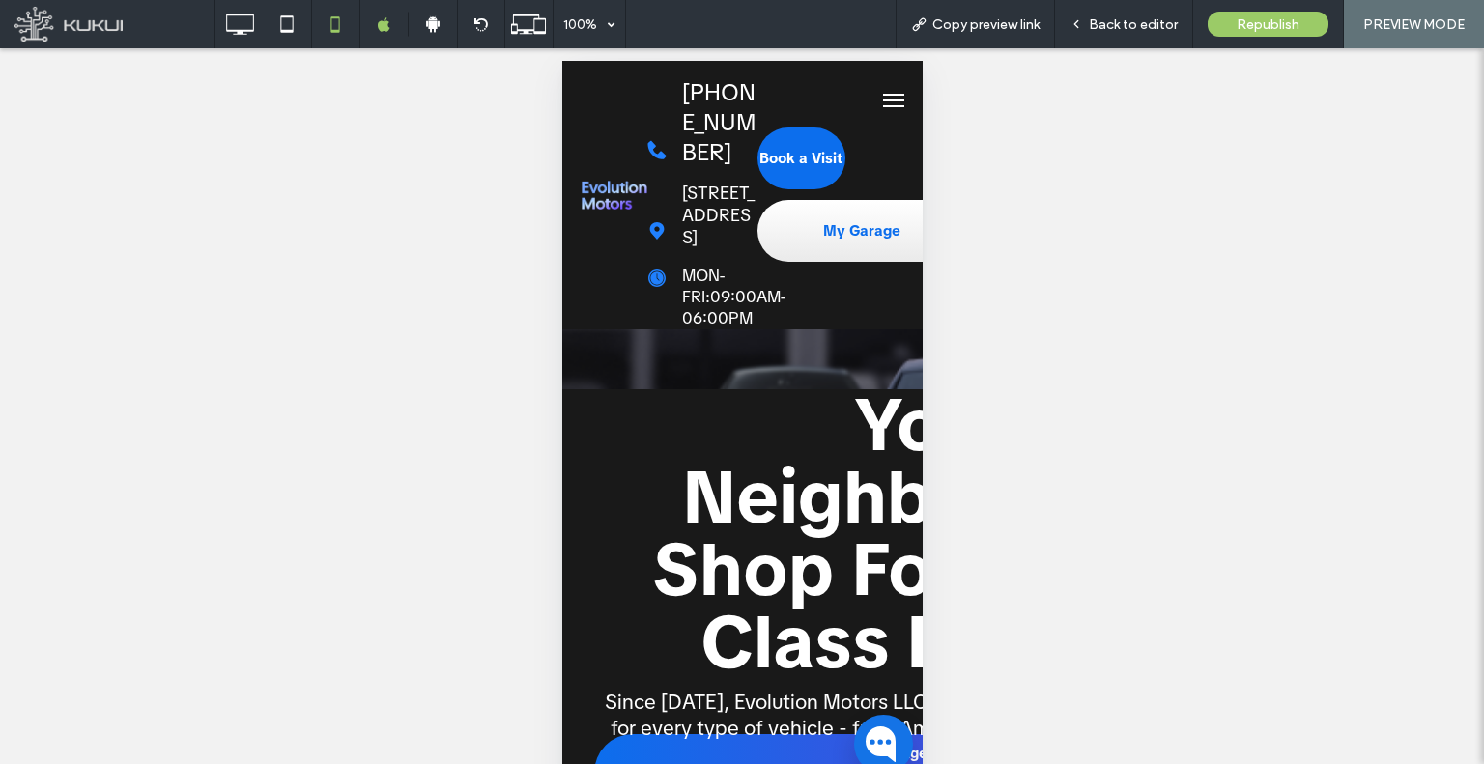
scroll to position [34, 0]
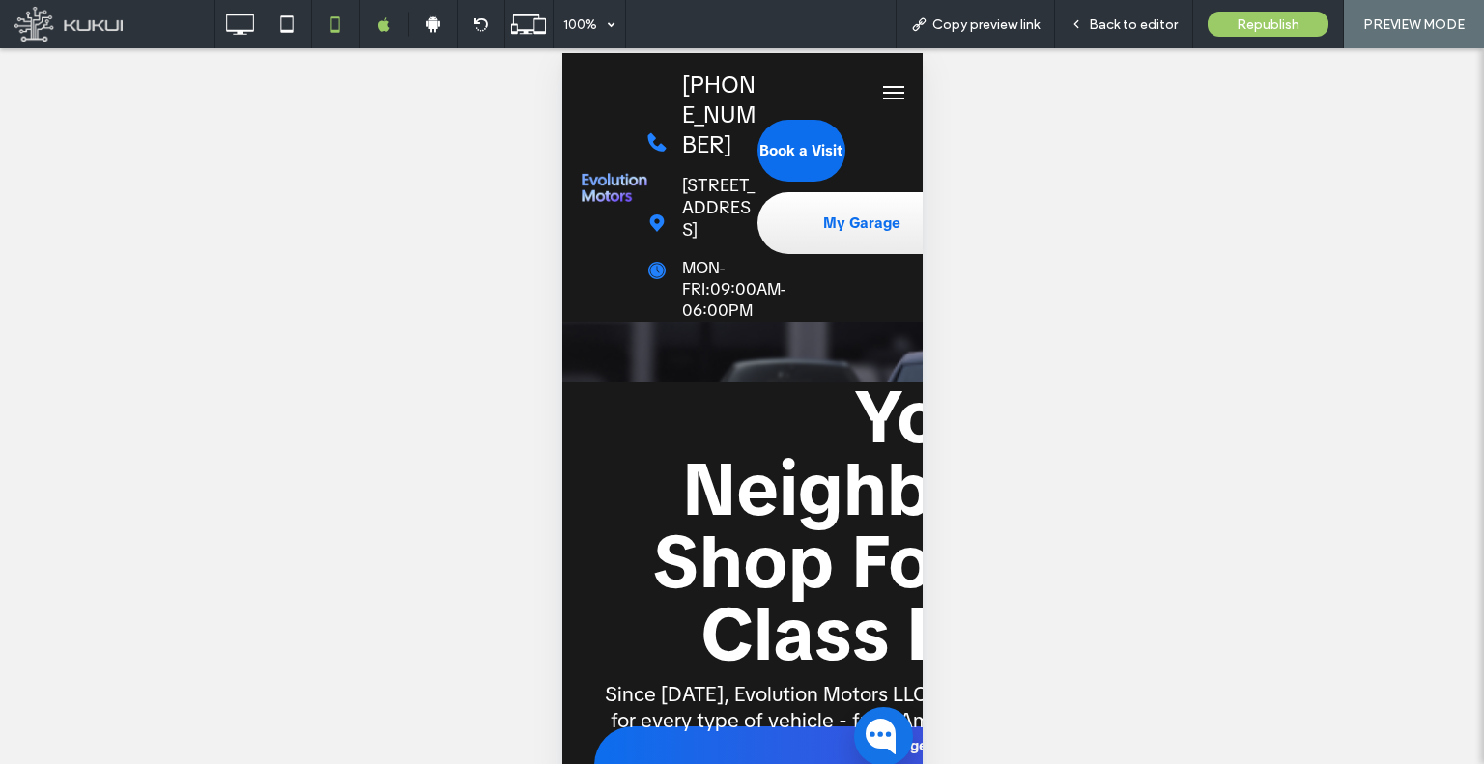
click at [879, 111] on div at bounding box center [742, 382] width 1484 height 764
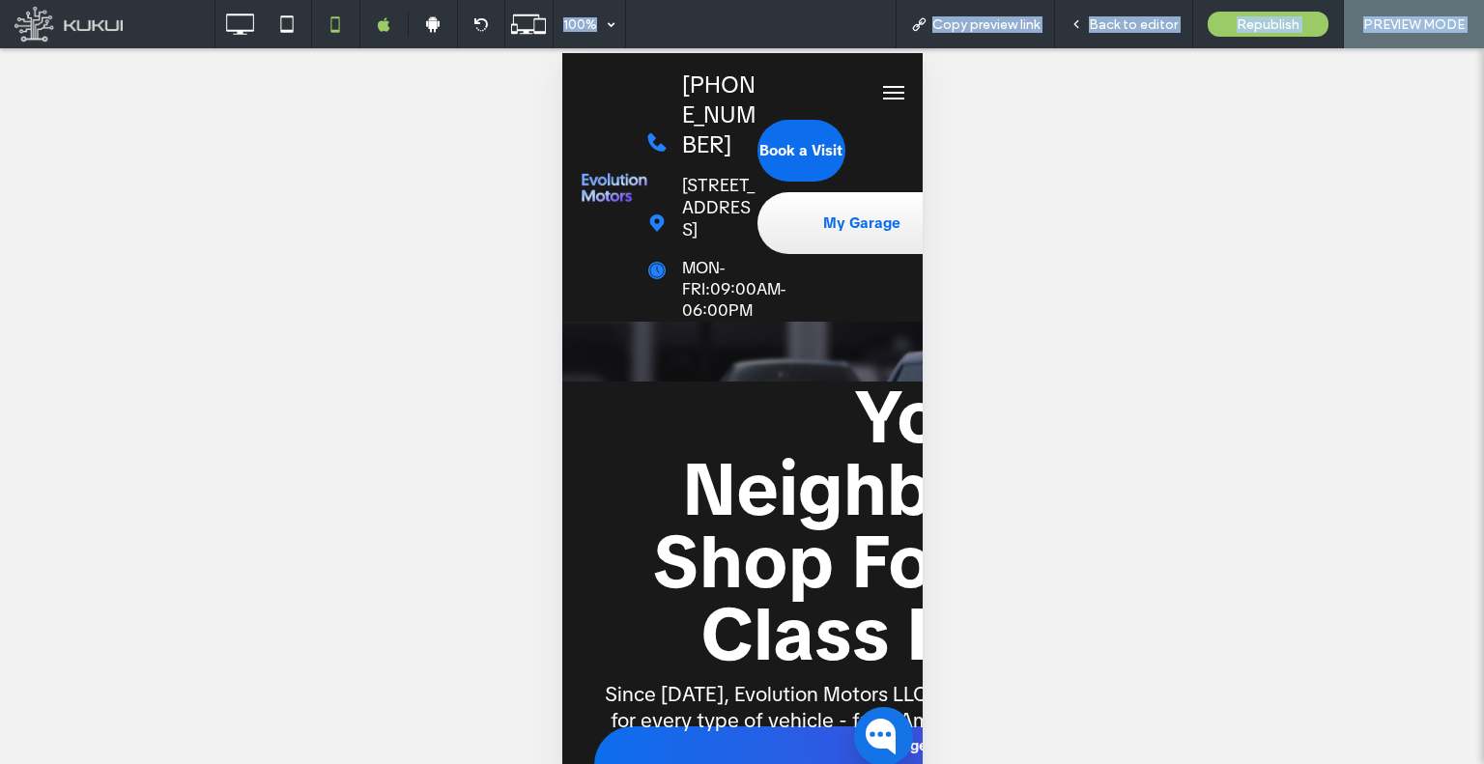
scroll to position [8, 0]
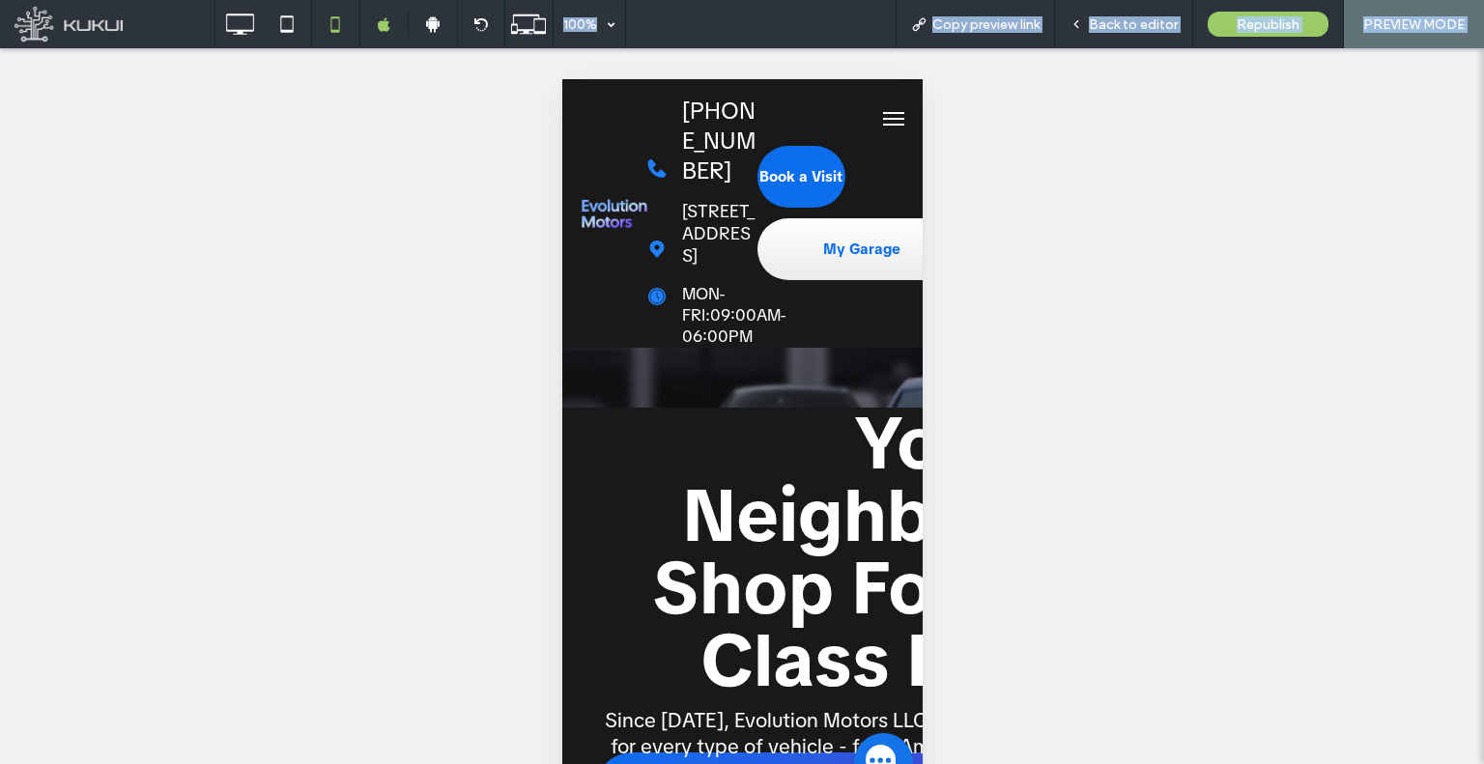
drag, startPoint x: 242, startPoint y: 30, endPoint x: 308, endPoint y: 88, distance: 87.6
click at [301, 88] on div "100% Copy preview link Back to editor Republish PREVIEW MODE Site Comments Team…" at bounding box center [742, 382] width 1484 height 764
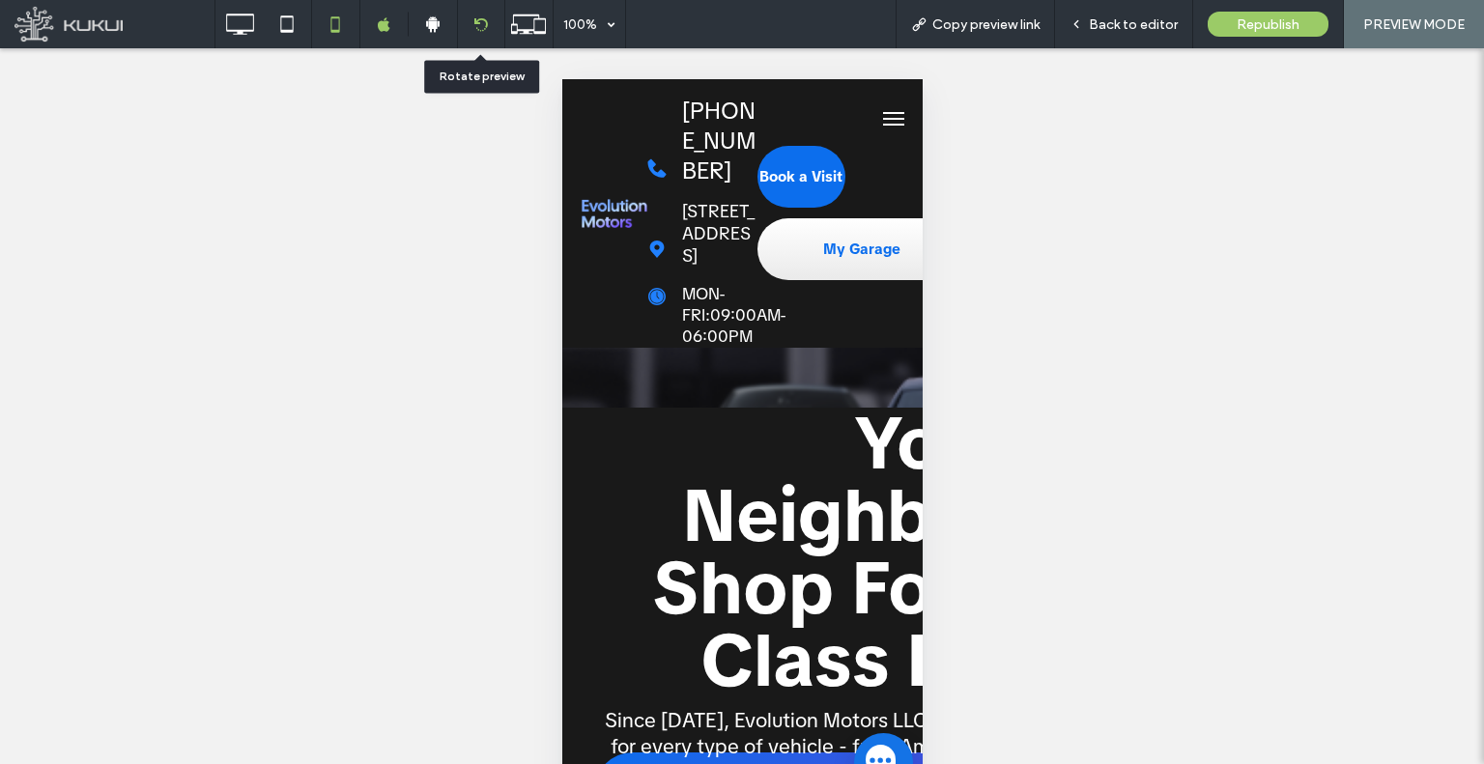
drag, startPoint x: 484, startPoint y: 21, endPoint x: 487, endPoint y: 32, distance: 11.0
click at [485, 21] on icon at bounding box center [480, 24] width 14 height 14
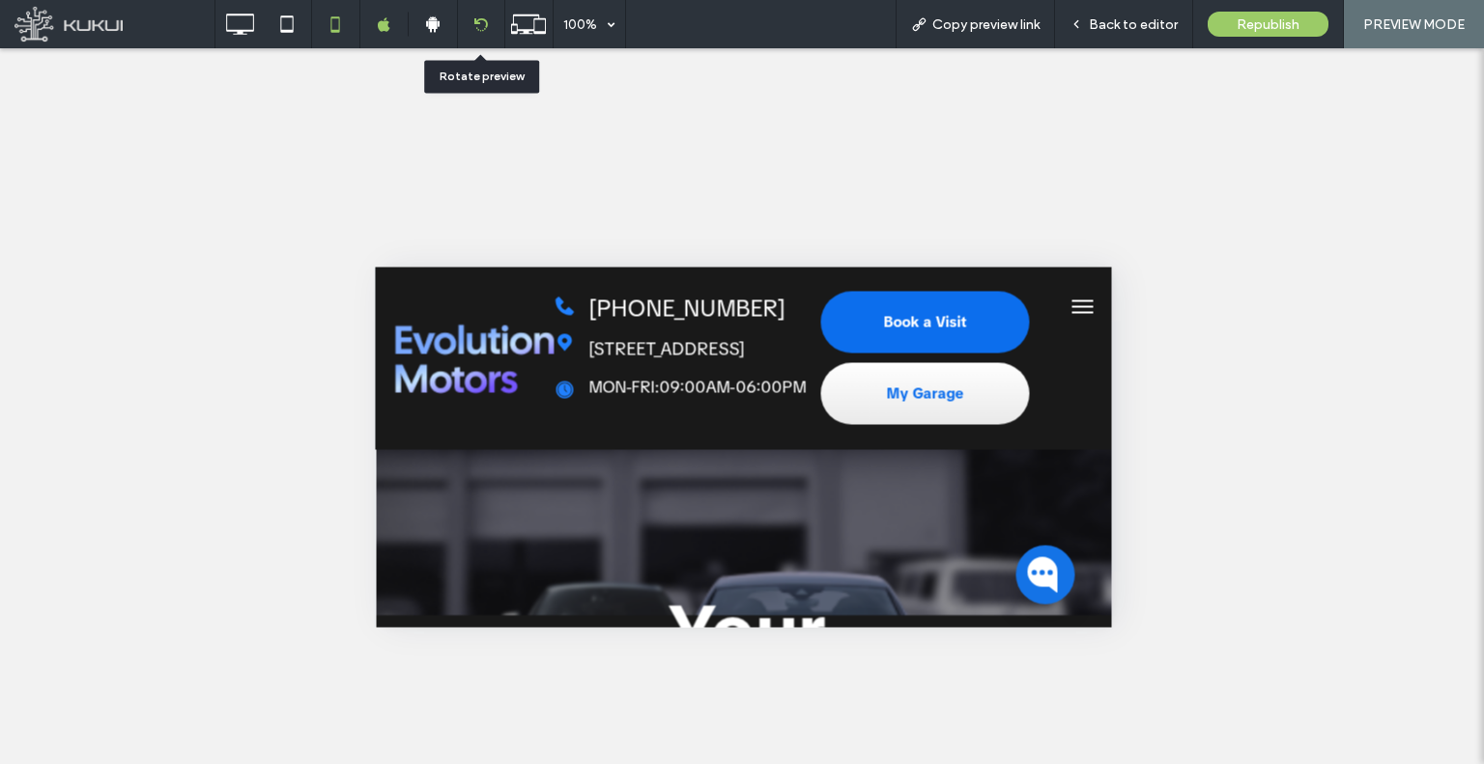
click at [473, 22] on icon at bounding box center [480, 24] width 14 height 14
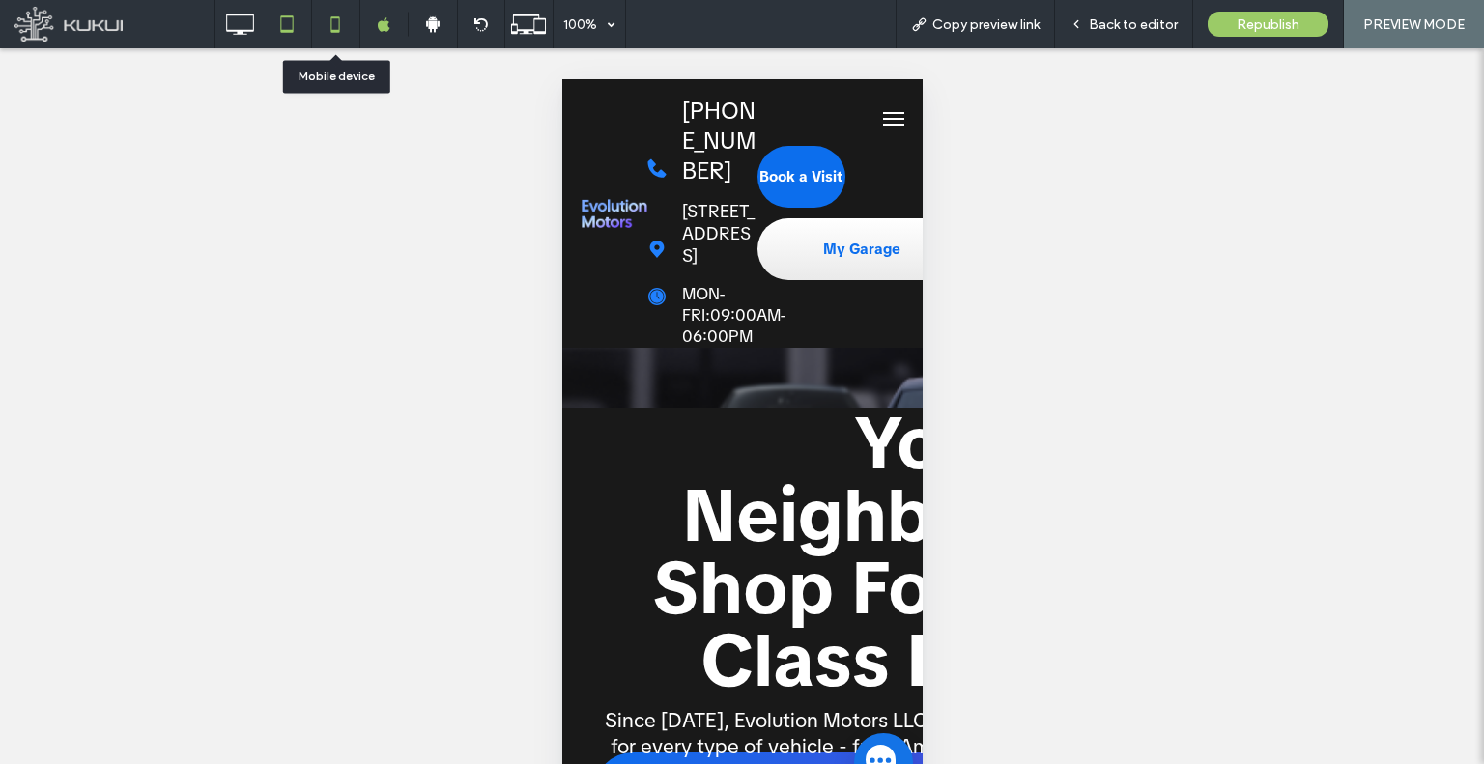
click at [294, 16] on icon at bounding box center [287, 24] width 39 height 39
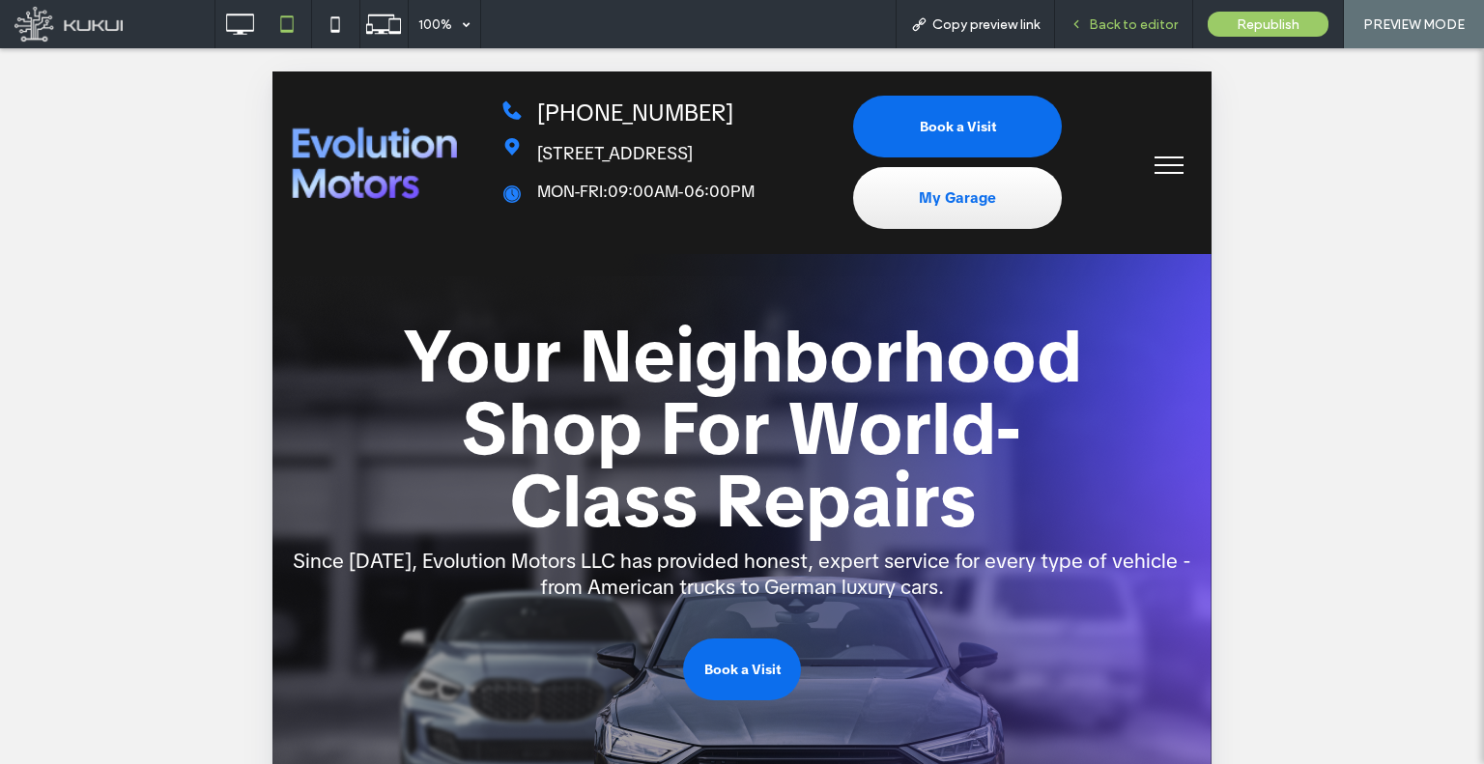
click at [1083, 21] on icon at bounding box center [1076, 24] width 14 height 14
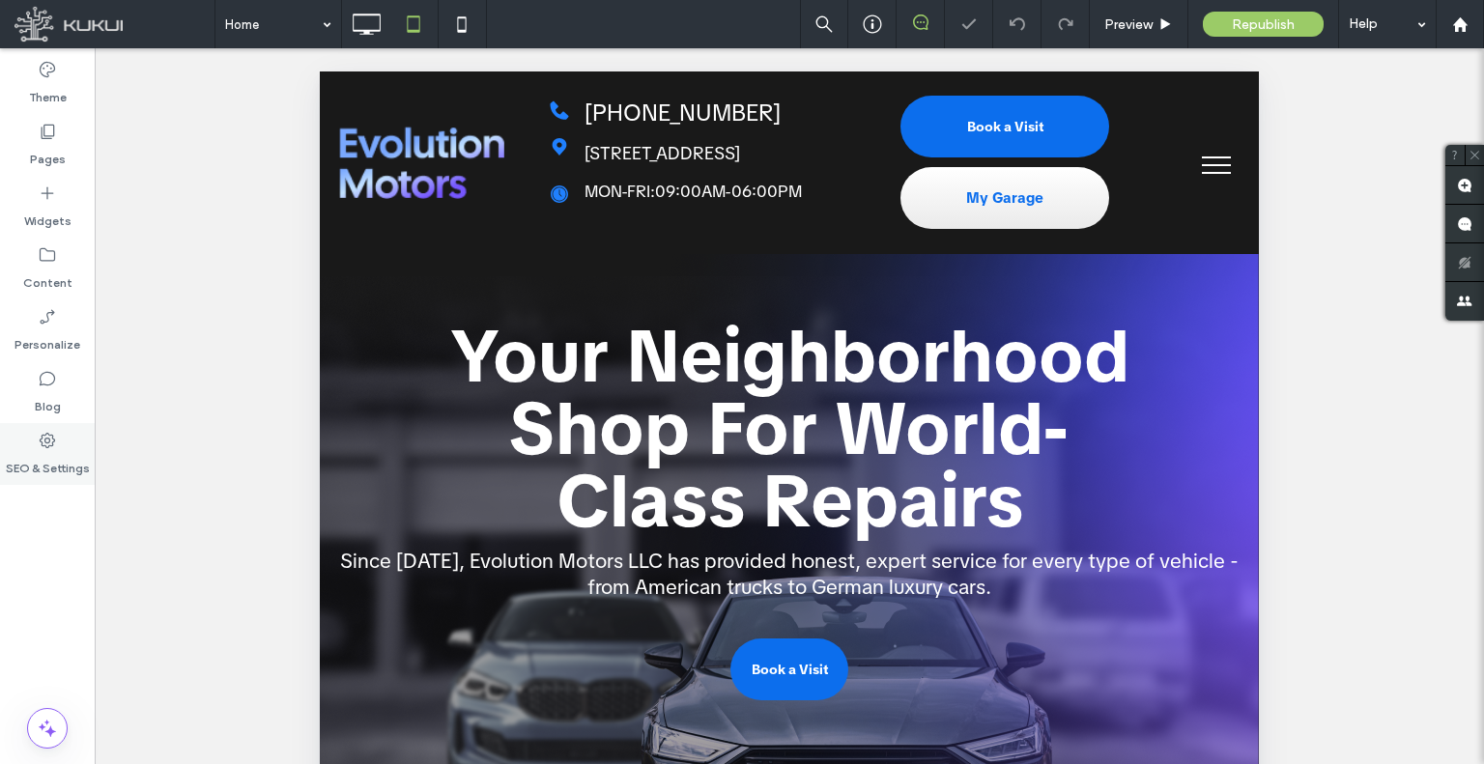
click at [22, 481] on div "SEO & Settings" at bounding box center [47, 454] width 95 height 62
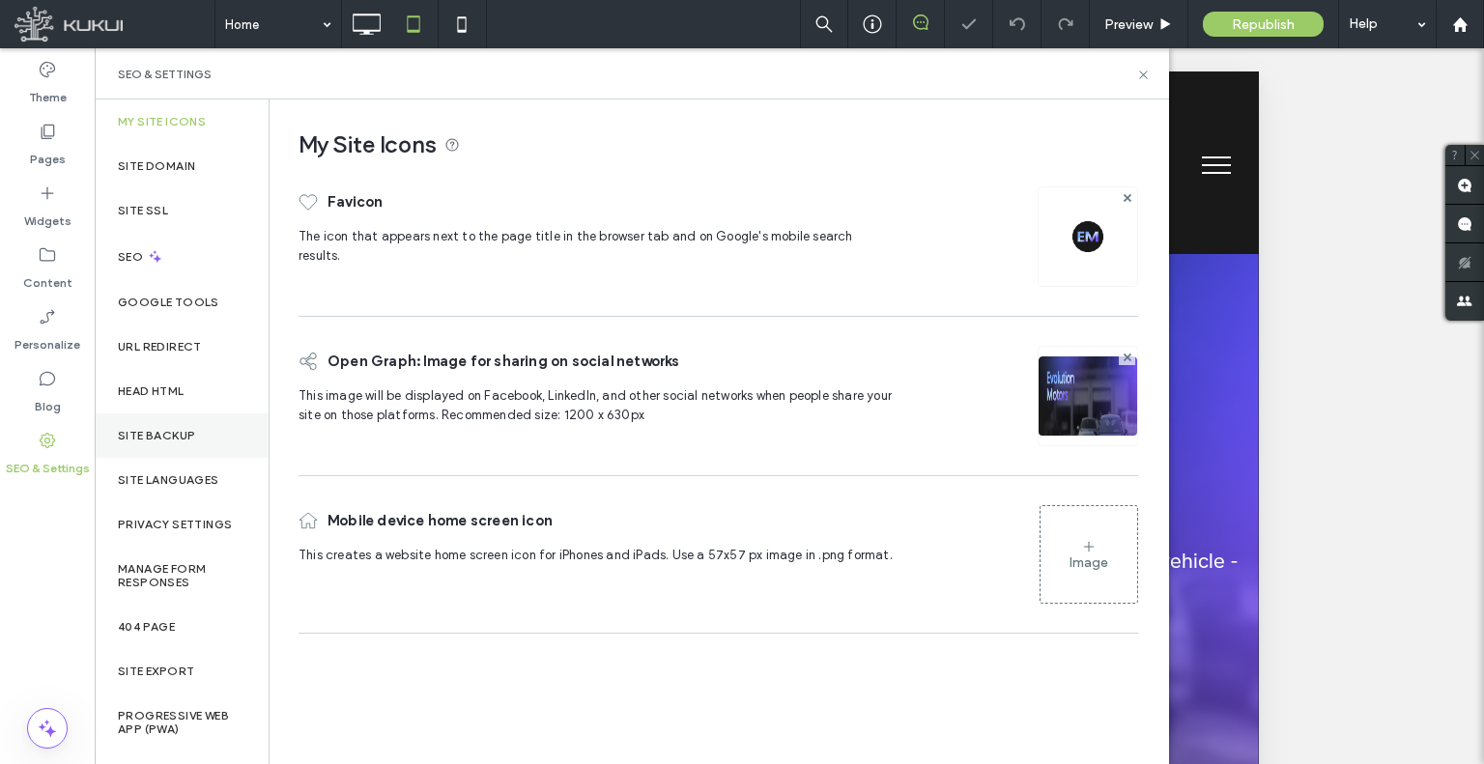
click at [166, 441] on label "Site Backup" at bounding box center [156, 436] width 77 height 14
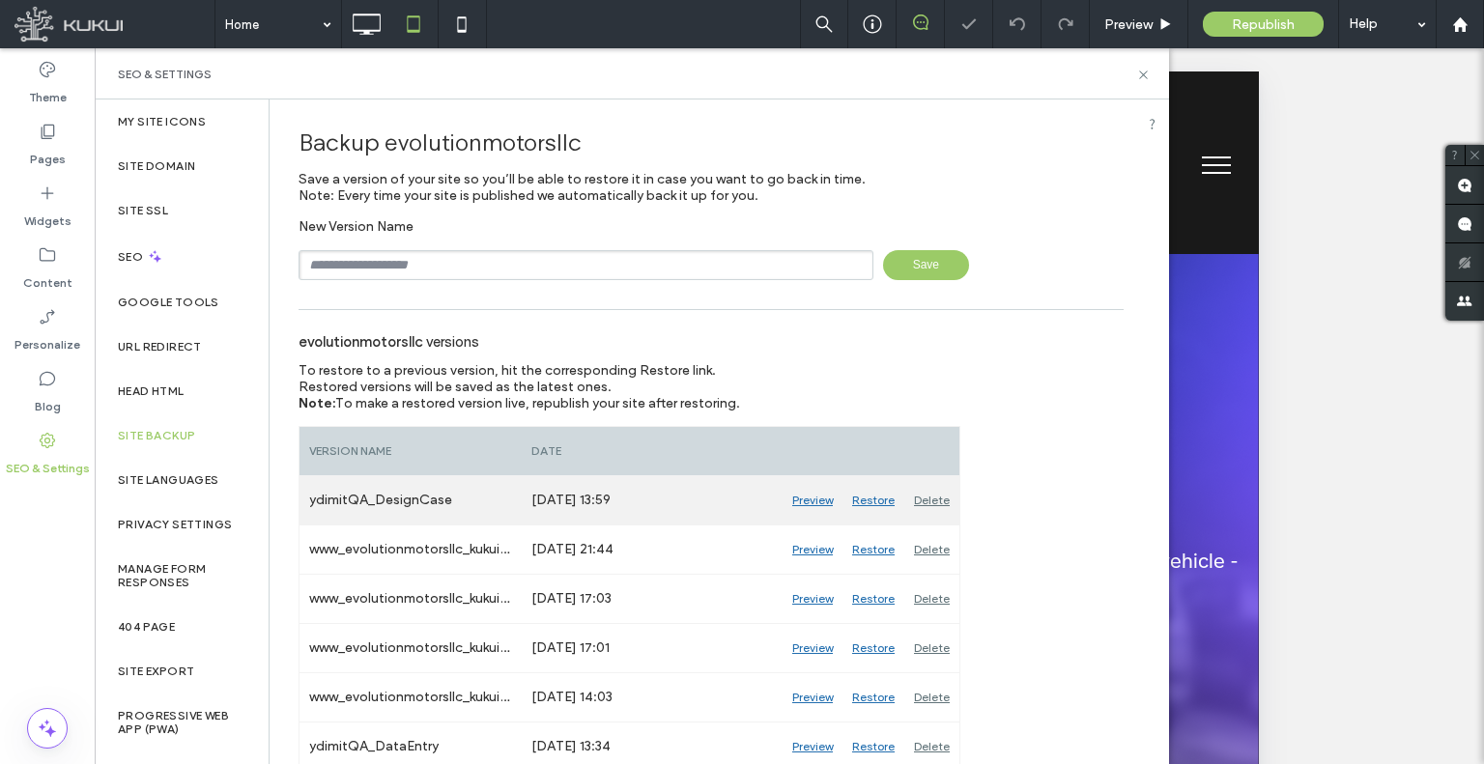
click at [877, 504] on div "Restore" at bounding box center [873, 500] width 62 height 48
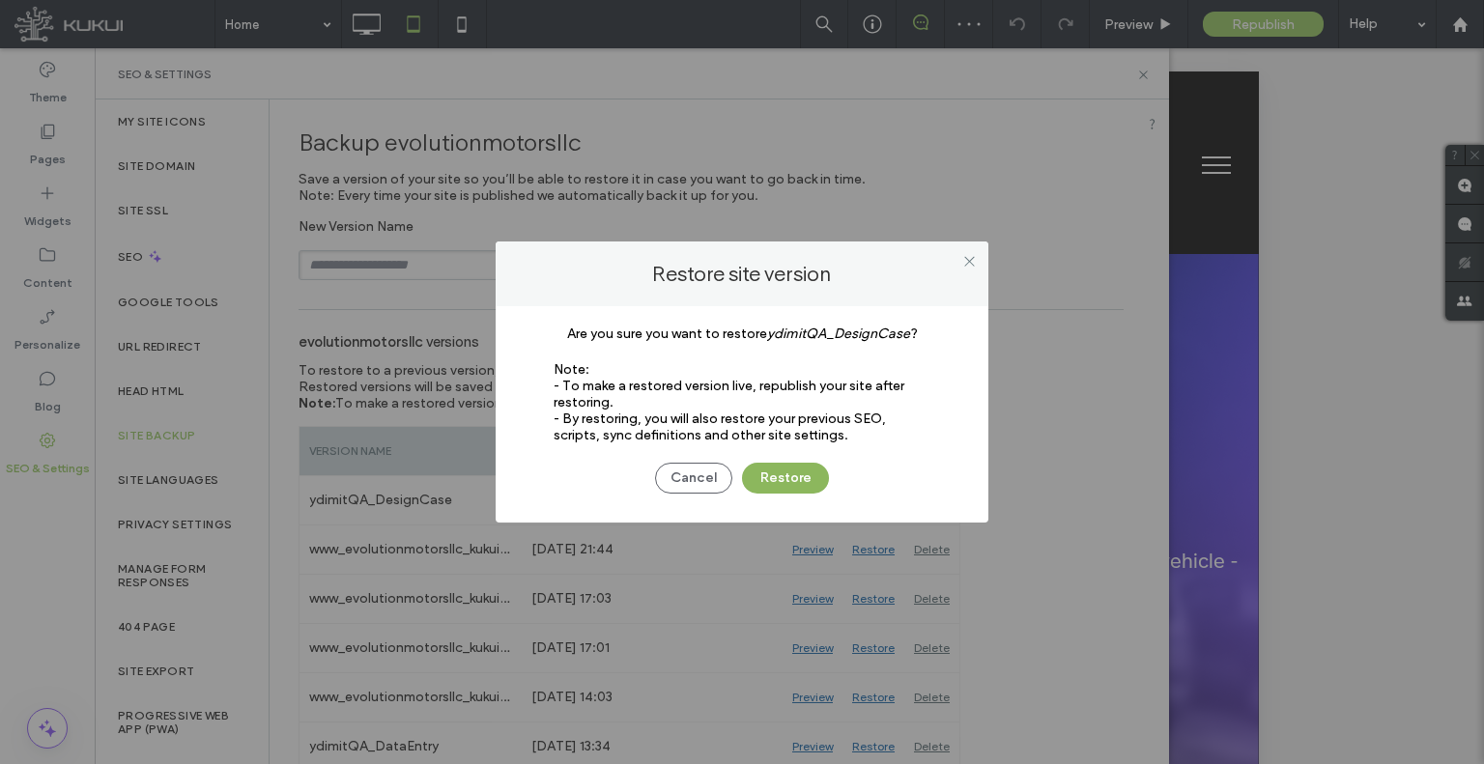
click at [816, 473] on button "Restore" at bounding box center [785, 478] width 87 height 31
